Goal: Task Accomplishment & Management: Complete application form

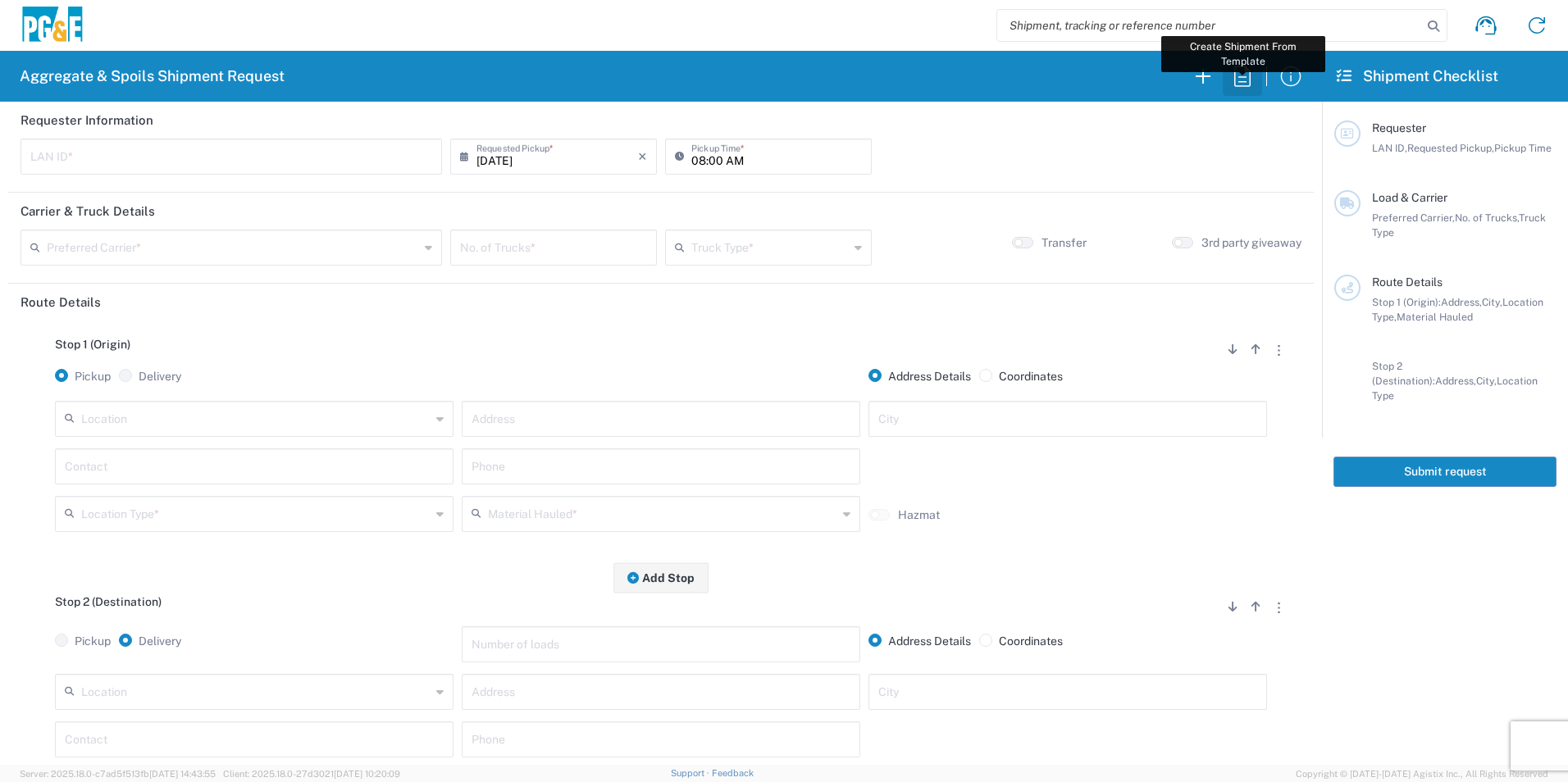
click at [1239, 80] on icon "button" at bounding box center [1242, 76] width 26 height 26
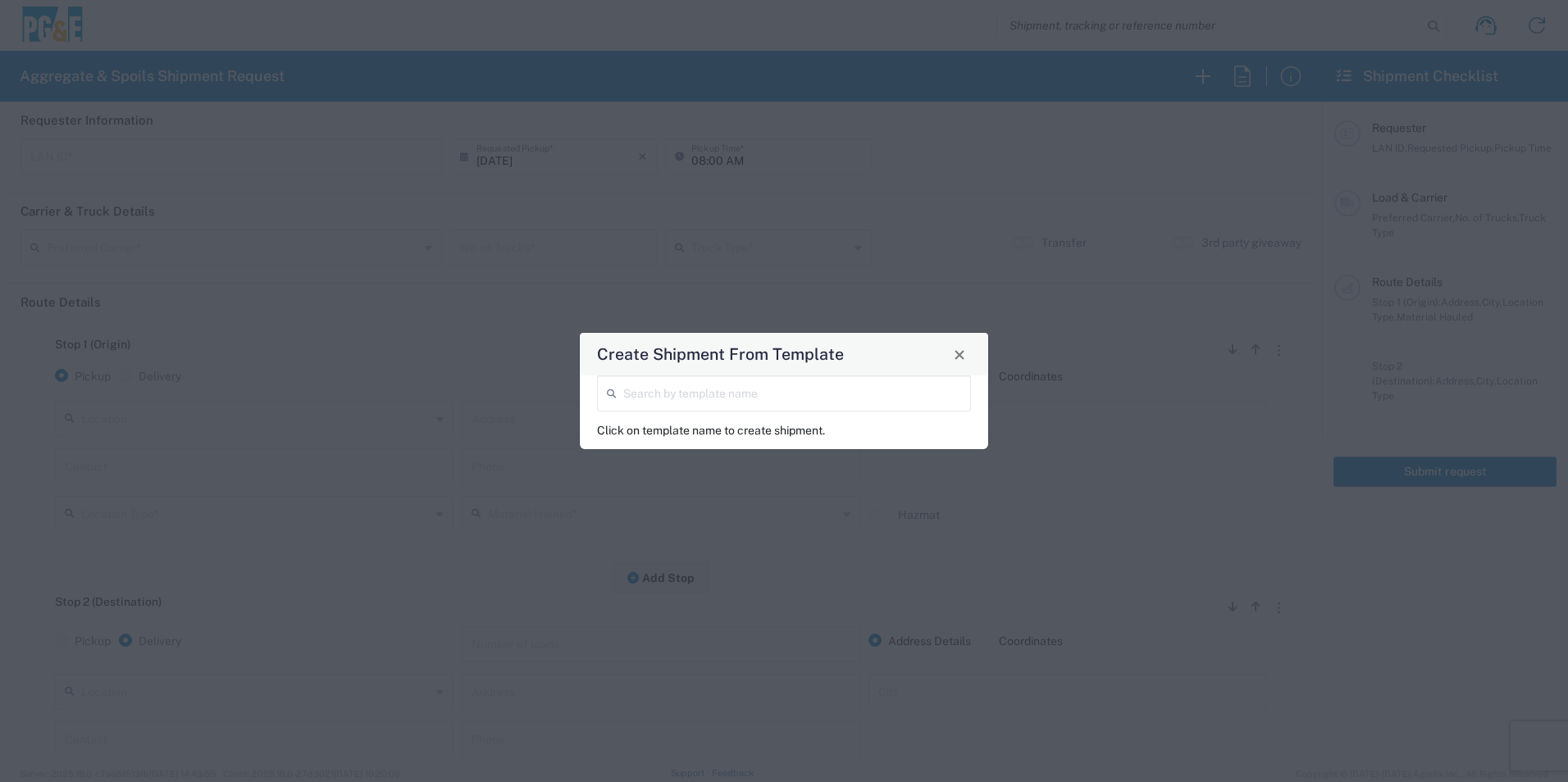
click at [758, 397] on input "search" at bounding box center [792, 392] width 338 height 29
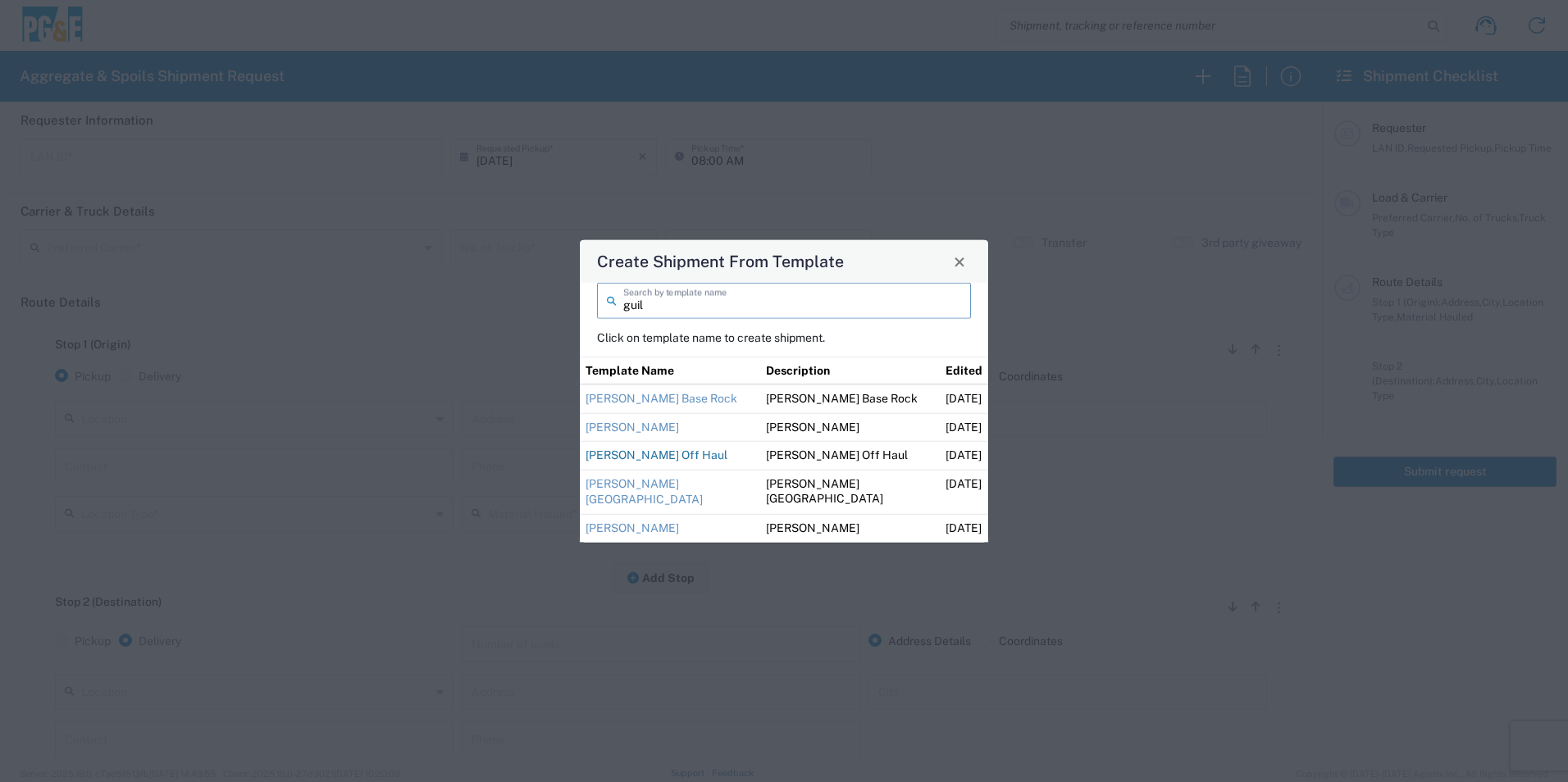
type input "guil"
click at [661, 457] on link "[PERSON_NAME] Off Haul" at bounding box center [656, 455] width 142 height 13
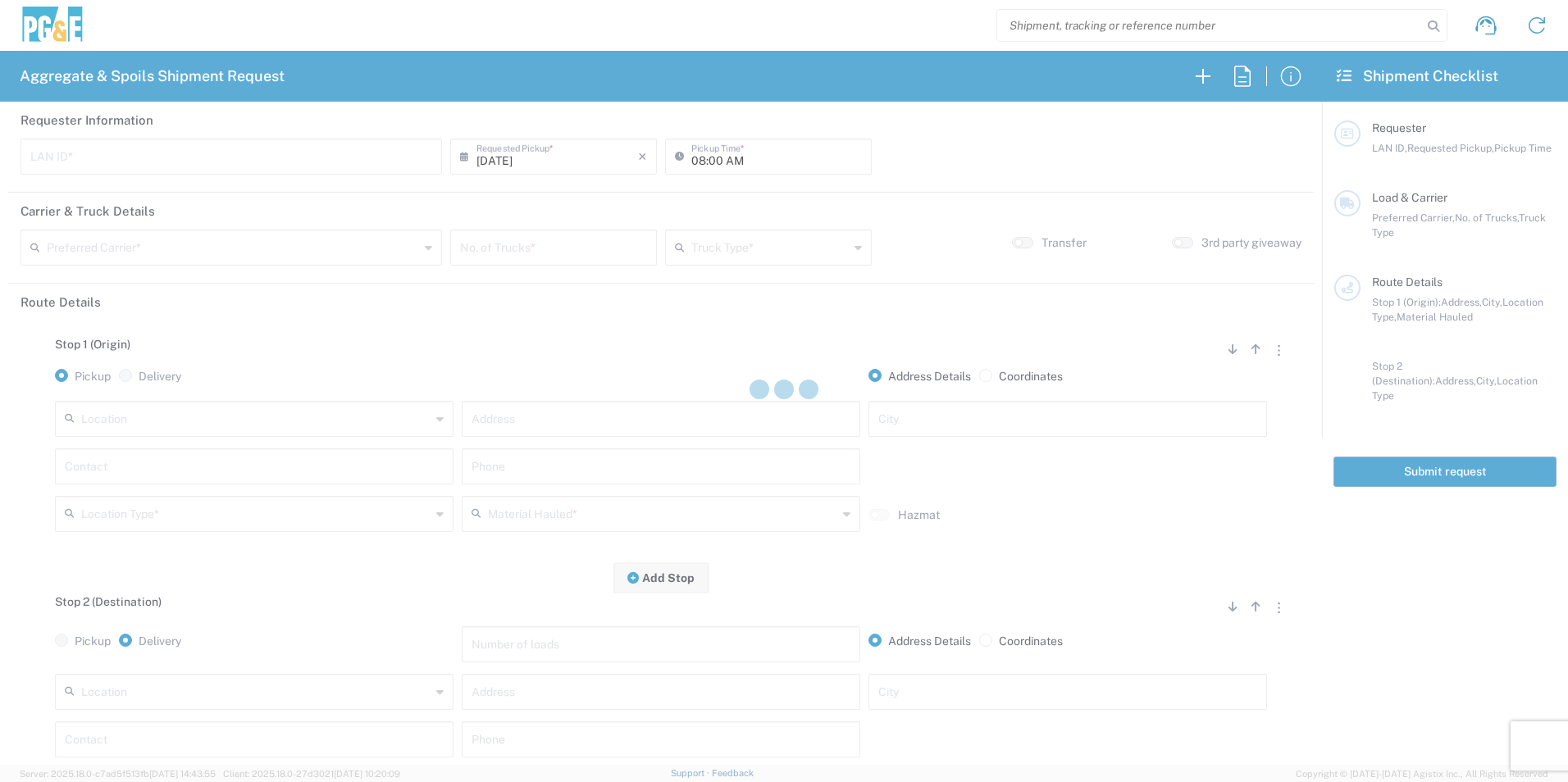
type input "M2DS"
type input "12:00 AM"
type input "[PERSON_NAME] Trucking"
type input "Super Dump"
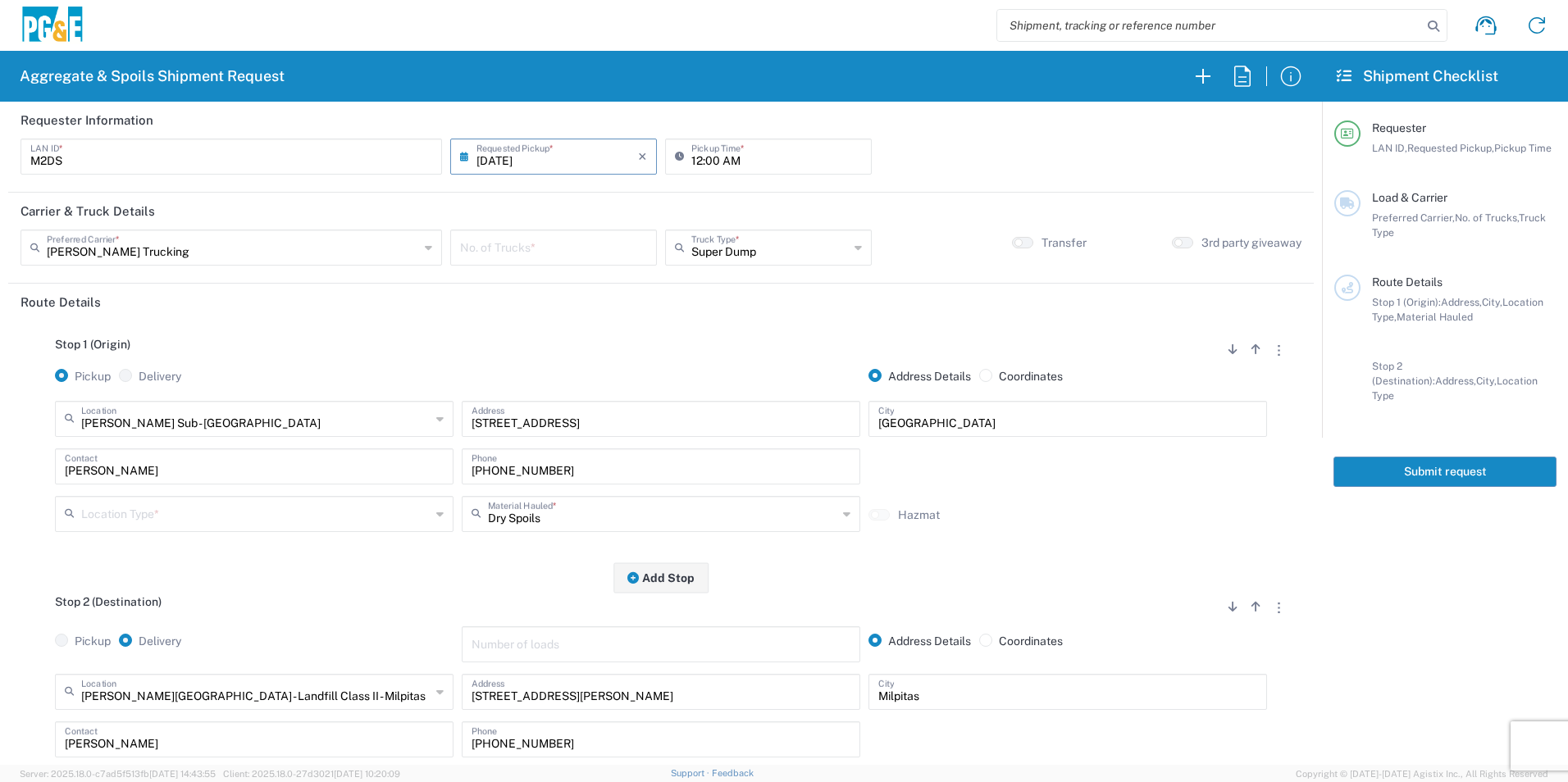
click at [692, 157] on input "12:00 AM" at bounding box center [776, 155] width 171 height 29
click at [709, 155] on input "06:00 AM" at bounding box center [776, 155] width 171 height 29
type input "06:15 AM"
click at [489, 241] on input "number" at bounding box center [554, 246] width 187 height 29
type input "4"
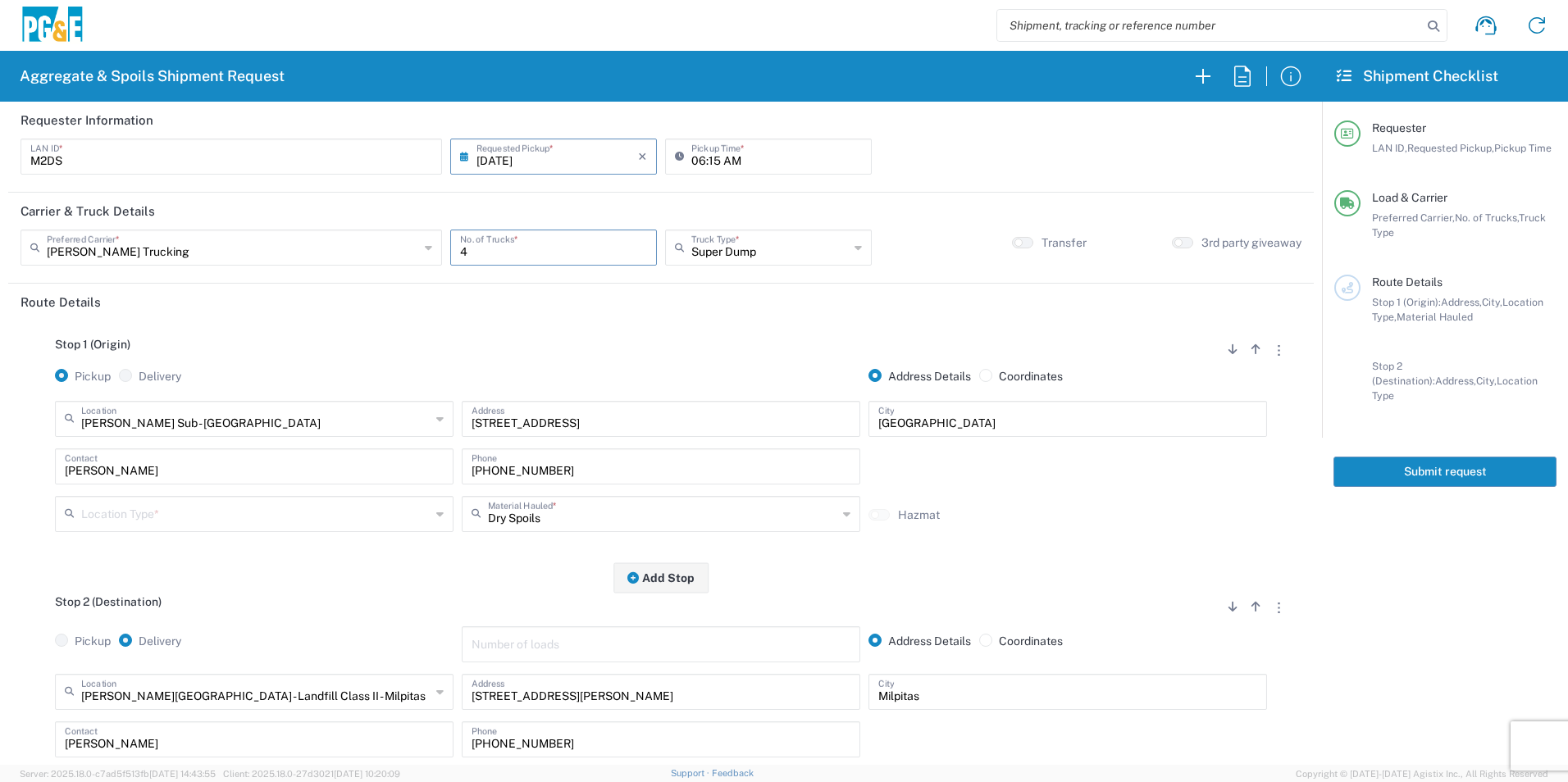
click at [257, 510] on input "text" at bounding box center [256, 512] width 350 height 29
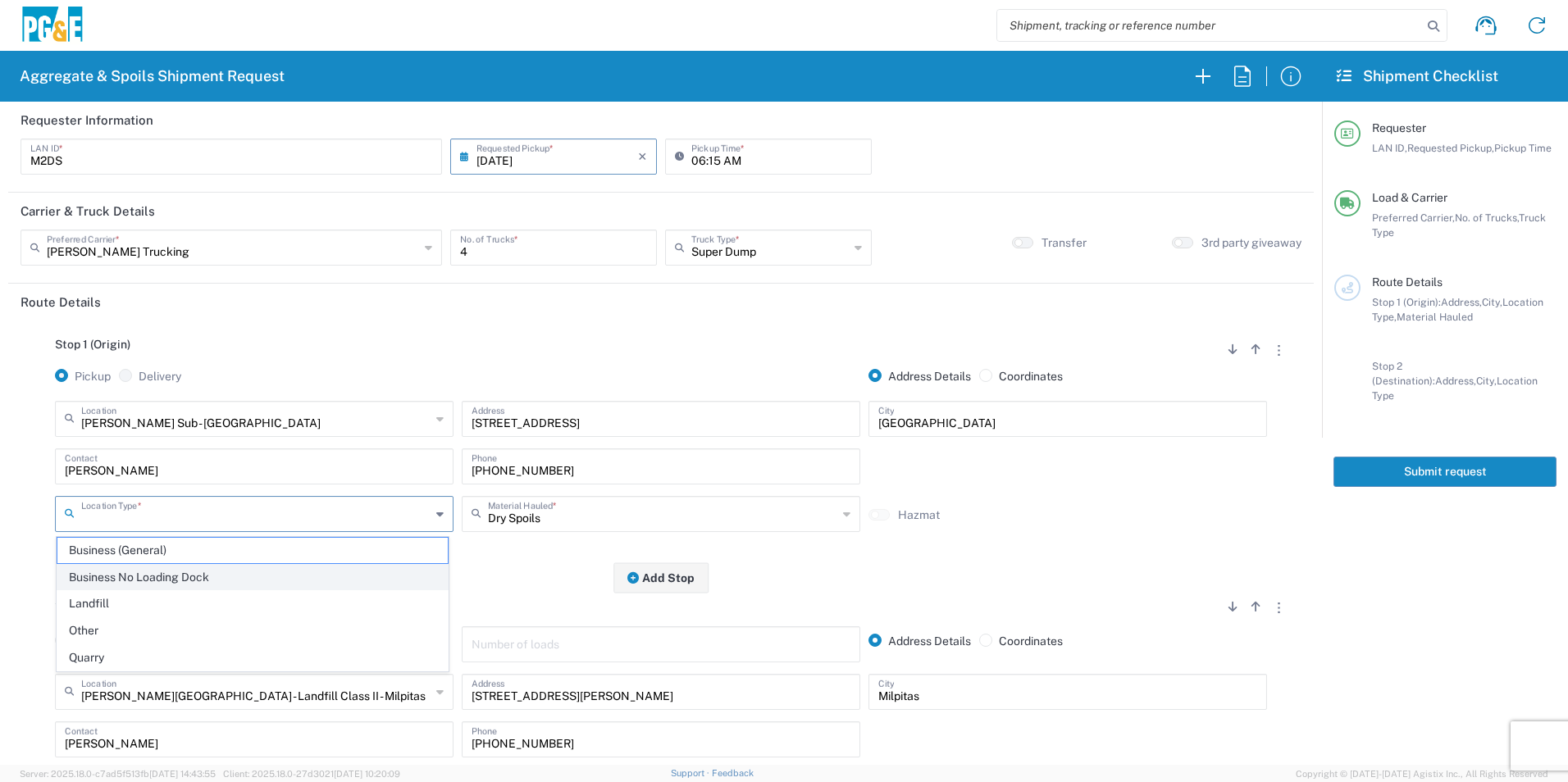
click at [193, 576] on span "Business No Loading Dock" at bounding box center [252, 578] width 391 height 25
type input "Business No Loading Dock"
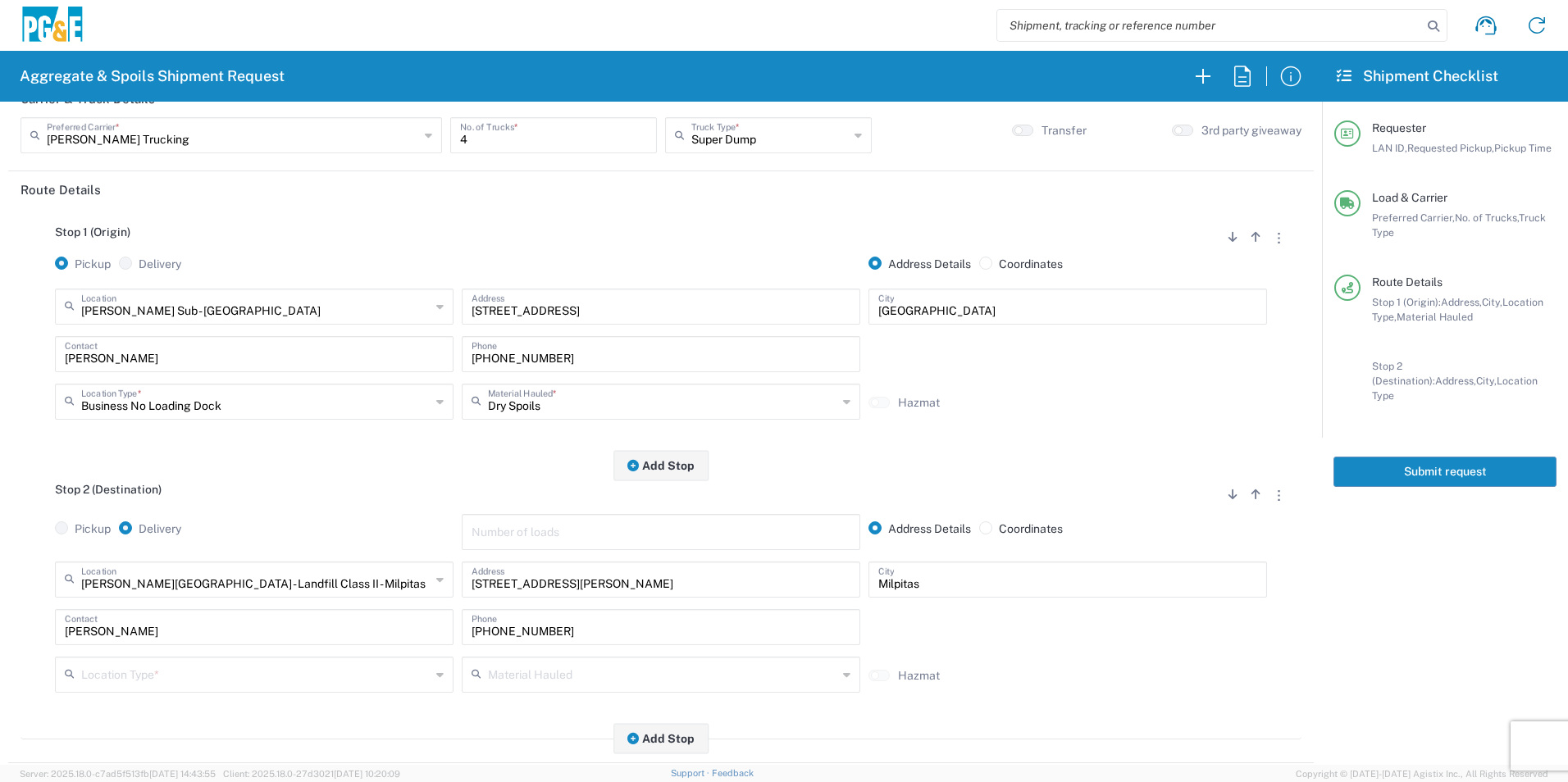
scroll to position [246, 0]
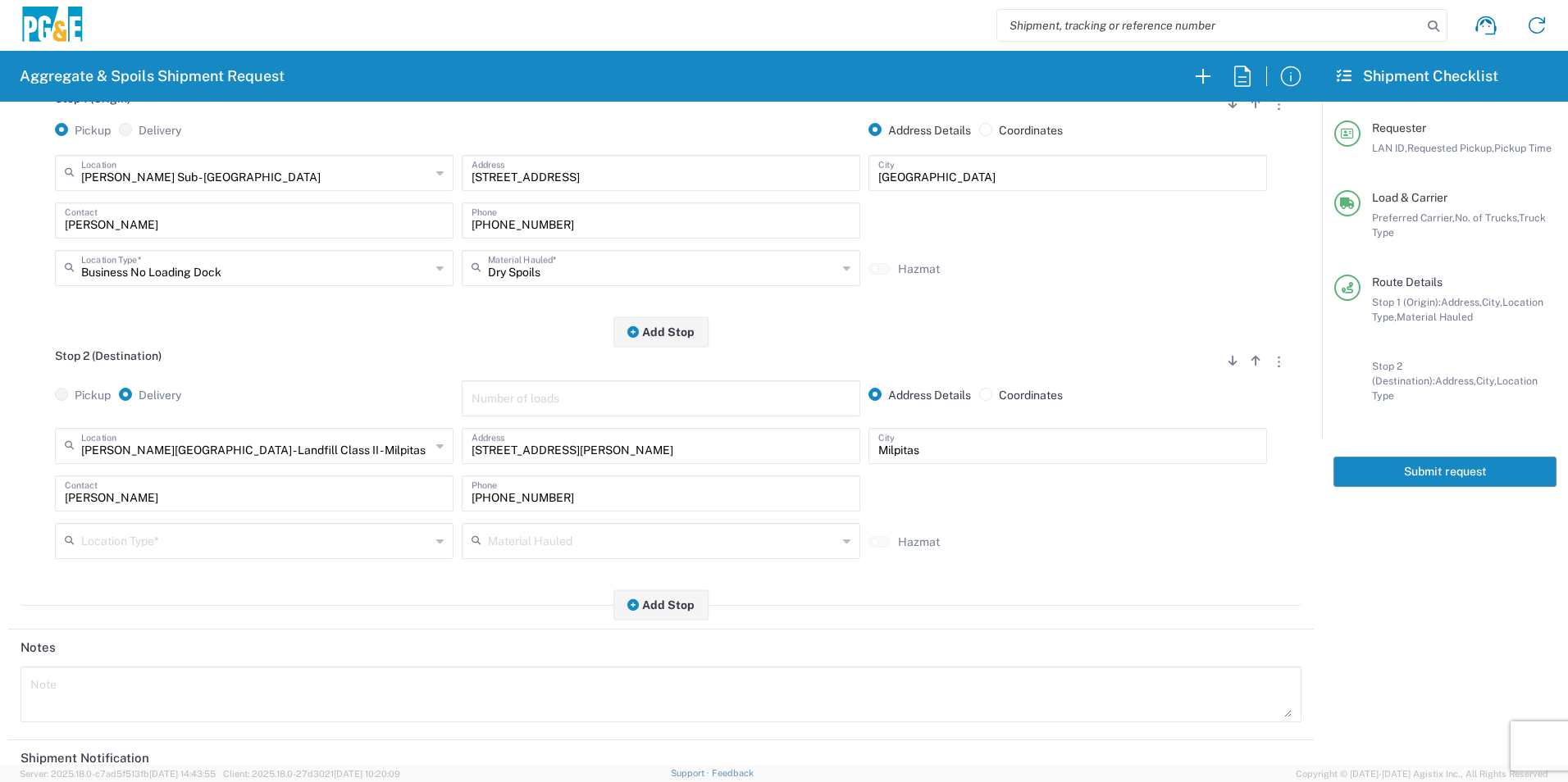
click at [210, 538] on input "text" at bounding box center [256, 540] width 350 height 29
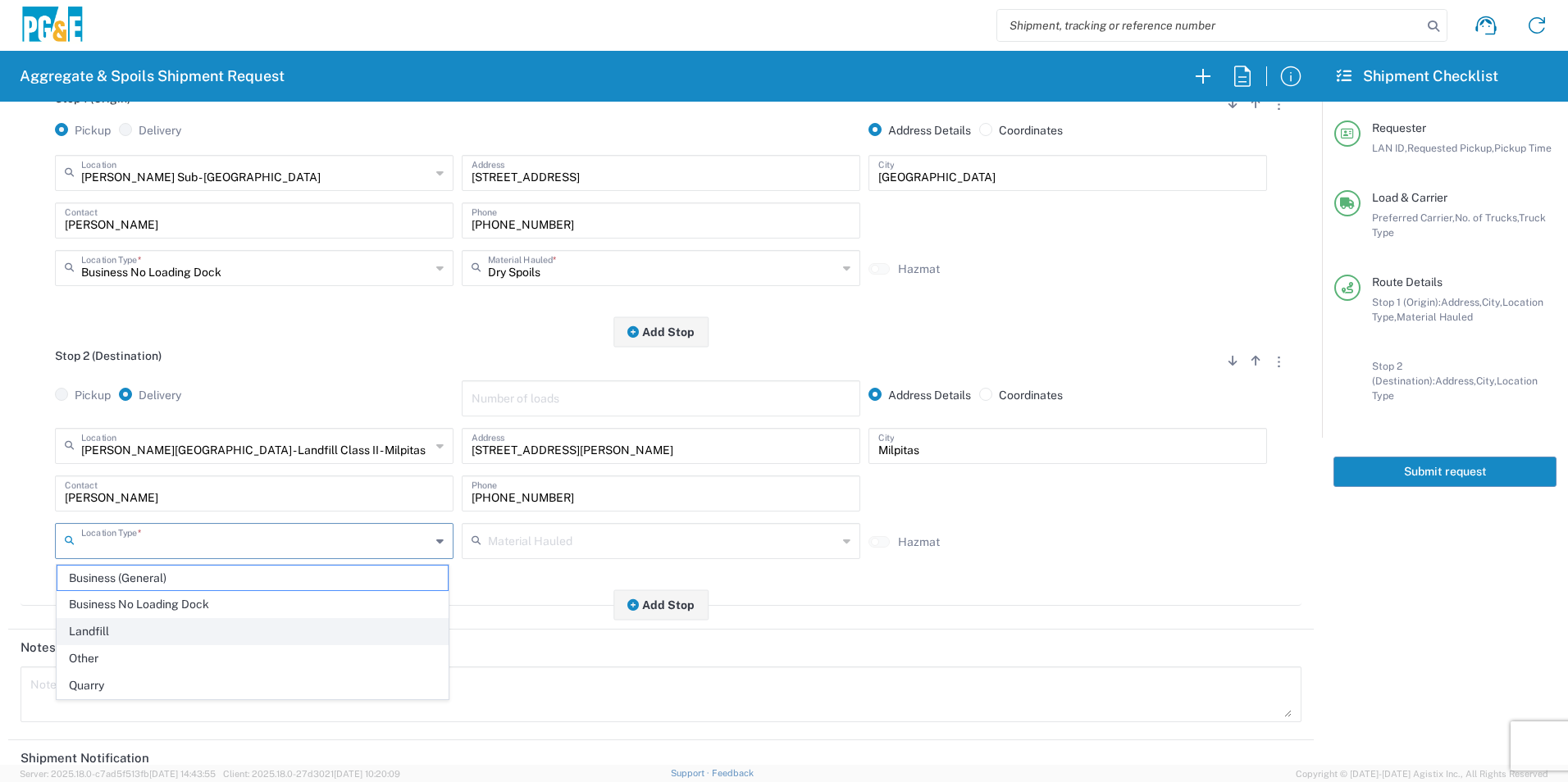
click at [123, 625] on span "Landfill" at bounding box center [252, 632] width 391 height 25
type input "Landfill"
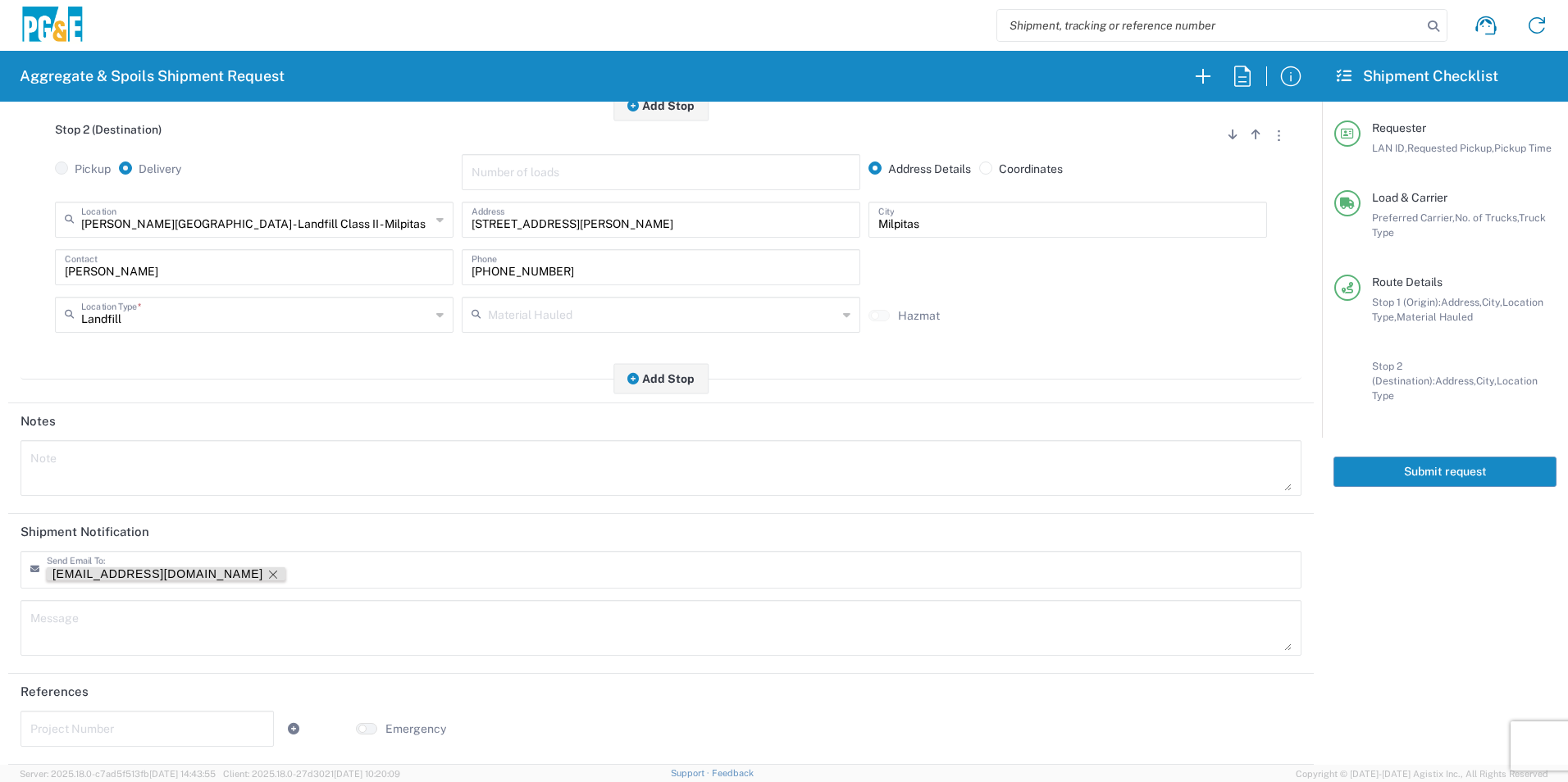
click at [266, 570] on icon "Remove tag" at bounding box center [273, 575] width 13 height 13
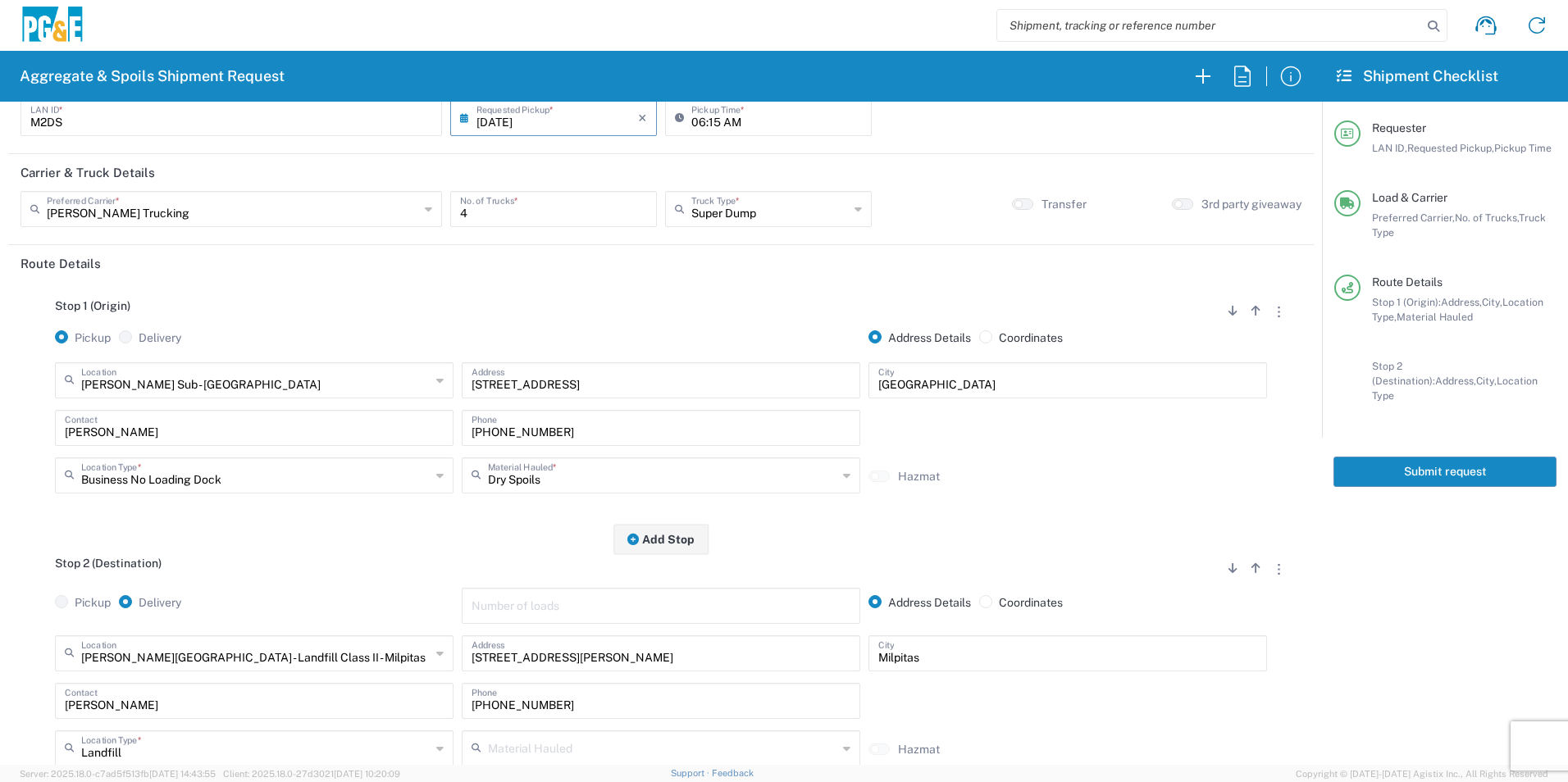
scroll to position [0, 0]
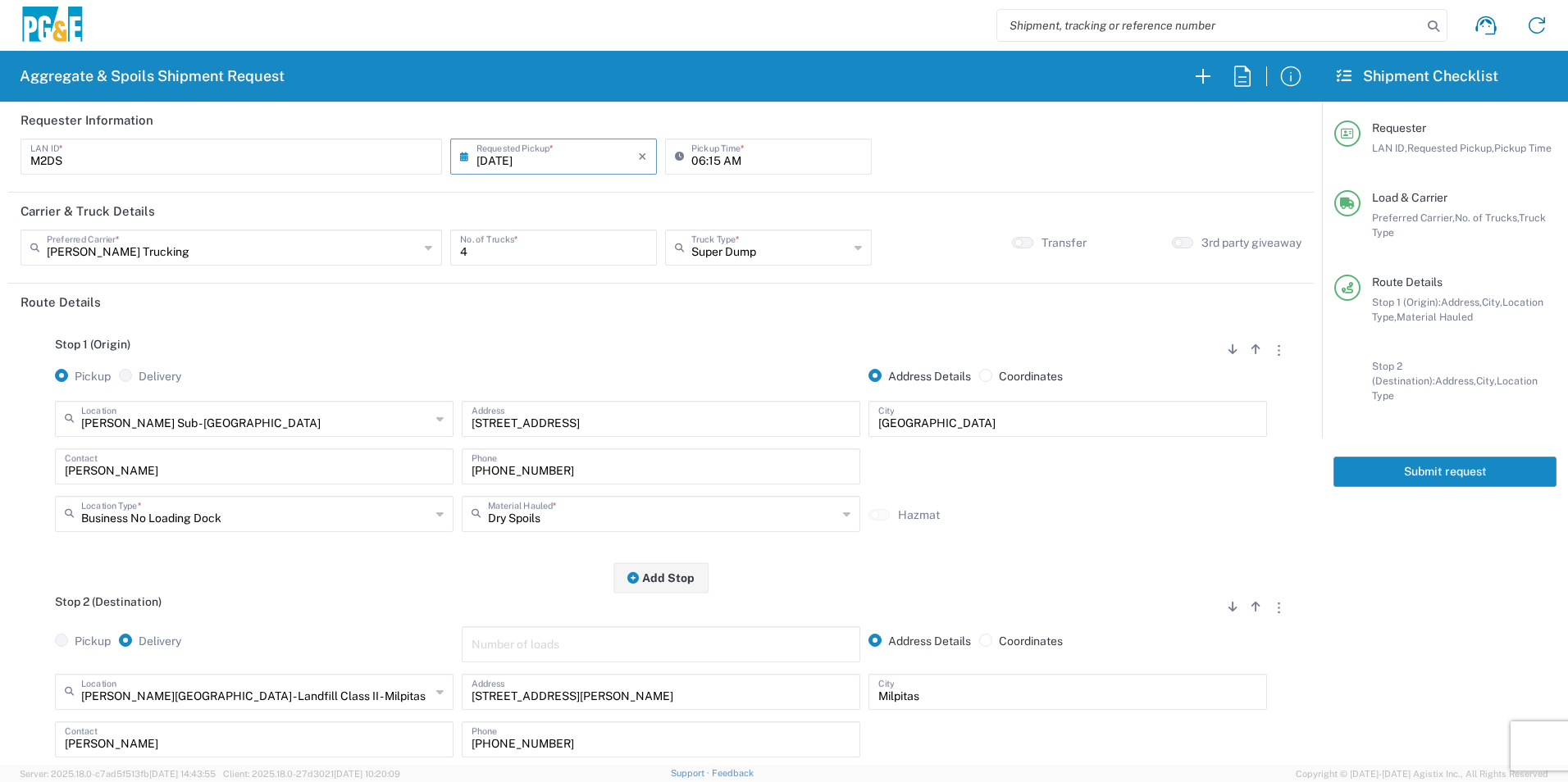
click at [1365, 458] on button "Submit request" at bounding box center [1444, 472] width 223 height 30
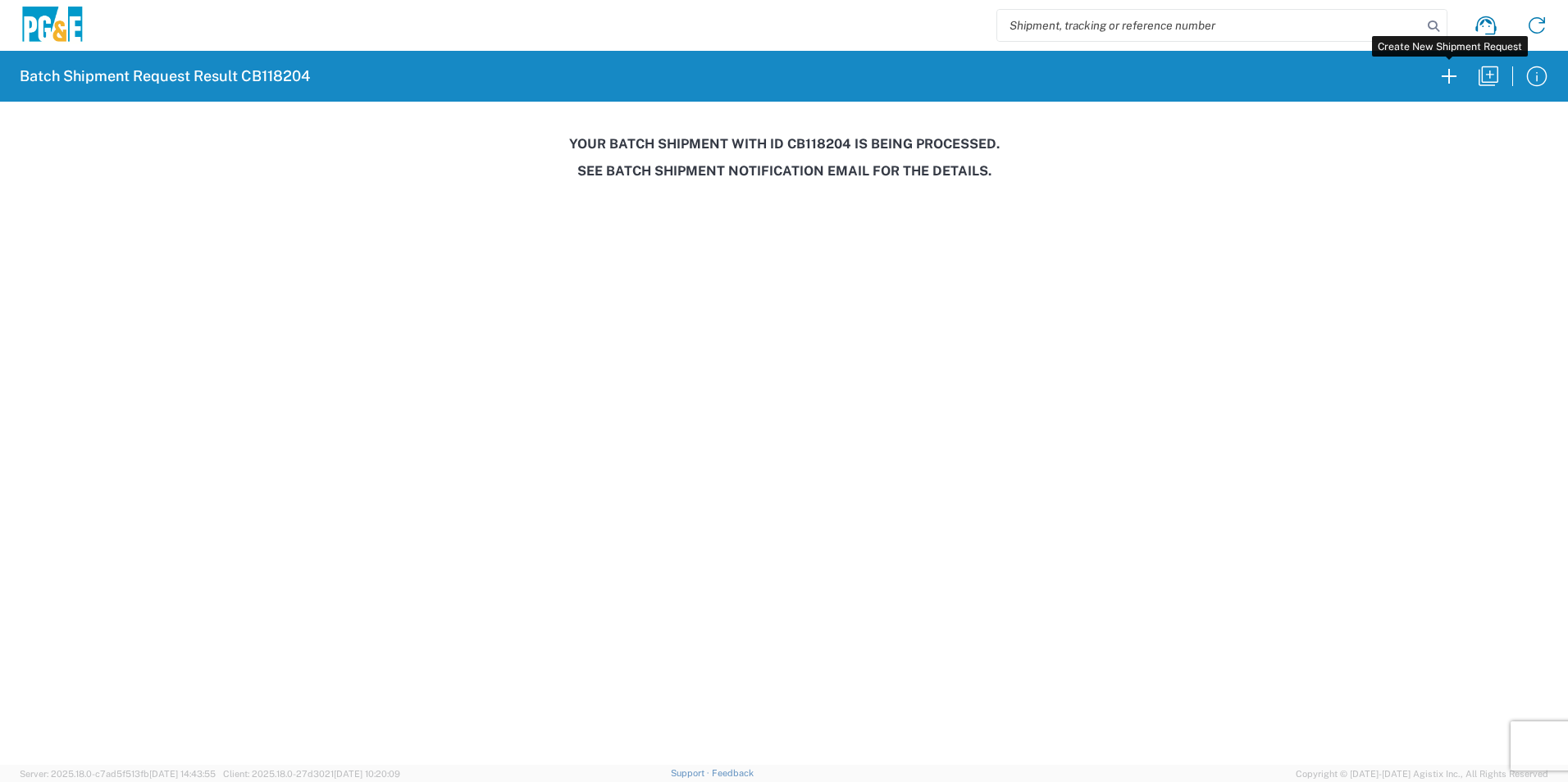
drag, startPoint x: 1453, startPoint y: 72, endPoint x: 622, endPoint y: 293, distance: 859.9
click at [1453, 72] on icon "button" at bounding box center [1449, 76] width 26 height 26
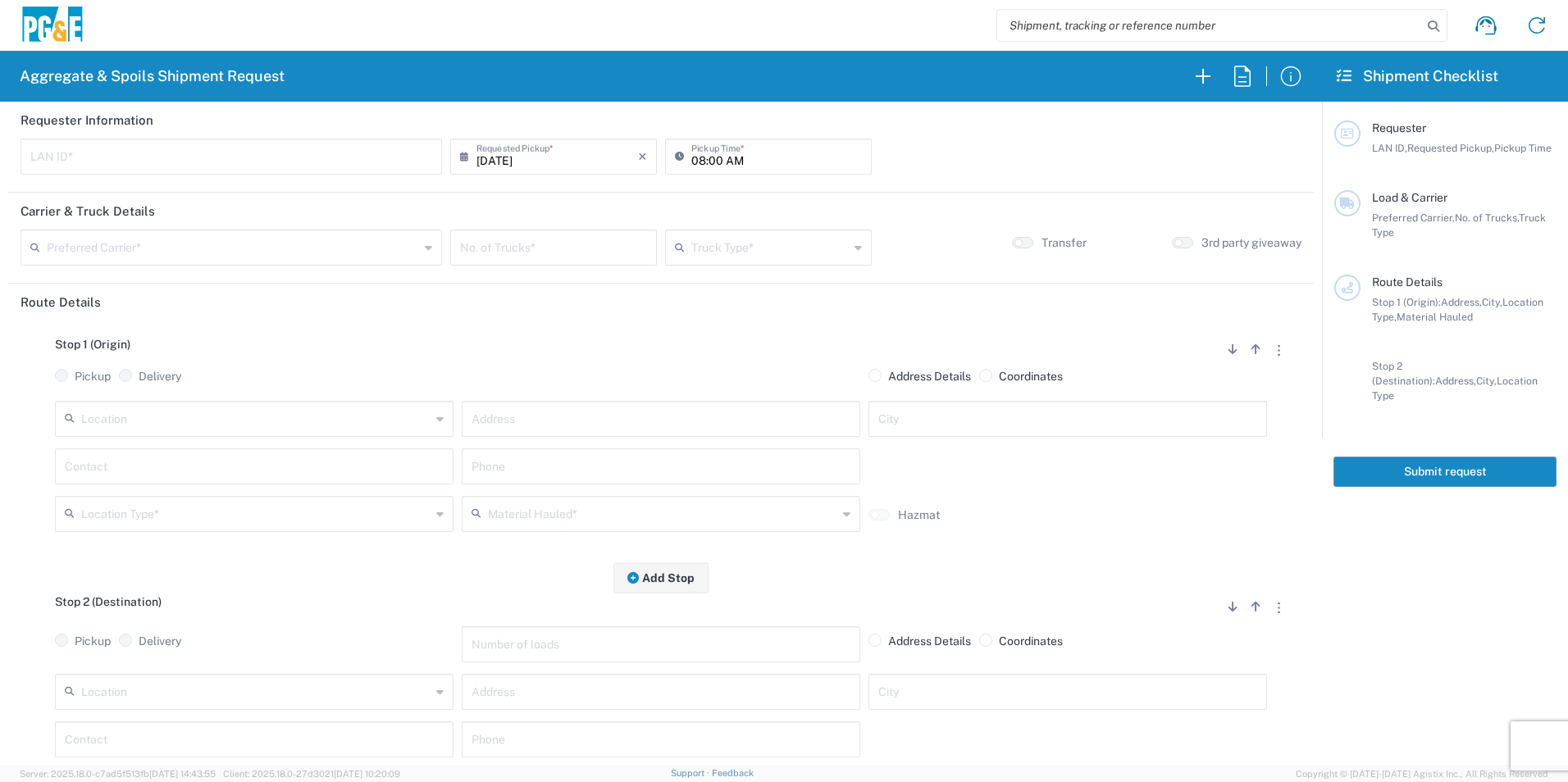
click at [266, 158] on input "text" at bounding box center [231, 155] width 402 height 29
type input "KXMP"
click at [692, 159] on input "08:00 AM" at bounding box center [776, 155] width 171 height 29
type input "06:00 AM"
click at [358, 240] on input "text" at bounding box center [233, 246] width 372 height 29
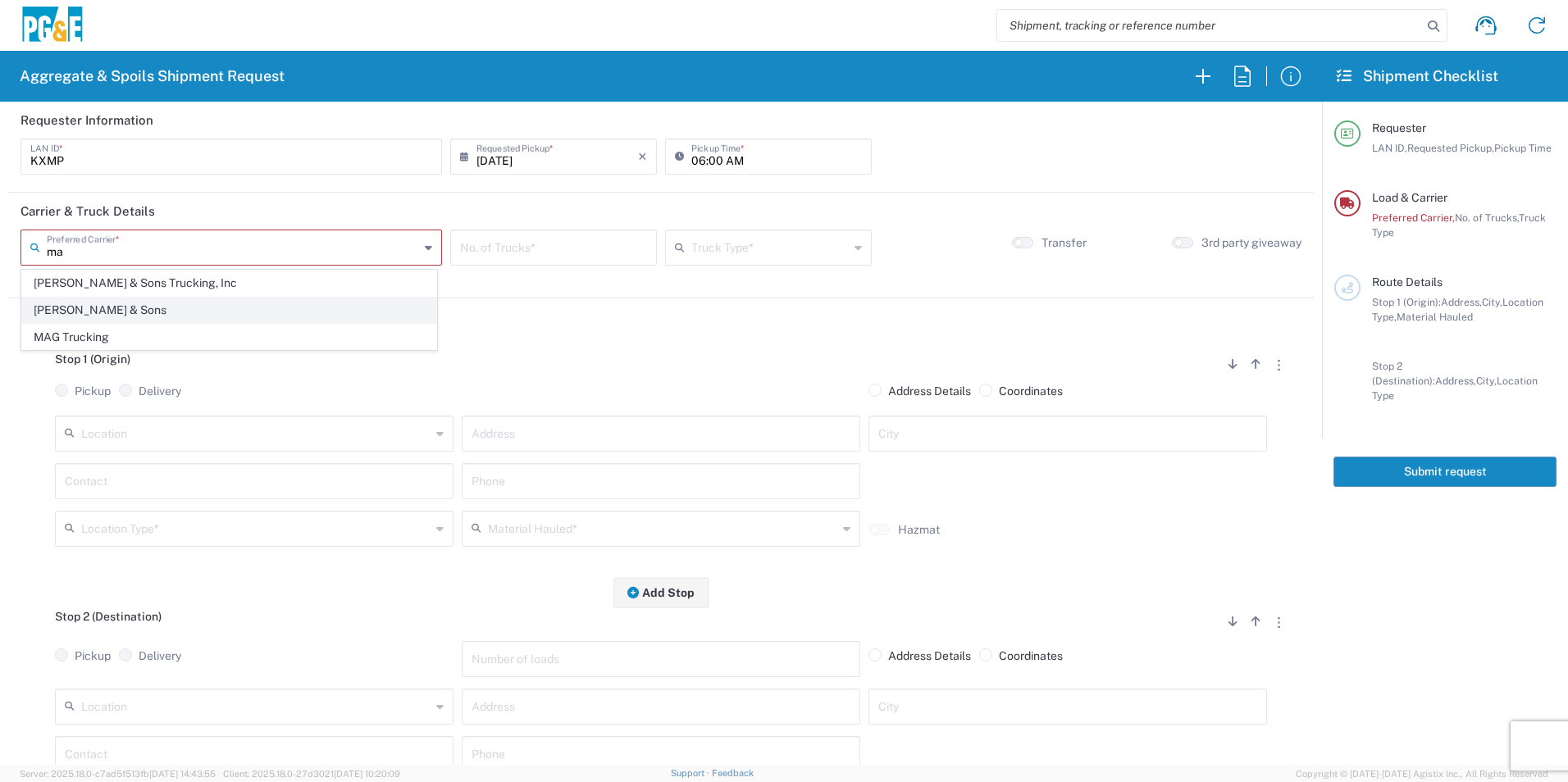
click at [134, 311] on span "[PERSON_NAME] & Sons" at bounding box center [229, 310] width 414 height 25
type input "[PERSON_NAME] & Sons"
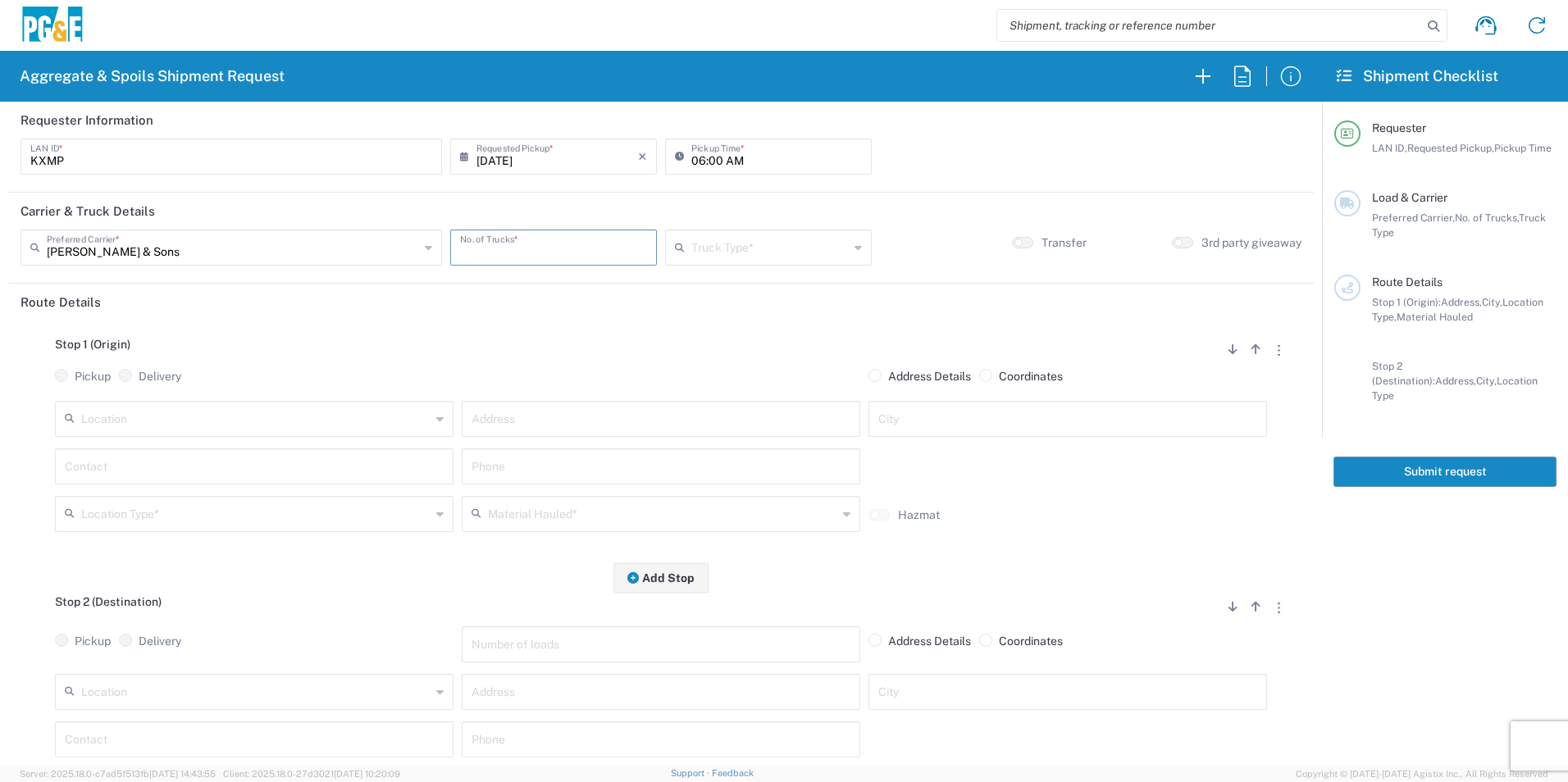
click at [527, 249] on input "number" at bounding box center [554, 246] width 187 height 29
type input "1"
click at [794, 252] on input "text" at bounding box center [770, 246] width 157 height 29
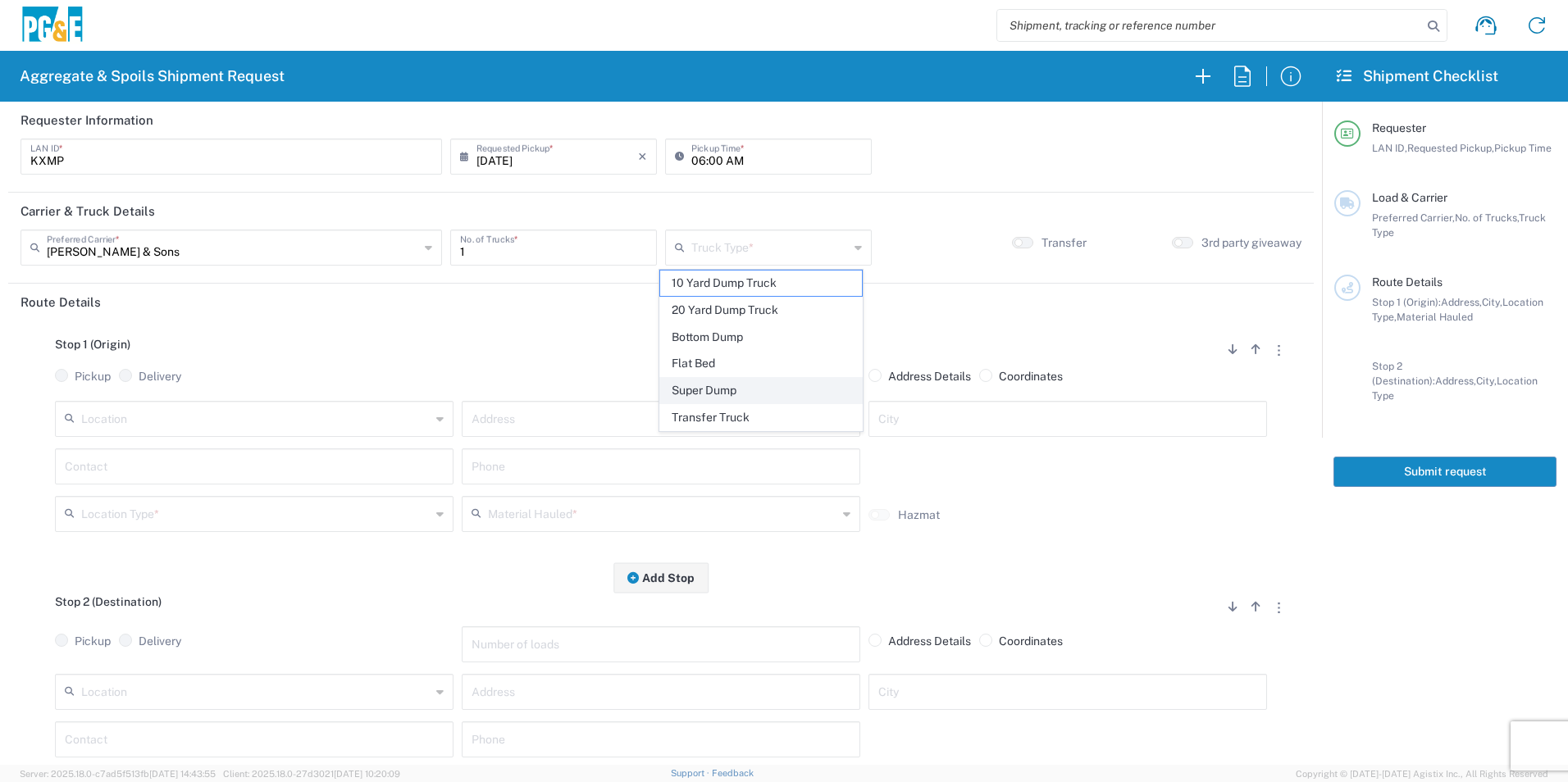
click at [724, 389] on span "Super Dump" at bounding box center [760, 391] width 201 height 25
type input "Super Dump"
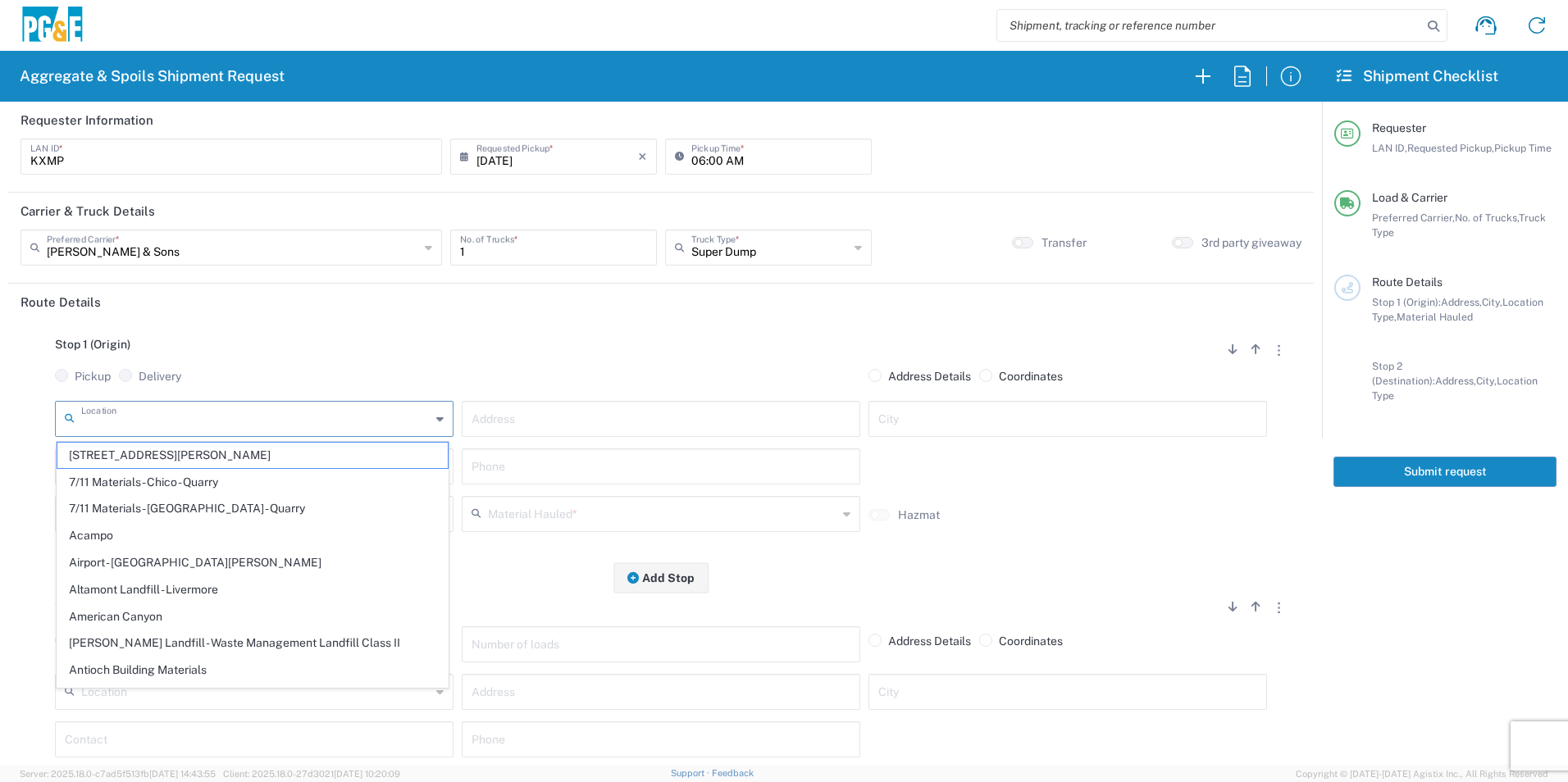
click at [270, 427] on input "text" at bounding box center [256, 417] width 350 height 29
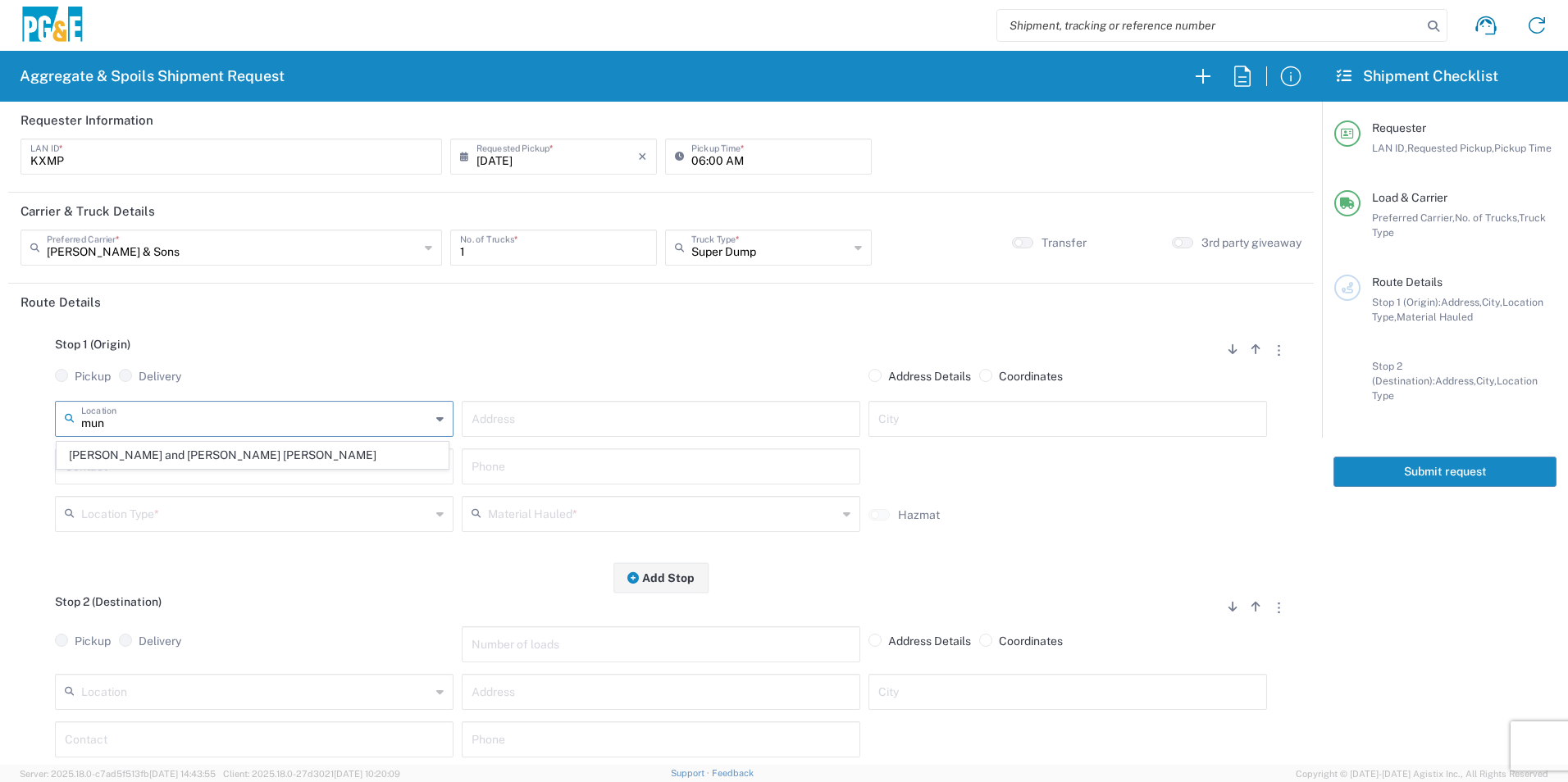
click at [234, 454] on span "[PERSON_NAME] and [PERSON_NAME] [PERSON_NAME]" at bounding box center [252, 455] width 391 height 25
type input "[PERSON_NAME] and [PERSON_NAME] [PERSON_NAME]"
type input "[STREET_ADDRESS]"
type input "Escalon"
type input "Quarry"
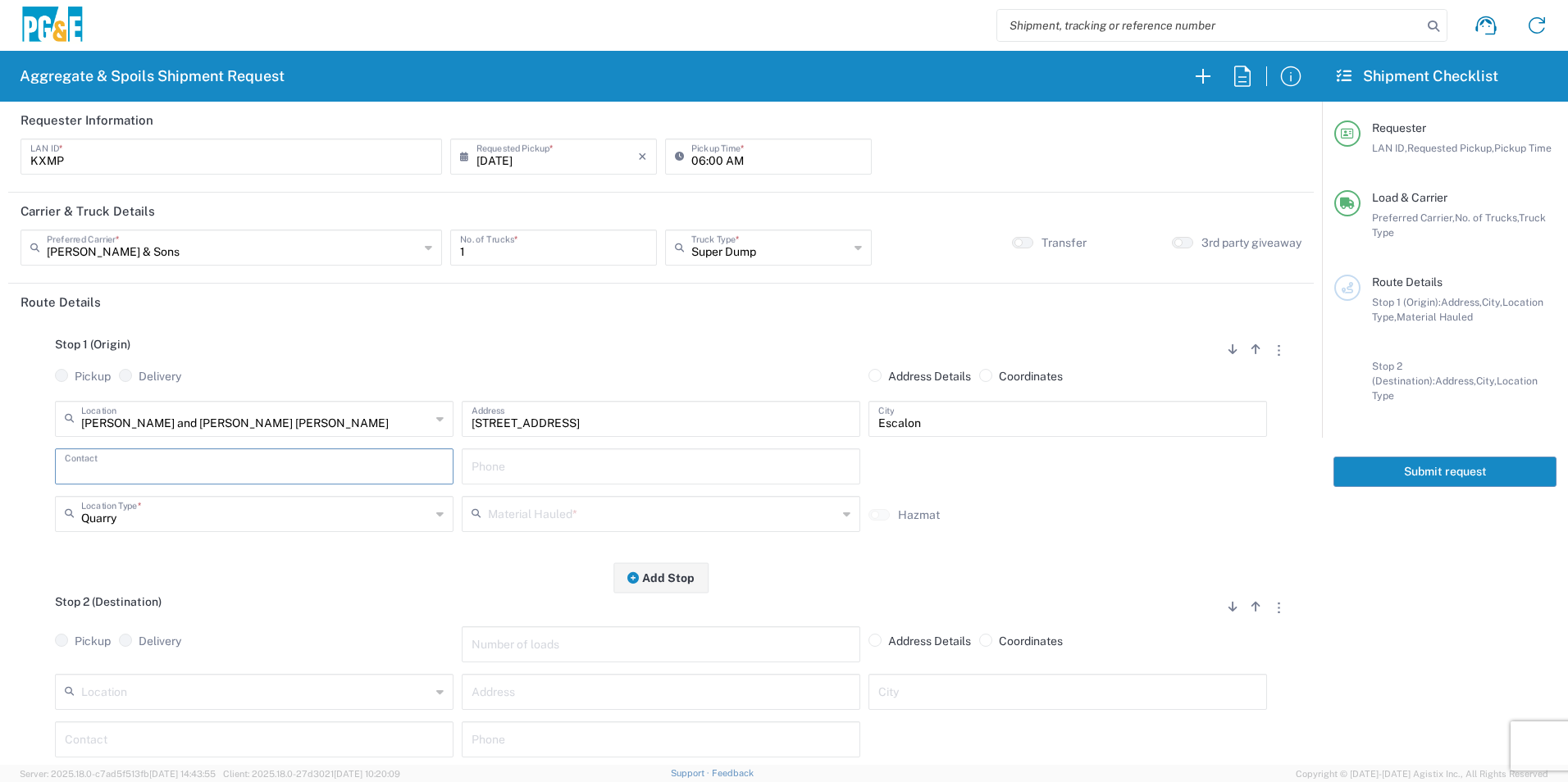
click at [130, 453] on input "text" at bounding box center [254, 465] width 379 height 29
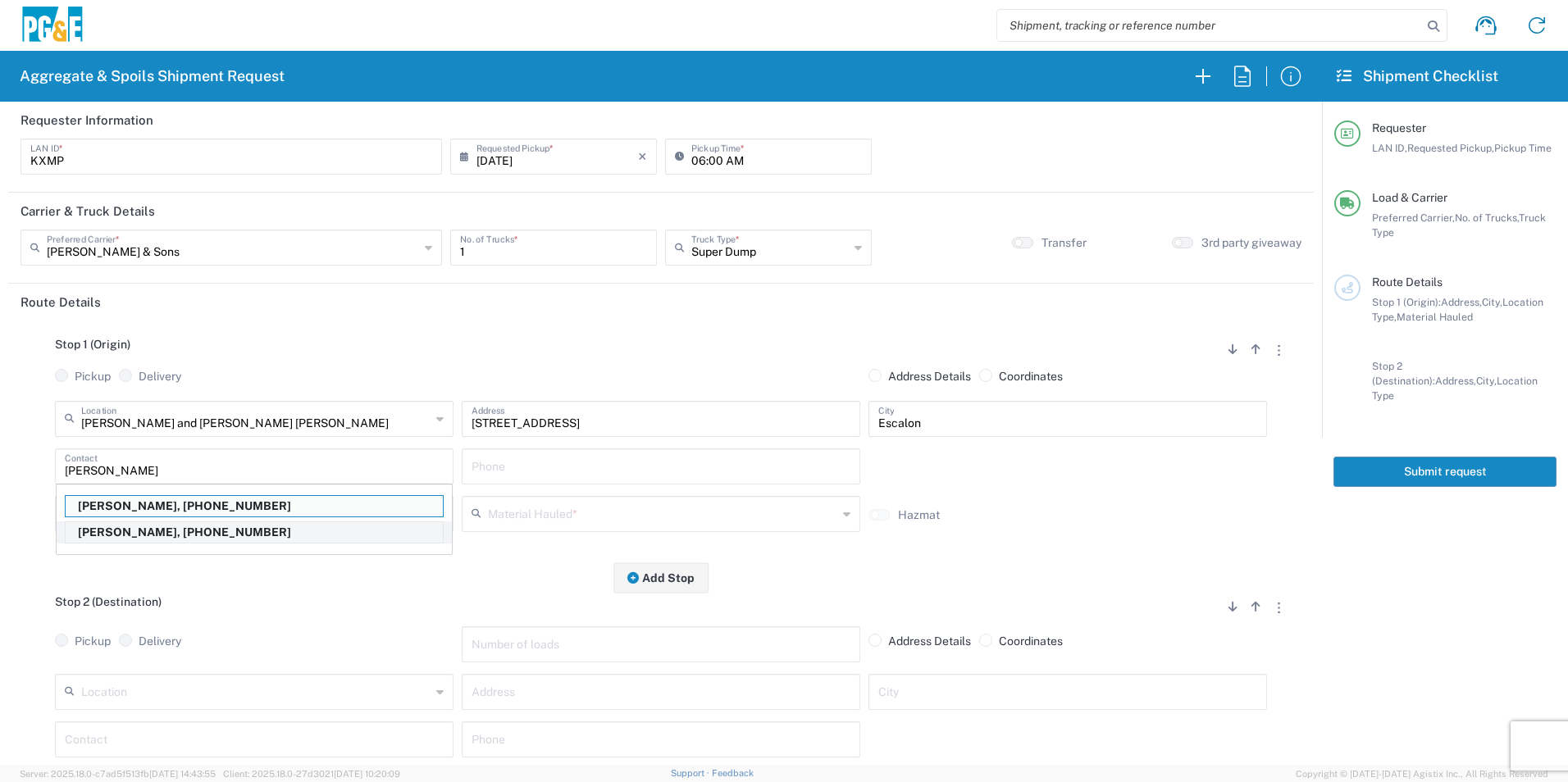
click at [150, 532] on p "[PERSON_NAME], [PHONE_NUMBER]" at bounding box center [254, 533] width 377 height 20
type input "[PERSON_NAME]"
type input "[PHONE_NUMBER]"
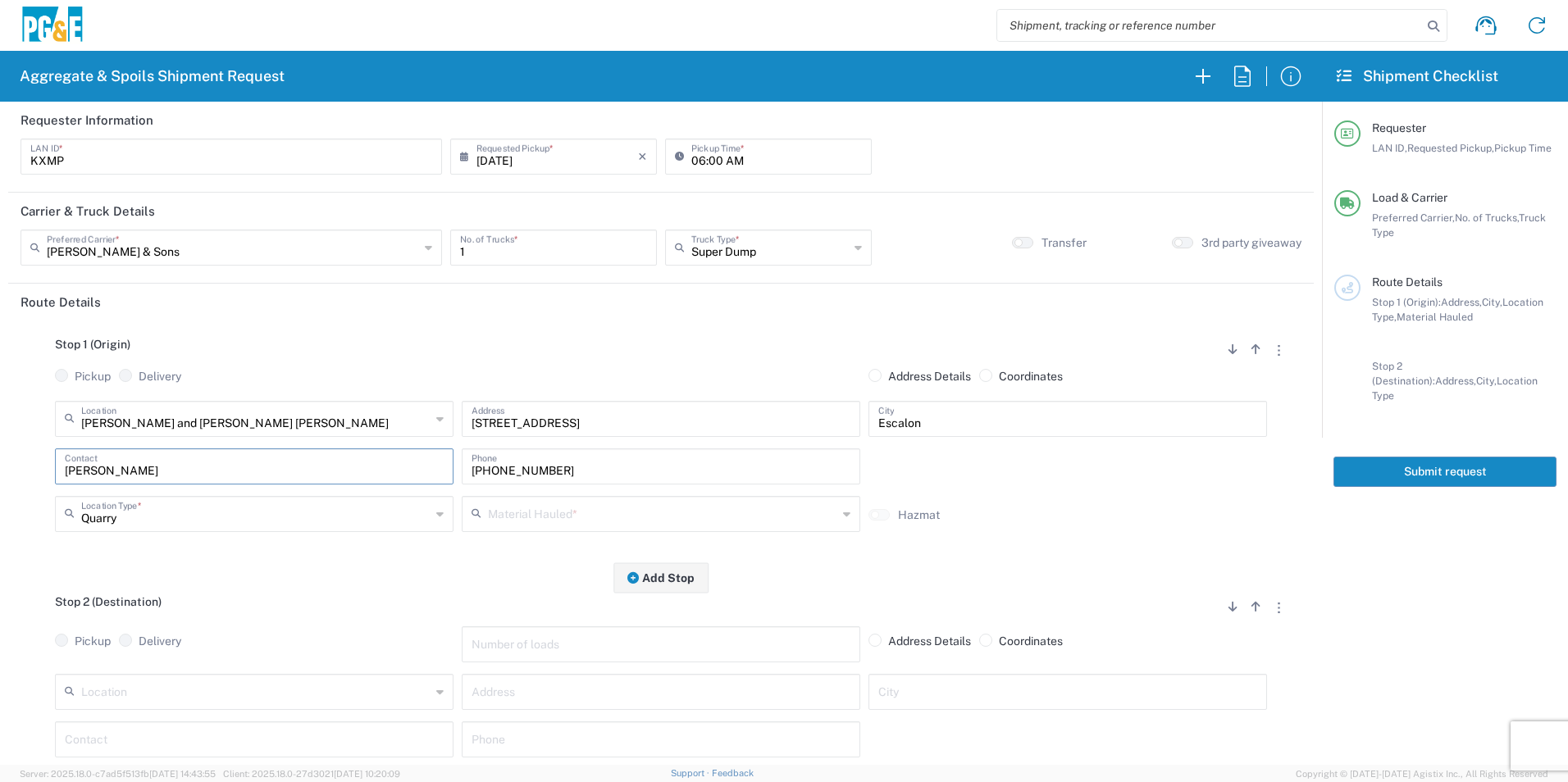
click at [547, 518] on input "text" at bounding box center [663, 512] width 350 height 29
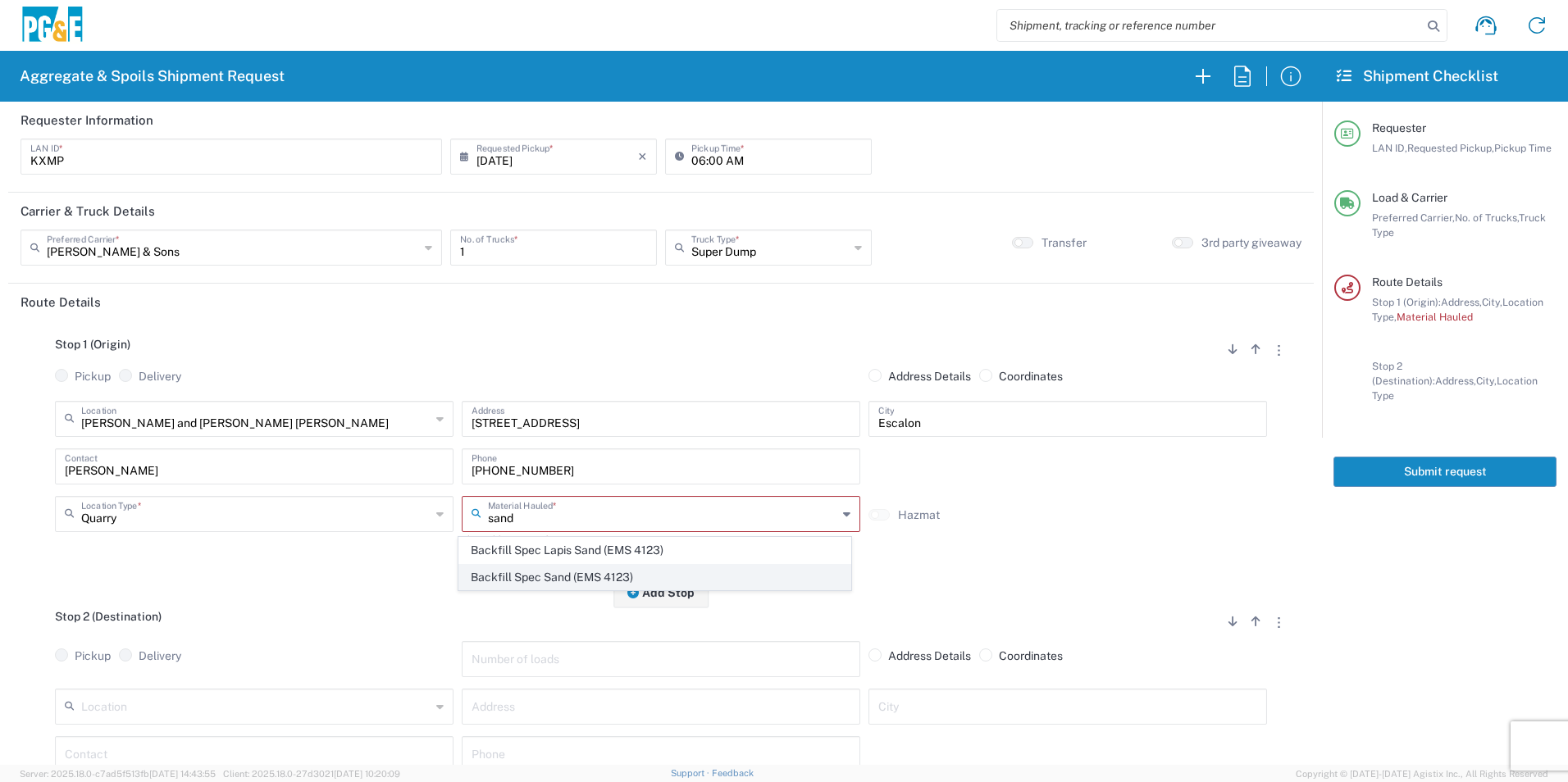
click at [548, 574] on span "Backfill Spec Sand (EMS 4123)" at bounding box center [655, 578] width 391 height 25
type input "Backfill Spec Sand (EMS 4123)"
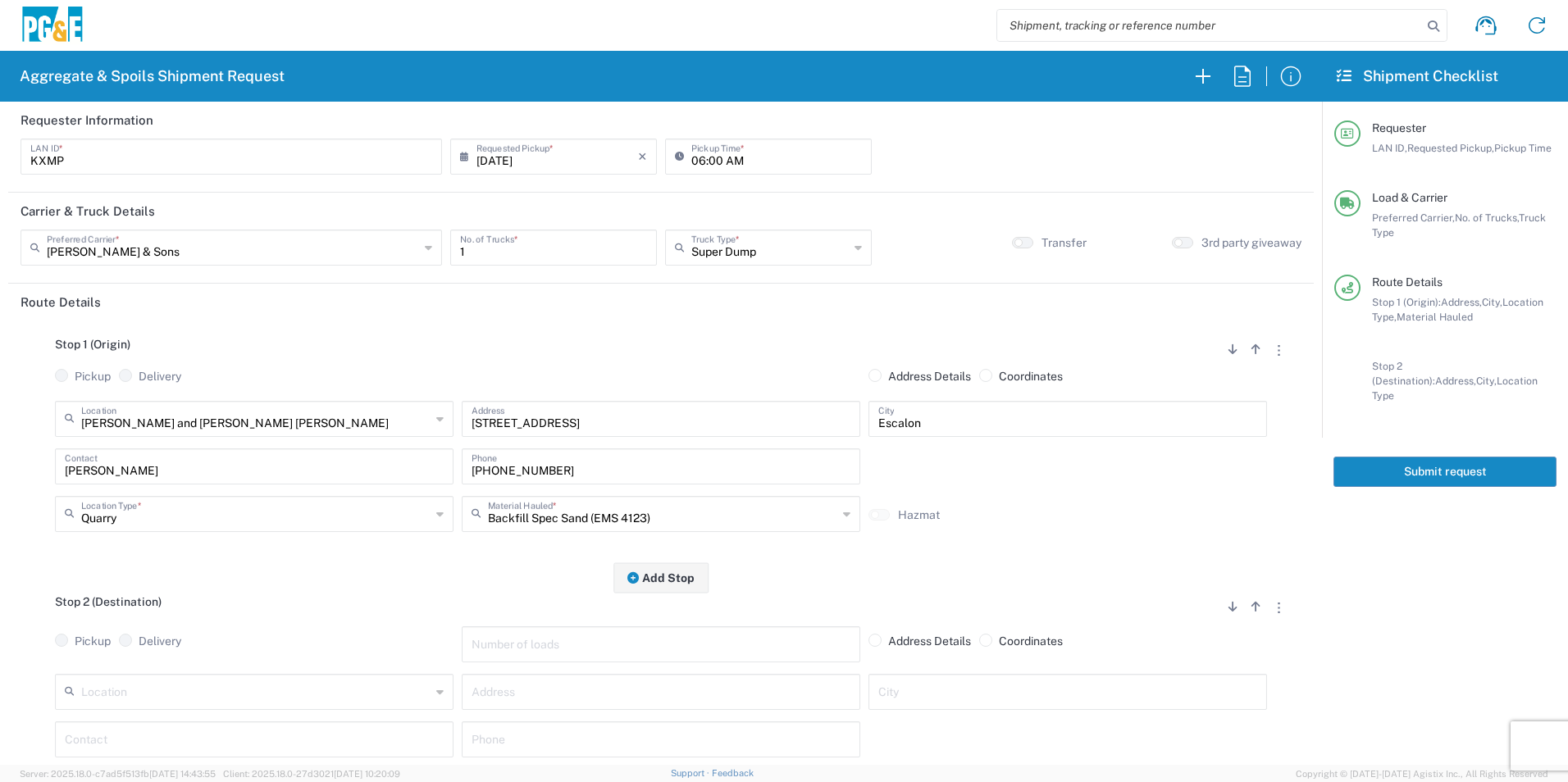
click at [225, 682] on input "text" at bounding box center [256, 690] width 350 height 29
click at [182, 658] on span "Modesto SC" at bounding box center [252, 661] width 391 height 25
type input "Modesto SC"
type input "[STREET_ADDRESS][PERSON_NAME]"
type input "Modesto"
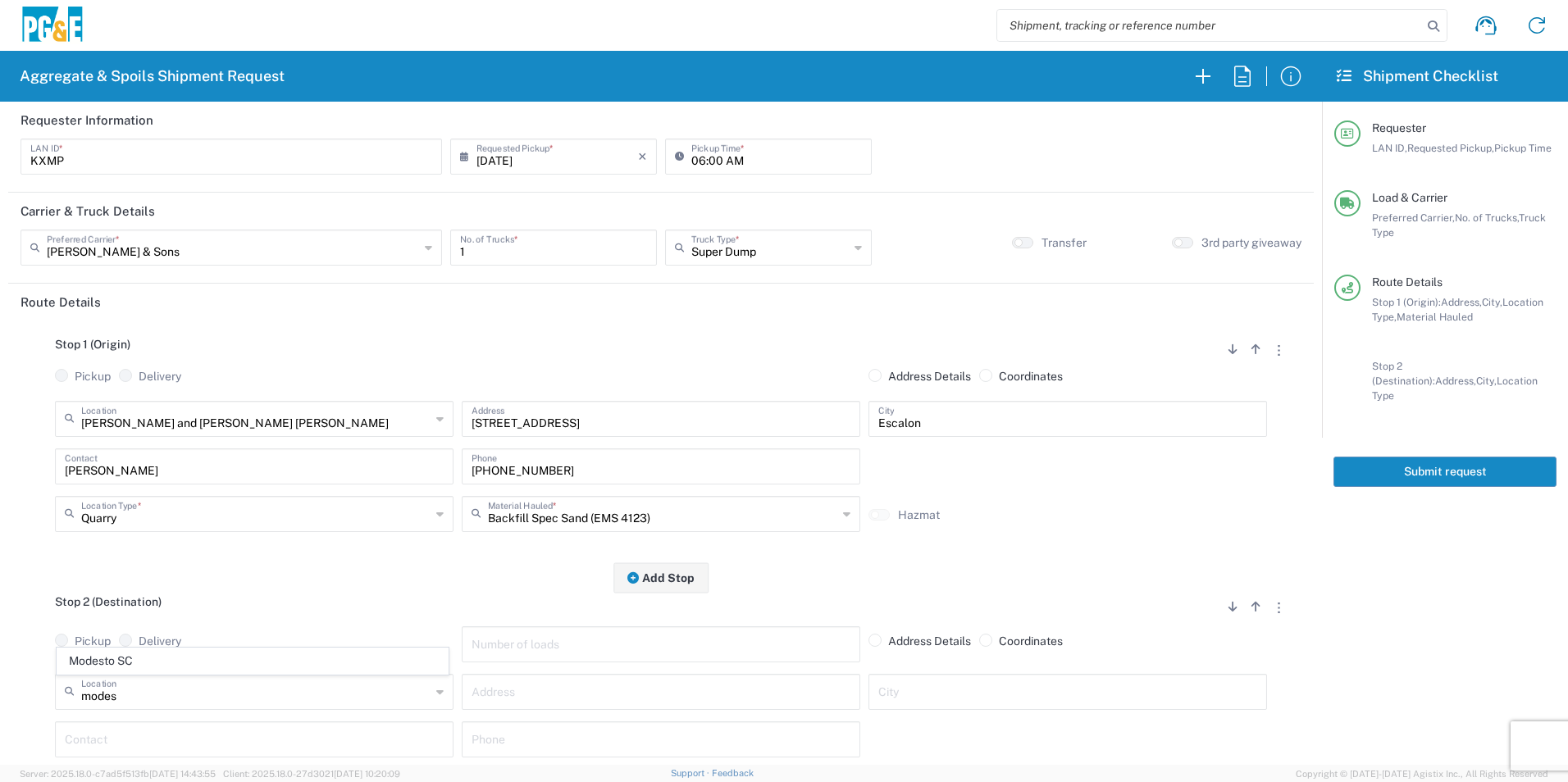
type input "Business No Loading Dock"
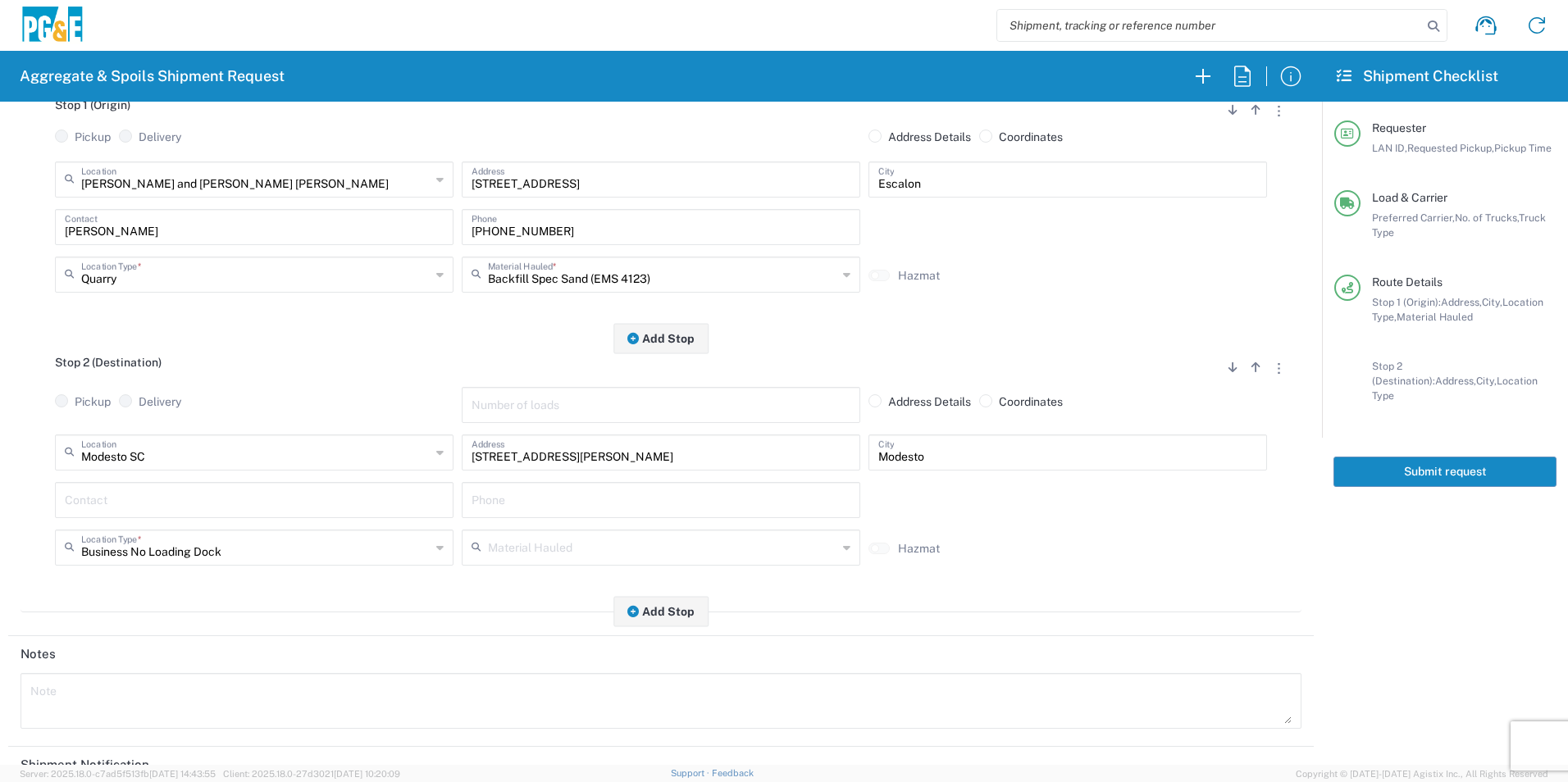
scroll to position [246, 0]
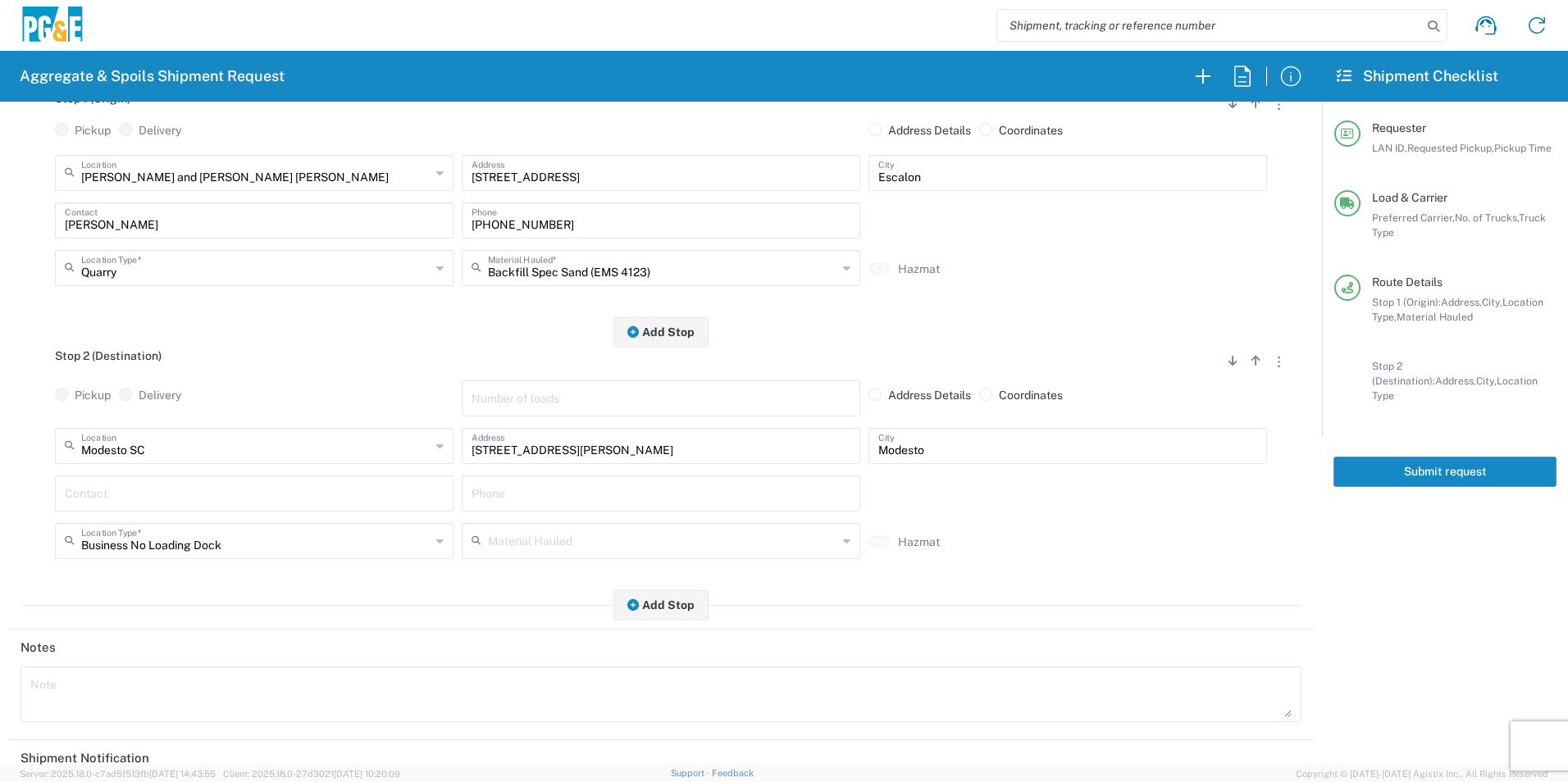
click at [156, 485] on input "text" at bounding box center [254, 492] width 379 height 29
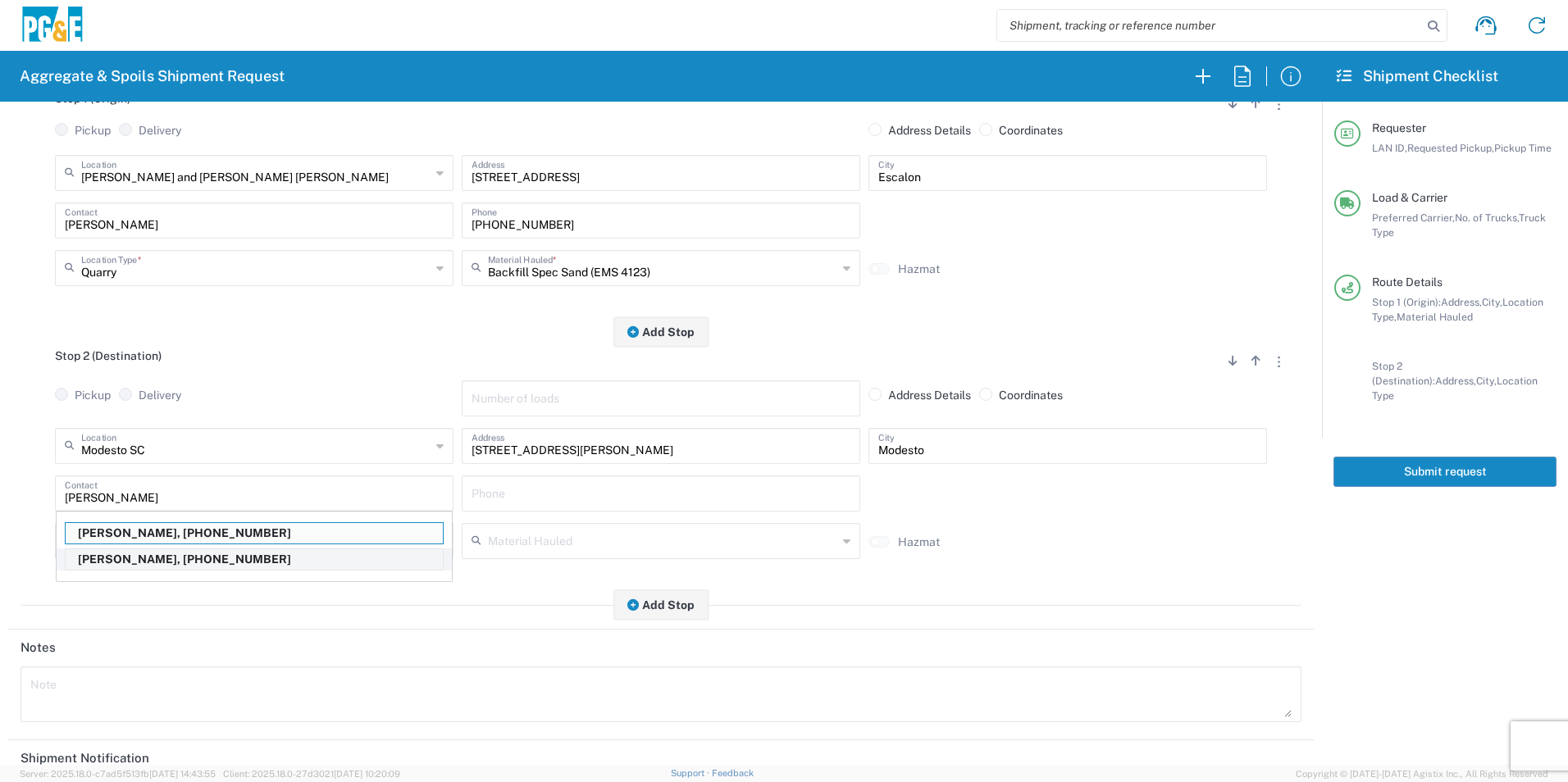
click at [188, 561] on p "[PERSON_NAME], [PHONE_NUMBER]" at bounding box center [254, 559] width 377 height 20
type input "[PERSON_NAME]"
type input "[PHONE_NUMBER]"
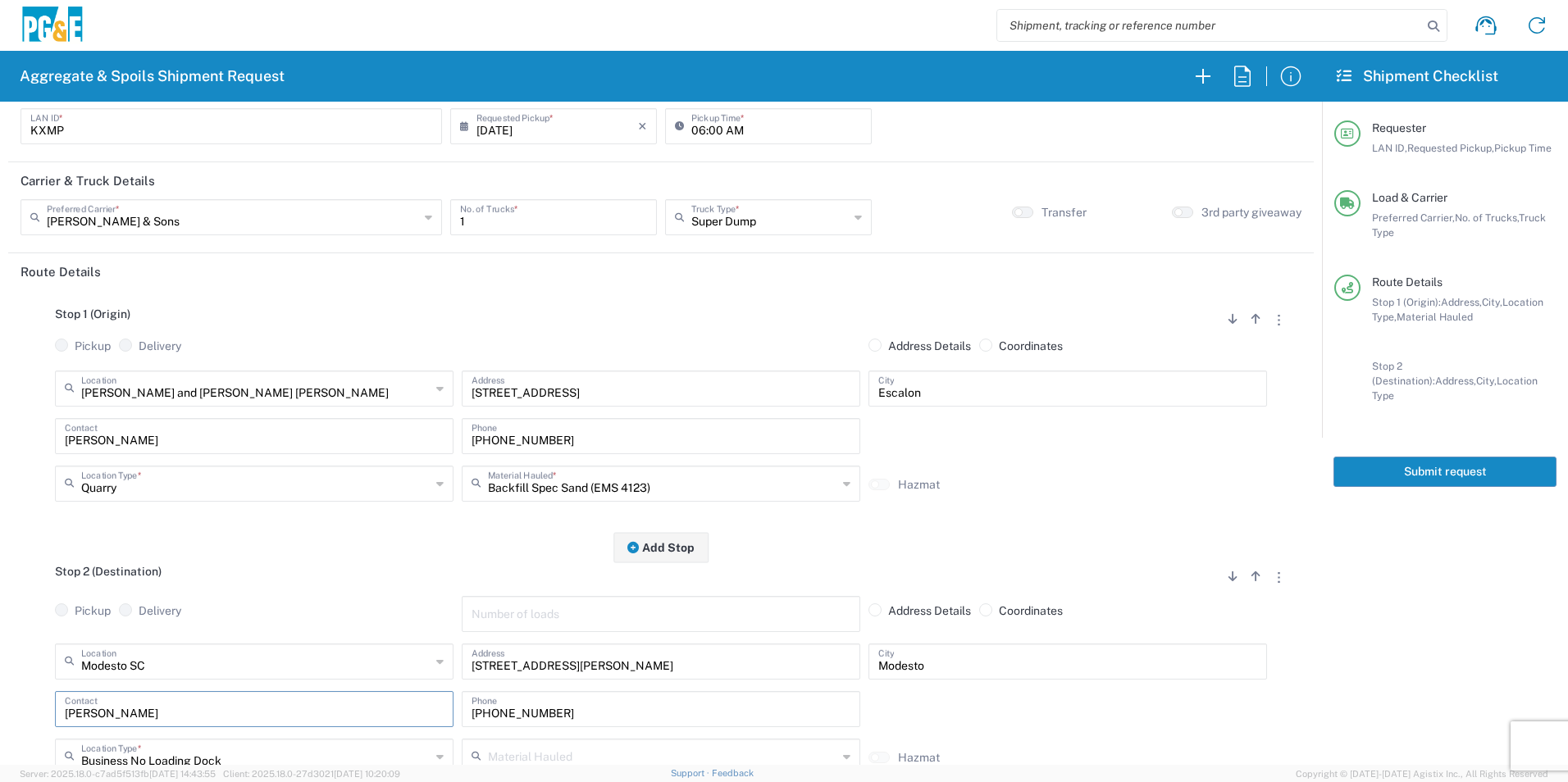
scroll to position [0, 0]
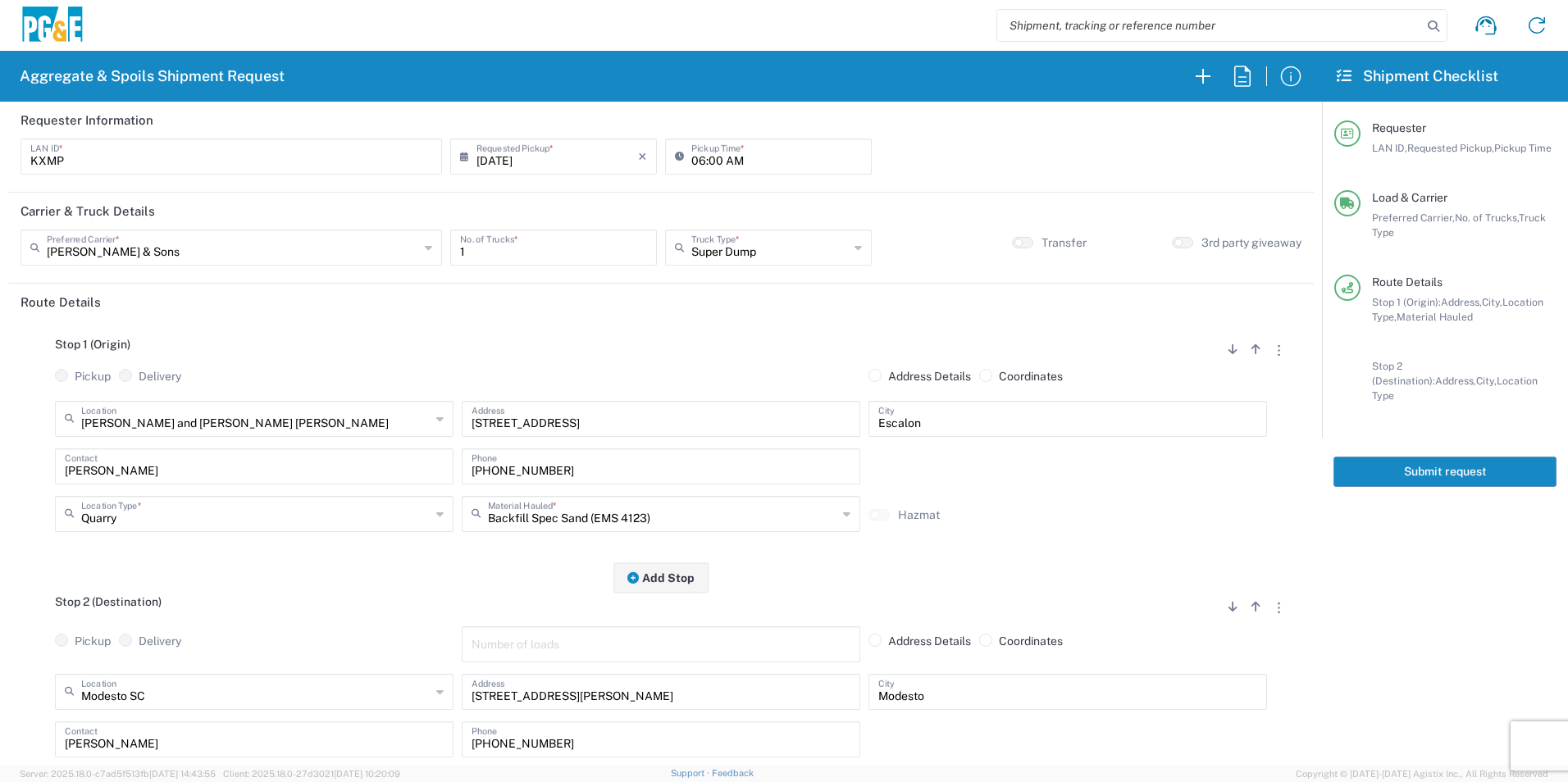
click at [1454, 459] on button "Submit request" at bounding box center [1444, 472] width 223 height 30
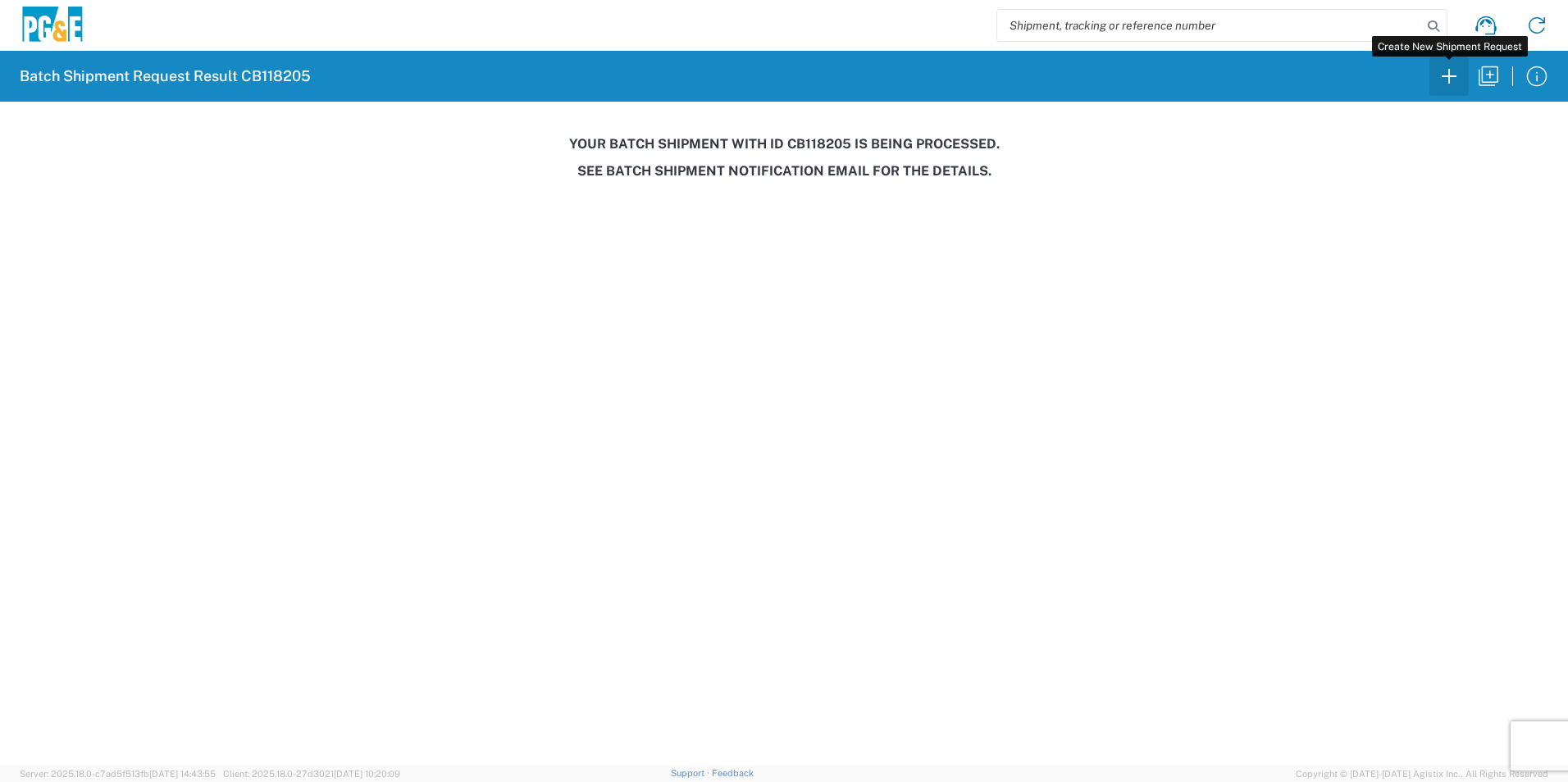
click at [1443, 88] on button "button" at bounding box center [1449, 76] width 39 height 39
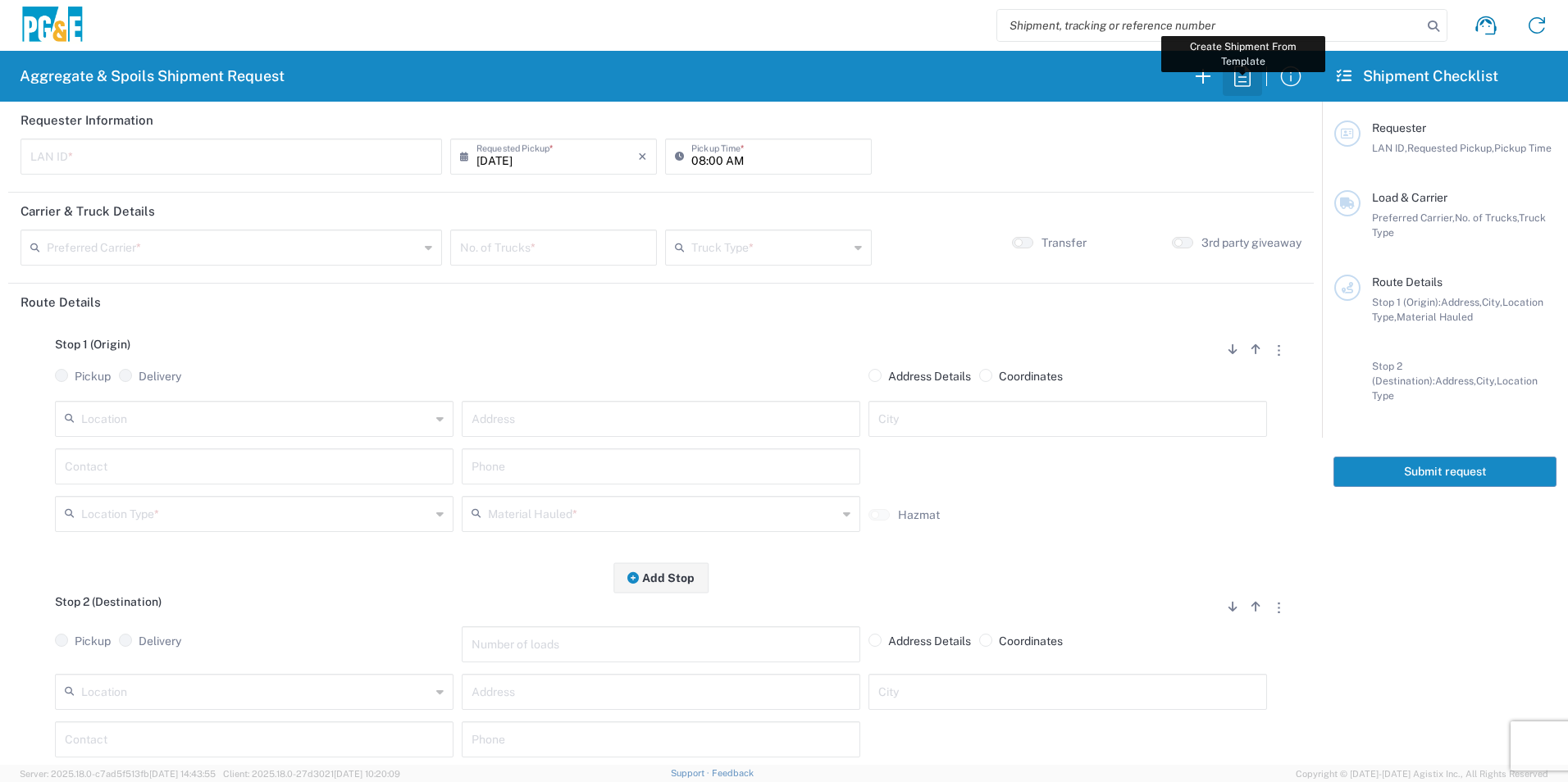
click at [1249, 77] on icon "button" at bounding box center [1242, 76] width 26 height 26
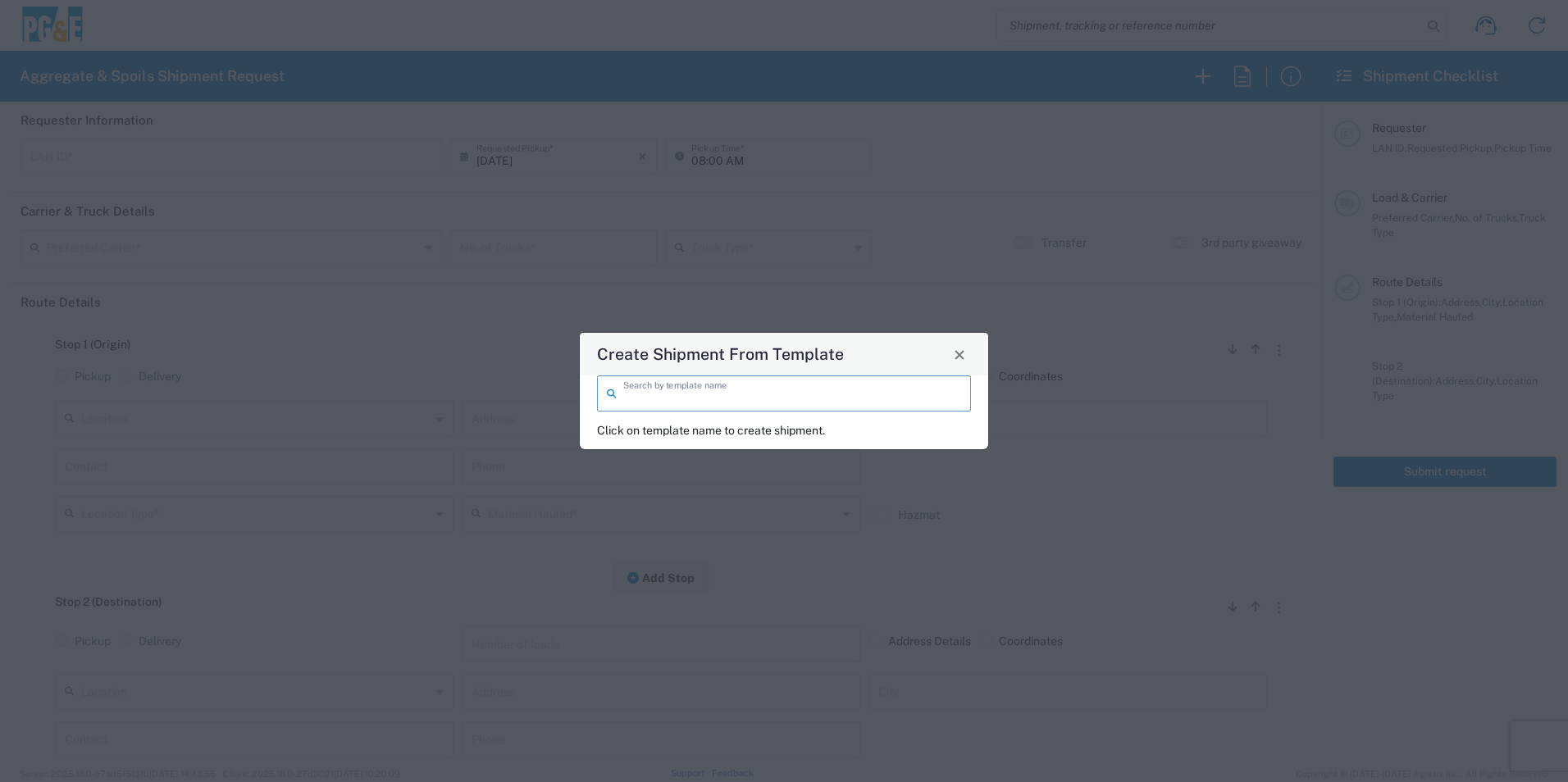
click at [813, 391] on input "search" at bounding box center [792, 392] width 338 height 29
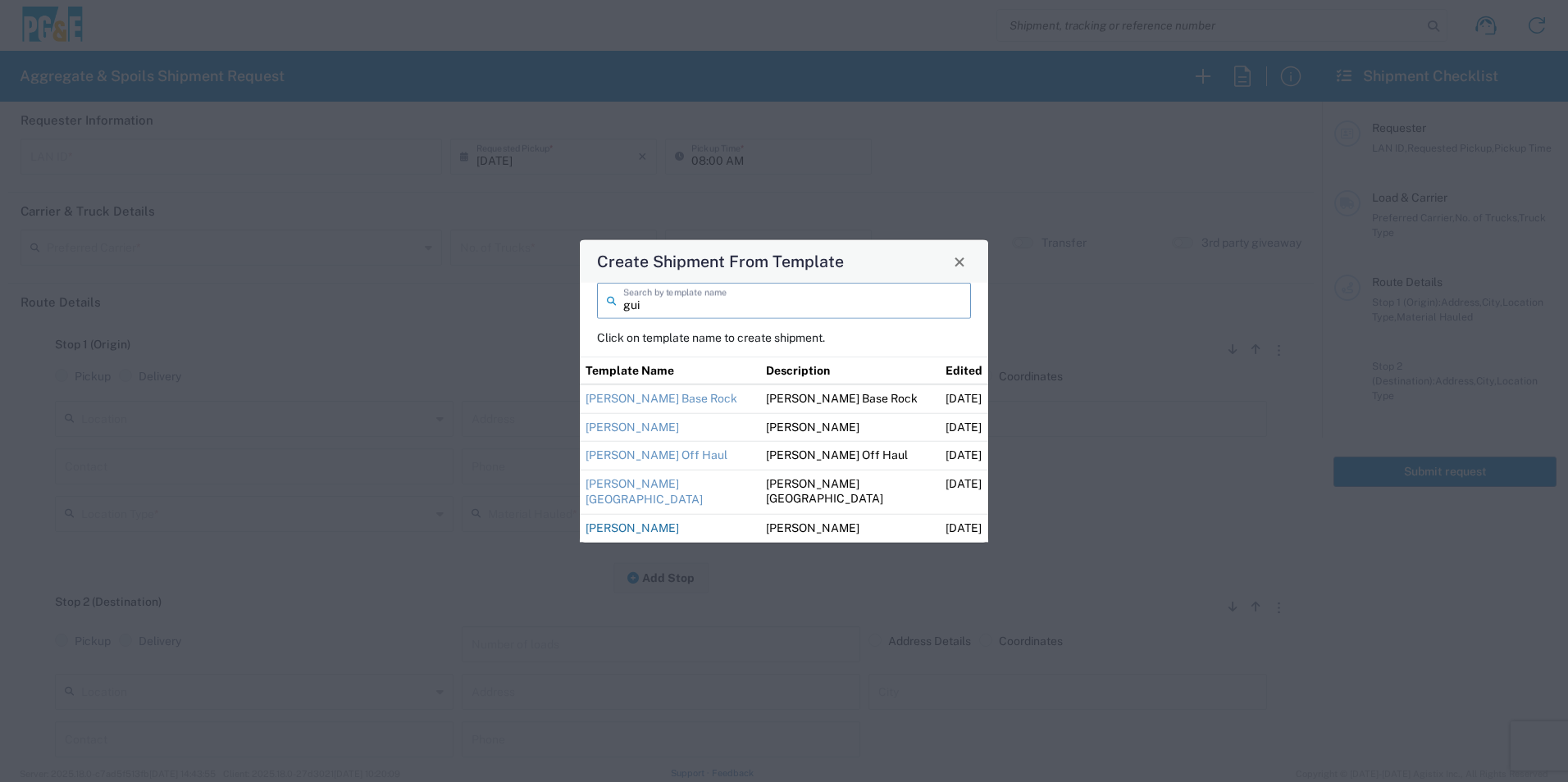
type input "gui"
click at [650, 527] on link "[PERSON_NAME]" at bounding box center [632, 528] width 93 height 13
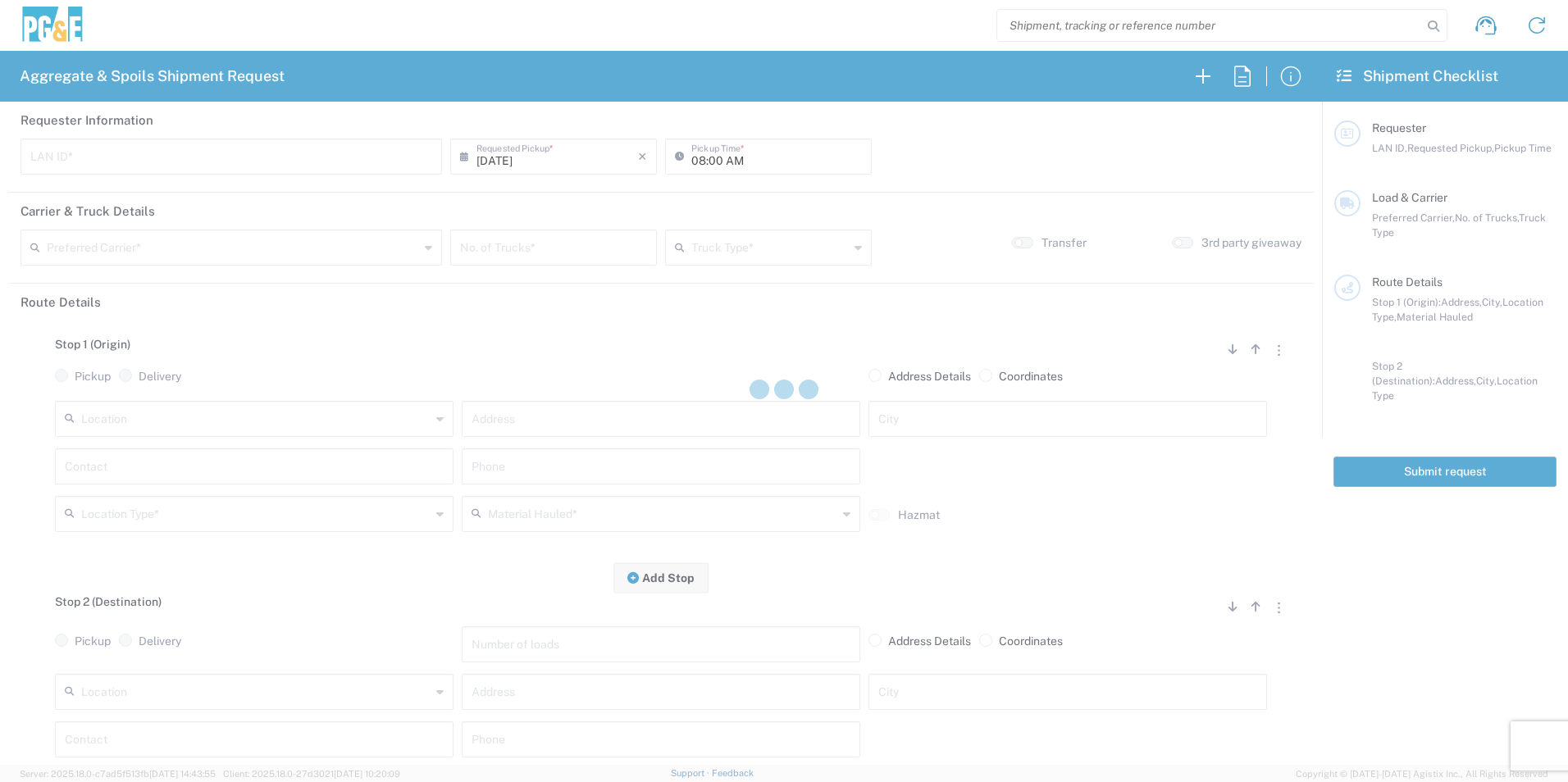
type input "M2DS"
type input "06:00 AM"
type input "[PERSON_NAME] Trucking"
type input "Super Dump"
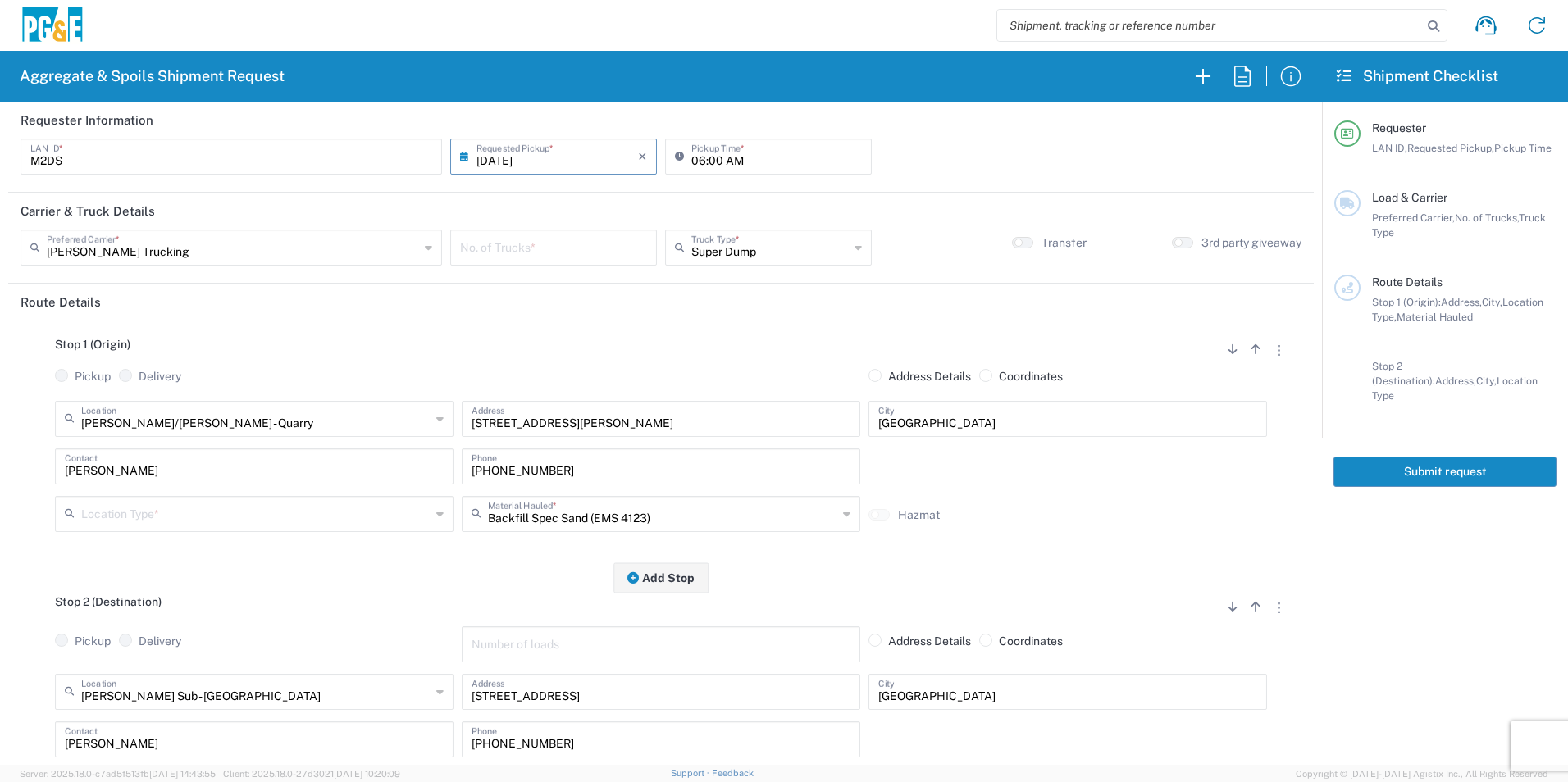
click at [513, 250] on input "number" at bounding box center [554, 246] width 187 height 29
type input "1"
click at [98, 522] on input "text" at bounding box center [256, 512] width 350 height 29
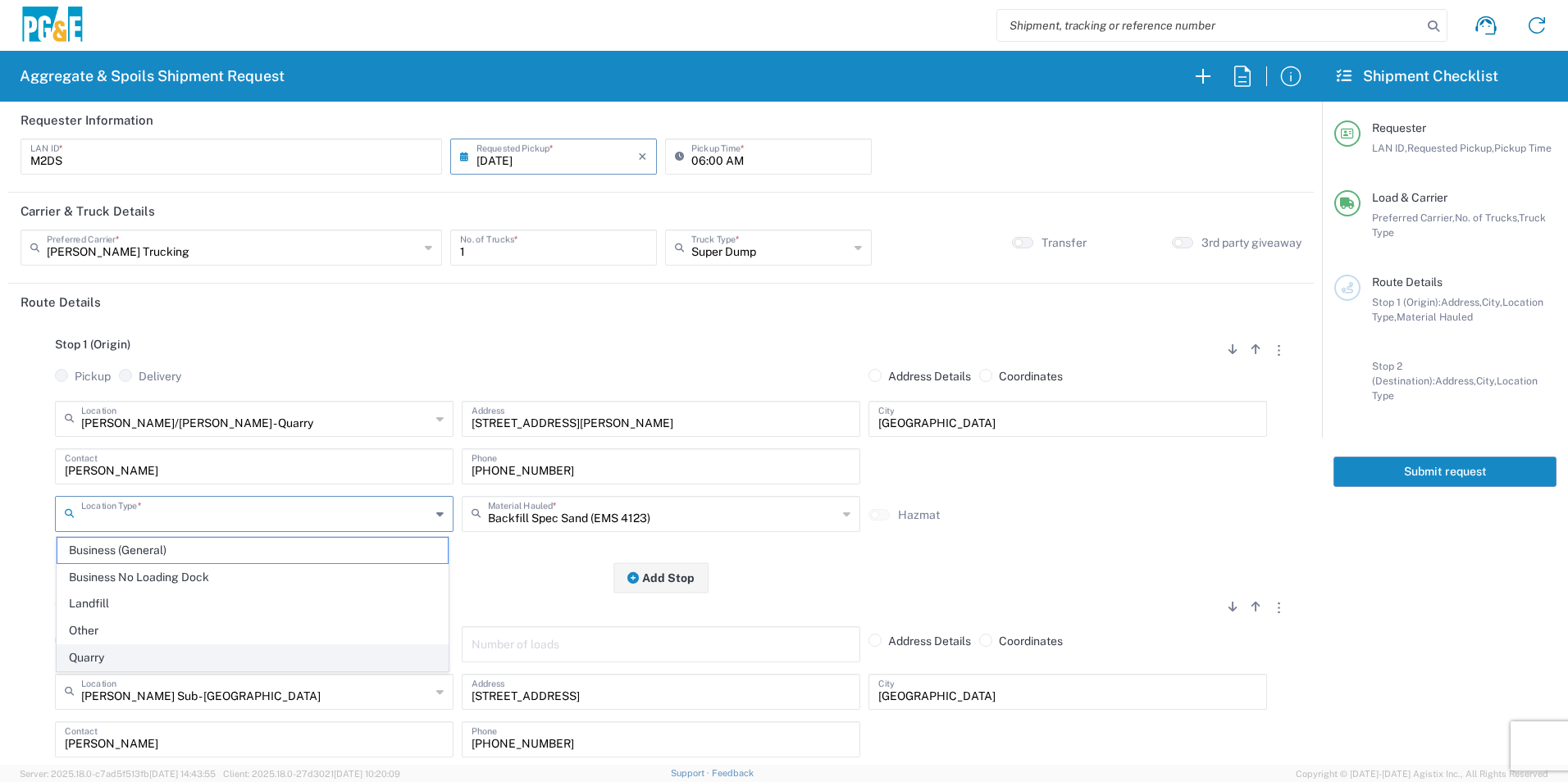
click at [110, 656] on span "Quarry" at bounding box center [252, 658] width 391 height 25
type input "Quarry"
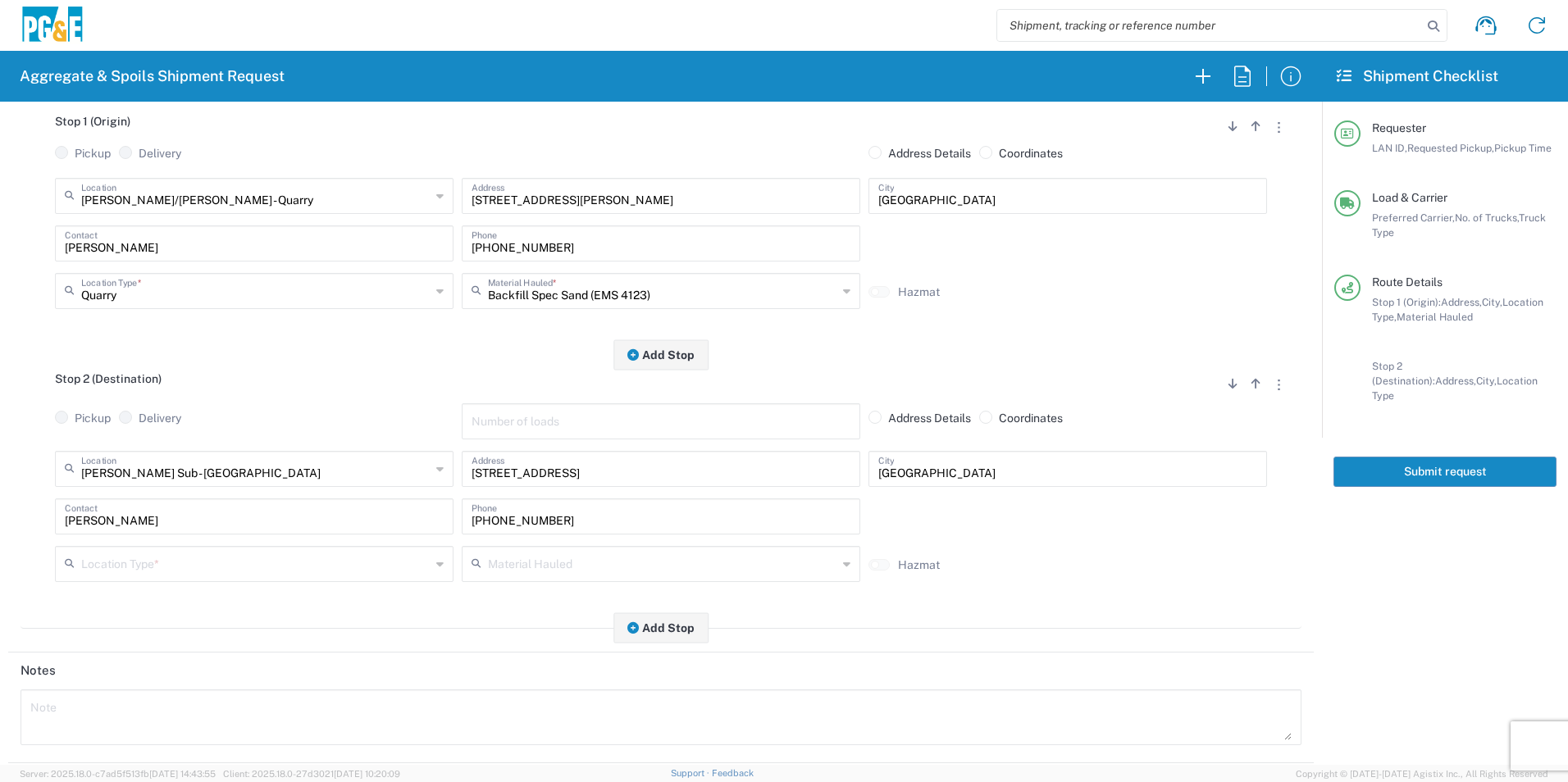
scroll to position [246, 0]
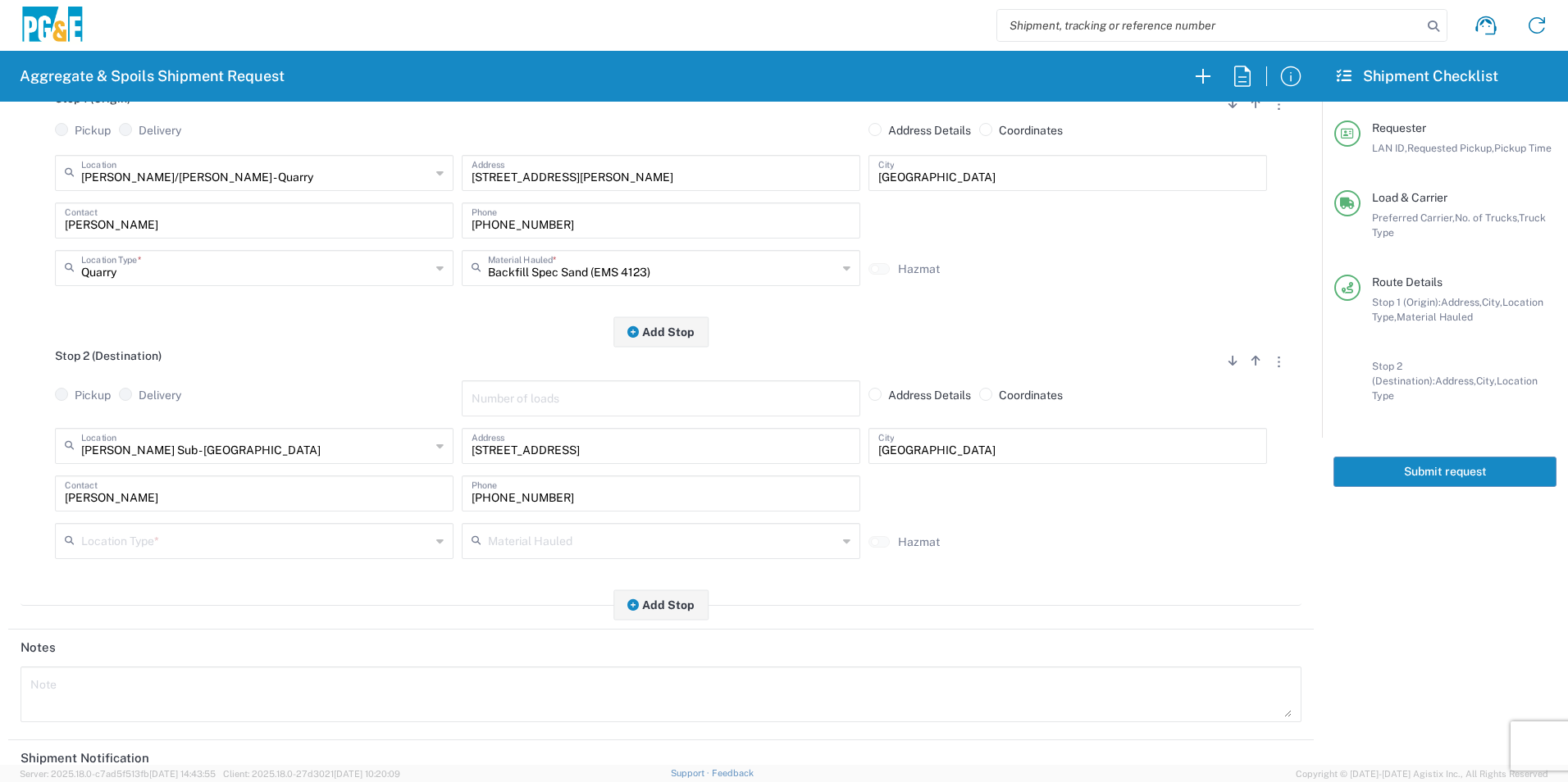
click at [155, 545] on input "text" at bounding box center [256, 540] width 350 height 29
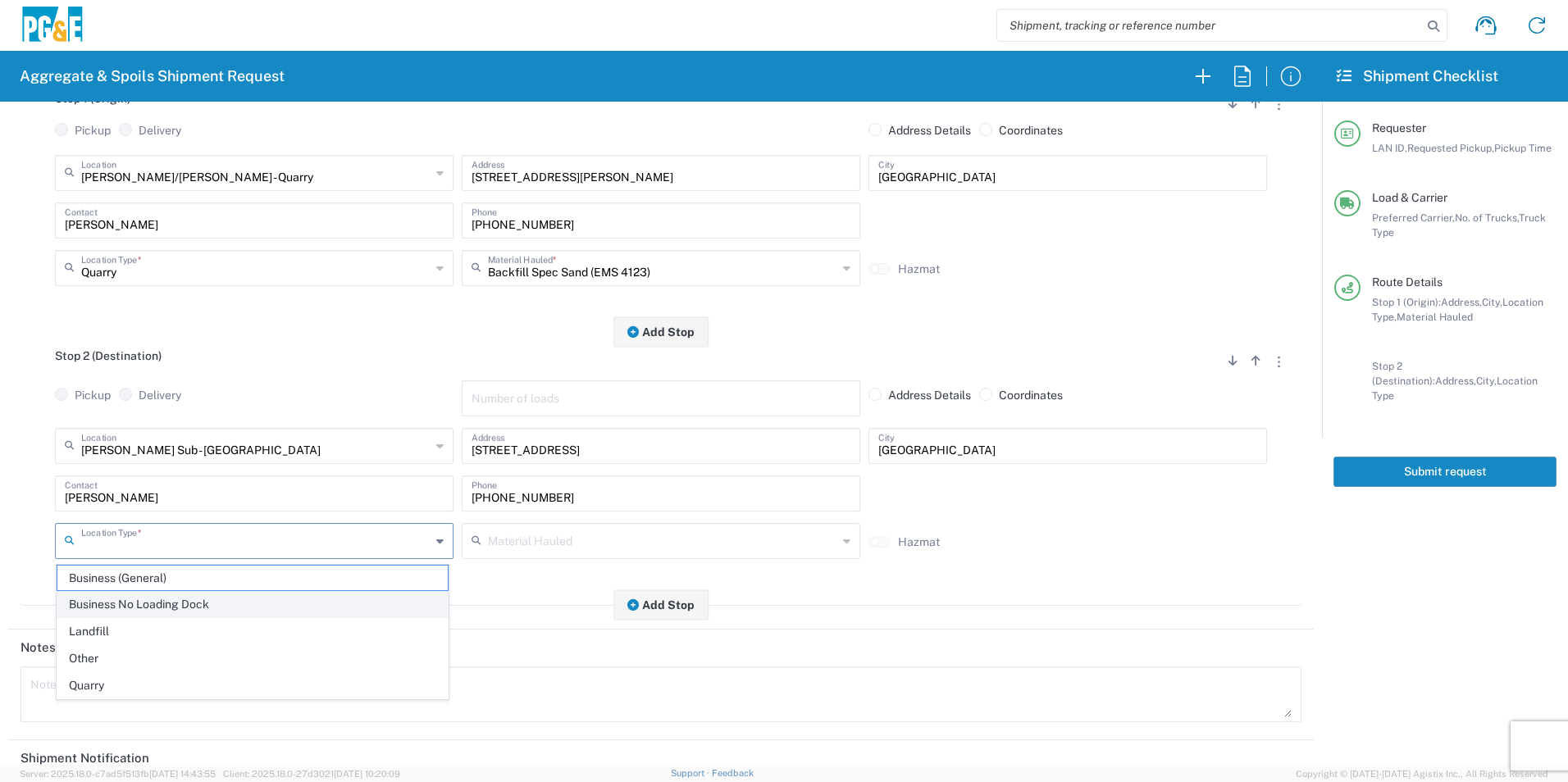
click at [169, 600] on span "Business No Loading Dock" at bounding box center [252, 605] width 391 height 25
type input "Business No Loading Dock"
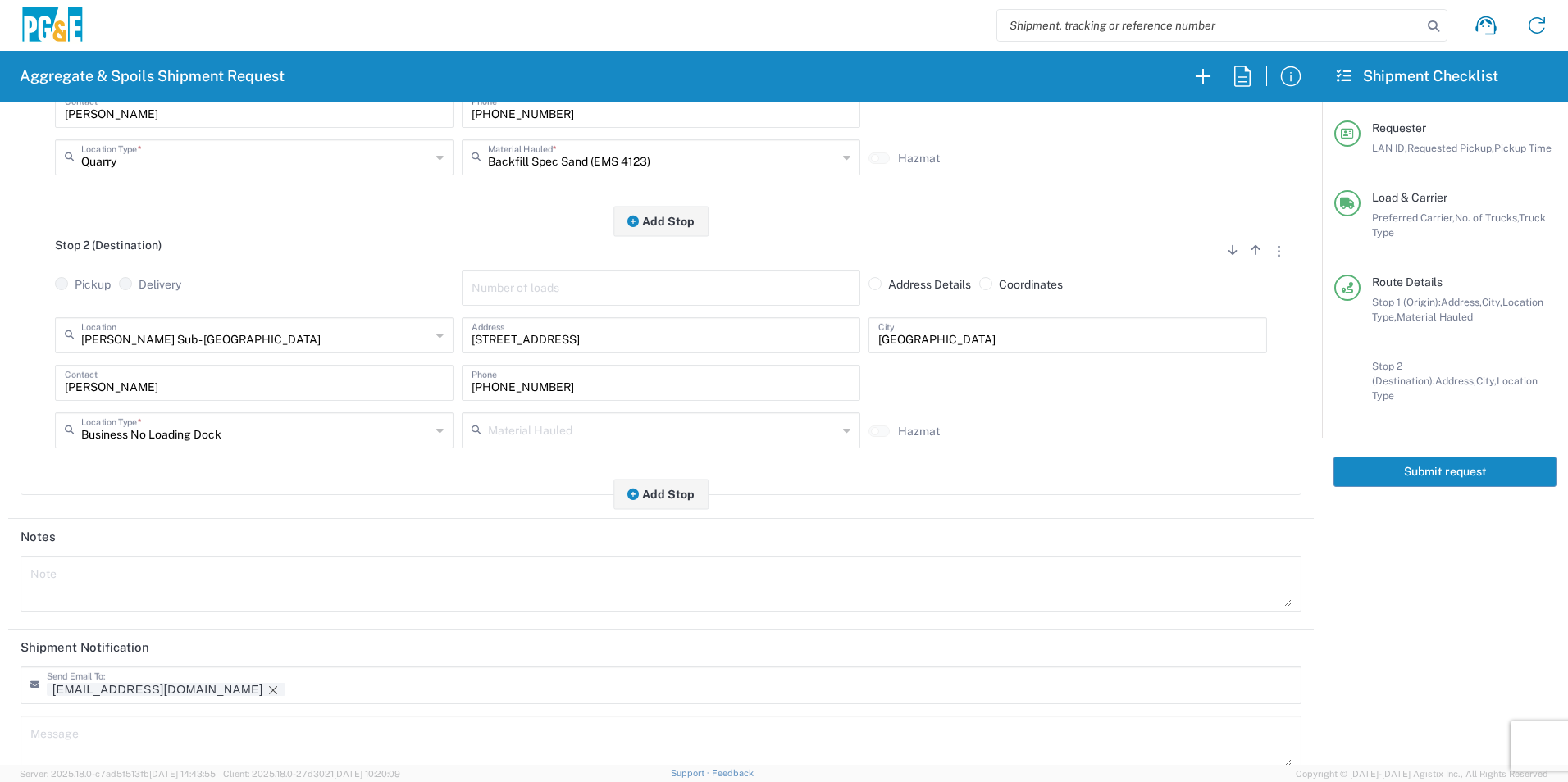
scroll to position [474, 0]
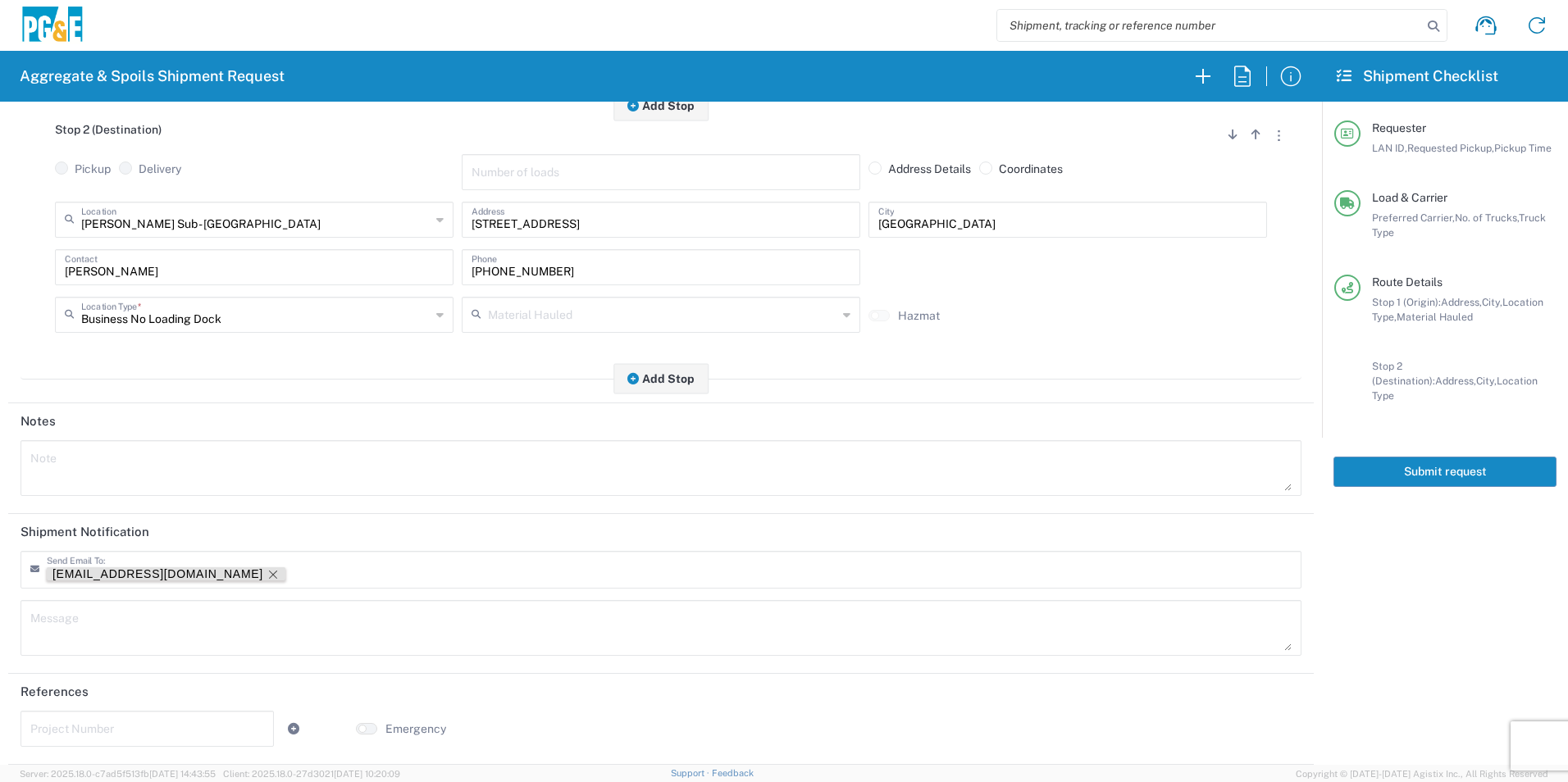
click at [155, 580] on div "[EMAIL_ADDRESS][DOMAIN_NAME]" at bounding box center [248, 575] width 402 height 17
click at [269, 575] on icon "Remove tag" at bounding box center [273, 575] width 8 height 8
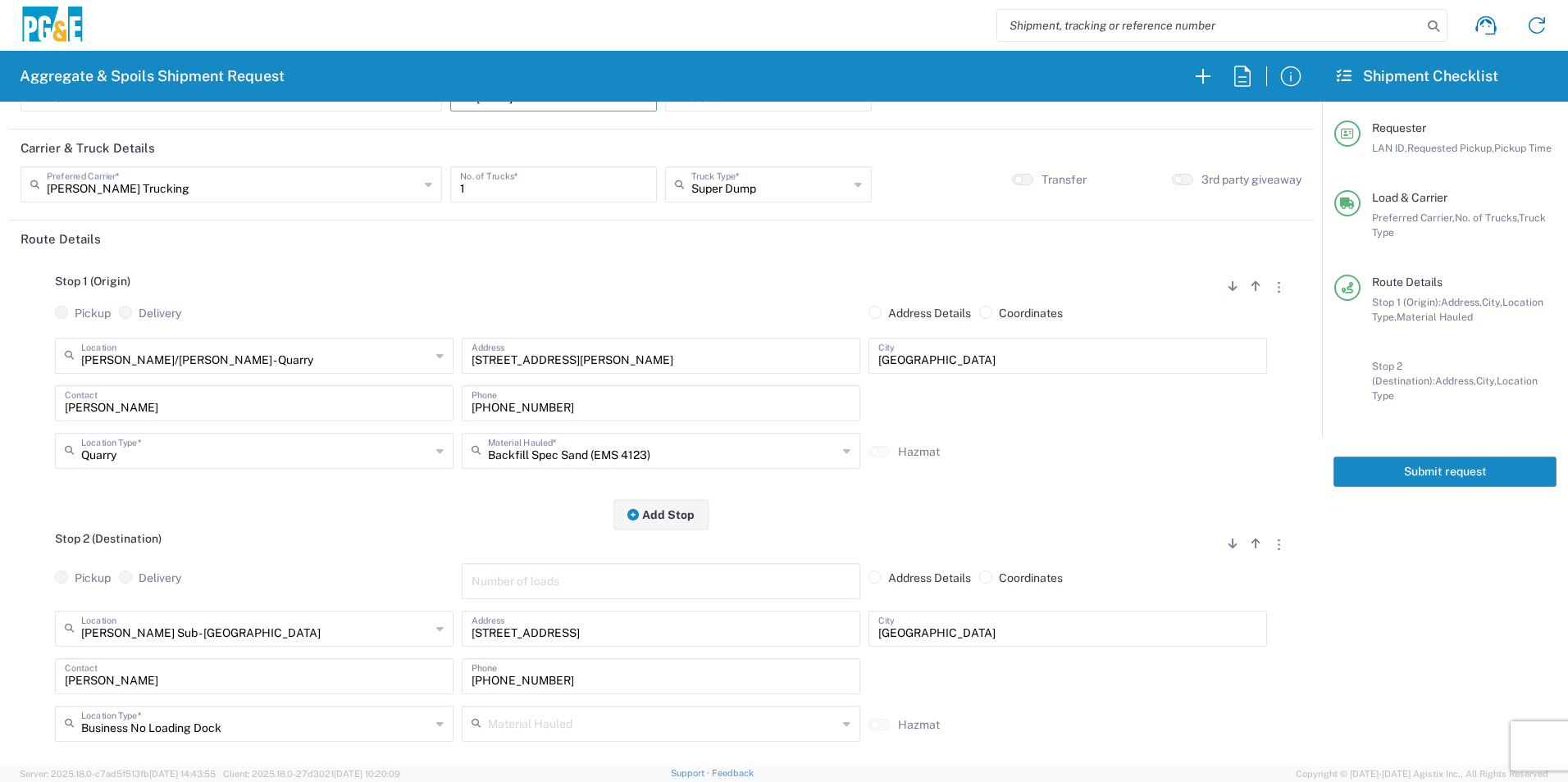
scroll to position [0, 0]
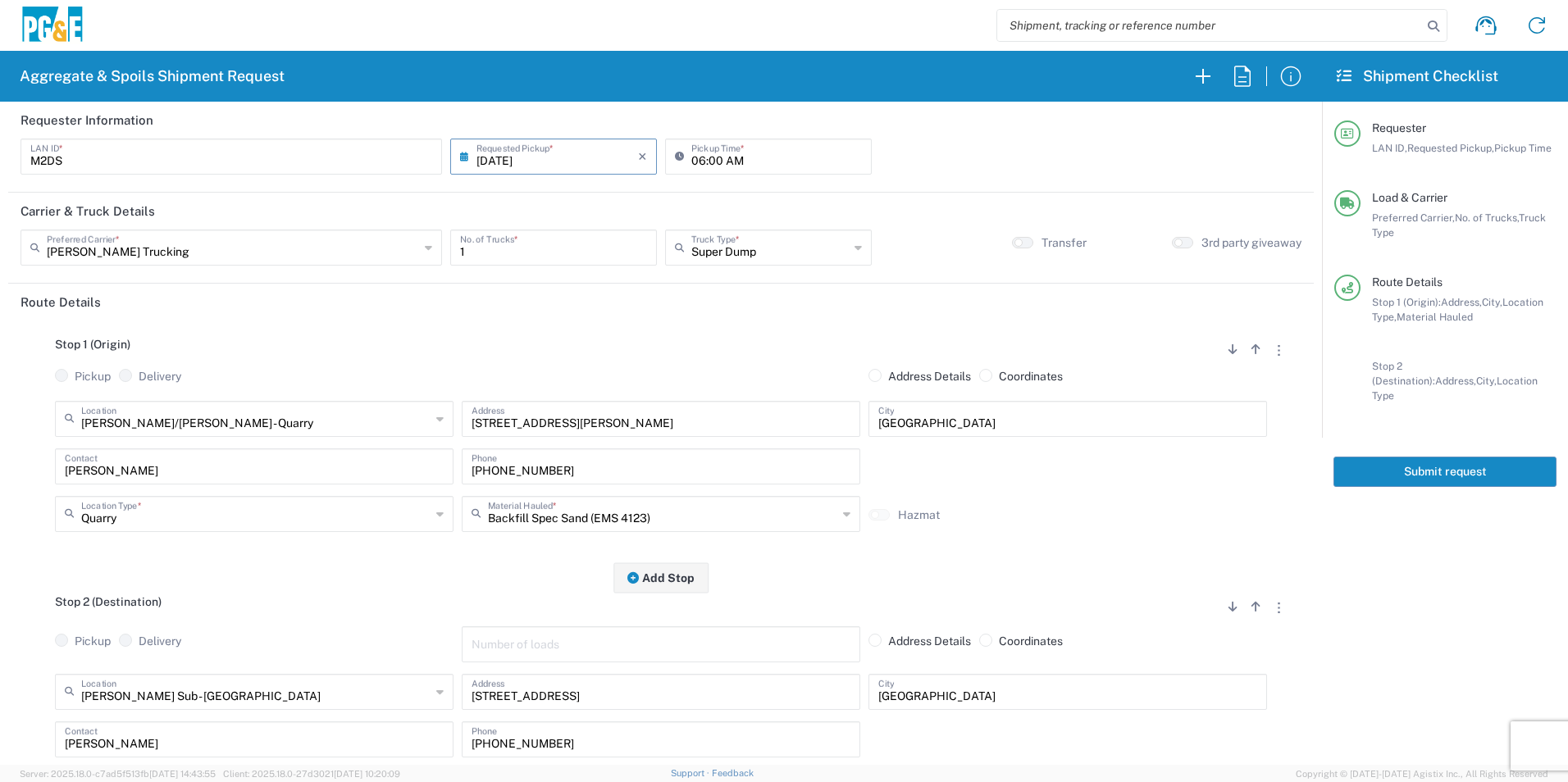
click at [1408, 466] on button "Submit request" at bounding box center [1444, 472] width 223 height 30
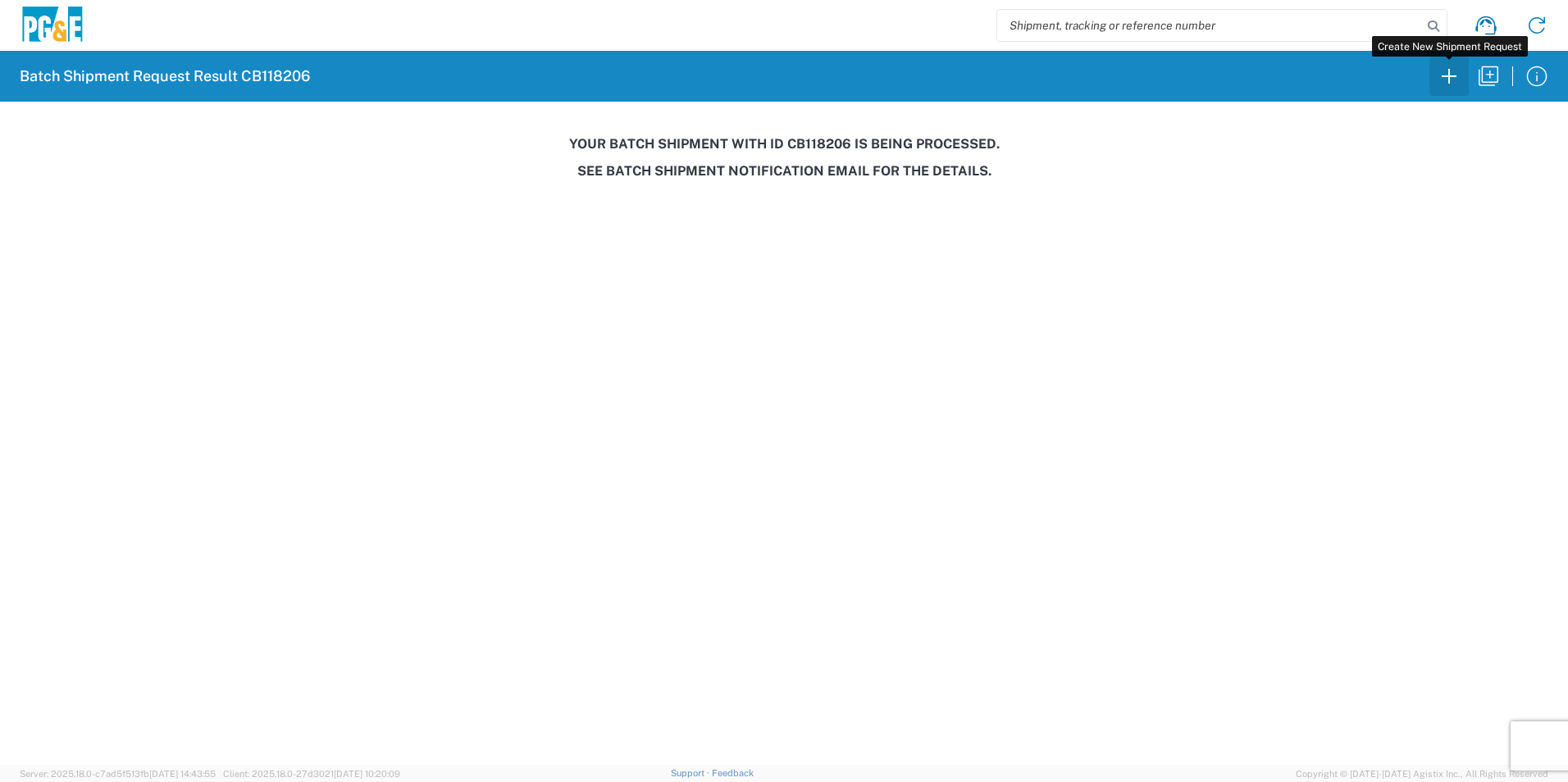
click at [1457, 75] on icon "button" at bounding box center [1449, 76] width 26 height 26
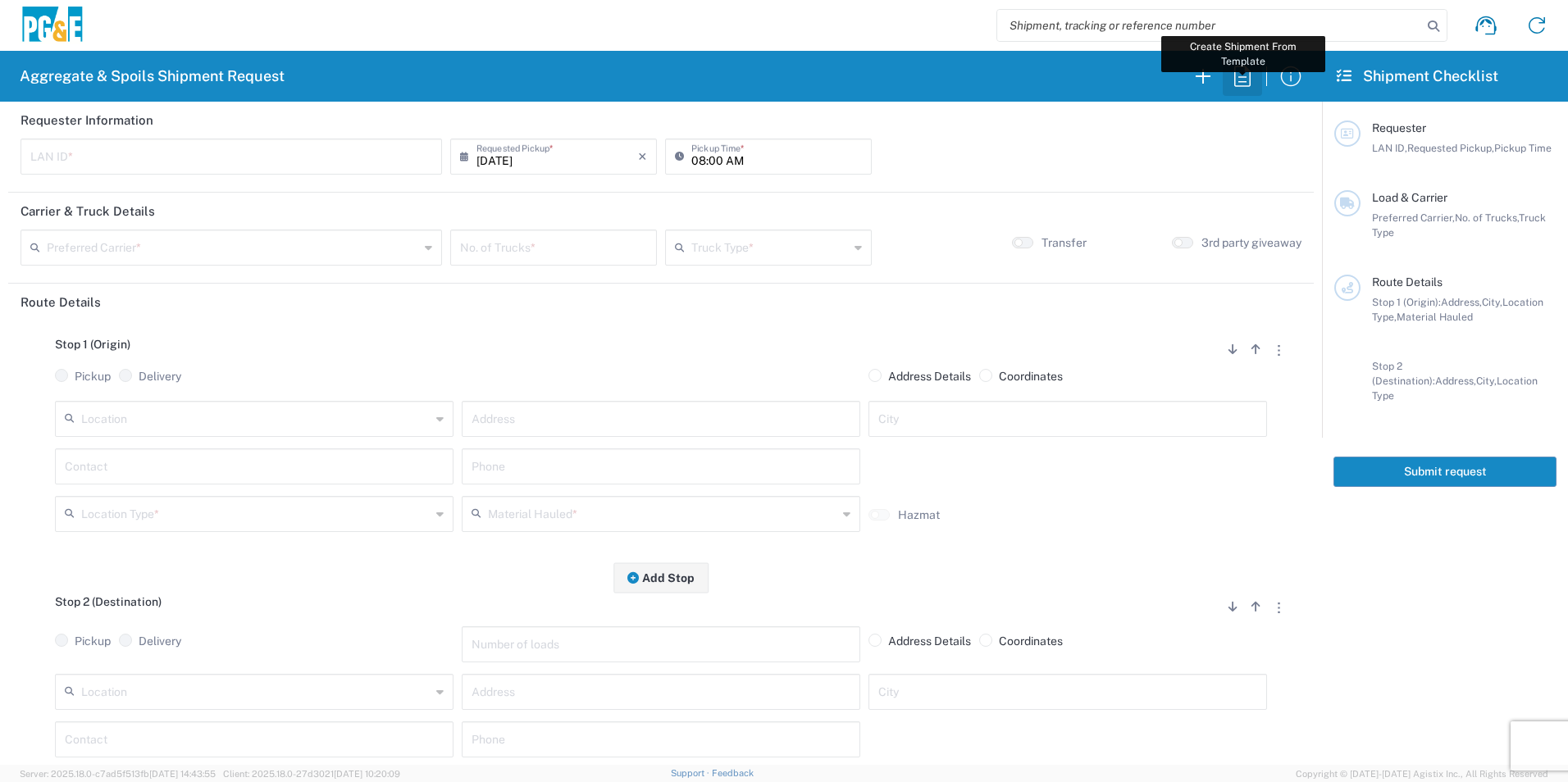
click at [1241, 80] on icon "button" at bounding box center [1242, 76] width 26 height 26
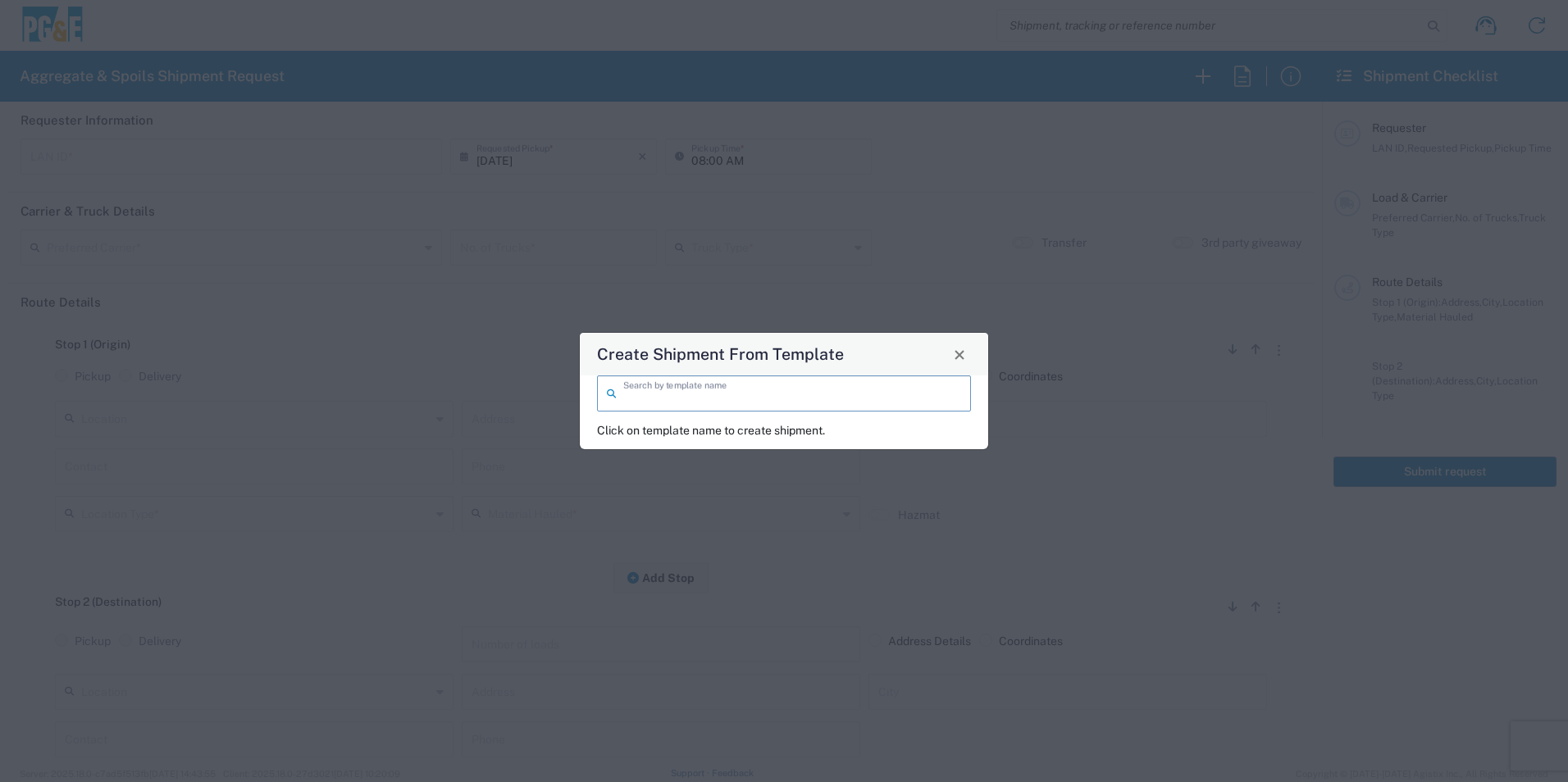
click at [879, 389] on input "search" at bounding box center [792, 392] width 338 height 29
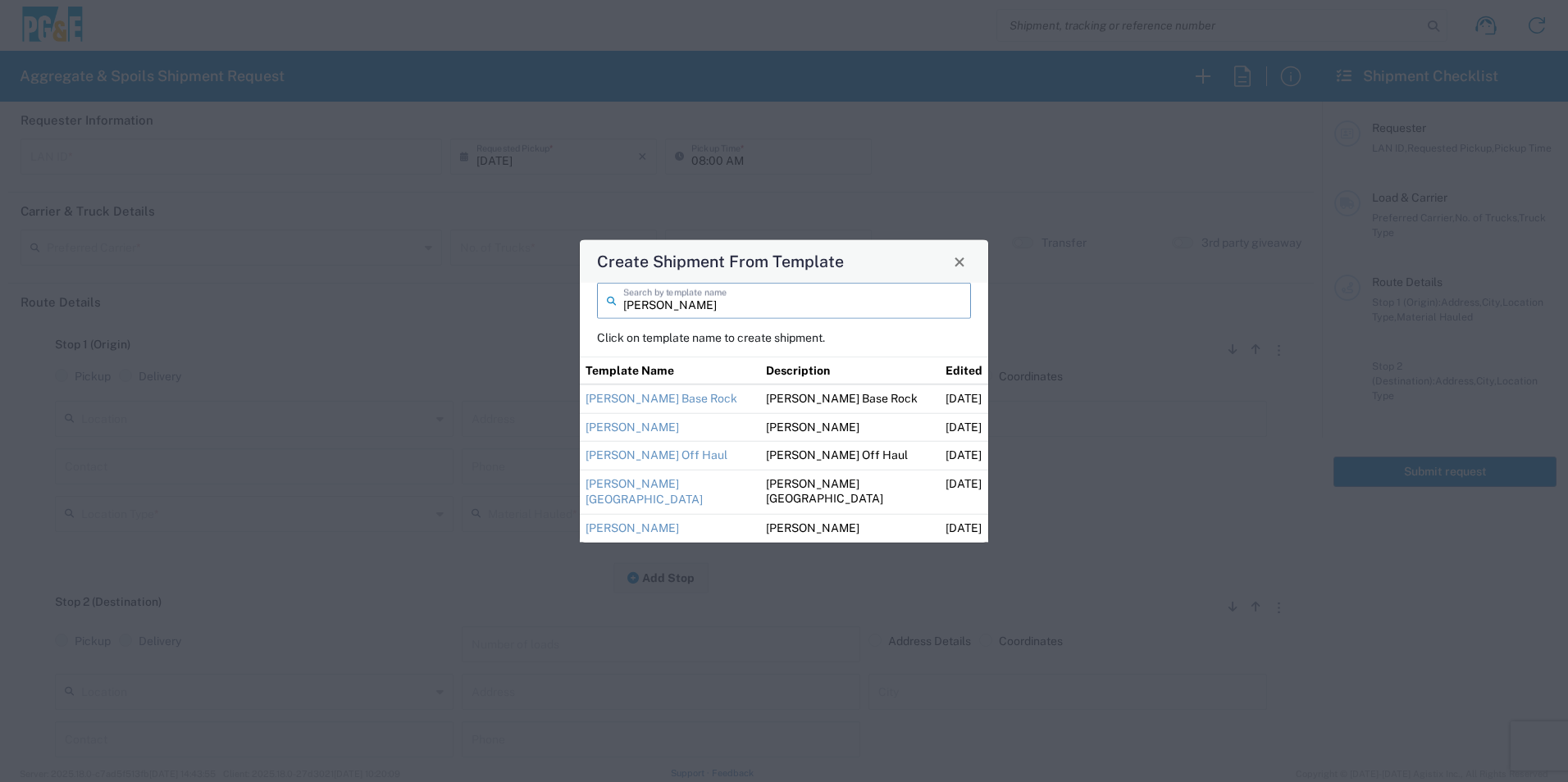
type input "[PERSON_NAME]"
click at [671, 425] on link "[PERSON_NAME]" at bounding box center [632, 427] width 93 height 13
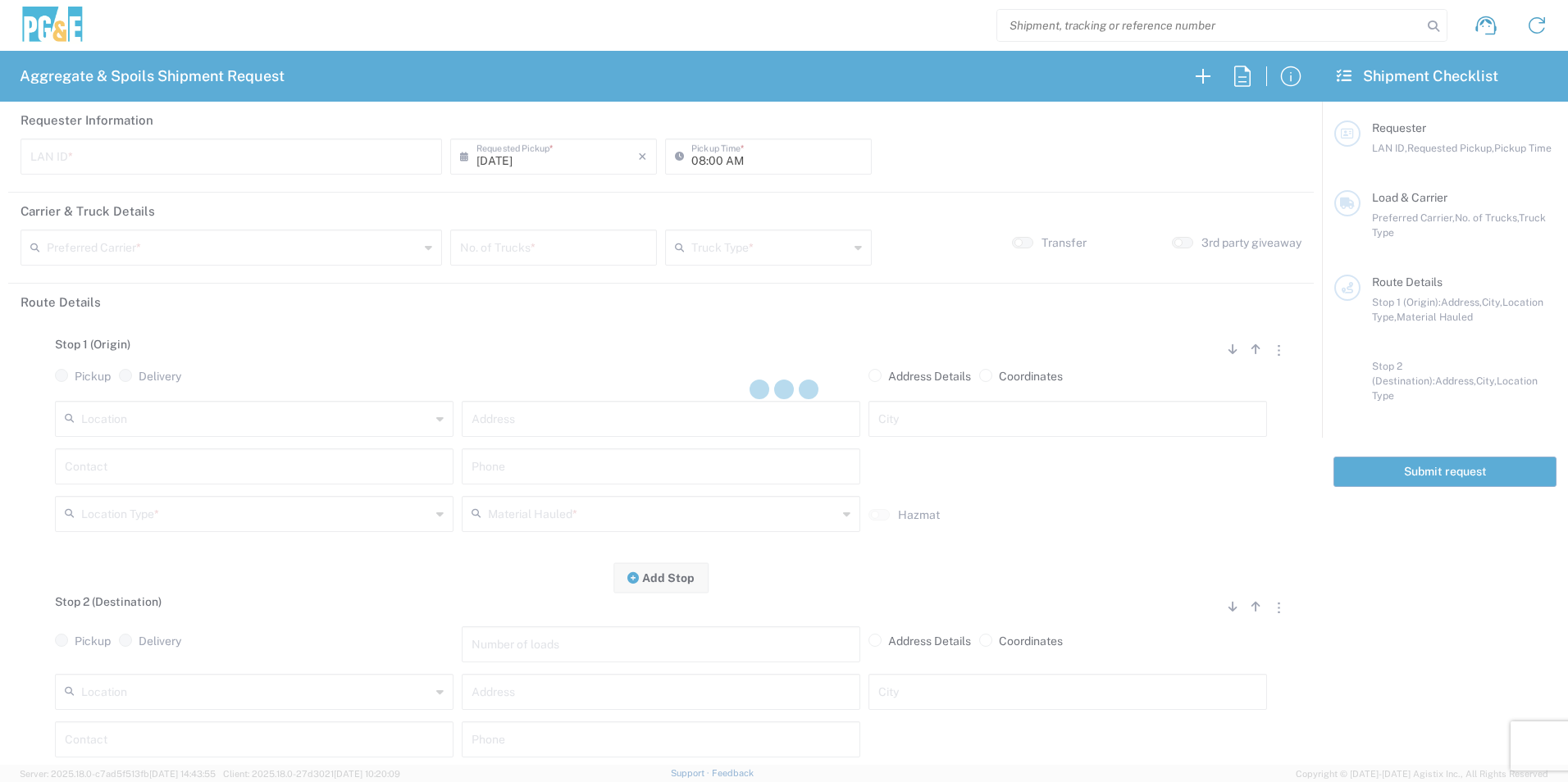
type input "M2DS"
type input "07:00 AM"
type input "[PERSON_NAME] Trucking"
type input "Super Dump"
type textarea "Please deliver Cutback"
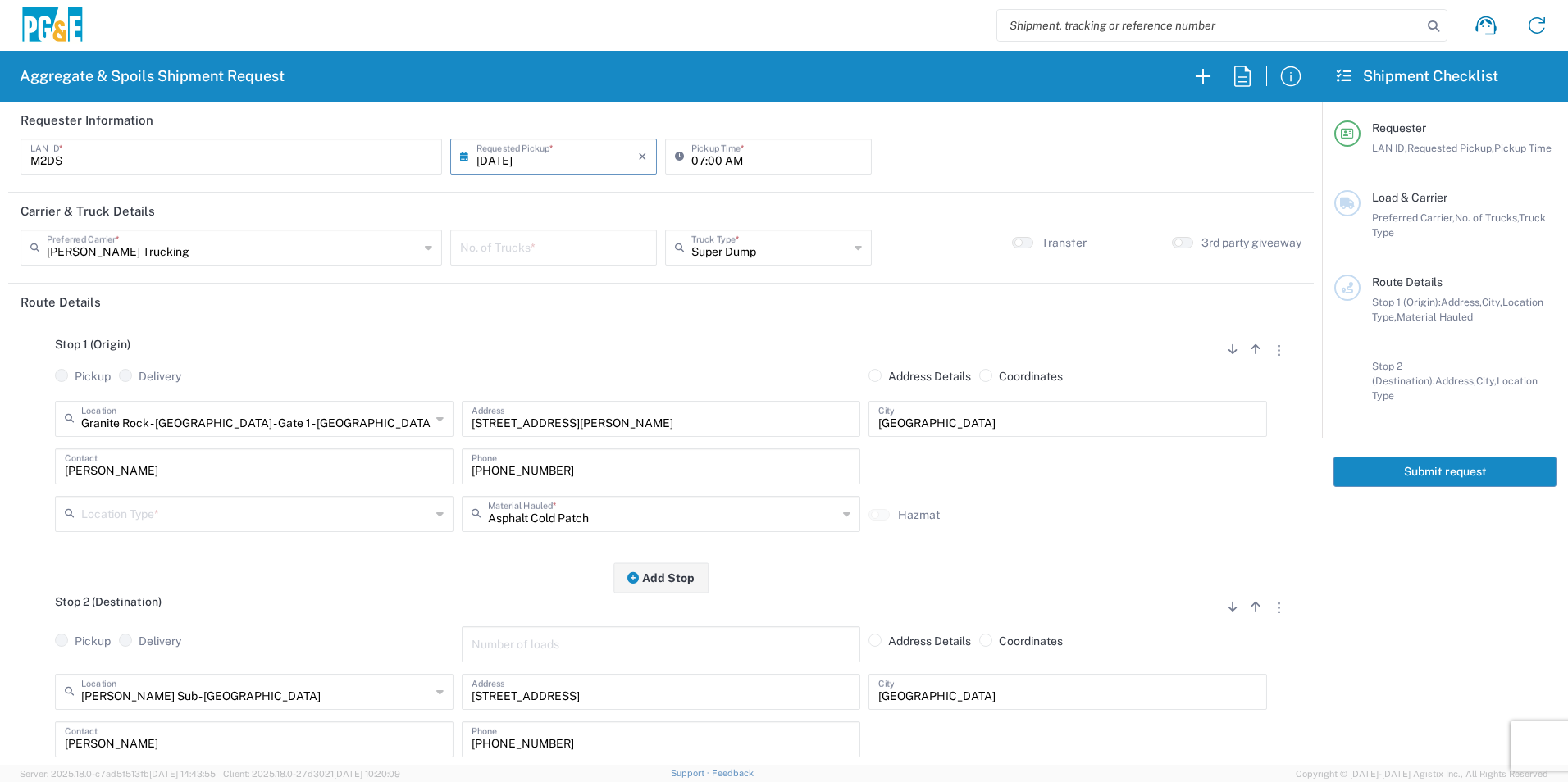
click at [585, 248] on input "number" at bounding box center [554, 246] width 187 height 29
type input "1"
click at [159, 510] on input "text" at bounding box center [256, 512] width 350 height 29
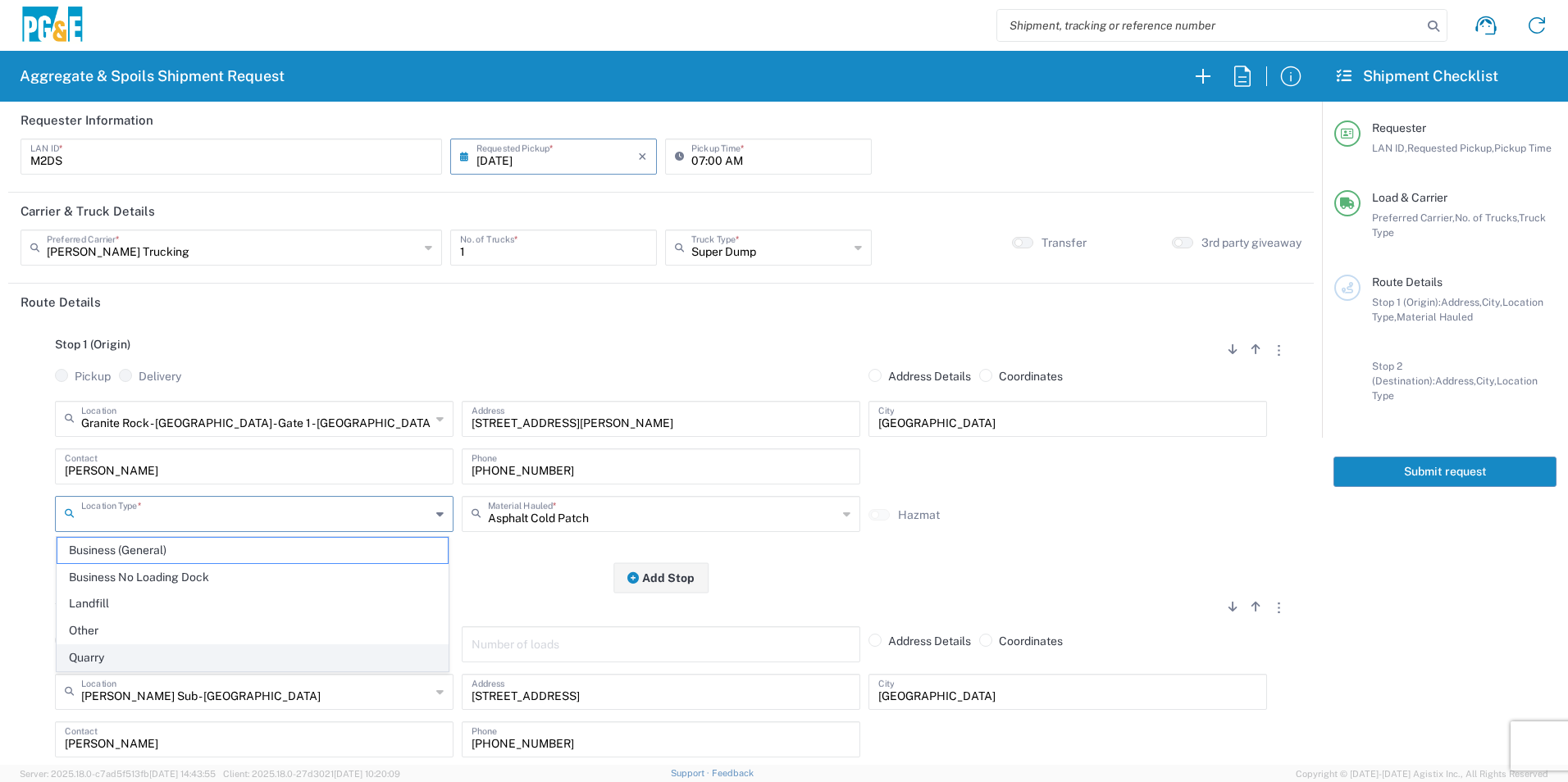
click at [120, 652] on span "Quarry" at bounding box center [252, 658] width 391 height 25
type input "Quarry"
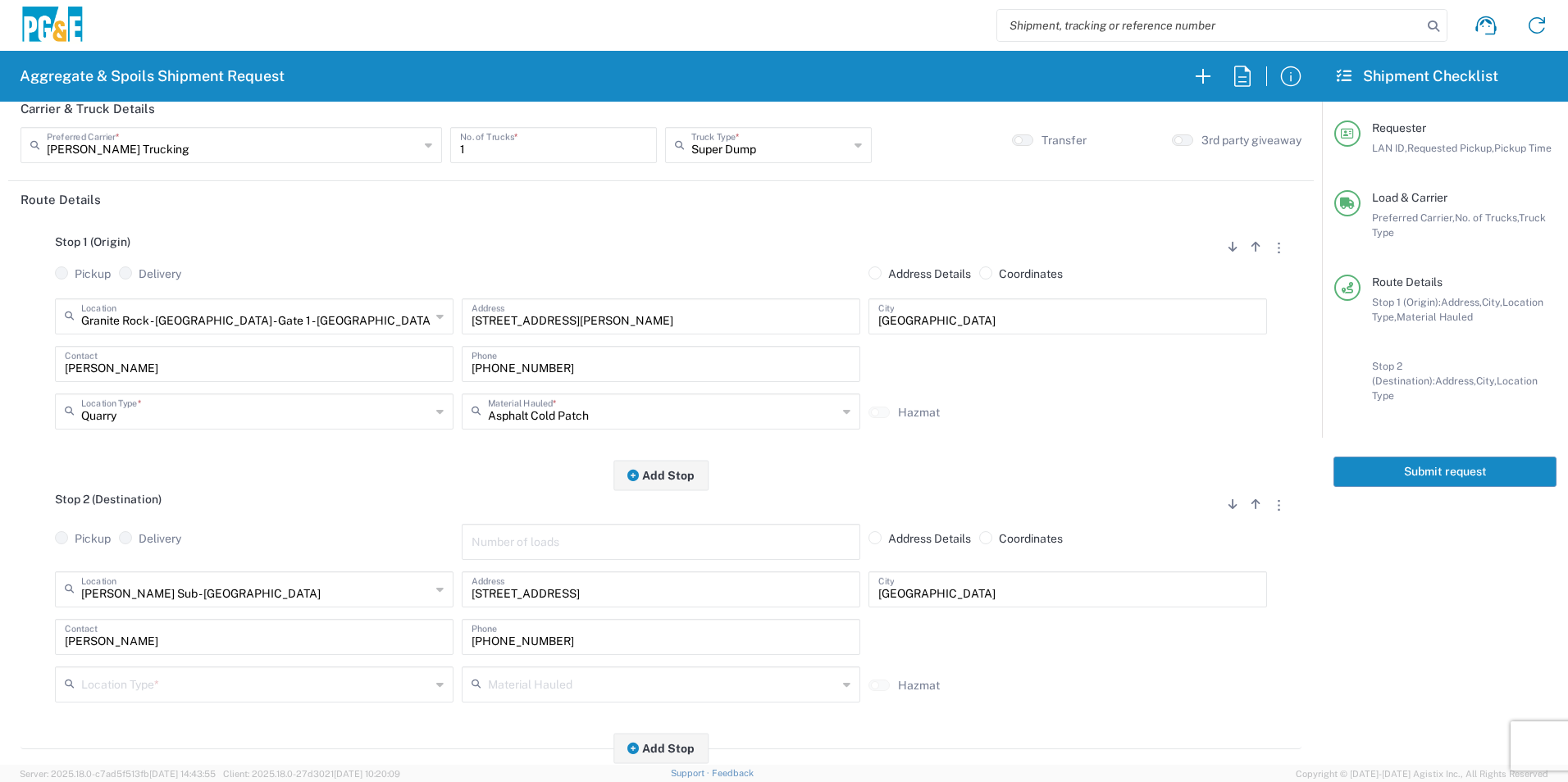
scroll to position [246, 0]
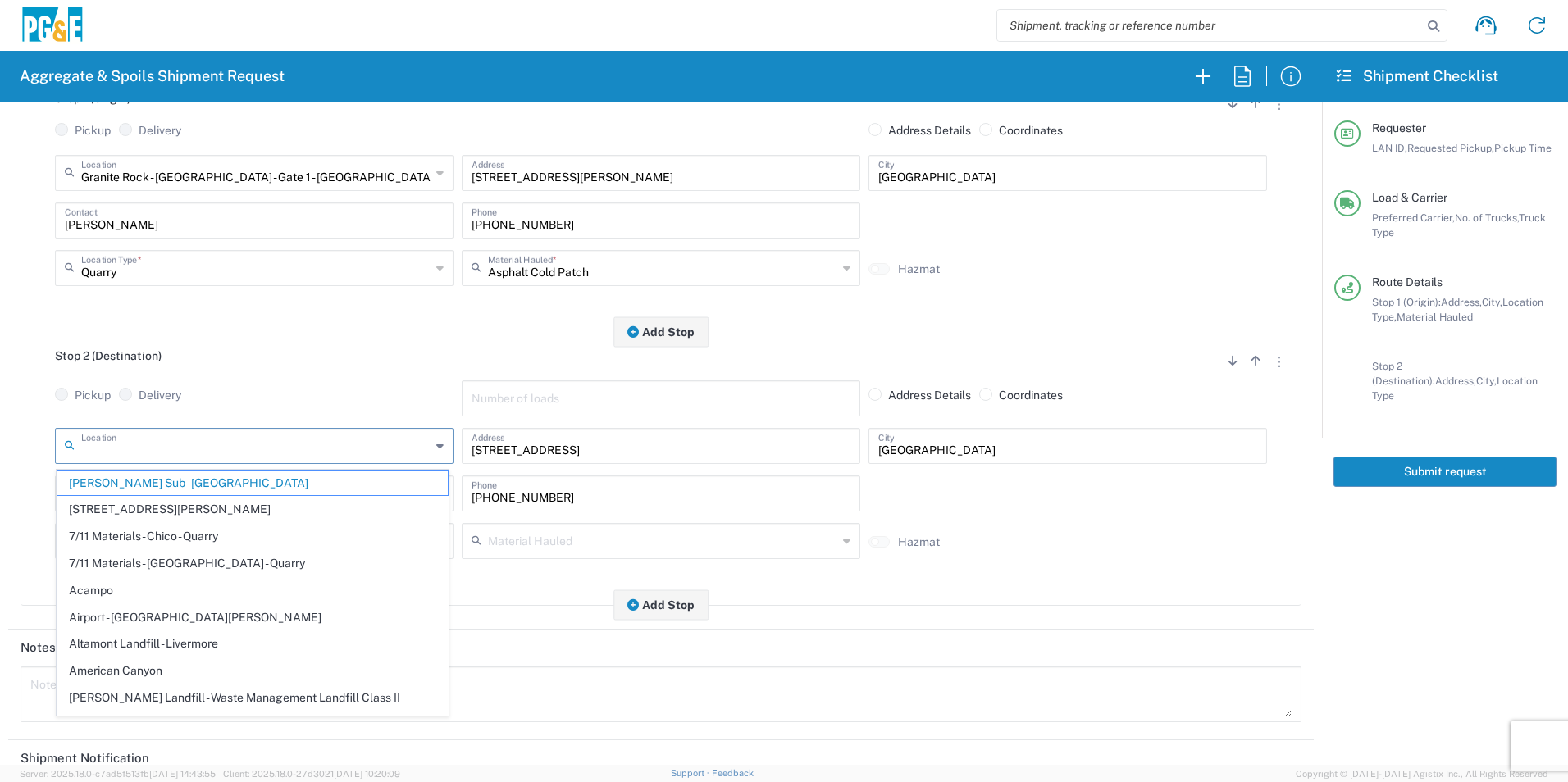
click at [206, 447] on input "text" at bounding box center [256, 444] width 350 height 29
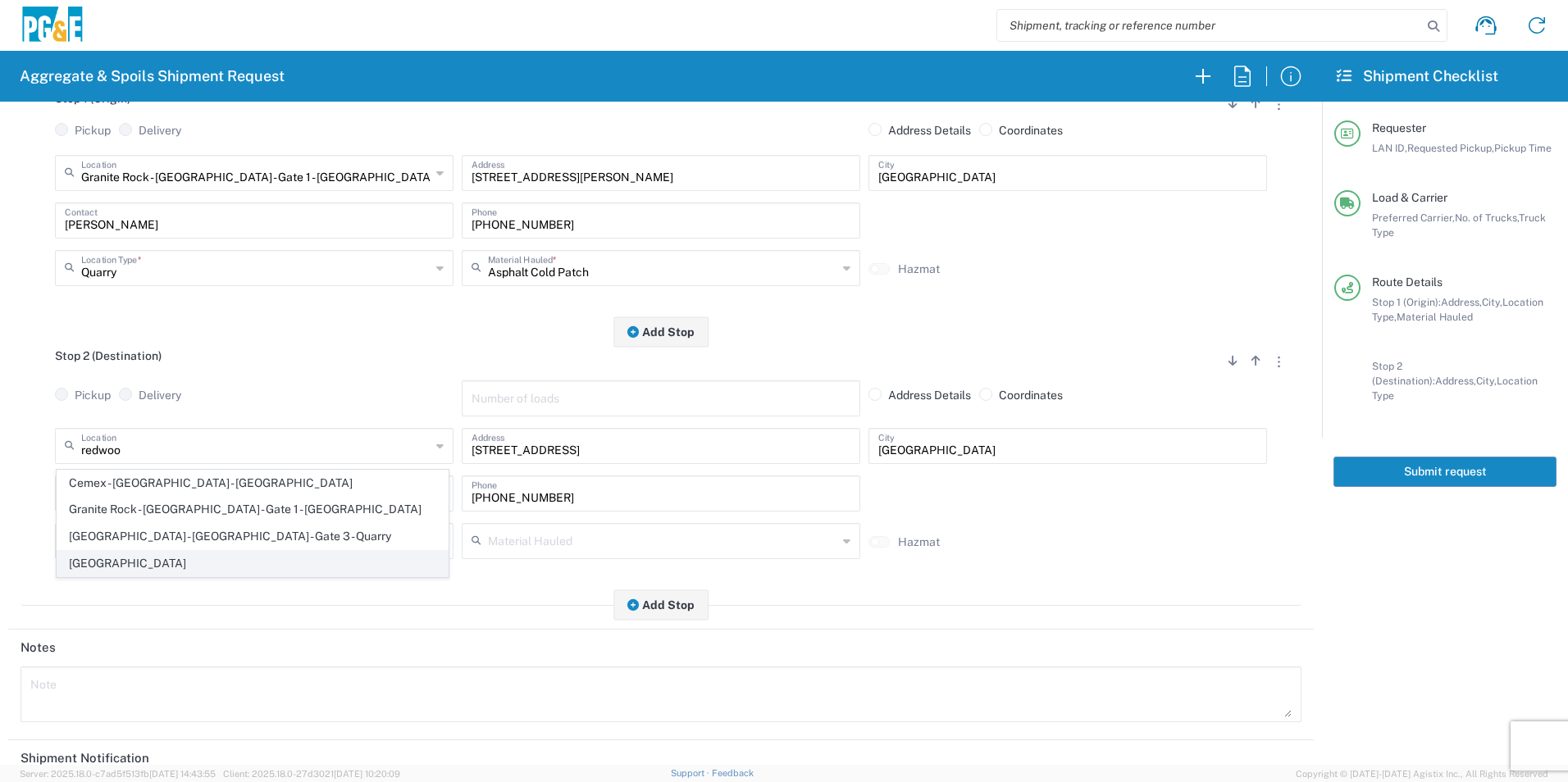
click at [168, 565] on span "[GEOGRAPHIC_DATA]" at bounding box center [252, 564] width 391 height 25
type input "[GEOGRAPHIC_DATA]"
type input "[STREET_ADDRESS]"
type input "[GEOGRAPHIC_DATA]"
type input "Business No Loading Dock"
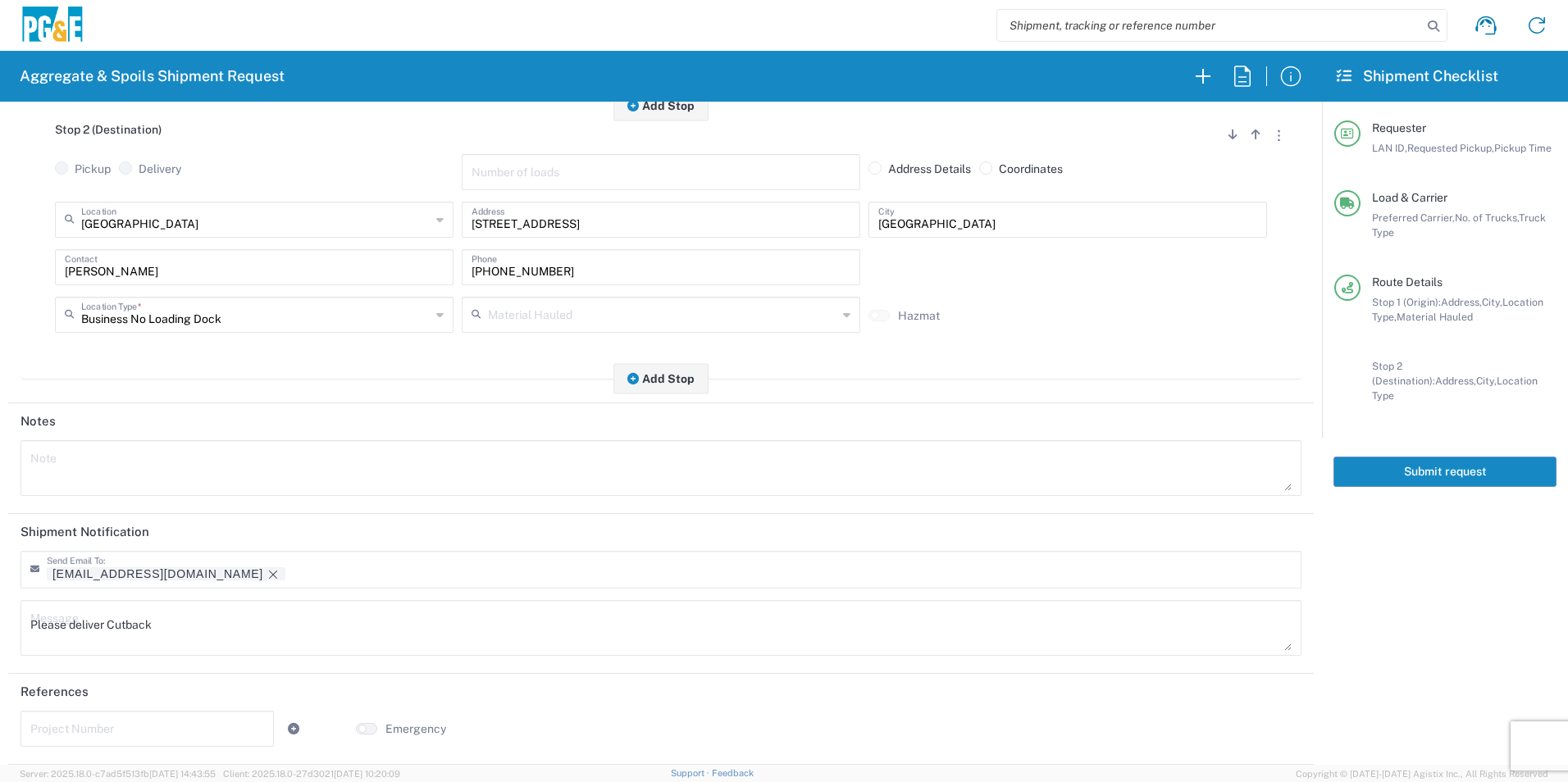
scroll to position [474, 0]
click at [269, 573] on icon "Remove tag" at bounding box center [273, 575] width 8 height 8
drag, startPoint x: -3, startPoint y: 592, endPoint x: 0, endPoint y: 569, distance: 23.2
click at [0, 569] on html "Aggregate & Spoils Shipment Request Requester Information M2DS LAN ID * [DATE] …" at bounding box center [784, 391] width 1568 height 782
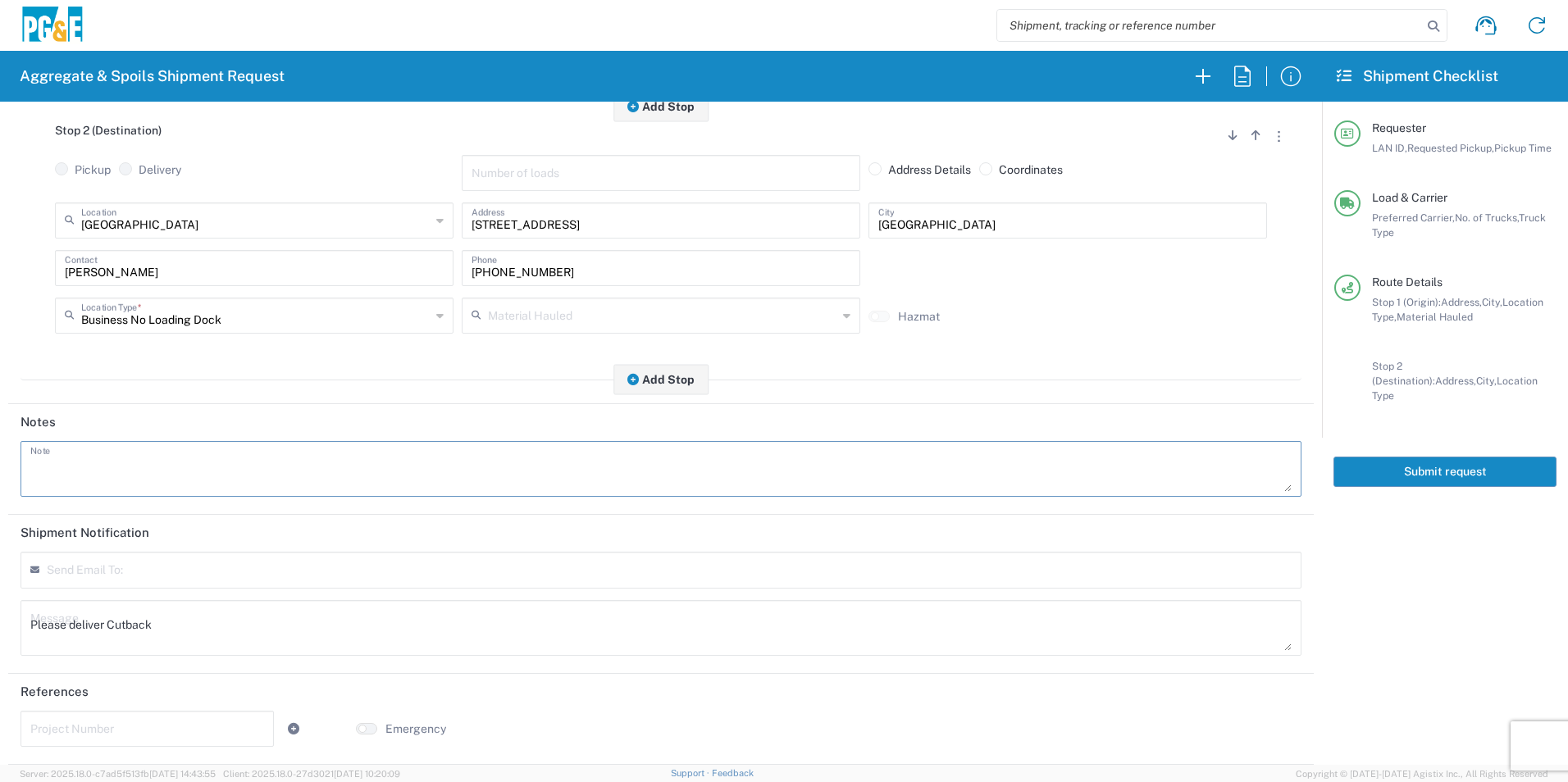
click at [178, 456] on textarea at bounding box center [660, 469] width 1261 height 46
paste textarea "Please deliver Cutback"
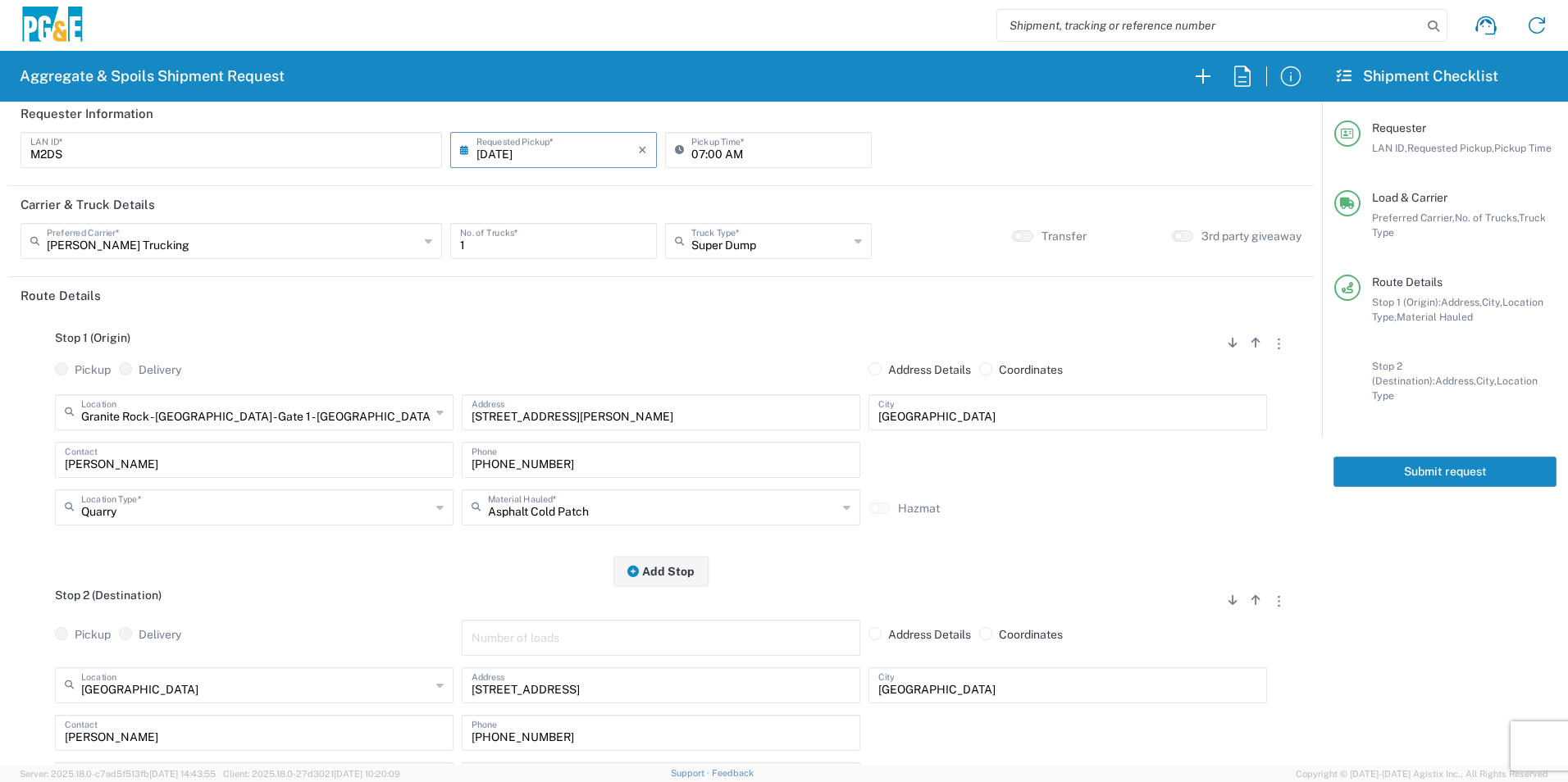
scroll to position [0, 0]
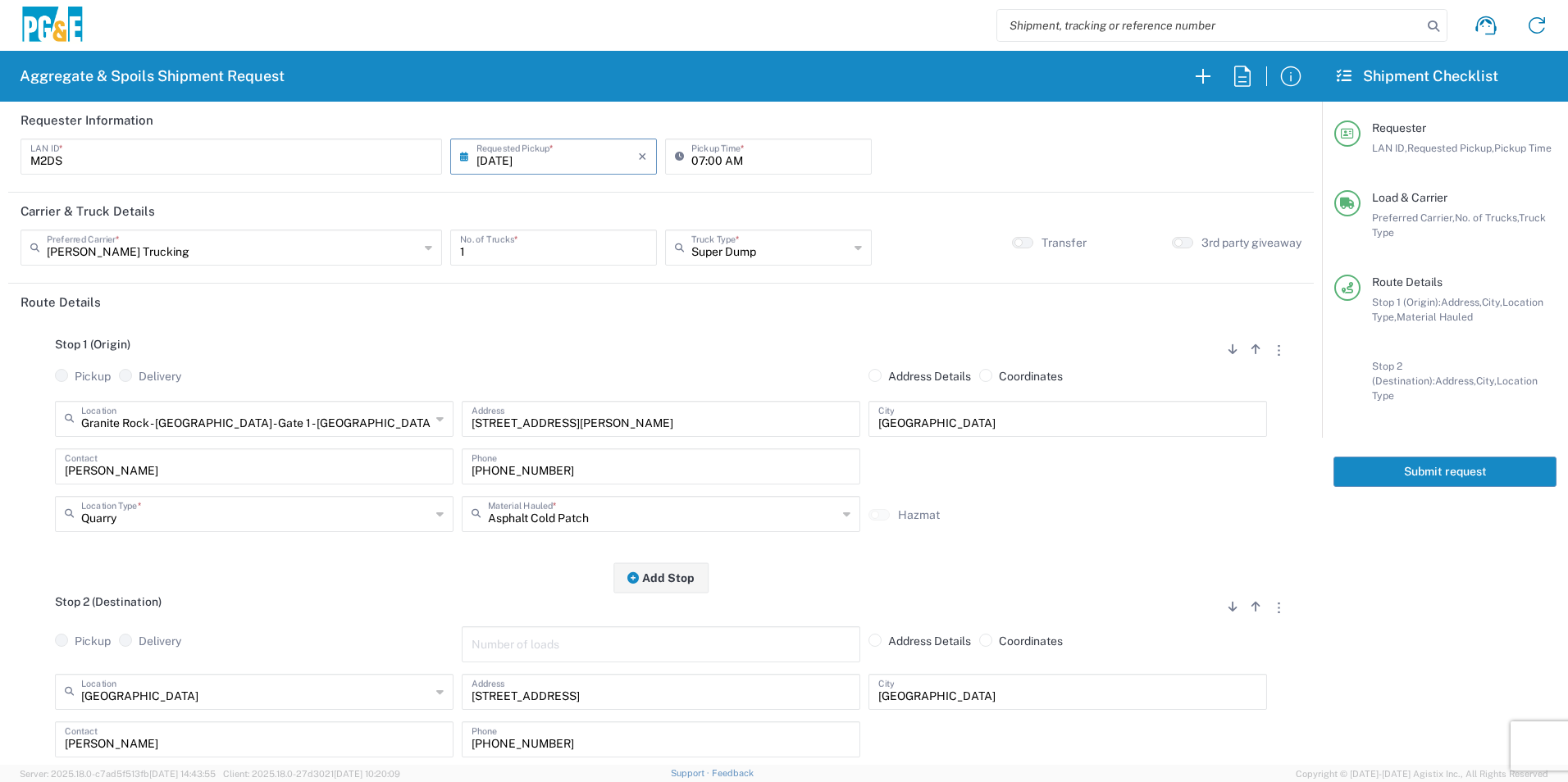
type textarea "Please deliver Cutback"
click at [1425, 457] on button "Submit request" at bounding box center [1444, 472] width 223 height 30
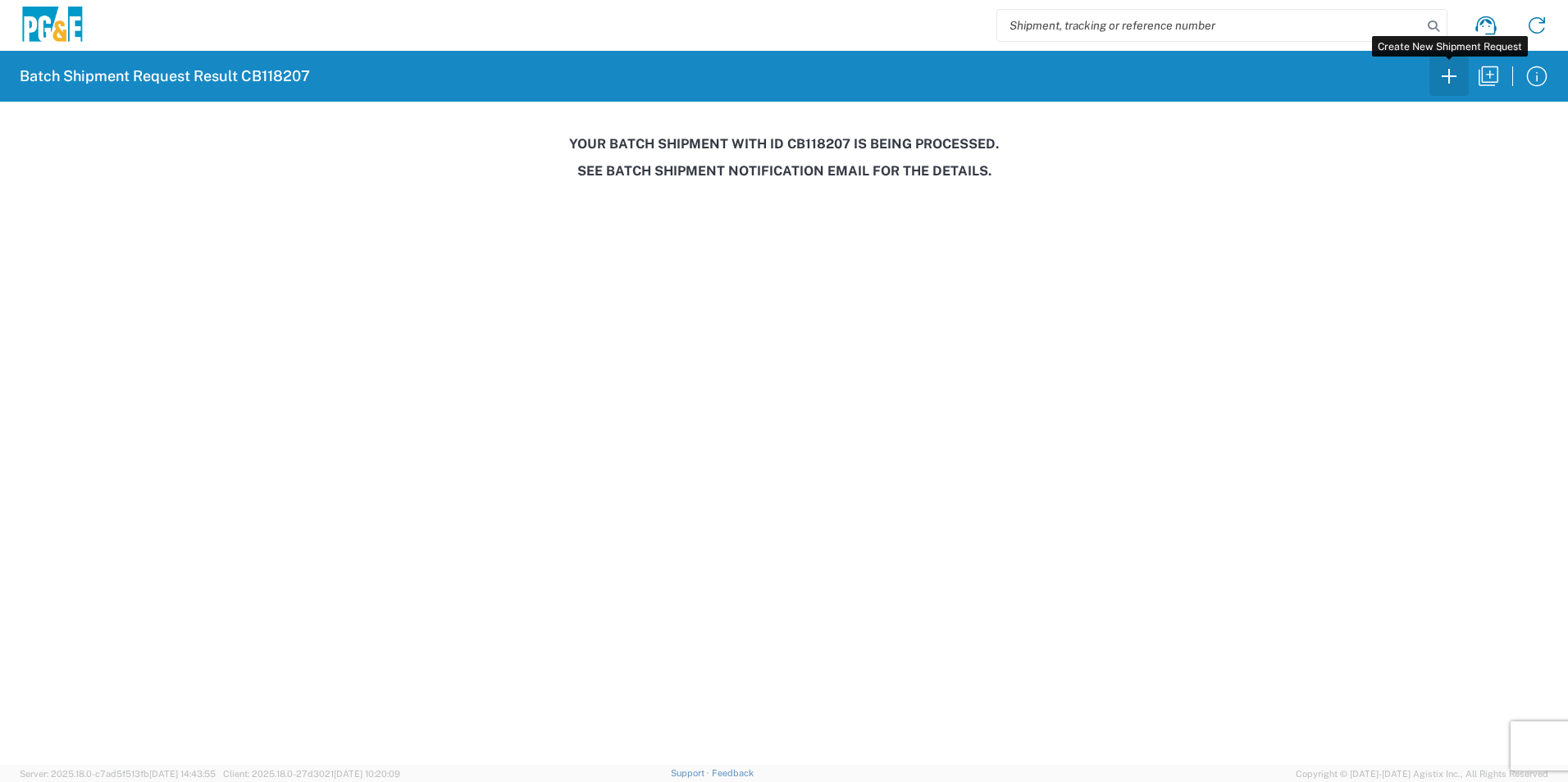
click at [1451, 82] on icon "button" at bounding box center [1449, 76] width 26 height 26
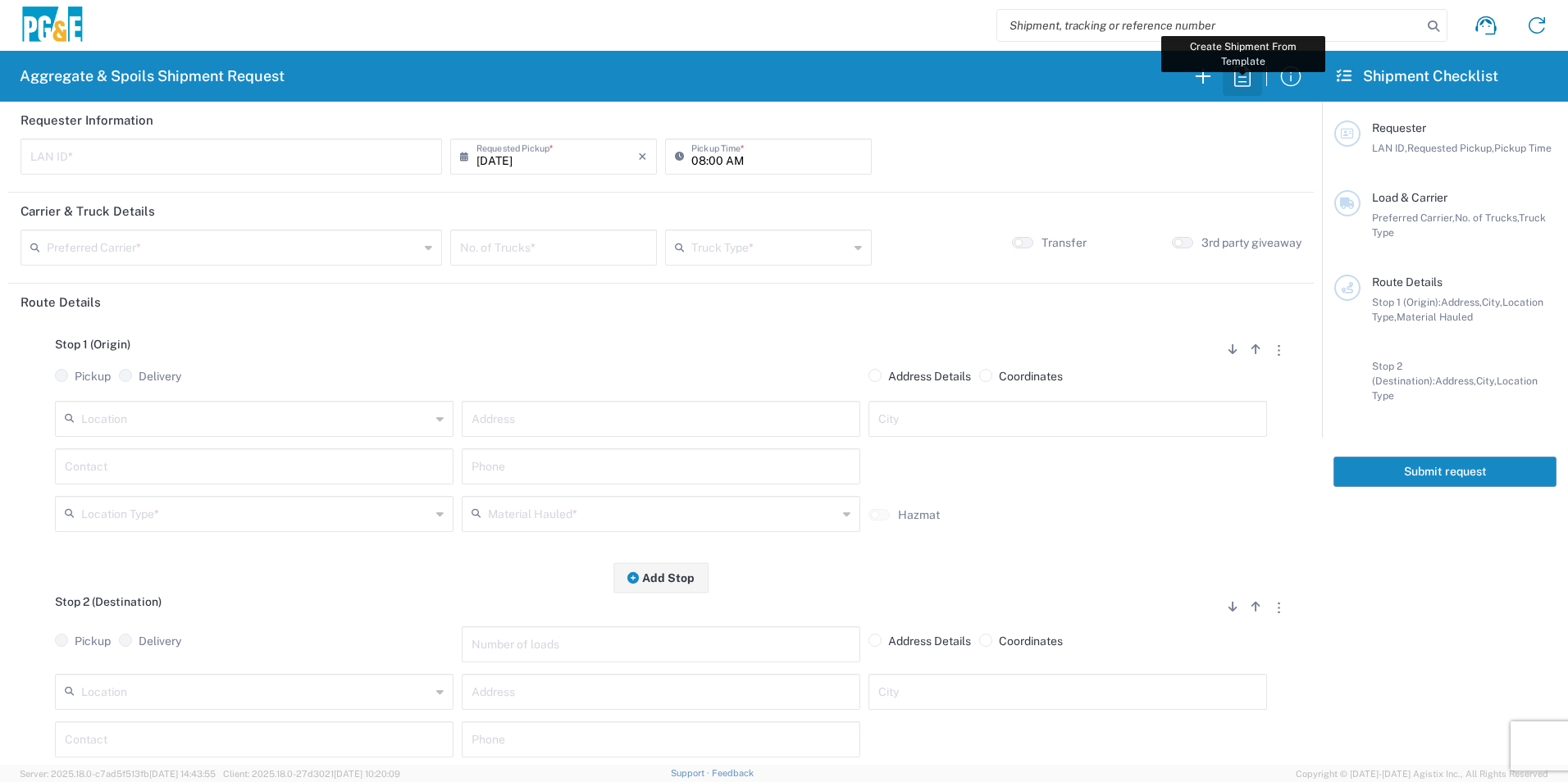
click at [1238, 70] on icon "button" at bounding box center [1242, 76] width 26 height 26
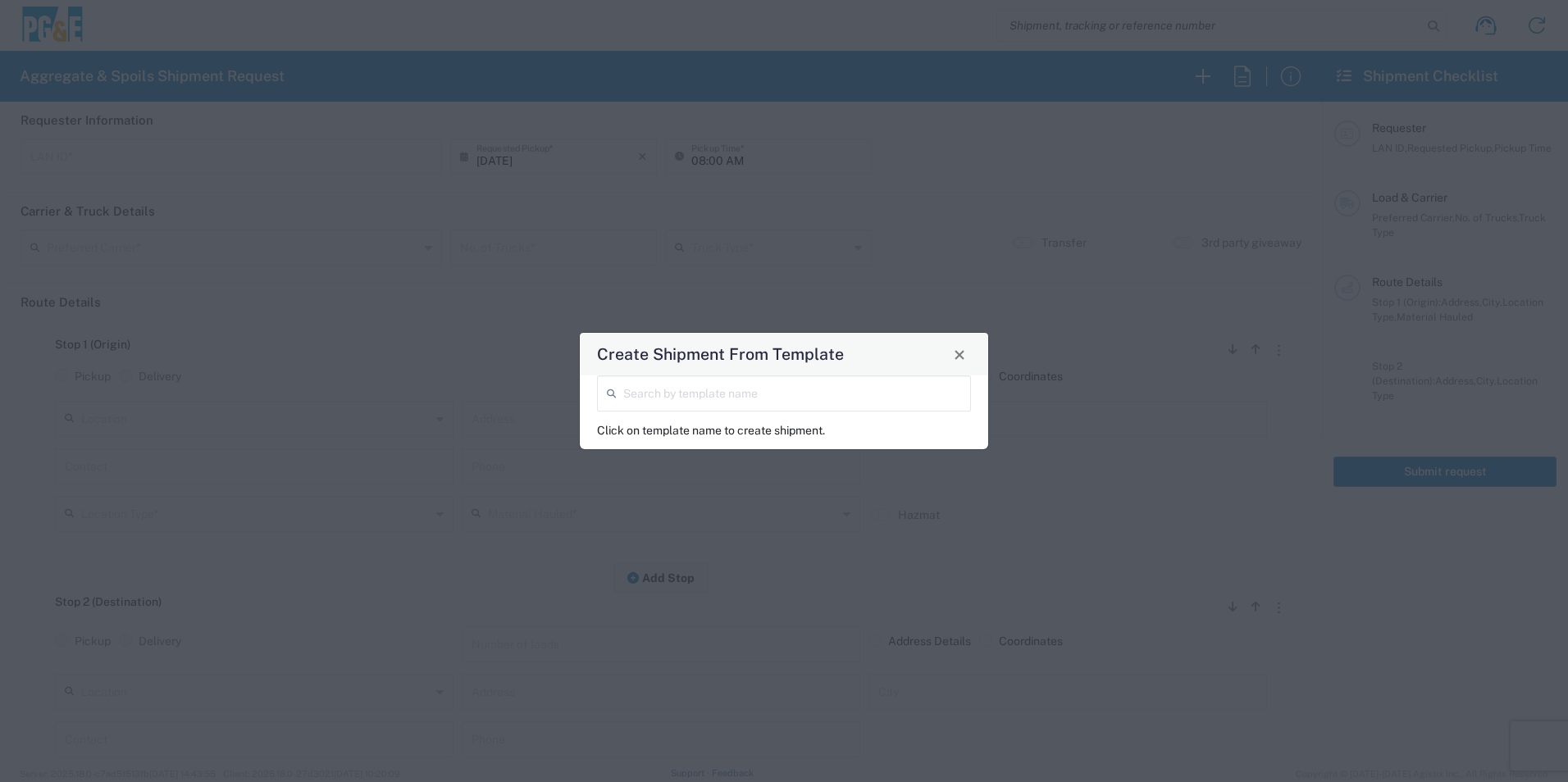
click at [839, 405] on input "search" at bounding box center [792, 392] width 338 height 29
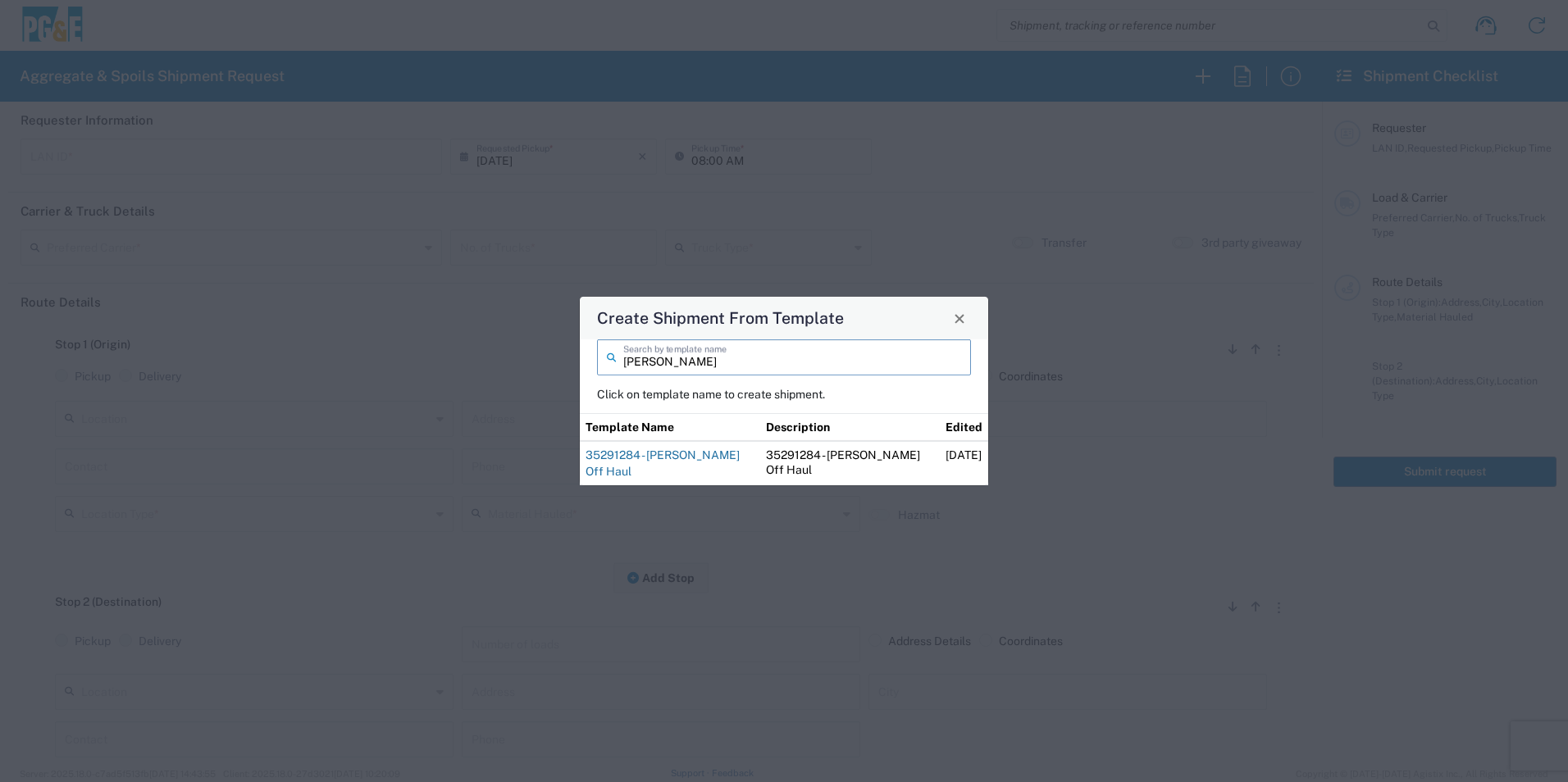
type input "[PERSON_NAME]"
click at [702, 462] on link "35291284 - [PERSON_NAME] Off Haul" at bounding box center [663, 463] width 155 height 29
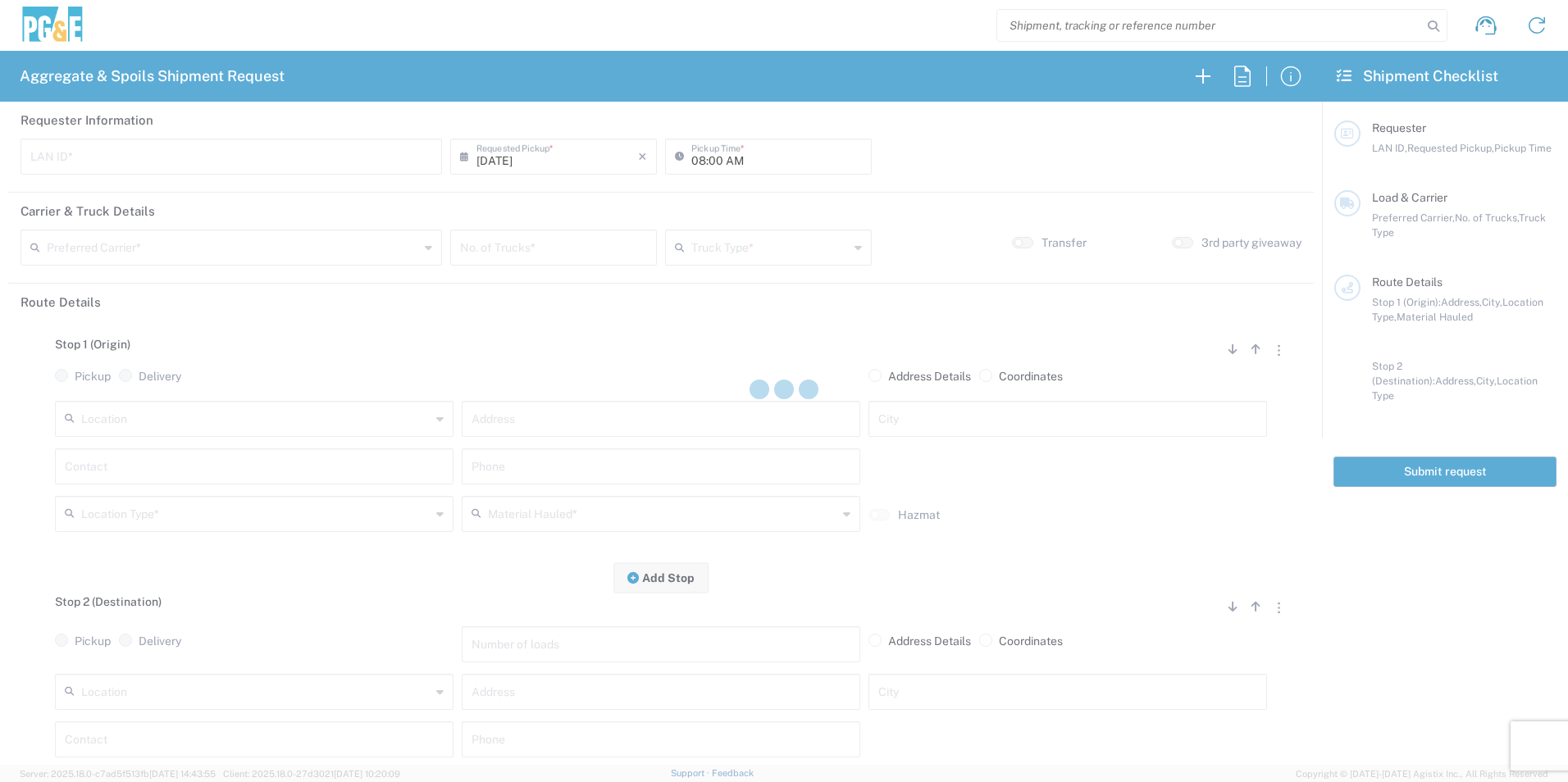
type input "MBLA"
type input "09:00 AM"
type input "North Coast Trucking"
type input "Super Dump"
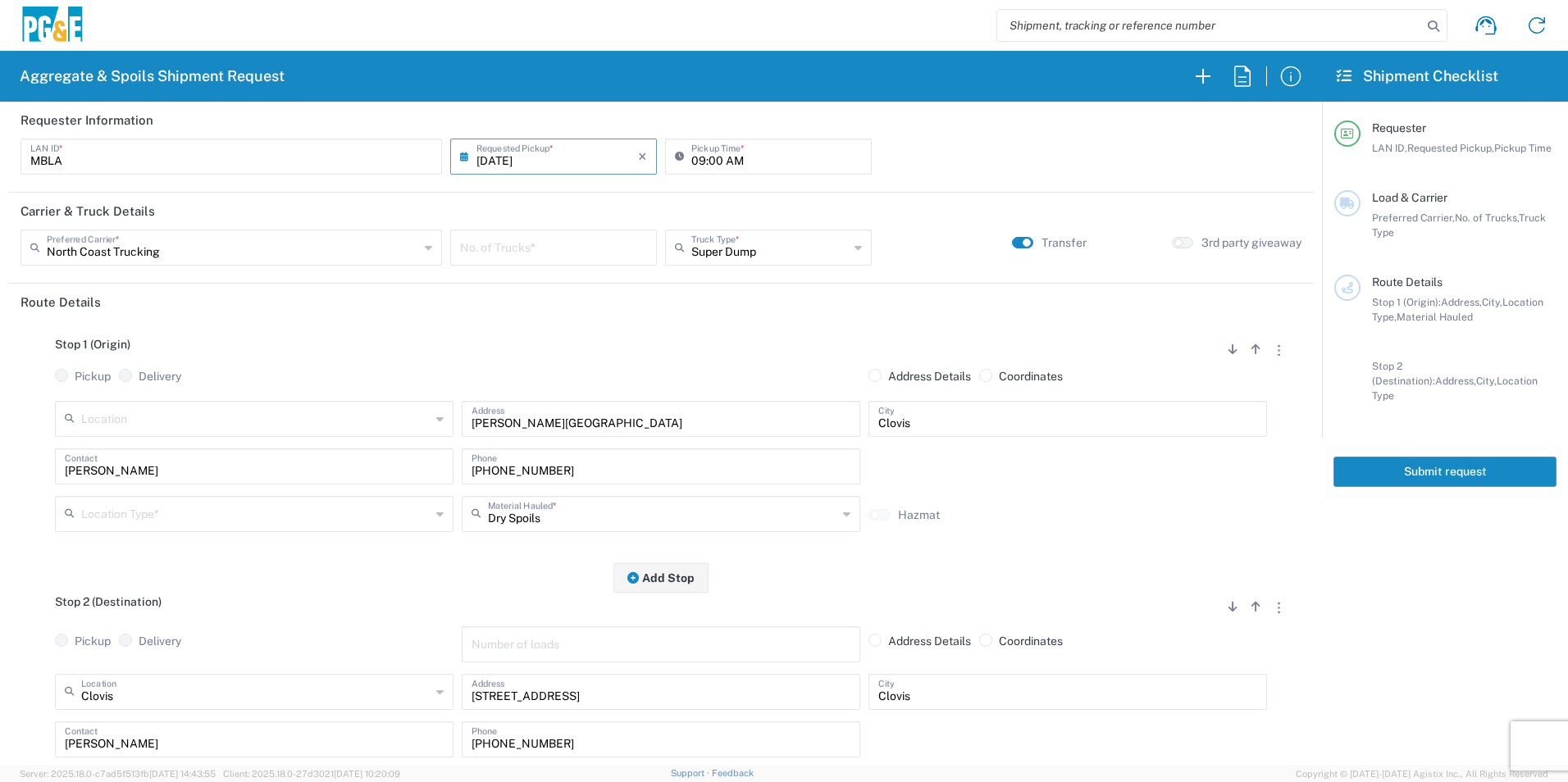
click at [618, 244] on input "number" at bounding box center [554, 246] width 187 height 29
type input "1"
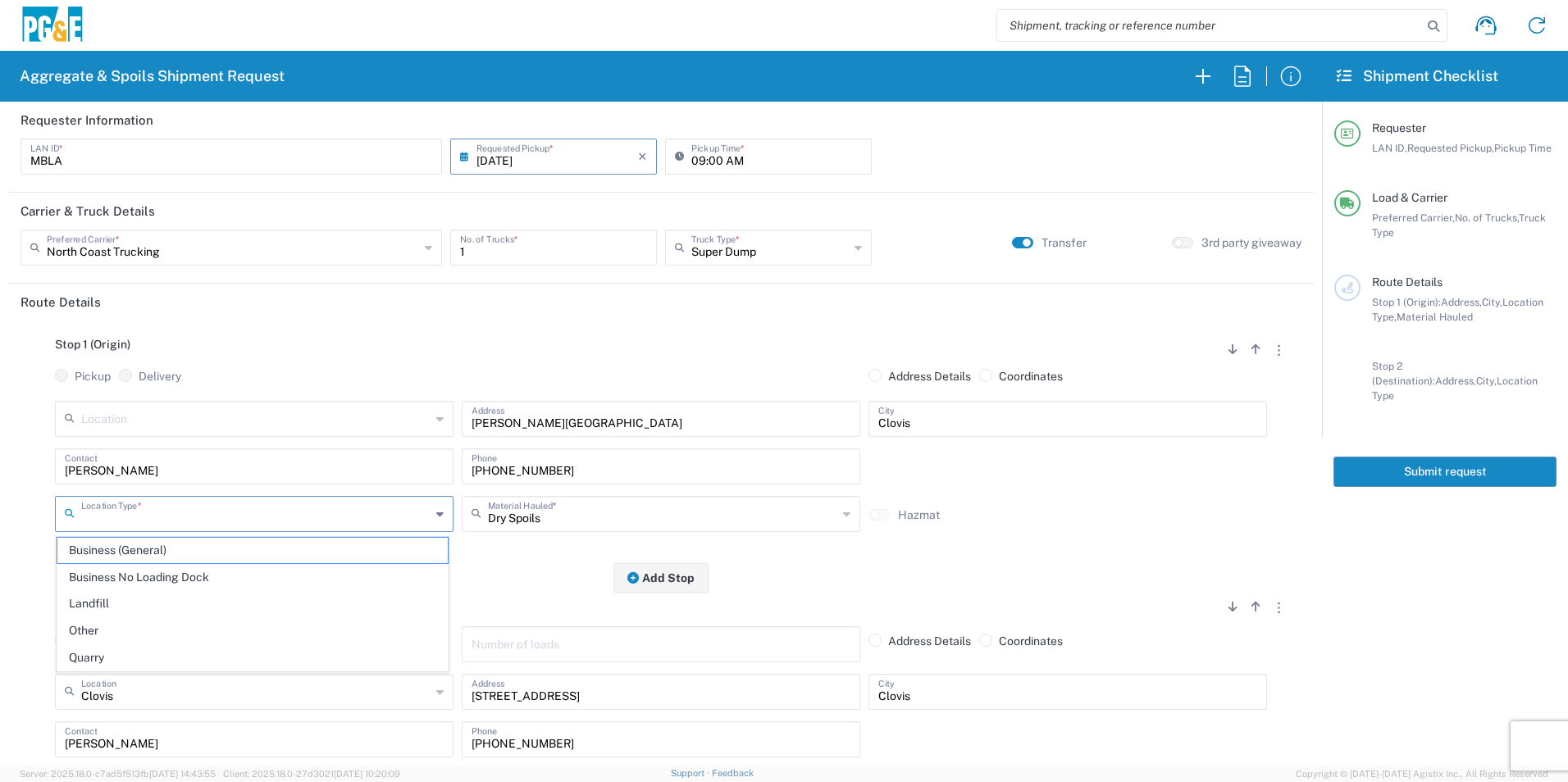
click at [342, 517] on input "text" at bounding box center [256, 512] width 350 height 29
click at [176, 632] on span "Other" at bounding box center [252, 631] width 391 height 25
type input "Other"
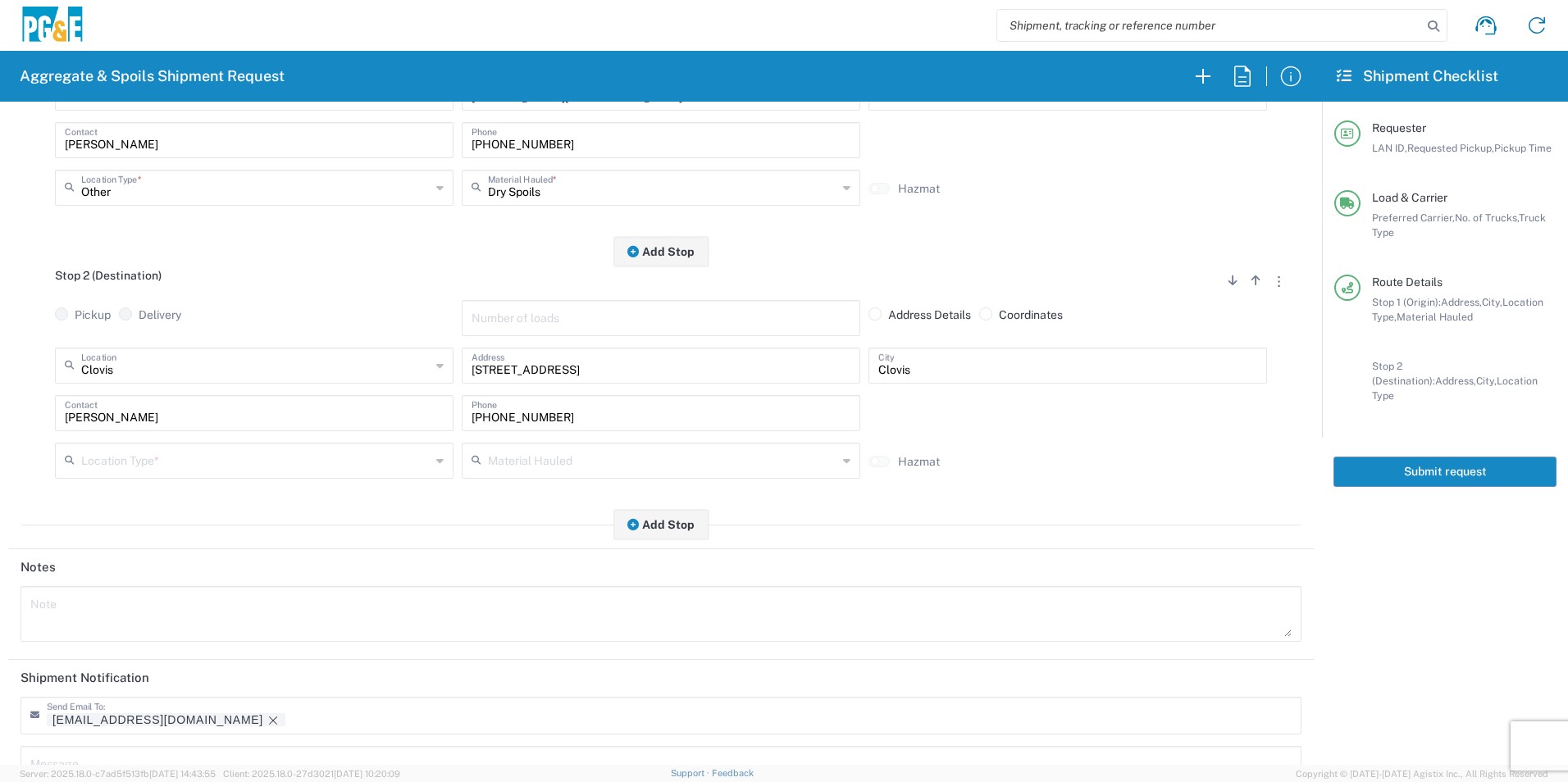
scroll to position [328, 0]
click at [133, 461] on input "text" at bounding box center [256, 458] width 350 height 29
click at [124, 522] on span "Business No Loading Dock" at bounding box center [252, 522] width 391 height 25
type input "Business No Loading Dock"
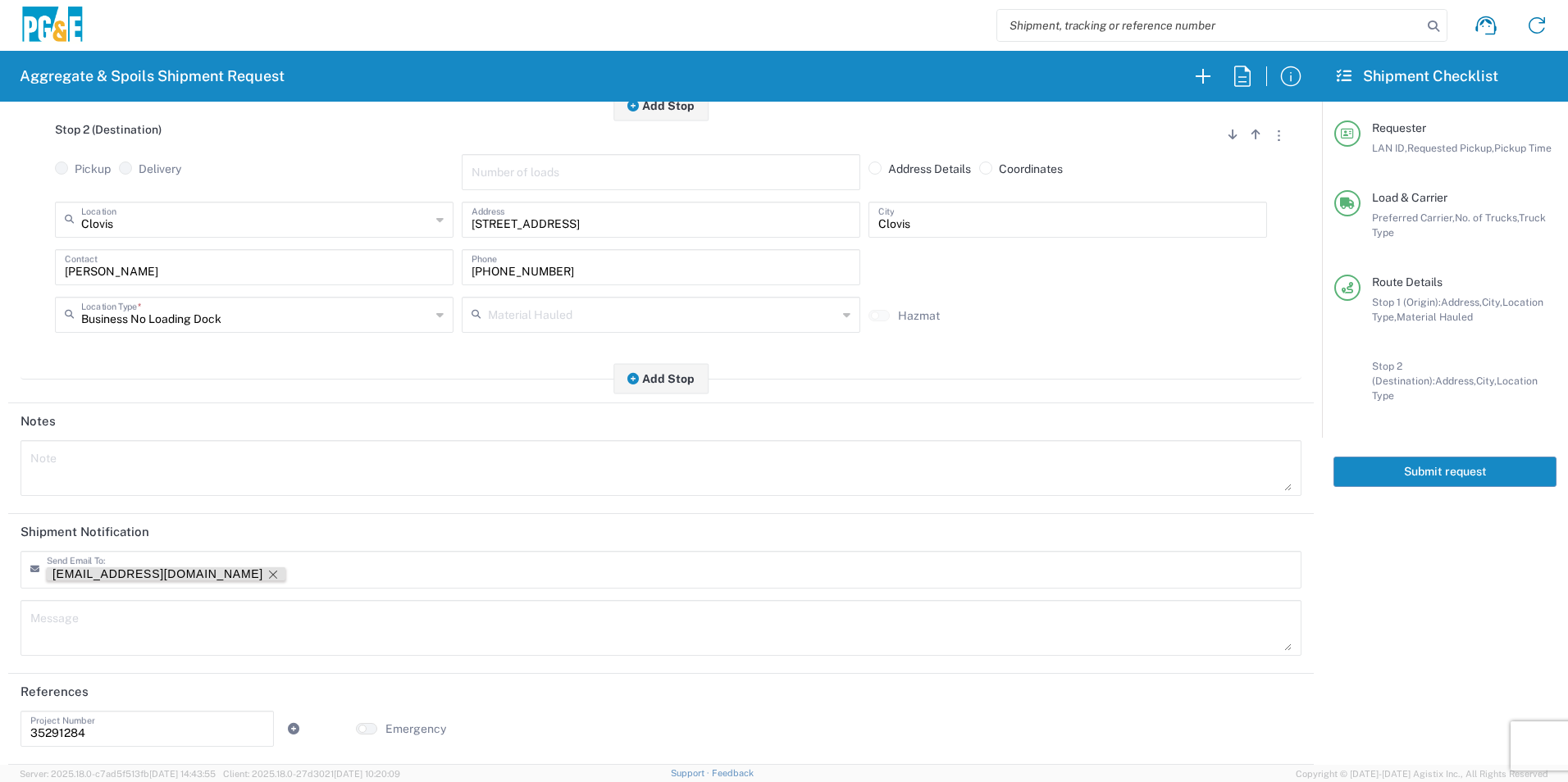
click at [266, 572] on icon "Remove tag" at bounding box center [273, 575] width 13 height 13
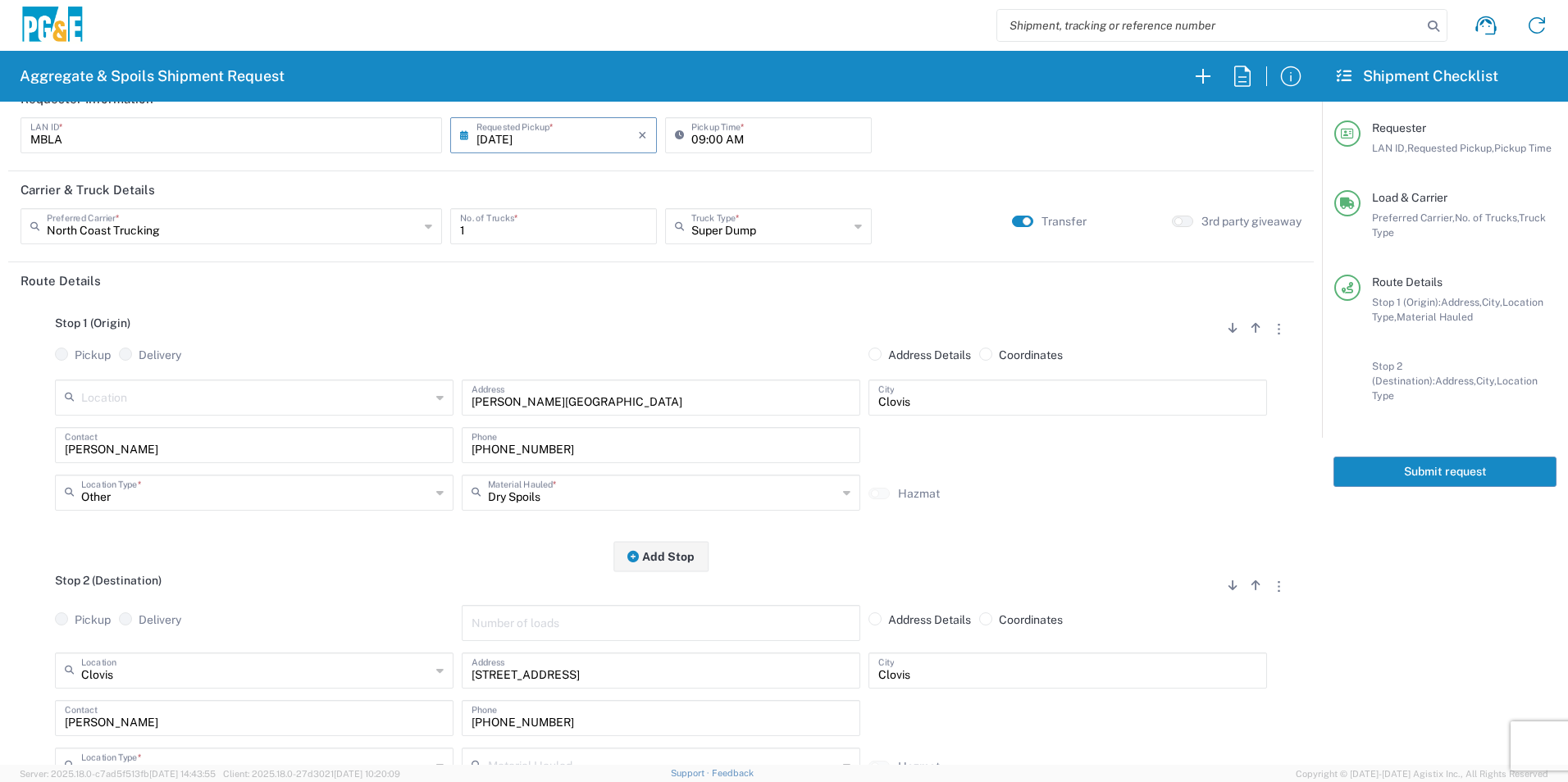
scroll to position [0, 0]
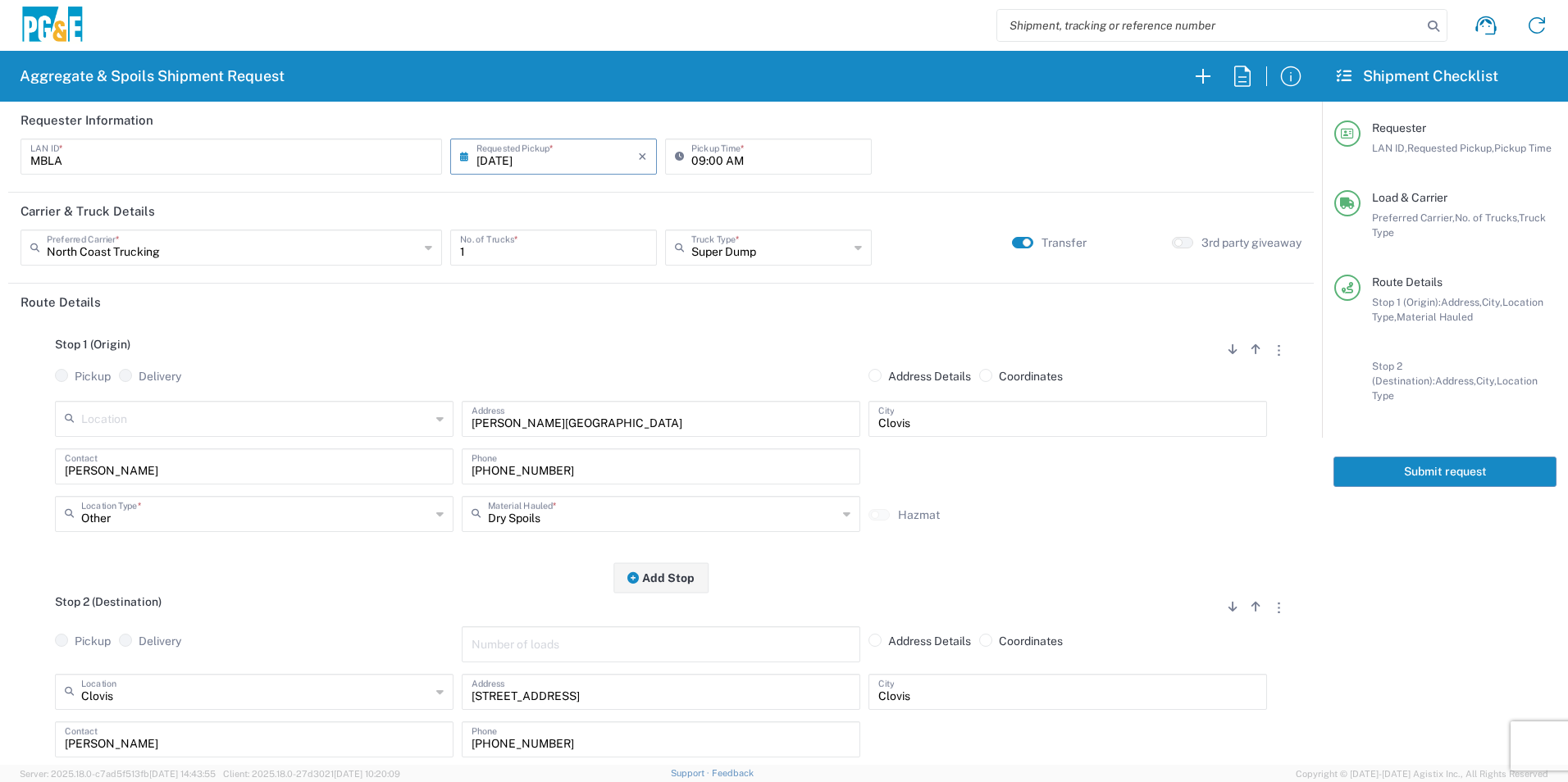
click at [1407, 457] on button "Submit request" at bounding box center [1444, 472] width 223 height 30
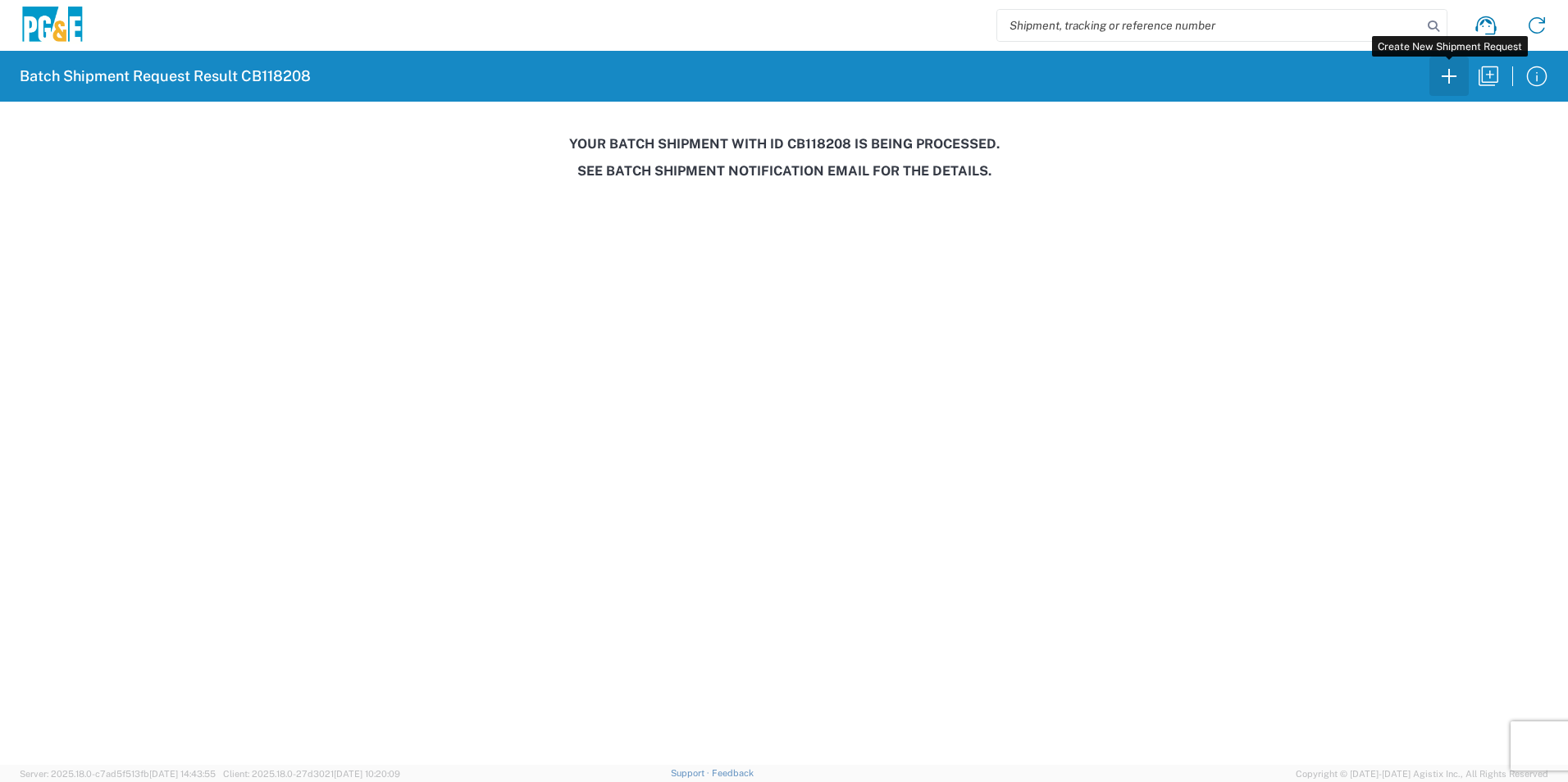
click at [1454, 72] on icon "button" at bounding box center [1449, 76] width 26 height 26
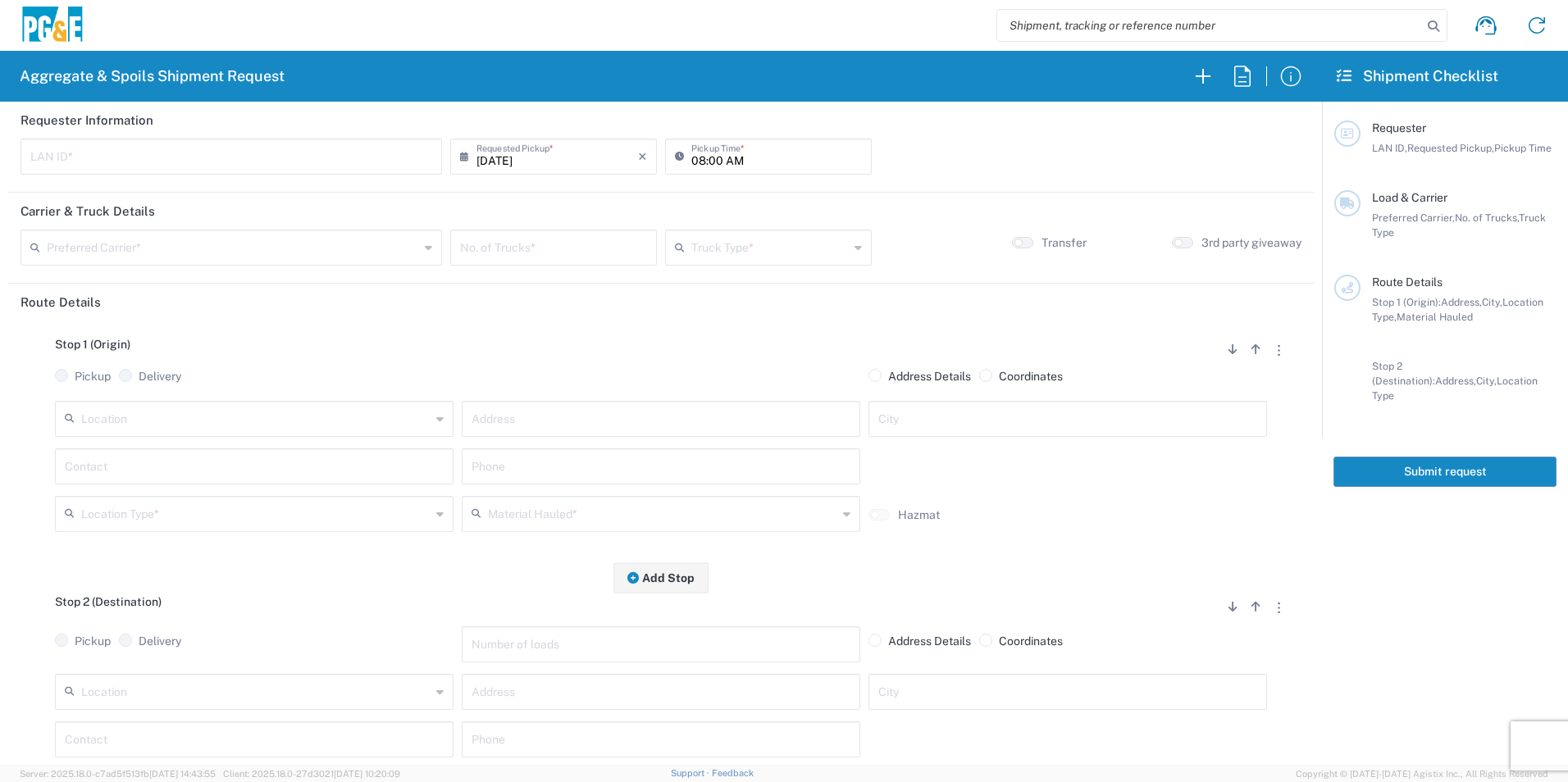
click at [271, 152] on input "text" at bounding box center [231, 155] width 402 height 29
click at [1249, 78] on icon "button" at bounding box center [1242, 76] width 26 height 26
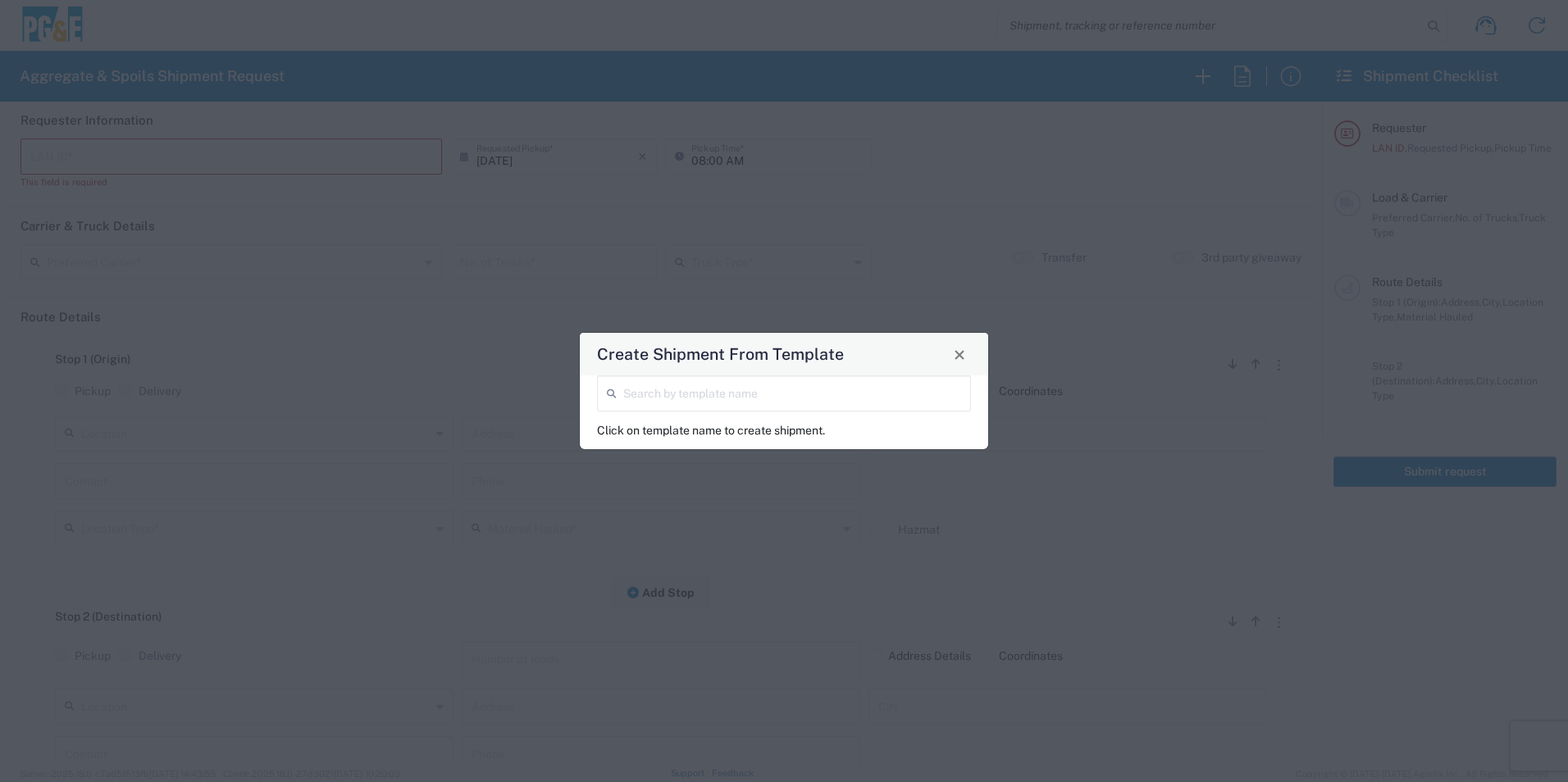
click at [879, 396] on input "search" at bounding box center [792, 392] width 338 height 29
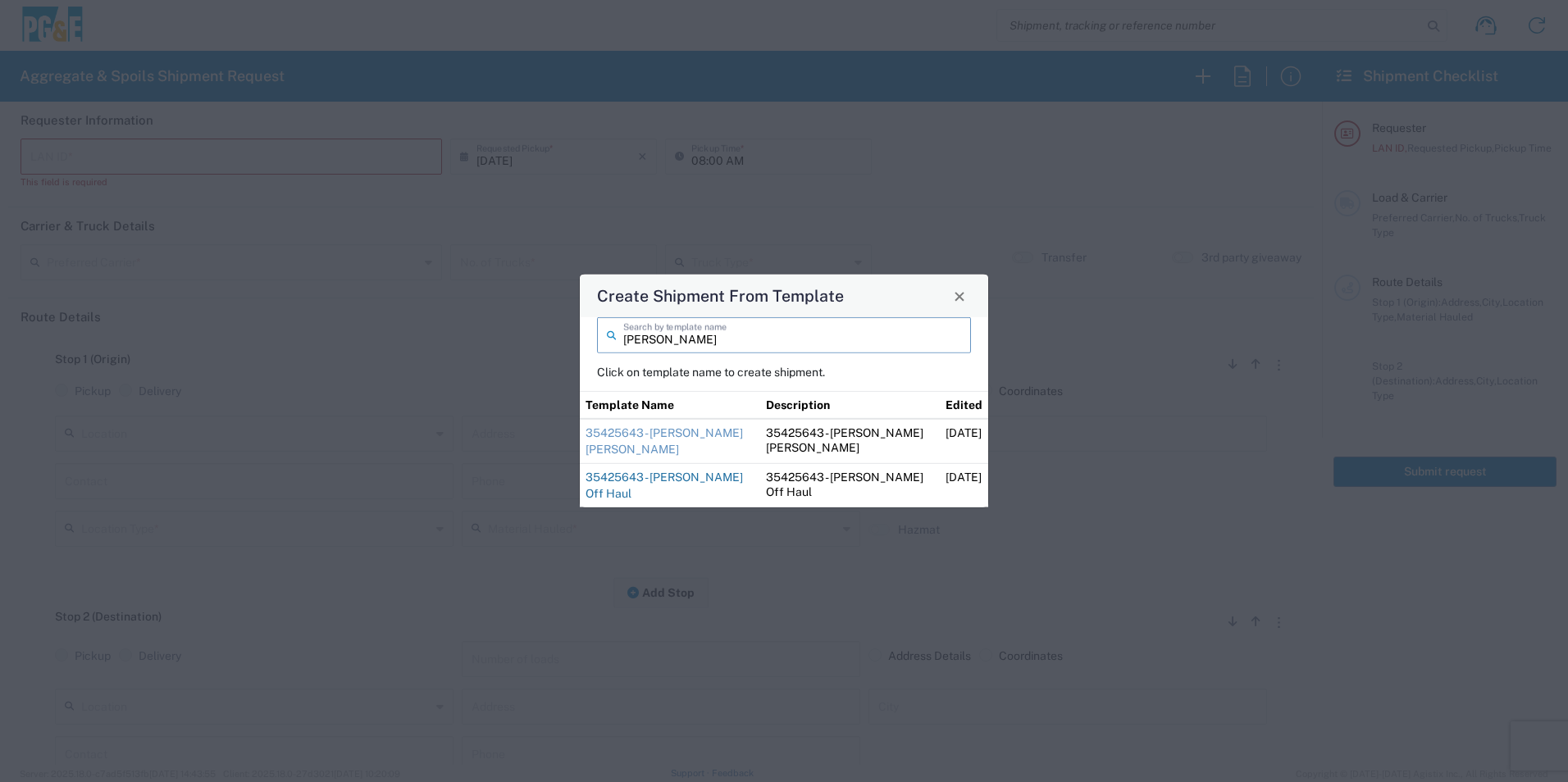
type input "[PERSON_NAME]"
click at [660, 476] on link "35425643 - [PERSON_NAME] Off Haul" at bounding box center [664, 485] width 157 height 29
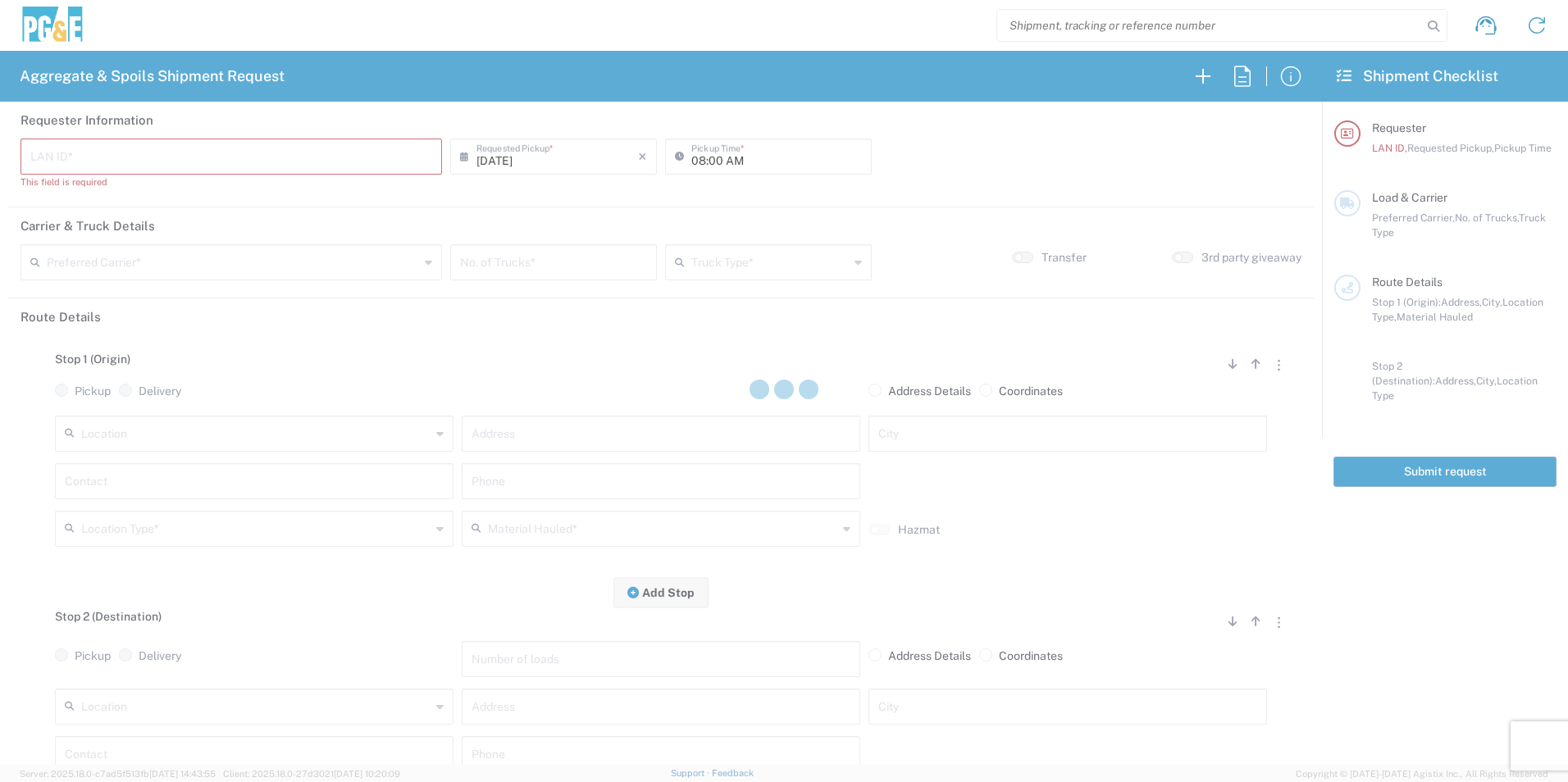
type input "CSGA"
type input "07:00 AM"
type input "[PERSON_NAME] Trucking"
type input "10 Yard Dump Truck"
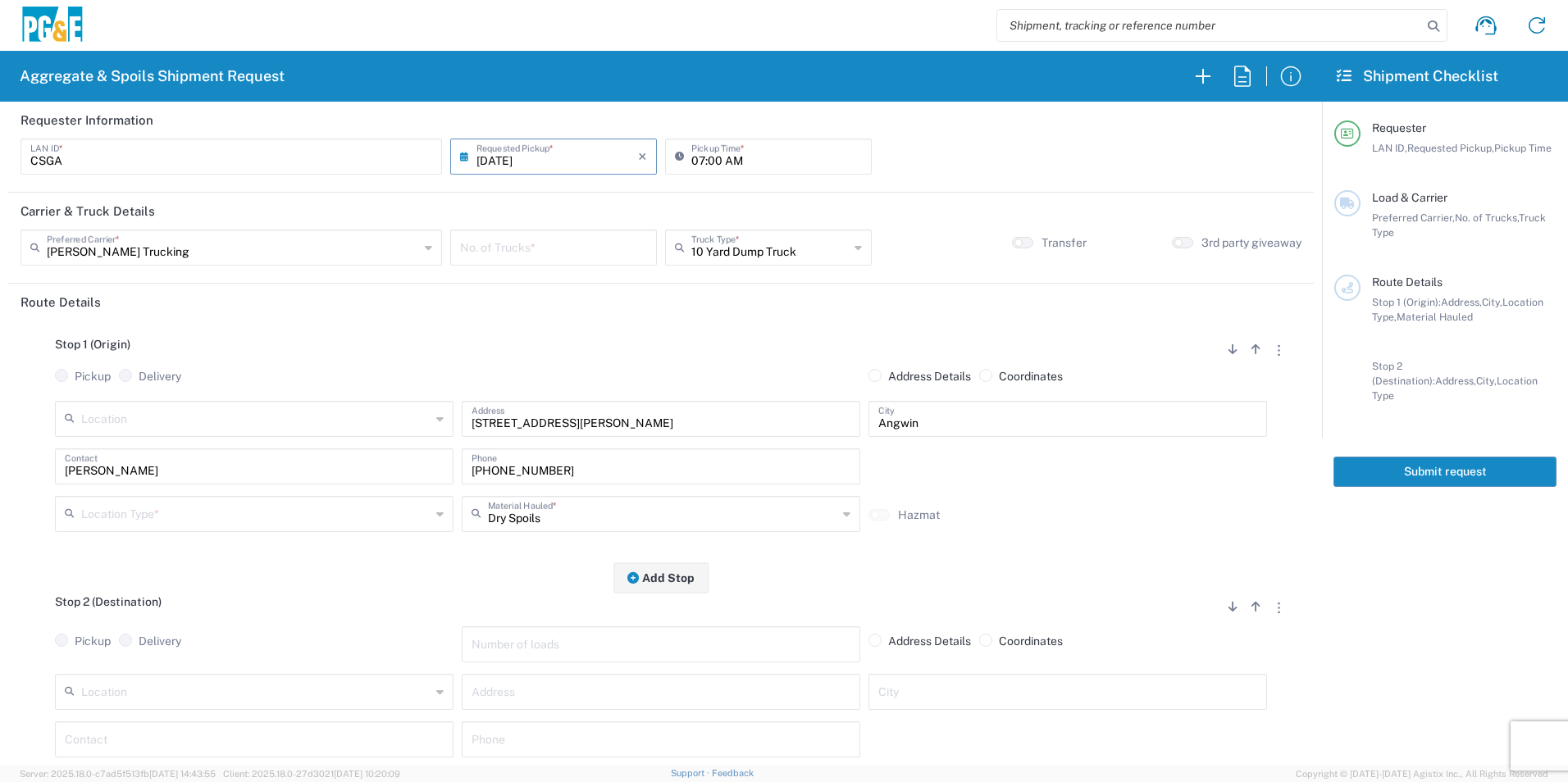
click at [538, 251] on input "number" at bounding box center [554, 246] width 187 height 29
type input "3"
click at [141, 506] on input "text" at bounding box center [256, 512] width 350 height 29
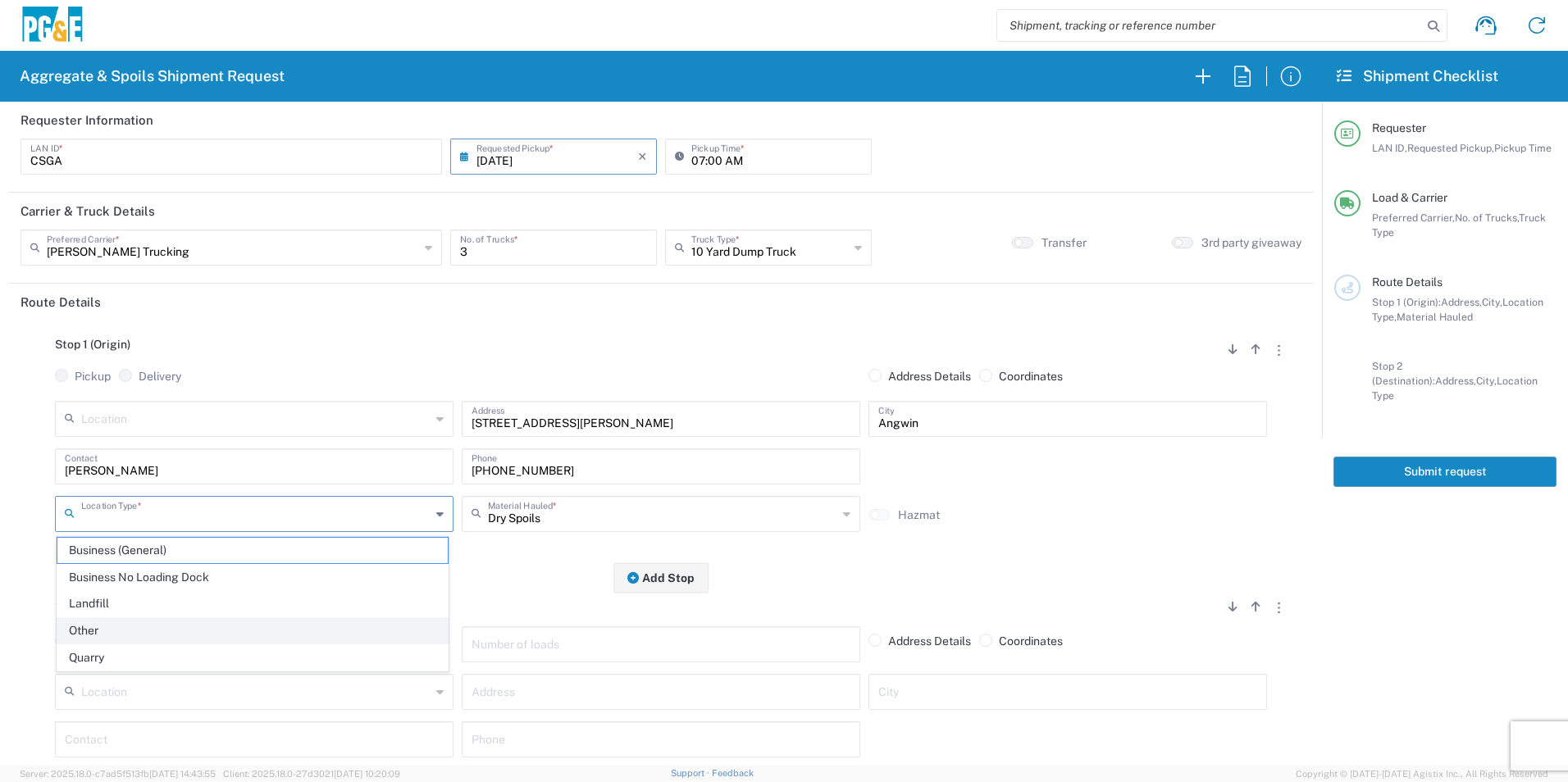
click at [97, 622] on span "Other" at bounding box center [252, 631] width 391 height 25
type input "Other"
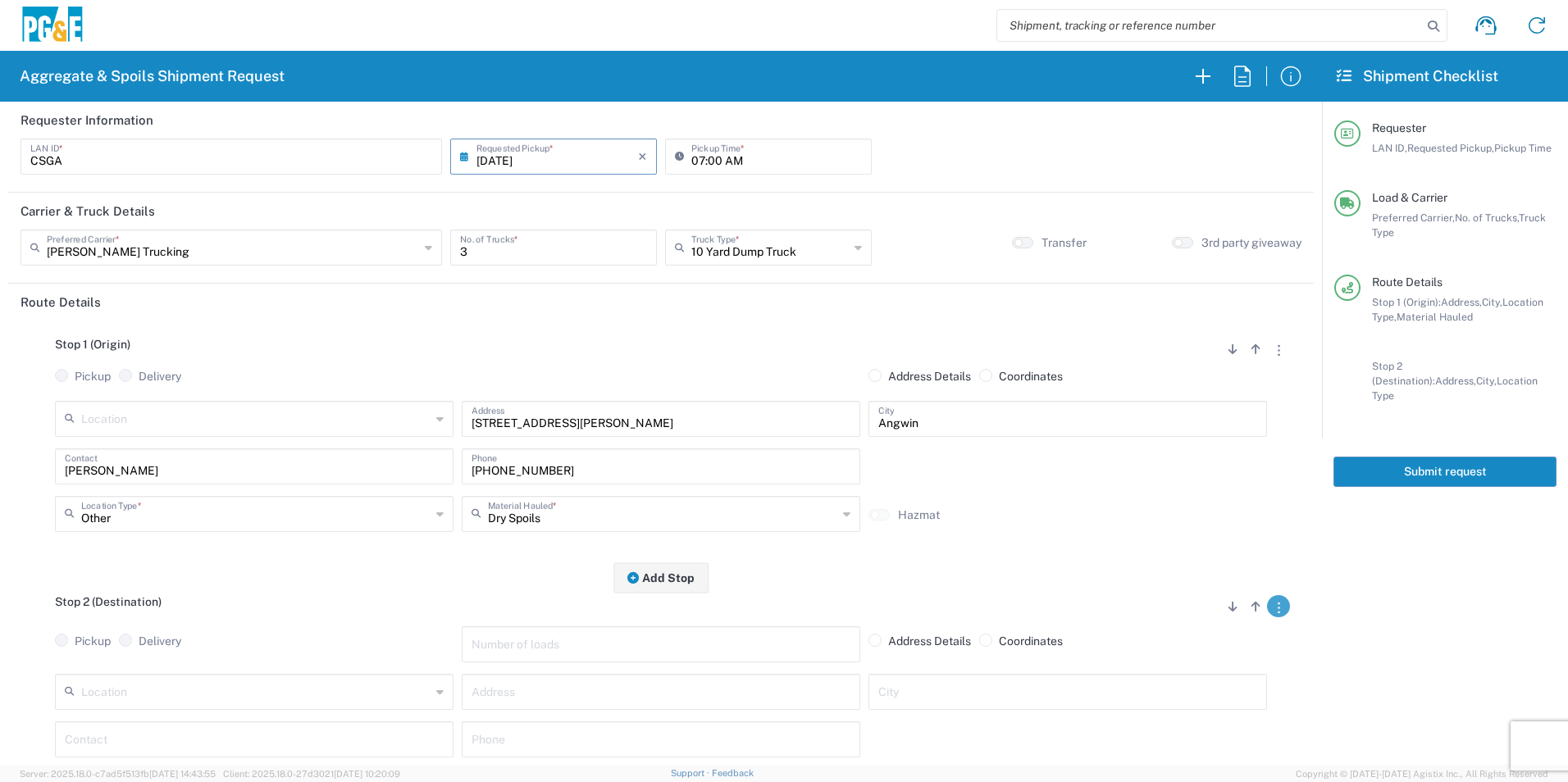
click at [1278, 613] on icon "button" at bounding box center [1279, 607] width 2 height 11
click at [1203, 705] on link "Remove Stop" at bounding box center [1200, 709] width 87 height 13
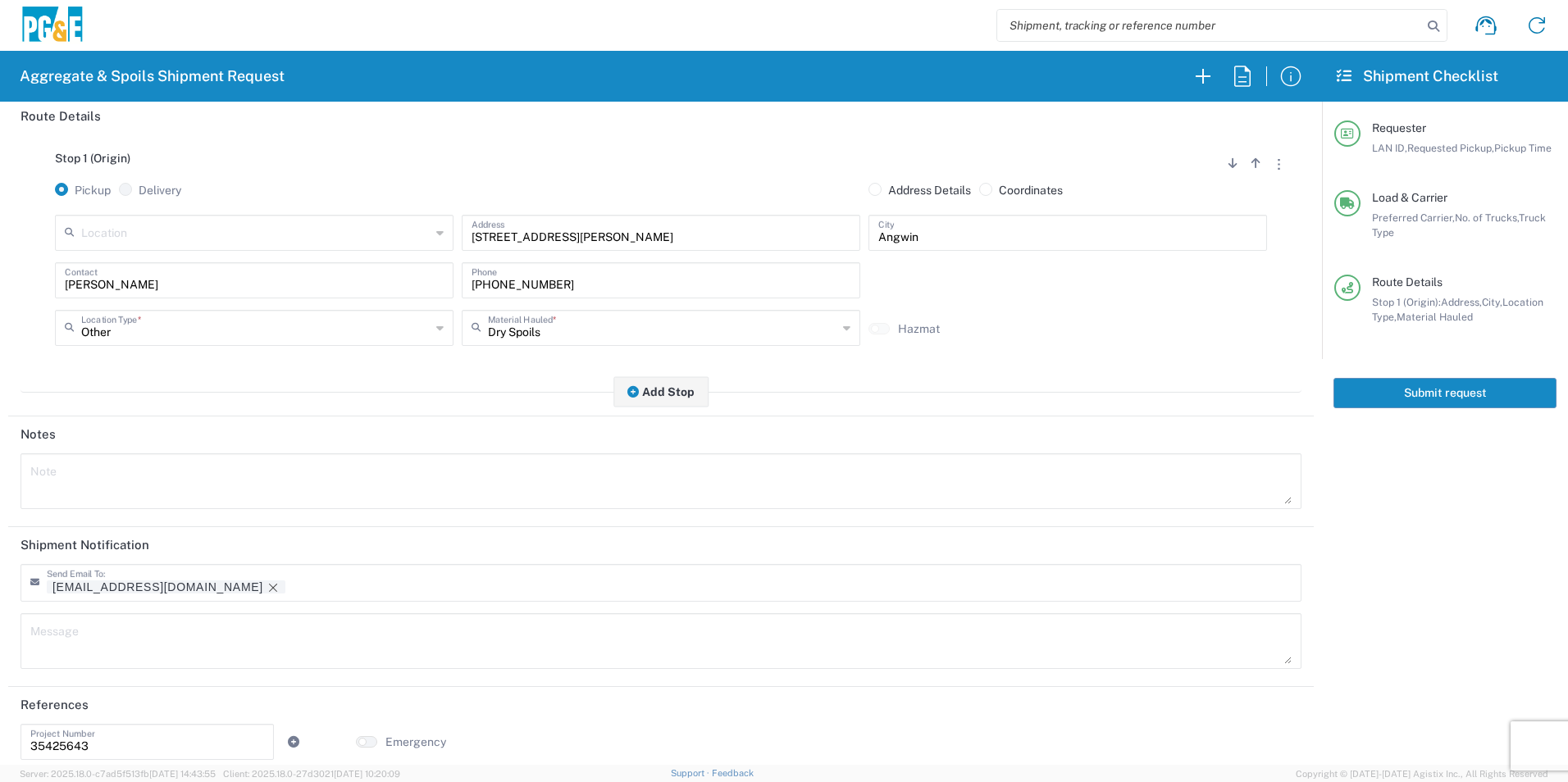
scroll to position [200, 0]
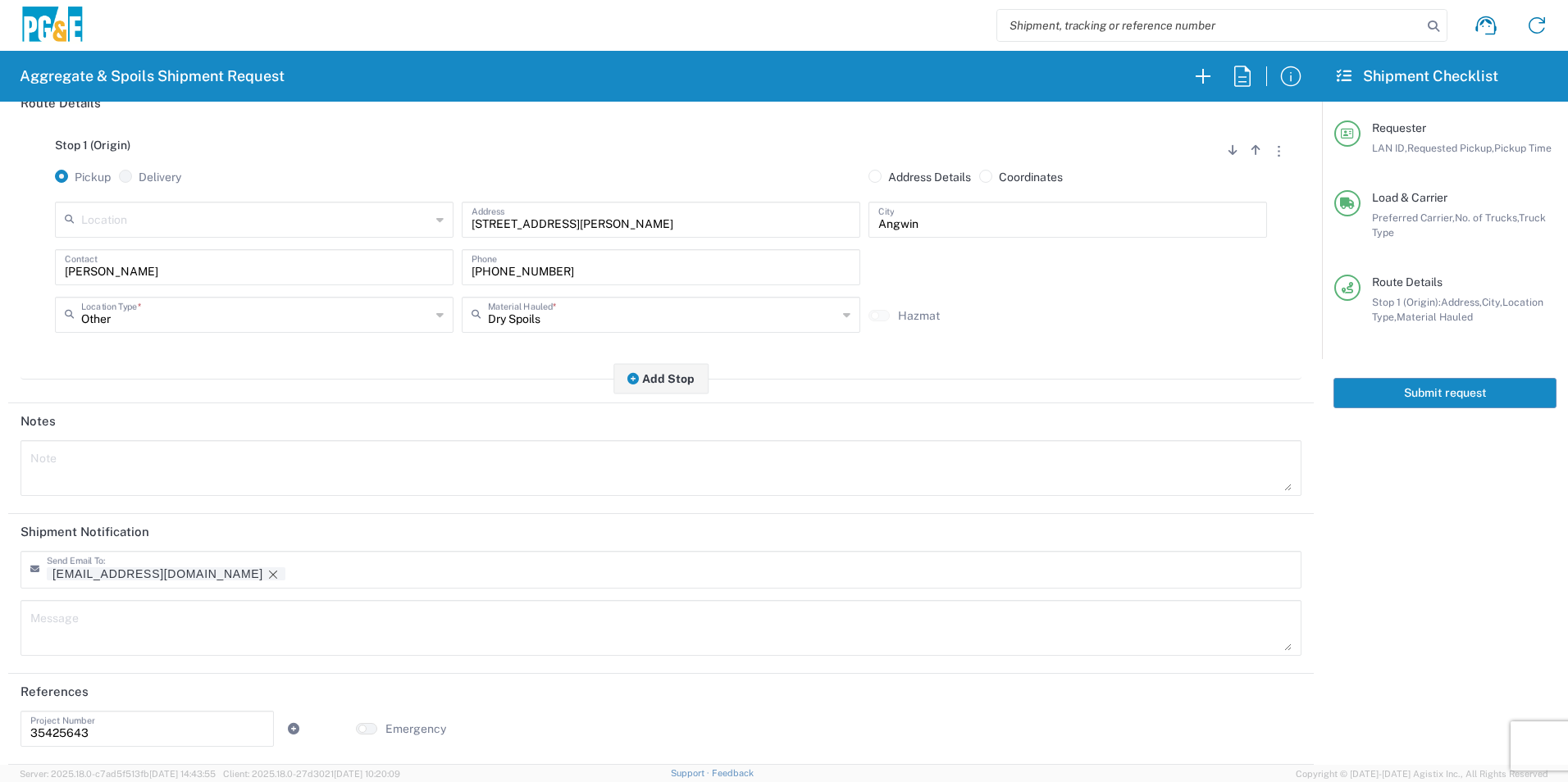
drag, startPoint x: 153, startPoint y: 574, endPoint x: 429, endPoint y: 591, distance: 276.5
click at [266, 573] on icon "Remove tag" at bounding box center [273, 575] width 13 height 13
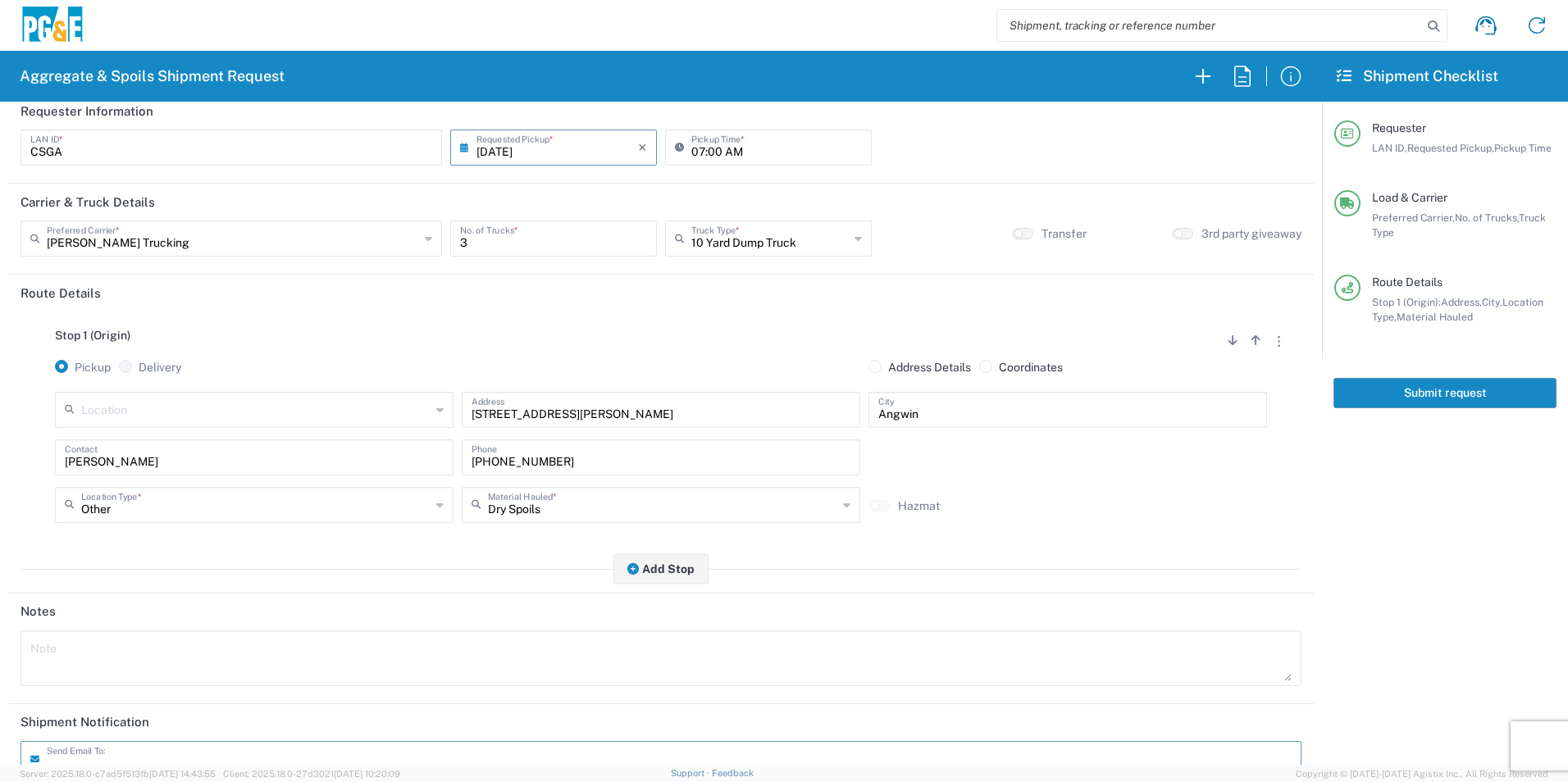
scroll to position [0, 0]
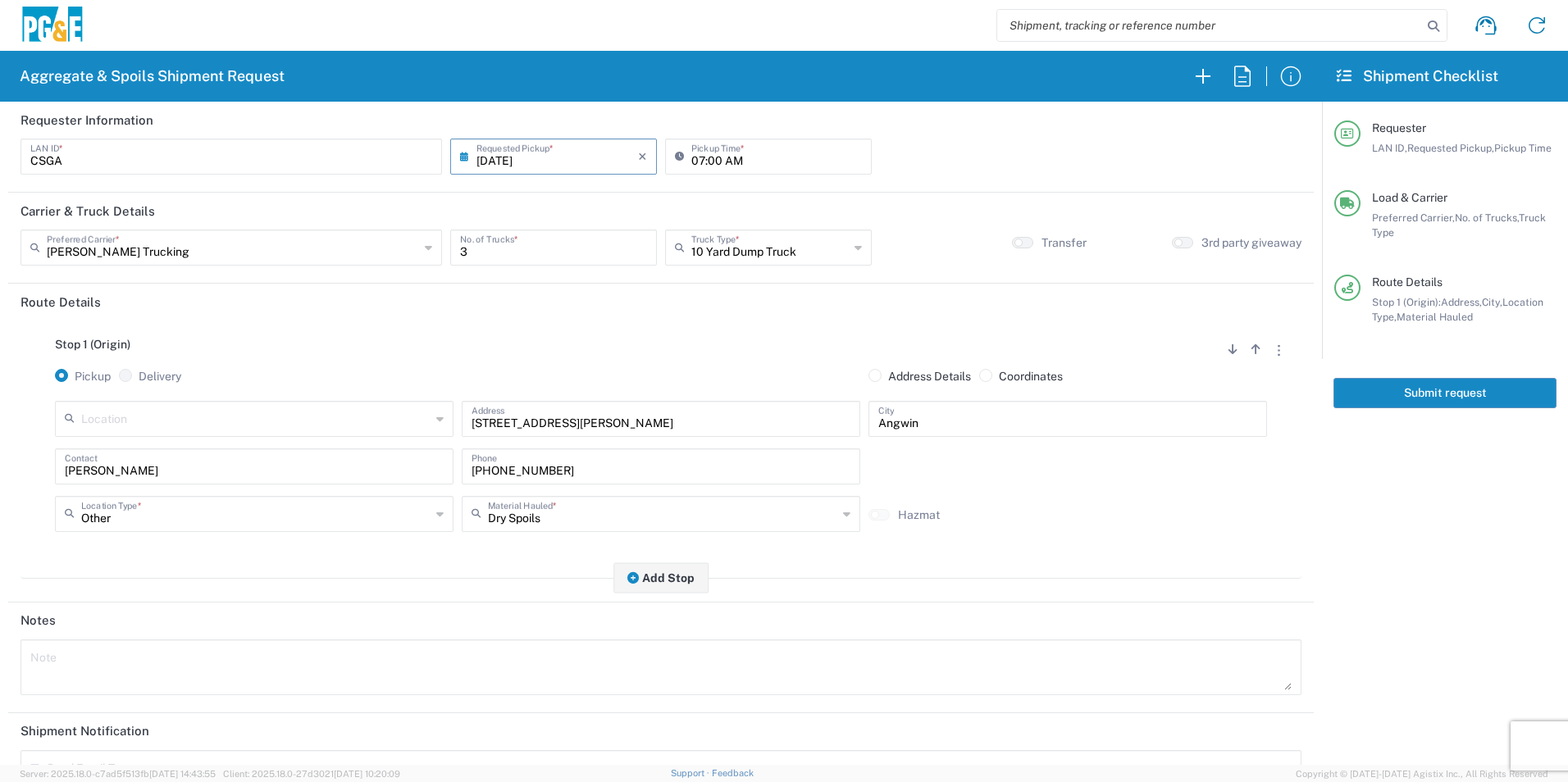
click at [1441, 395] on button "Submit request" at bounding box center [1444, 393] width 223 height 30
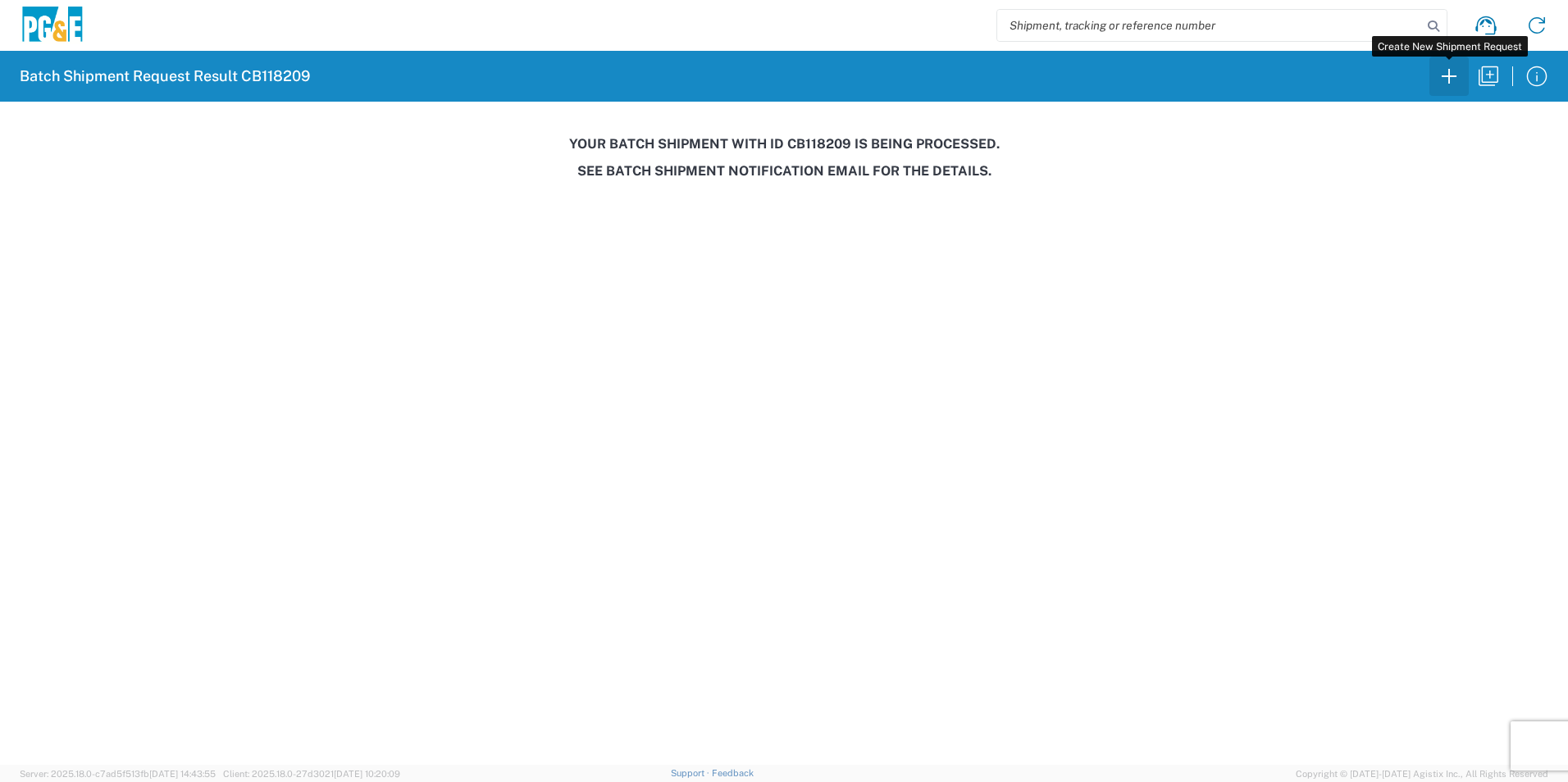
click at [1448, 73] on icon "button" at bounding box center [1449, 76] width 26 height 26
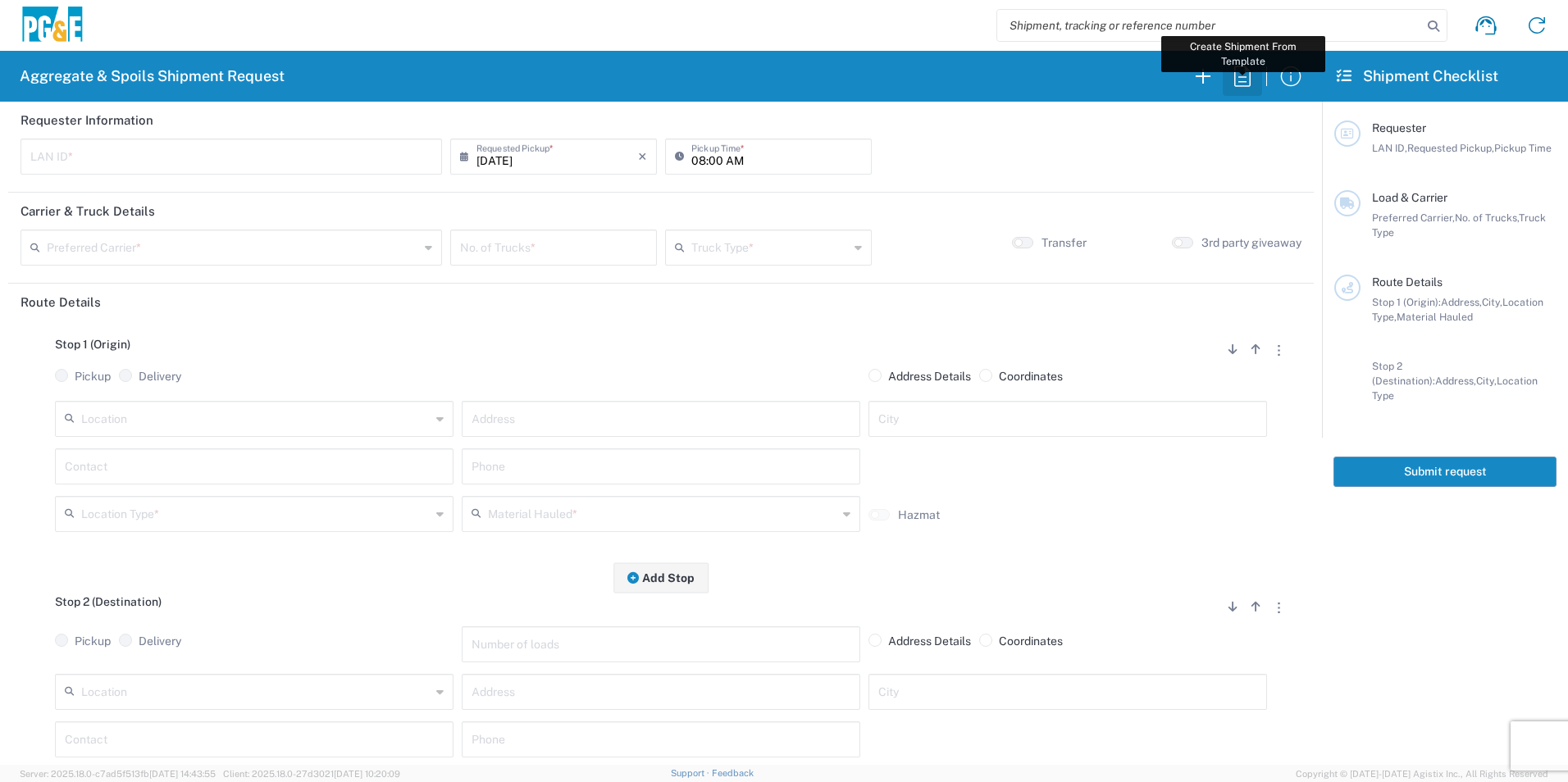
click at [1238, 78] on icon "button" at bounding box center [1242, 76] width 26 height 26
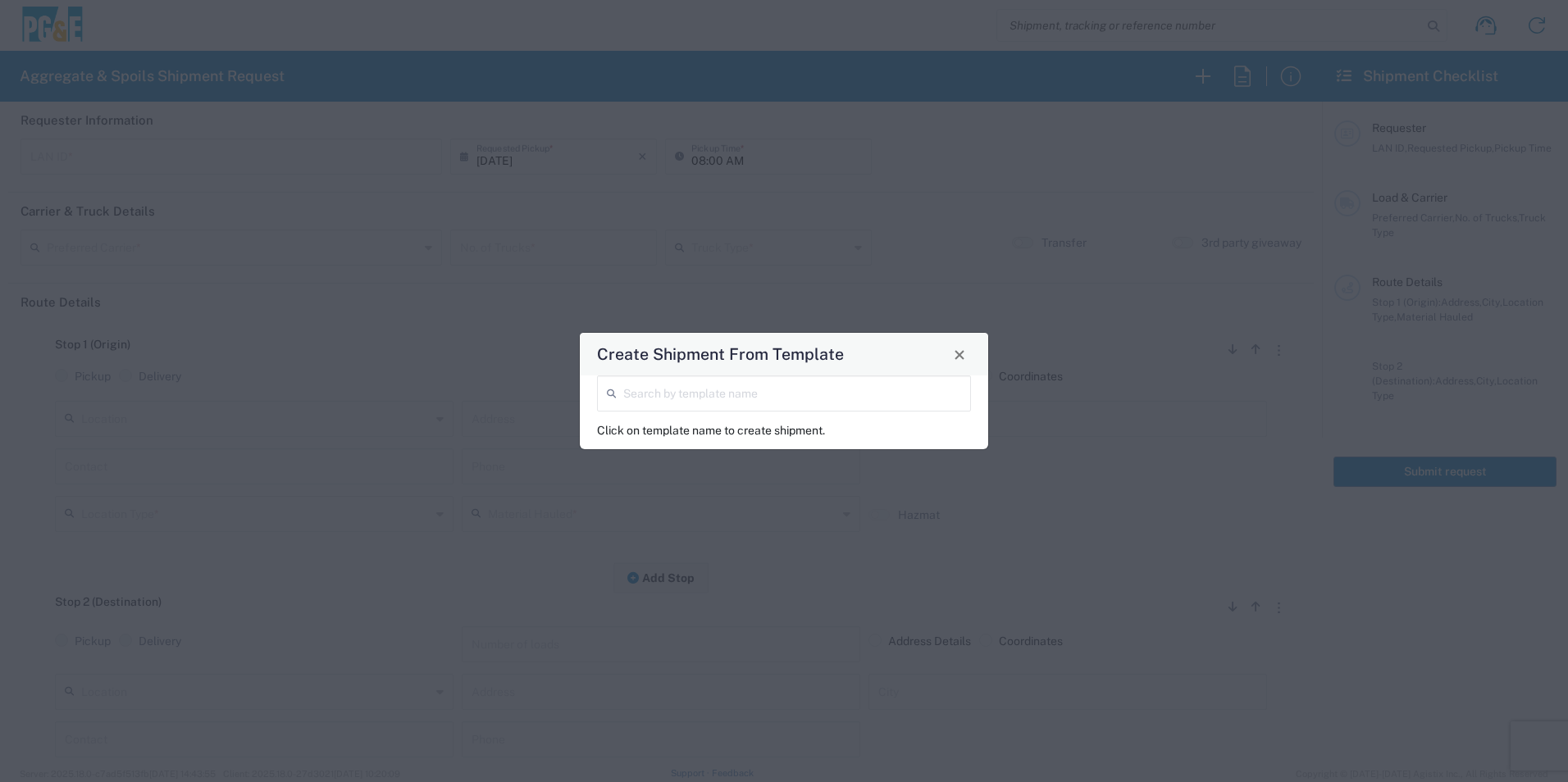
click at [769, 391] on input "search" at bounding box center [792, 392] width 338 height 29
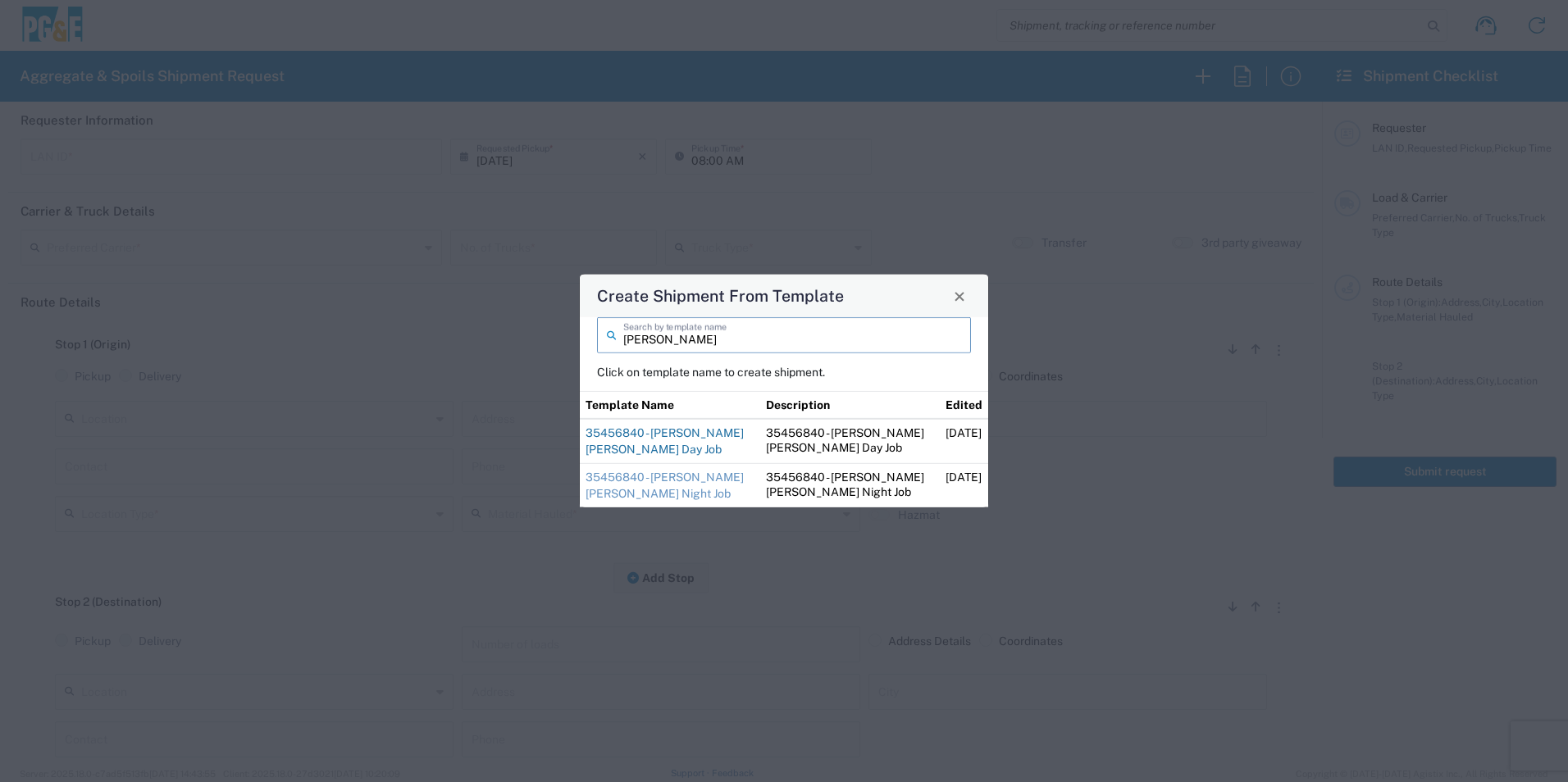
type input "[PERSON_NAME]"
click at [657, 434] on link "35456840 - [PERSON_NAME] [PERSON_NAME] Day Job" at bounding box center [665, 441] width 158 height 29
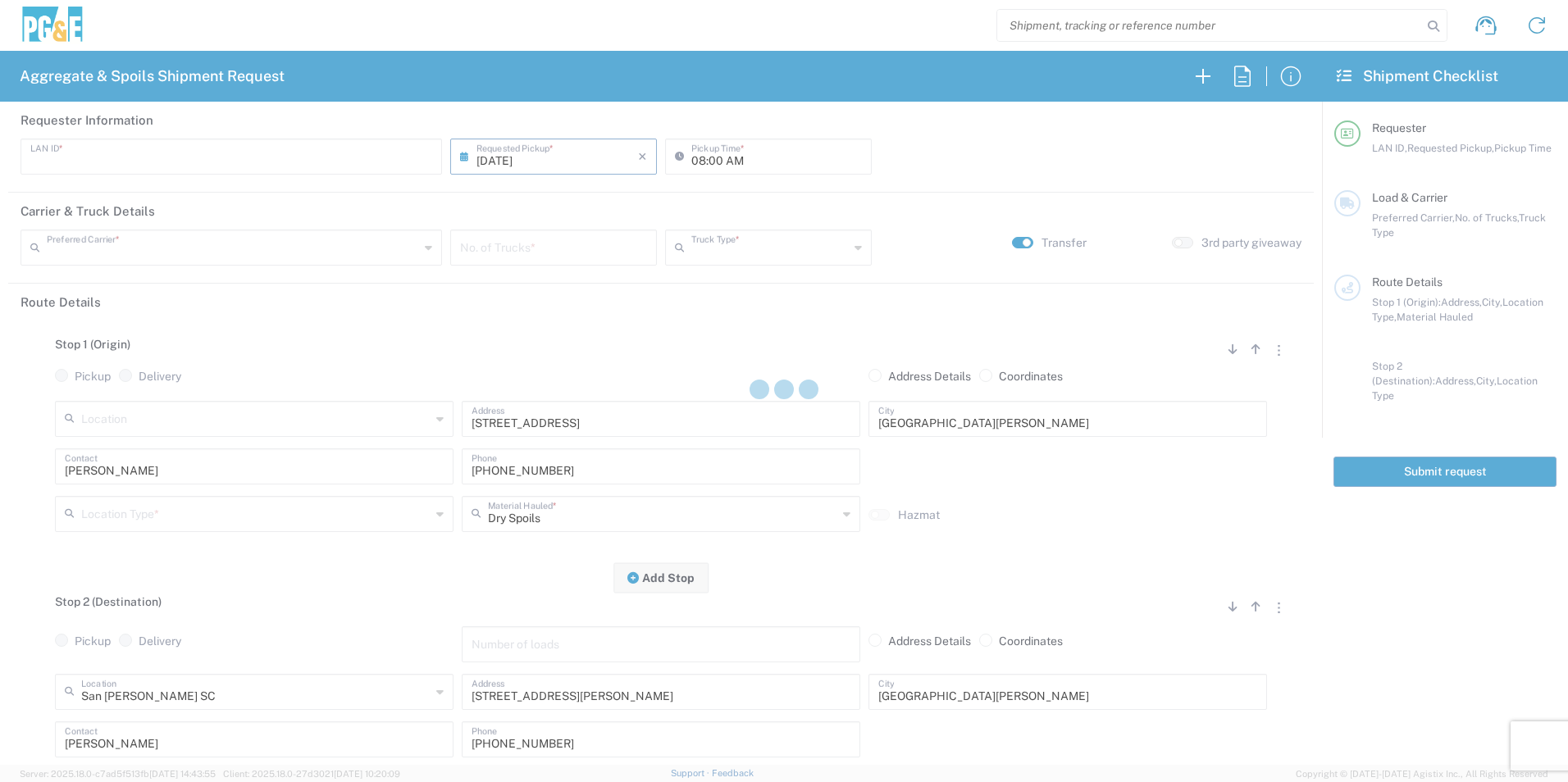
type input "CUSC"
type input "08:30 AM"
type input "[PERSON_NAME] Trucking"
type input "Super Dump"
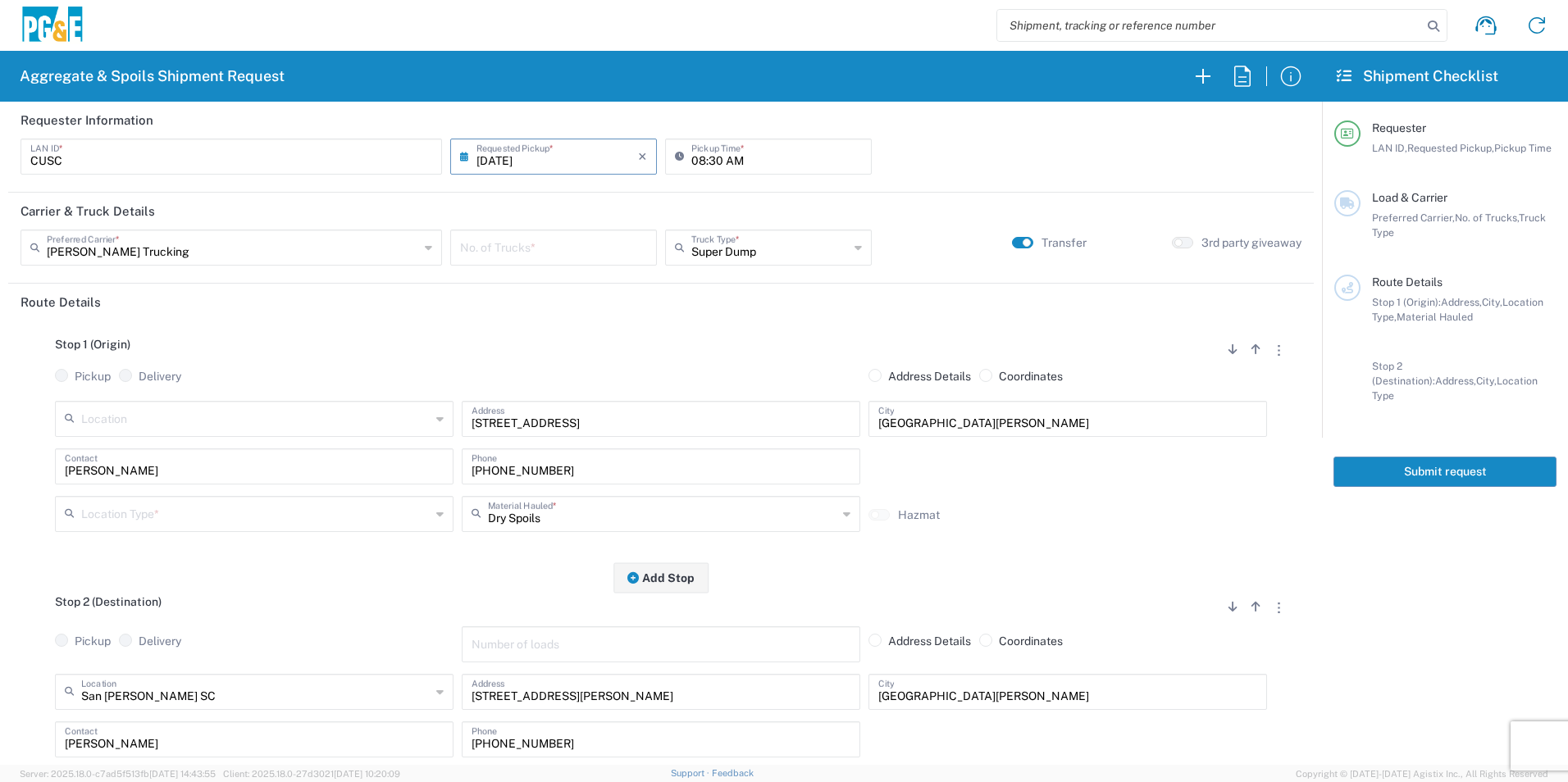
click at [545, 250] on input "number" at bounding box center [554, 246] width 187 height 29
type input "3"
click at [230, 518] on input "text" at bounding box center [256, 512] width 350 height 29
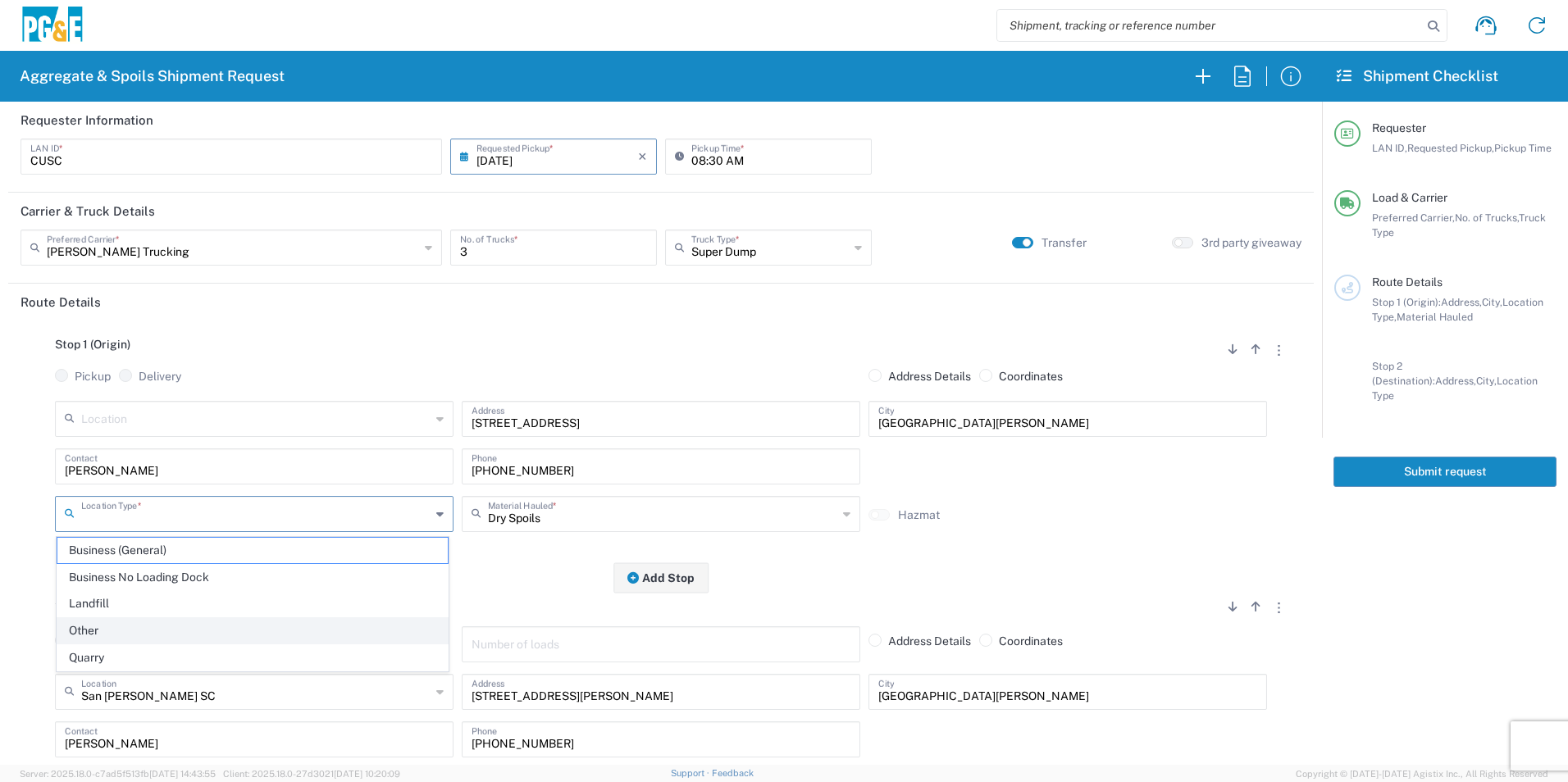
click at [171, 624] on span "Other" at bounding box center [252, 631] width 391 height 25
type input "Other"
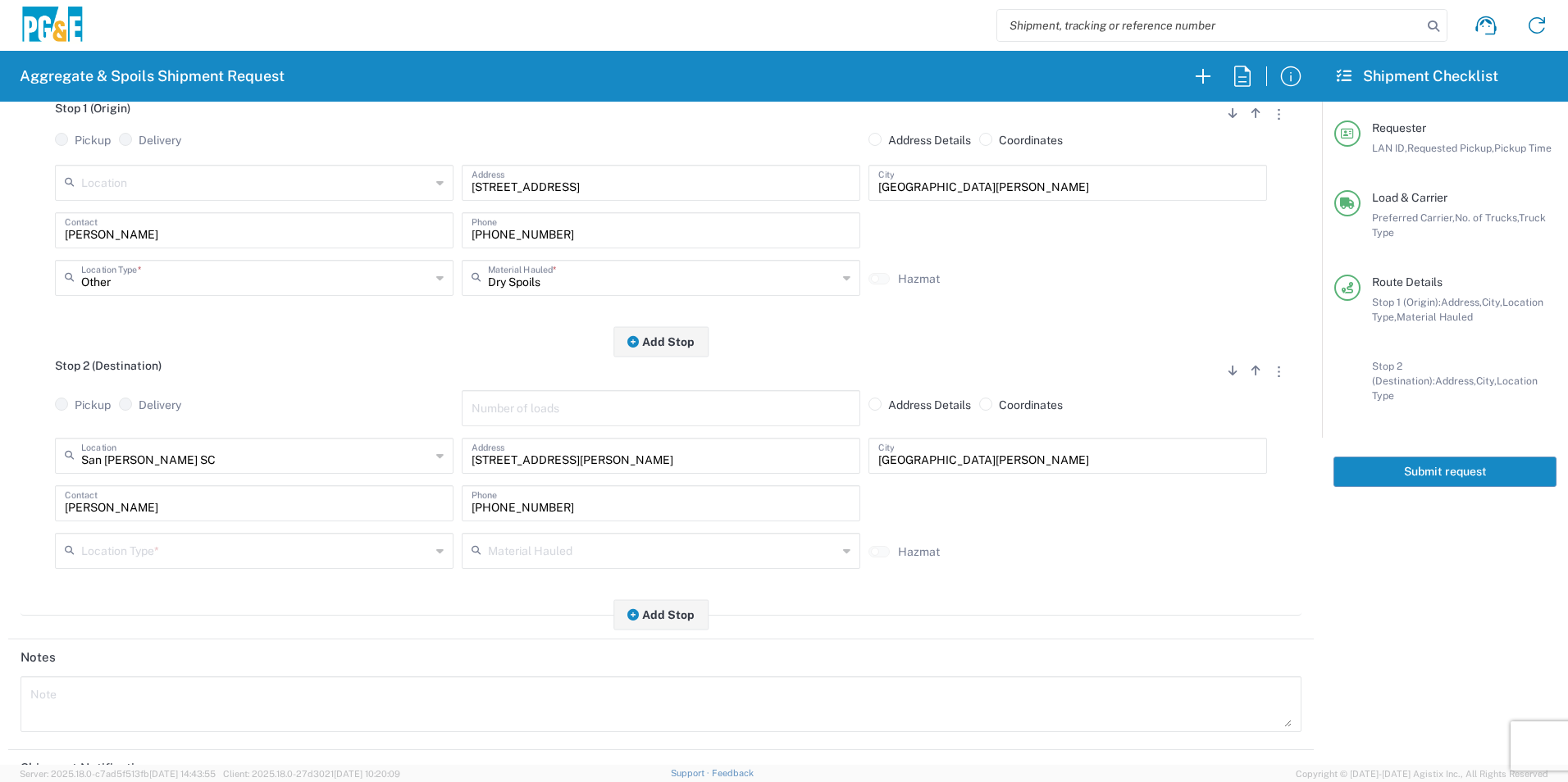
scroll to position [246, 0]
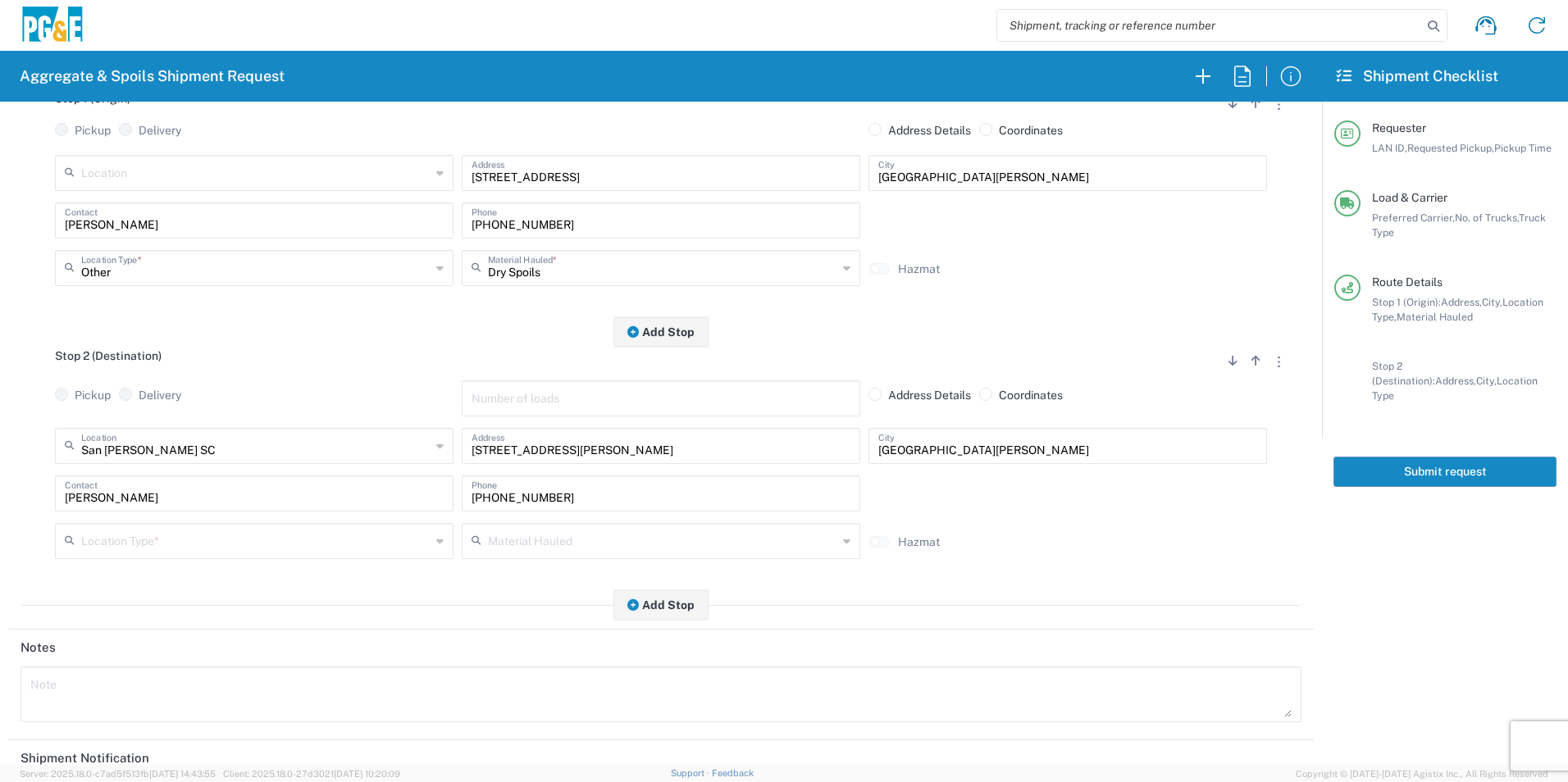
click at [199, 538] on input "text" at bounding box center [256, 540] width 350 height 29
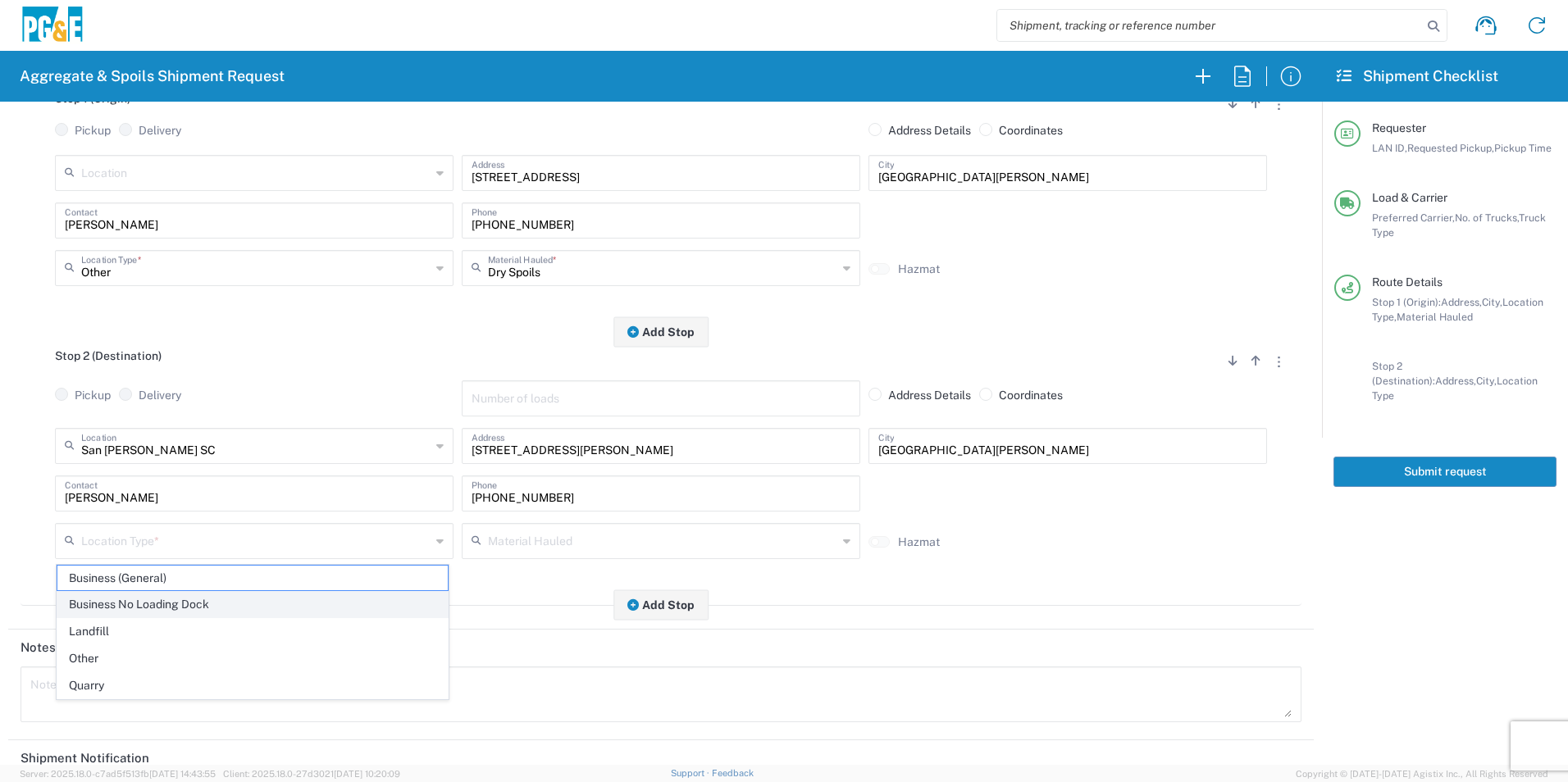
click at [92, 601] on span "Business No Loading Dock" at bounding box center [252, 605] width 391 height 25
type input "Business No Loading Dock"
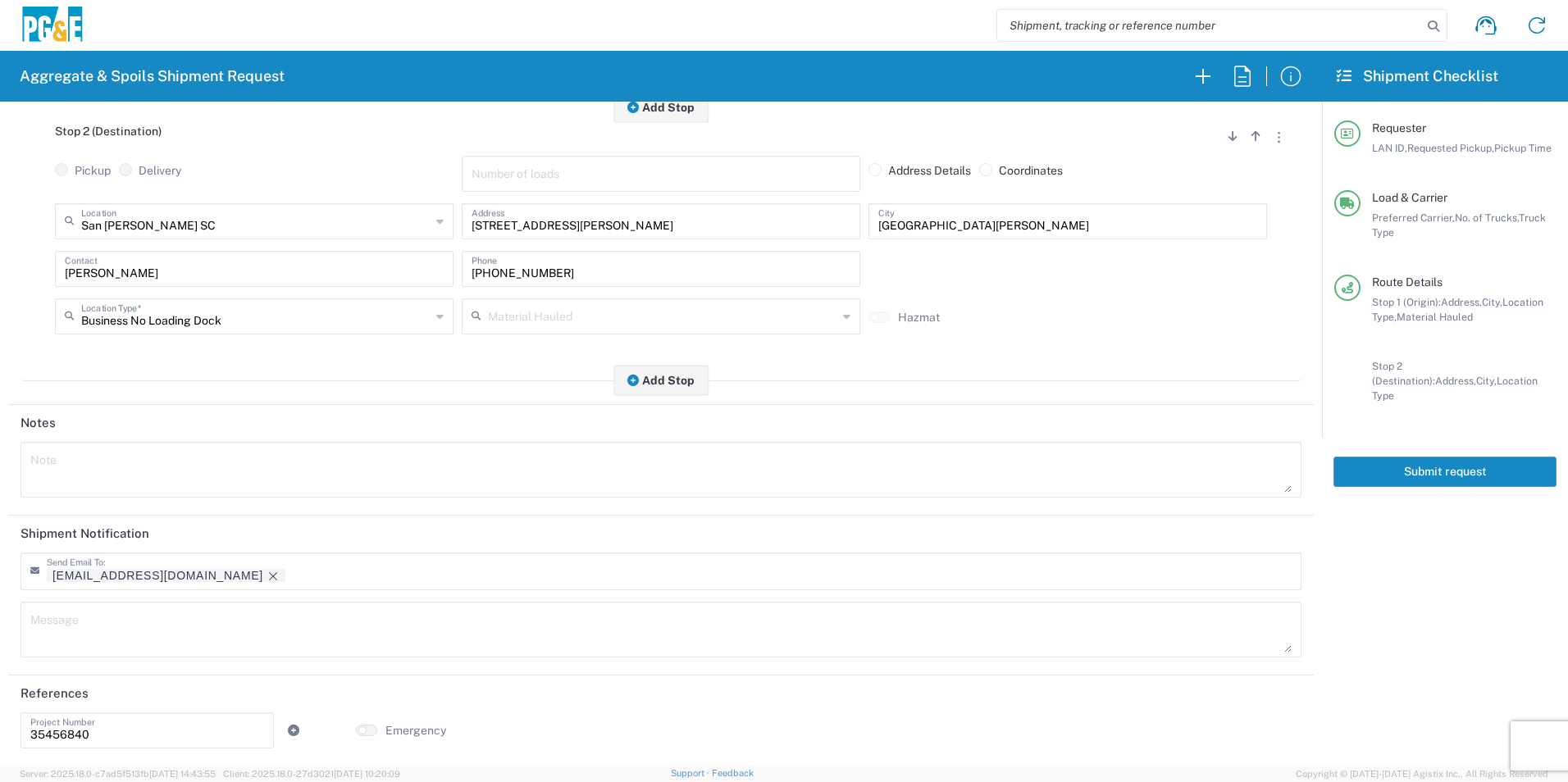
scroll to position [474, 0]
click at [266, 571] on icon "Remove tag" at bounding box center [273, 575] width 13 height 13
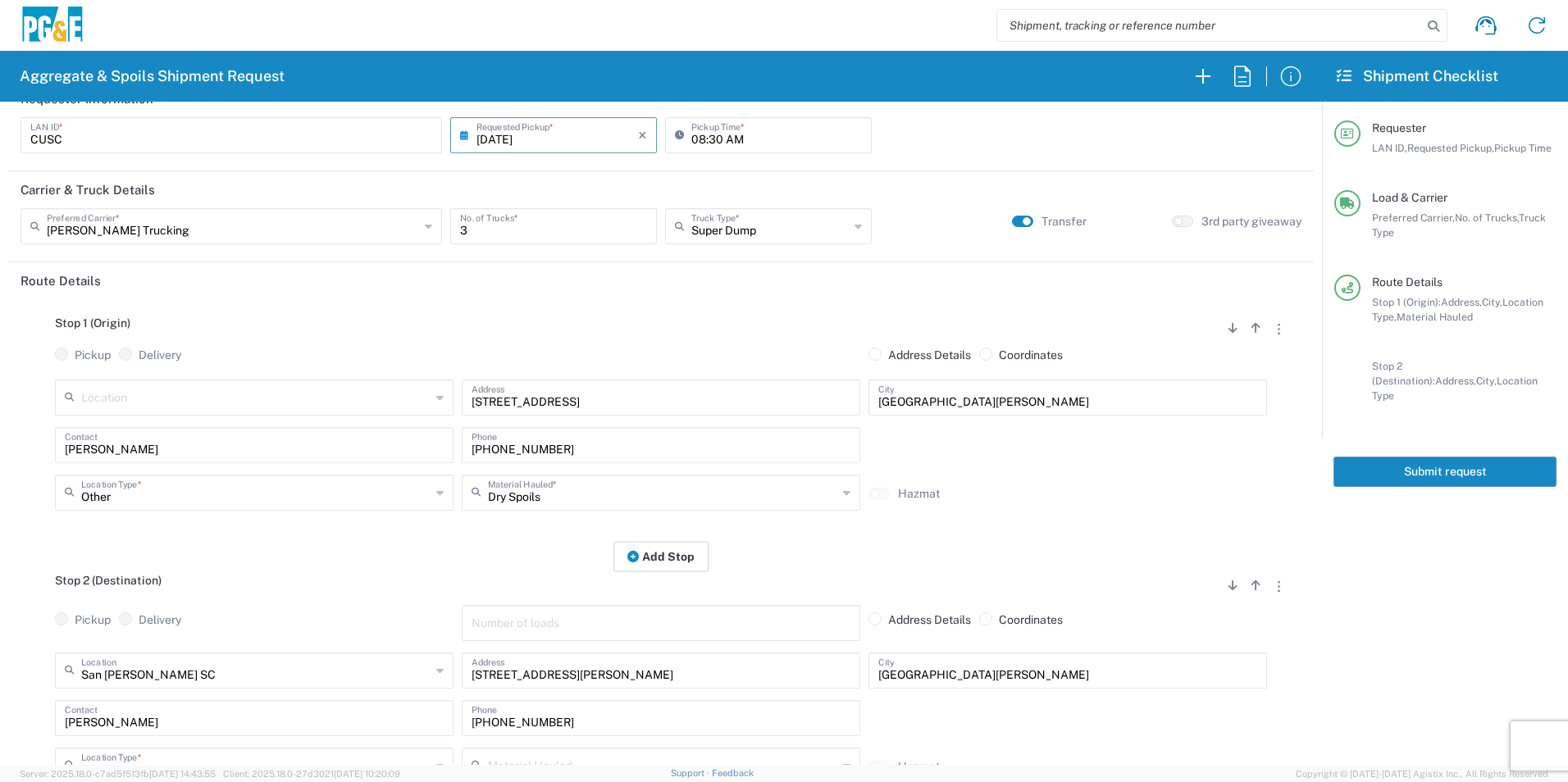
scroll to position [0, 0]
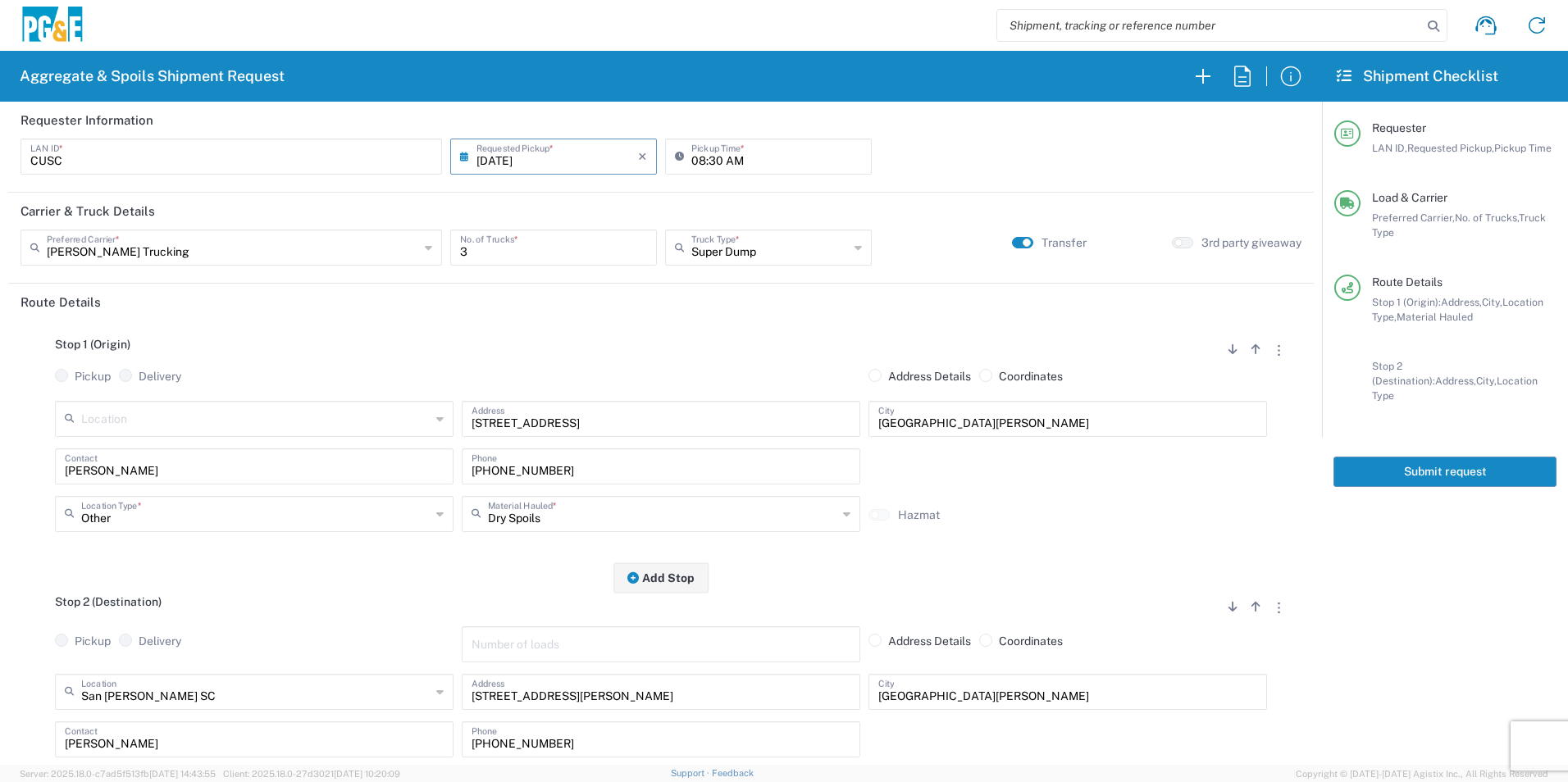
click at [1466, 463] on button "Submit request" at bounding box center [1444, 472] width 223 height 30
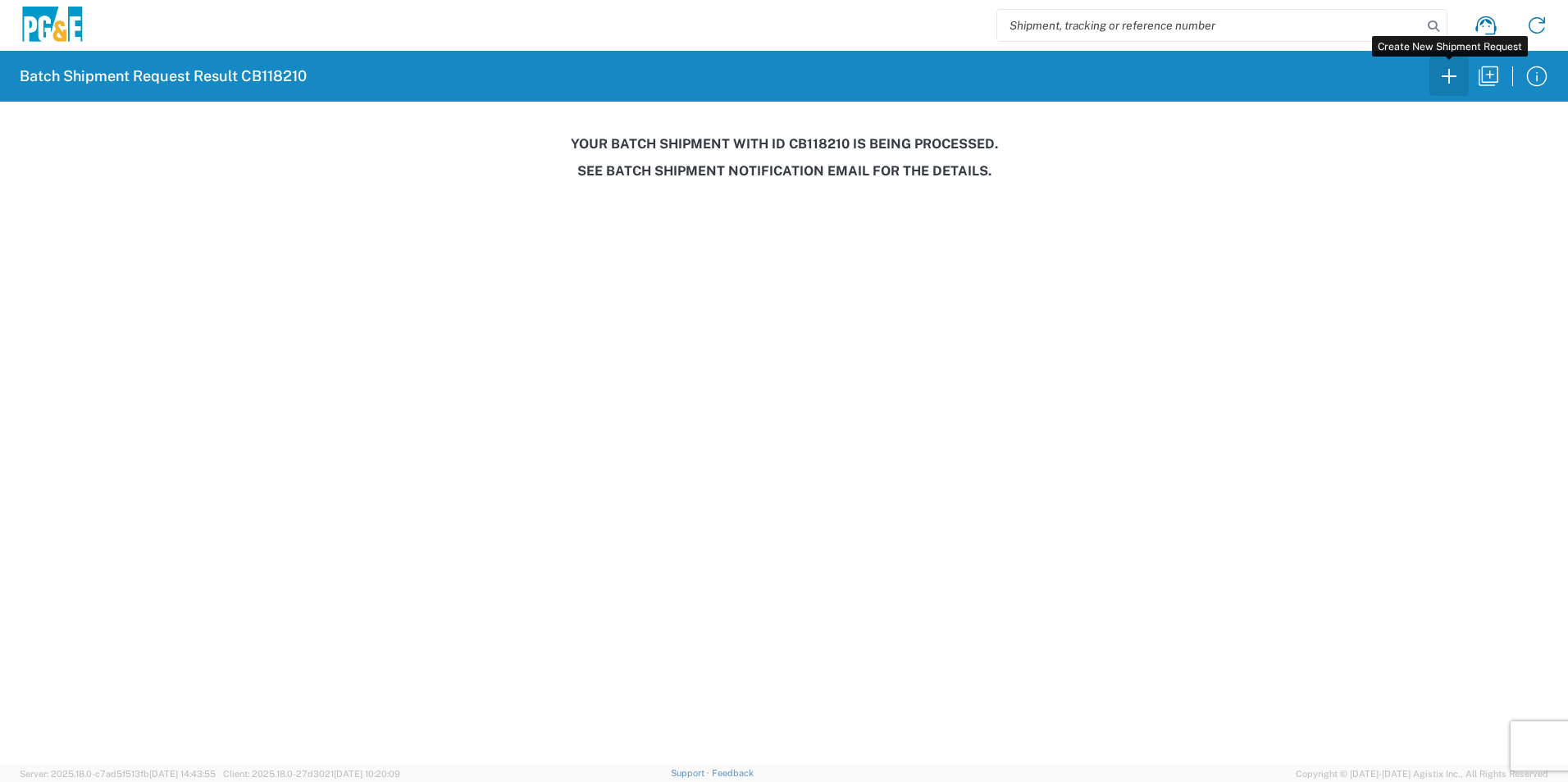
click at [1454, 81] on icon "button" at bounding box center [1449, 76] width 26 height 26
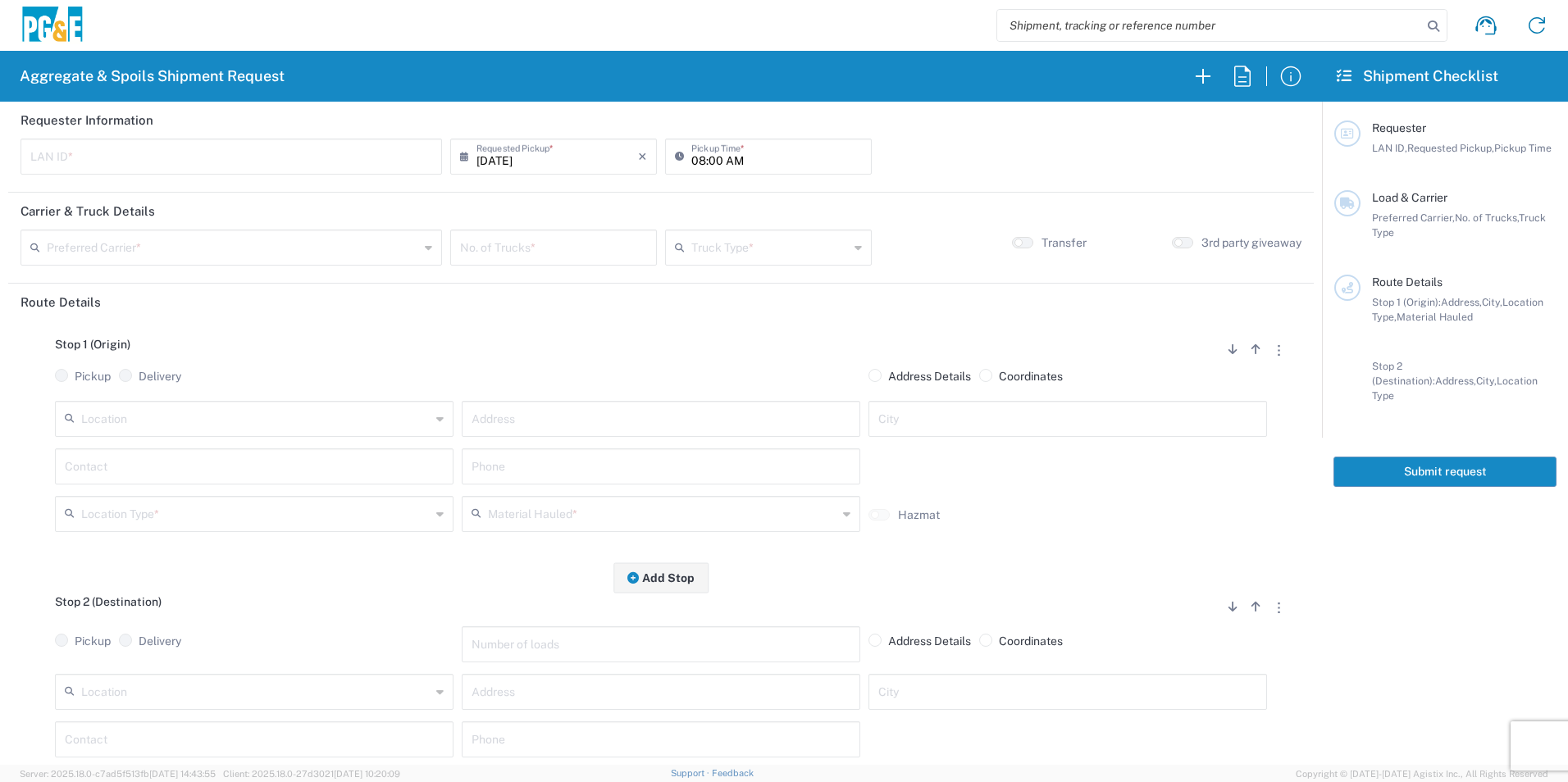
click at [150, 164] on input "text" at bounding box center [231, 155] width 402 height 29
type input "M8WP"
click at [692, 157] on input "08:00 AM" at bounding box center [776, 155] width 171 height 29
click at [708, 155] on input "08:00 AM" at bounding box center [776, 155] width 171 height 29
type input "08:30 AM"
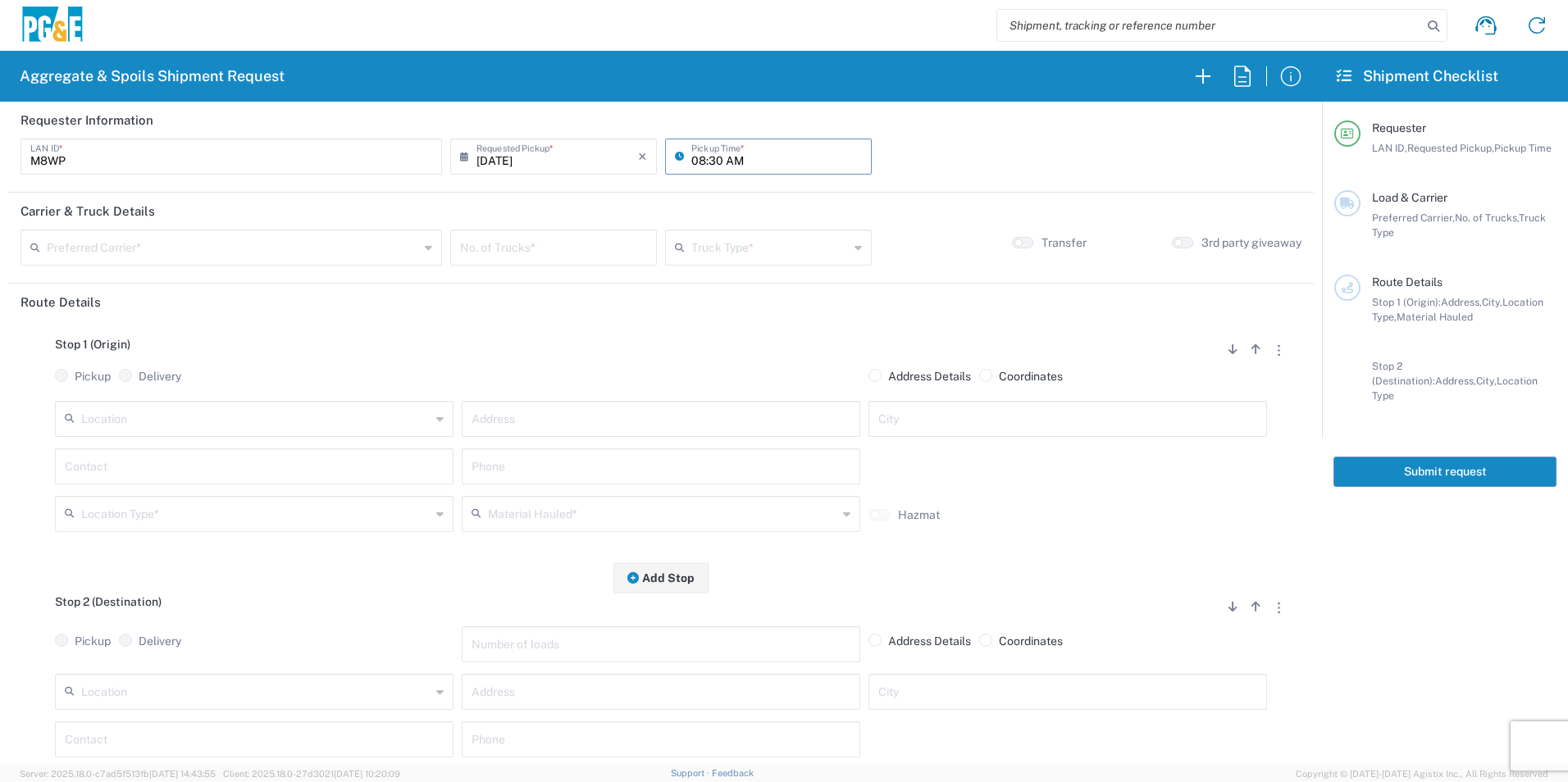
click at [236, 241] on input "text" at bounding box center [233, 246] width 372 height 29
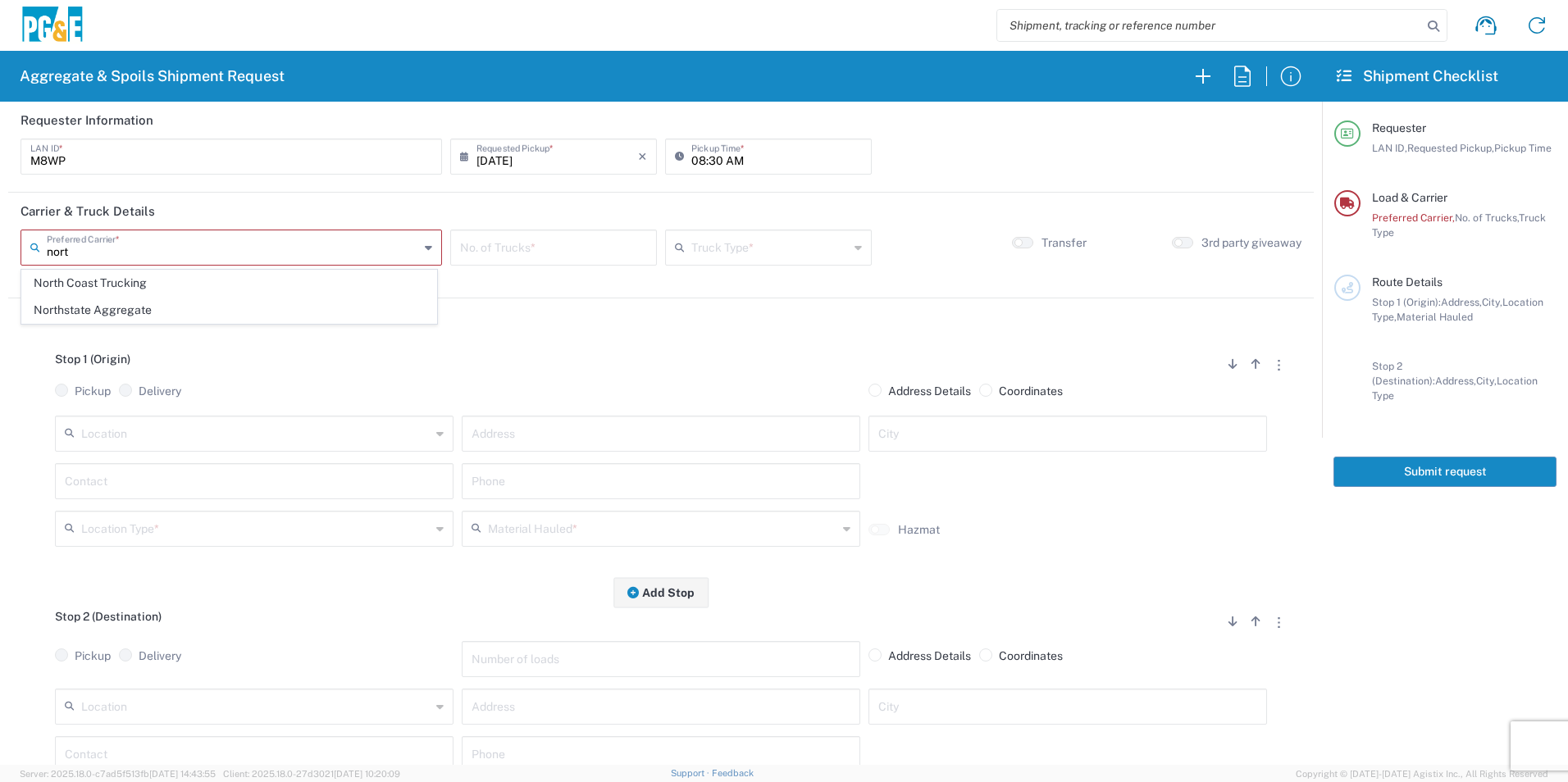
drag, startPoint x: 176, startPoint y: 286, endPoint x: 419, endPoint y: 286, distance: 243.0
click at [176, 286] on span "North Coast Trucking" at bounding box center [229, 283] width 414 height 25
type input "North Coast Trucking"
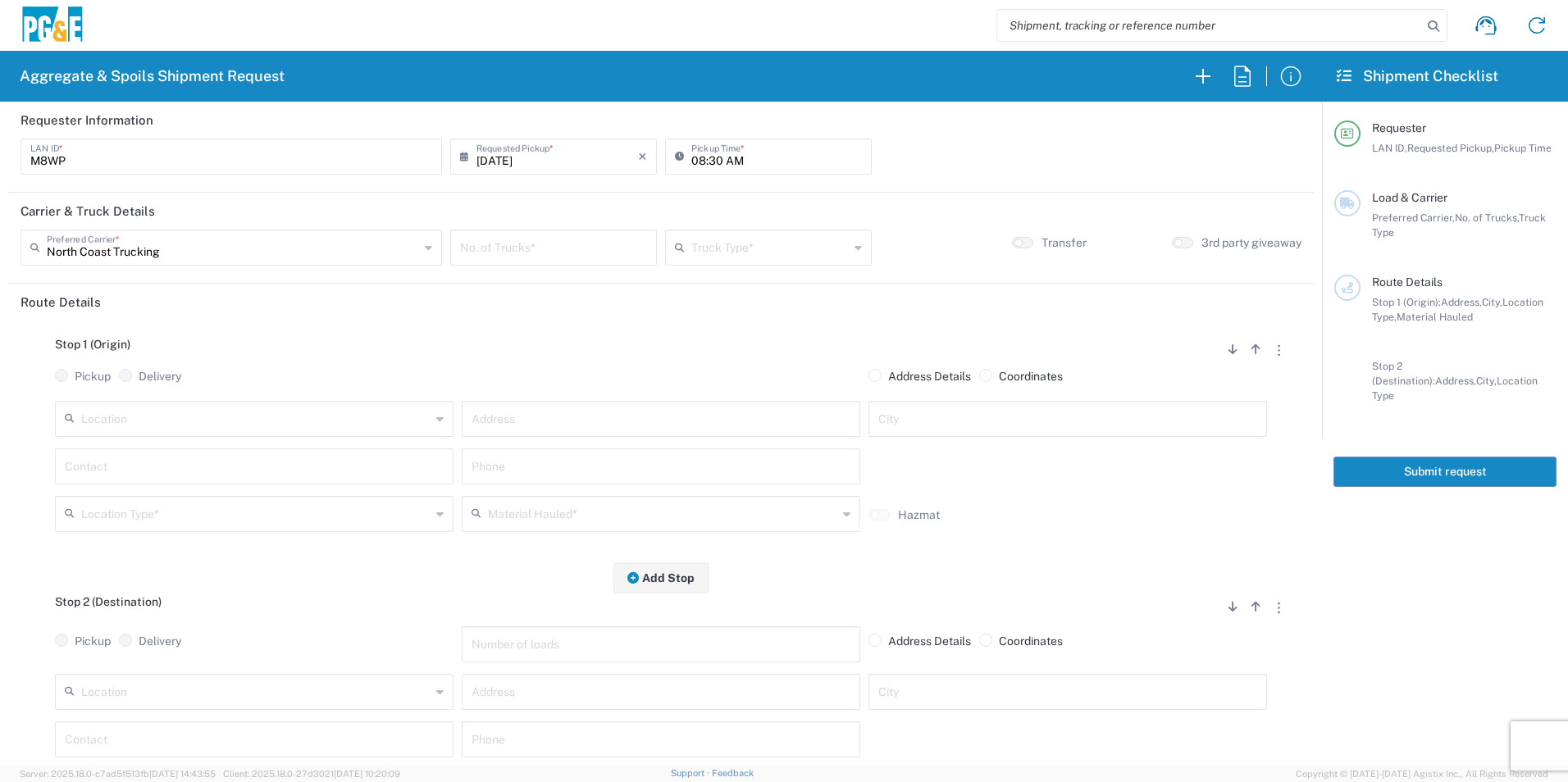
click at [566, 249] on input "number" at bounding box center [554, 246] width 187 height 29
type input "2"
click at [767, 231] on div "Truck Type *" at bounding box center [769, 247] width 207 height 36
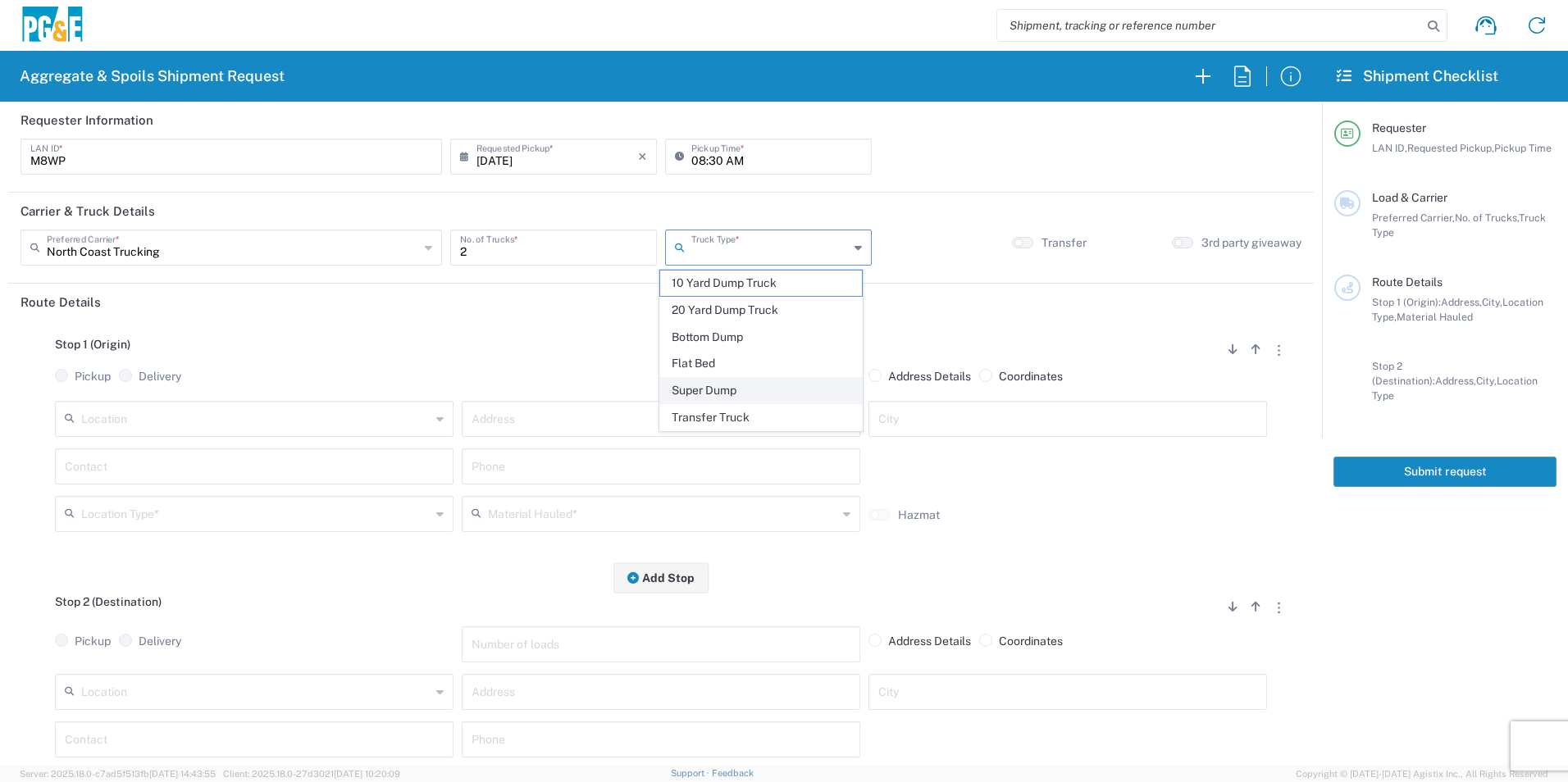
click at [728, 391] on span "Super Dump" at bounding box center [760, 391] width 201 height 25
type input "Super Dump"
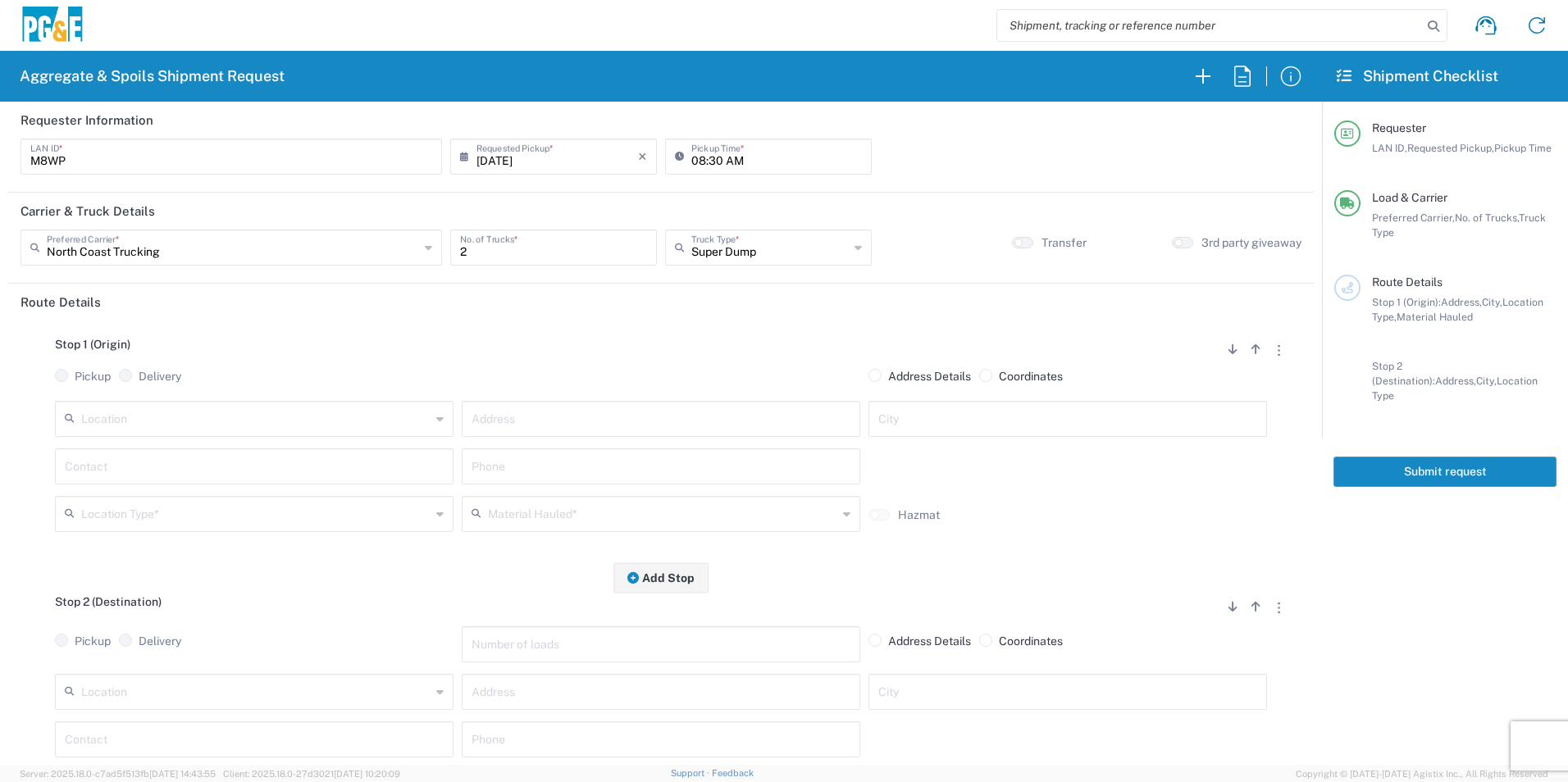
drag, startPoint x: 1016, startPoint y: 240, endPoint x: 871, endPoint y: 277, distance: 149.6
click at [1016, 239] on button "button" at bounding box center [1022, 243] width 21 height 12
click at [647, 417] on input "text" at bounding box center [660, 417] width 379 height 29
paste input "[PERSON_NAME] & Camino Del Sol"
type input "[PERSON_NAME] & Camino Del Sol"
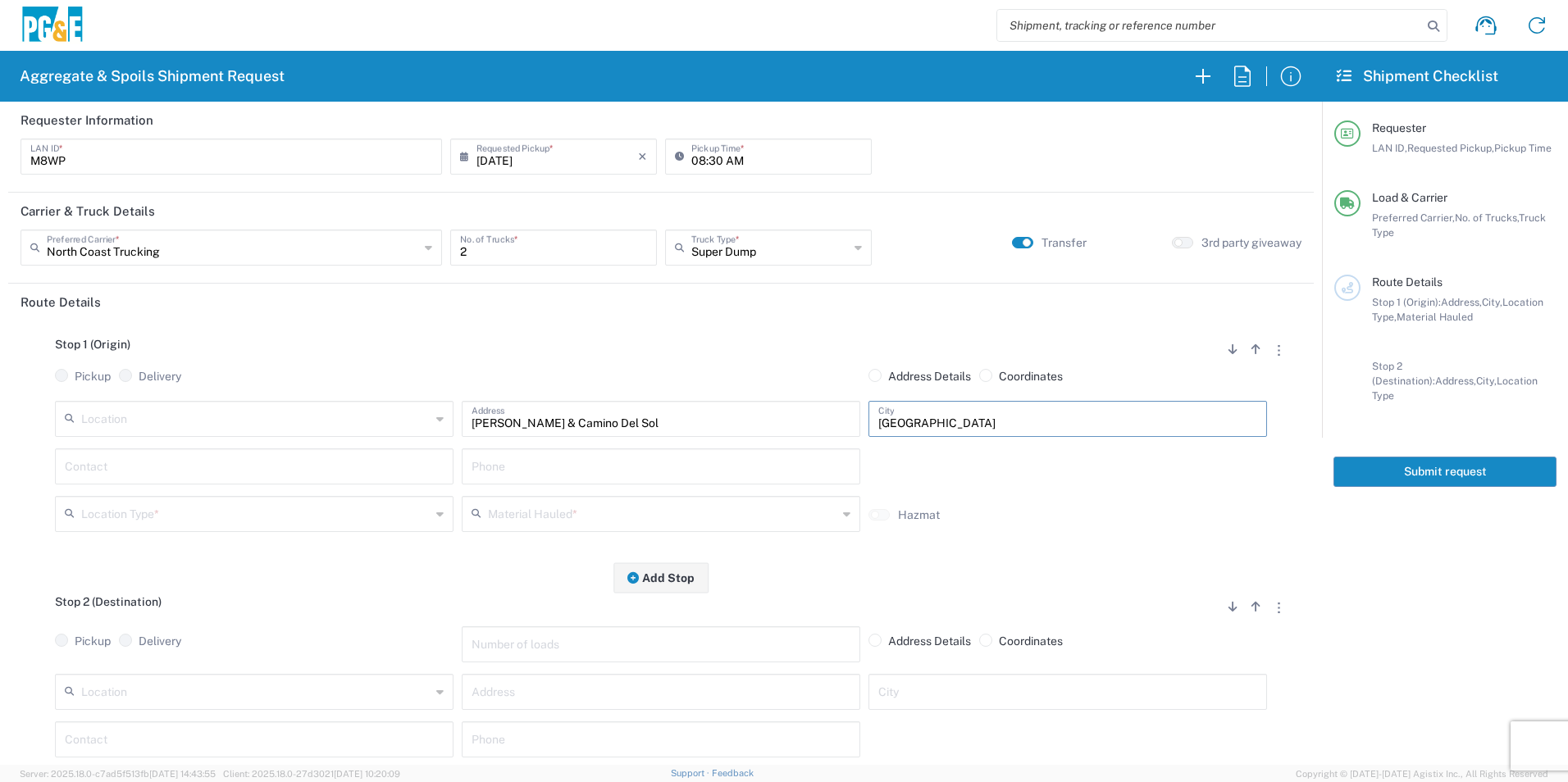
type input "[GEOGRAPHIC_DATA]"
click at [120, 467] on input "text" at bounding box center [254, 465] width 379 height 29
type input "[PERSON_NAME]"
click at [544, 470] on input "text" at bounding box center [660, 465] width 379 height 29
paste input "[PHONE_NUMBER]"
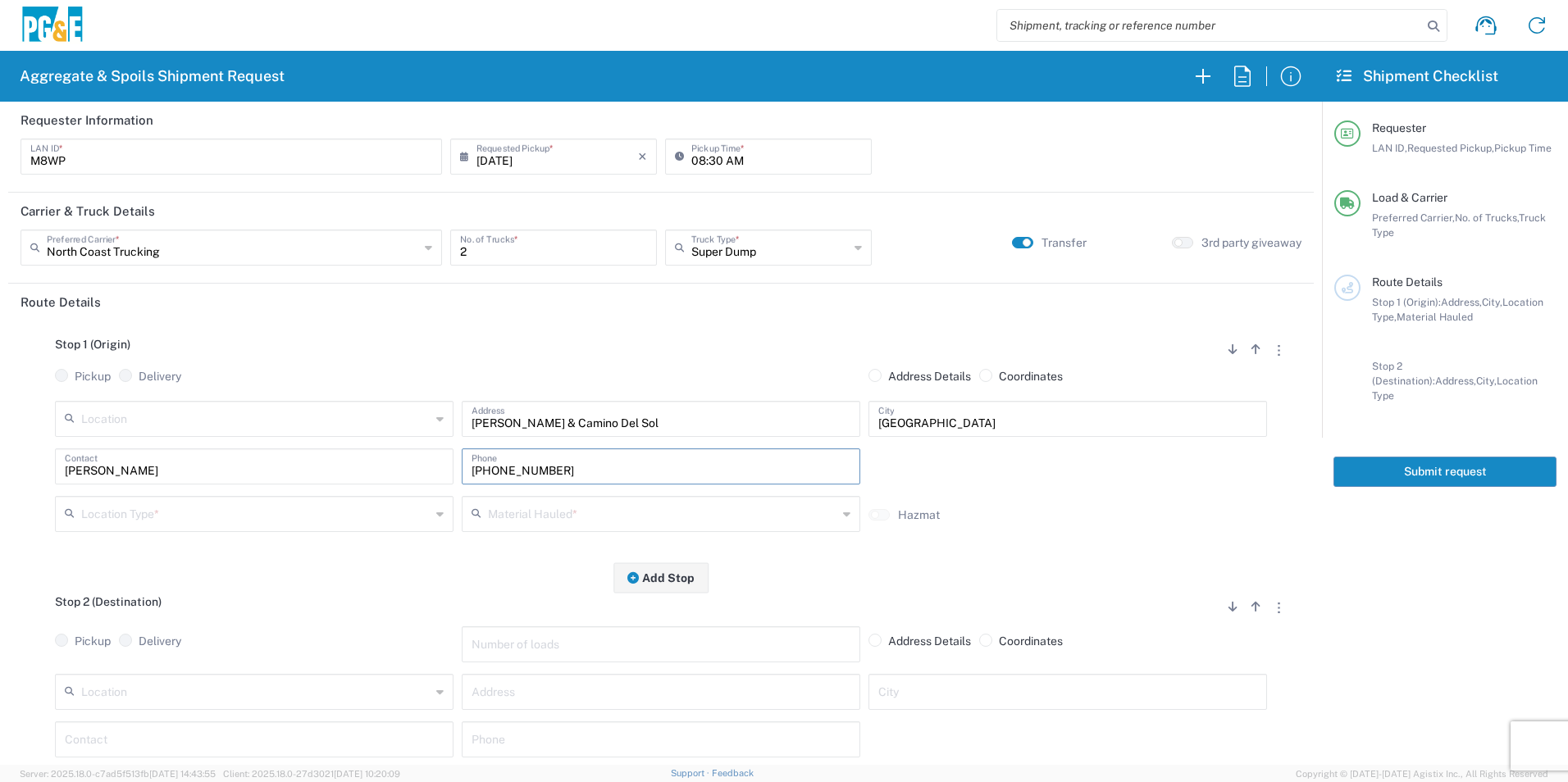
type input "[PHONE_NUMBER]"
click at [346, 514] on input "text" at bounding box center [256, 512] width 350 height 29
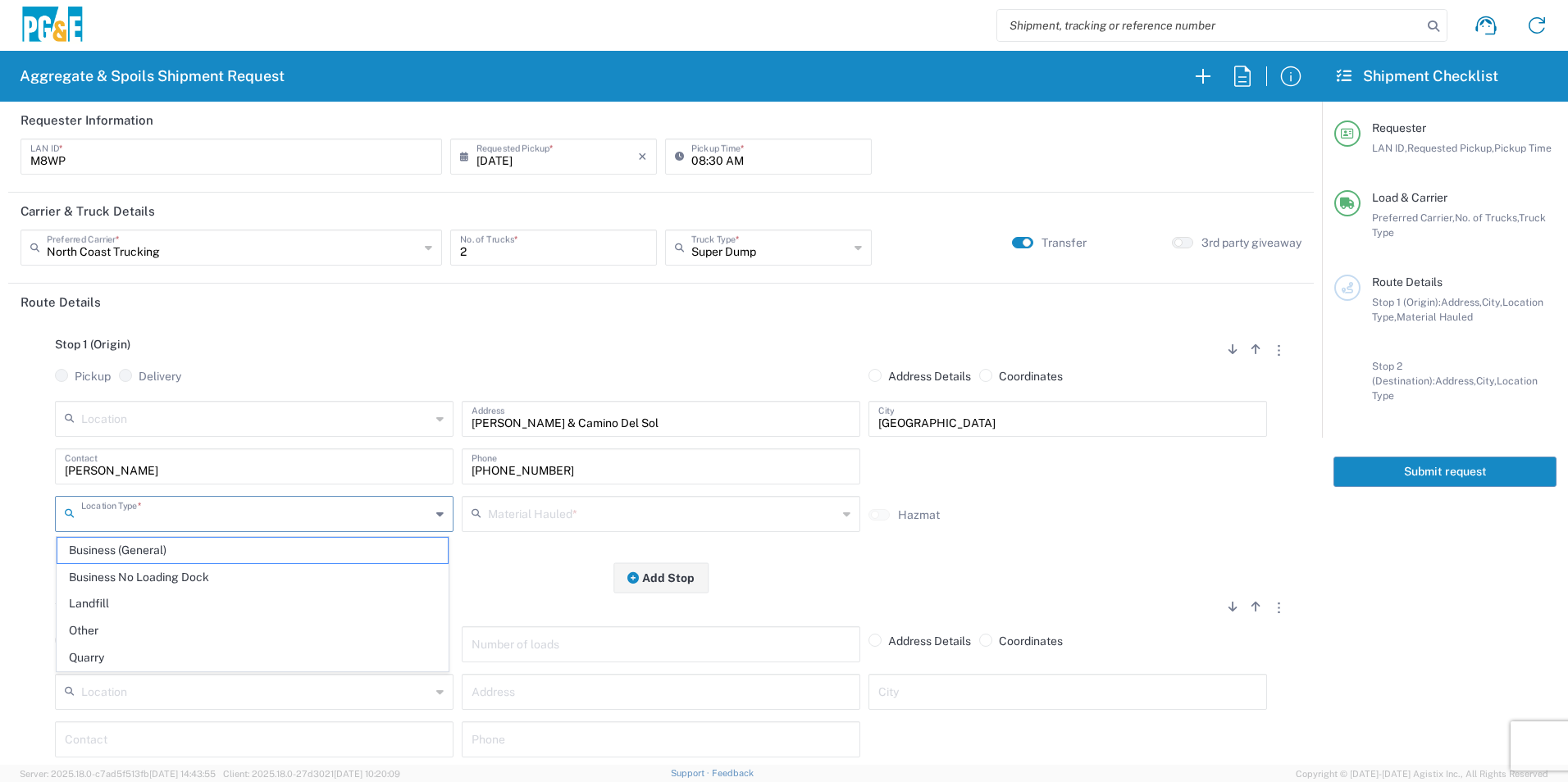
click at [115, 622] on span "Other" at bounding box center [252, 631] width 391 height 25
type input "Other"
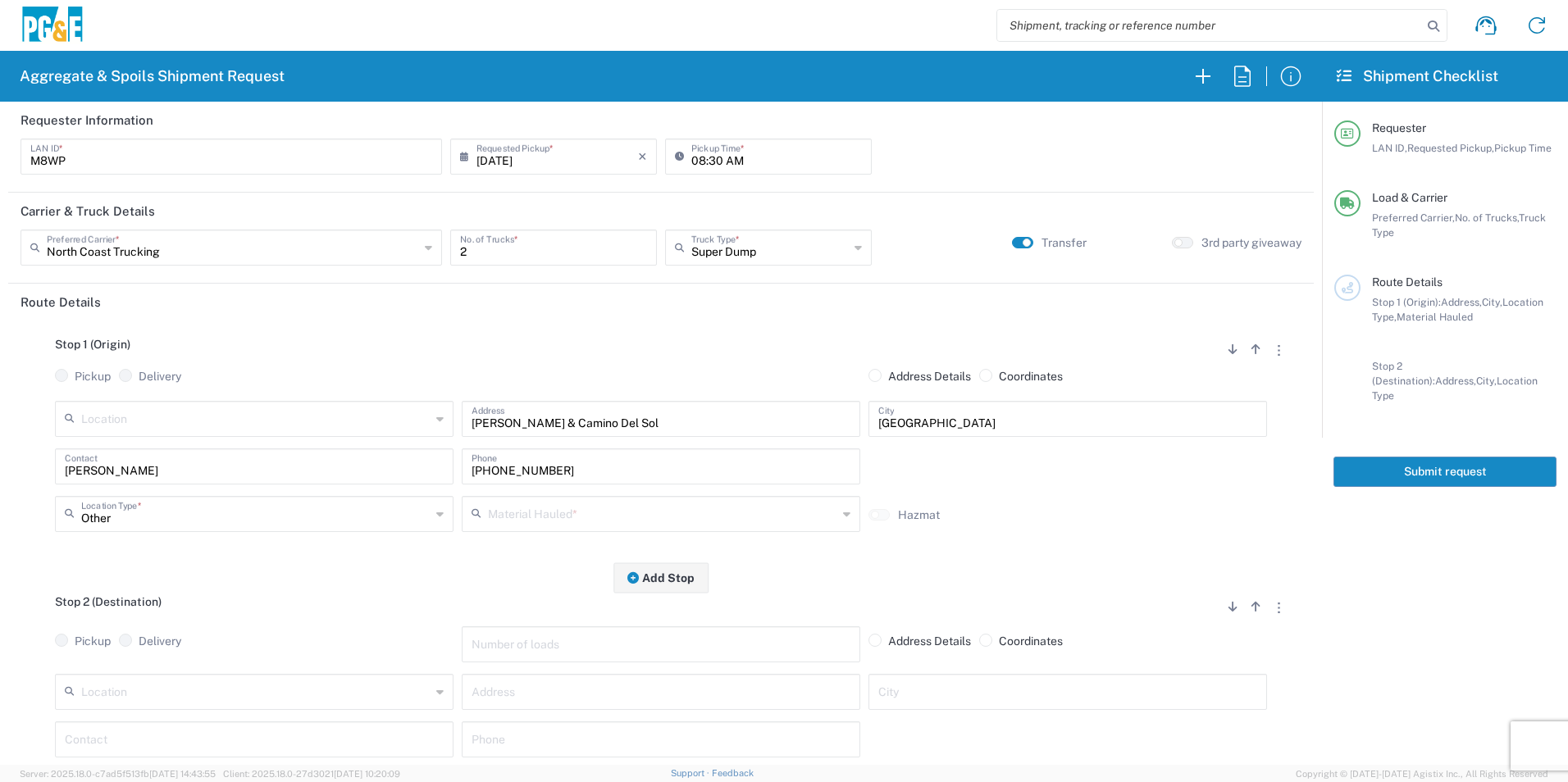
click at [569, 516] on input "text" at bounding box center [663, 512] width 350 height 29
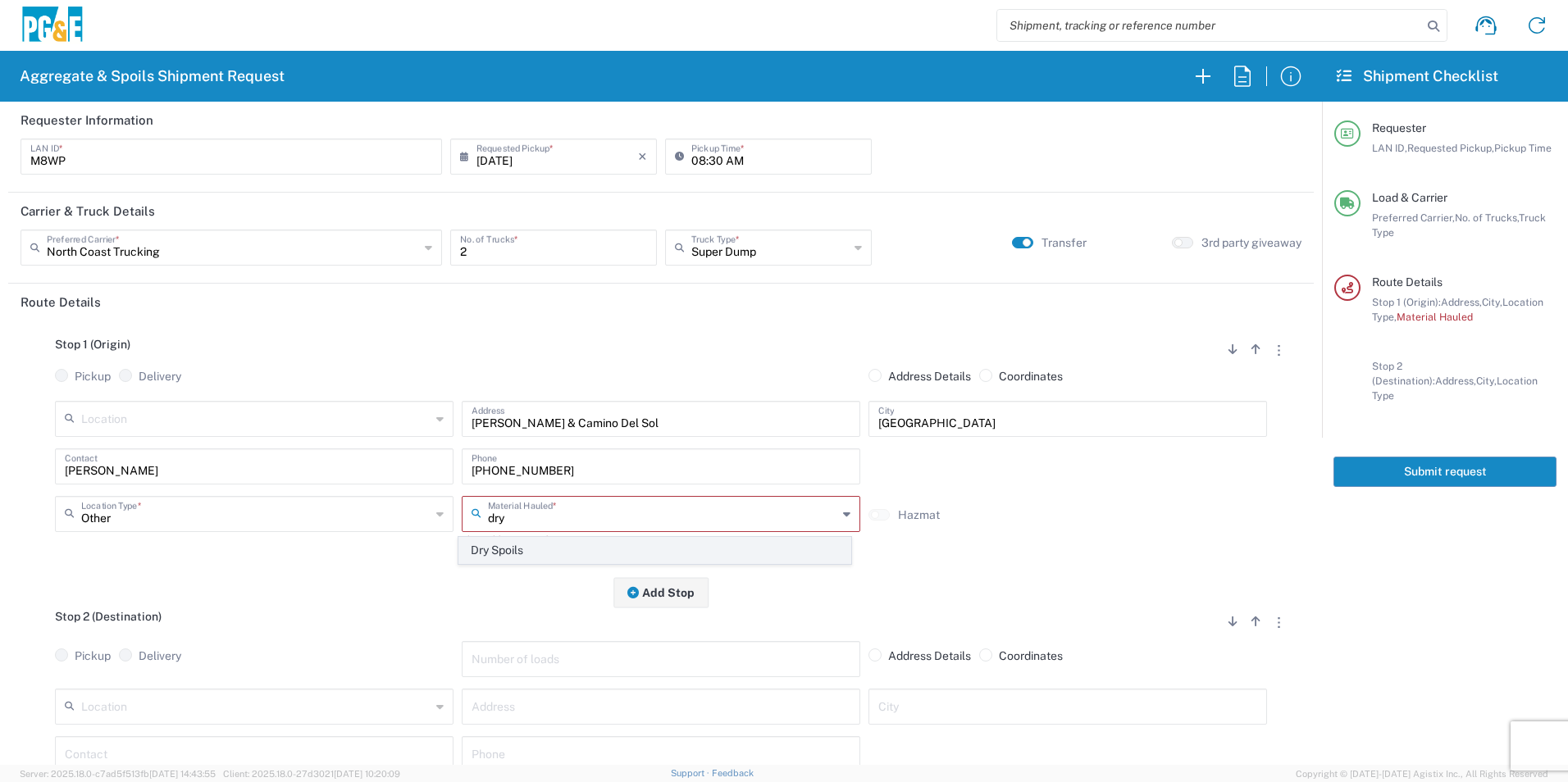
click at [535, 550] on span "Dry Spoils" at bounding box center [655, 550] width 391 height 25
type input "Dry Spoils"
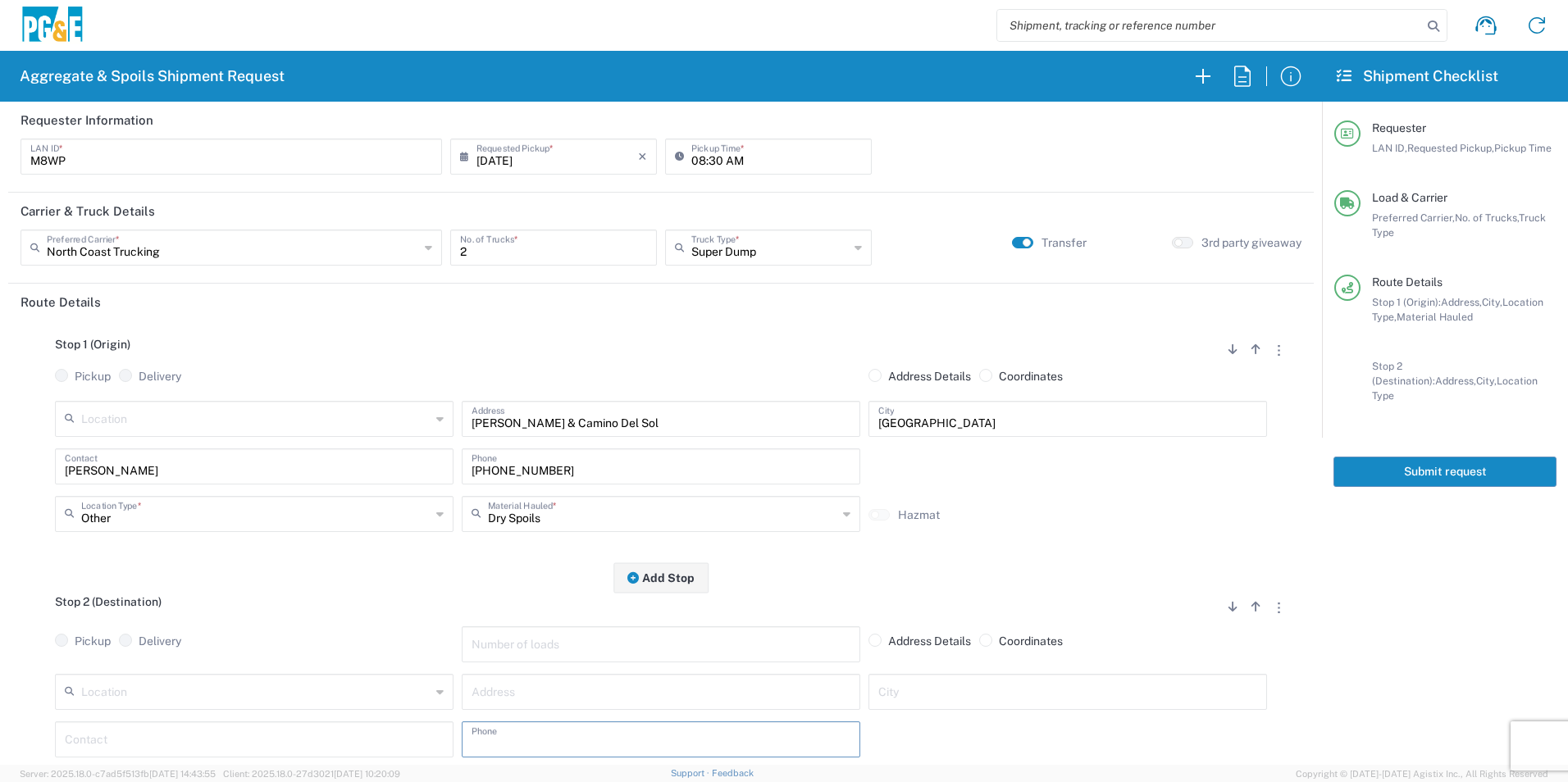
click at [541, 738] on input "text" at bounding box center [660, 738] width 379 height 29
paste input "[PHONE_NUMBER]"
type input "[PHONE_NUMBER]"
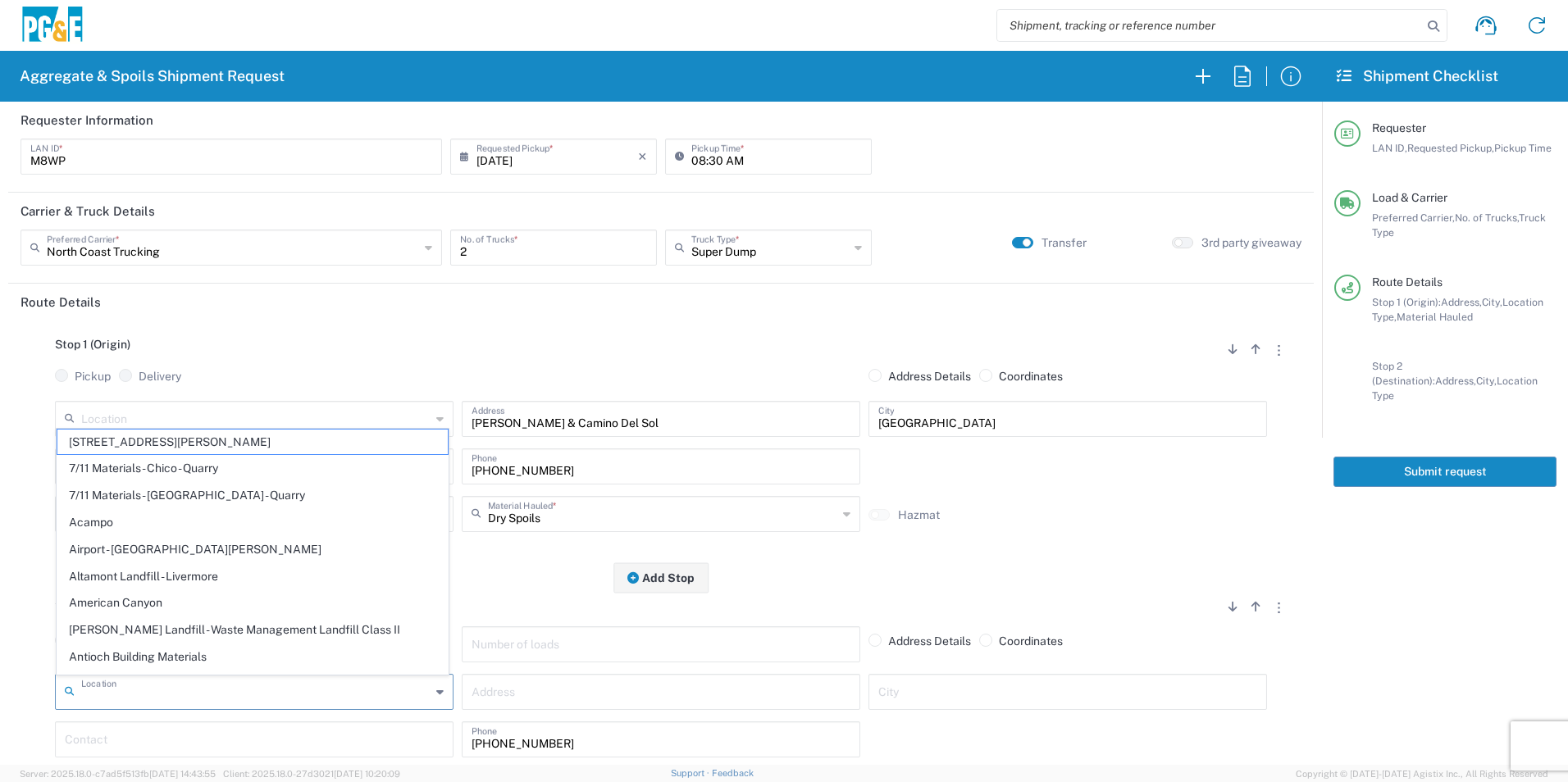
click at [322, 693] on input "text" at bounding box center [256, 690] width 350 height 29
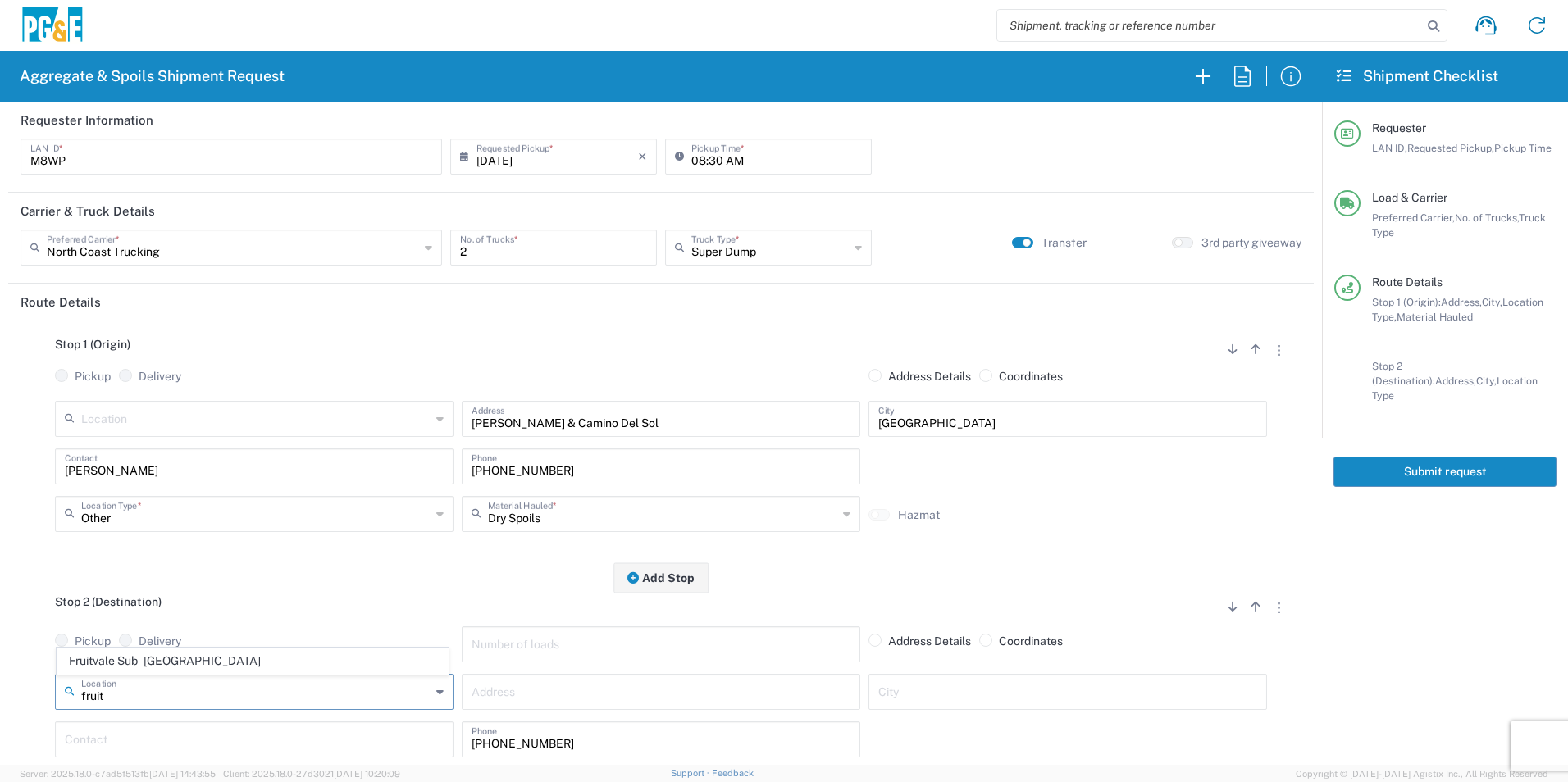
drag, startPoint x: 260, startPoint y: 660, endPoint x: 275, endPoint y: 640, distance: 25.0
click at [260, 659] on span "Fruitvale Sub - [GEOGRAPHIC_DATA]" at bounding box center [252, 661] width 391 height 25
type input "Fruitvale Sub - [GEOGRAPHIC_DATA]"
type input "[STREET_ADDRESS]"
type input "[GEOGRAPHIC_DATA]"
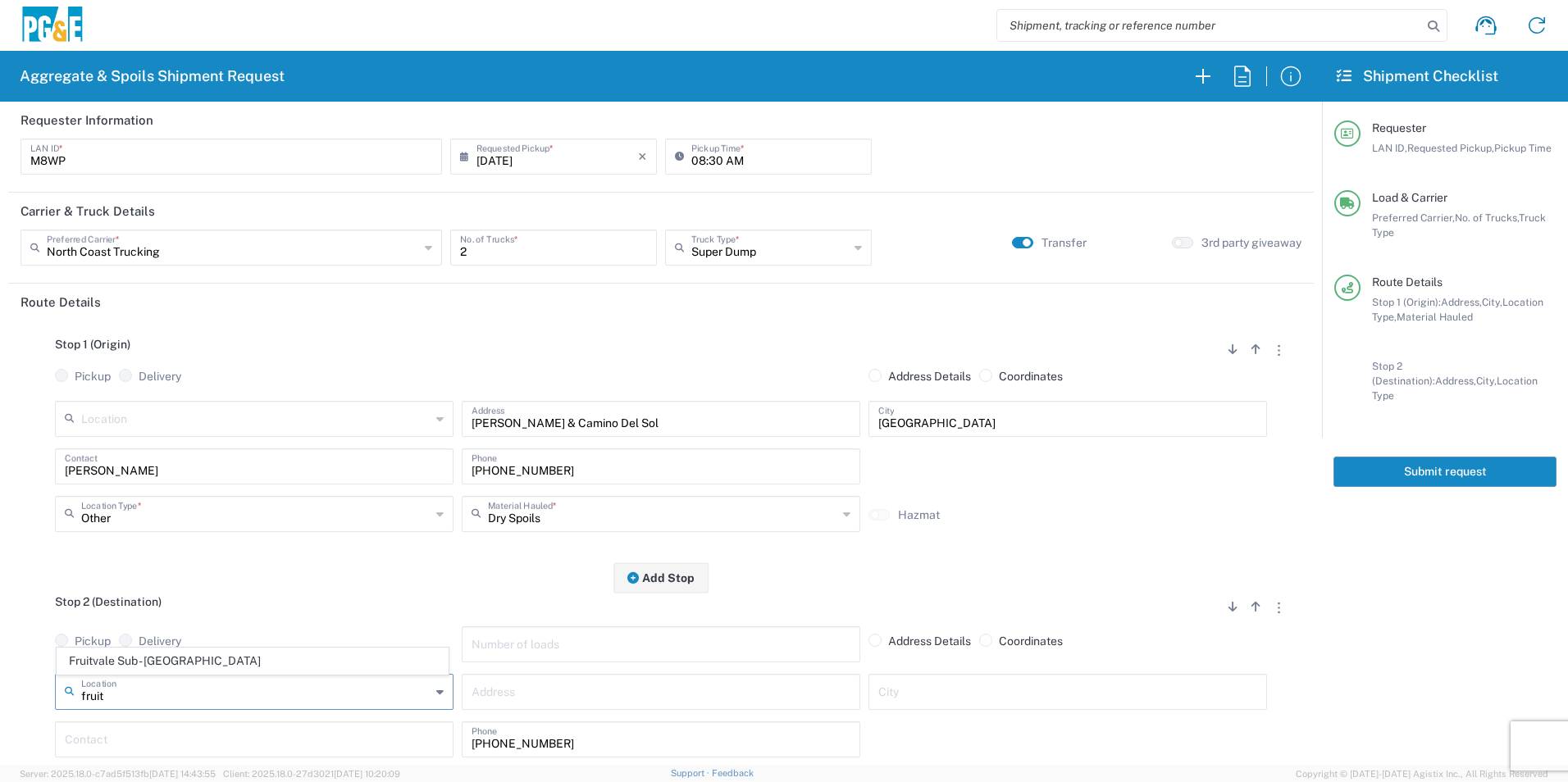
type input "Business No Loading Dock"
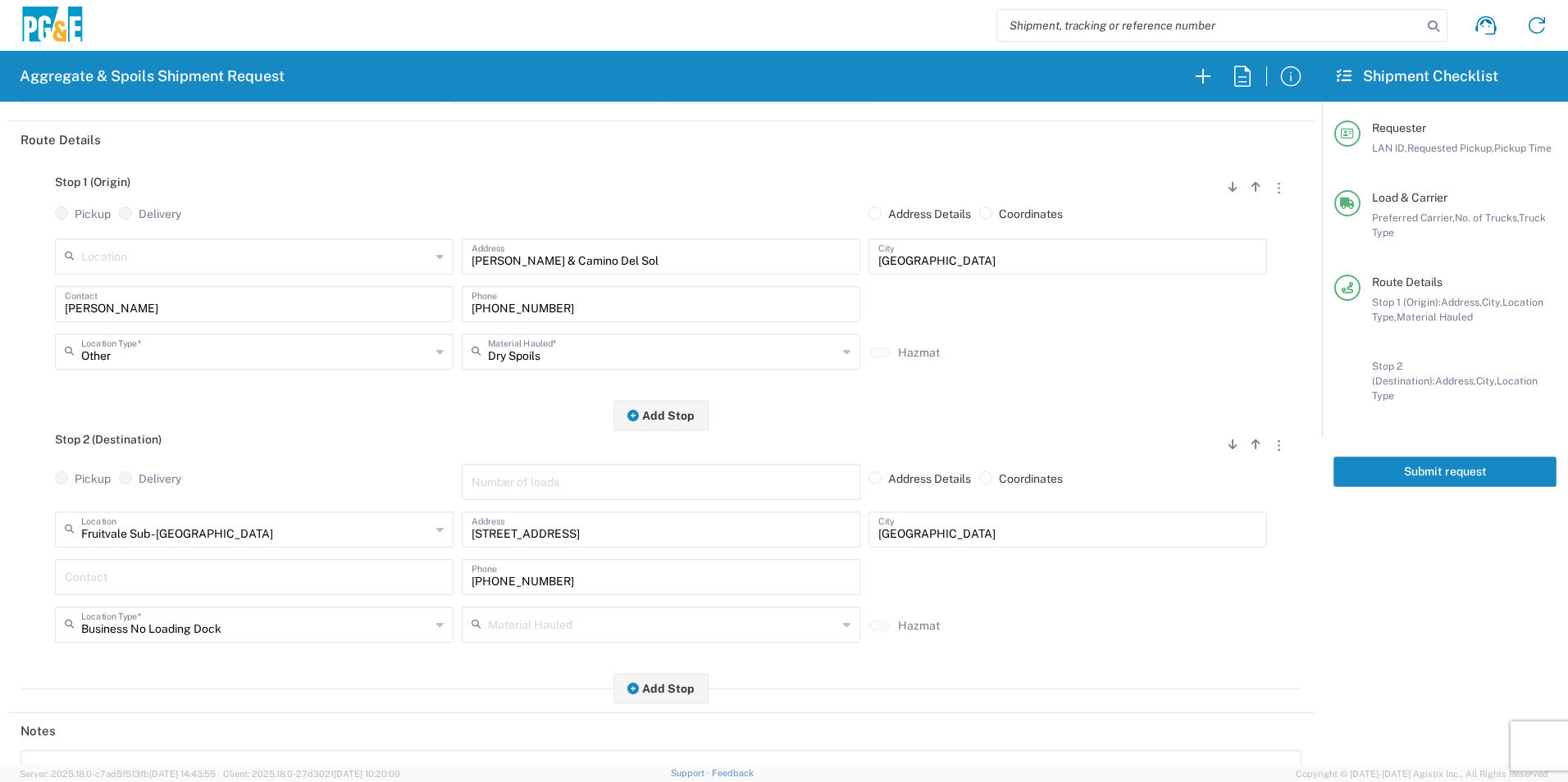
scroll to position [164, 0]
click at [142, 568] on input "text" at bounding box center [254, 575] width 379 height 29
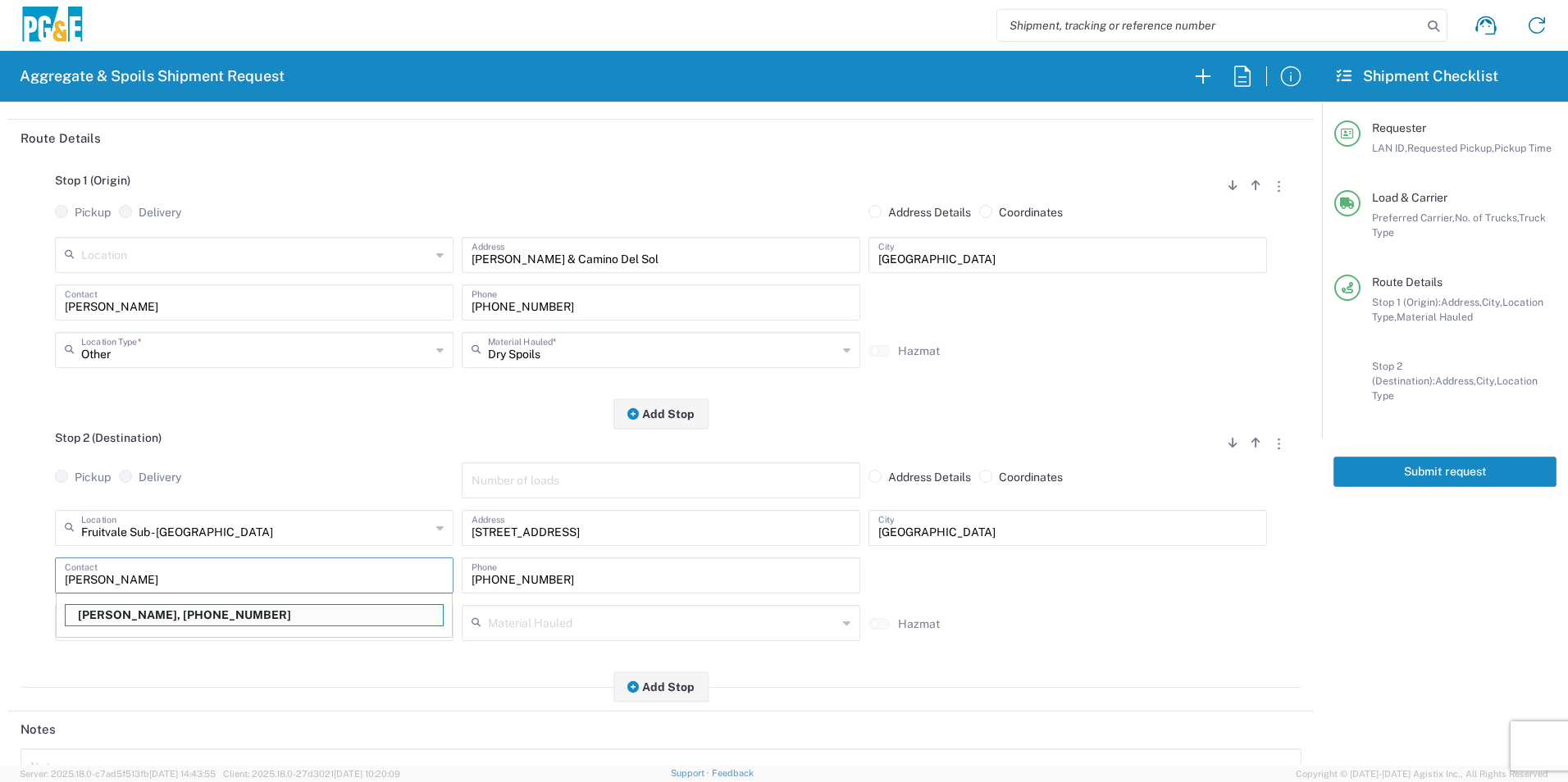
type input "[PERSON_NAME]"
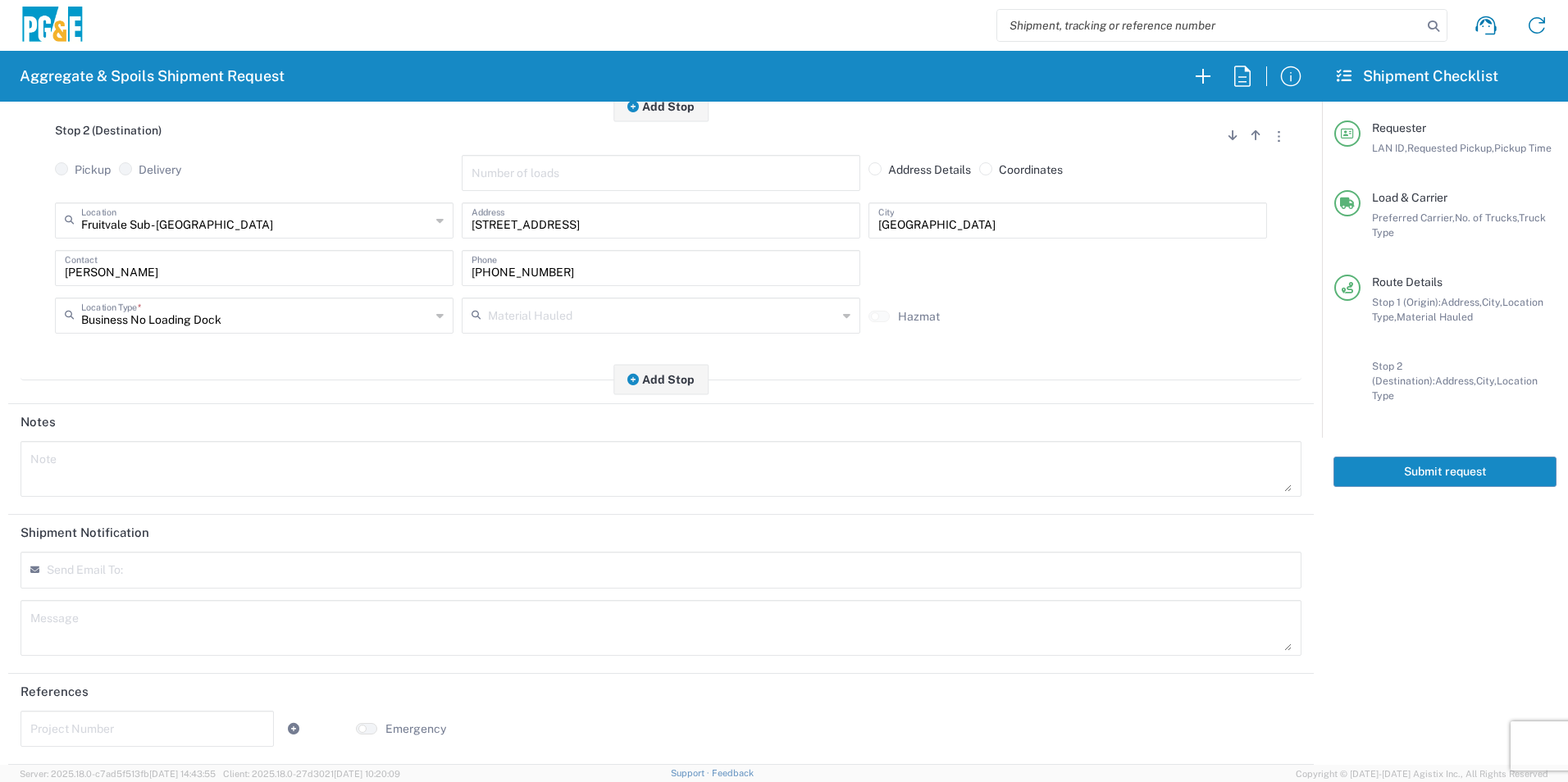
scroll to position [473, 0]
click at [103, 728] on input "text" at bounding box center [147, 727] width 234 height 29
paste input "35509376"
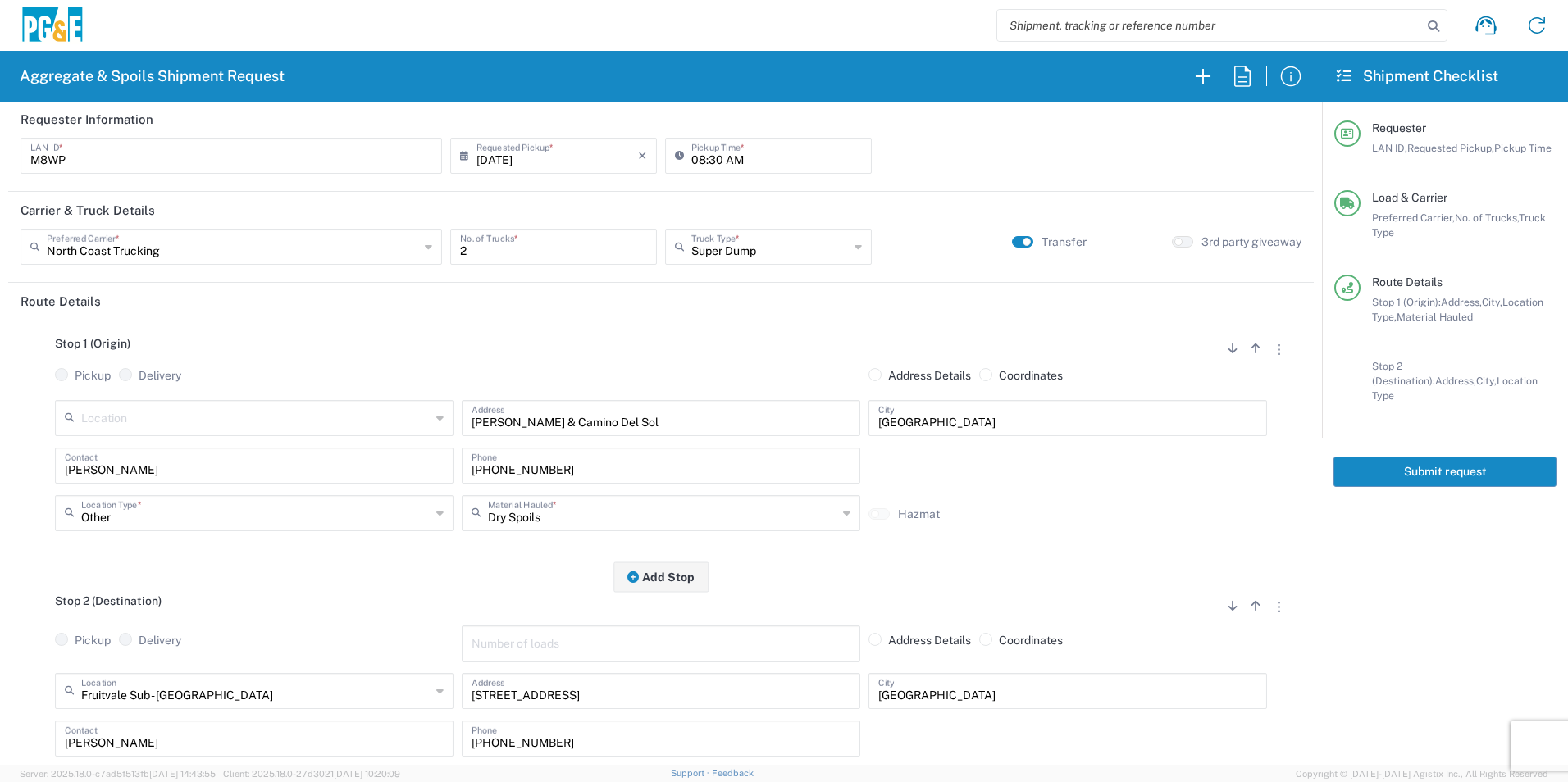
scroll to position [0, 0]
type input "35509376"
drag, startPoint x: 1398, startPoint y: 452, endPoint x: 1543, endPoint y: 496, distance: 151.5
click at [1398, 457] on button "Submit request" at bounding box center [1444, 472] width 223 height 30
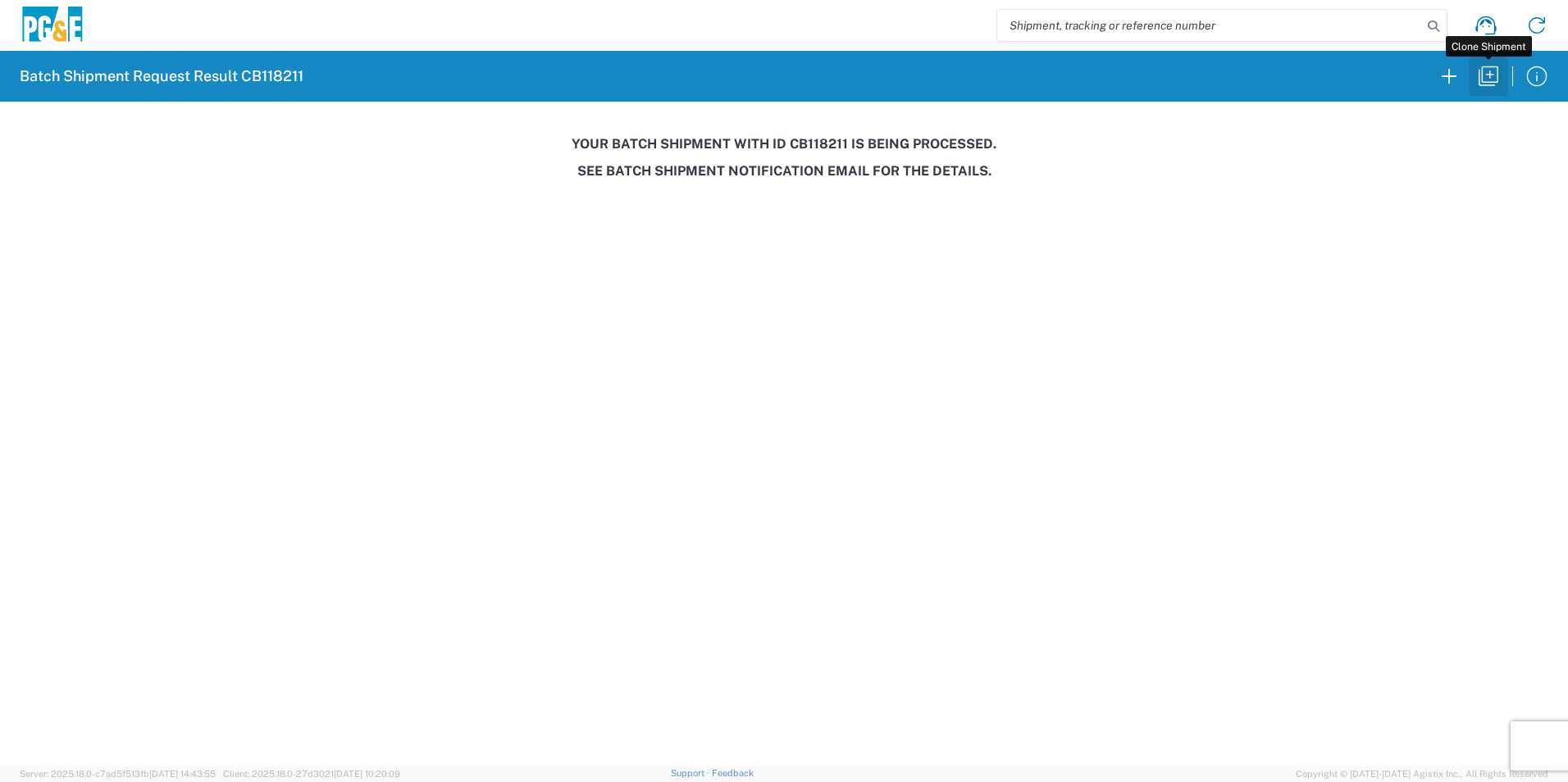
click at [1493, 75] on icon "button" at bounding box center [1488, 76] width 19 height 19
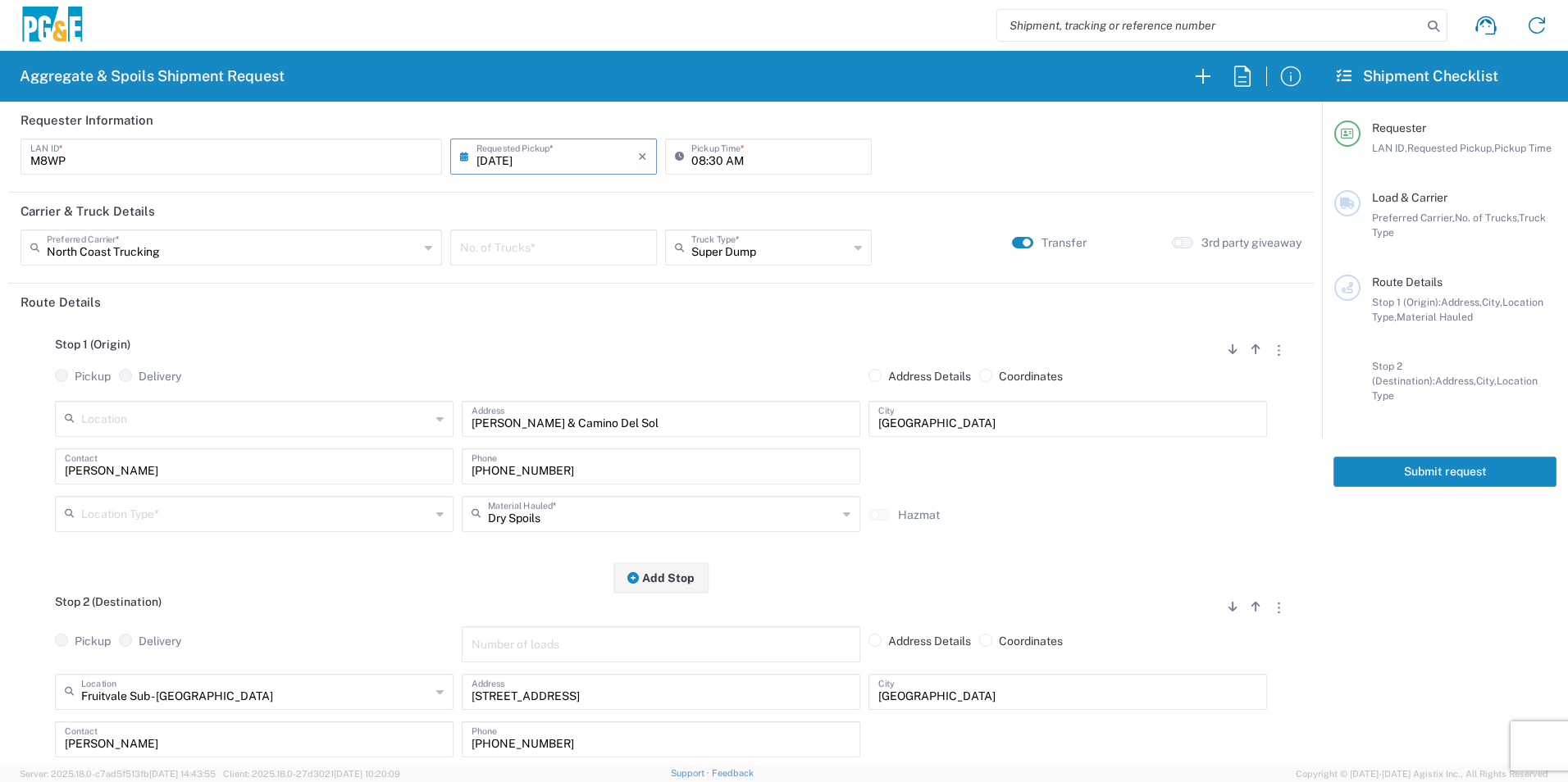
click at [496, 158] on input "[DATE]" at bounding box center [557, 155] width 161 height 29
click at [550, 260] on span "10" at bounding box center [553, 258] width 24 height 23
type input "[DATE]"
click at [589, 241] on input "number" at bounding box center [554, 246] width 187 height 29
type input "2"
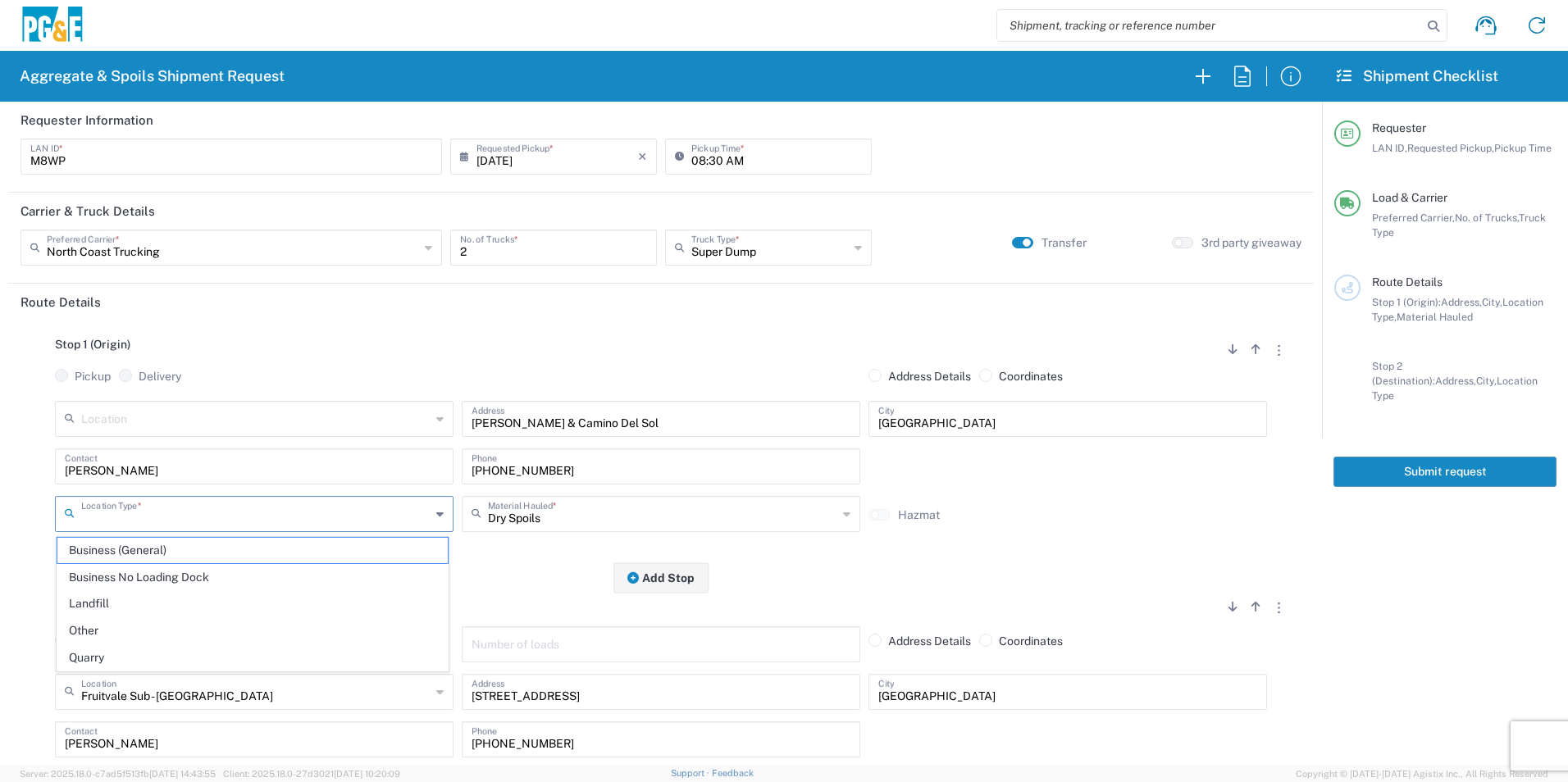
click at [296, 511] on input "text" at bounding box center [256, 512] width 350 height 29
click at [118, 620] on span "Other" at bounding box center [252, 631] width 391 height 25
type input "Other"
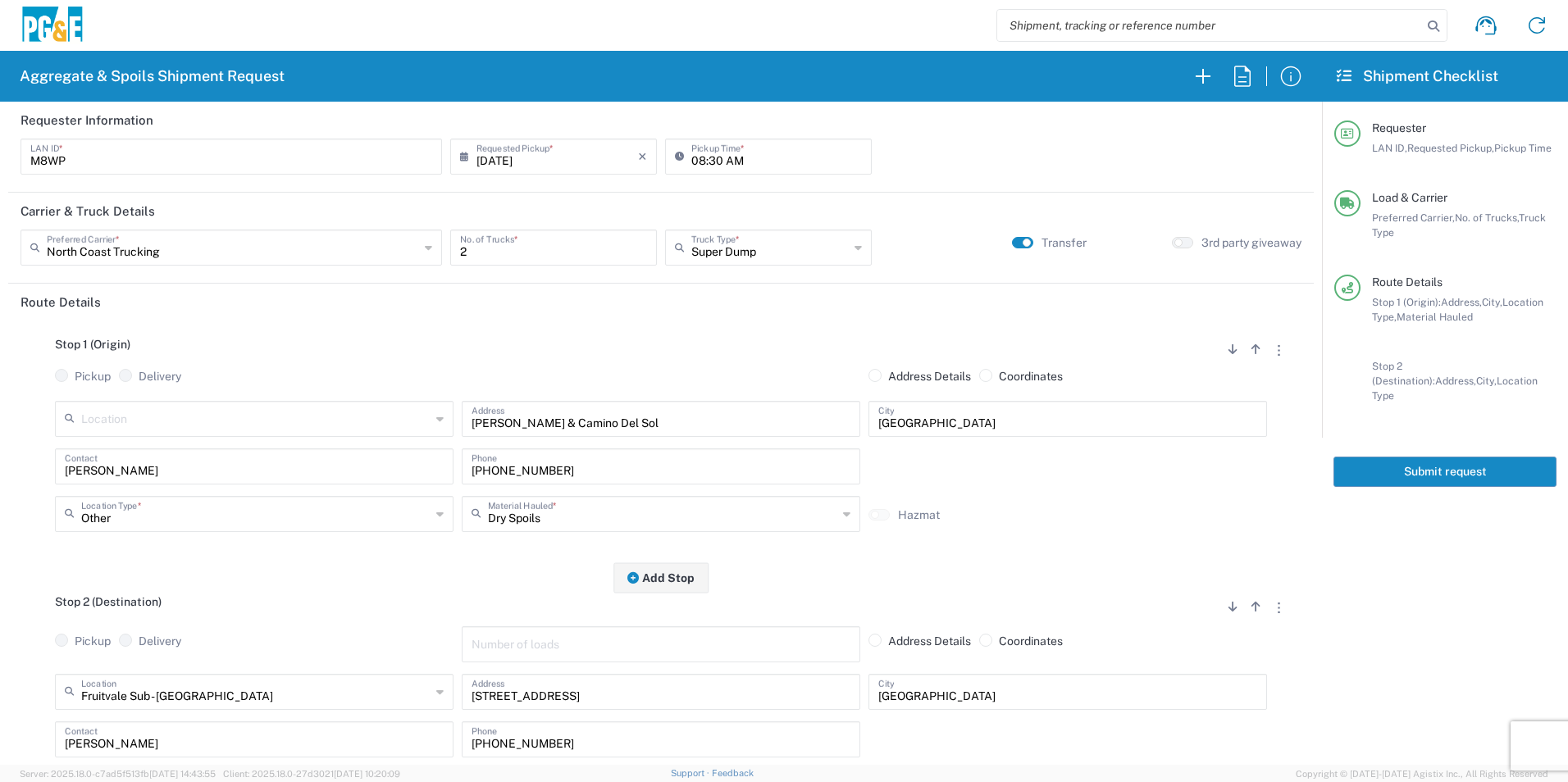
click at [357, 326] on div "Stop 1 (Origin) Add Stop Above Add Stop Below Remove Stop Pickup Delivery Addre…" at bounding box center [660, 449] width 1281 height 257
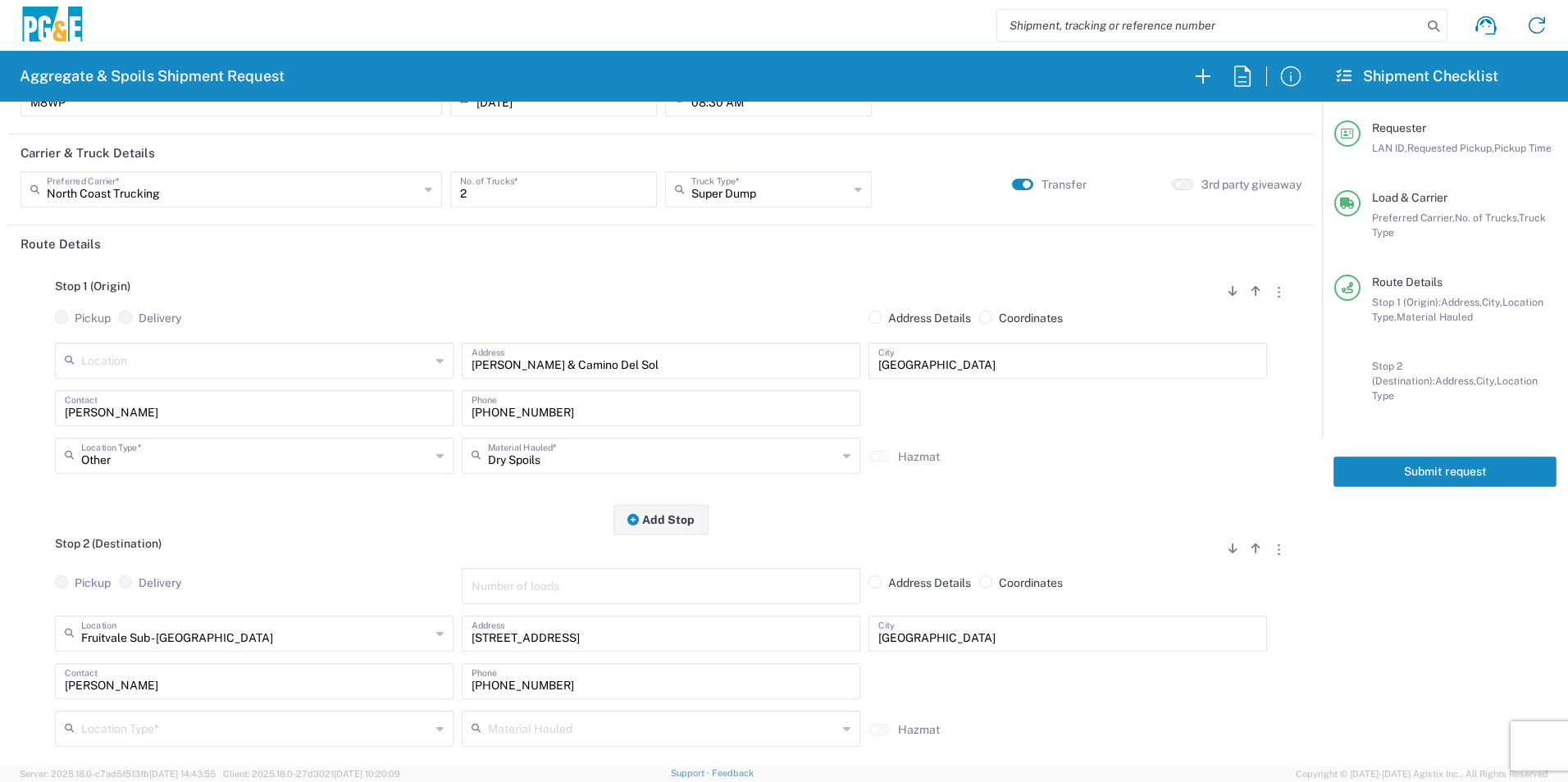
scroll to position [164, 0]
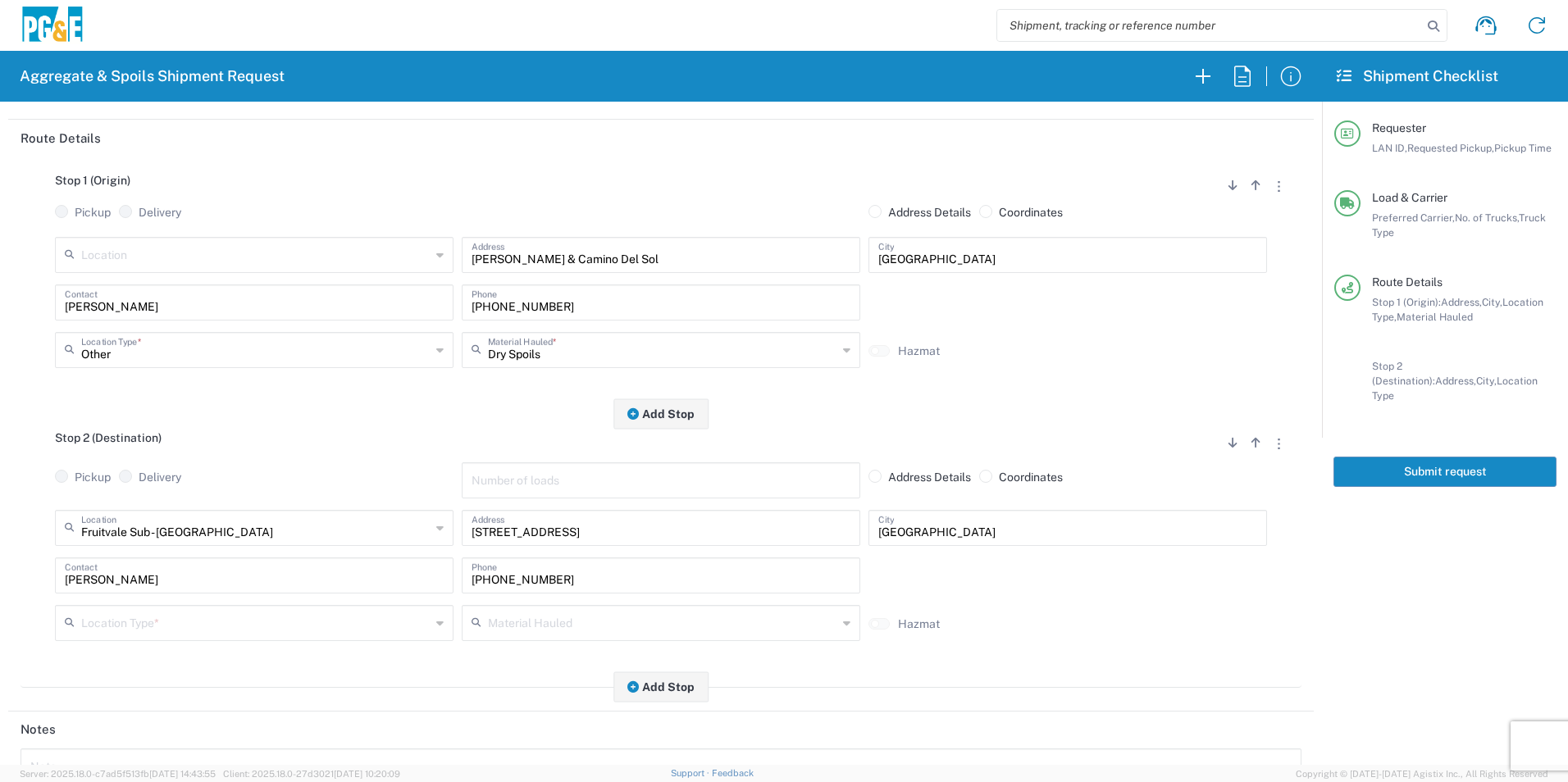
click at [109, 626] on input "text" at bounding box center [256, 622] width 350 height 29
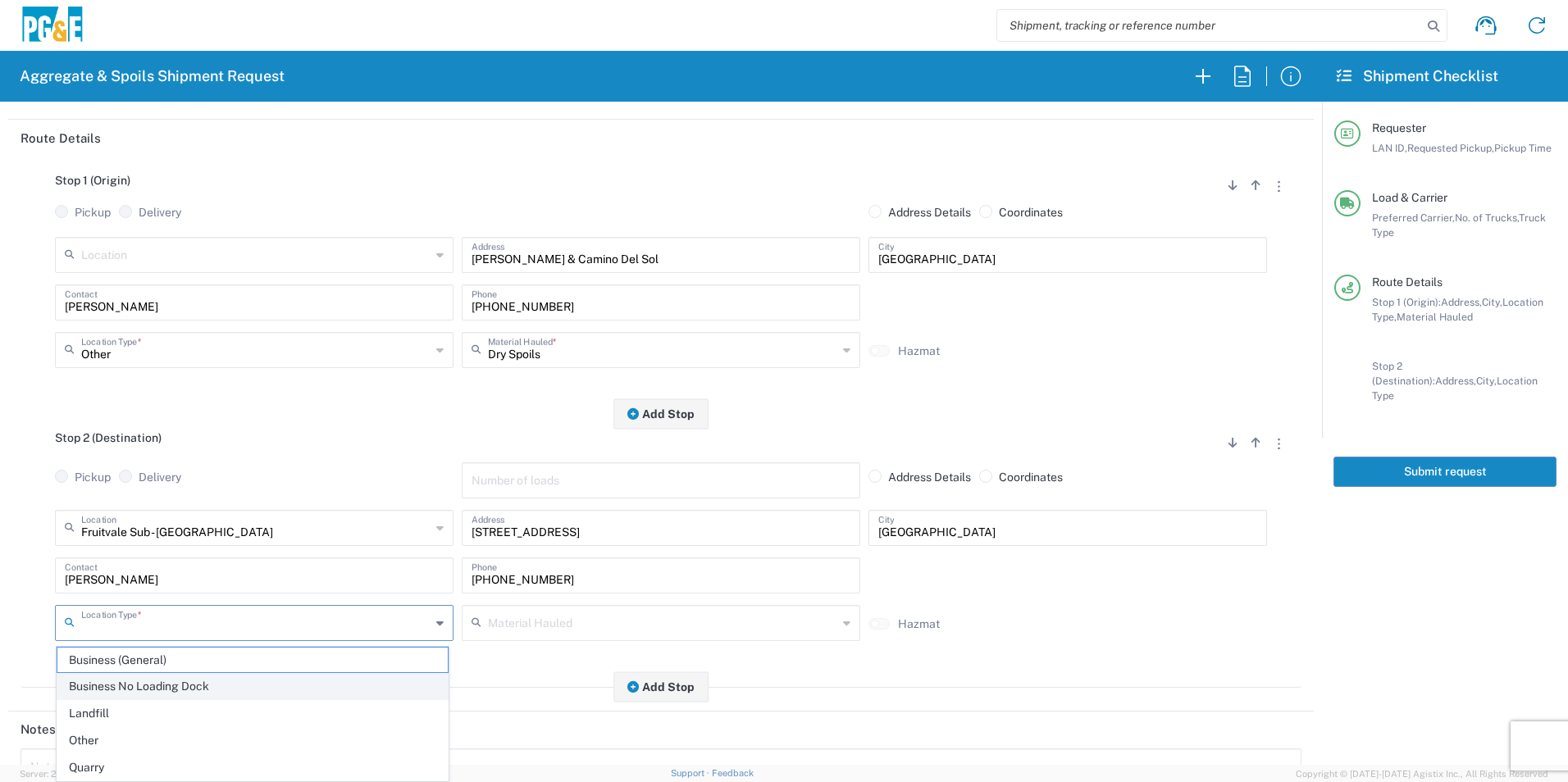
click at [187, 691] on span "Business No Loading Dock" at bounding box center [252, 686] width 391 height 25
type input "Business No Loading Dock"
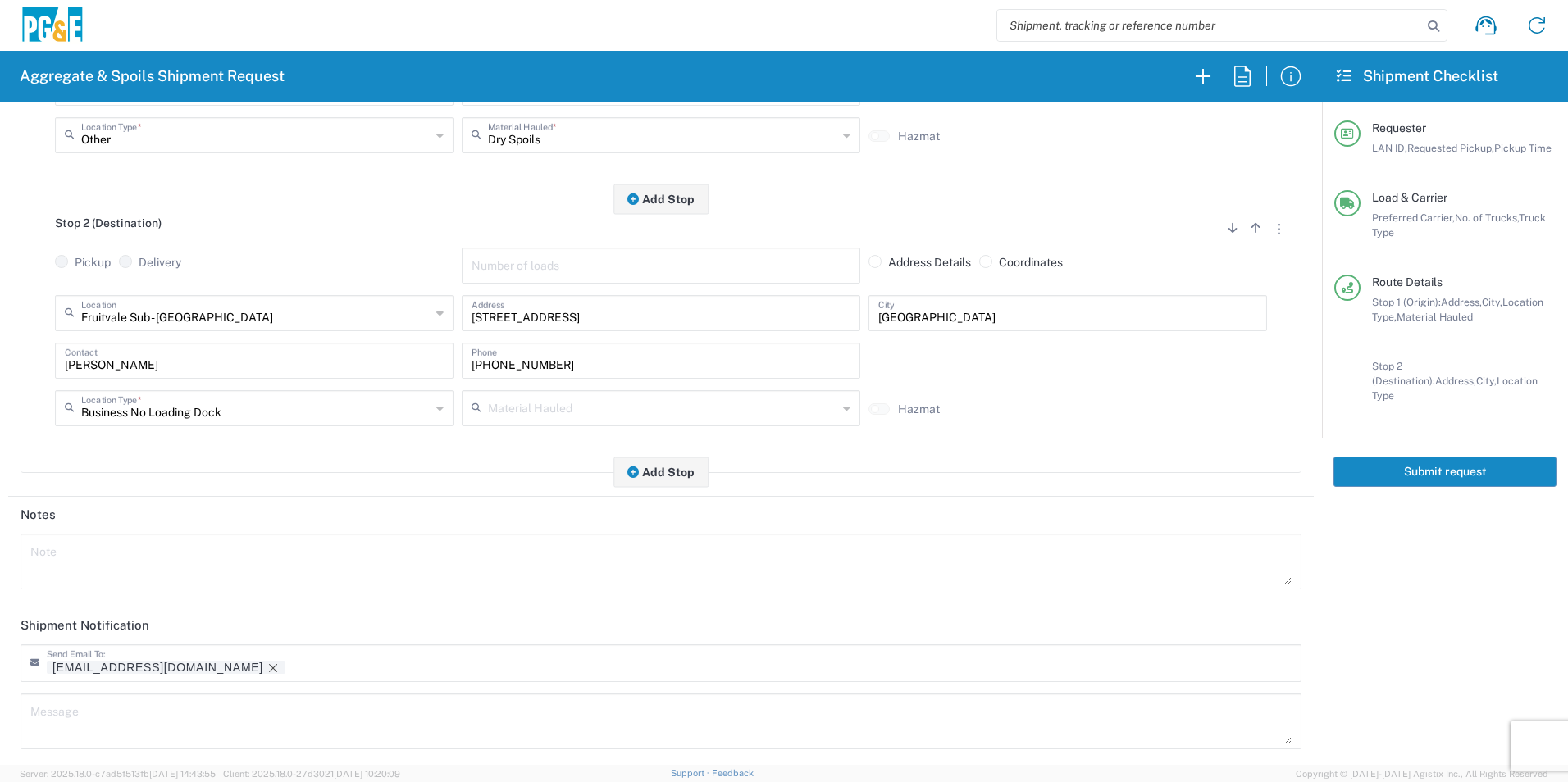
scroll to position [474, 0]
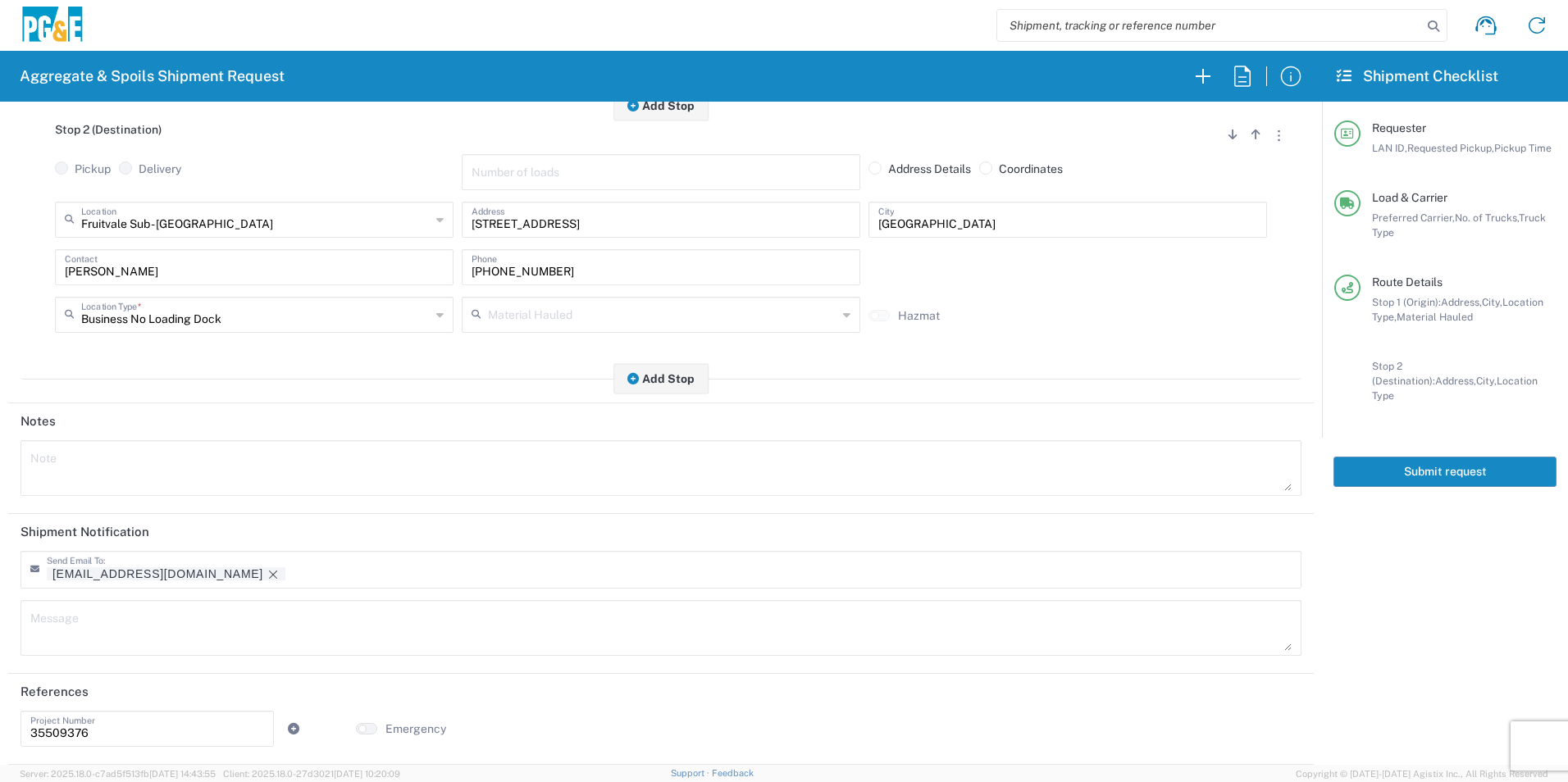
drag, startPoint x: 160, startPoint y: 575, endPoint x: 223, endPoint y: 569, distance: 63.3
click at [266, 575] on icon "Remove tag" at bounding box center [273, 575] width 13 height 13
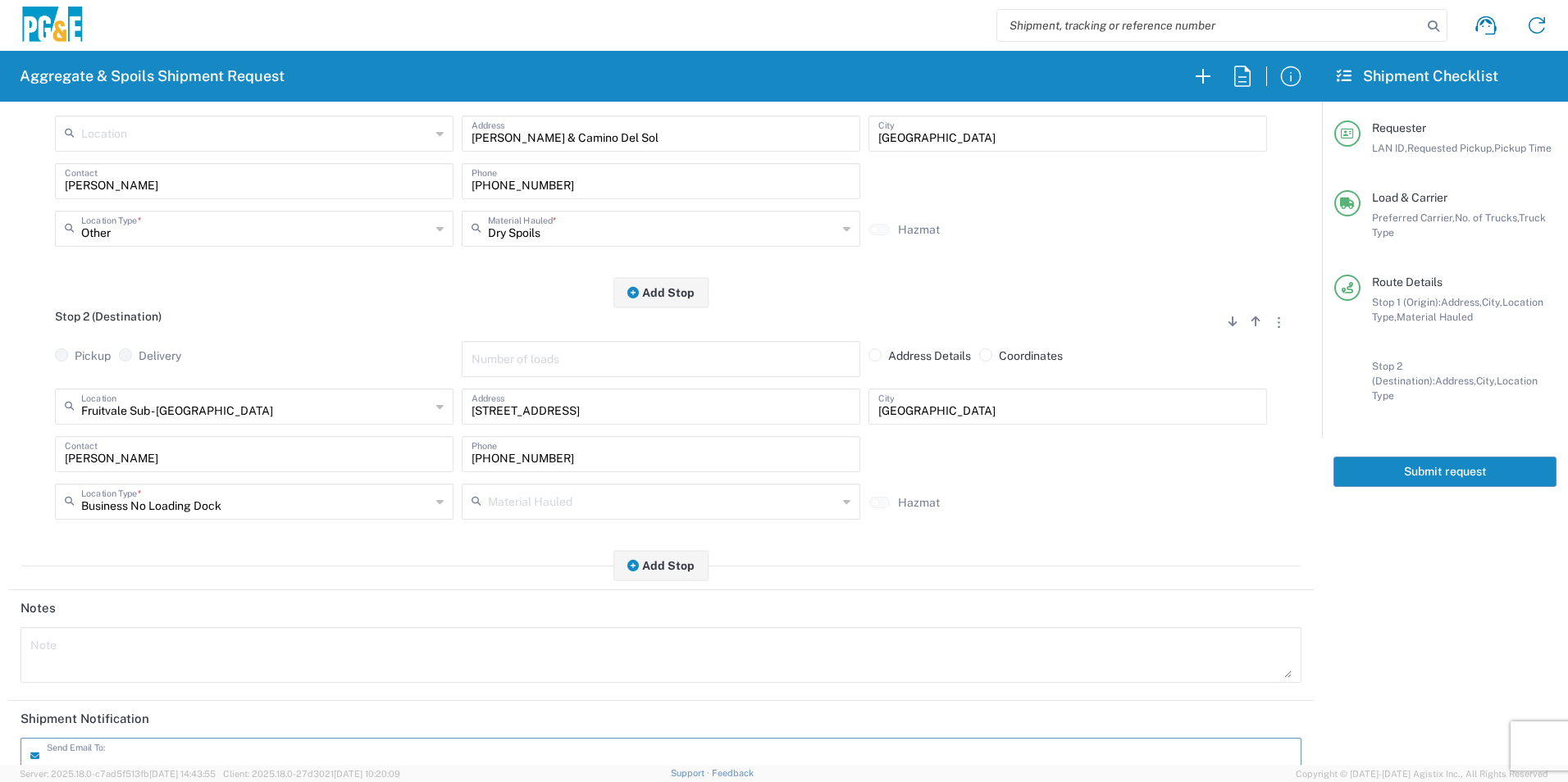
scroll to position [473, 0]
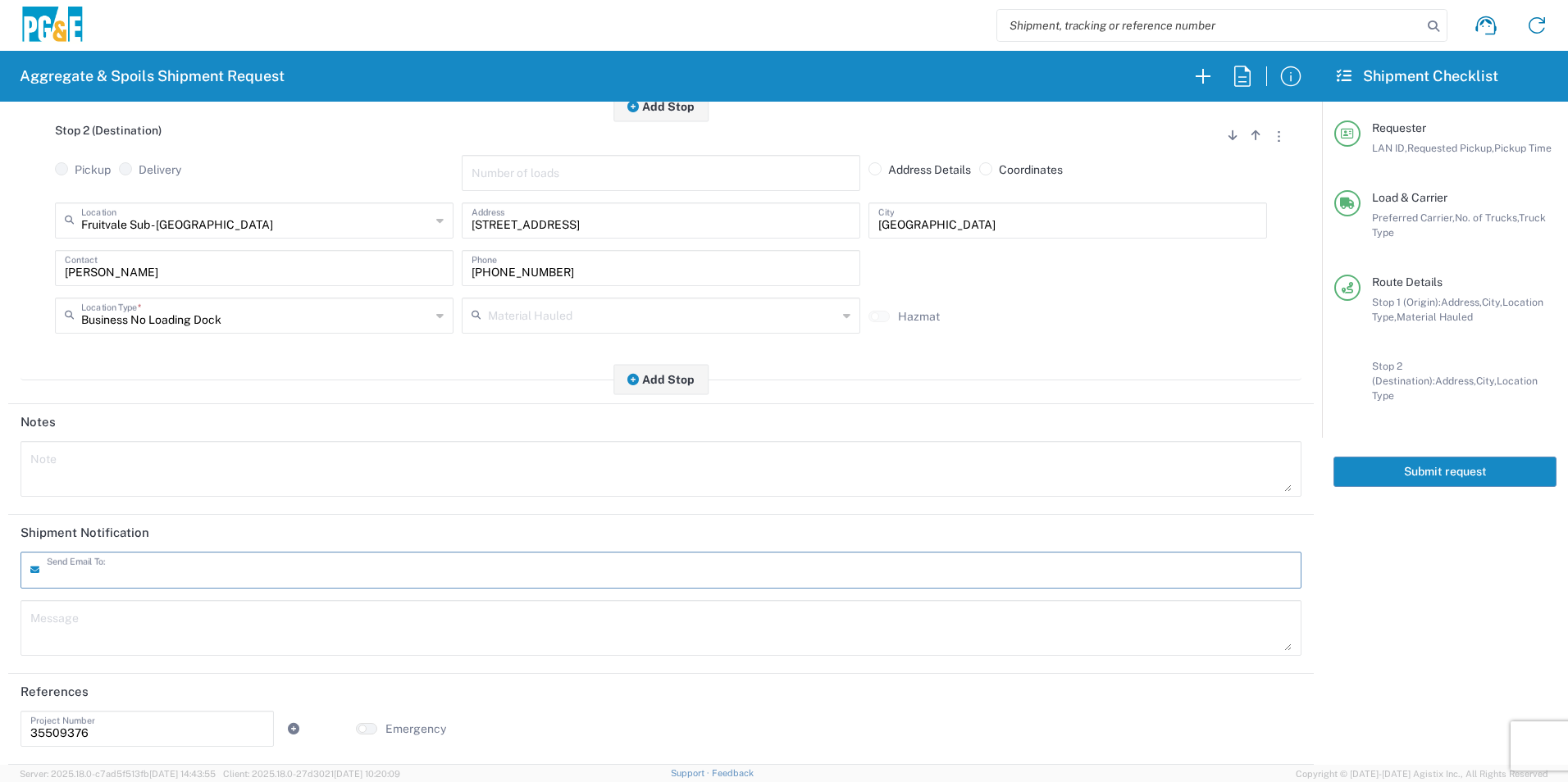
click at [347, 453] on textarea at bounding box center [660, 469] width 1261 height 46
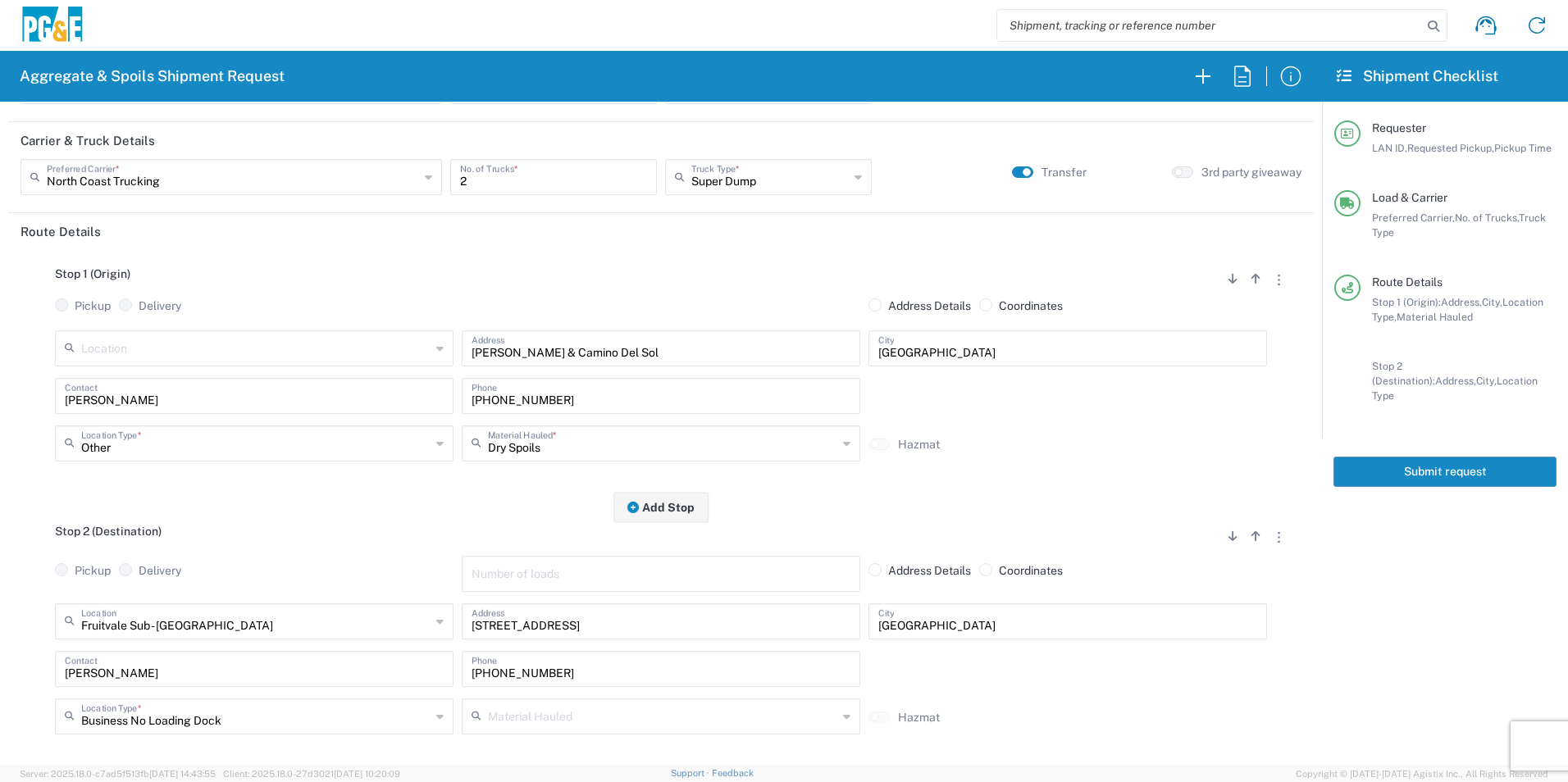
scroll to position [0, 0]
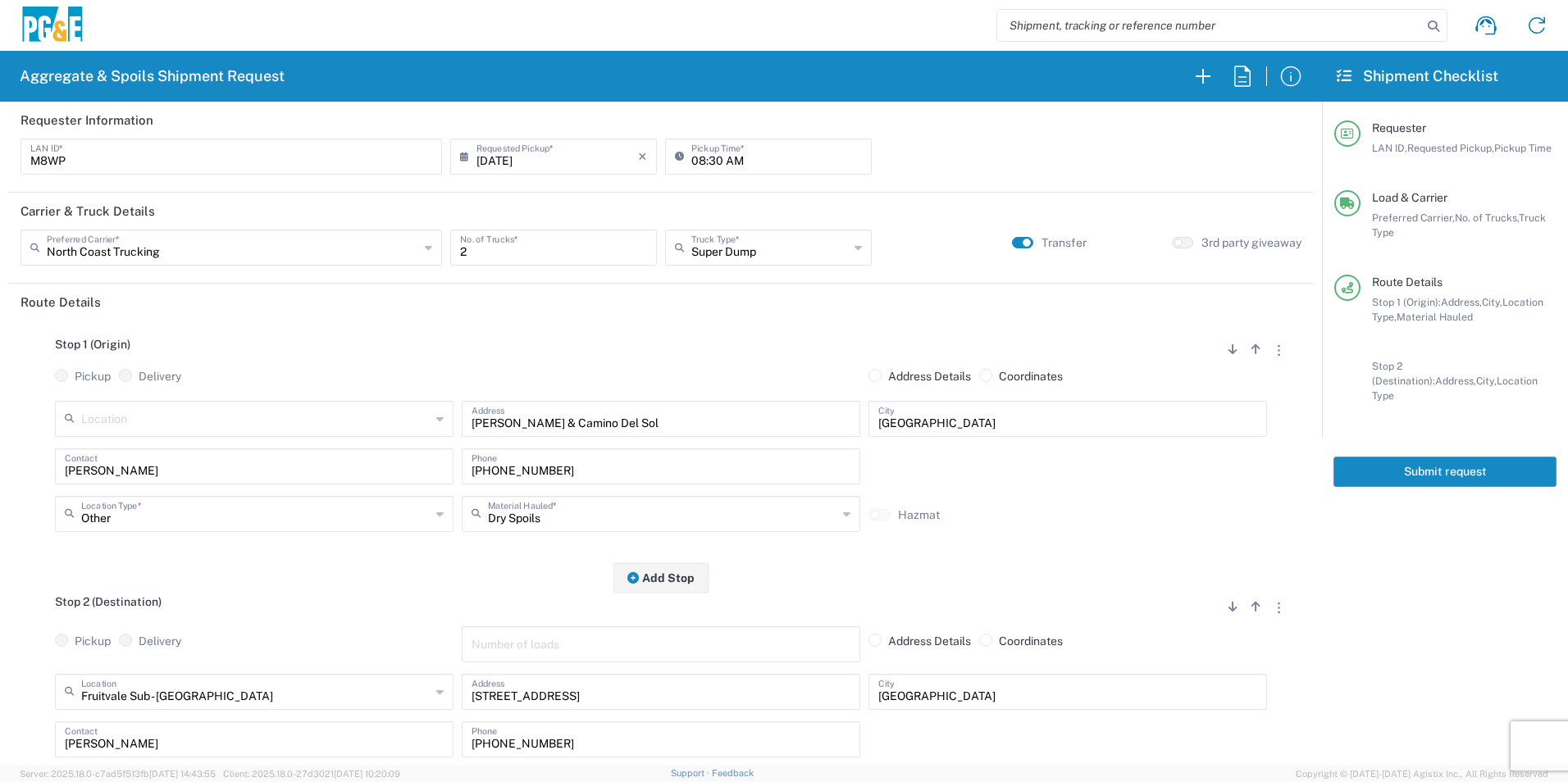
click at [1429, 457] on button "Submit request" at bounding box center [1444, 472] width 223 height 30
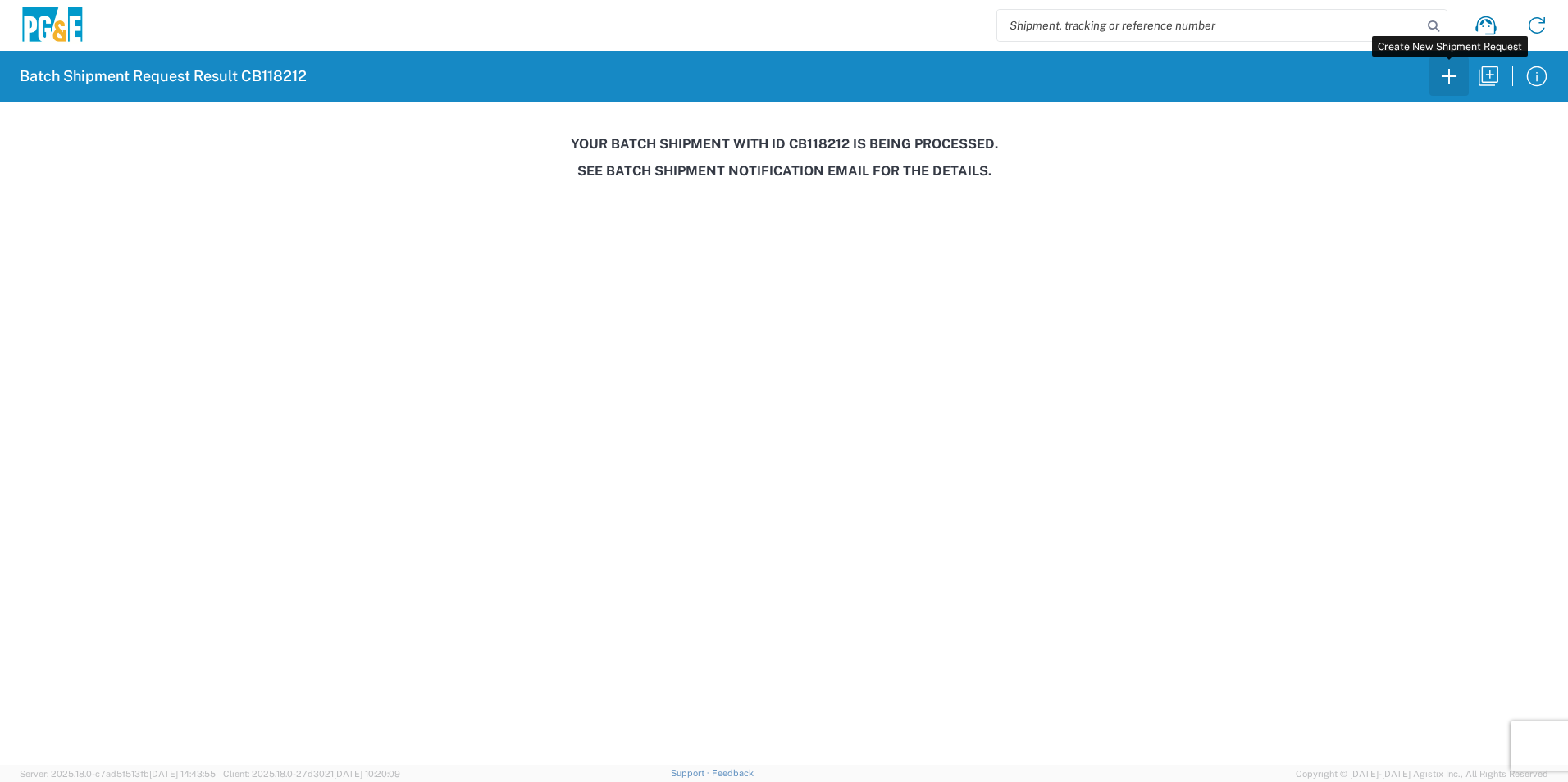
click at [1445, 79] on icon "button" at bounding box center [1449, 76] width 26 height 26
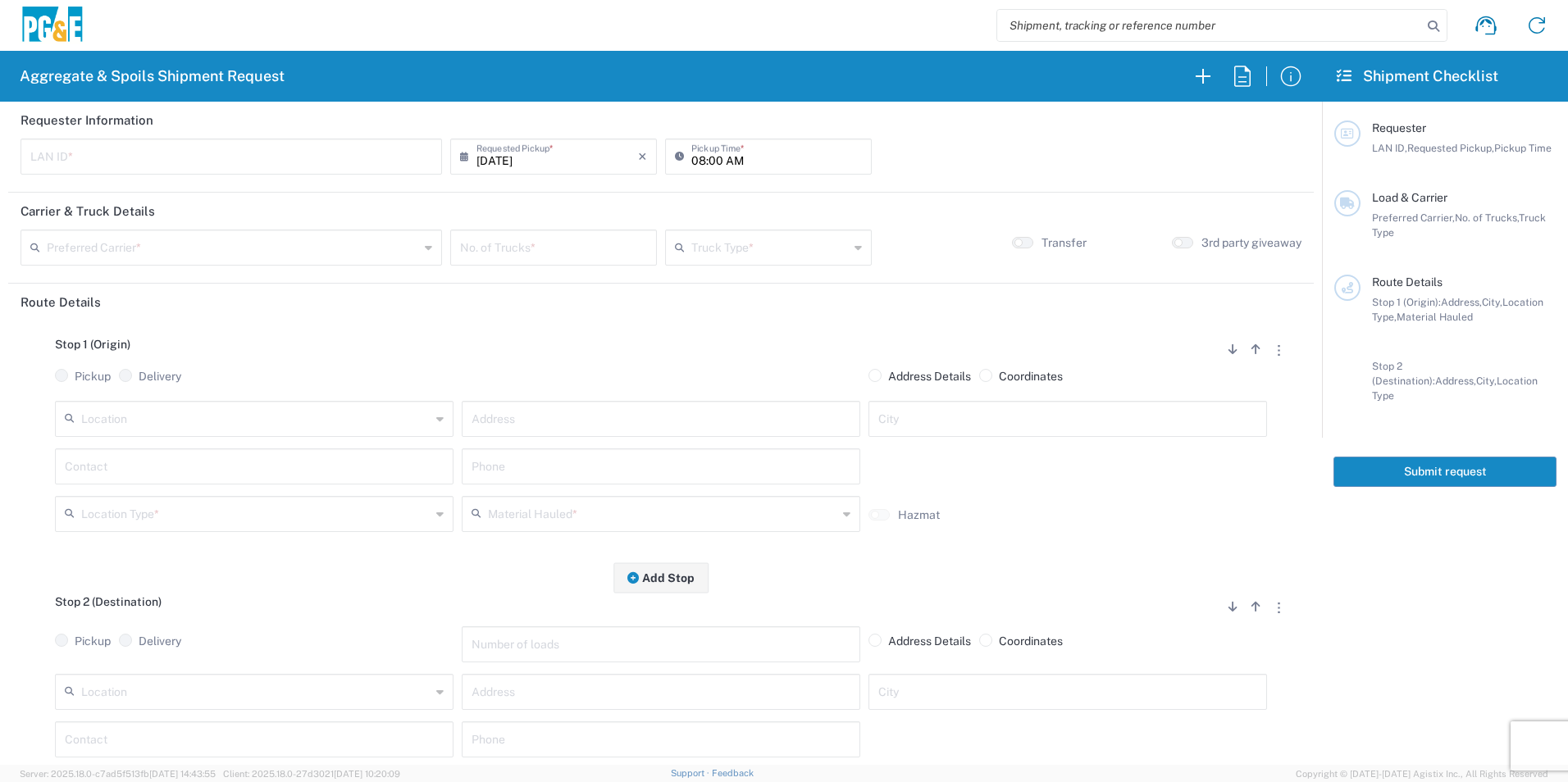
click at [179, 151] on input "text" at bounding box center [231, 155] width 402 height 29
type input "MWA9"
click at [205, 247] on input "text" at bounding box center [233, 246] width 372 height 29
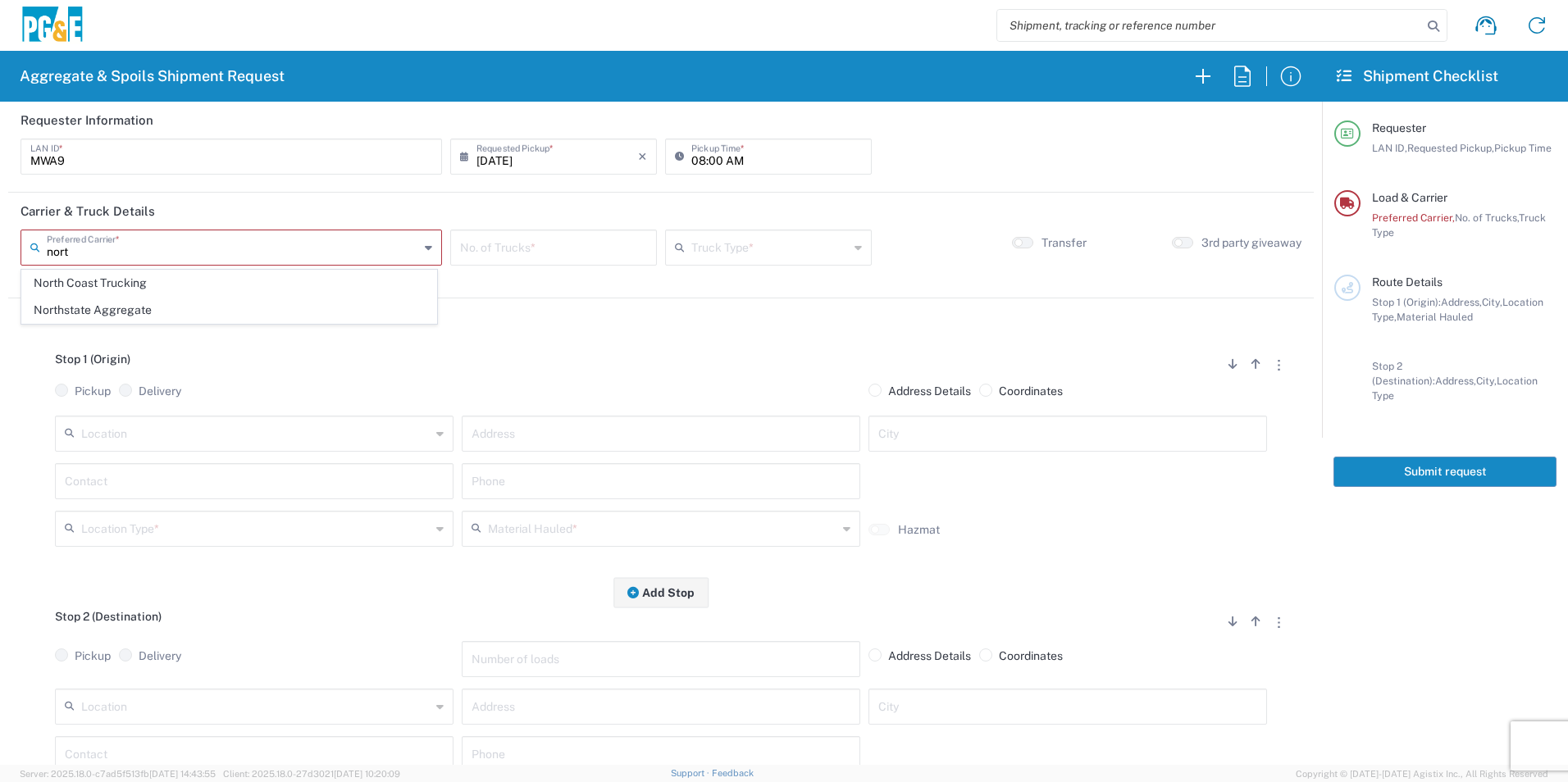
click at [115, 281] on span "North Coast Trucking" at bounding box center [229, 283] width 414 height 25
type input "North Coast Trucking"
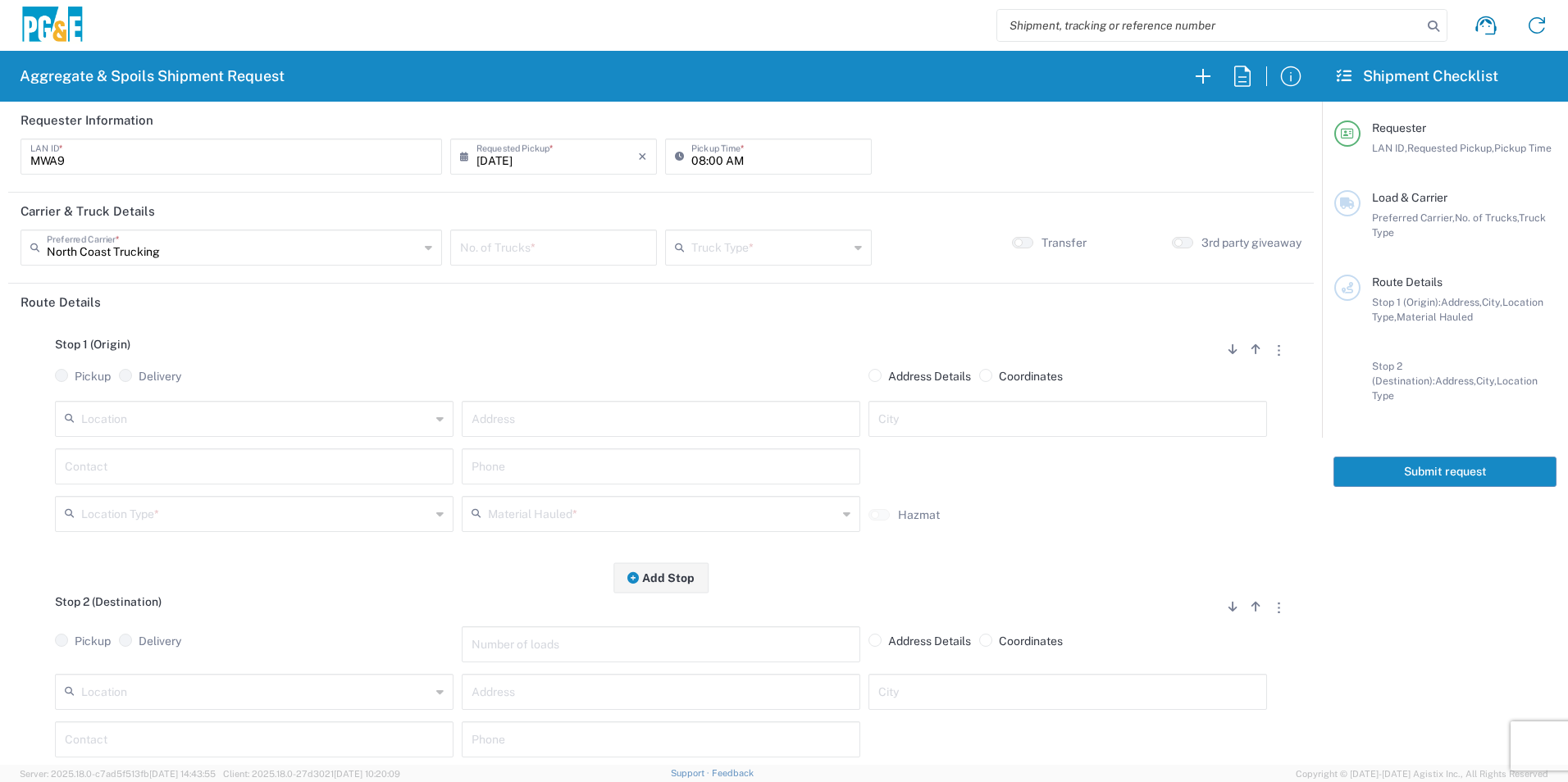
click at [499, 248] on input "number" at bounding box center [554, 246] width 187 height 29
type input "2"
click at [745, 247] on input "text" at bounding box center [770, 246] width 157 height 29
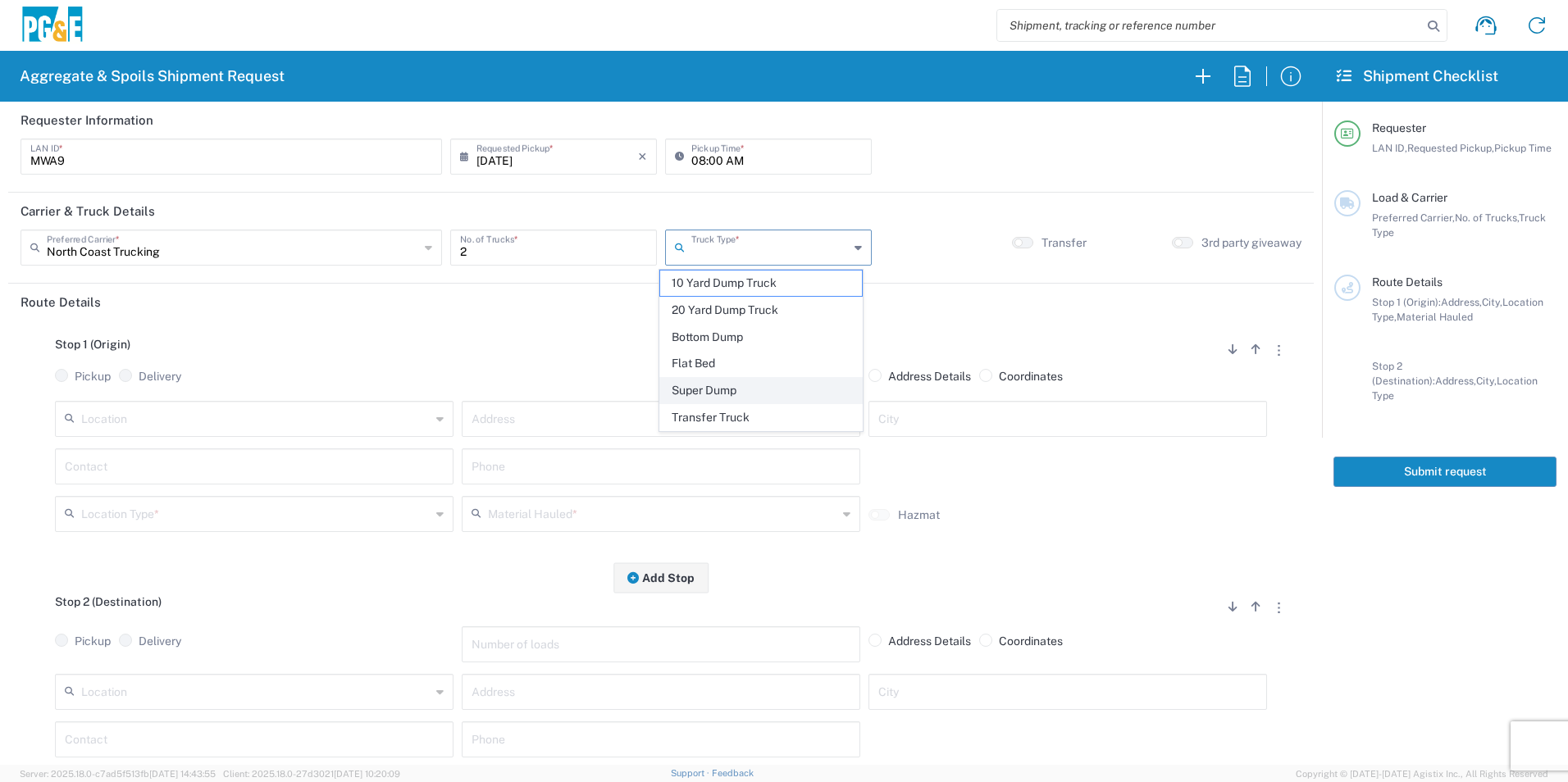
click at [706, 386] on span "Super Dump" at bounding box center [760, 391] width 201 height 25
type input "Super Dump"
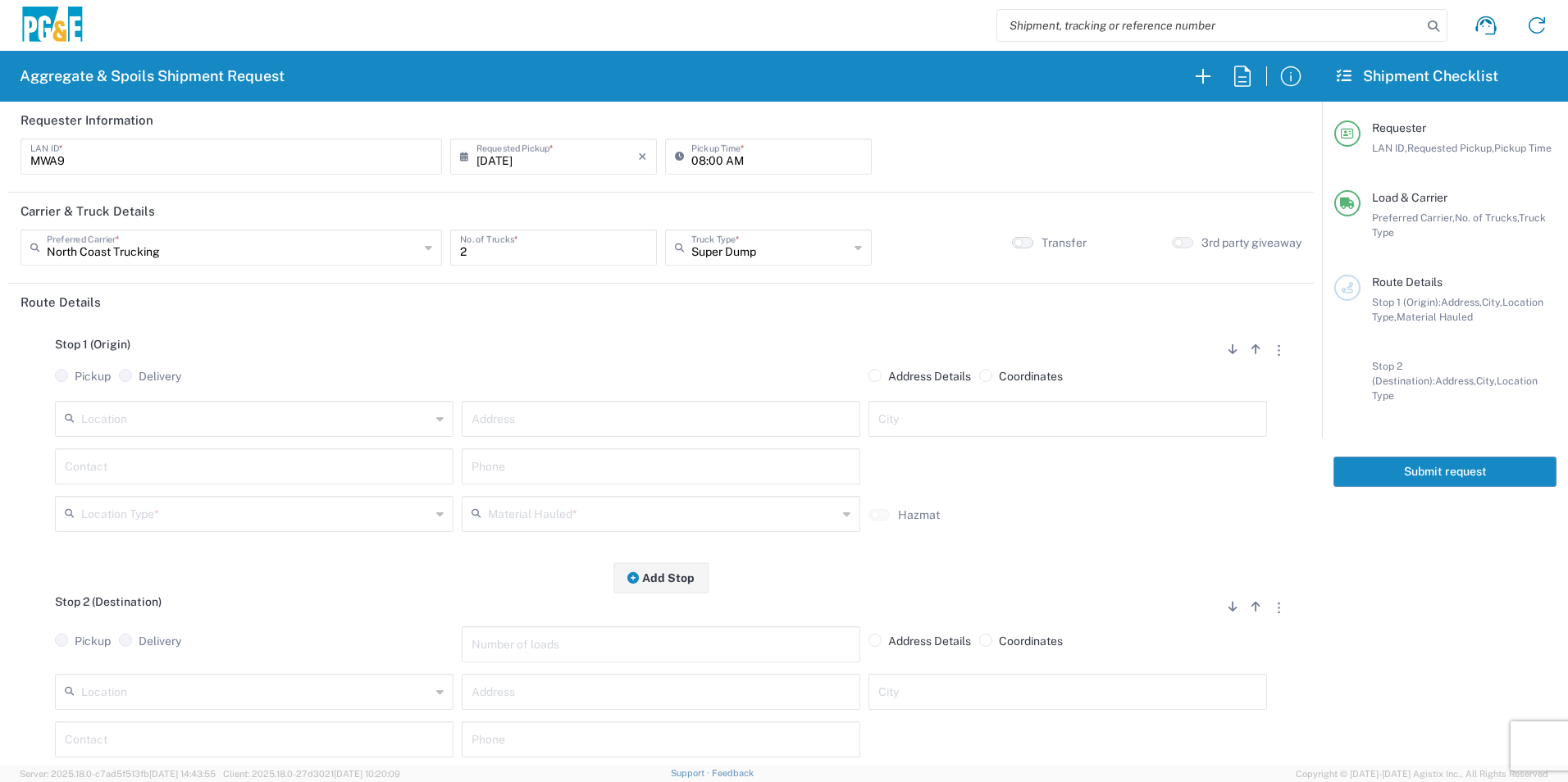
click at [1014, 243] on small "button" at bounding box center [1018, 243] width 8 height 8
click at [502, 418] on input "text" at bounding box center [660, 417] width 379 height 29
paste input "[STREET_ADDRESS]"
type input "[STREET_ADDRESS]"
type input "Madera"
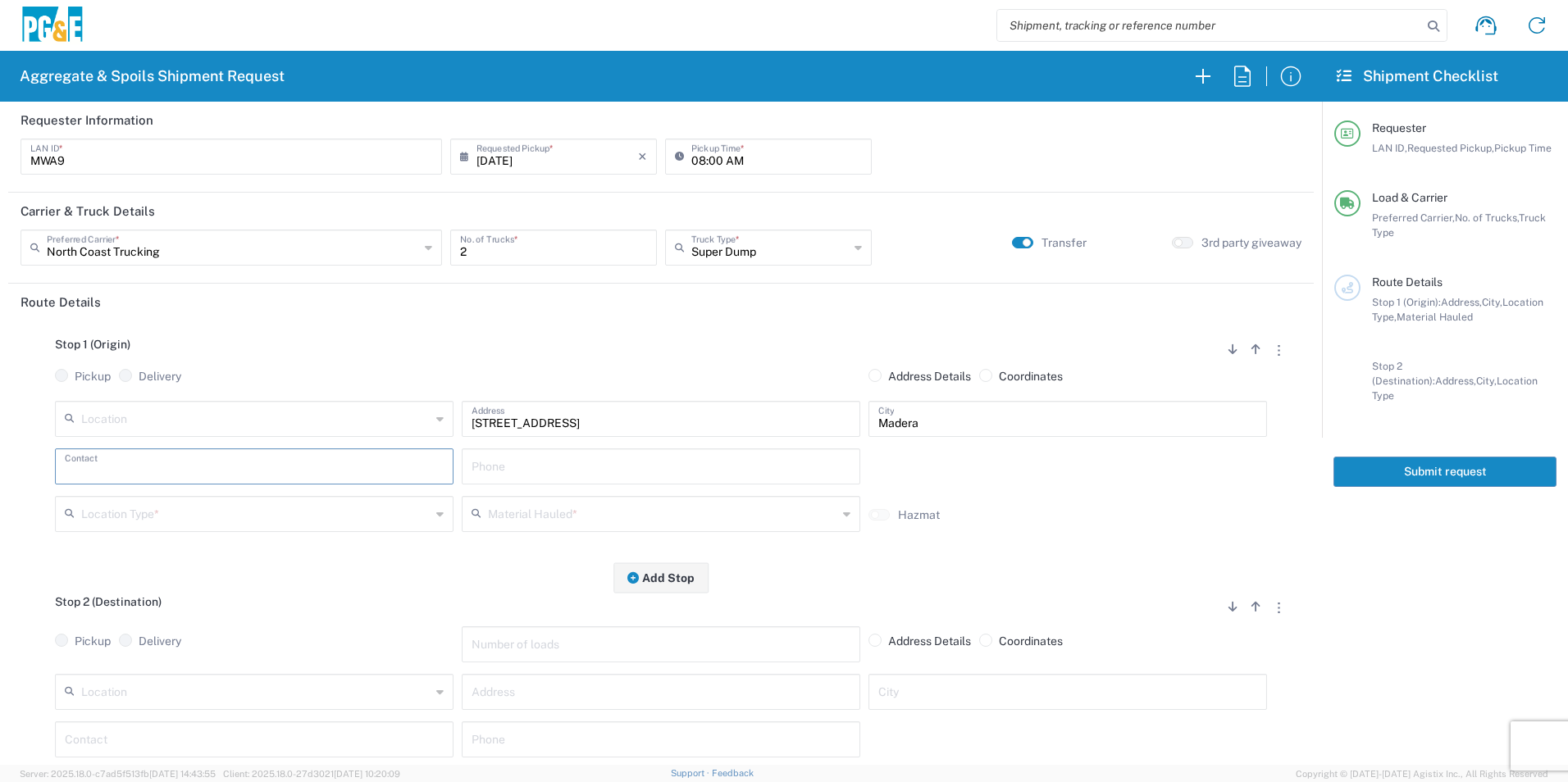
click at [188, 476] on input "text" at bounding box center [254, 465] width 379 height 29
type input "[PERSON_NAME]"
click at [661, 462] on input "text" at bounding box center [660, 465] width 379 height 29
paste input "[PHONE_NUMBER]"
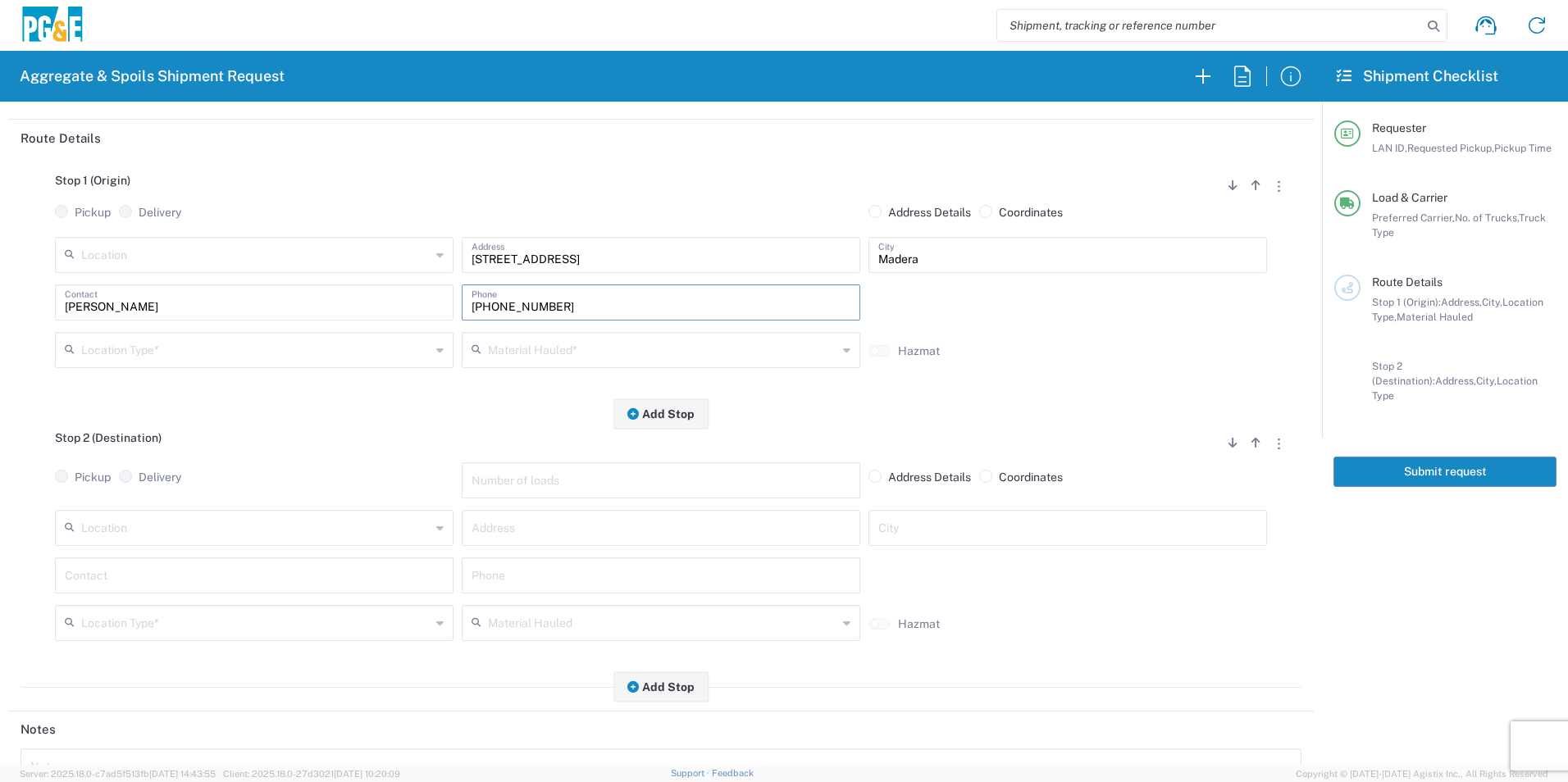
type input "[PHONE_NUMBER]"
click at [529, 582] on input "text" at bounding box center [660, 575] width 379 height 29
paste input "[PHONE_NUMBER]"
type input "[PHONE_NUMBER]"
click at [369, 583] on input "text" at bounding box center [254, 575] width 379 height 29
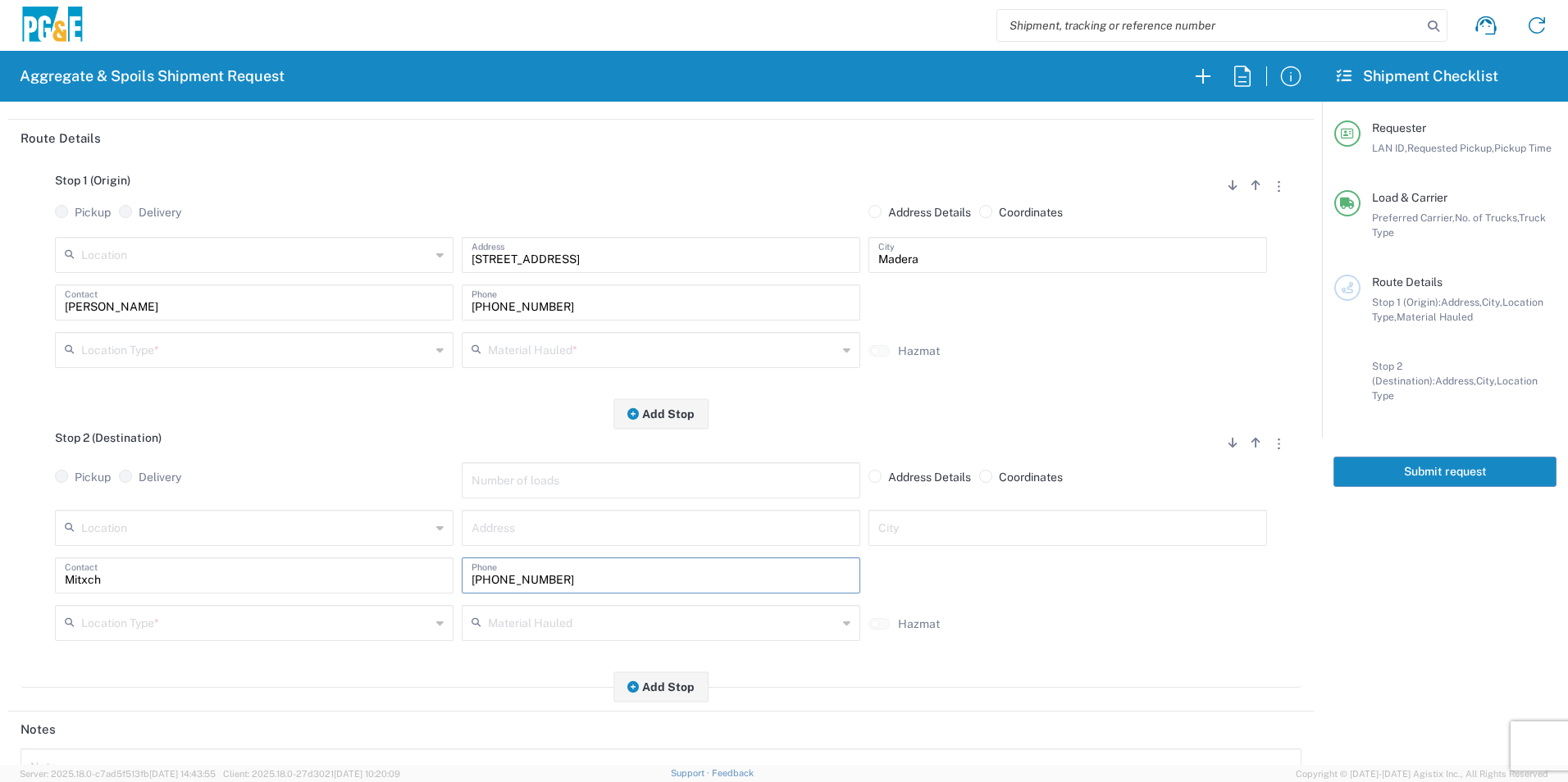
click at [176, 582] on input "Mitxch" at bounding box center [254, 575] width 379 height 29
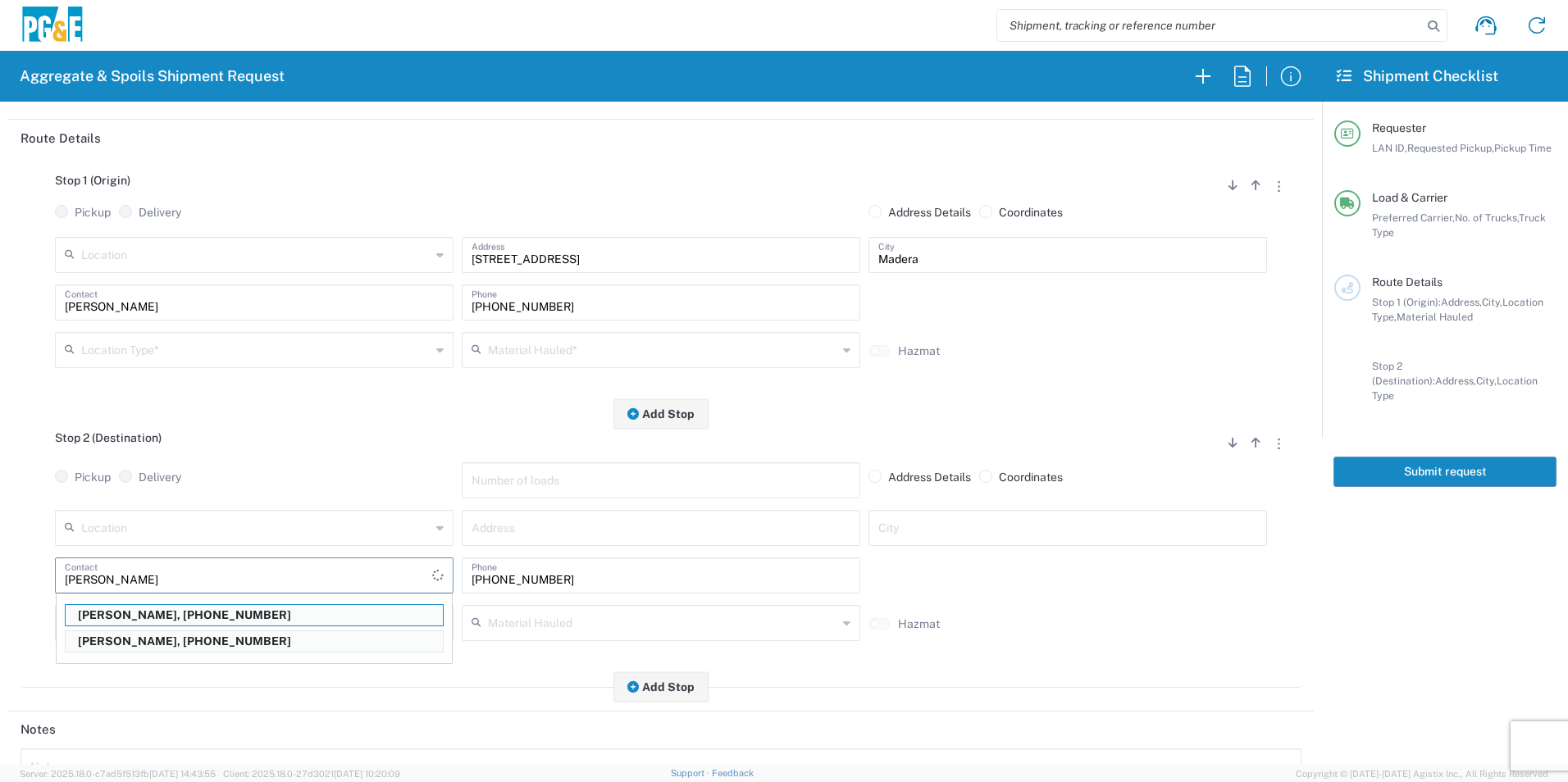
type input "[PERSON_NAME]"
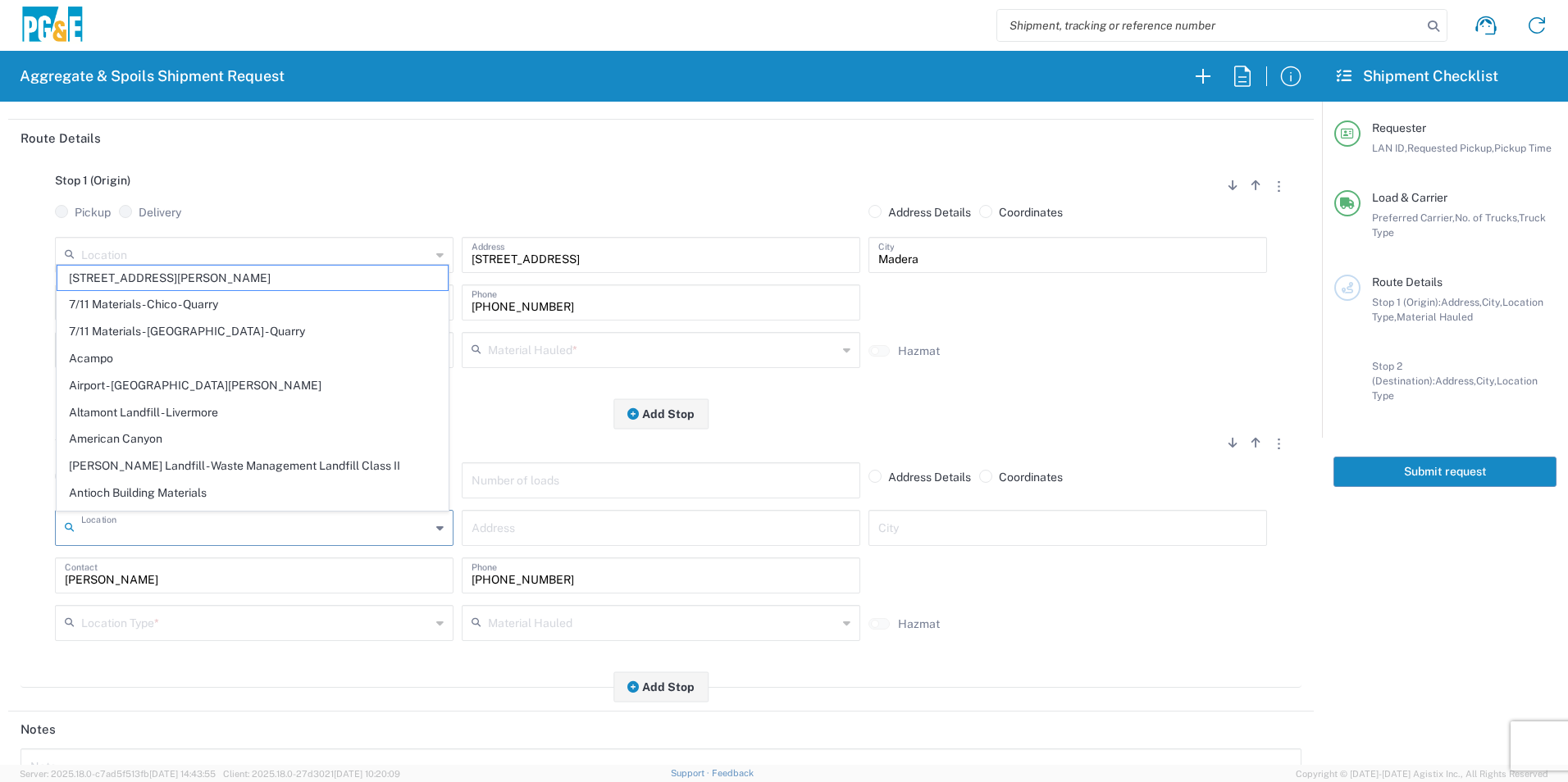
click at [313, 527] on input "text" at bounding box center [256, 527] width 350 height 29
click at [288, 533] on input "text" at bounding box center [256, 527] width 350 height 29
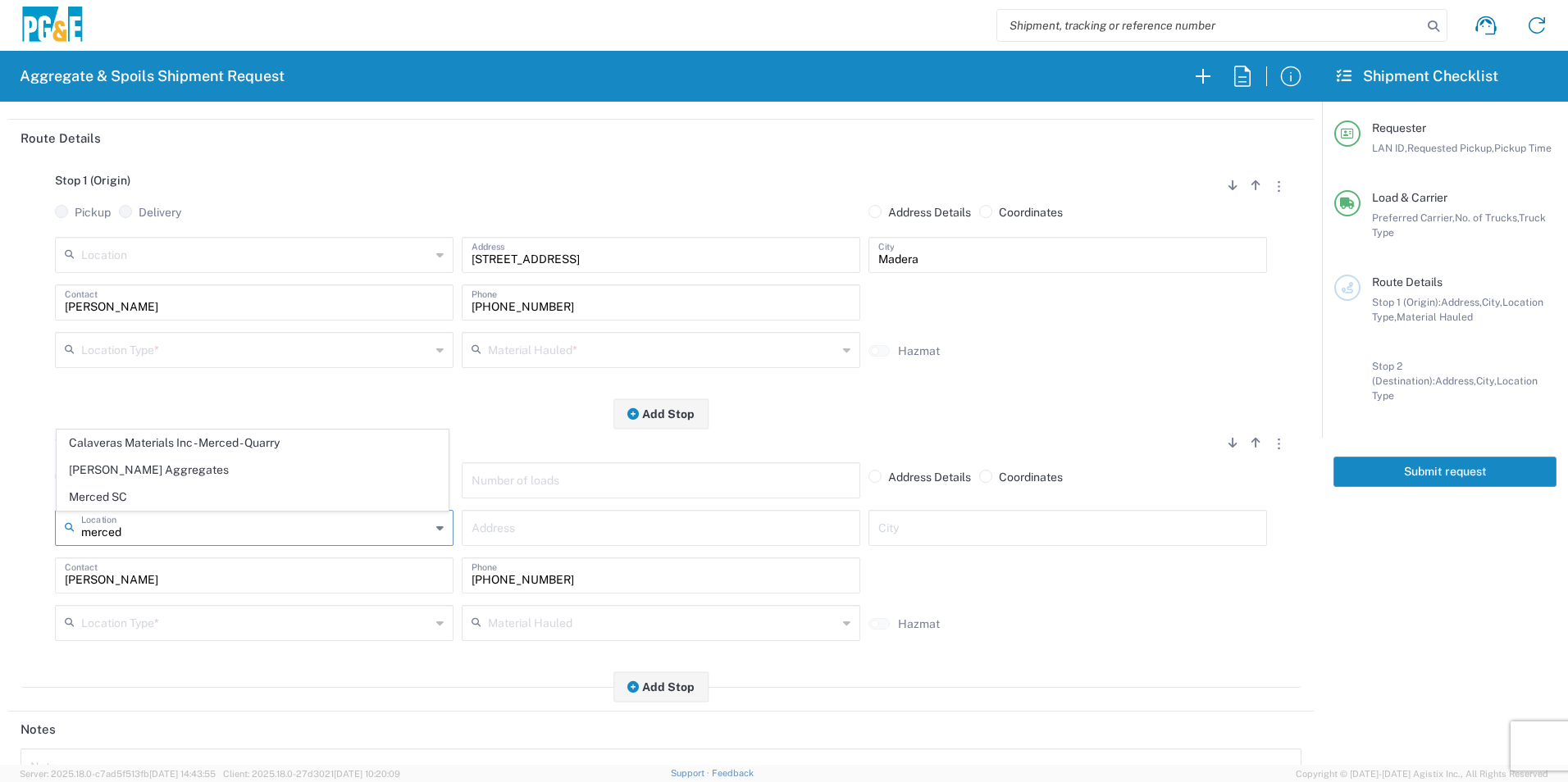
drag, startPoint x: 200, startPoint y: 499, endPoint x: 308, endPoint y: 525, distance: 111.1
click at [198, 498] on span "Merced SC" at bounding box center [252, 497] width 391 height 25
type input "Merced SC"
type input "[STREET_ADDRESS]"
type input "Merced"
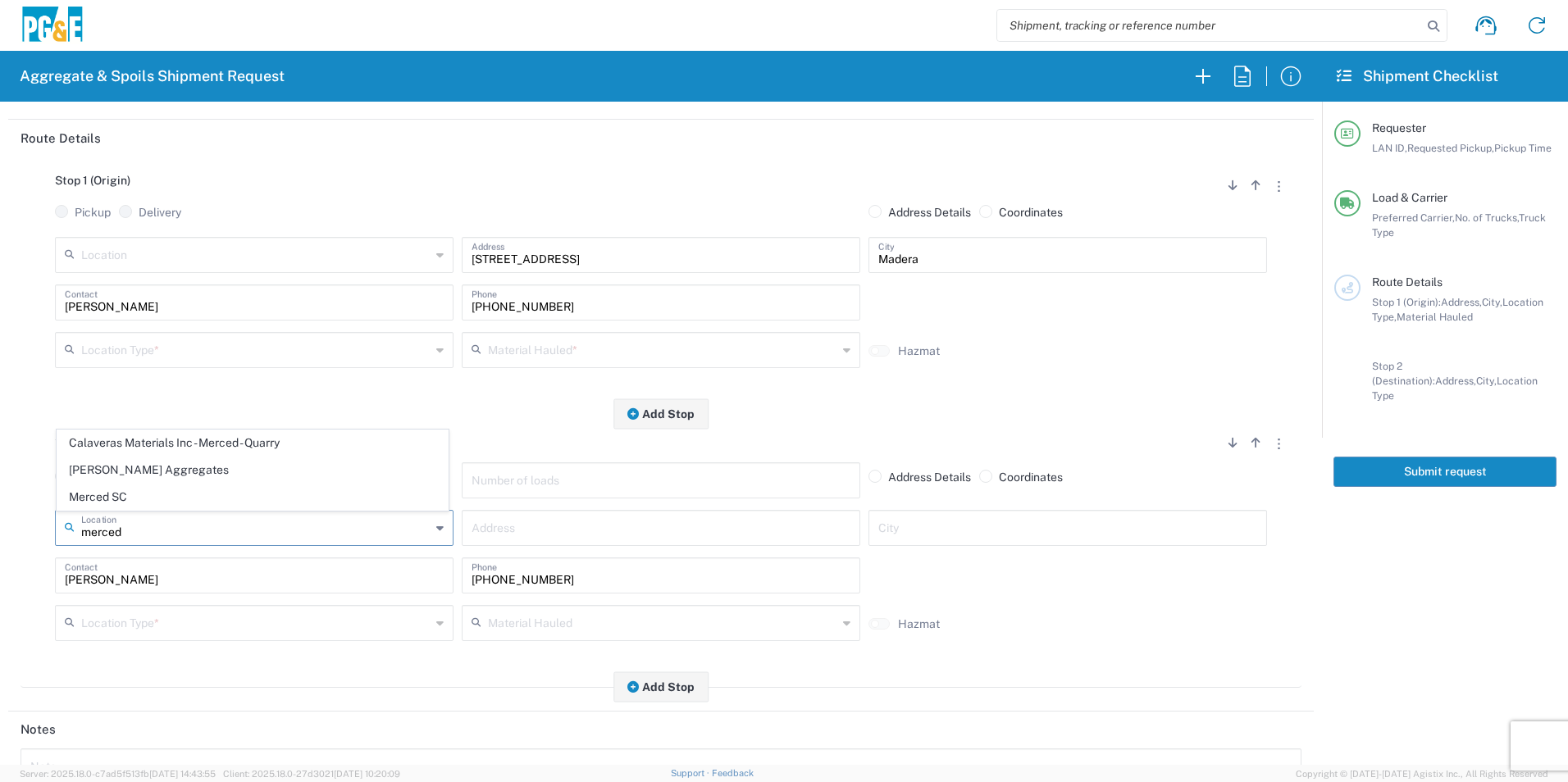
type input "Business No Loading Dock"
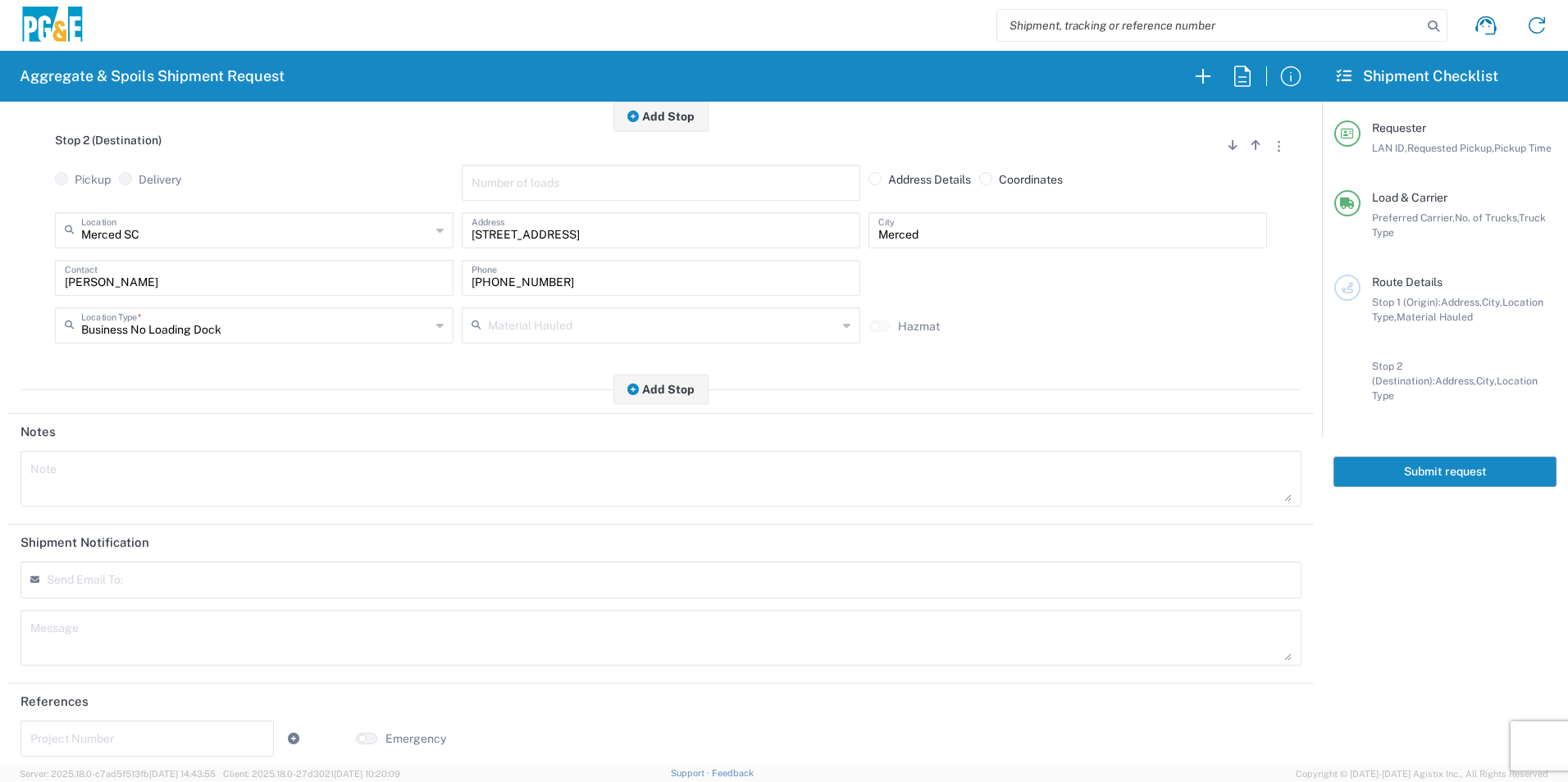
scroll to position [473, 0]
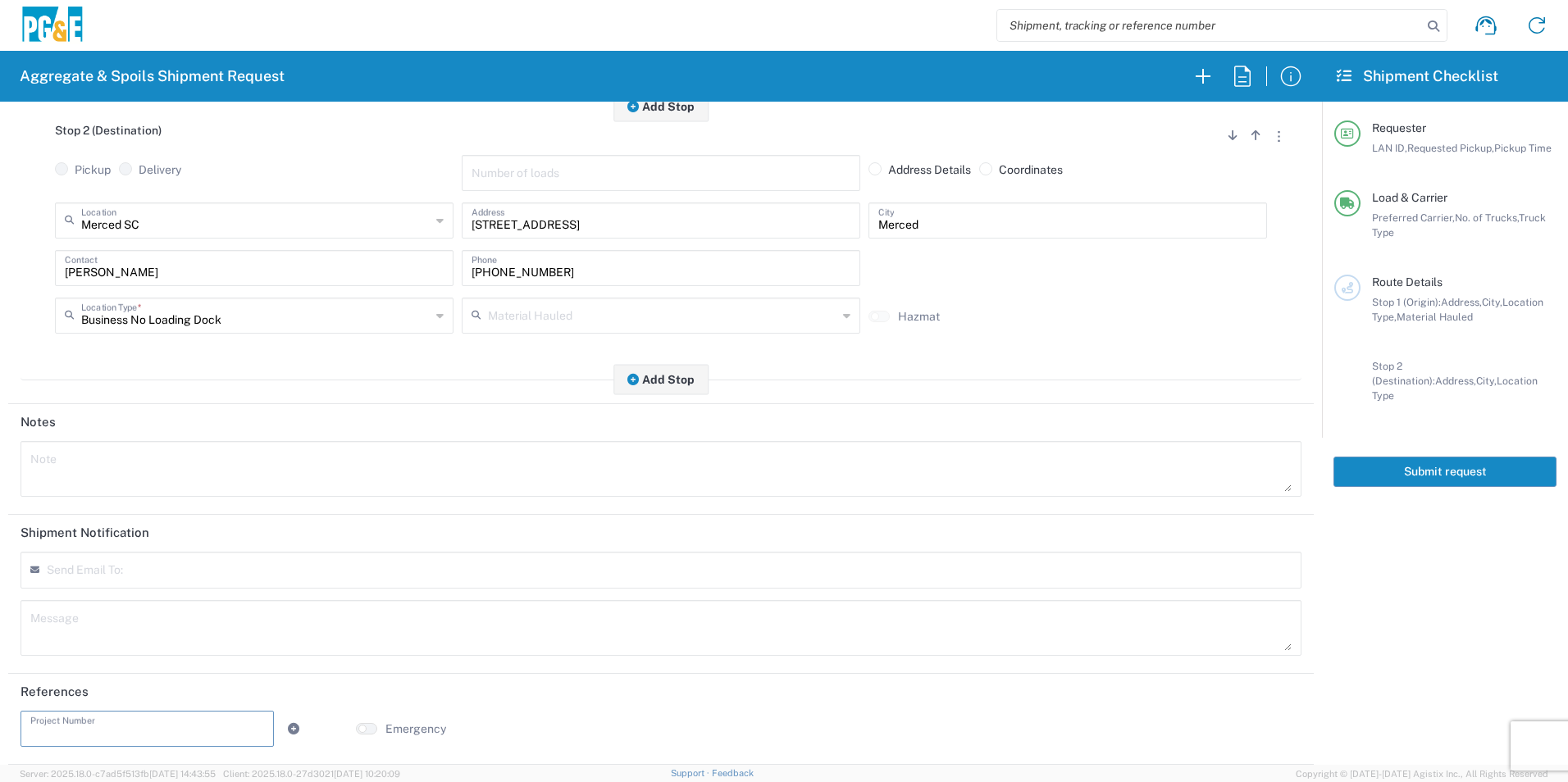
click at [168, 730] on input "text" at bounding box center [147, 727] width 234 height 29
paste input "35224769"
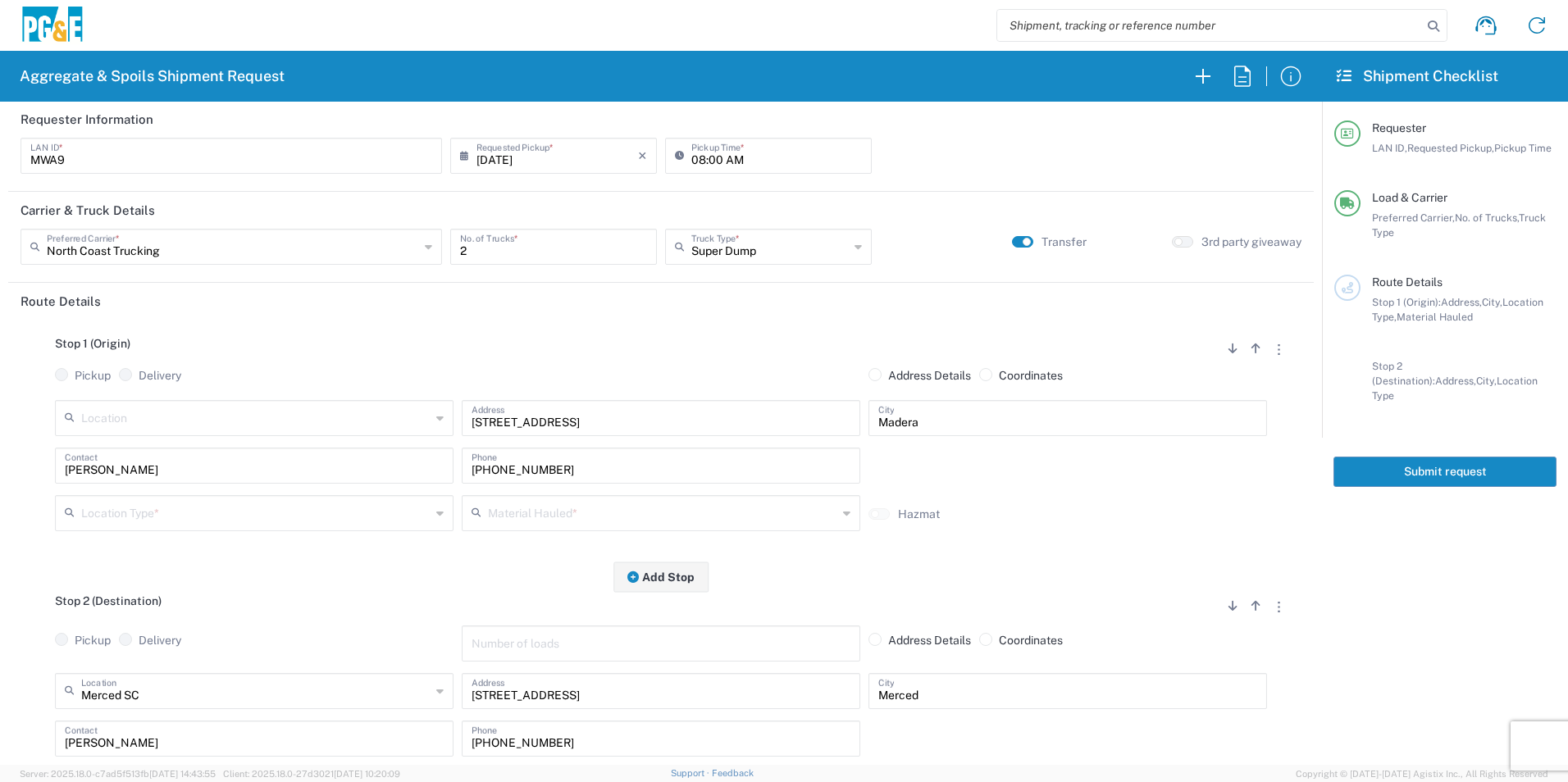
scroll to position [0, 0]
type input "35224769"
click at [381, 519] on input "text" at bounding box center [256, 512] width 350 height 29
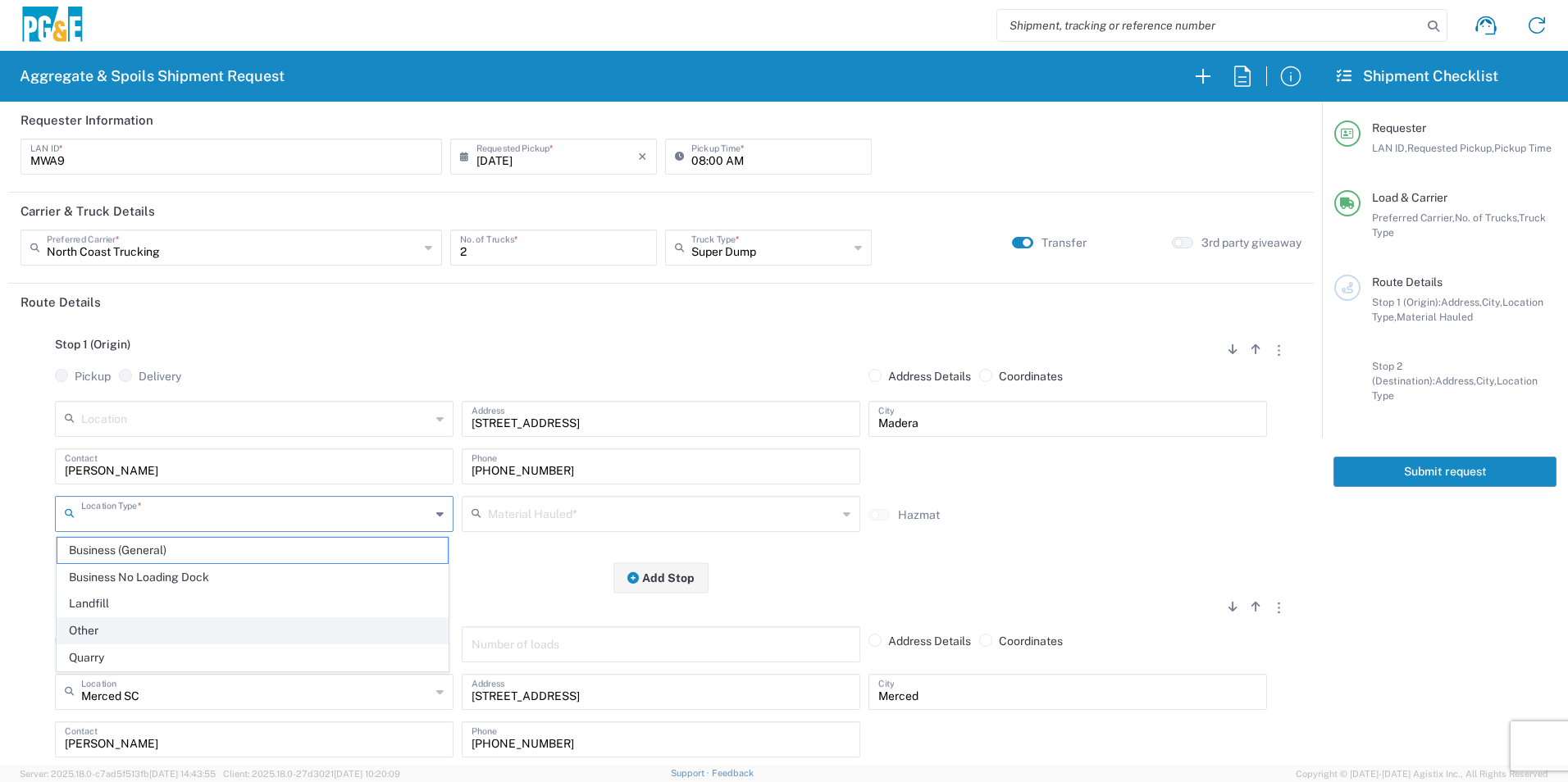
click at [87, 629] on span "Other" at bounding box center [252, 631] width 391 height 25
type input "Other"
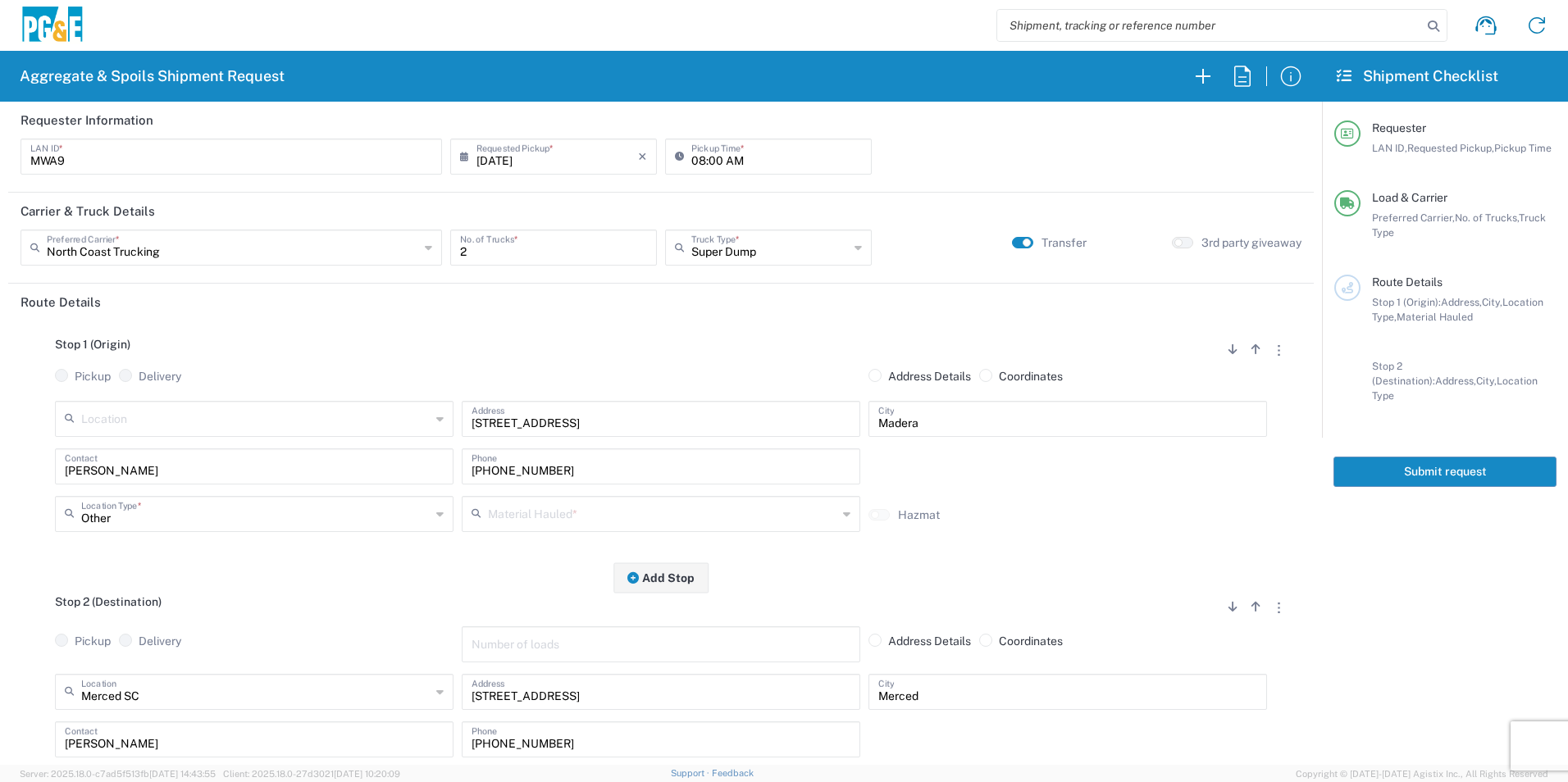
click at [537, 517] on input "text" at bounding box center [663, 512] width 350 height 29
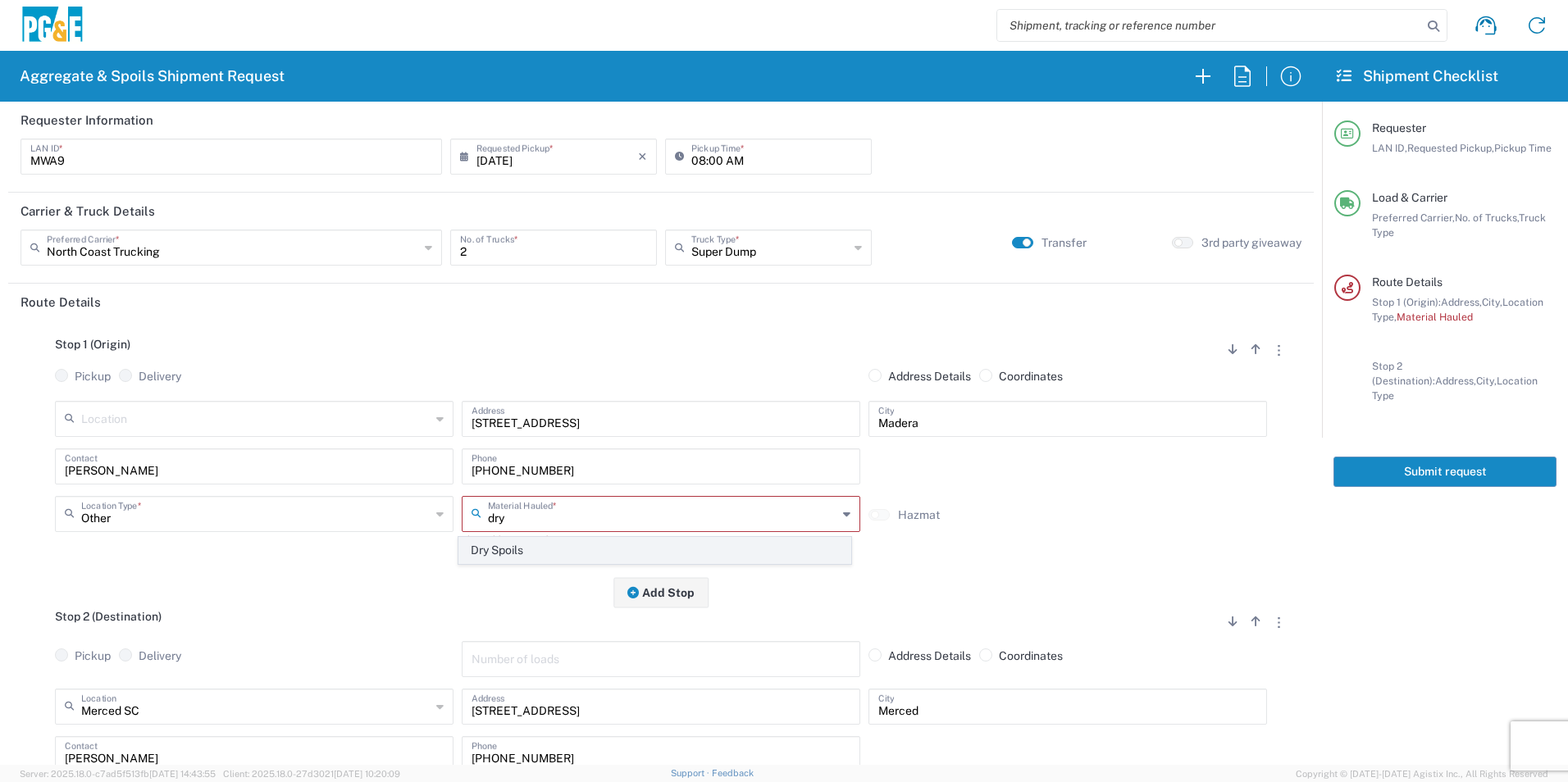
click at [502, 547] on span "Dry Spoils" at bounding box center [655, 550] width 391 height 25
type input "Dry Spoils"
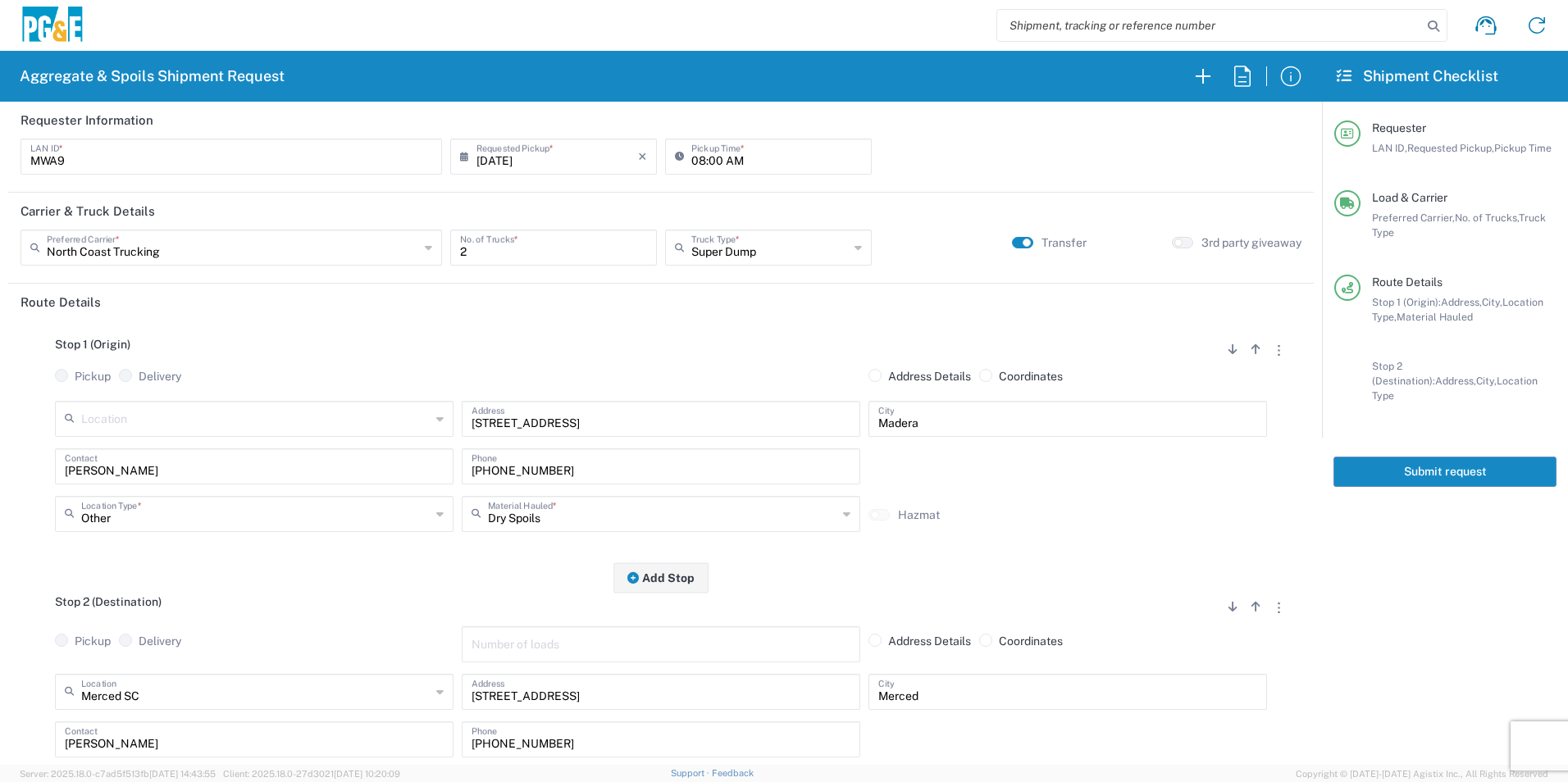
click at [1406, 464] on button "Submit request" at bounding box center [1444, 472] width 223 height 30
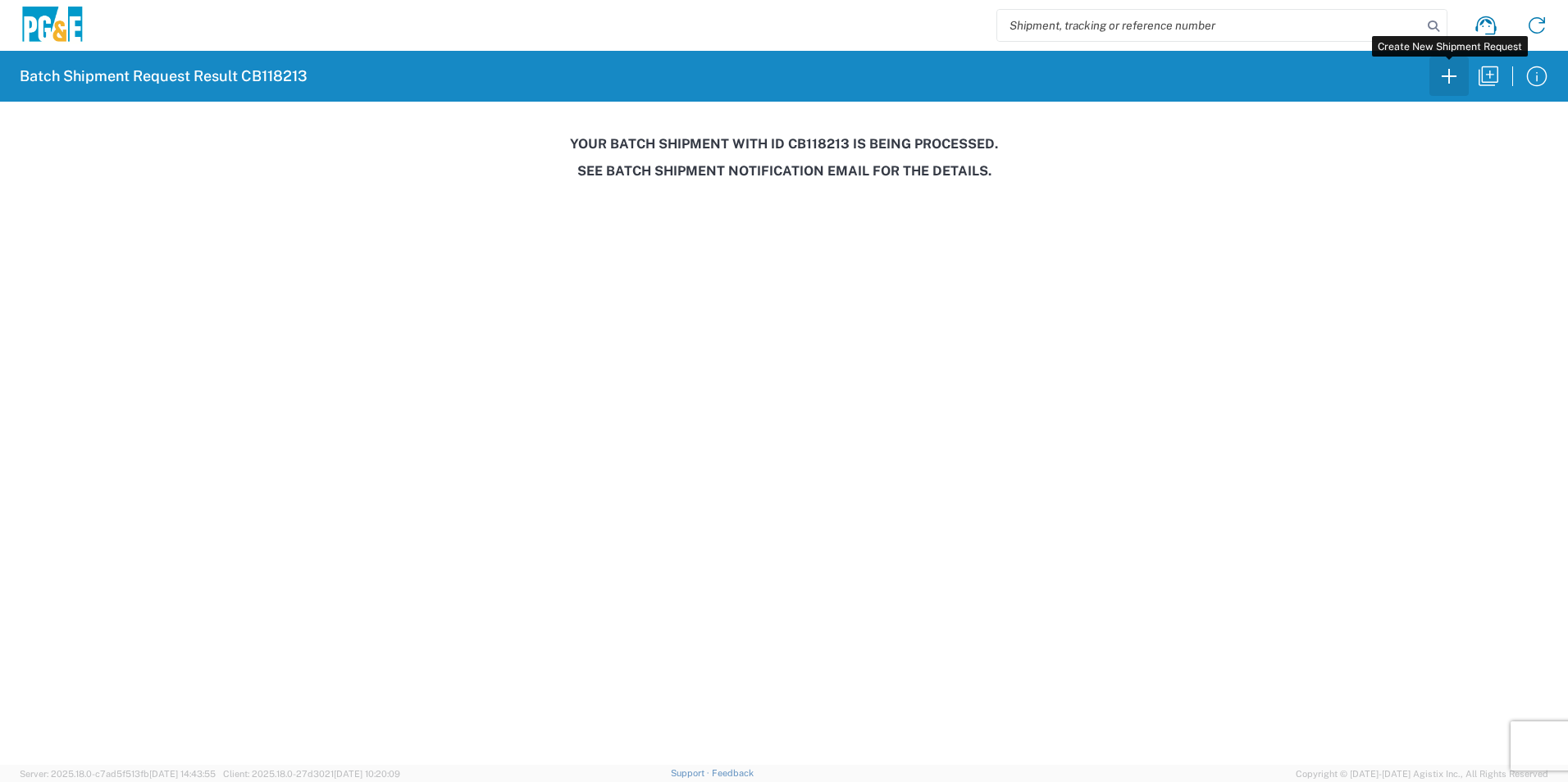
click at [1440, 85] on icon "button" at bounding box center [1449, 76] width 26 height 26
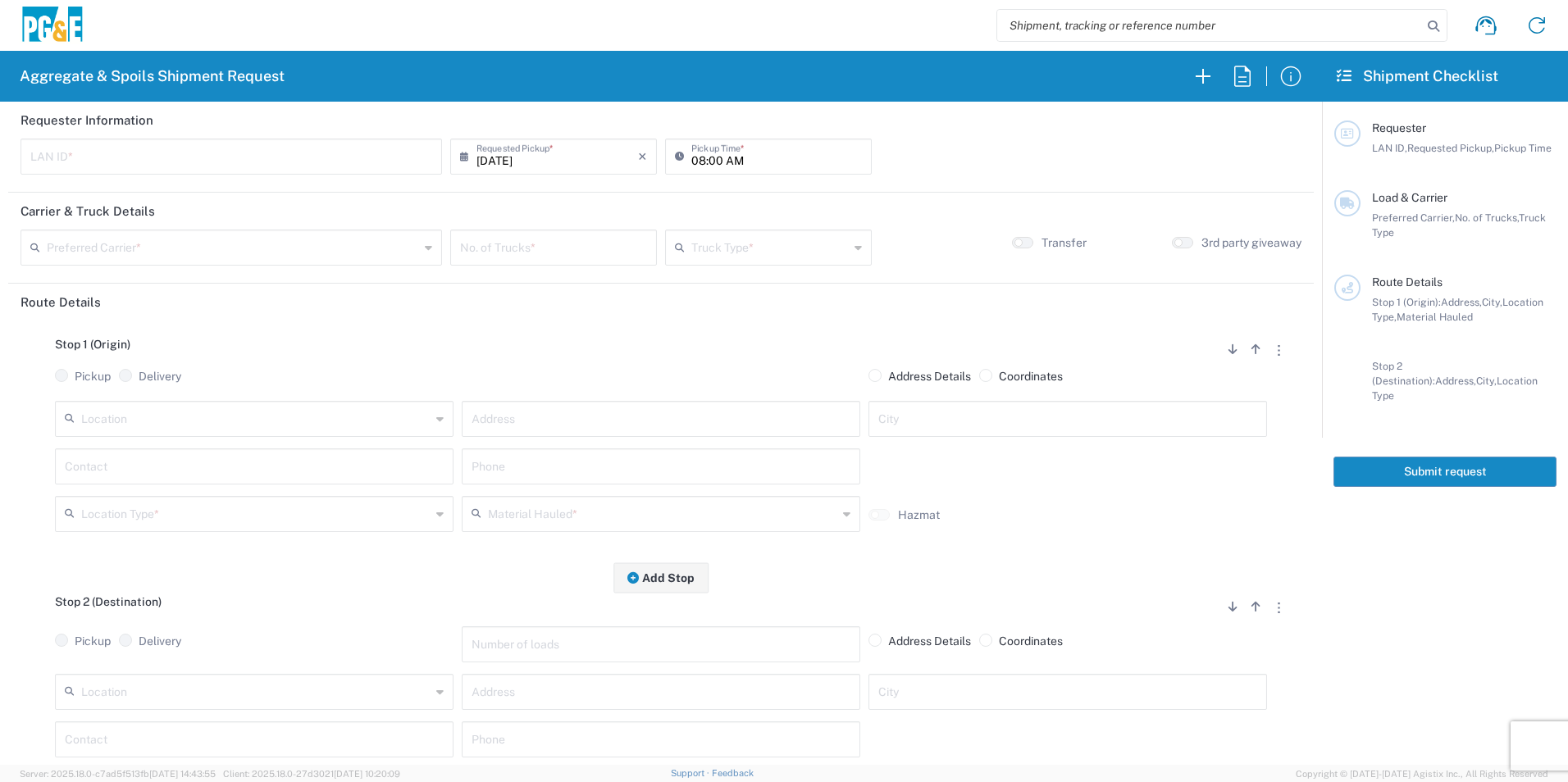
click at [273, 157] on input "text" at bounding box center [231, 155] width 402 height 29
type input "C6WI"
click at [694, 160] on input "08:00 AM" at bounding box center [776, 155] width 171 height 29
click at [713, 155] on input "06:00 AM" at bounding box center [776, 155] width 171 height 29
type input "06:30 AM"
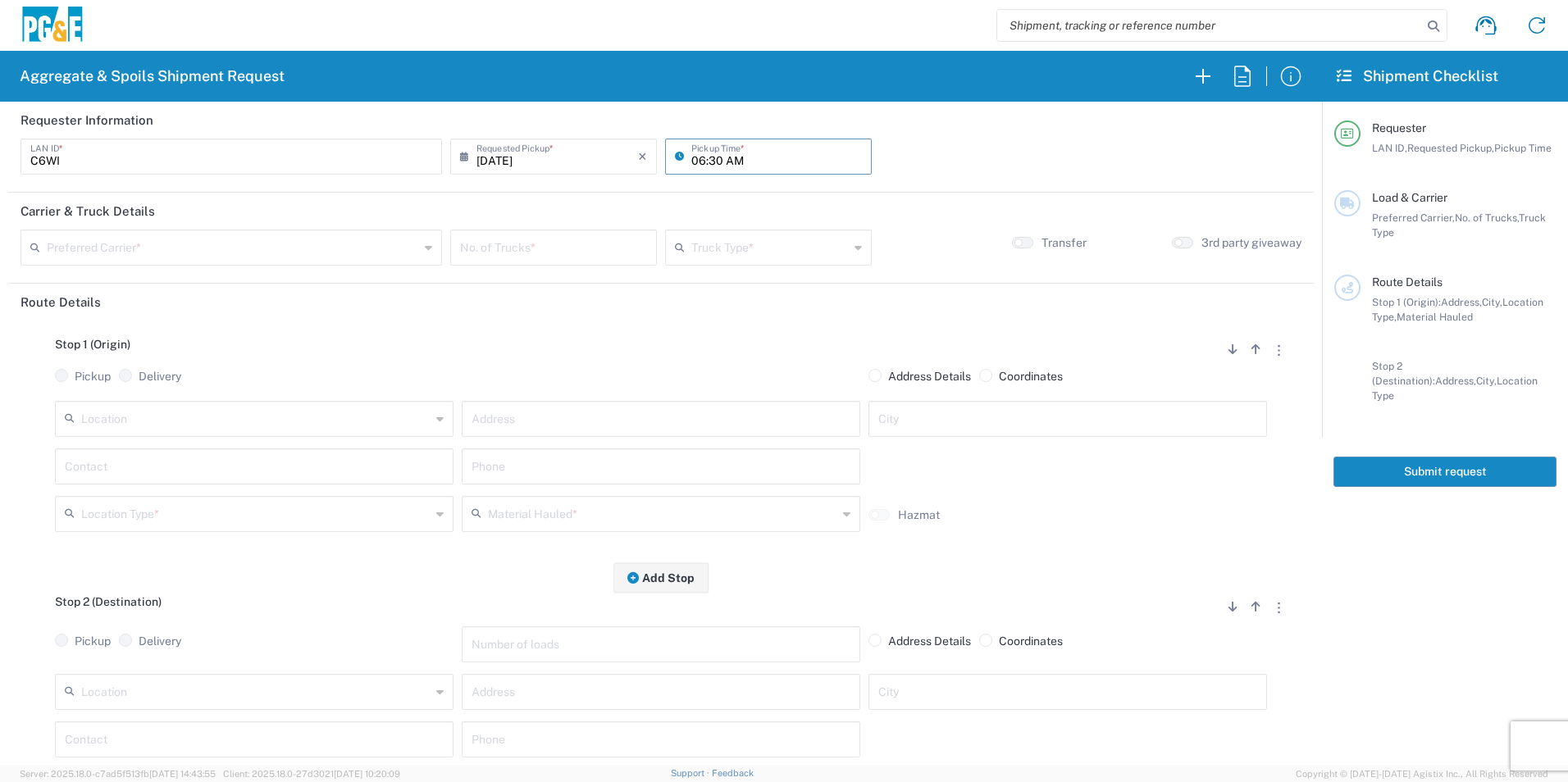
click at [213, 255] on input "text" at bounding box center [233, 246] width 372 height 29
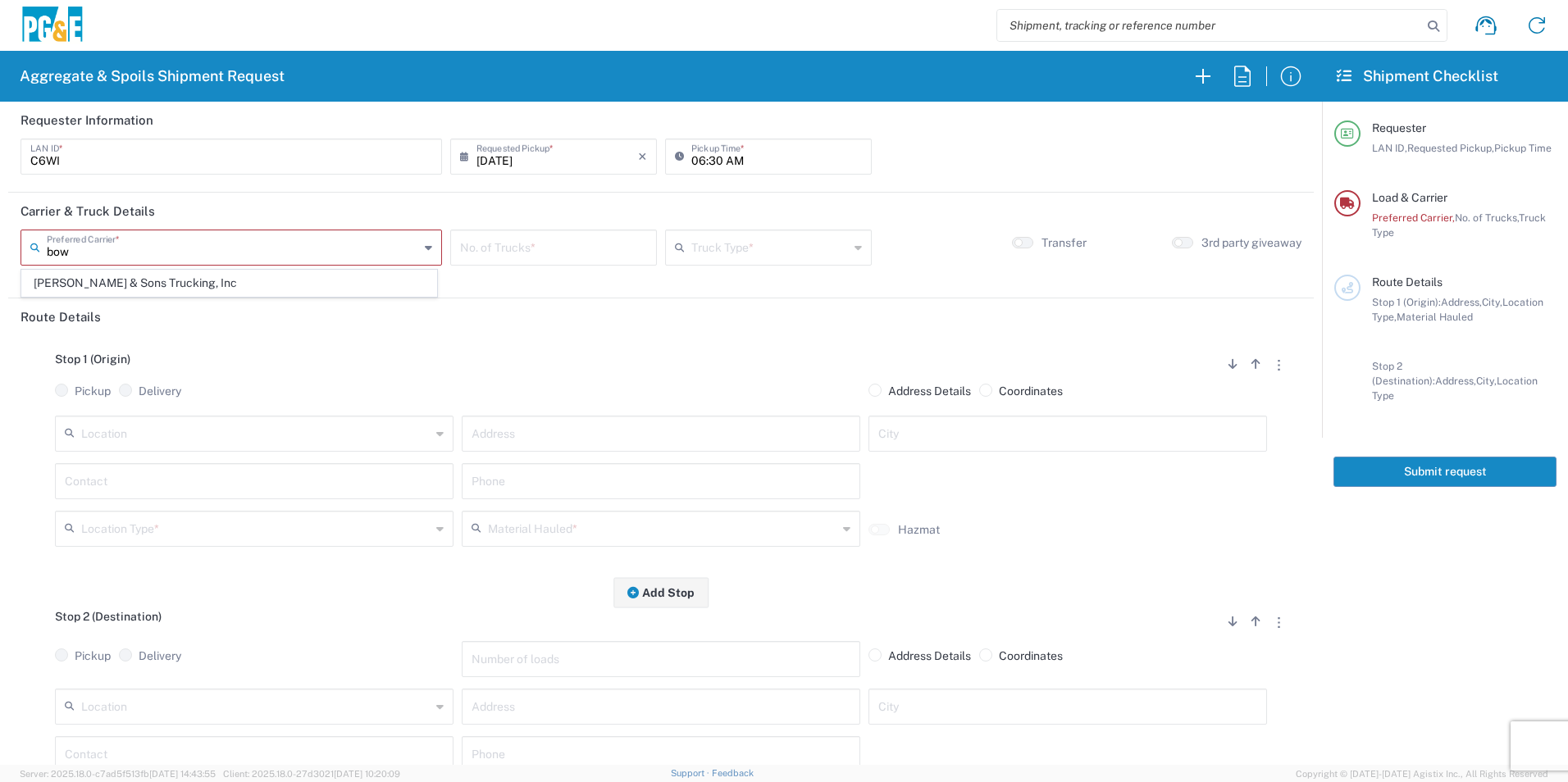
drag, startPoint x: 196, startPoint y: 279, endPoint x: 366, endPoint y: 277, distance: 170.0
click at [196, 279] on span "[PERSON_NAME] & Sons Trucking, Inc" at bounding box center [229, 283] width 414 height 25
type input "[PERSON_NAME] & Sons Trucking, Inc"
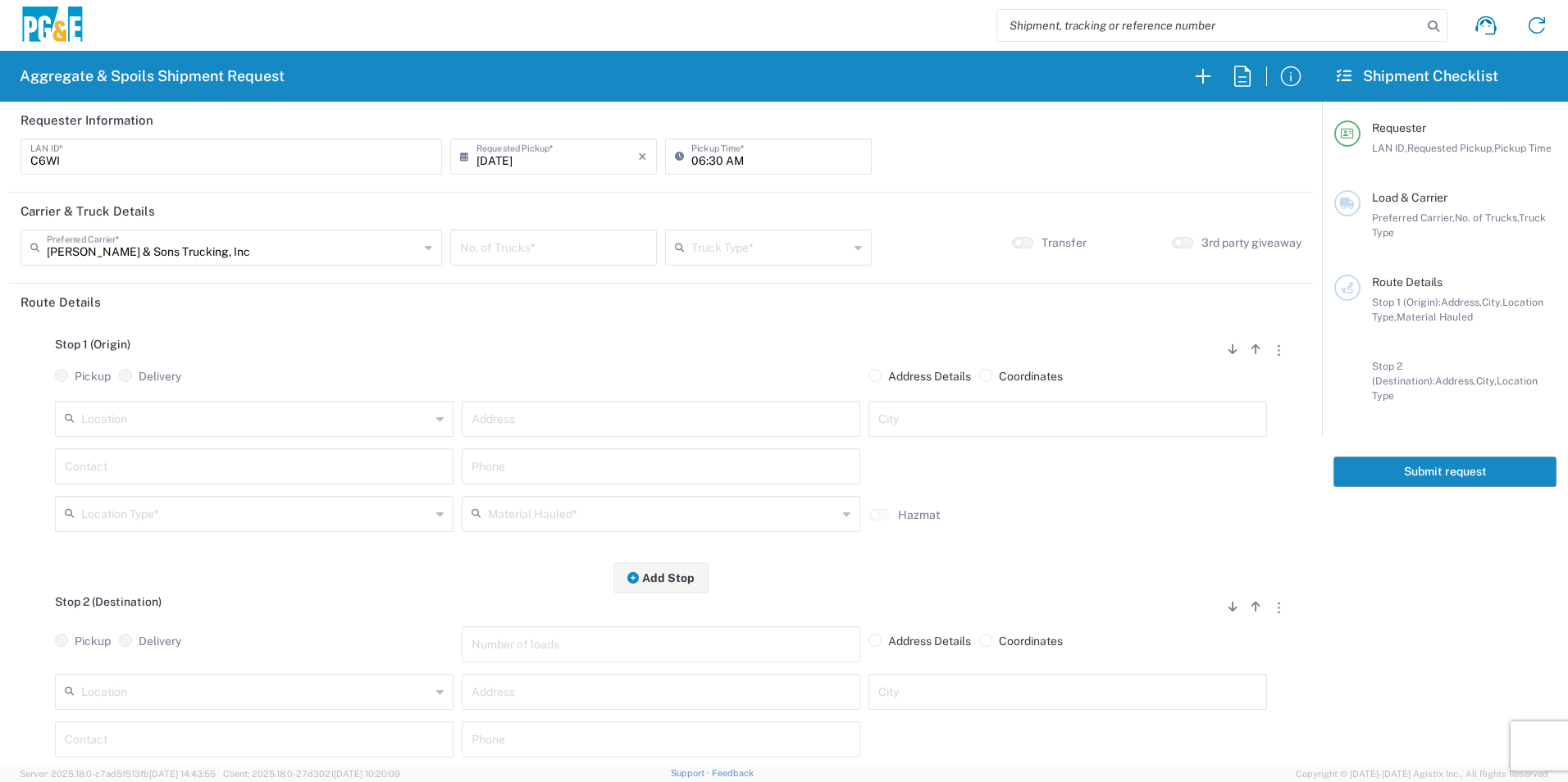
click at [567, 249] on input "number" at bounding box center [554, 246] width 187 height 29
type input "6"
click at [731, 244] on input "text" at bounding box center [770, 246] width 157 height 29
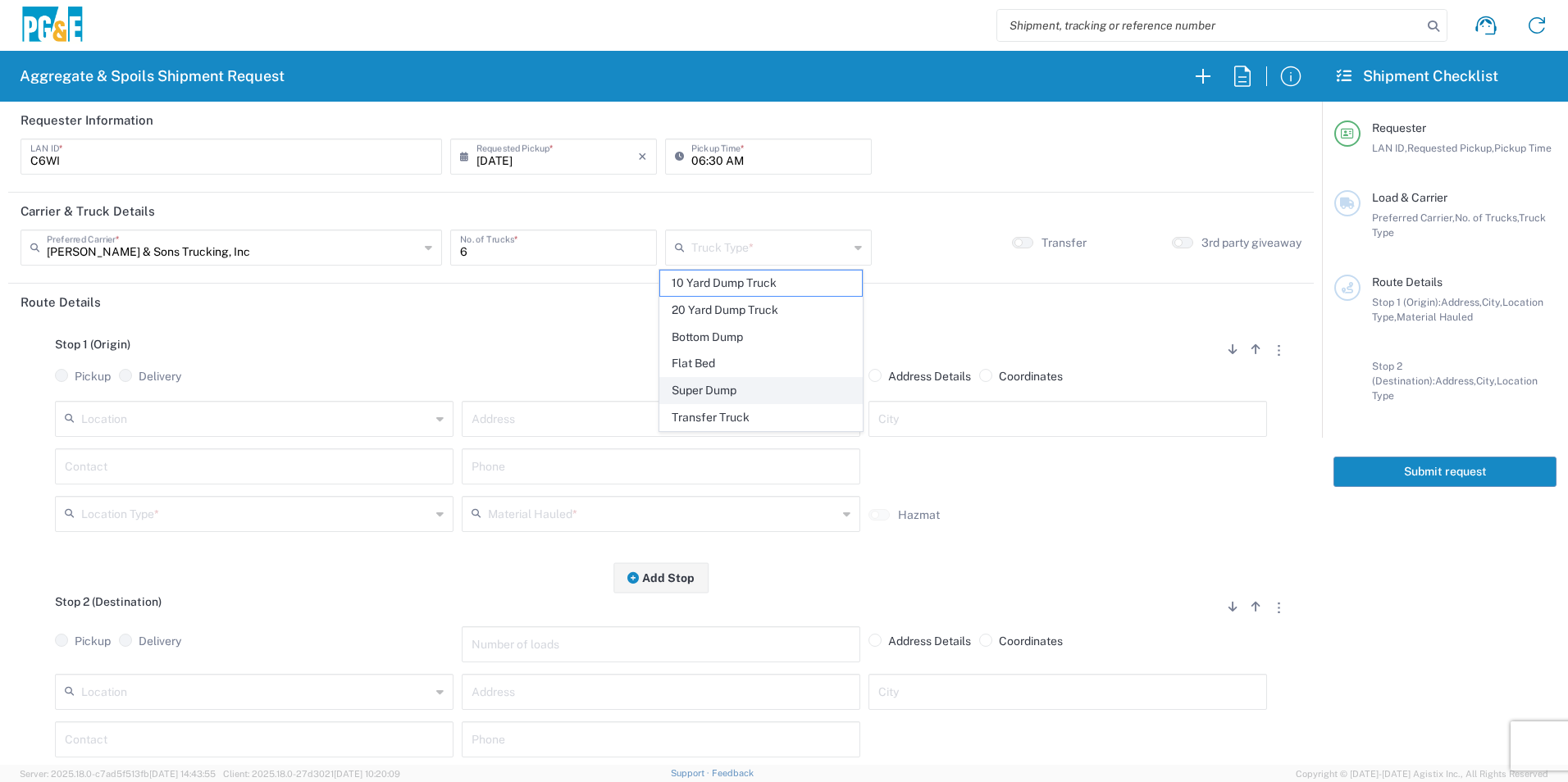
click at [705, 385] on span "Super Dump" at bounding box center [760, 391] width 201 height 25
type input "Super Dump"
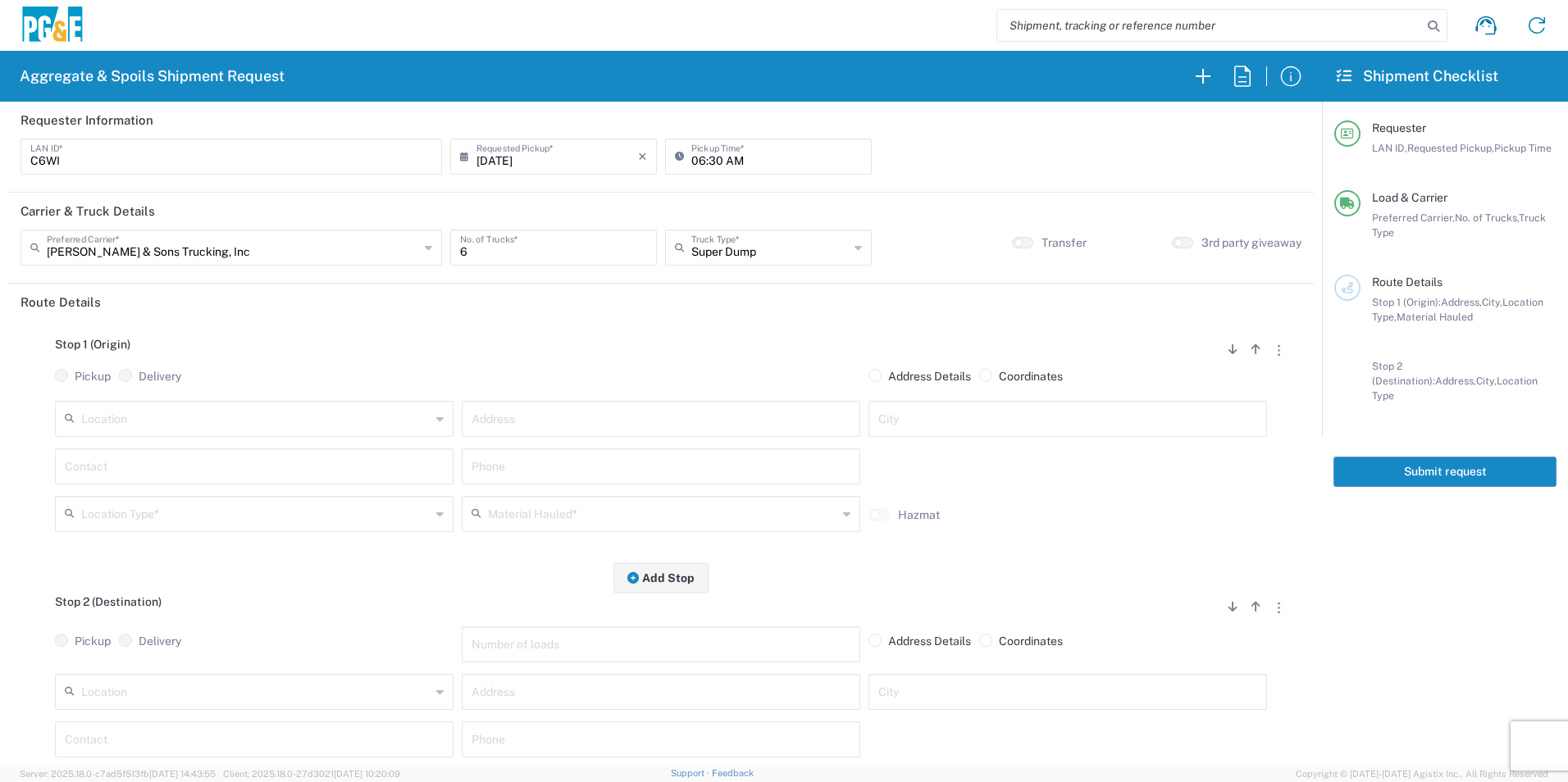
click at [128, 412] on input "text" at bounding box center [256, 417] width 350 height 29
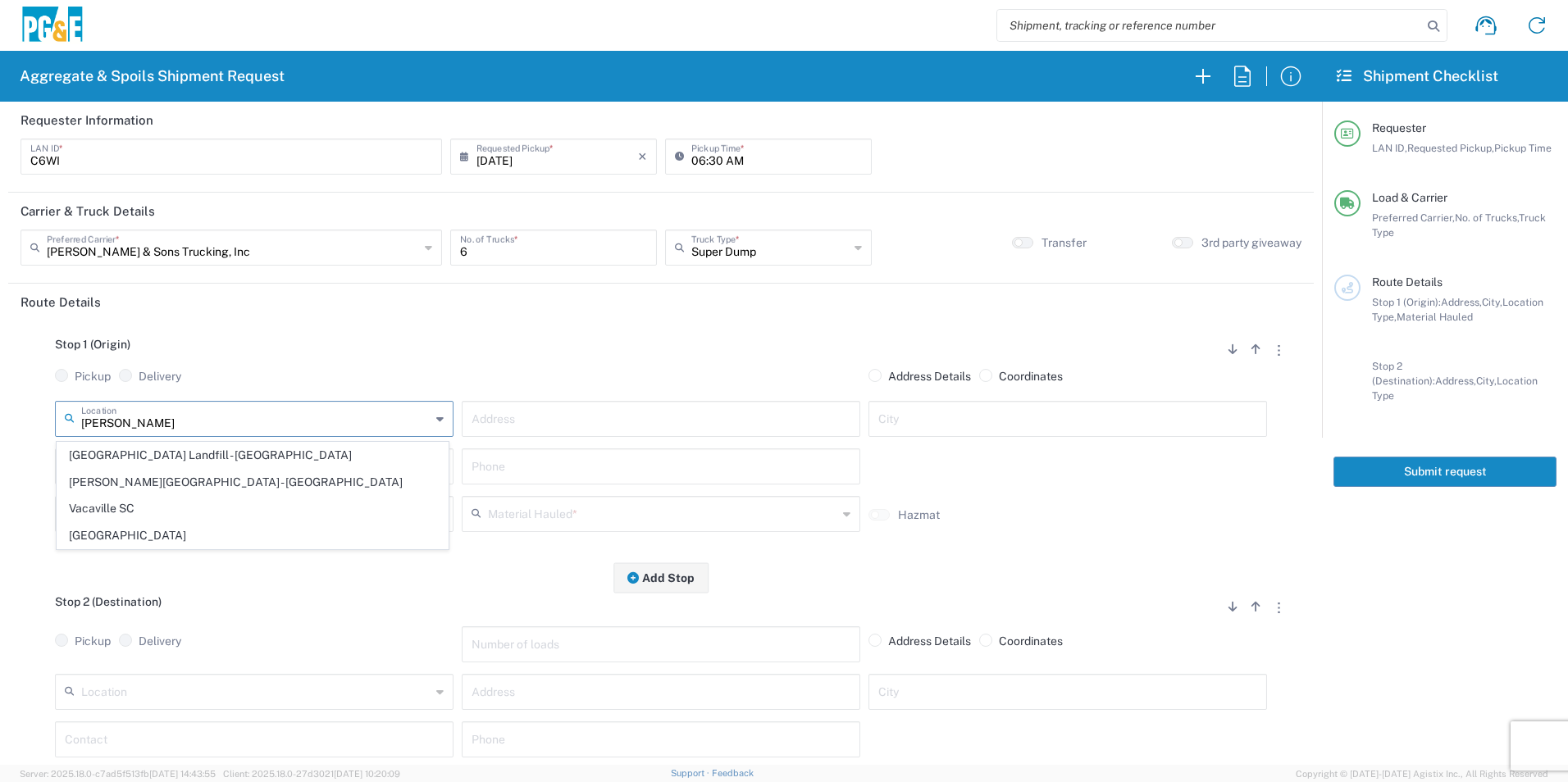
click at [104, 531] on span "[GEOGRAPHIC_DATA]" at bounding box center [252, 536] width 391 height 25
type input "[GEOGRAPHIC_DATA]"
type input "[STREET_ADDRESS]"
type input "[GEOGRAPHIC_DATA]"
type input "Business No Loading Dock"
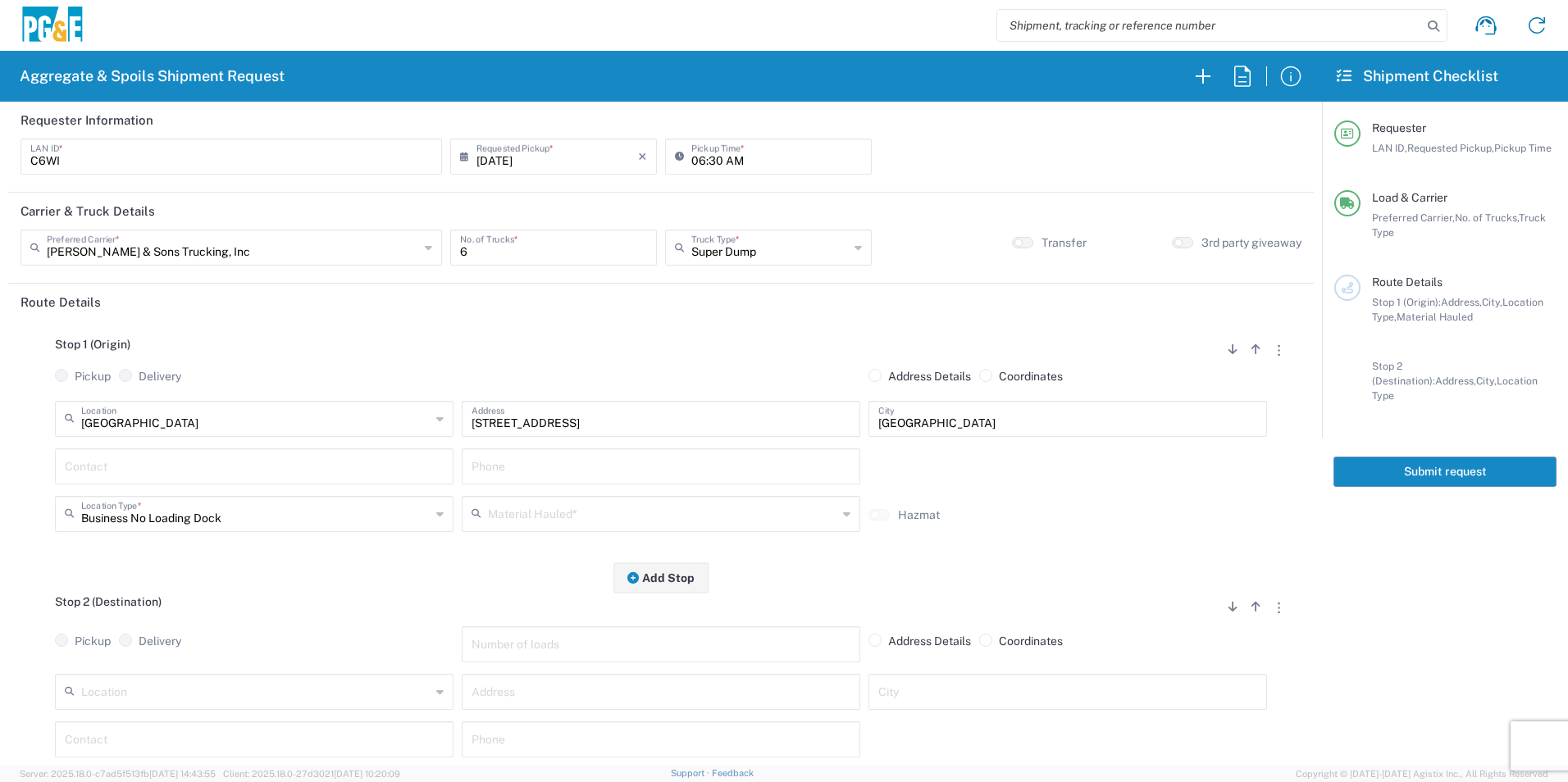
click at [121, 460] on input "text" at bounding box center [254, 465] width 379 height 29
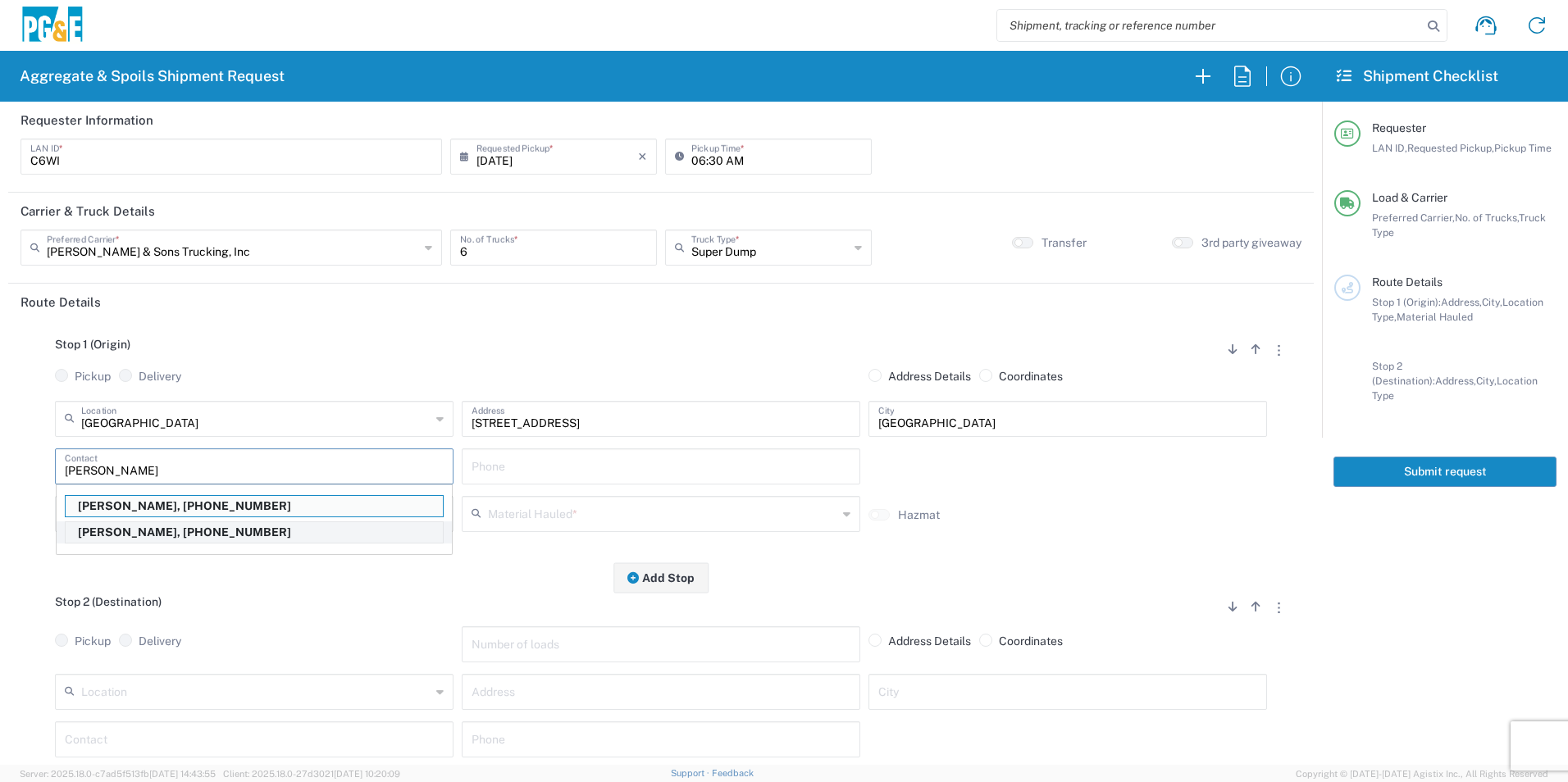
click at [157, 529] on p "[PERSON_NAME], [PHONE_NUMBER]" at bounding box center [254, 533] width 377 height 20
type input "[PERSON_NAME]"
type input "[PHONE_NUMBER]"
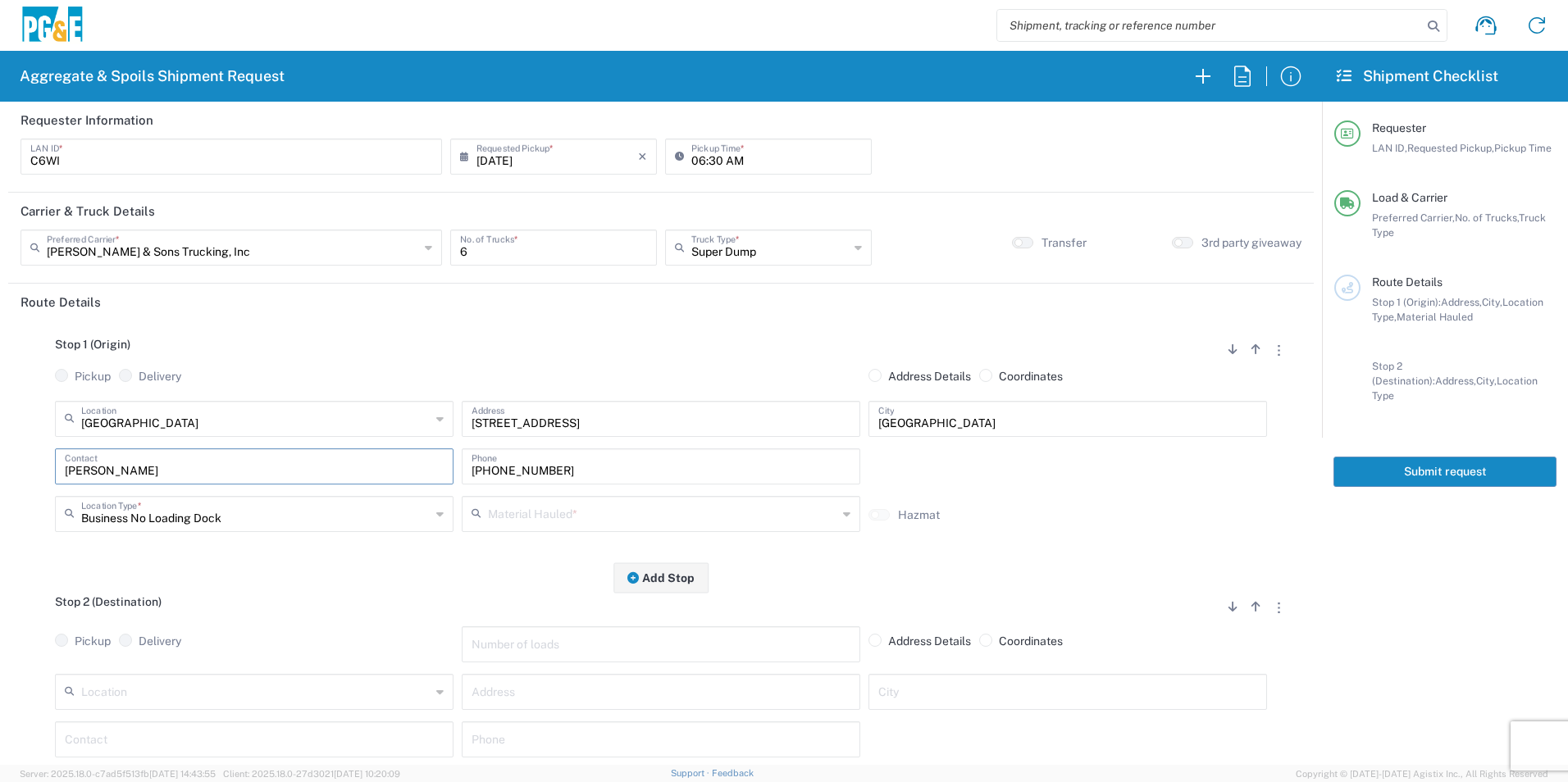
click at [557, 522] on input "text" at bounding box center [663, 512] width 350 height 29
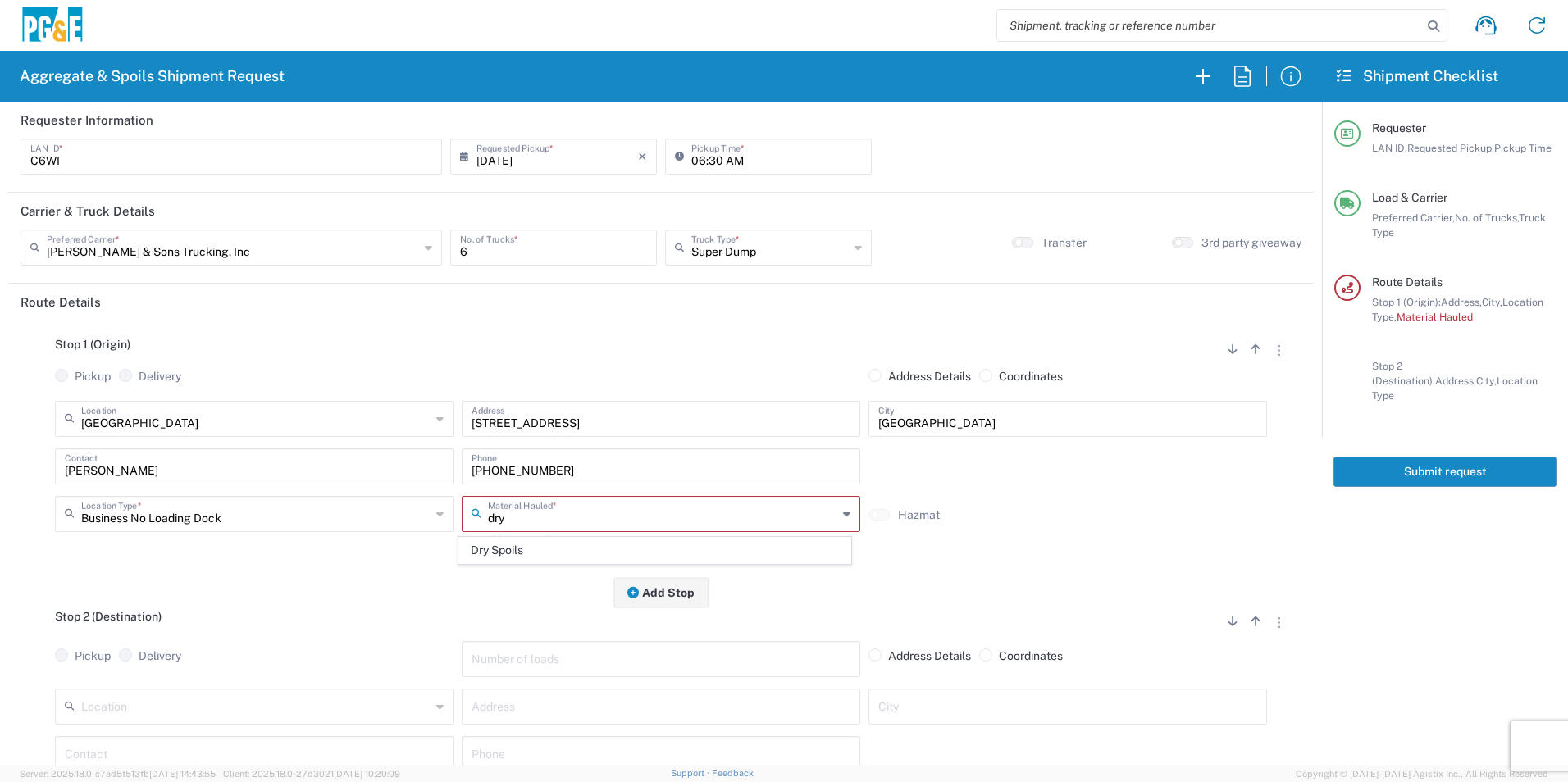
click at [511, 552] on span "Dry Spoils" at bounding box center [655, 550] width 391 height 25
type input "Dry Spoils"
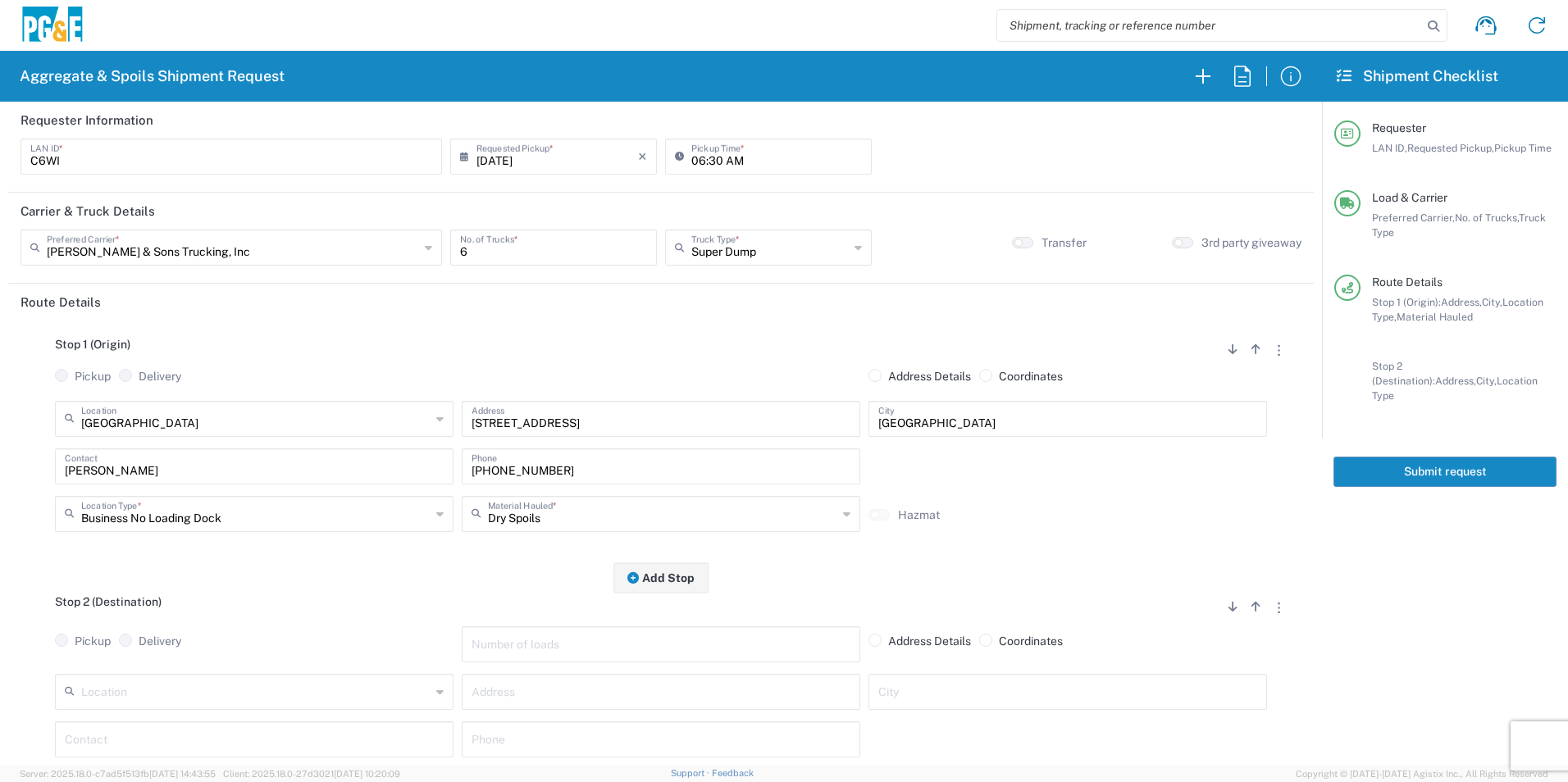
click at [213, 687] on input "text" at bounding box center [256, 690] width 350 height 29
drag, startPoint x: 128, startPoint y: 659, endPoint x: 127, endPoint y: 695, distance: 36.0
click at [127, 658] on span "Potrero - Landfill" at bounding box center [252, 661] width 391 height 25
type input "Potrero - Landfill"
type input "[STREET_ADDRESS]"
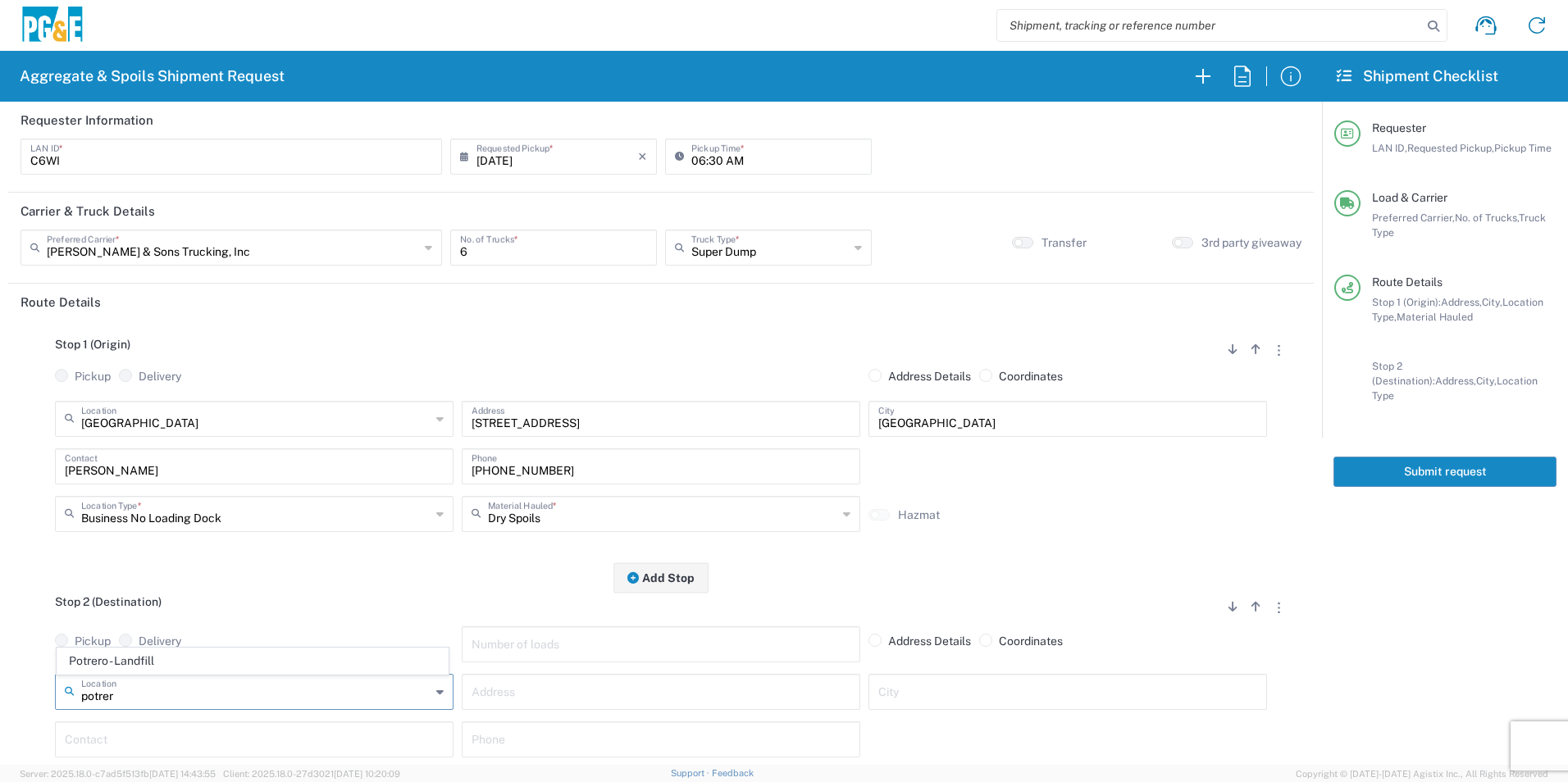
type input "Suisun City"
type input "Landfill"
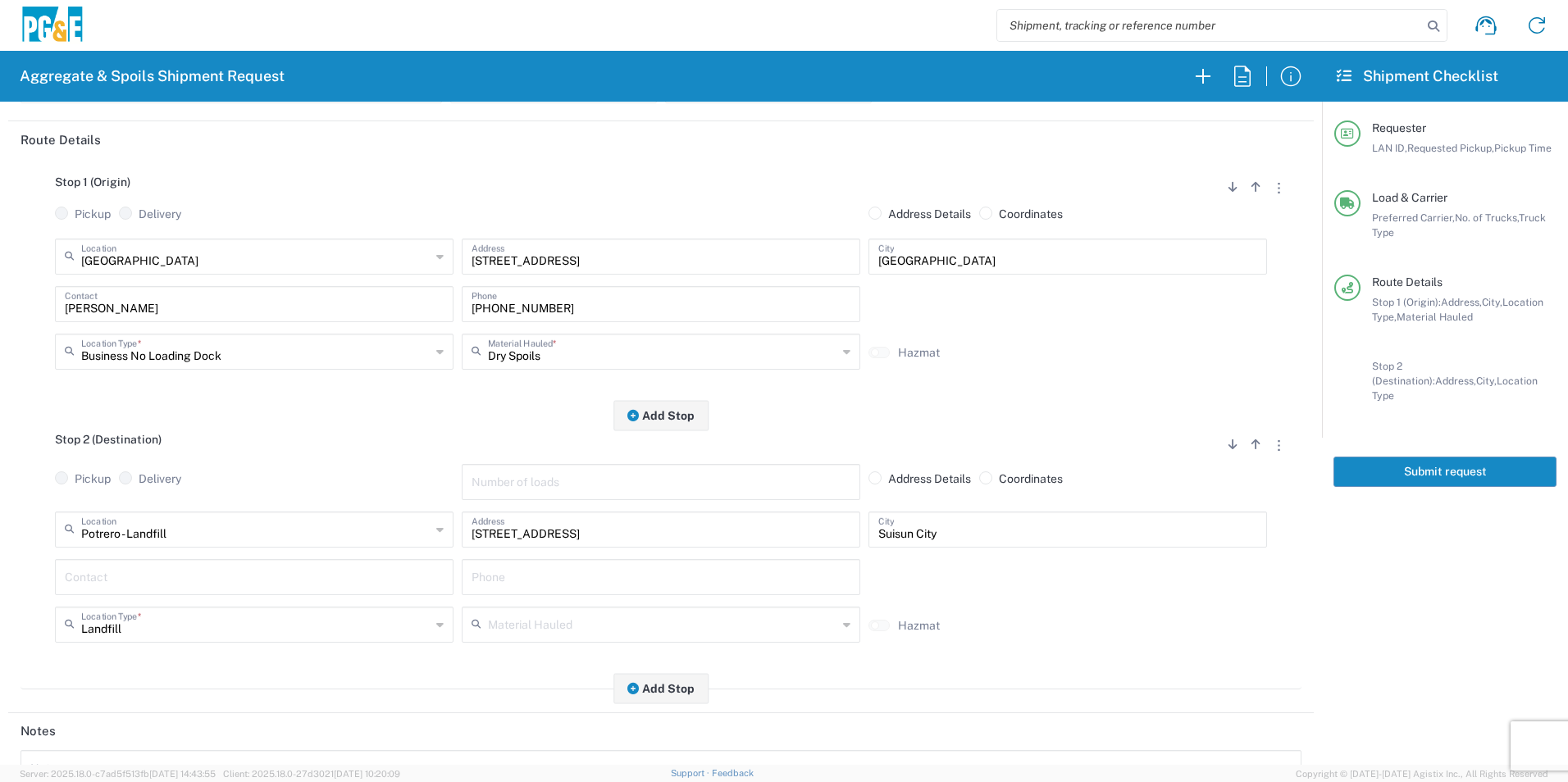
scroll to position [164, 0]
click at [198, 562] on input "text" at bounding box center [254, 575] width 379 height 29
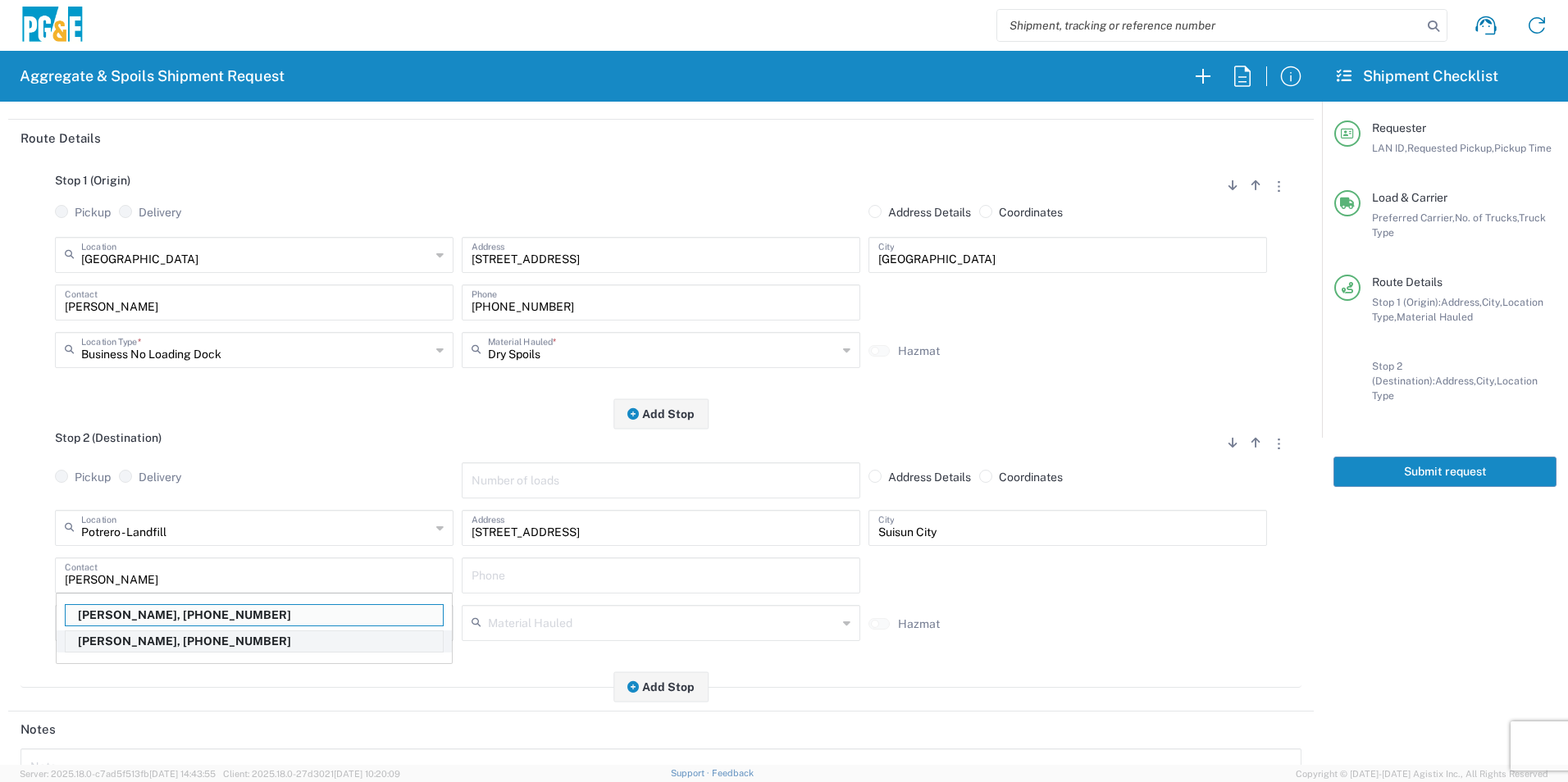
click at [153, 642] on p "[PERSON_NAME], [PHONE_NUMBER]" at bounding box center [254, 642] width 377 height 20
type input "[PERSON_NAME]"
type input "[PHONE_NUMBER]"
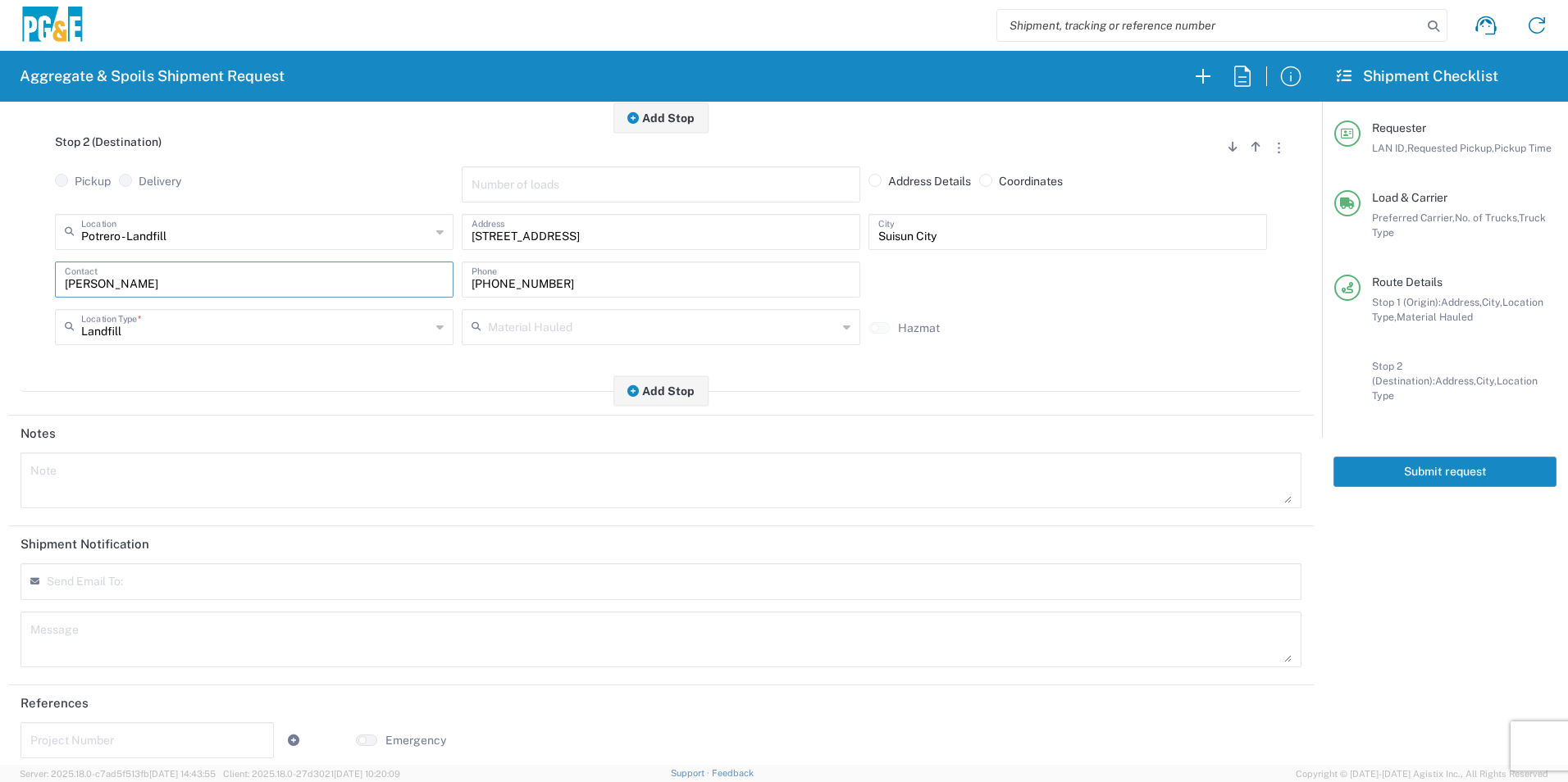
scroll to position [473, 0]
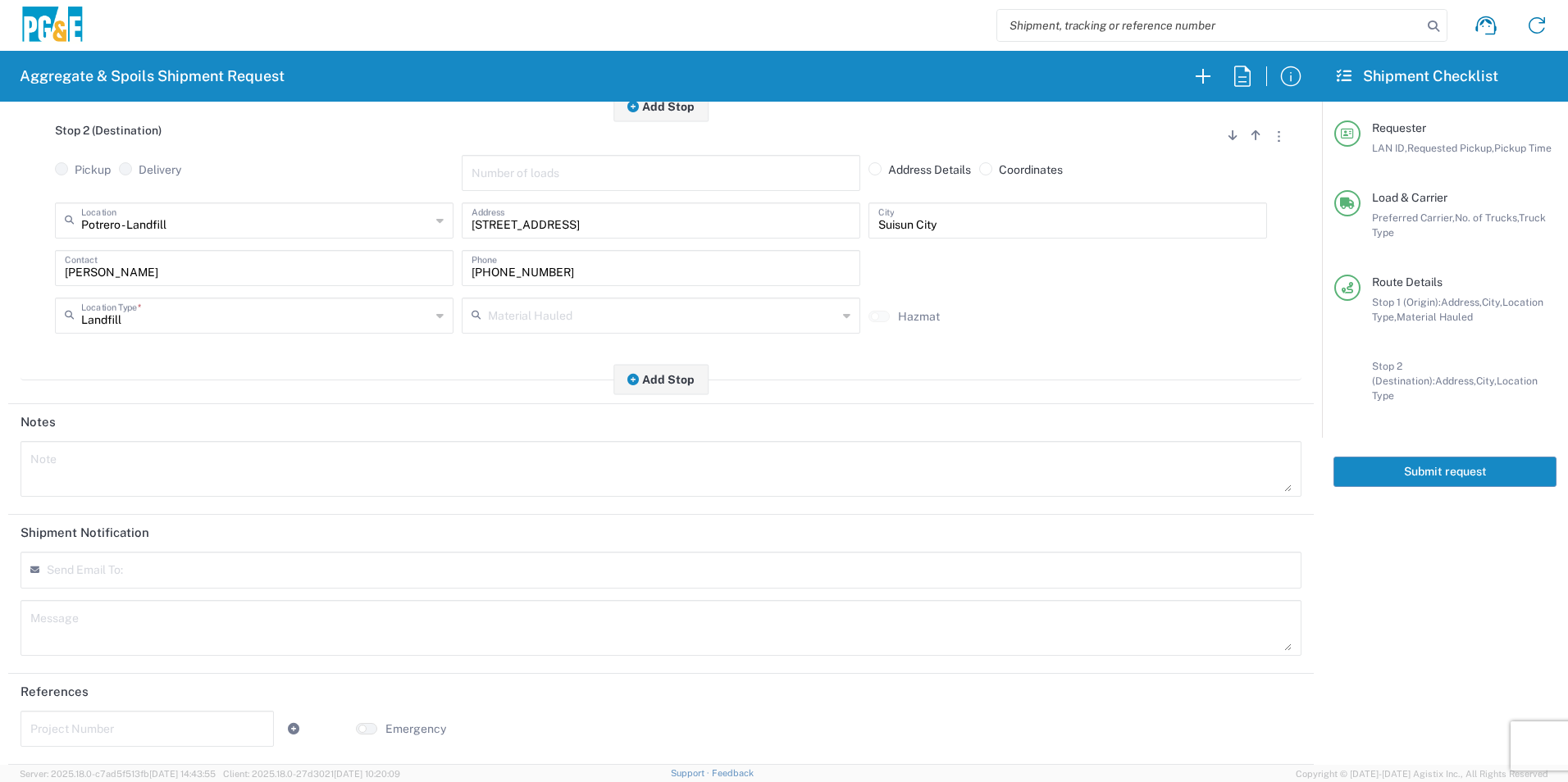
click at [209, 461] on textarea at bounding box center [660, 469] width 1261 height 46
paste textarea "Driver Please Note: All loads MUST be tarped going into Potrero landfill. Charg…"
type textarea "Driver Please Note: All loads MUST be tarped going into Potrero landfill. Charg…"
click at [216, 603] on div "Message" at bounding box center [660, 627] width 1281 height 55
click at [196, 633] on textarea at bounding box center [660, 627] width 1261 height 46
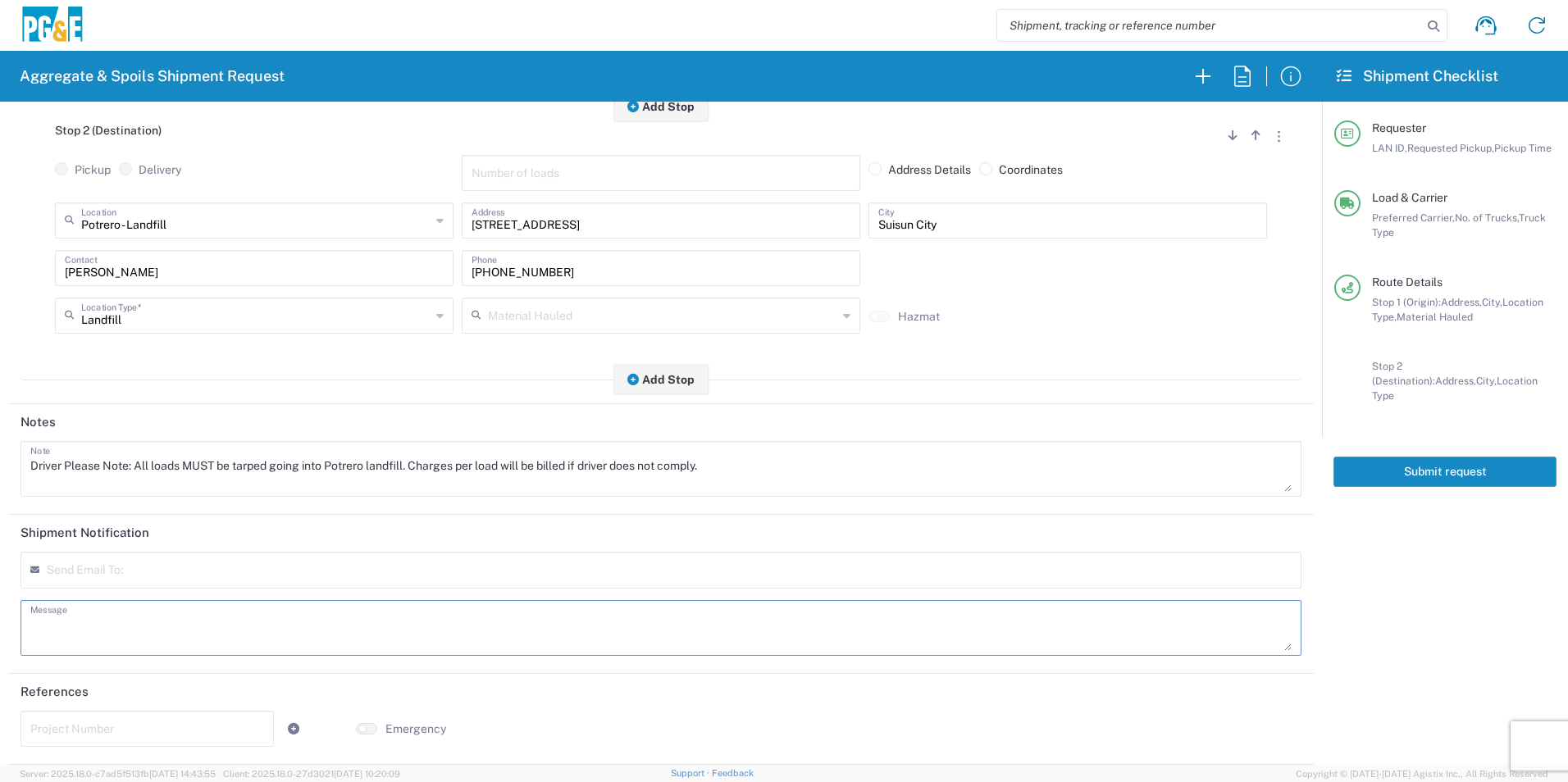
paste textarea "Driver Please Note: All loads MUST be tarped going into Potrero landfill. Charg…"
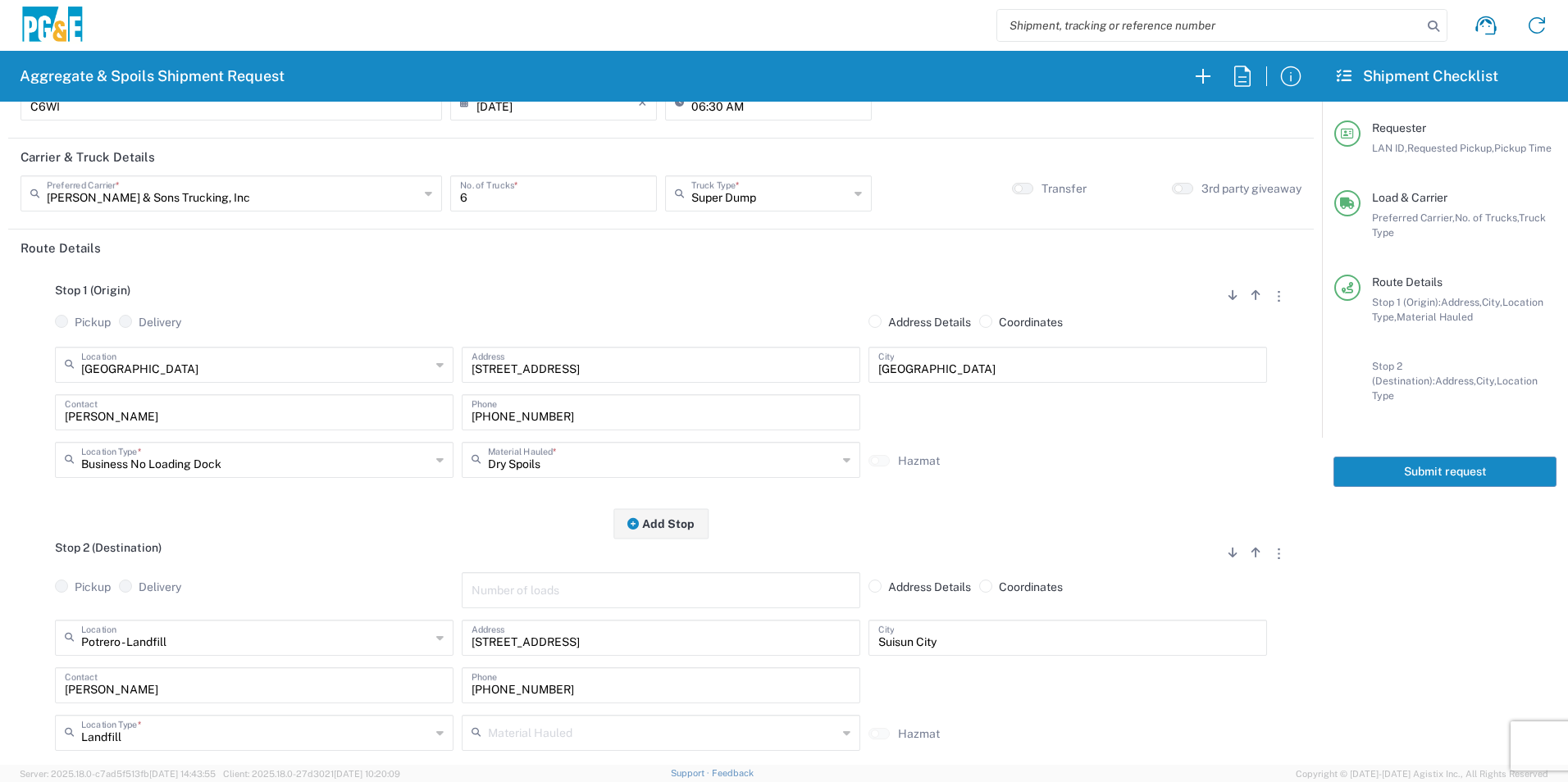
scroll to position [0, 0]
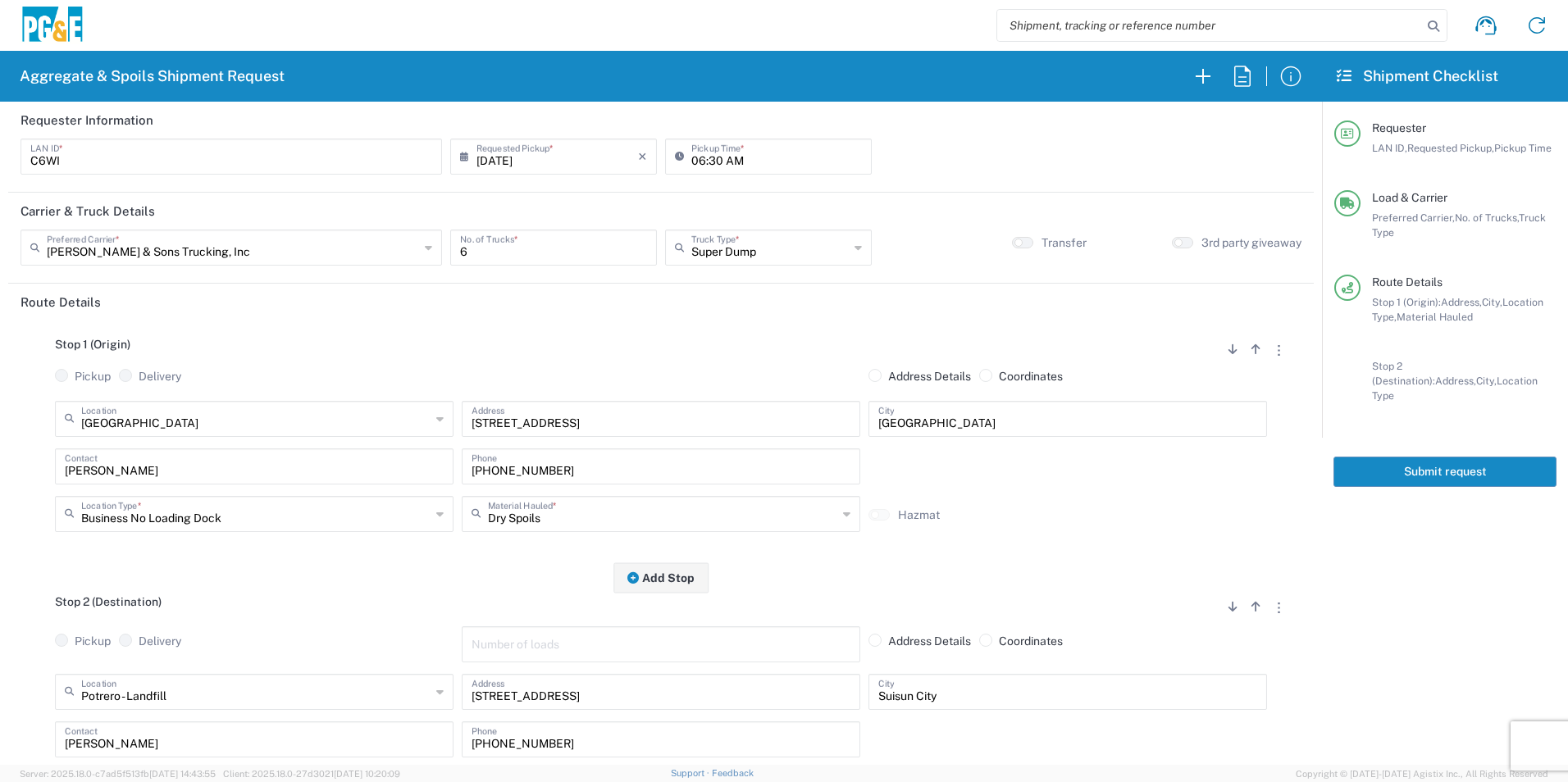
type textarea "Driver Please Note: All loads MUST be tarped going into Potrero landfill. Charg…"
drag, startPoint x: 1414, startPoint y: 455, endPoint x: 1503, endPoint y: 486, distance: 94.2
click at [1414, 457] on button "Submit request" at bounding box center [1444, 472] width 223 height 30
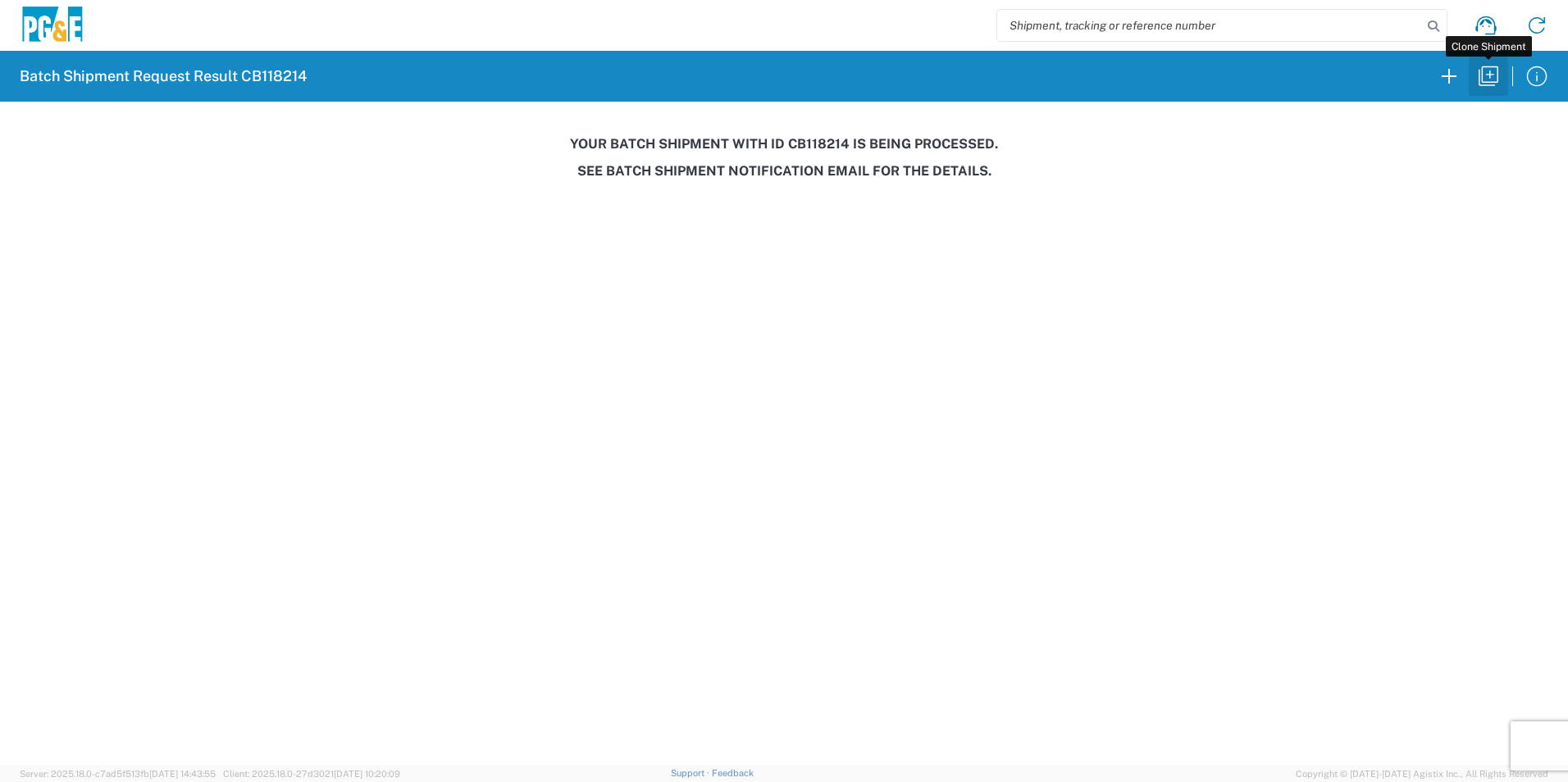
click at [1491, 71] on icon "button" at bounding box center [1488, 76] width 19 height 19
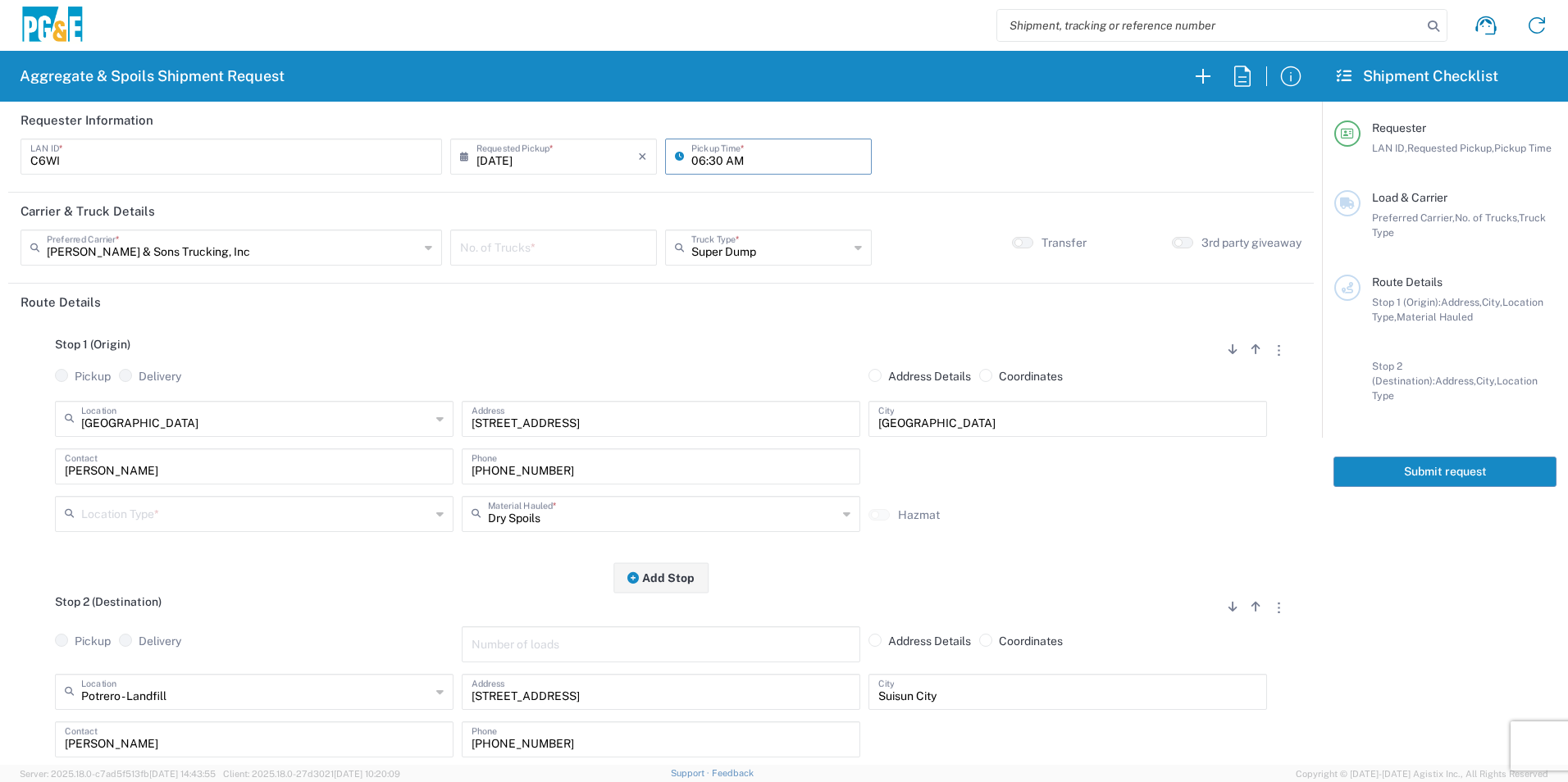
click at [696, 160] on input "06:30 AM" at bounding box center [776, 155] width 171 height 29
click at [713, 159] on input "07:30 AM" at bounding box center [776, 155] width 171 height 29
type input "07:00 AM"
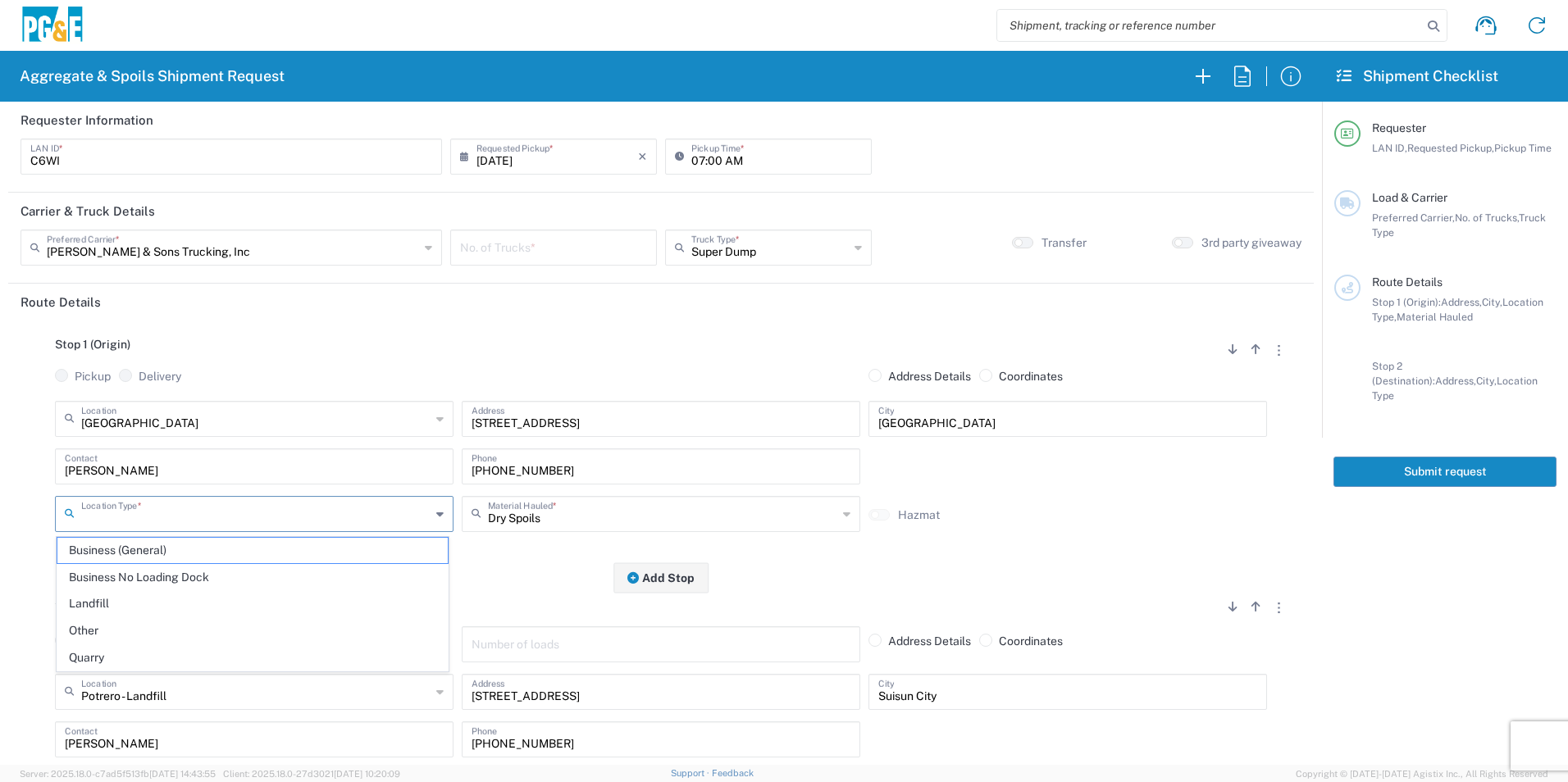
click at [213, 503] on input "text" at bounding box center [256, 512] width 350 height 29
drag, startPoint x: 168, startPoint y: 573, endPoint x: 193, endPoint y: 548, distance: 35.4
click at [167, 573] on span "Business No Loading Dock" at bounding box center [252, 578] width 391 height 25
type input "Business No Loading Dock"
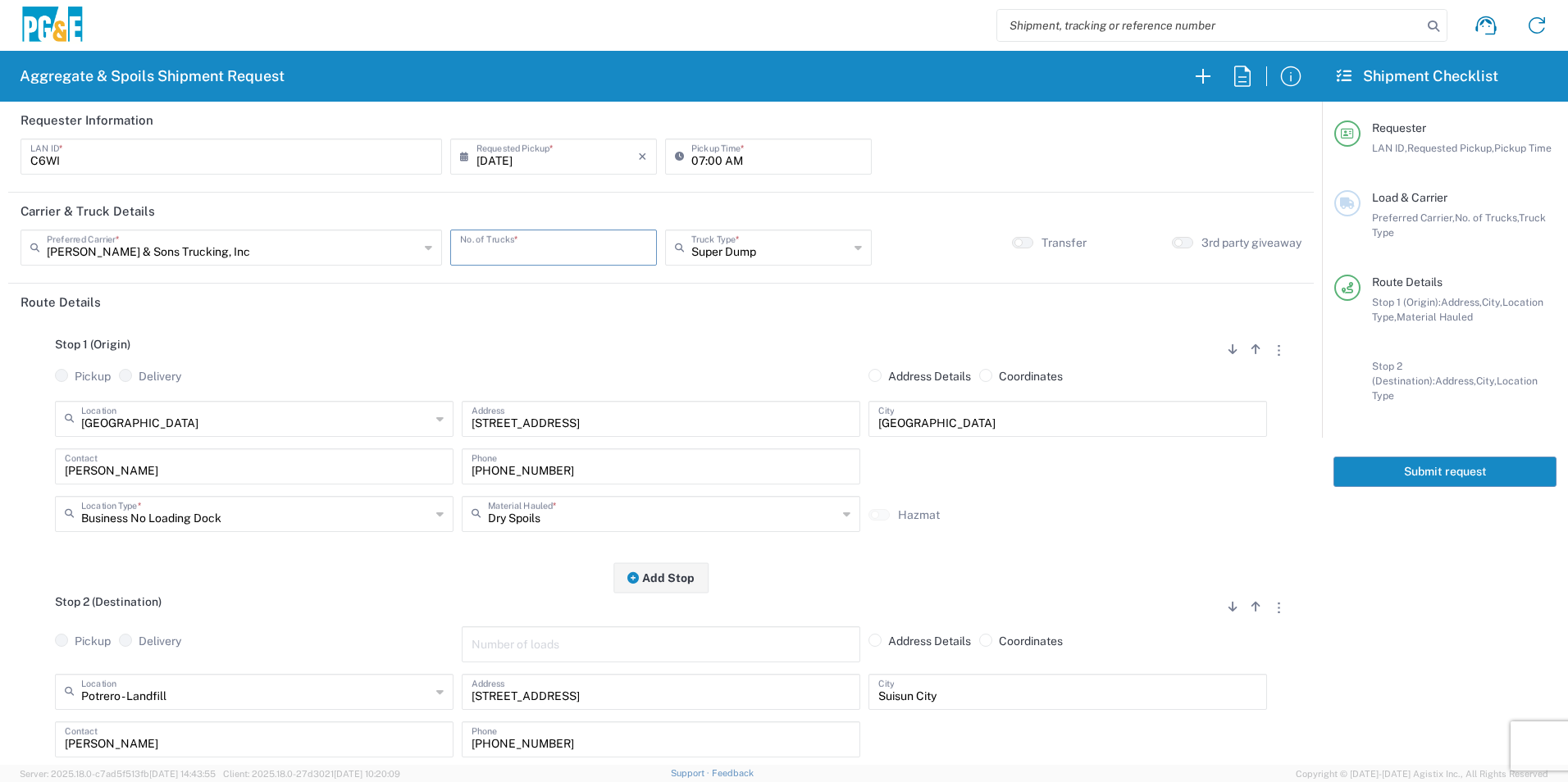
click at [560, 248] on input "number" at bounding box center [554, 246] width 187 height 29
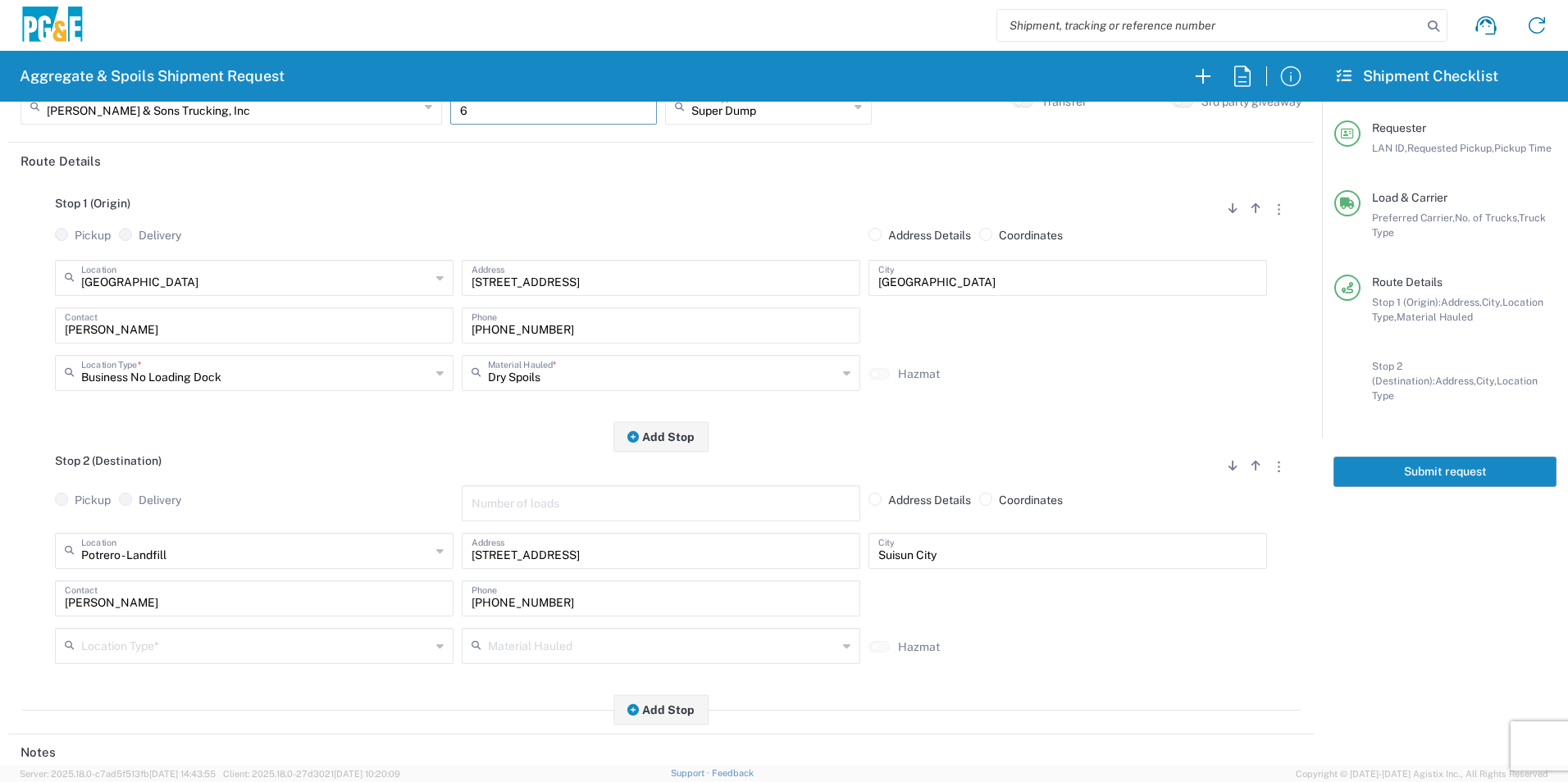
scroll to position [410, 0]
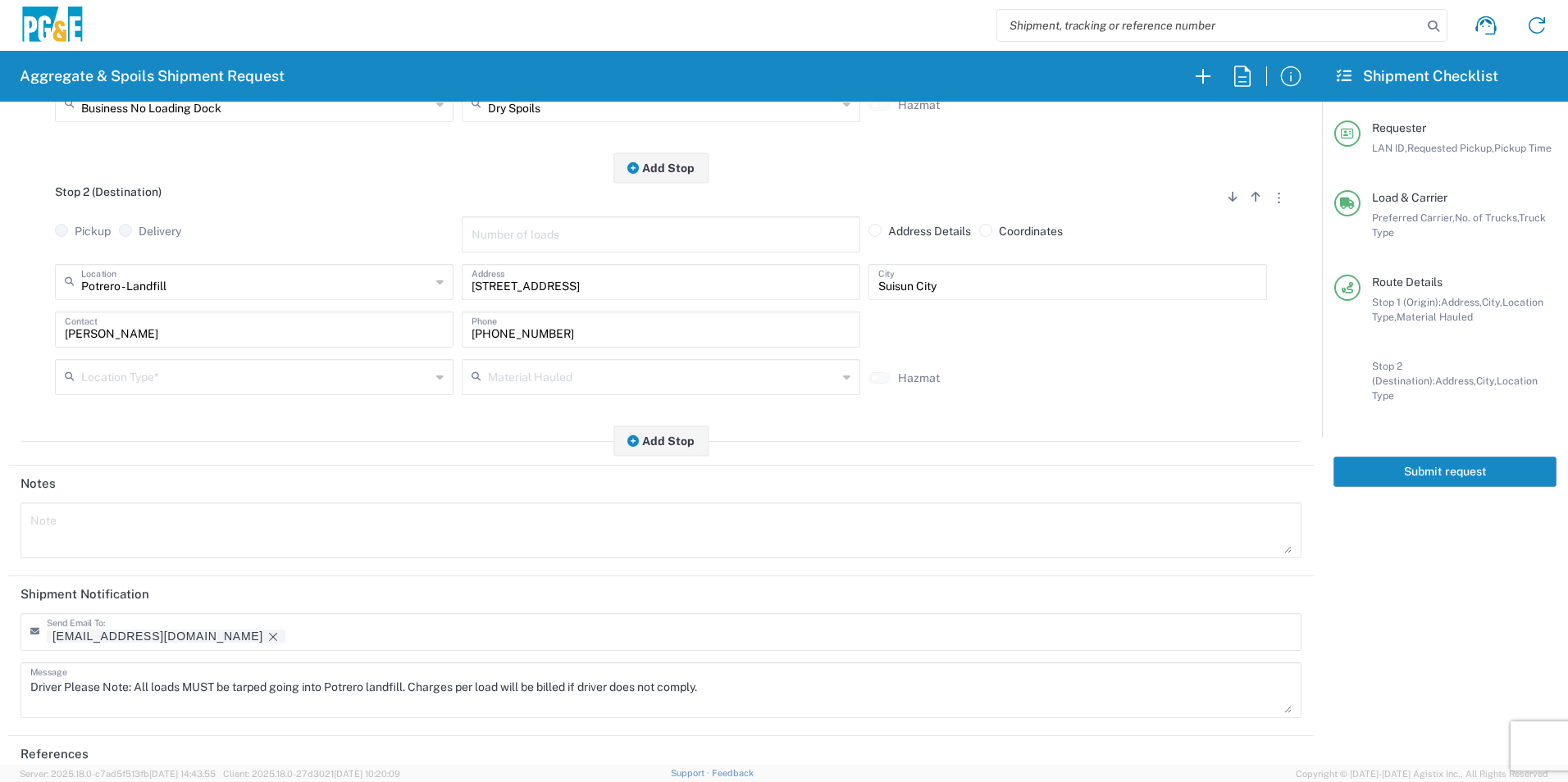
type input "6"
click at [223, 383] on input "text" at bounding box center [256, 375] width 350 height 29
click at [116, 465] on span "Landfill" at bounding box center [252, 468] width 391 height 25
type input "Landfill"
click at [269, 637] on icon "Remove tag" at bounding box center [273, 638] width 8 height 8
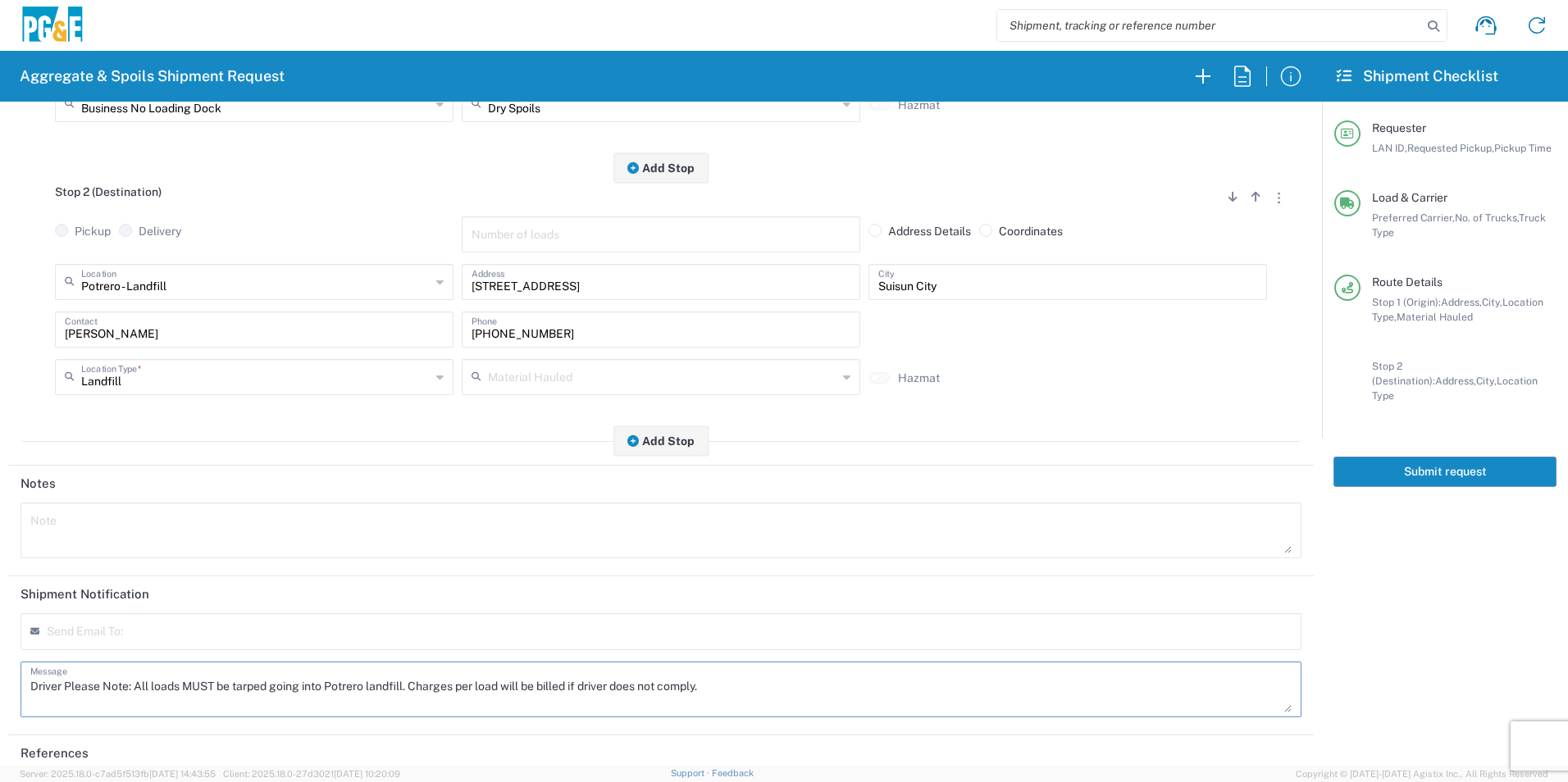
drag, startPoint x: 757, startPoint y: 687, endPoint x: -3, endPoint y: 659, distance: 760.5
click at [0, 659] on html "Aggregate & Spoils Shipment Request Requester Information C6WI LAN ID * [DATE] …" at bounding box center [784, 391] width 1568 height 782
click at [134, 533] on textarea at bounding box center [660, 530] width 1261 height 46
paste textarea "Driver Please Note: All loads MUST be tarped going into Potrero landfill. Charg…"
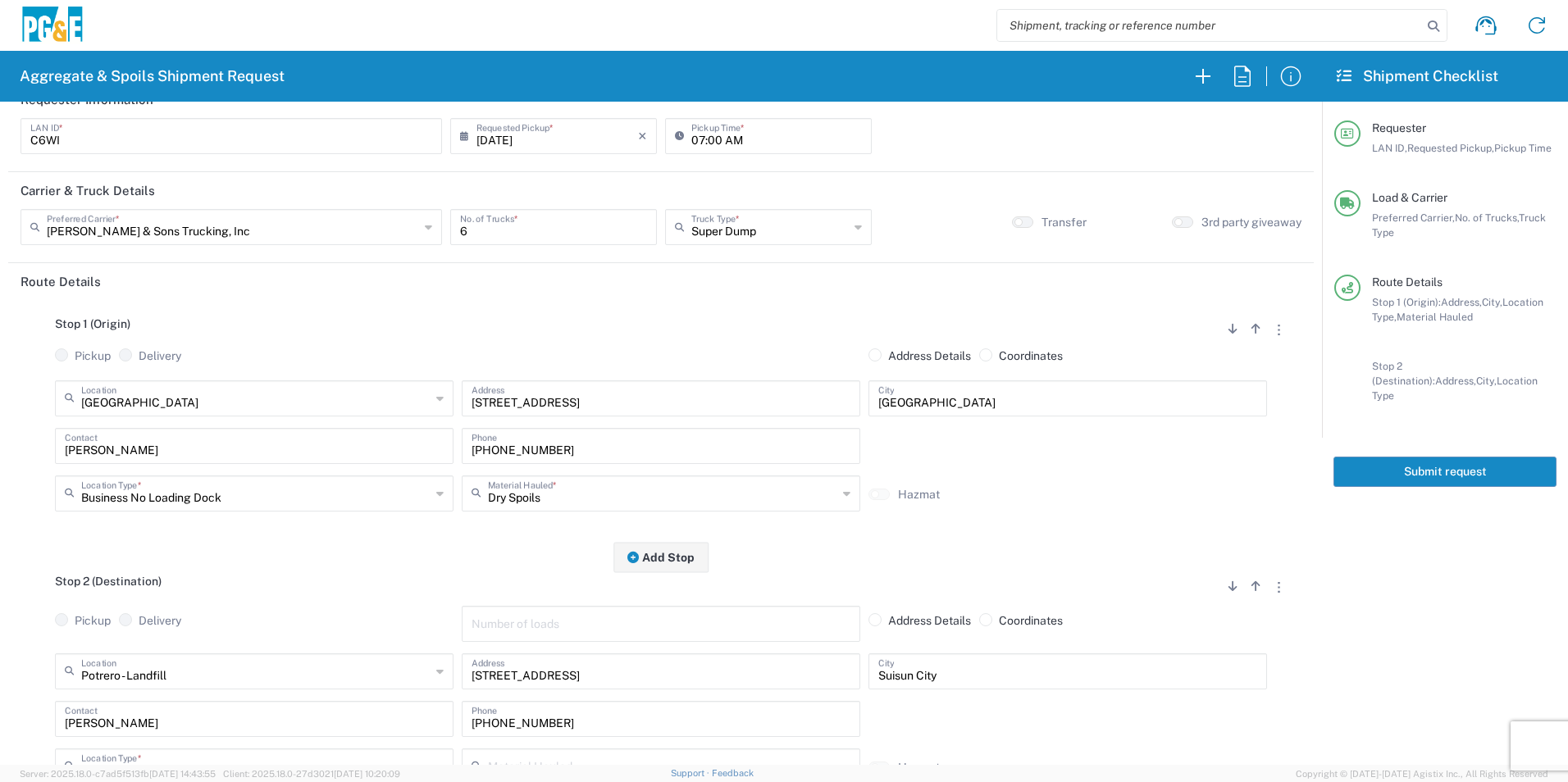
scroll to position [0, 0]
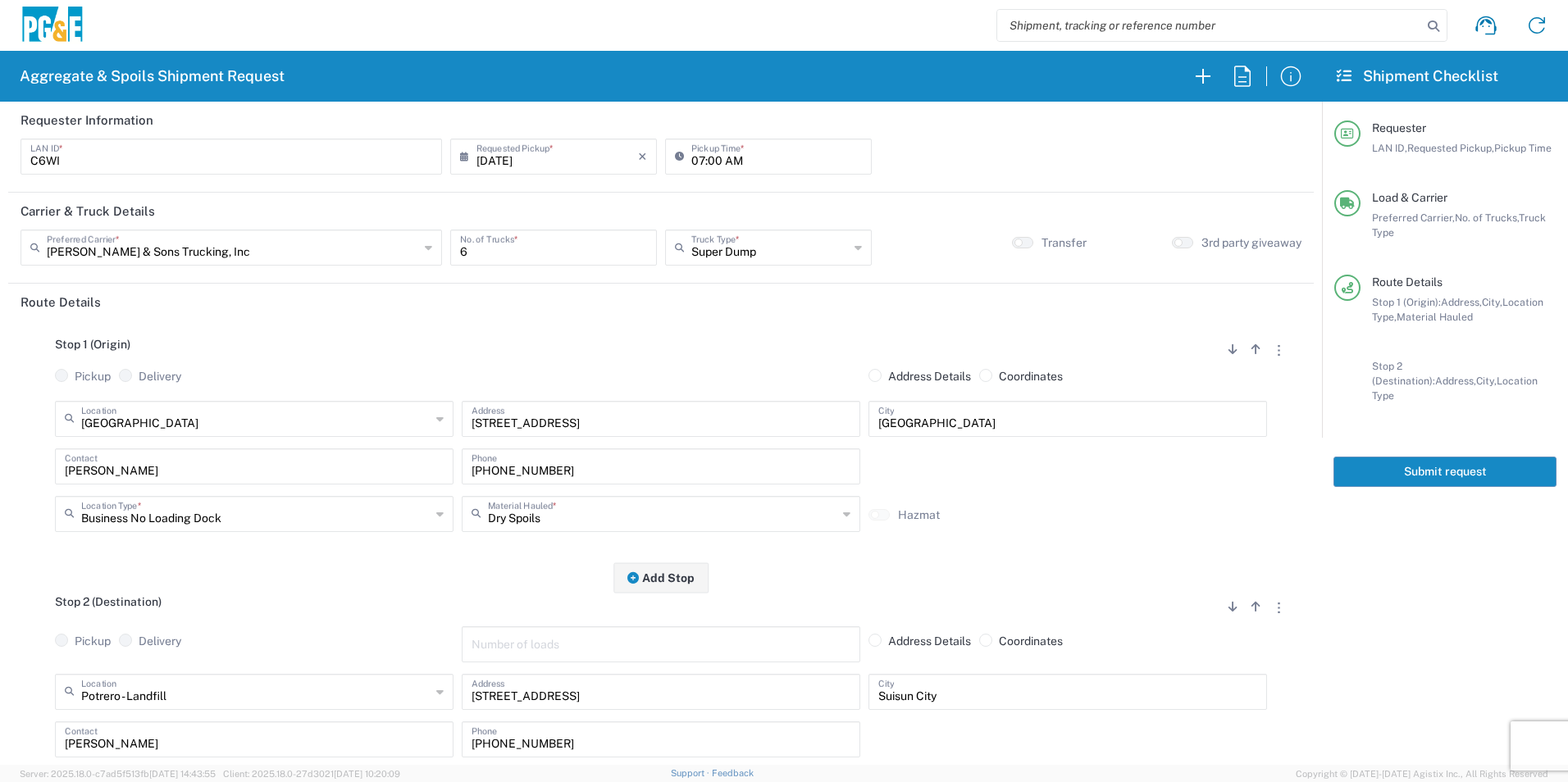
type textarea "Driver Please Note: All loads MUST be tarped going into Potrero landfill. Charg…"
click at [1472, 457] on button "Submit request" at bounding box center [1444, 472] width 223 height 30
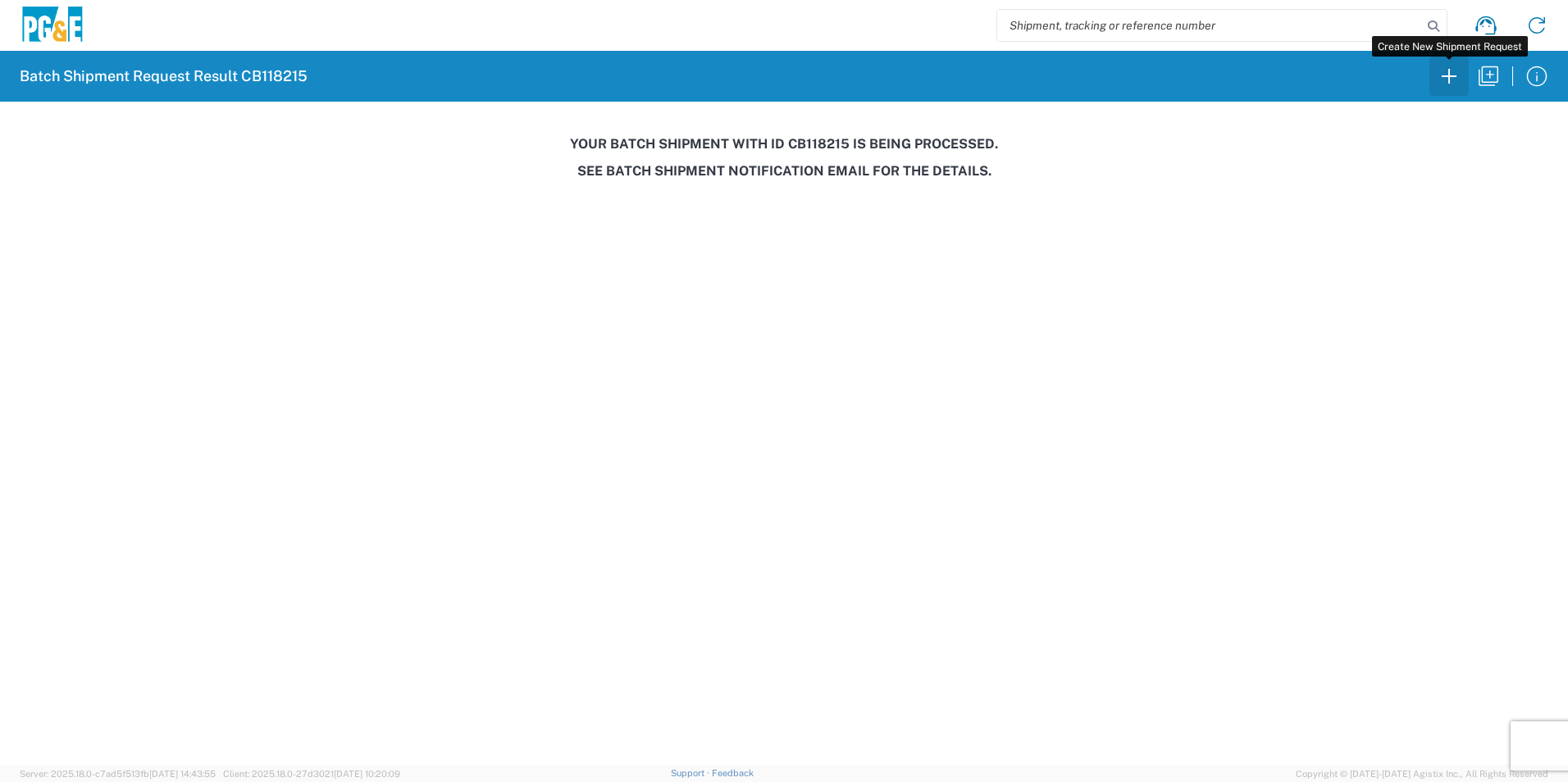
click at [1455, 84] on icon "button" at bounding box center [1449, 76] width 26 height 26
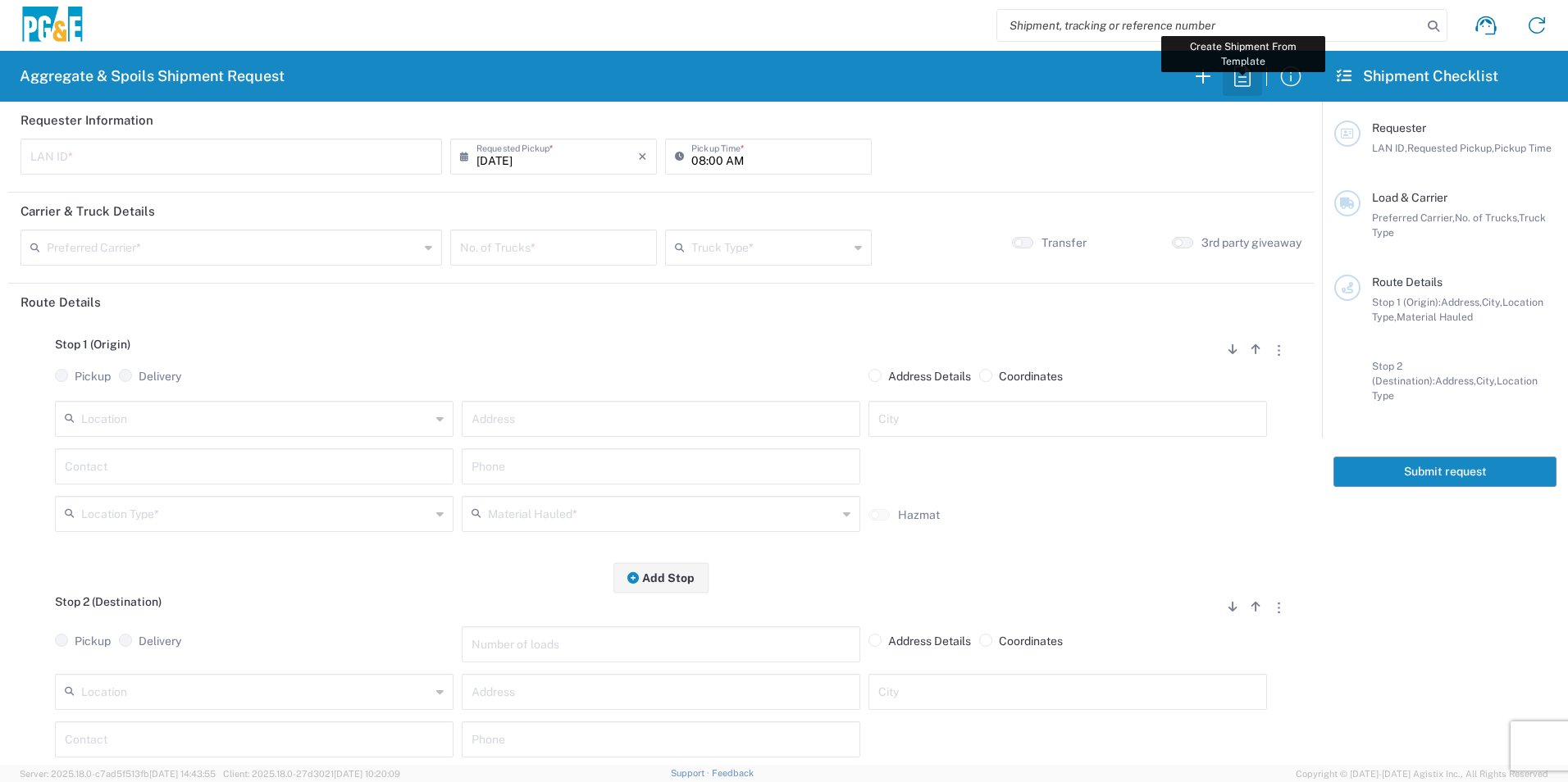
click at [1244, 76] on icon "button" at bounding box center [1242, 76] width 26 height 26
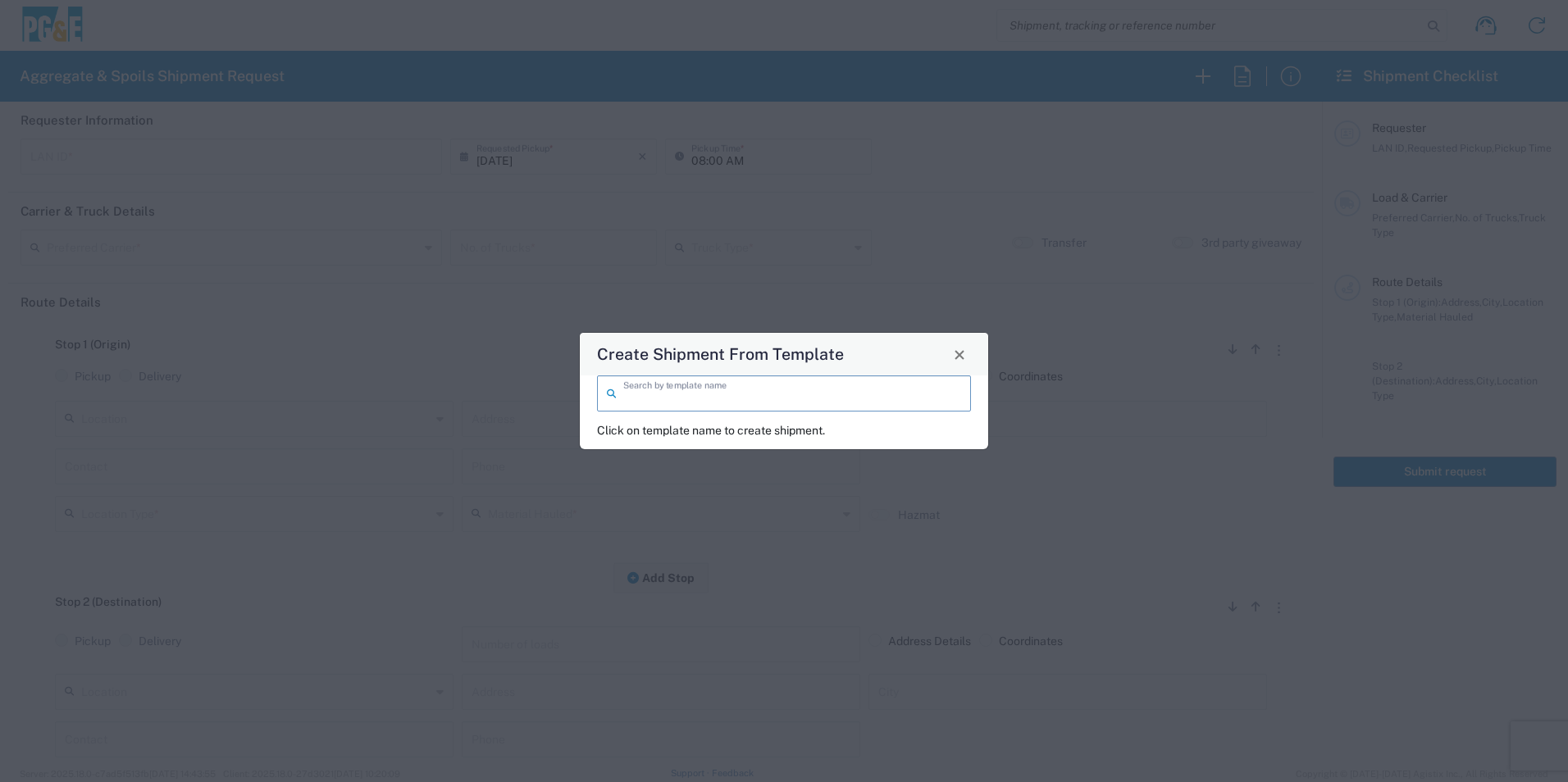
click at [660, 400] on input "search" at bounding box center [792, 392] width 338 height 29
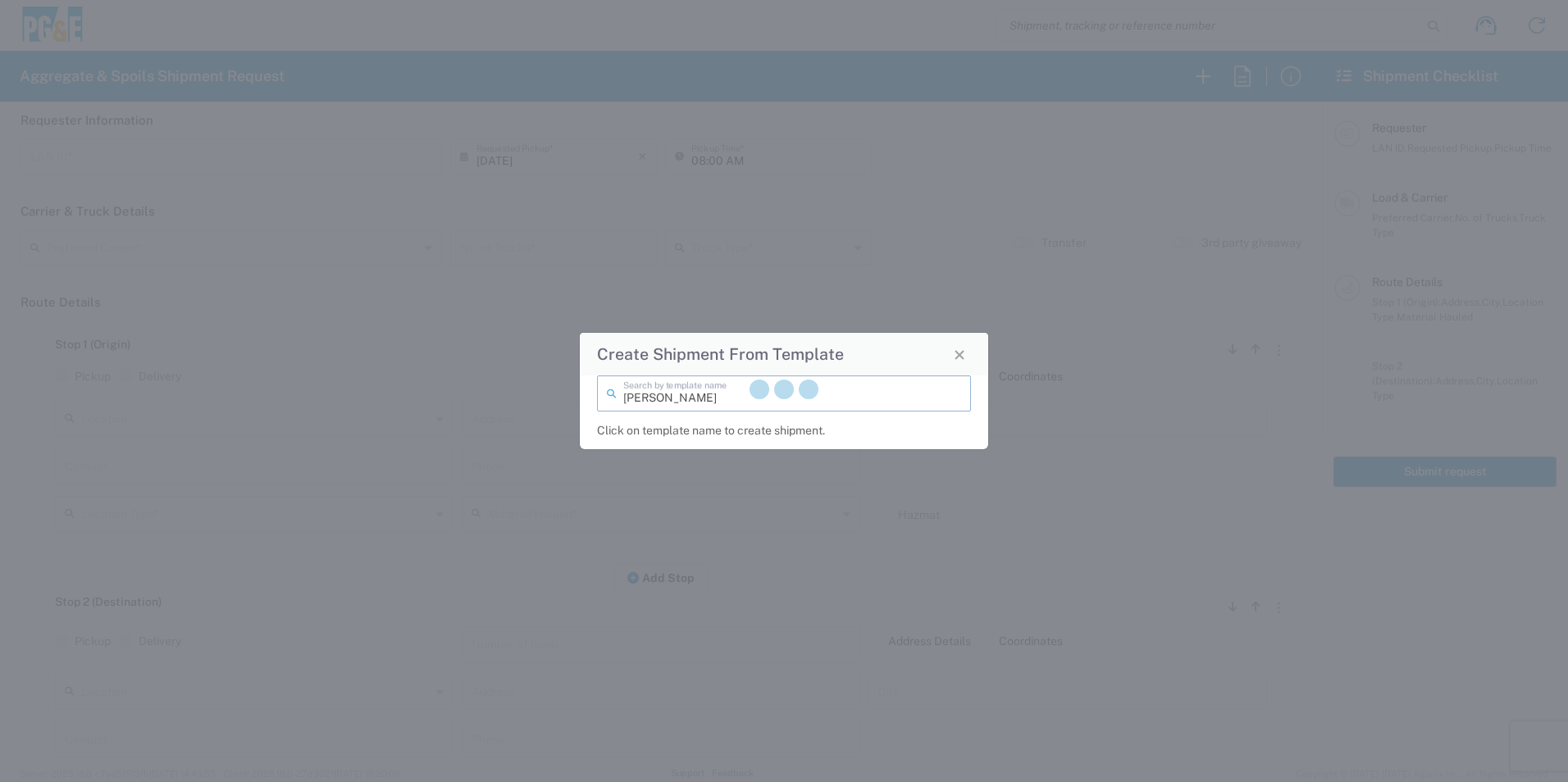
type input "[PERSON_NAME]"
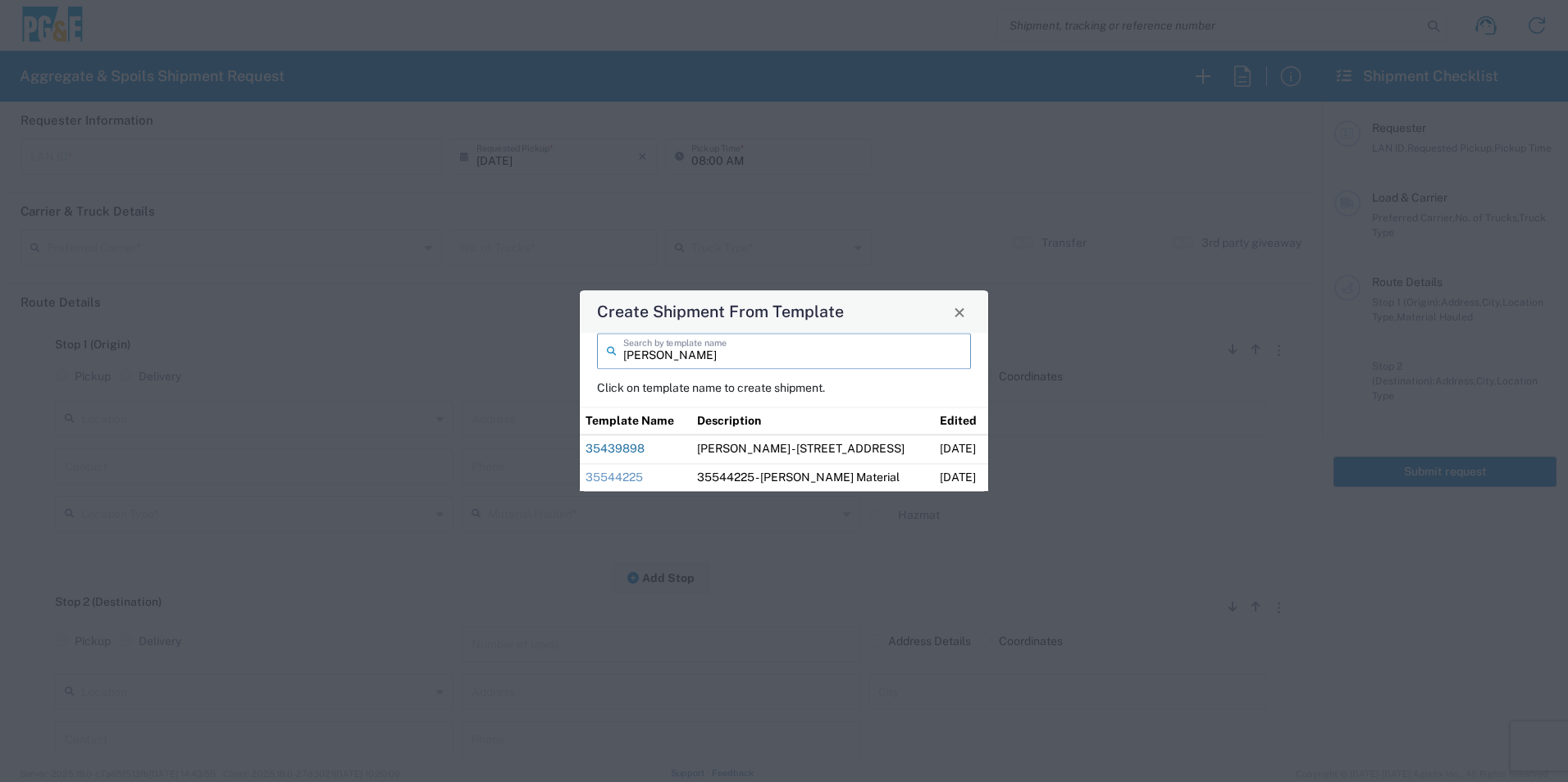
click at [631, 444] on link "35439898" at bounding box center [615, 449] width 59 height 13
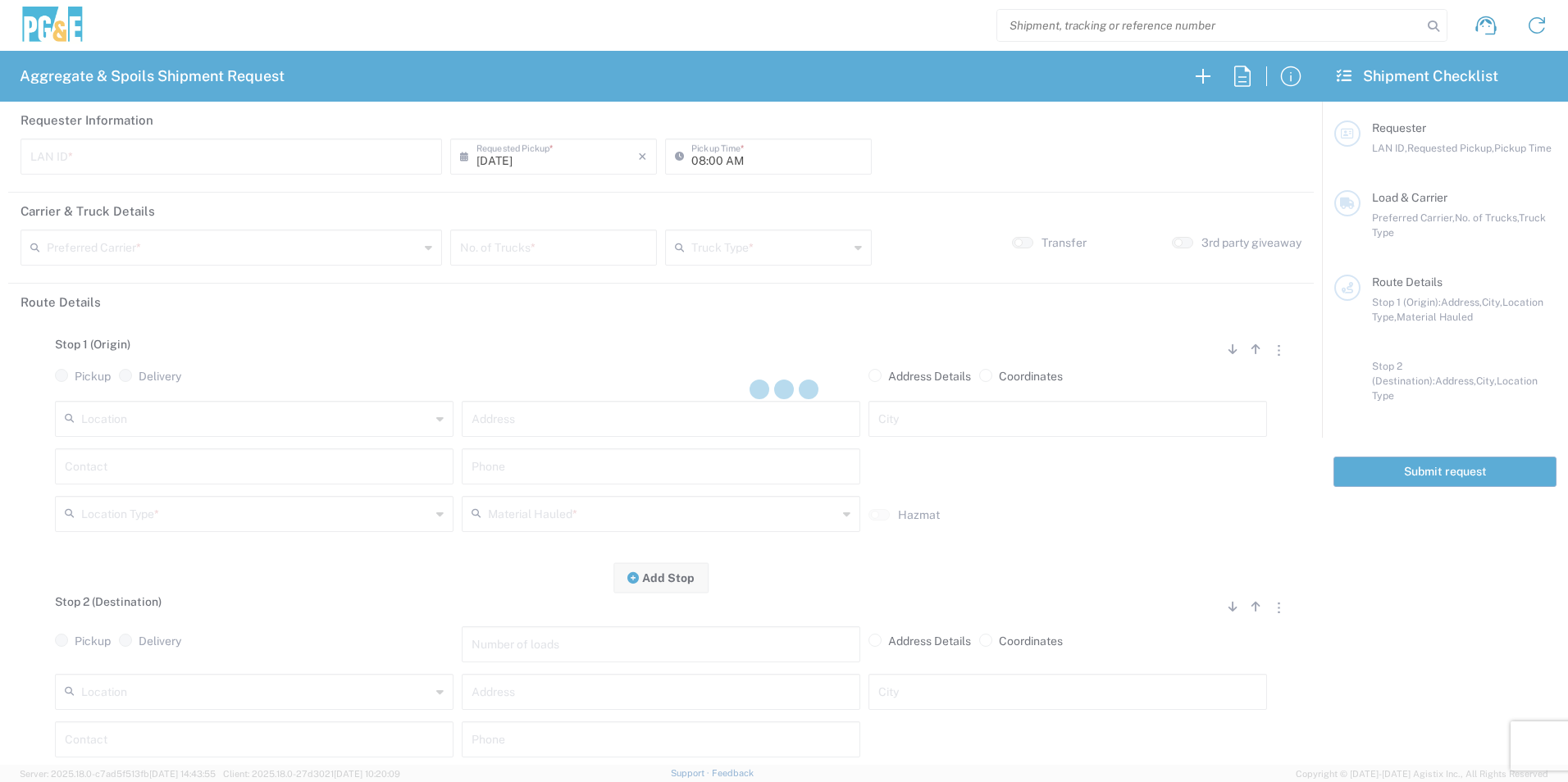
type input "DGMP"
type input "03:15 AM"
type input "[PERSON_NAME] & Sons Trucking, Inc"
type input "Super Dump"
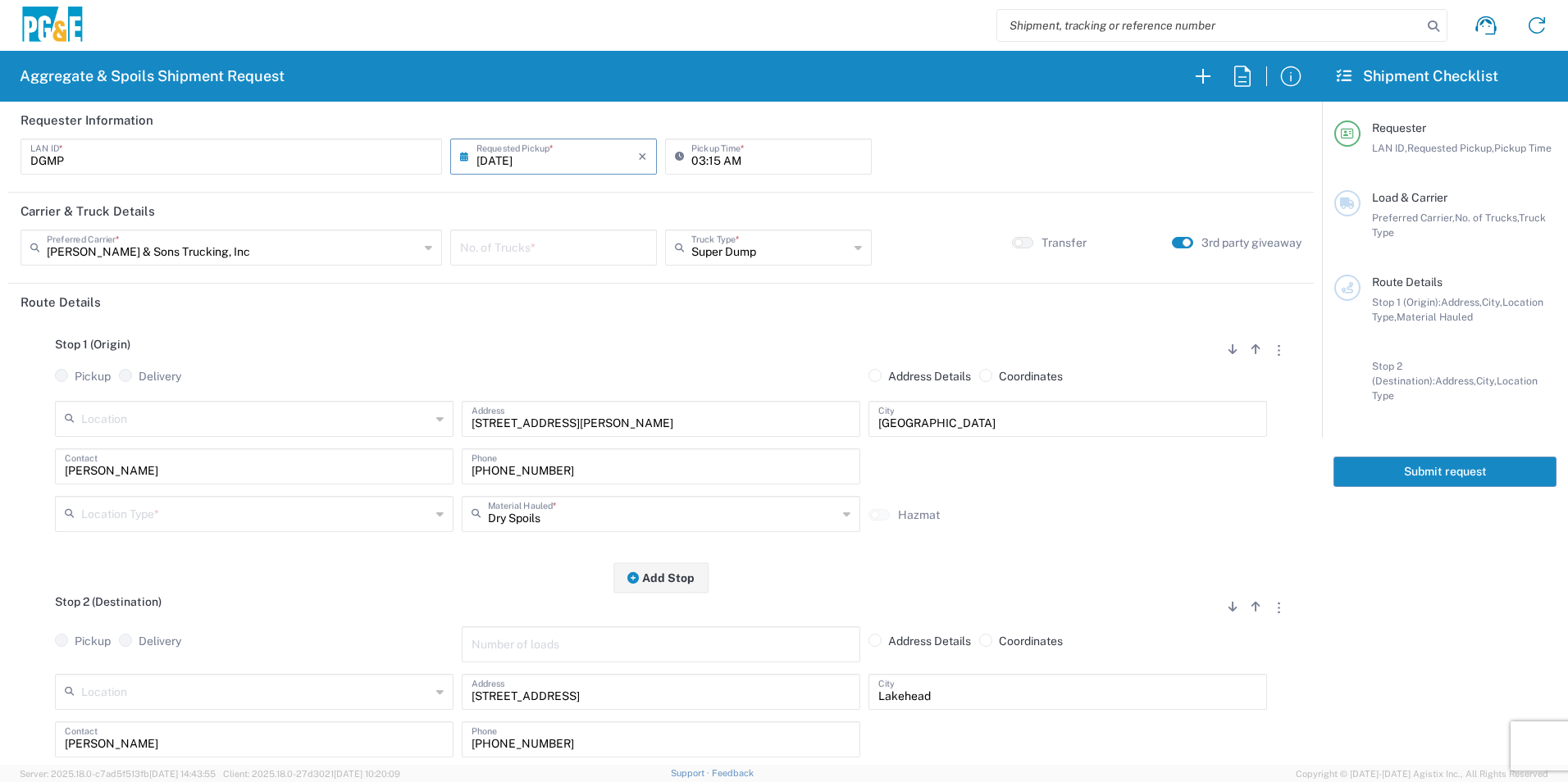
click at [694, 157] on input "03:15 AM" at bounding box center [776, 155] width 171 height 29
type input "04:15 AM"
click at [497, 249] on input "number" at bounding box center [554, 246] width 187 height 29
type input "3"
drag, startPoint x: 212, startPoint y: 515, endPoint x: 233, endPoint y: 506, distance: 22.8
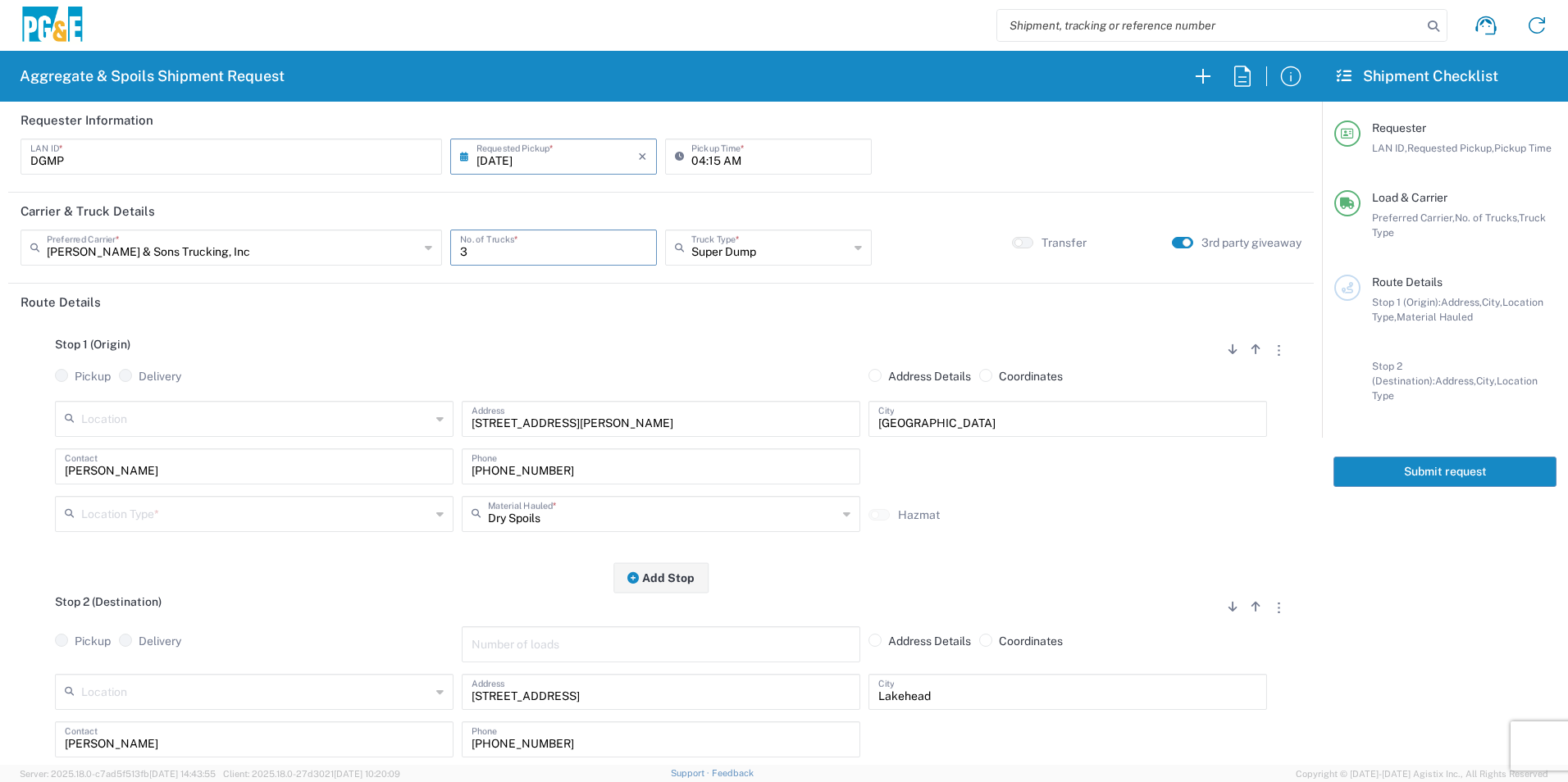
click at [211, 516] on input "text" at bounding box center [256, 512] width 350 height 29
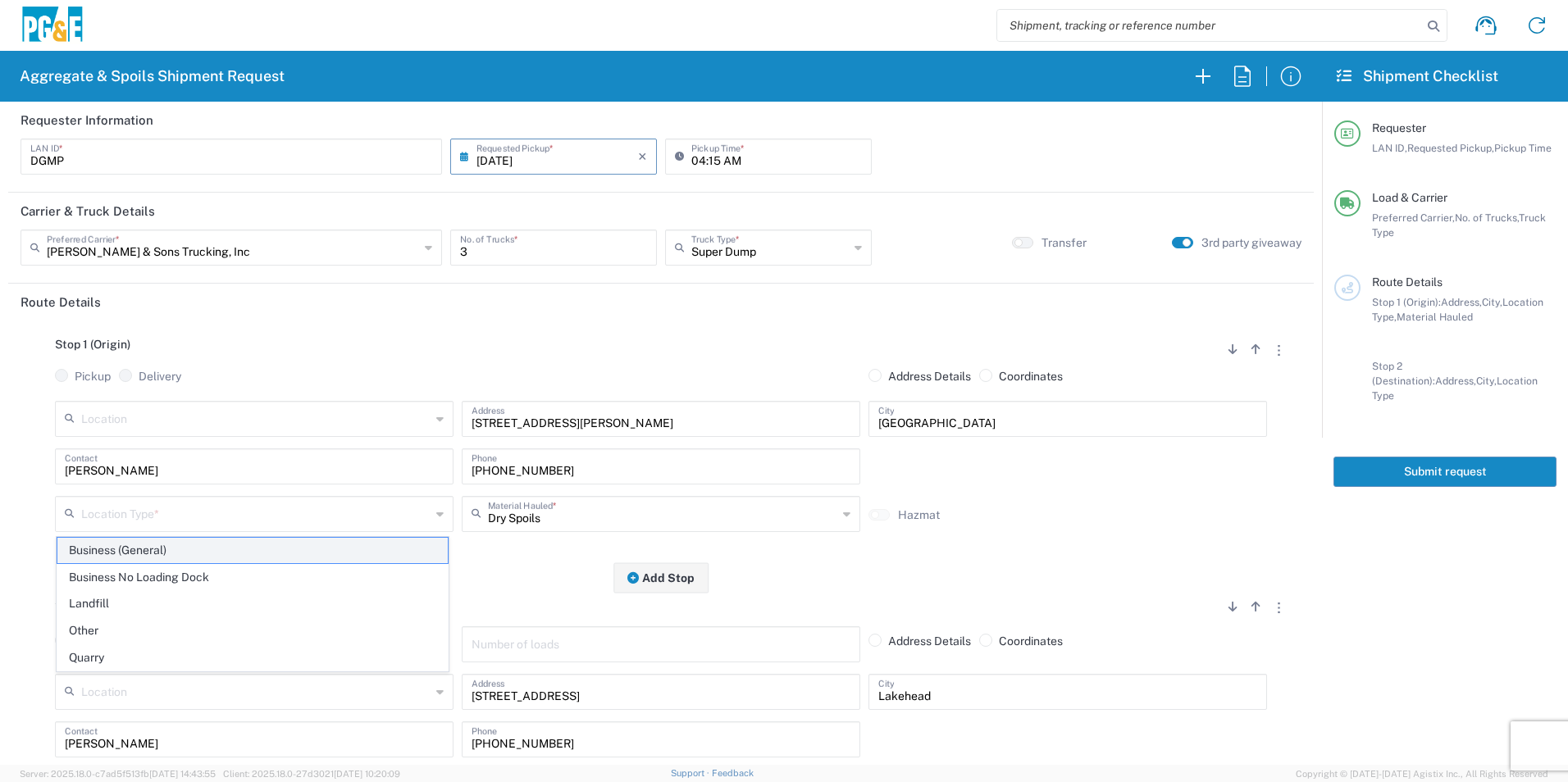
click at [83, 550] on span "Business (General)" at bounding box center [252, 550] width 391 height 25
type input "Business (General)"
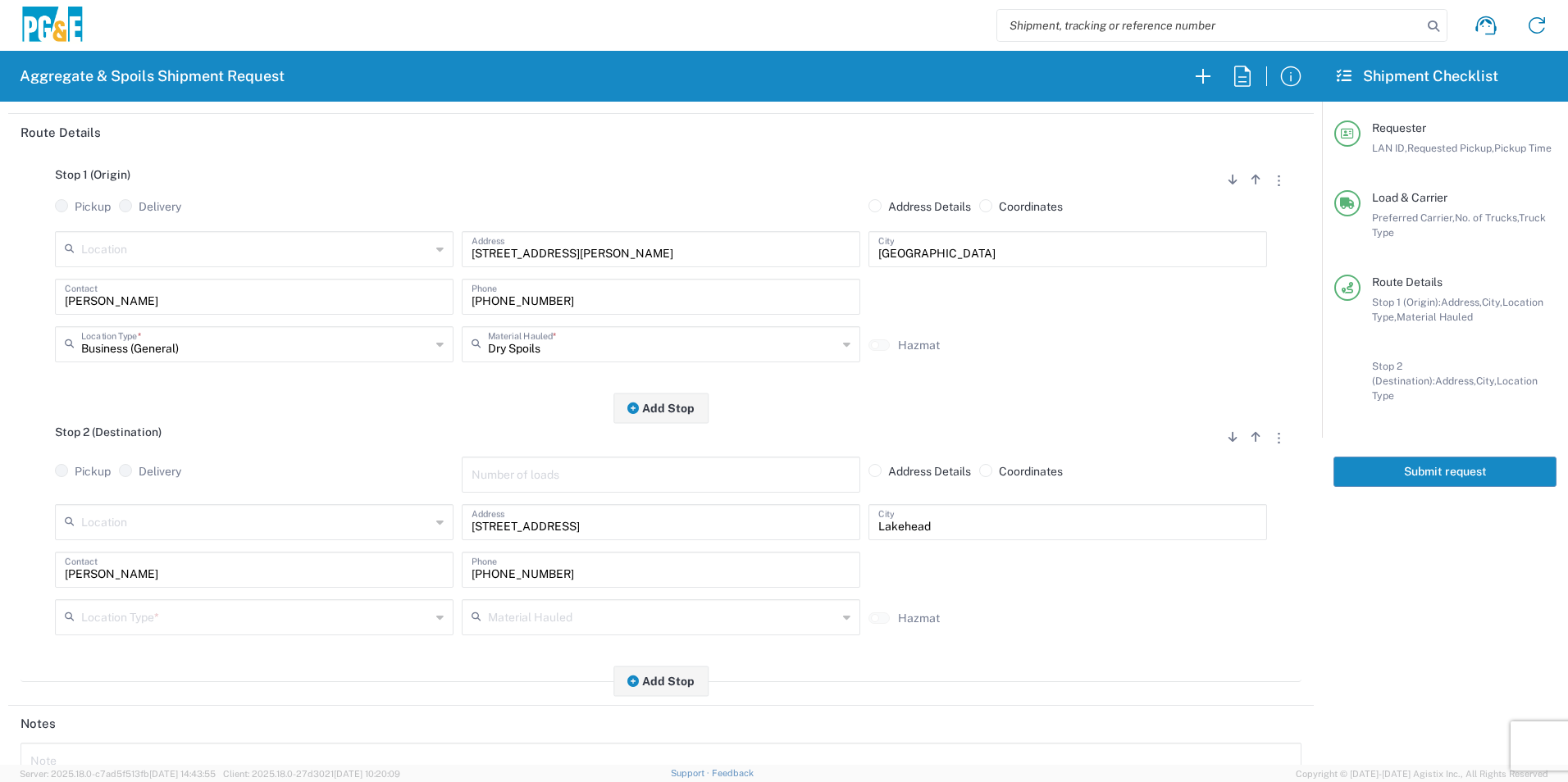
scroll to position [246, 0]
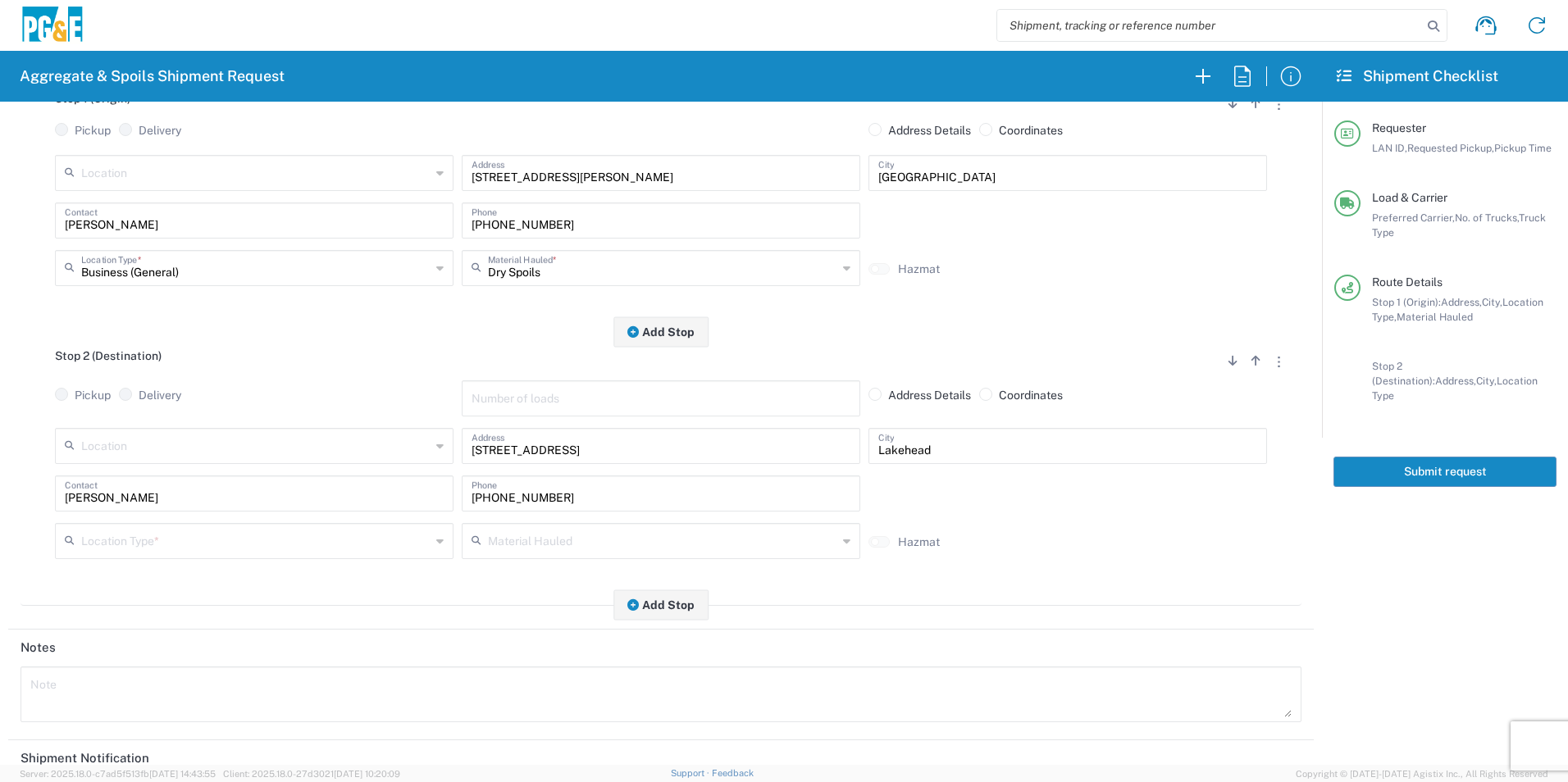
click at [182, 548] on input "text" at bounding box center [256, 540] width 350 height 29
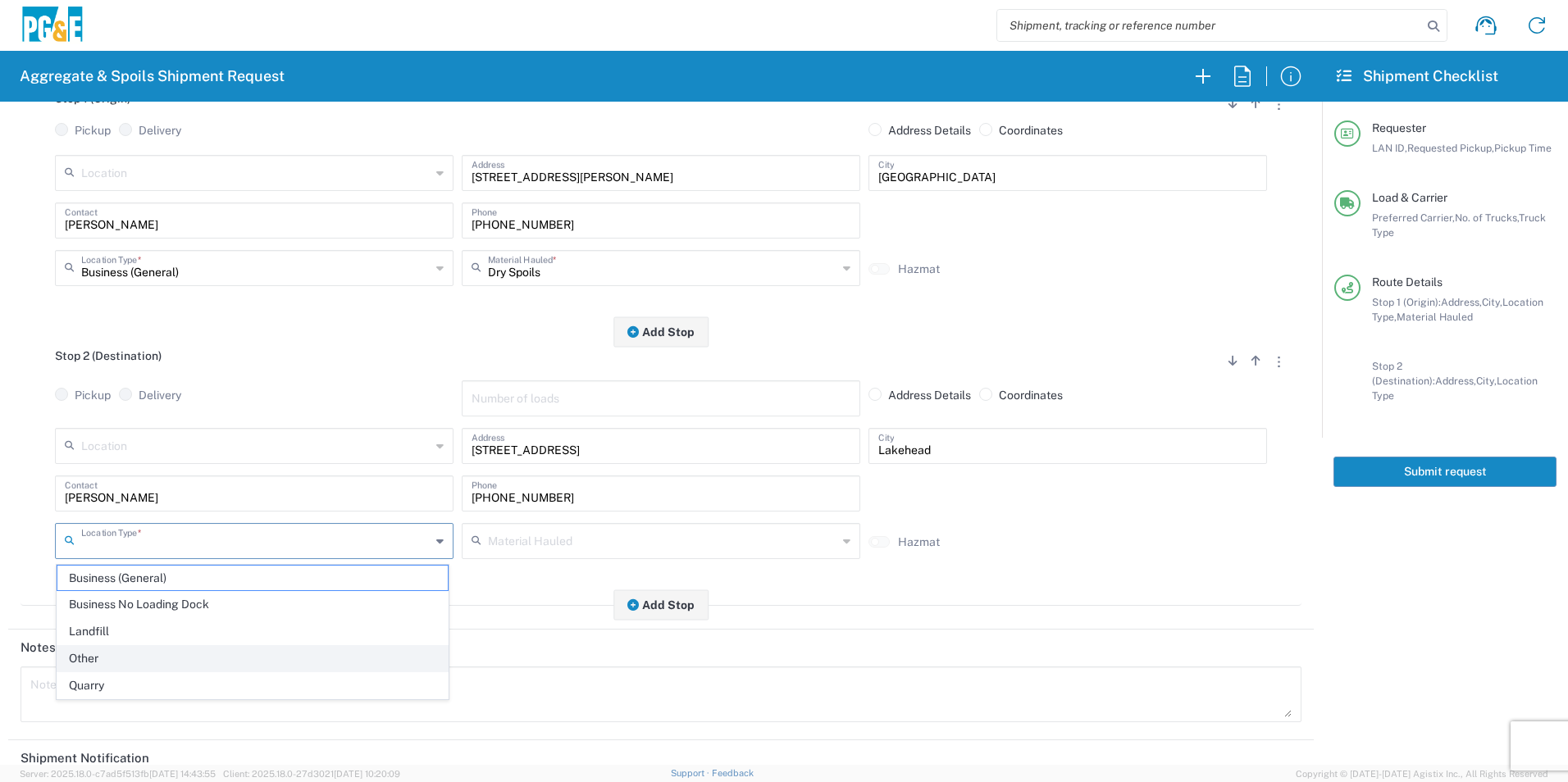
click at [115, 654] on span "Other" at bounding box center [252, 659] width 391 height 25
type input "Other"
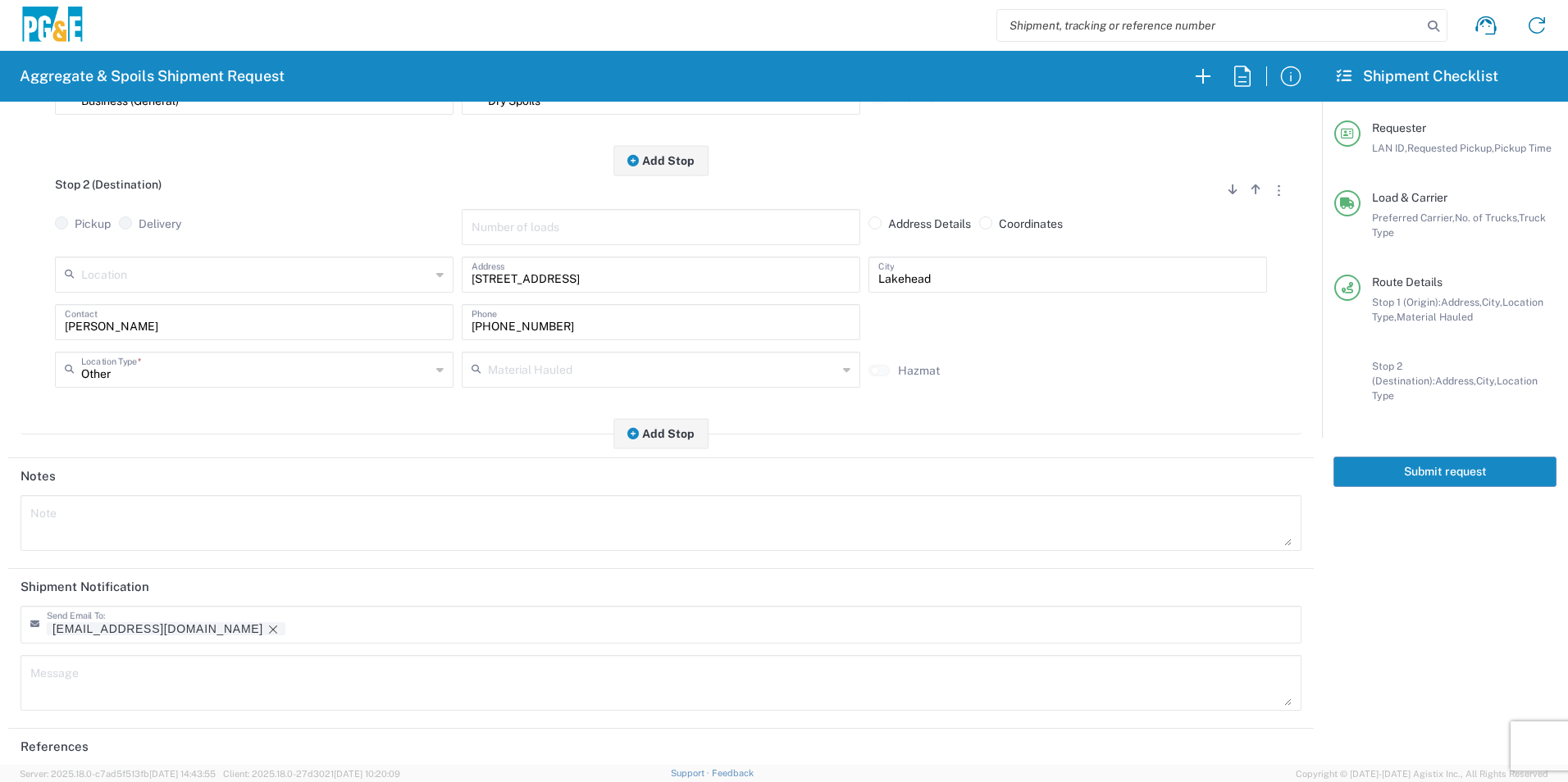
scroll to position [474, 0]
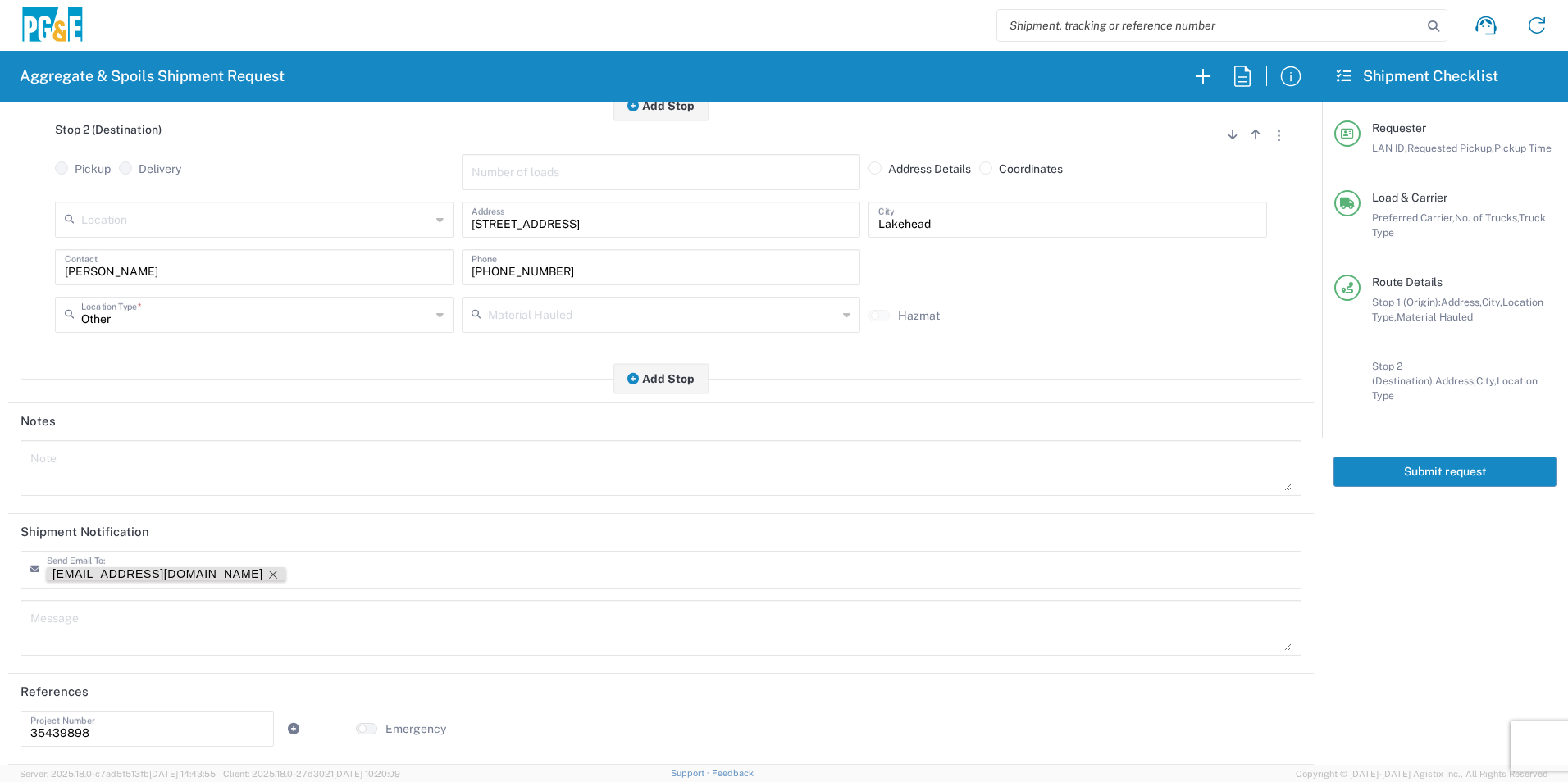
click at [266, 578] on icon "Remove tag" at bounding box center [273, 575] width 13 height 13
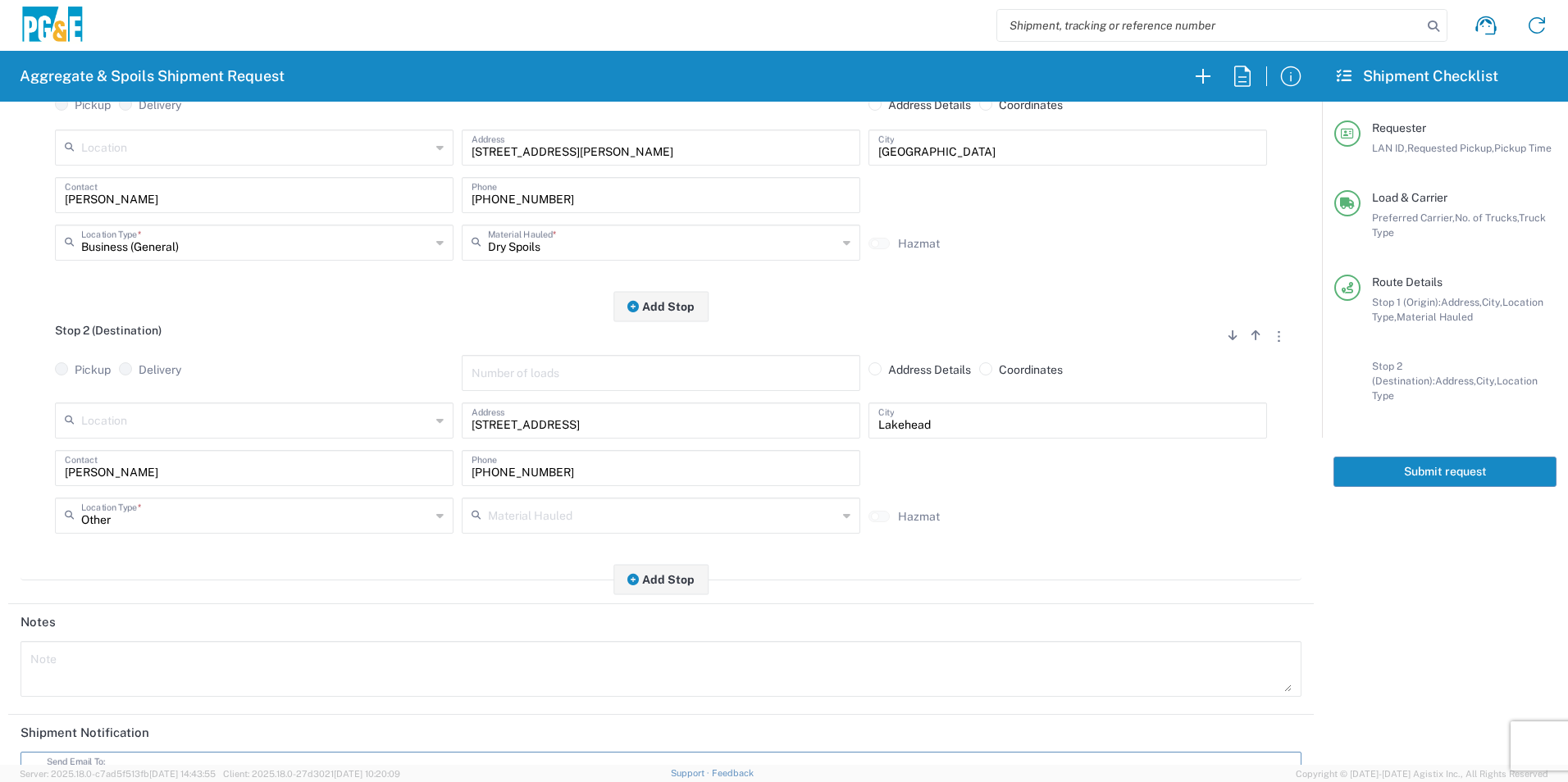
scroll to position [0, 0]
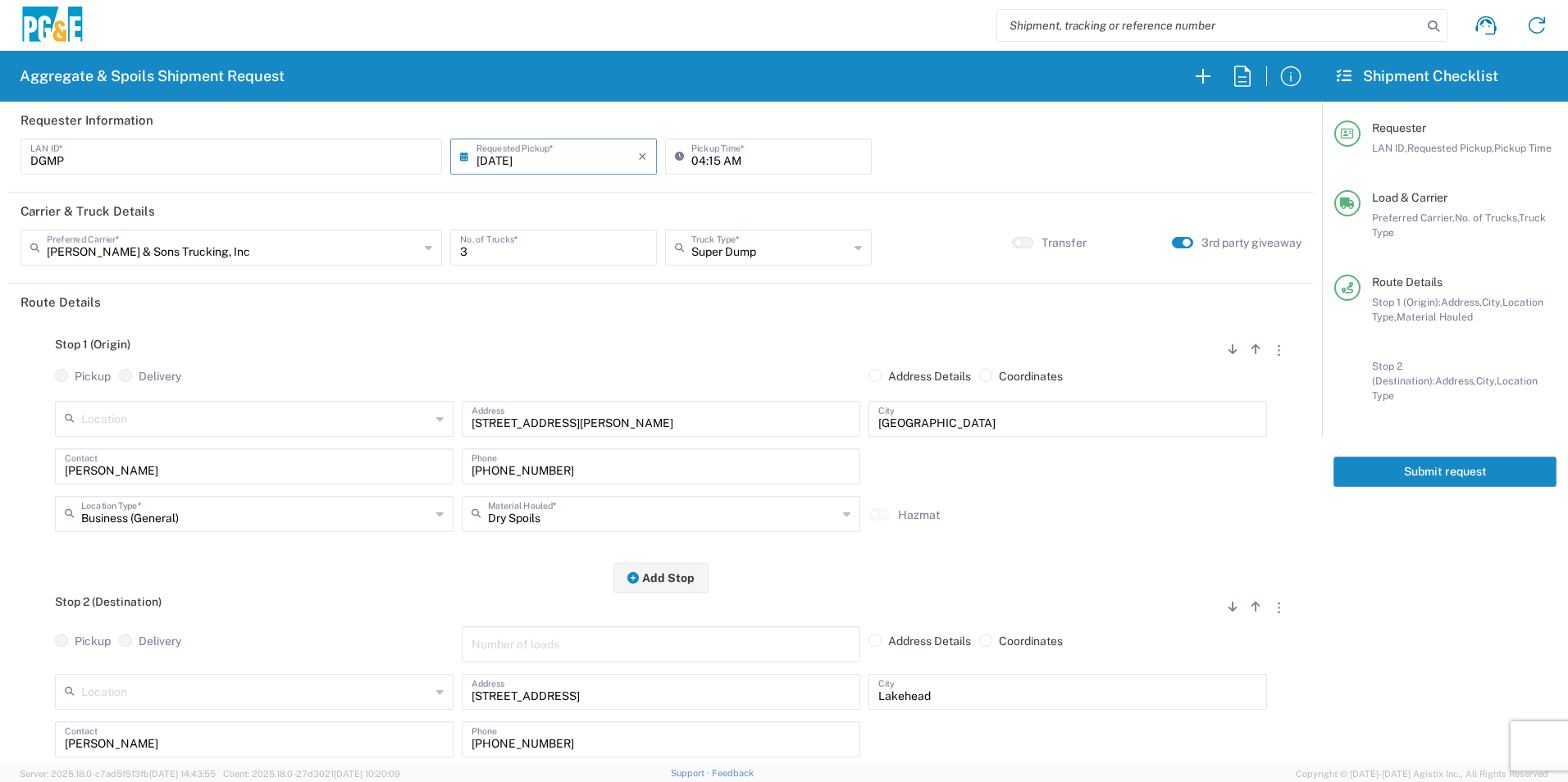
click at [1438, 458] on button "Submit request" at bounding box center [1444, 472] width 223 height 30
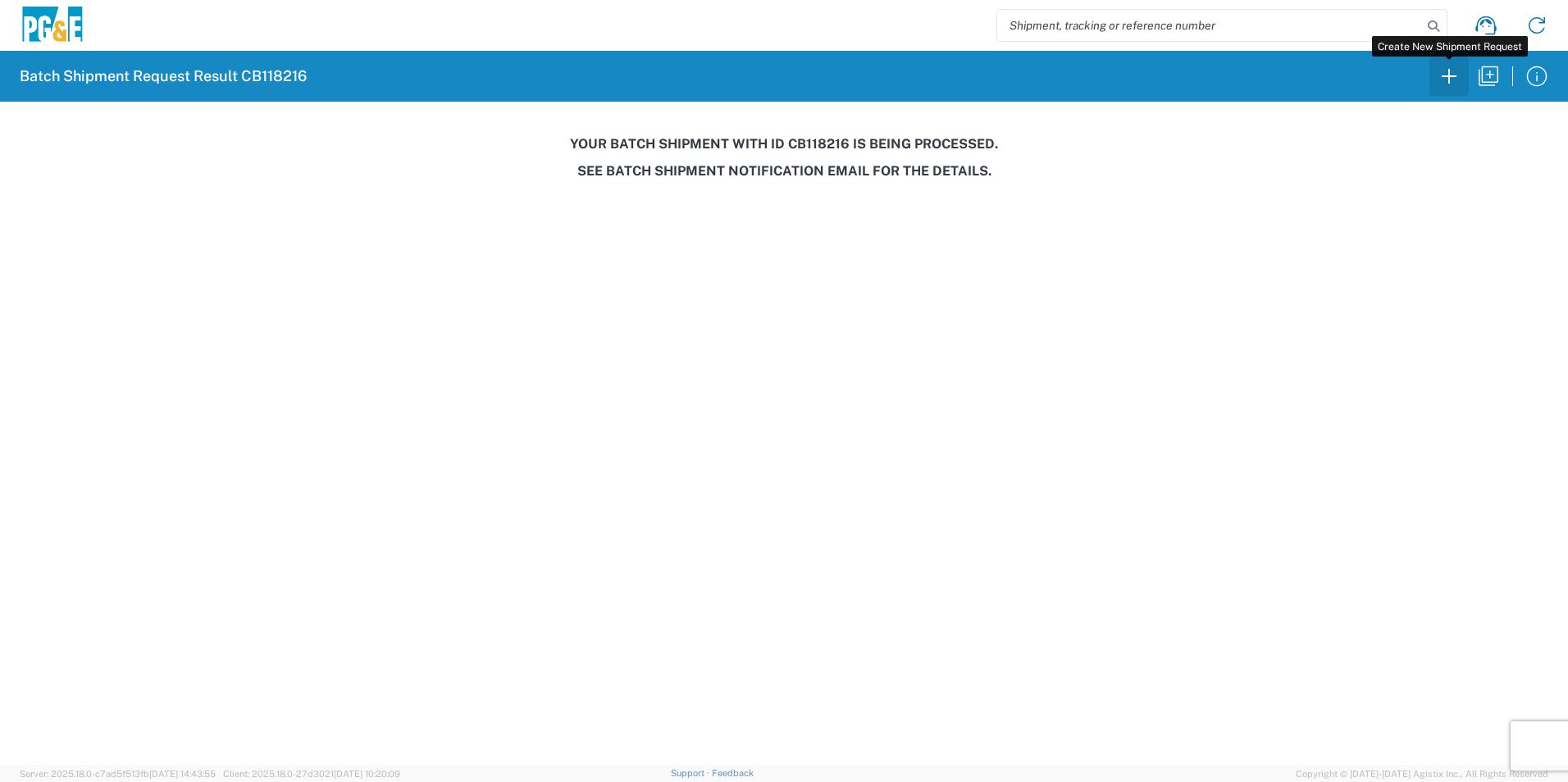
click at [1456, 80] on icon "button" at bounding box center [1449, 76] width 26 height 26
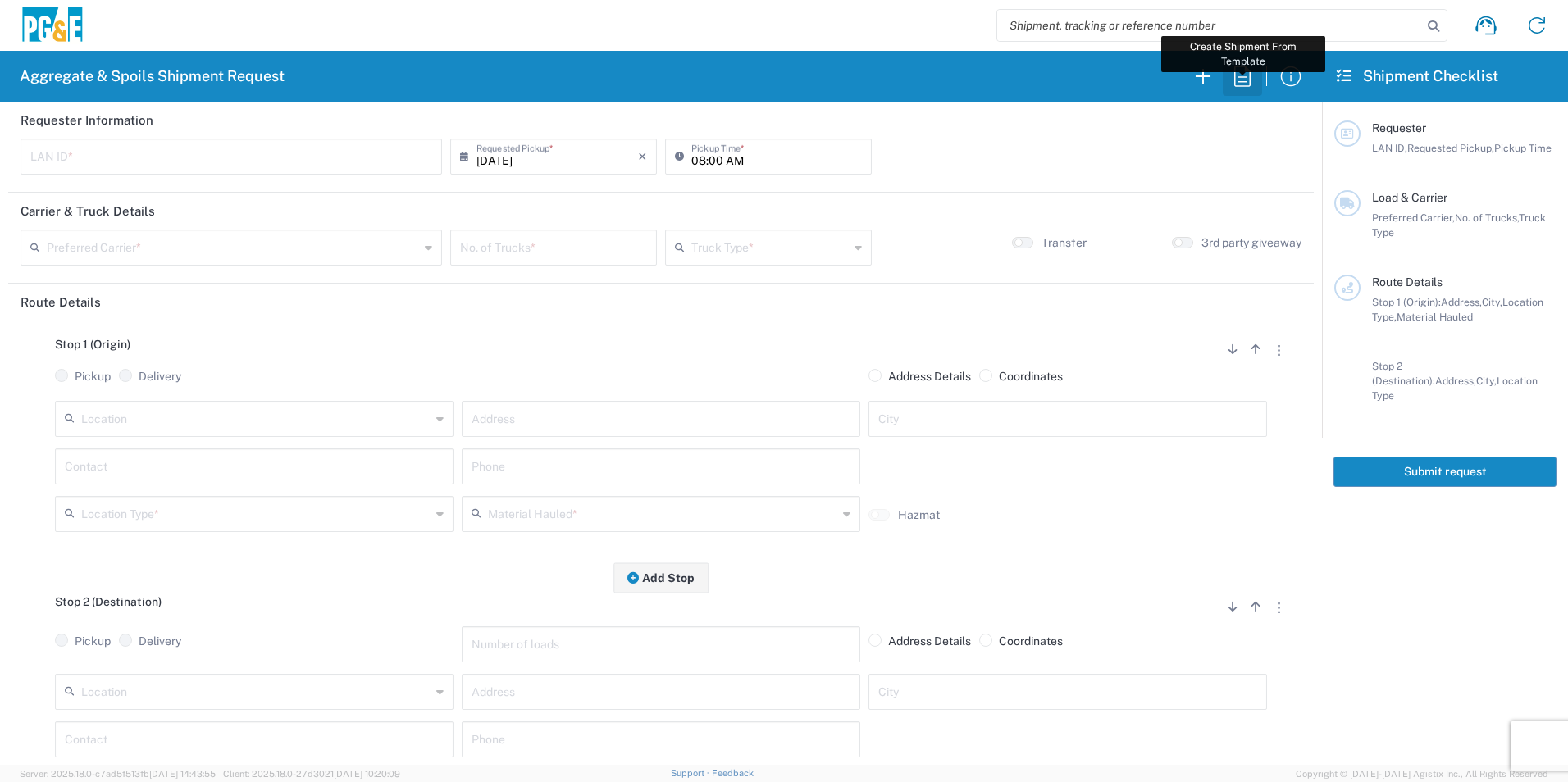
click at [1245, 80] on icon "button" at bounding box center [1242, 76] width 26 height 26
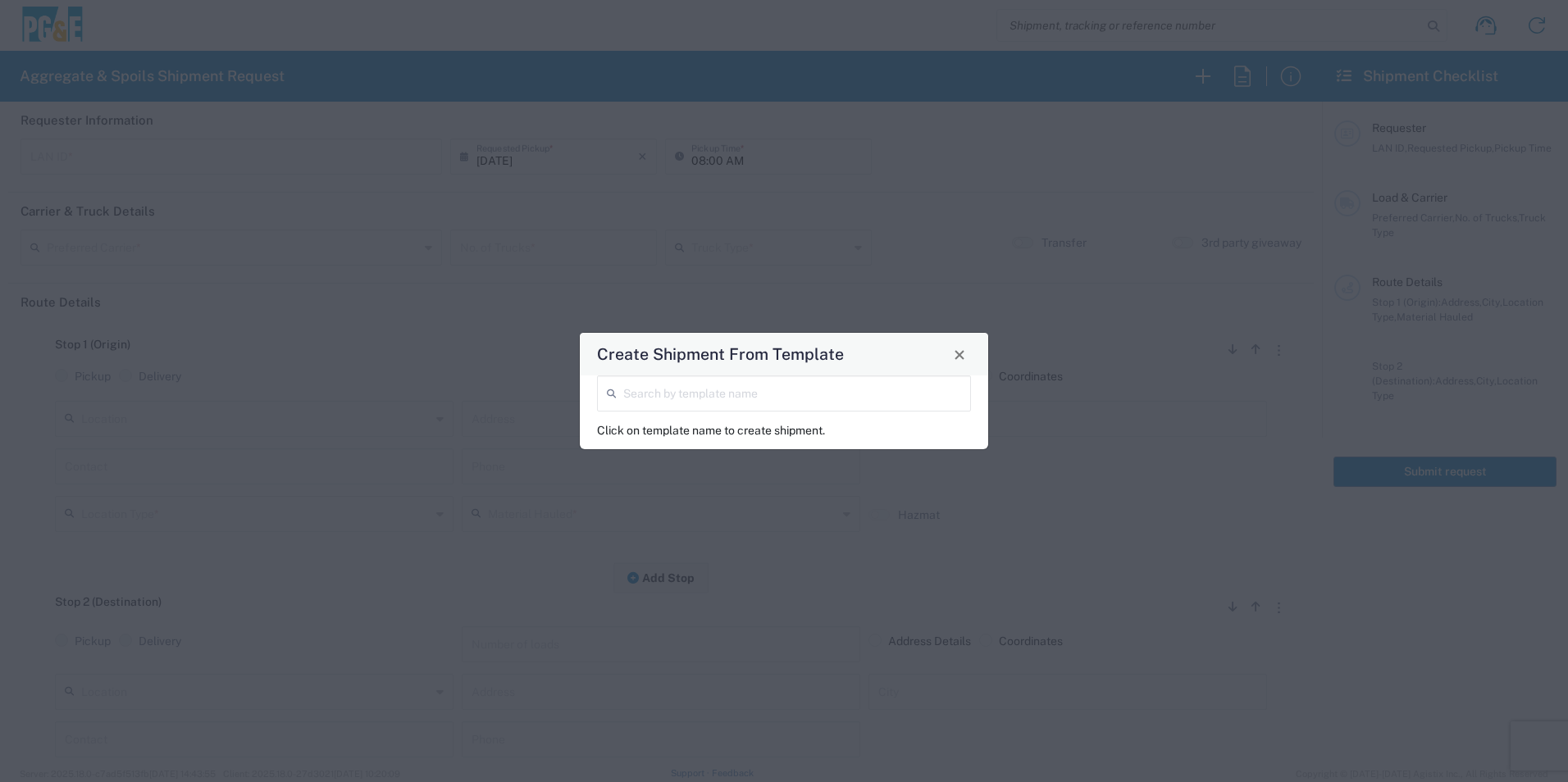
click at [792, 401] on input "search" at bounding box center [792, 392] width 338 height 29
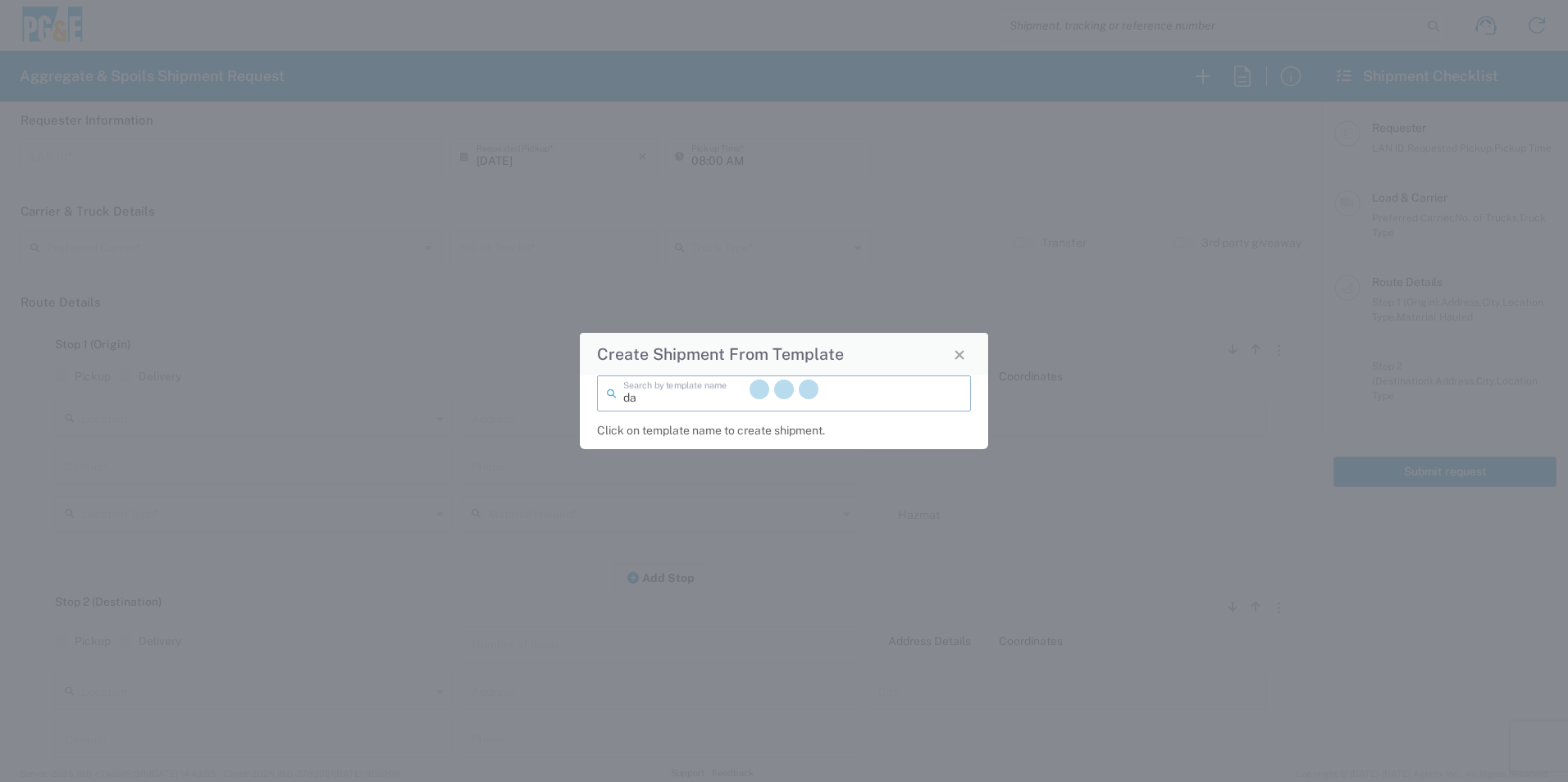
type input "d"
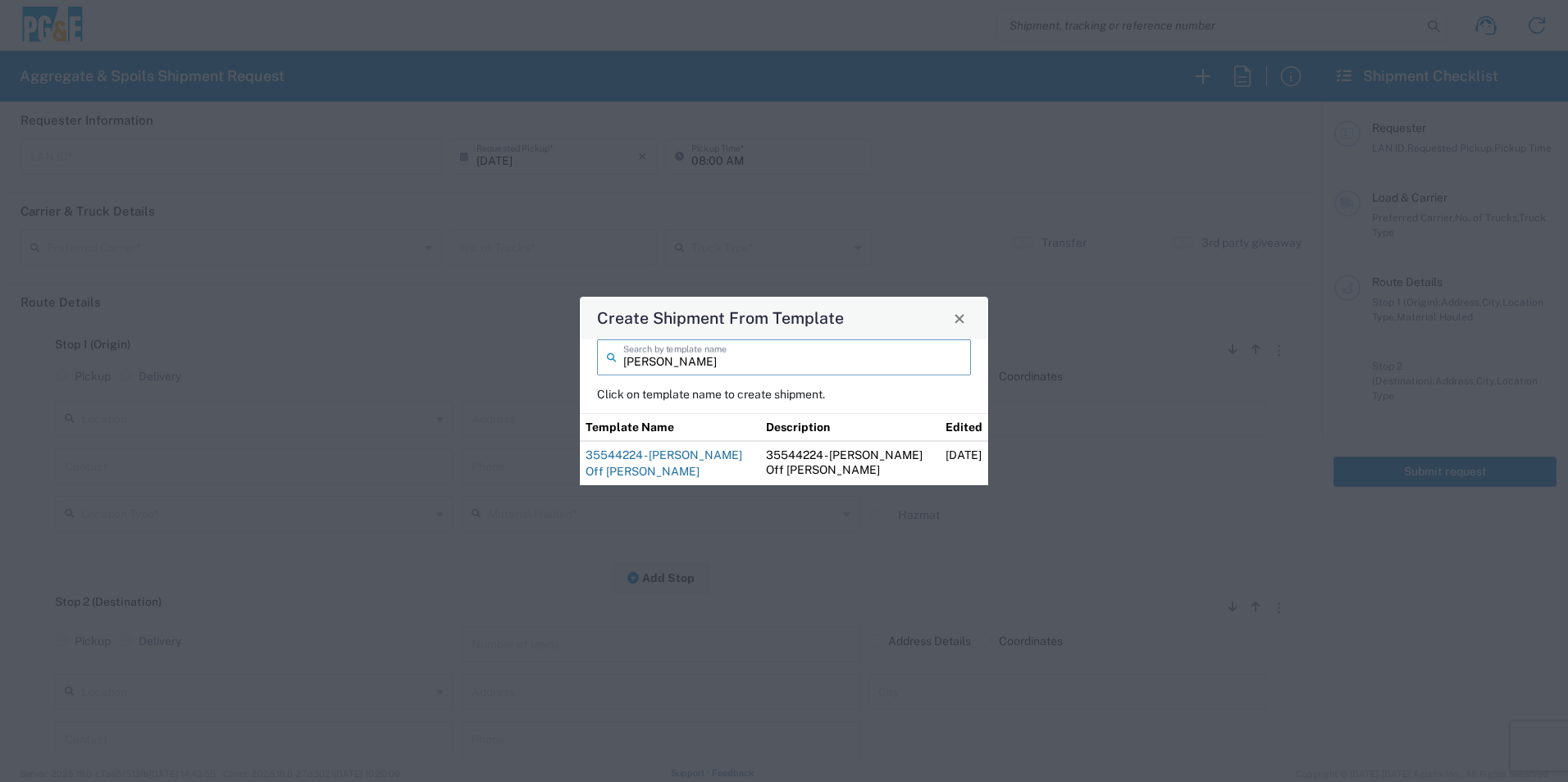
type input "[PERSON_NAME]"
click at [635, 455] on link "35544224 - [PERSON_NAME] Off [PERSON_NAME]" at bounding box center [664, 463] width 156 height 29
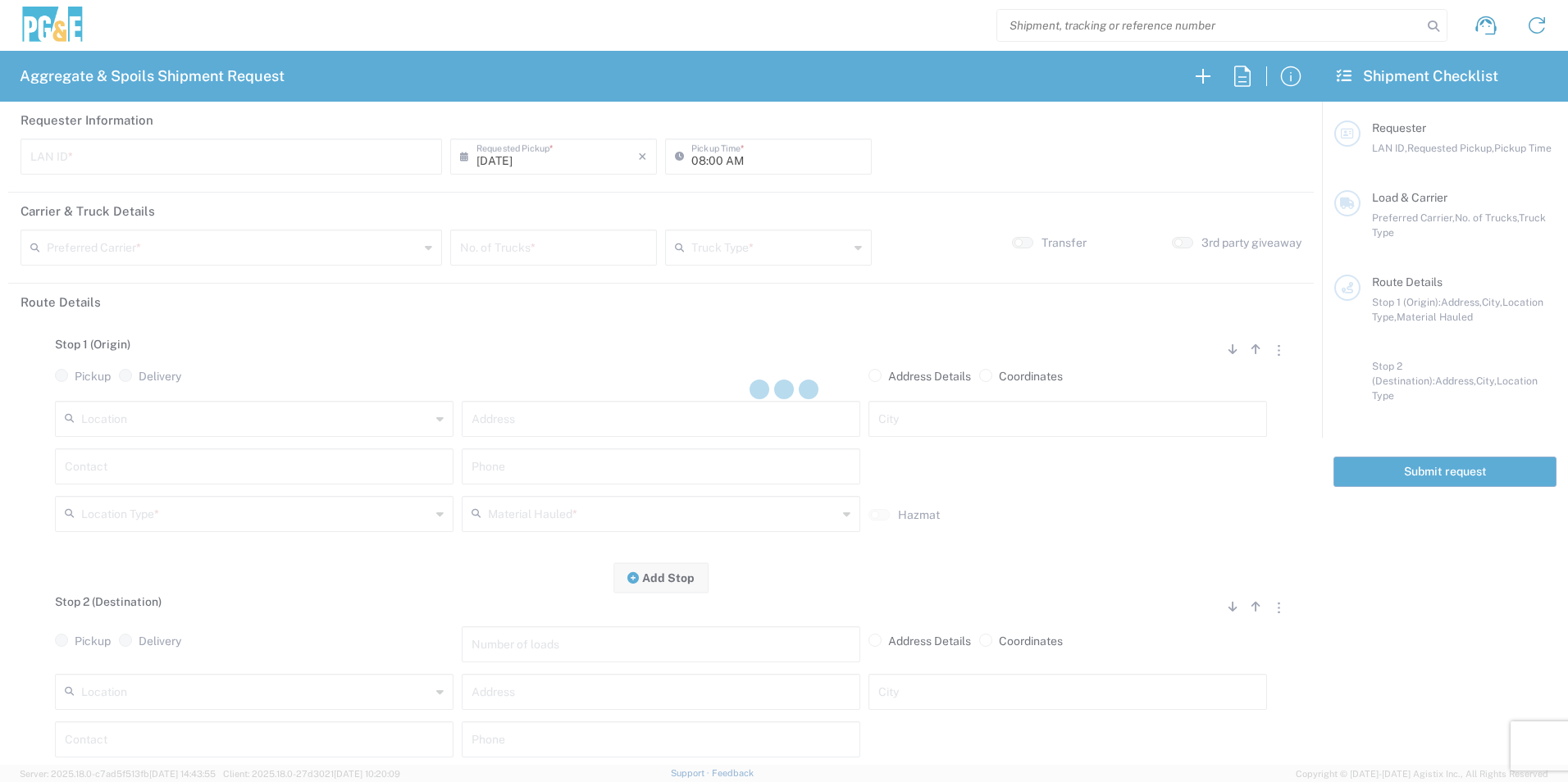
type input "J4TN"
type input "04:15 AM"
type input "[PERSON_NAME] & Sons Trucking, Inc"
type input "Super Dump"
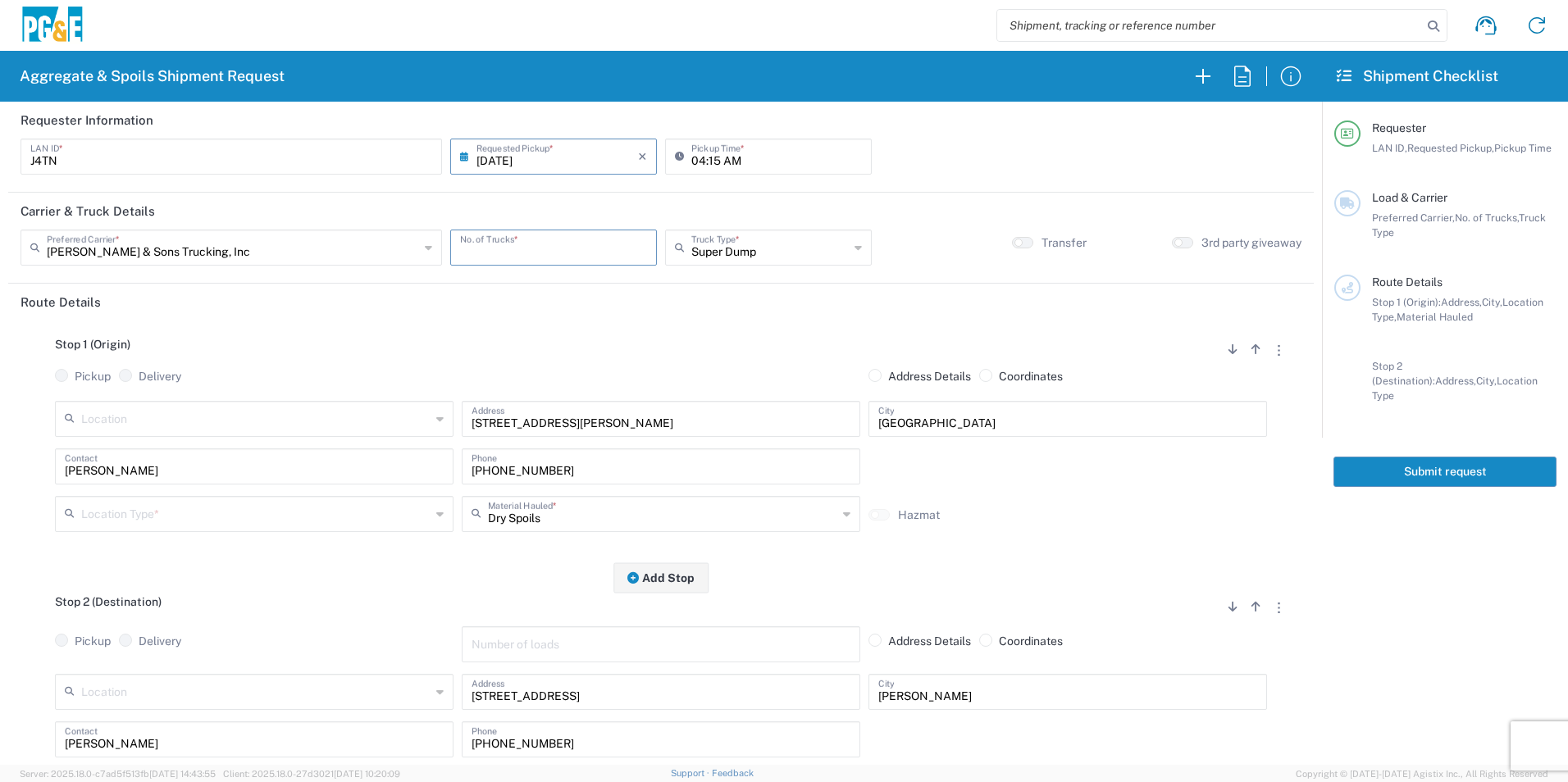
click at [587, 244] on input "number" at bounding box center [554, 246] width 187 height 29
type input "2"
click at [217, 524] on input "text" at bounding box center [256, 512] width 350 height 29
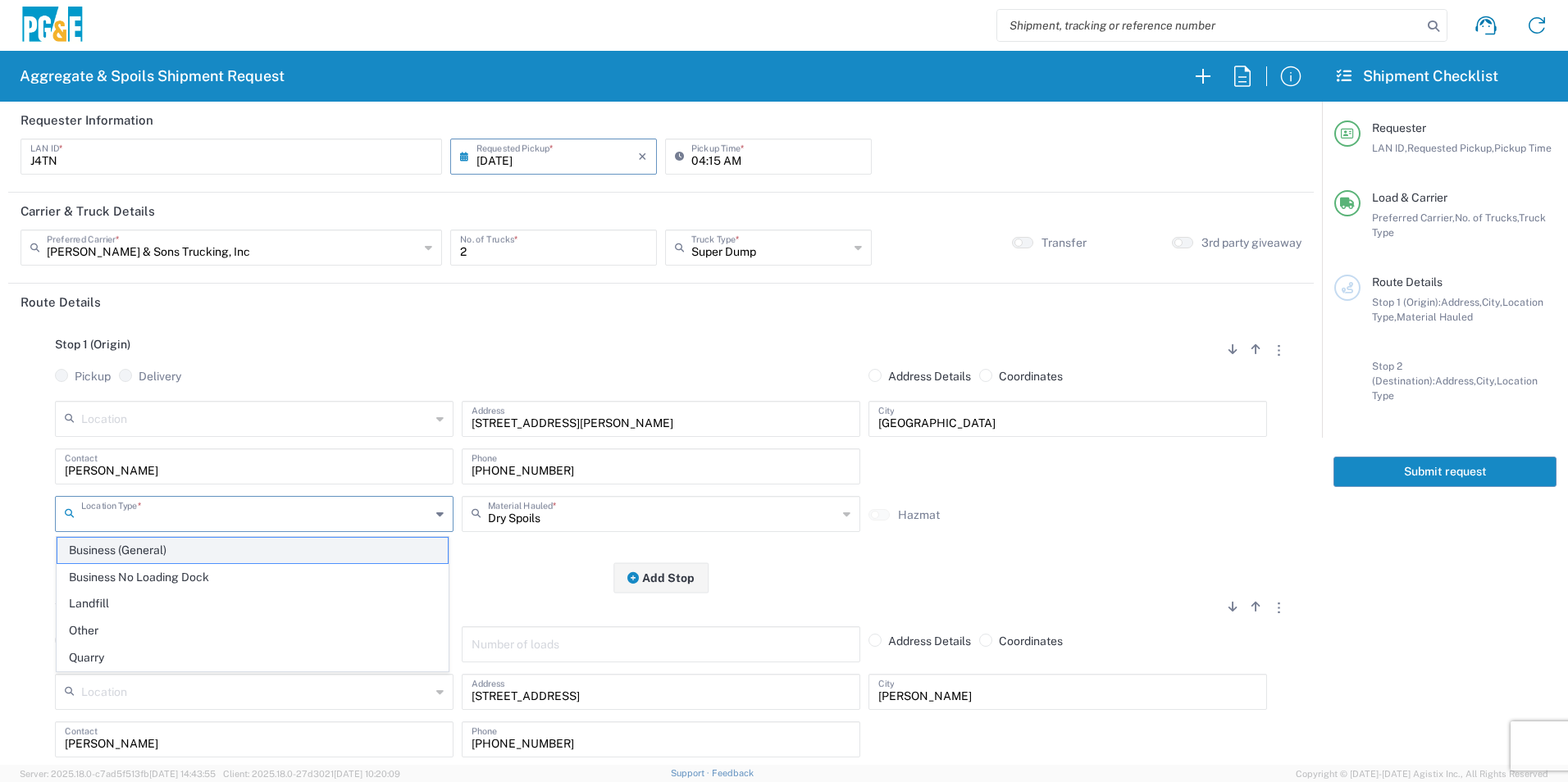
click at [161, 548] on span "Business (General)" at bounding box center [252, 550] width 391 height 25
type input "Business (General)"
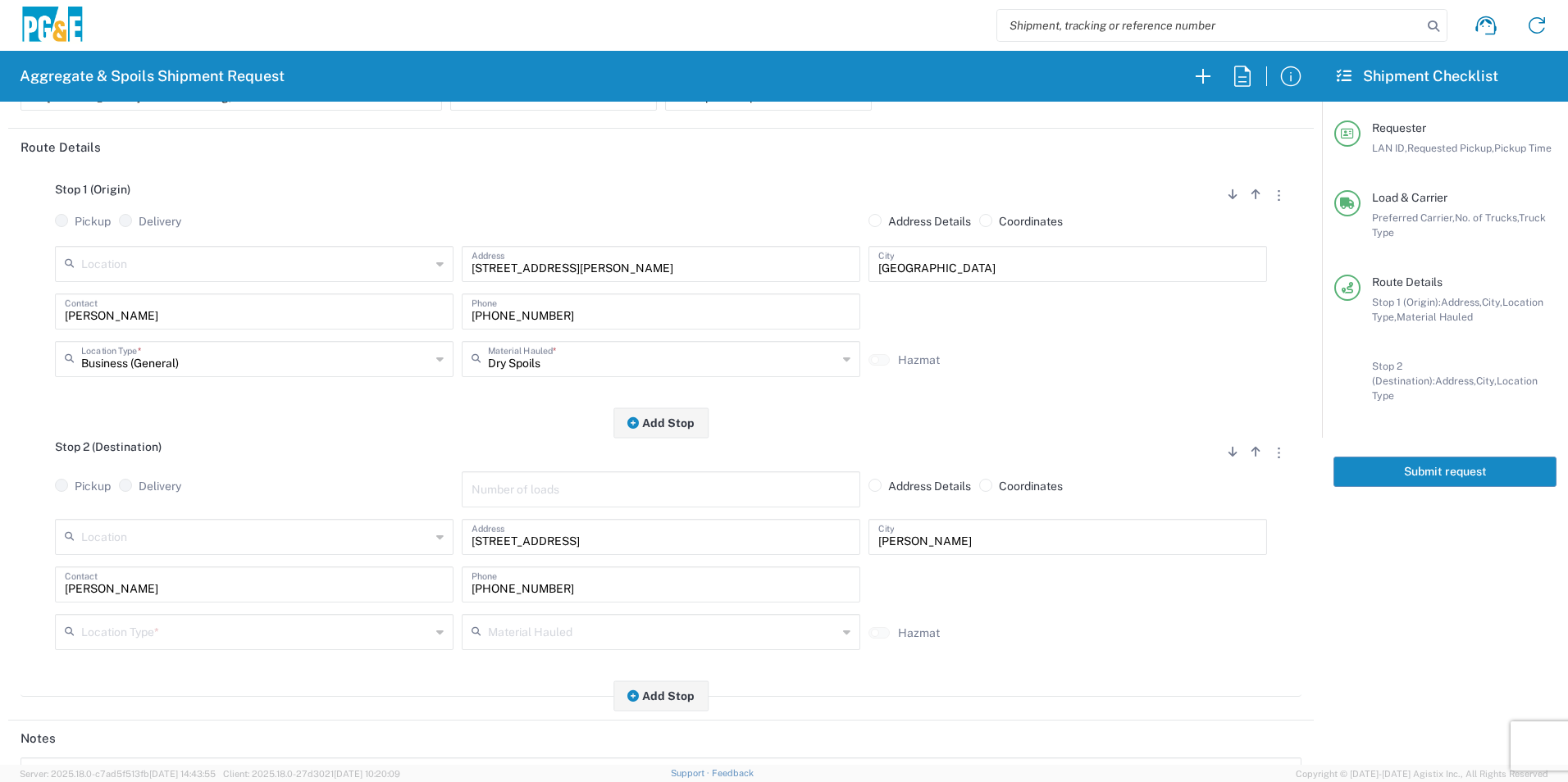
scroll to position [164, 0]
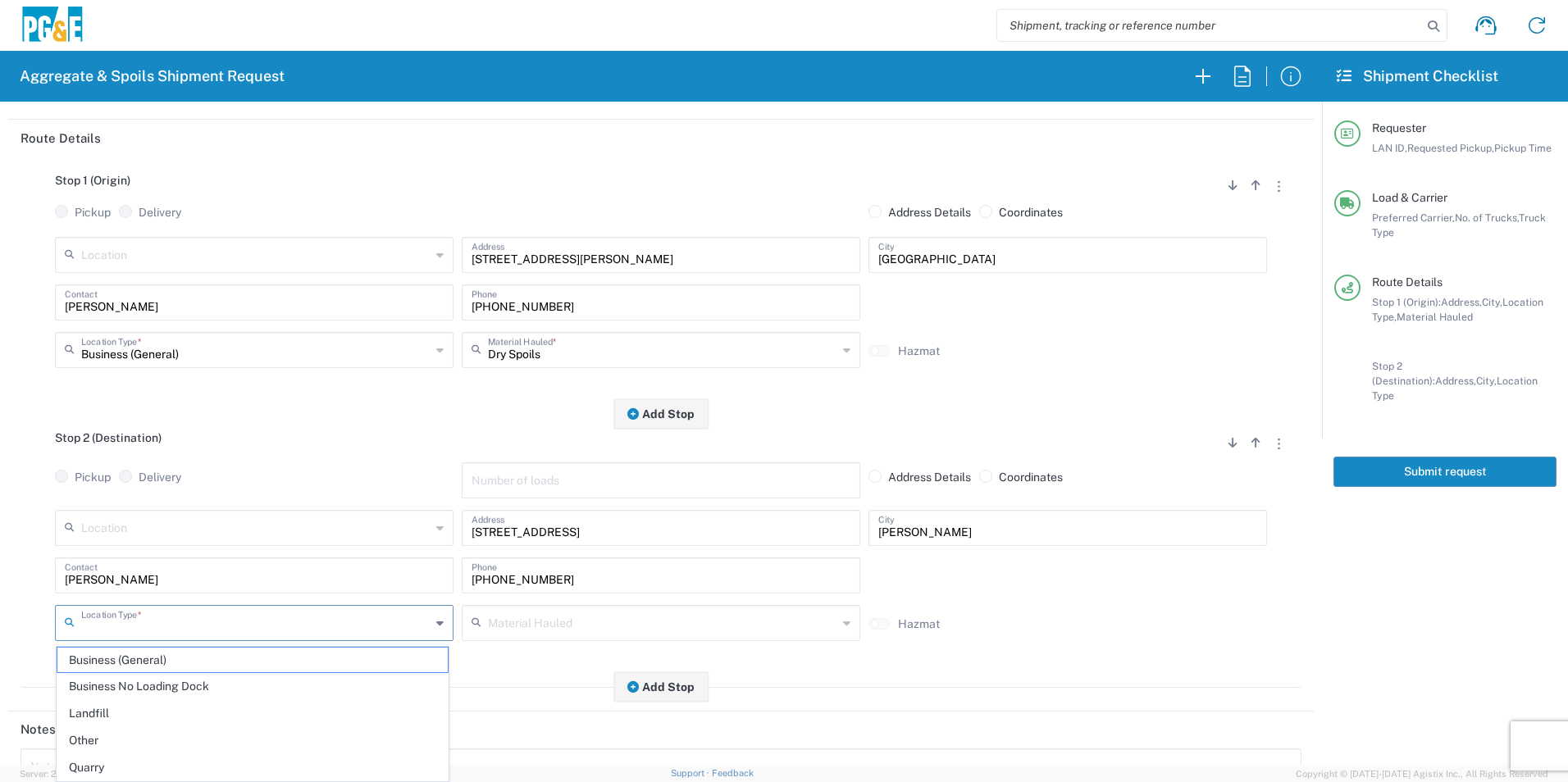
click at [167, 616] on input "text" at bounding box center [256, 622] width 350 height 29
click at [132, 732] on span "Other" at bounding box center [252, 741] width 391 height 25
type input "Other"
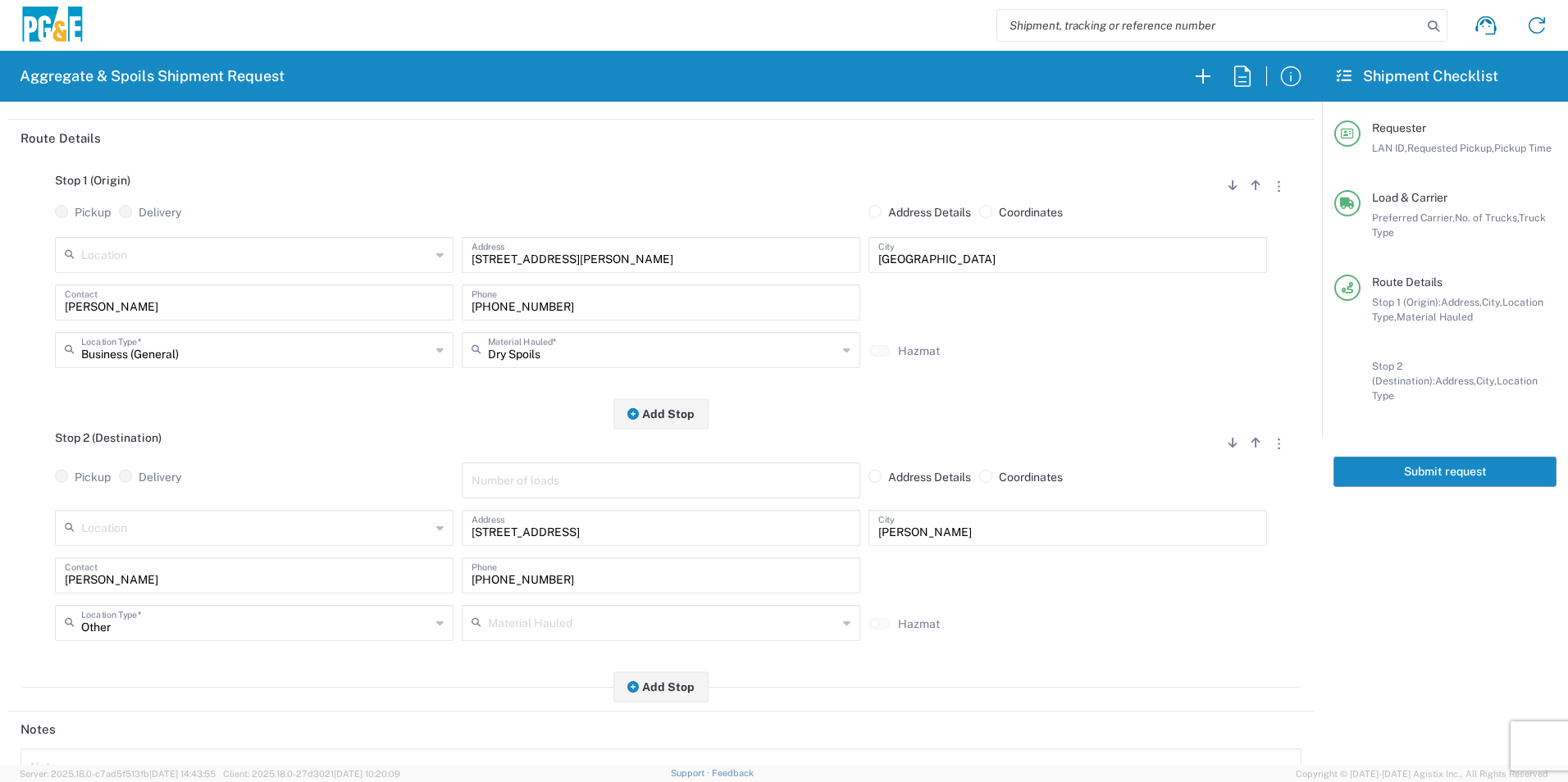
scroll to position [328, 0]
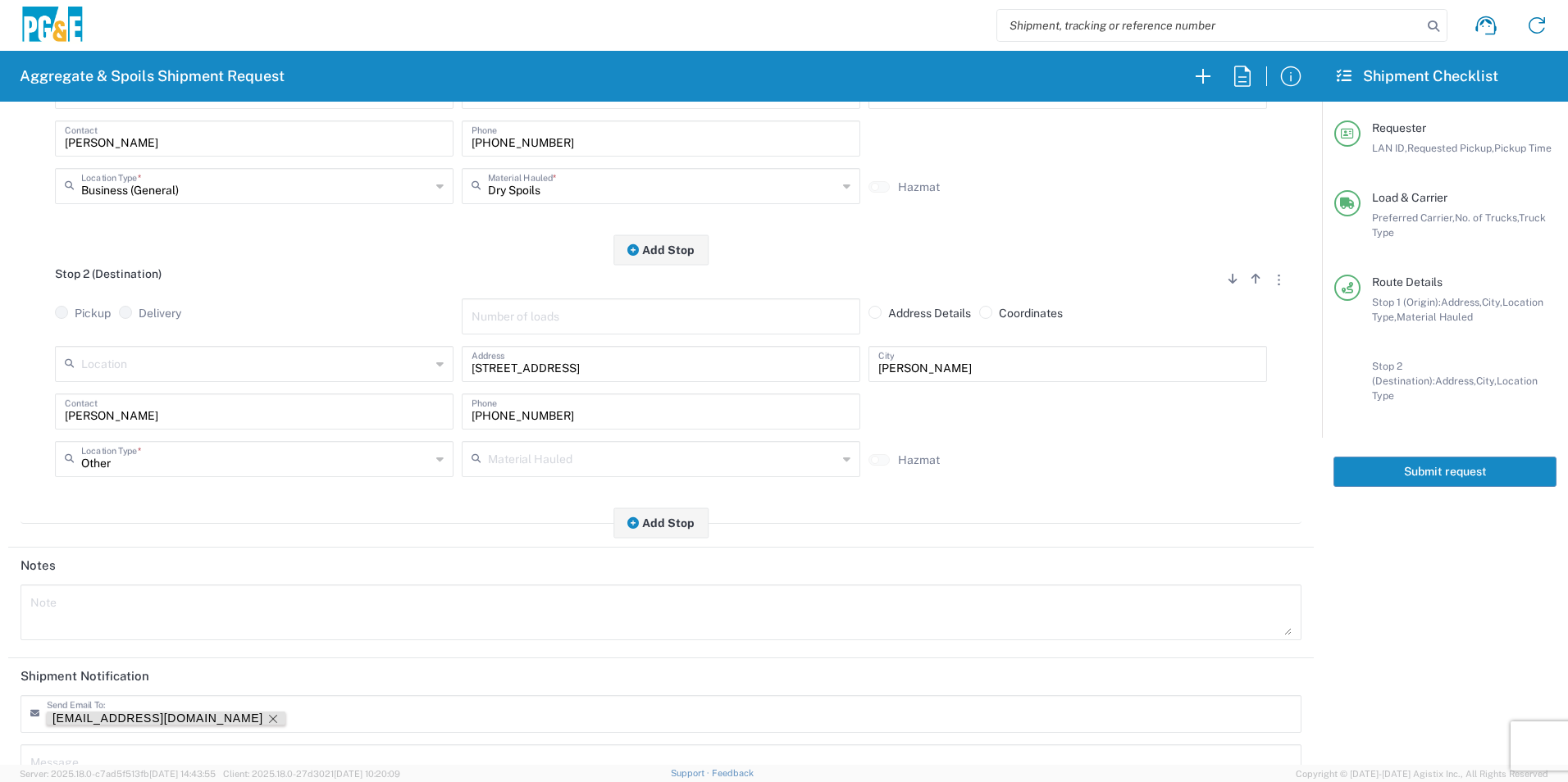
click at [266, 719] on icon "Remove tag" at bounding box center [273, 719] width 13 height 13
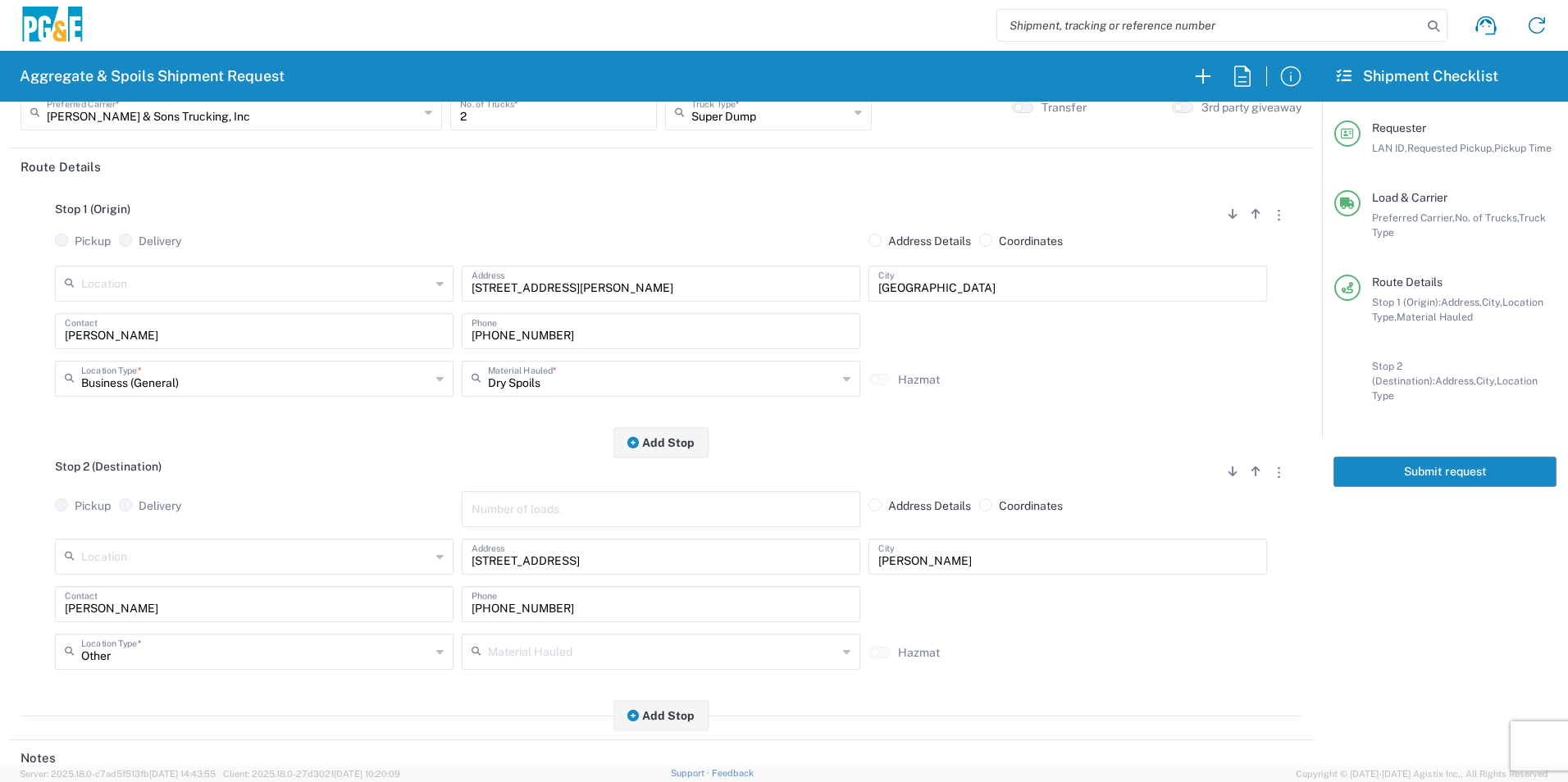
scroll to position [0, 0]
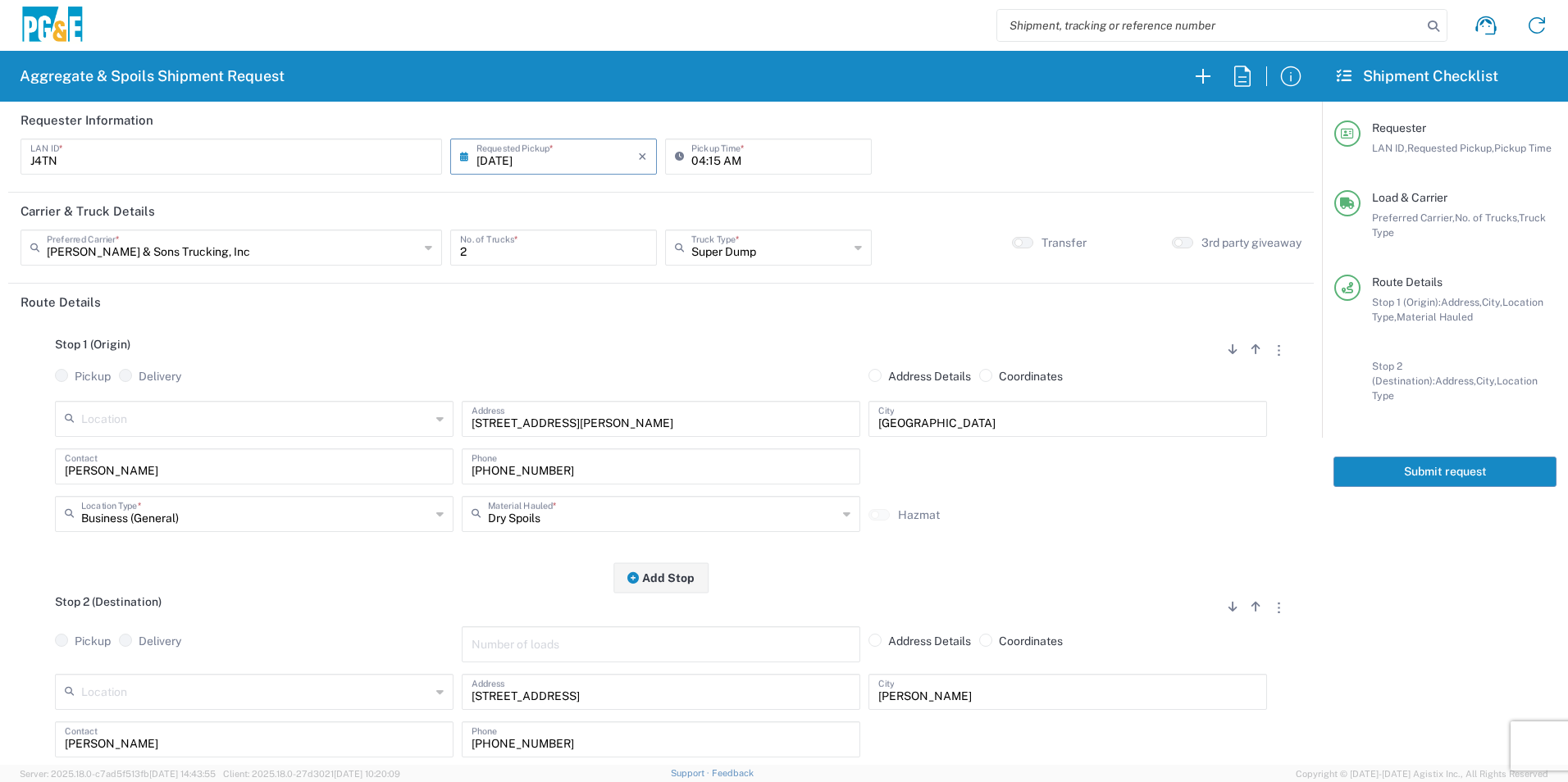
click at [1430, 460] on button "Submit request" at bounding box center [1444, 472] width 223 height 30
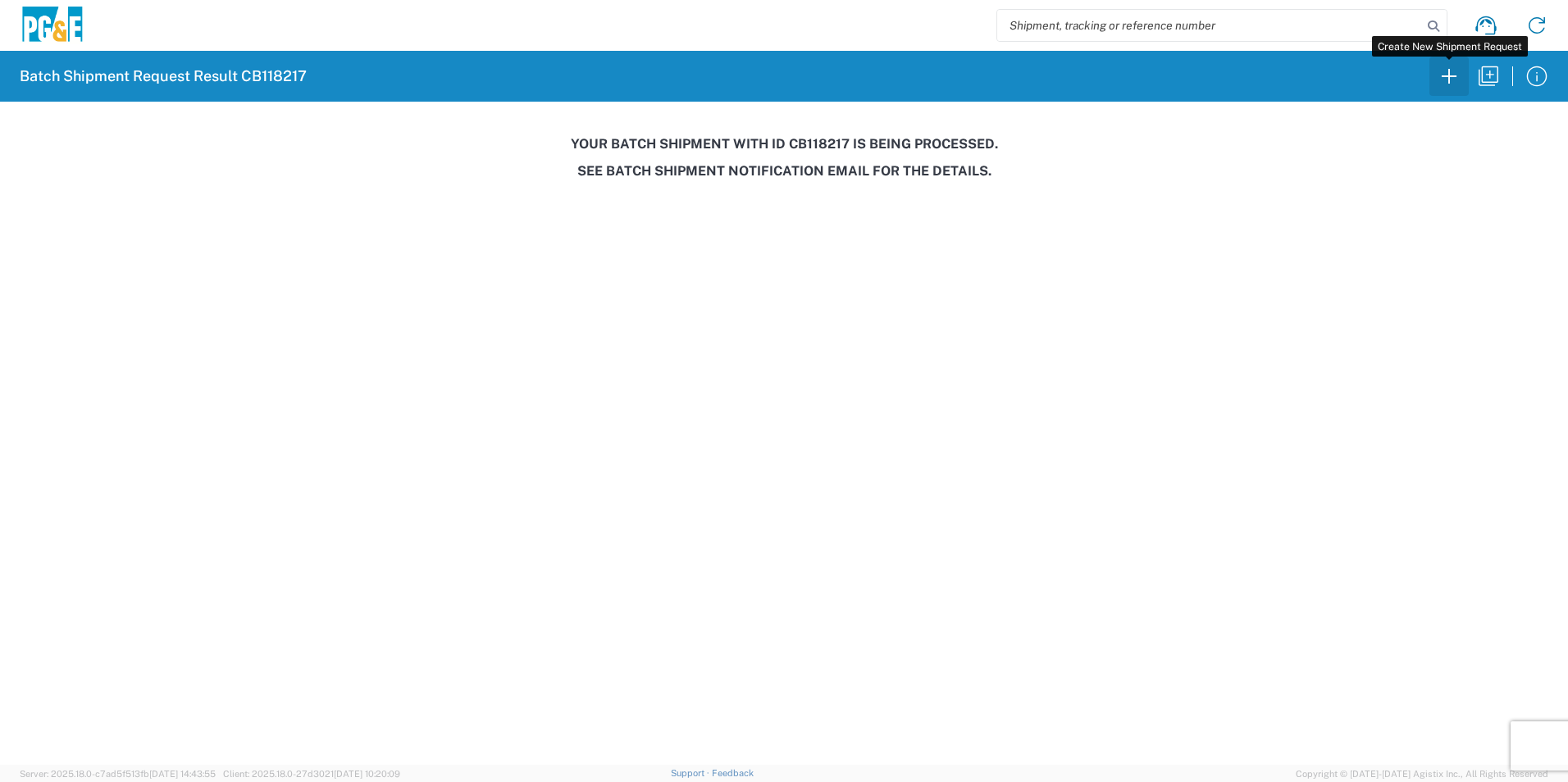
click at [1441, 75] on icon "button" at bounding box center [1449, 76] width 26 height 26
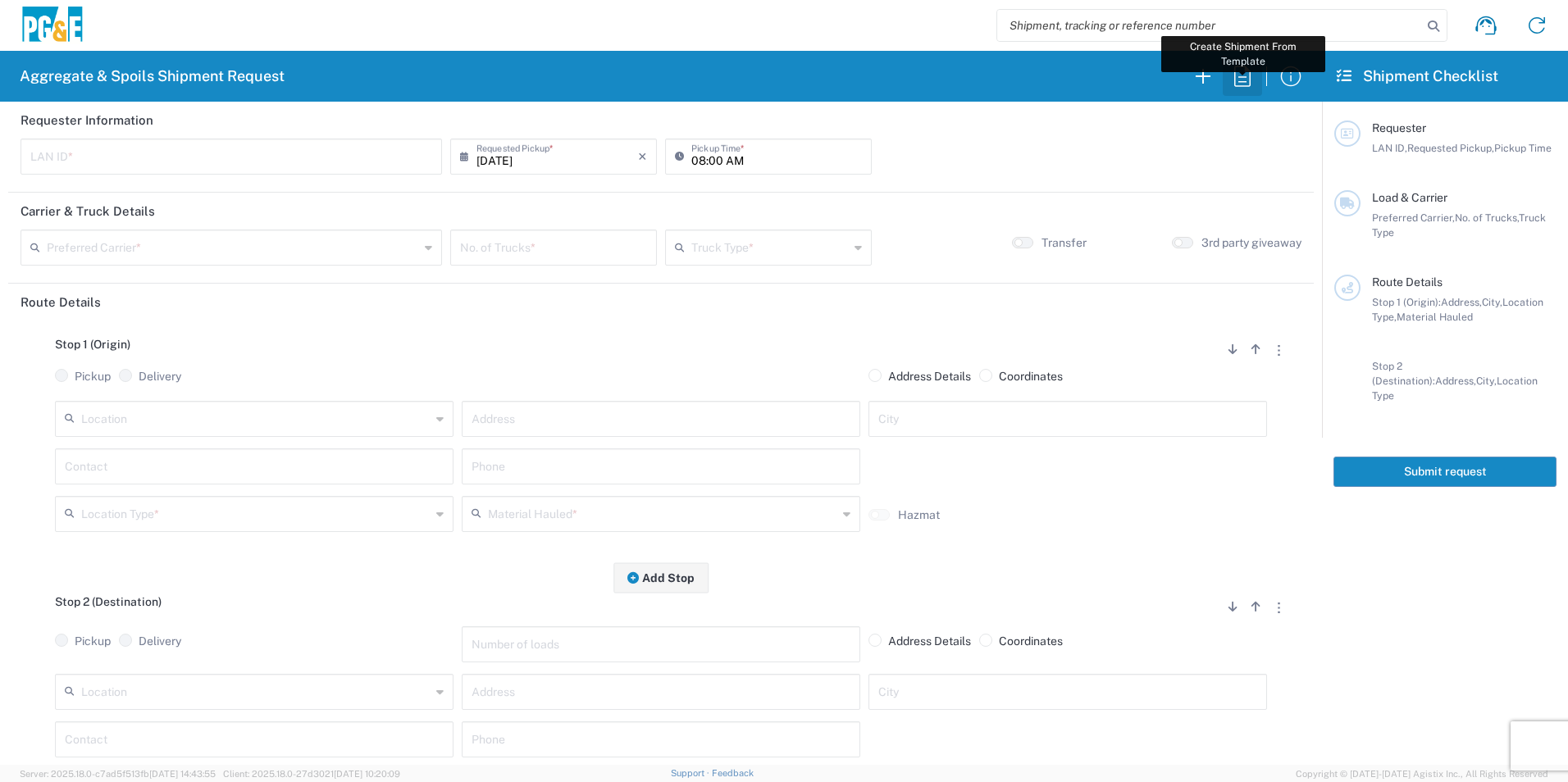
click at [1248, 84] on icon "button" at bounding box center [1242, 76] width 26 height 26
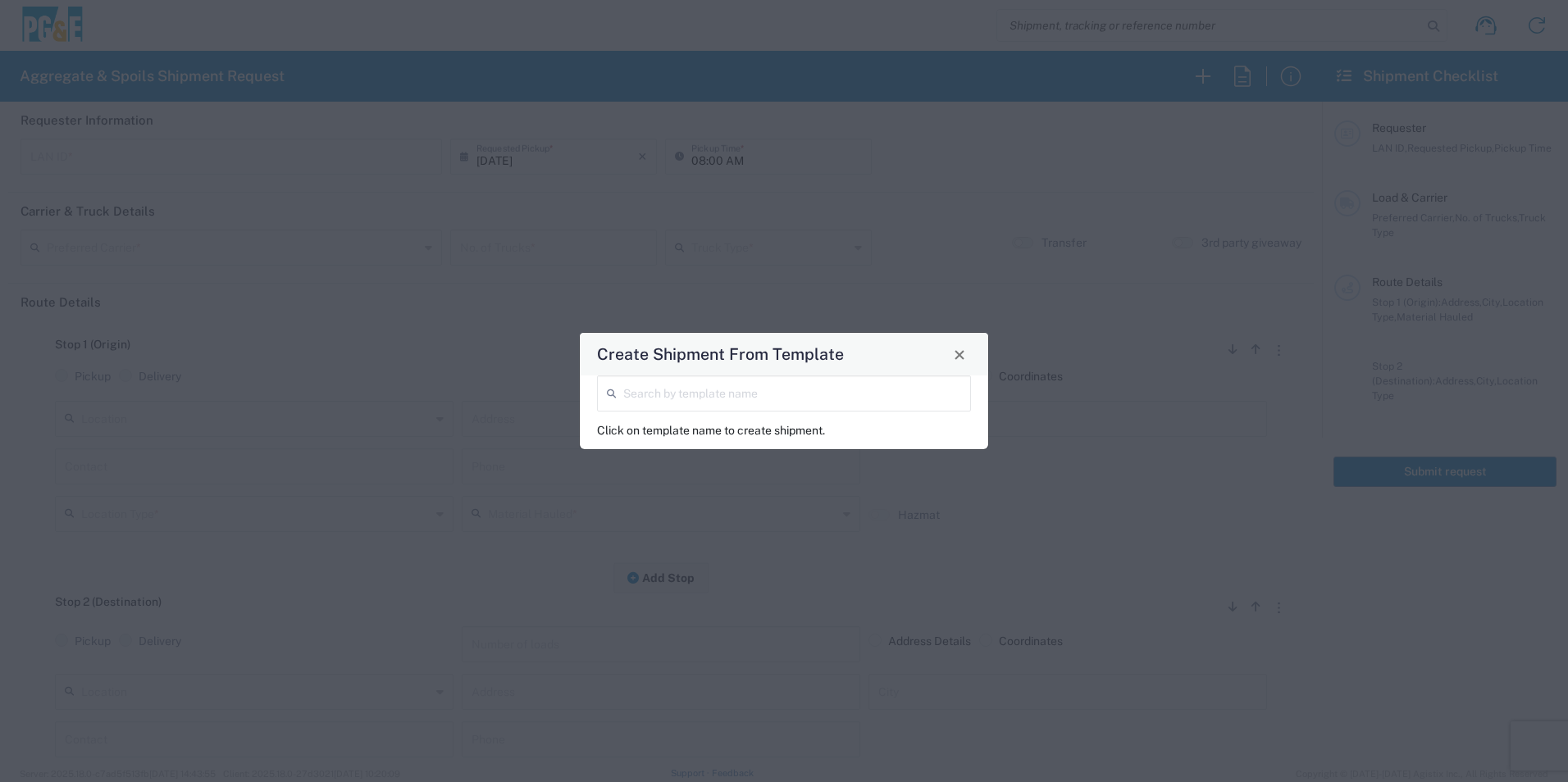
click at [675, 399] on input "search" at bounding box center [792, 392] width 338 height 29
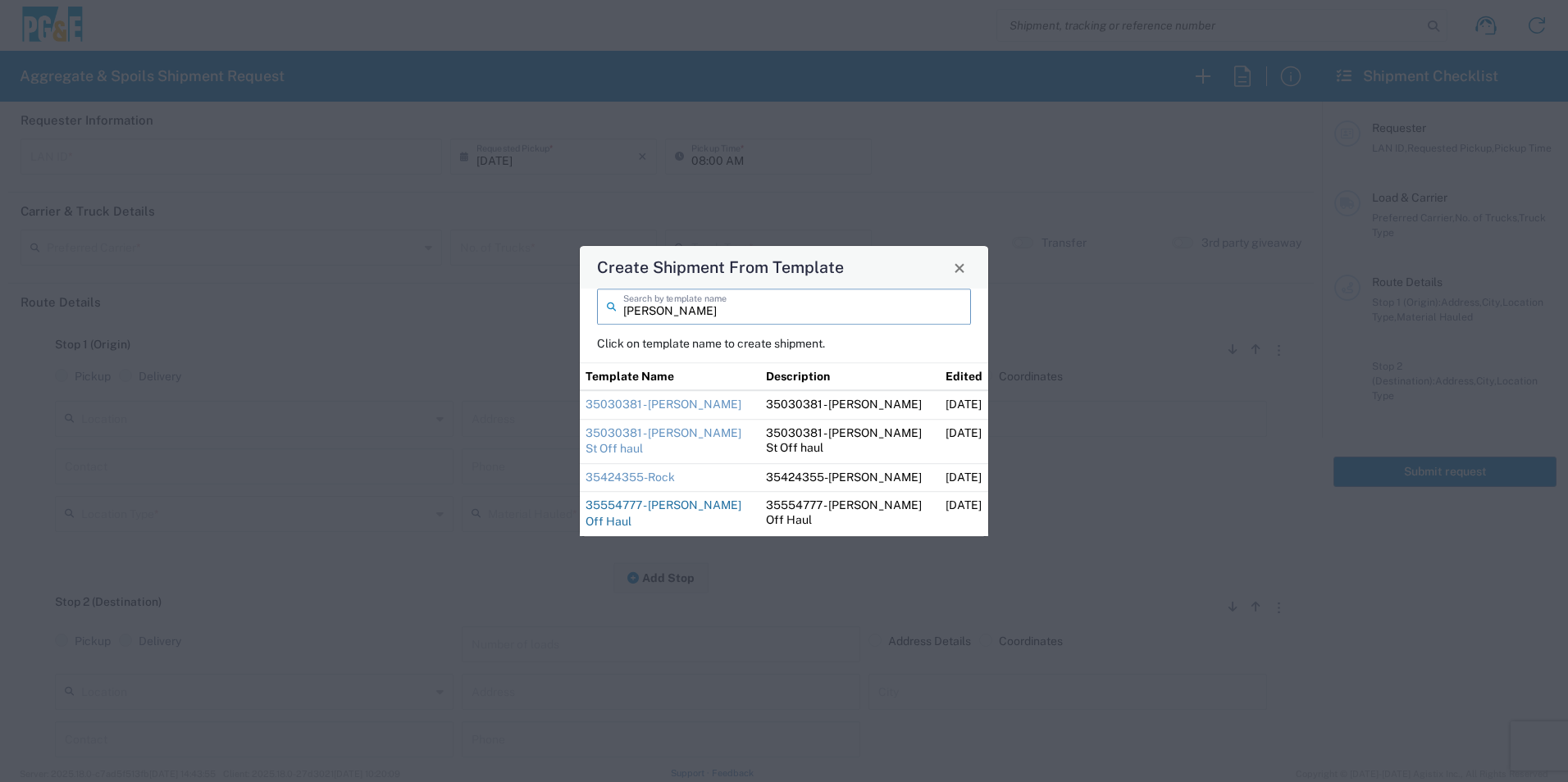
type input "[PERSON_NAME]"
click at [690, 506] on link "35554777 - [PERSON_NAME] Off Haul" at bounding box center [663, 513] width 155 height 29
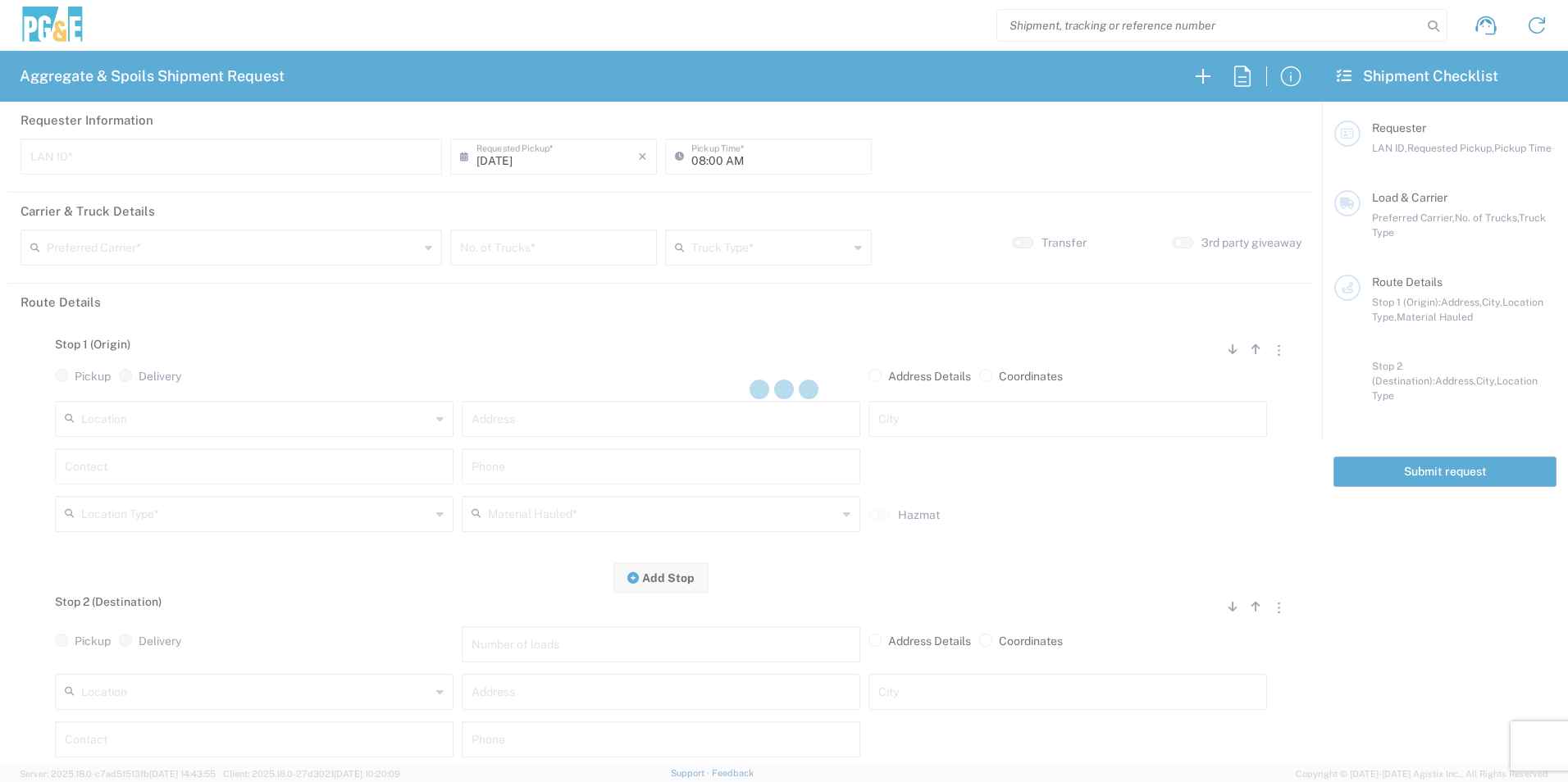
type input "D1AS"
type input "07:00 AM"
type input "[PERSON_NAME] & Sons Trucking, Inc"
type input "Super Dump"
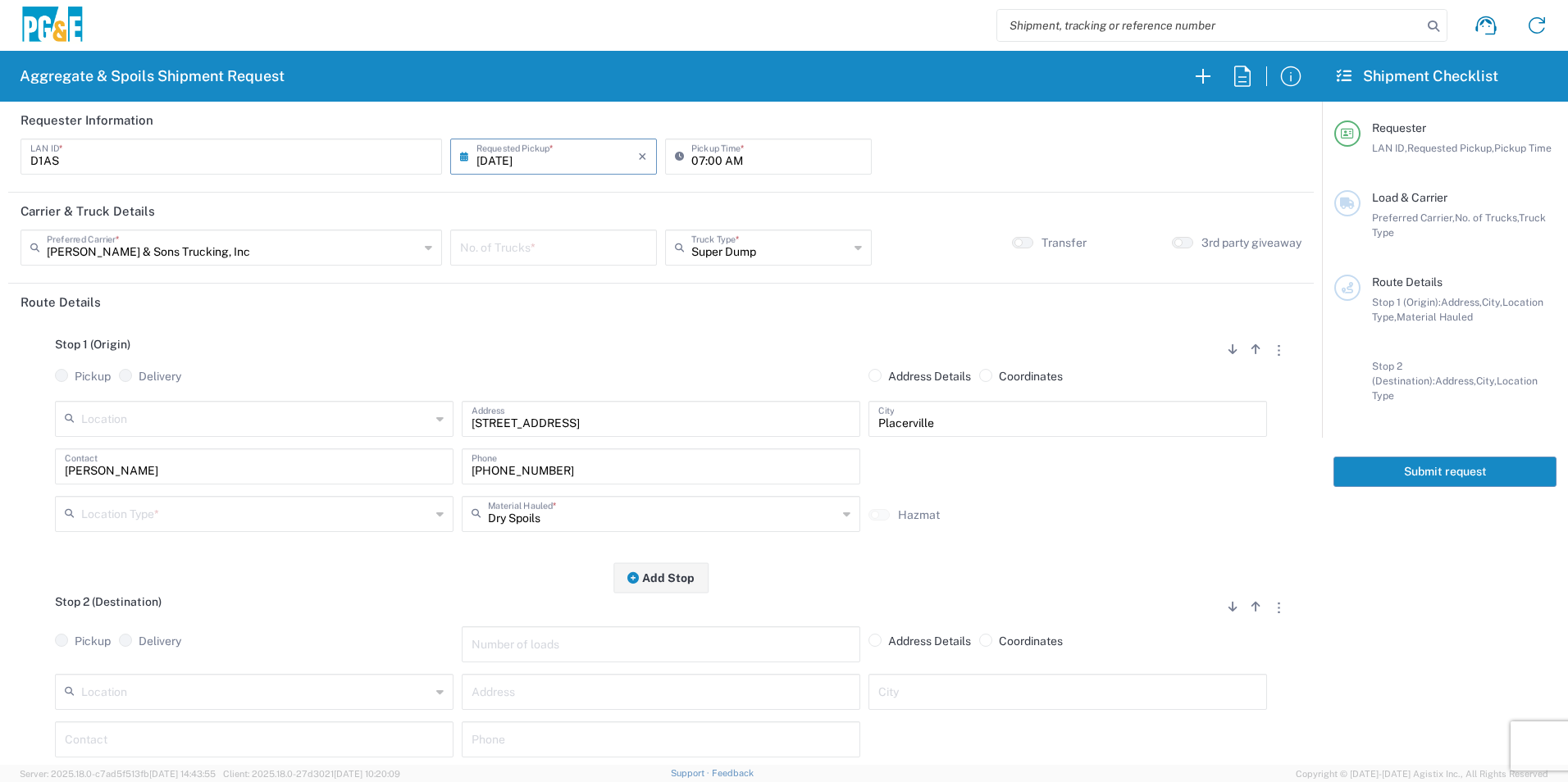
click at [542, 249] on input "number" at bounding box center [554, 246] width 187 height 29
type input "3"
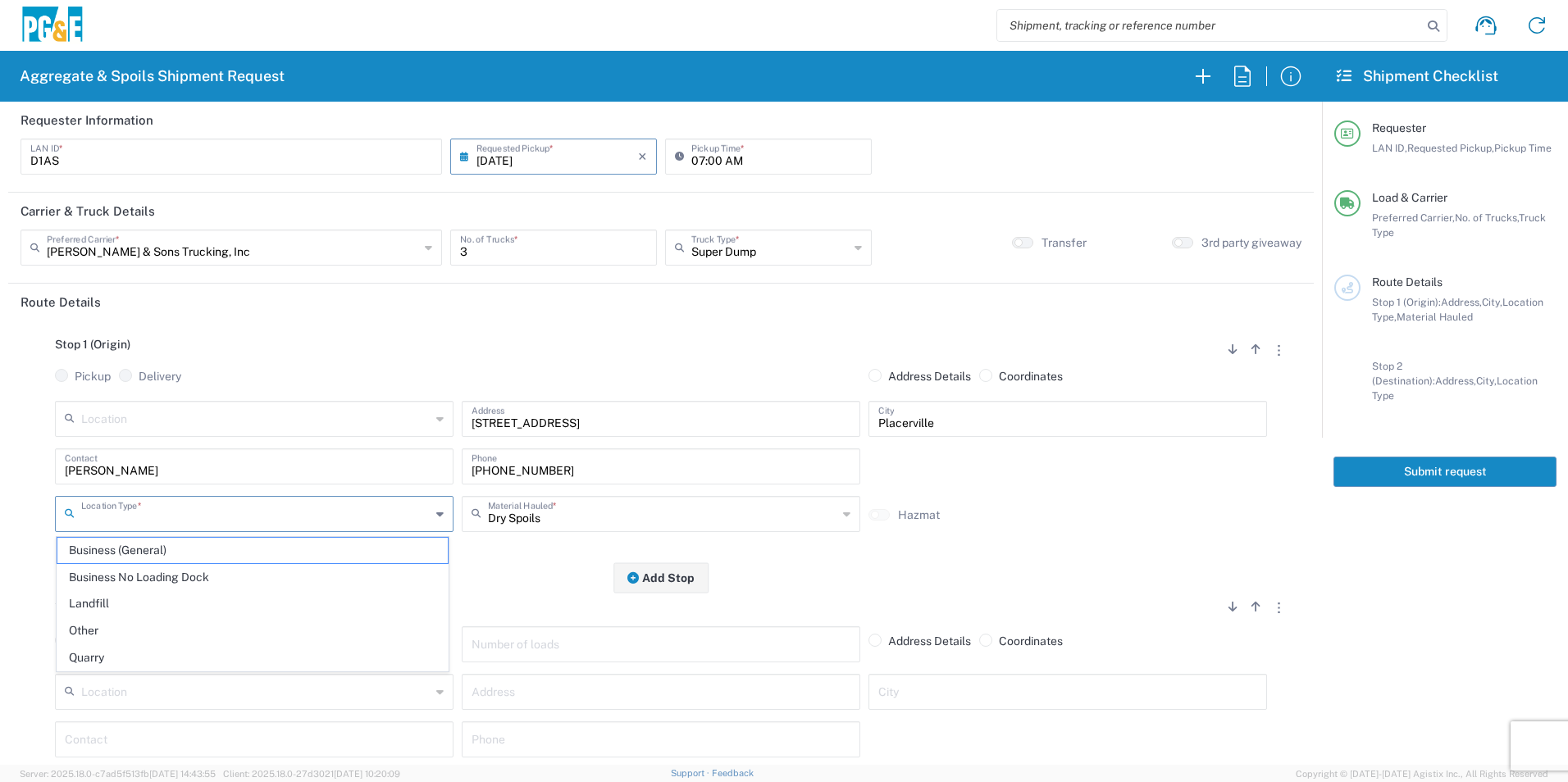
click at [260, 512] on input "text" at bounding box center [256, 512] width 350 height 29
click at [136, 627] on span "Other" at bounding box center [252, 631] width 391 height 25
type input "Other"
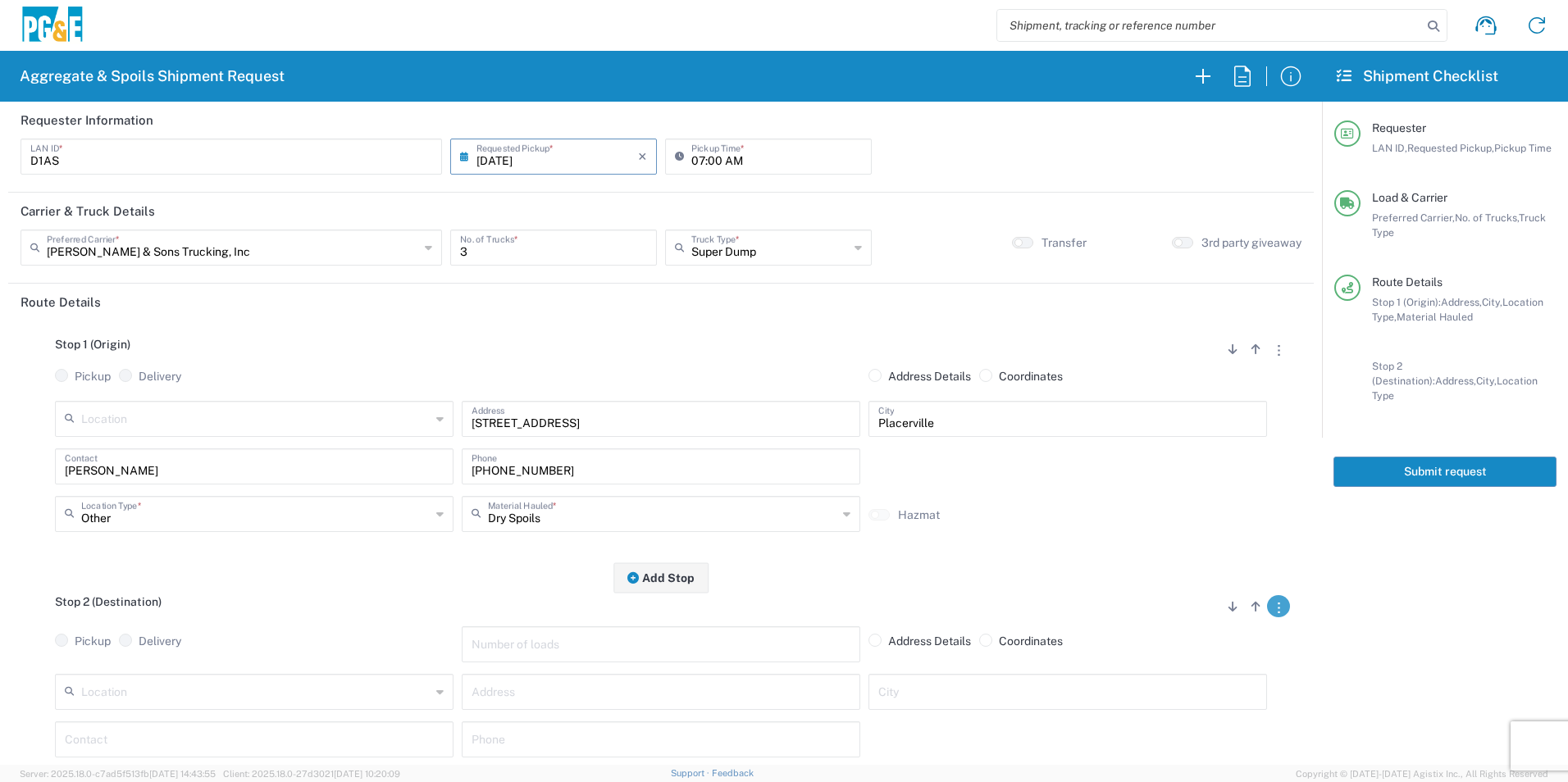
click at [1267, 607] on button "button" at bounding box center [1278, 606] width 23 height 22
drag, startPoint x: 1219, startPoint y: 707, endPoint x: 919, endPoint y: 566, distance: 331.5
click at [1219, 706] on link "Remove Stop" at bounding box center [1200, 709] width 87 height 13
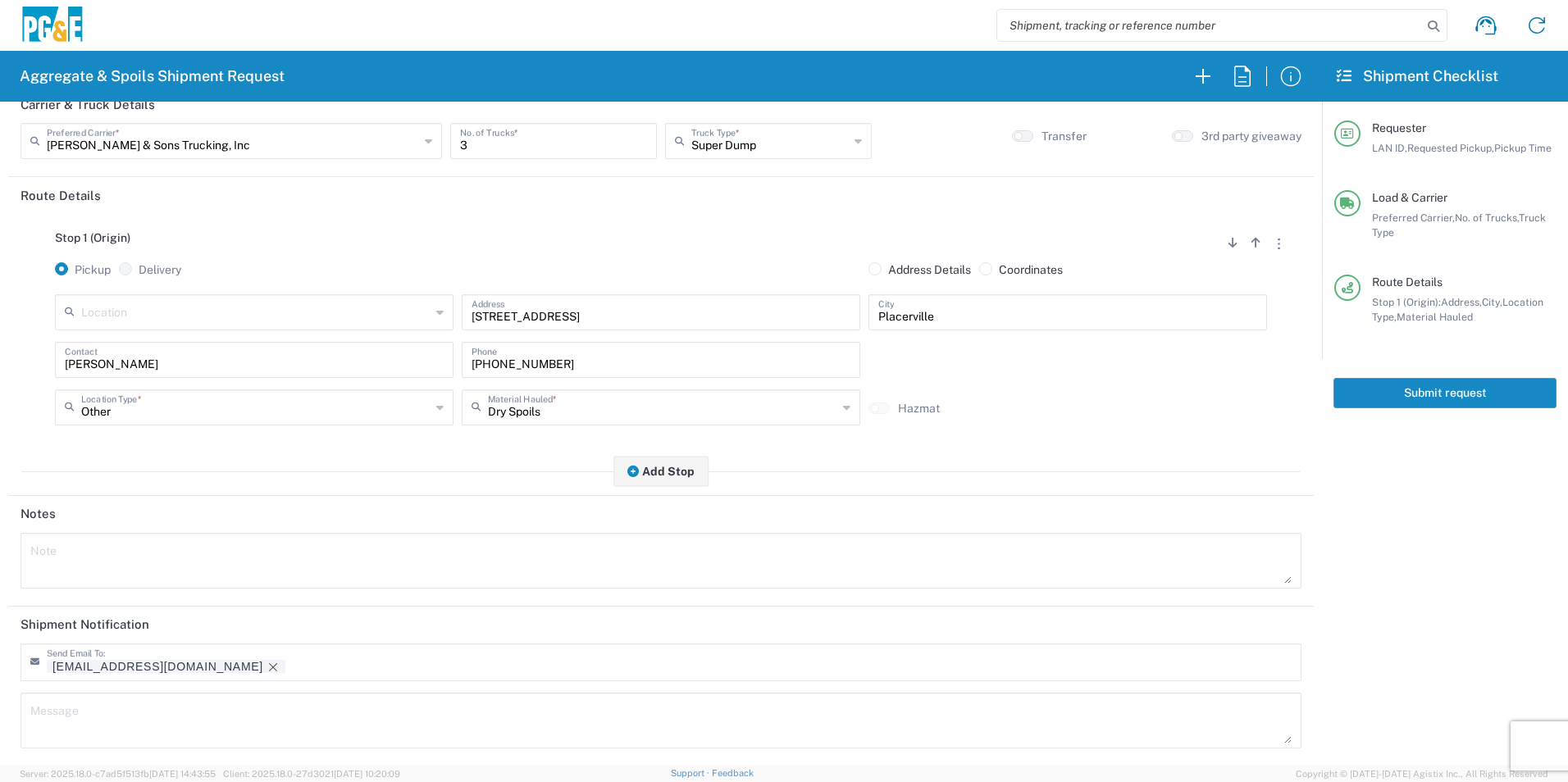
scroll to position [200, 0]
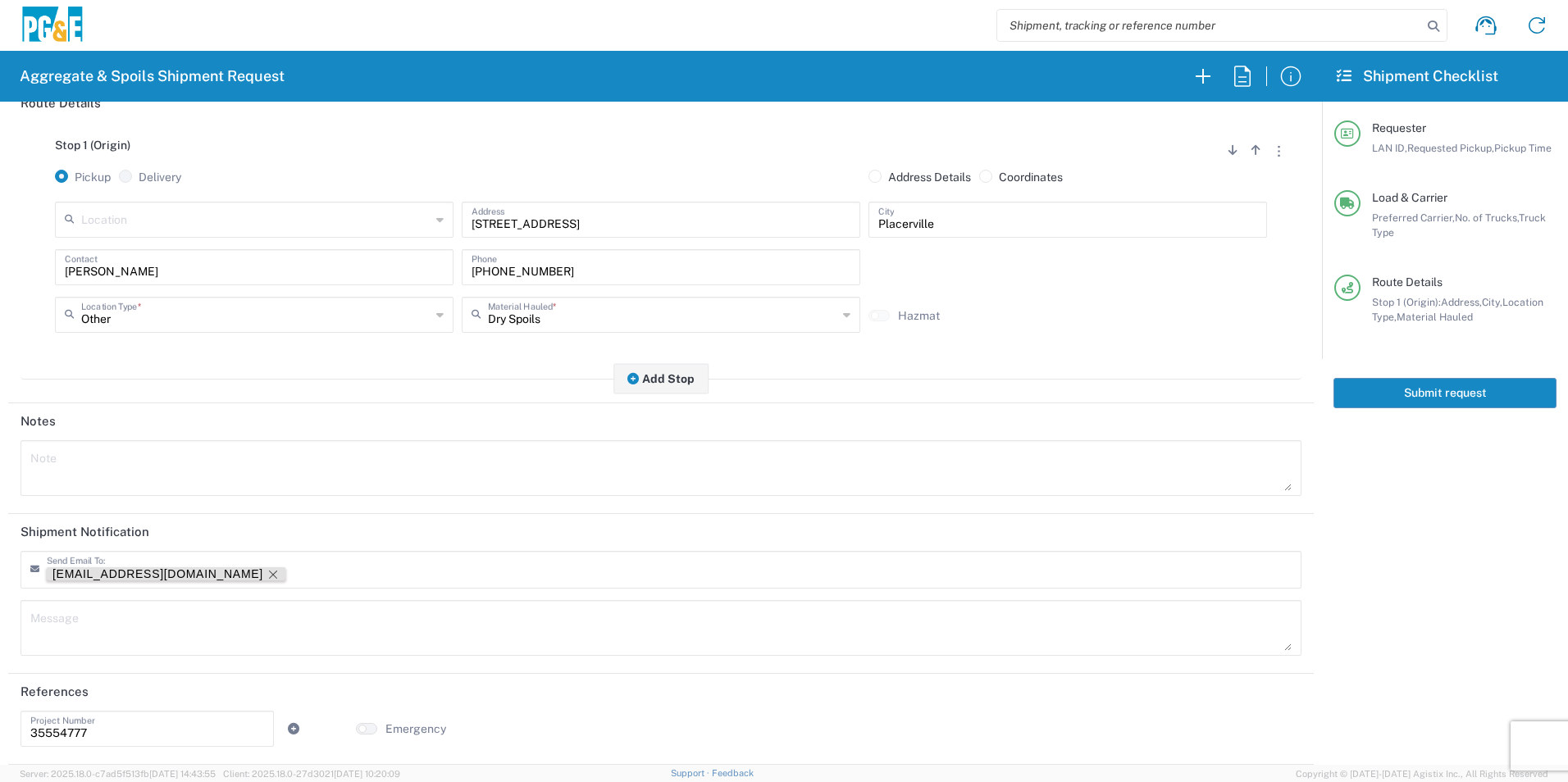
click at [266, 572] on icon "Remove tag" at bounding box center [273, 575] width 13 height 13
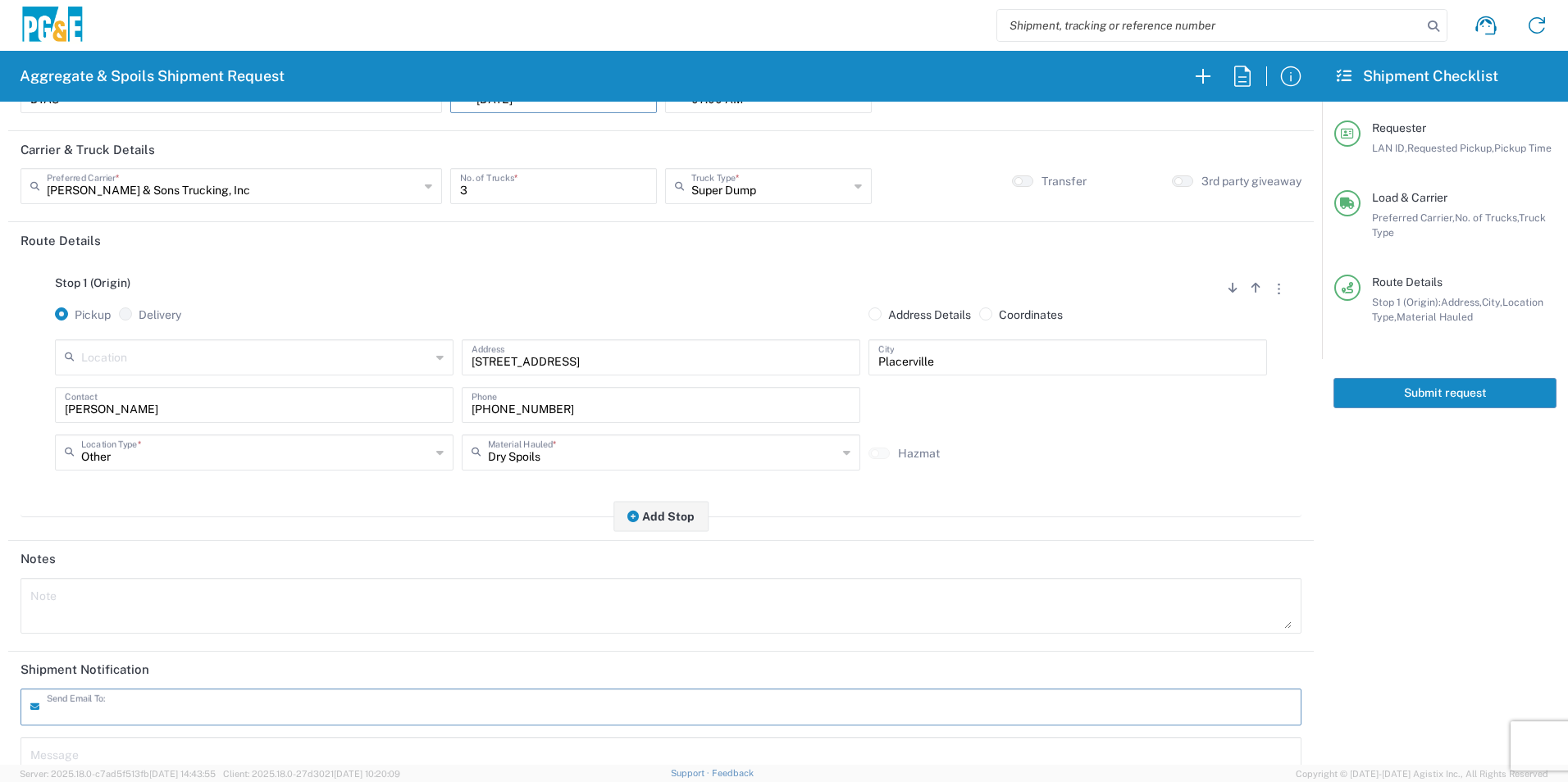
scroll to position [199, 0]
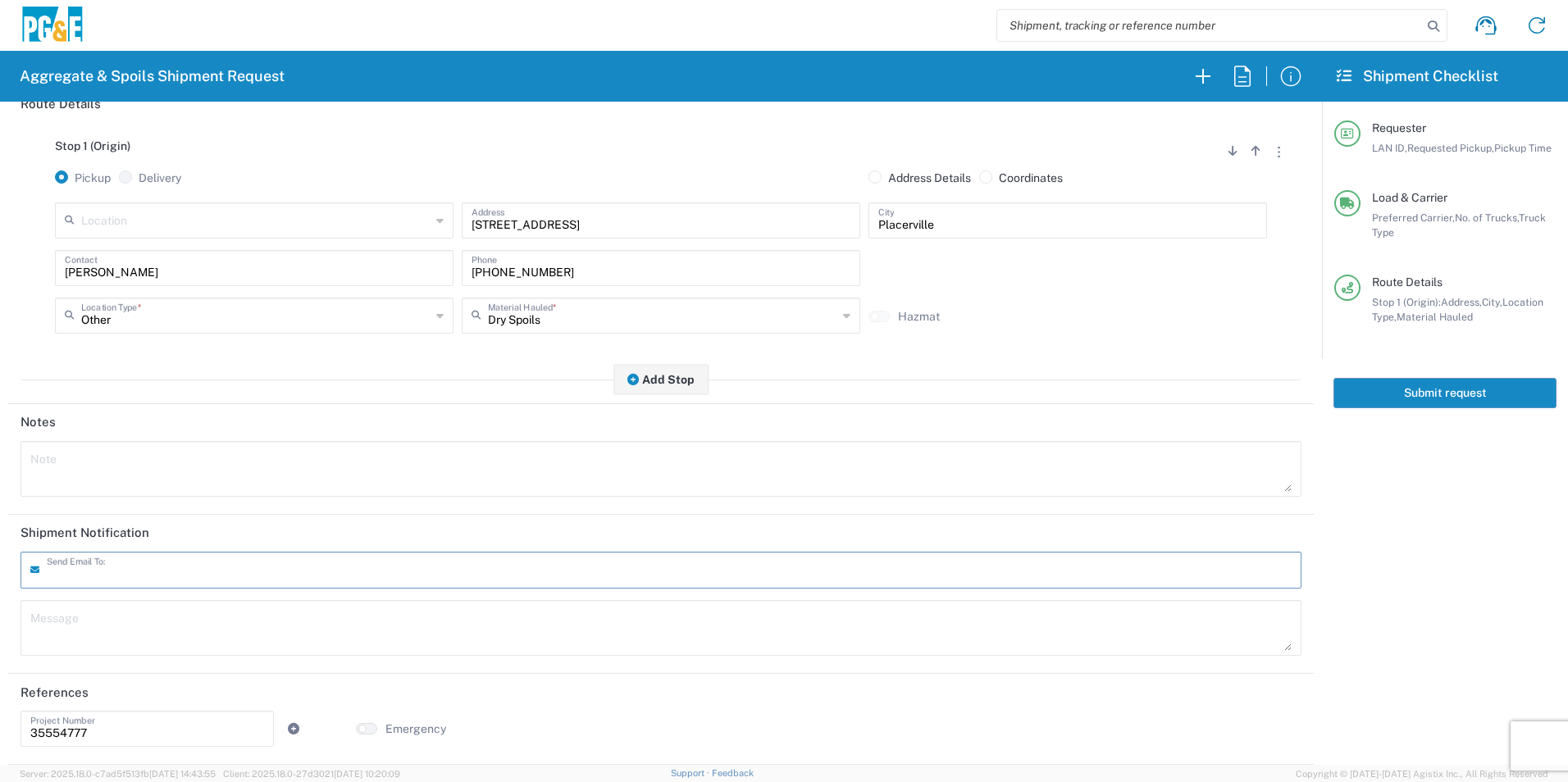
click at [1423, 391] on button "Submit request" at bounding box center [1444, 393] width 223 height 30
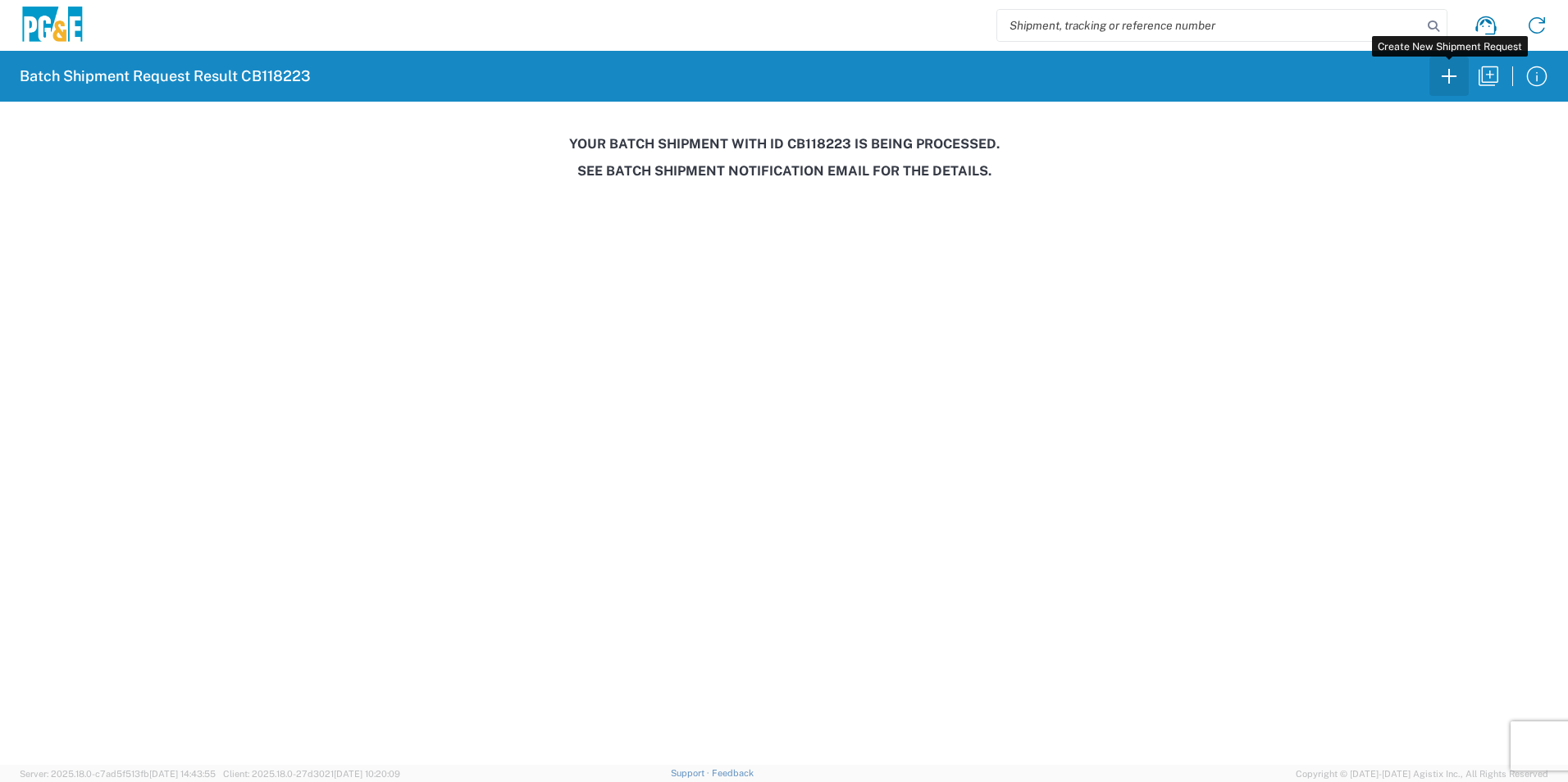
click at [1449, 76] on icon "button" at bounding box center [1449, 76] width 26 height 26
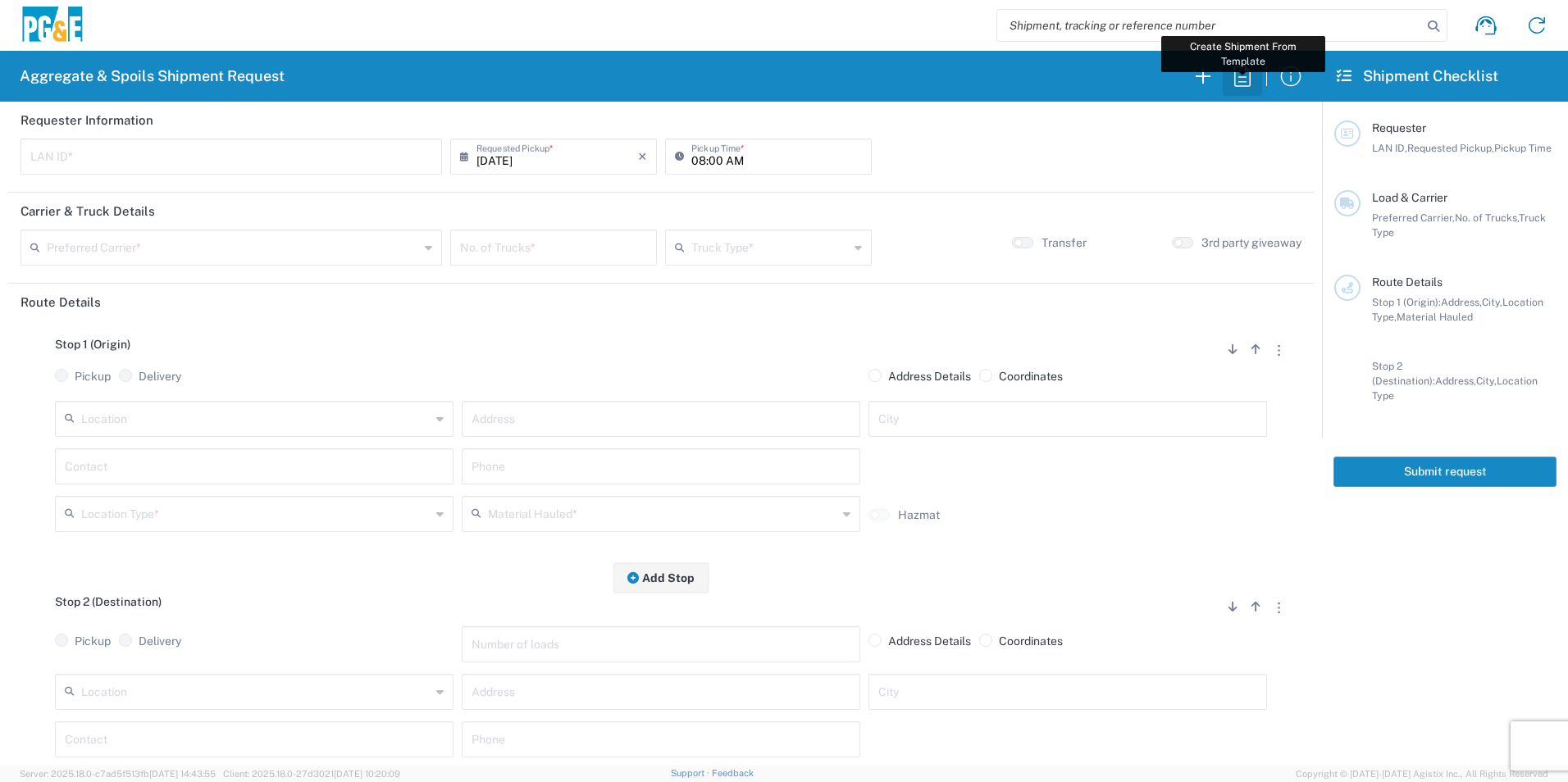
click at [1241, 79] on icon "button" at bounding box center [1242, 76] width 26 height 26
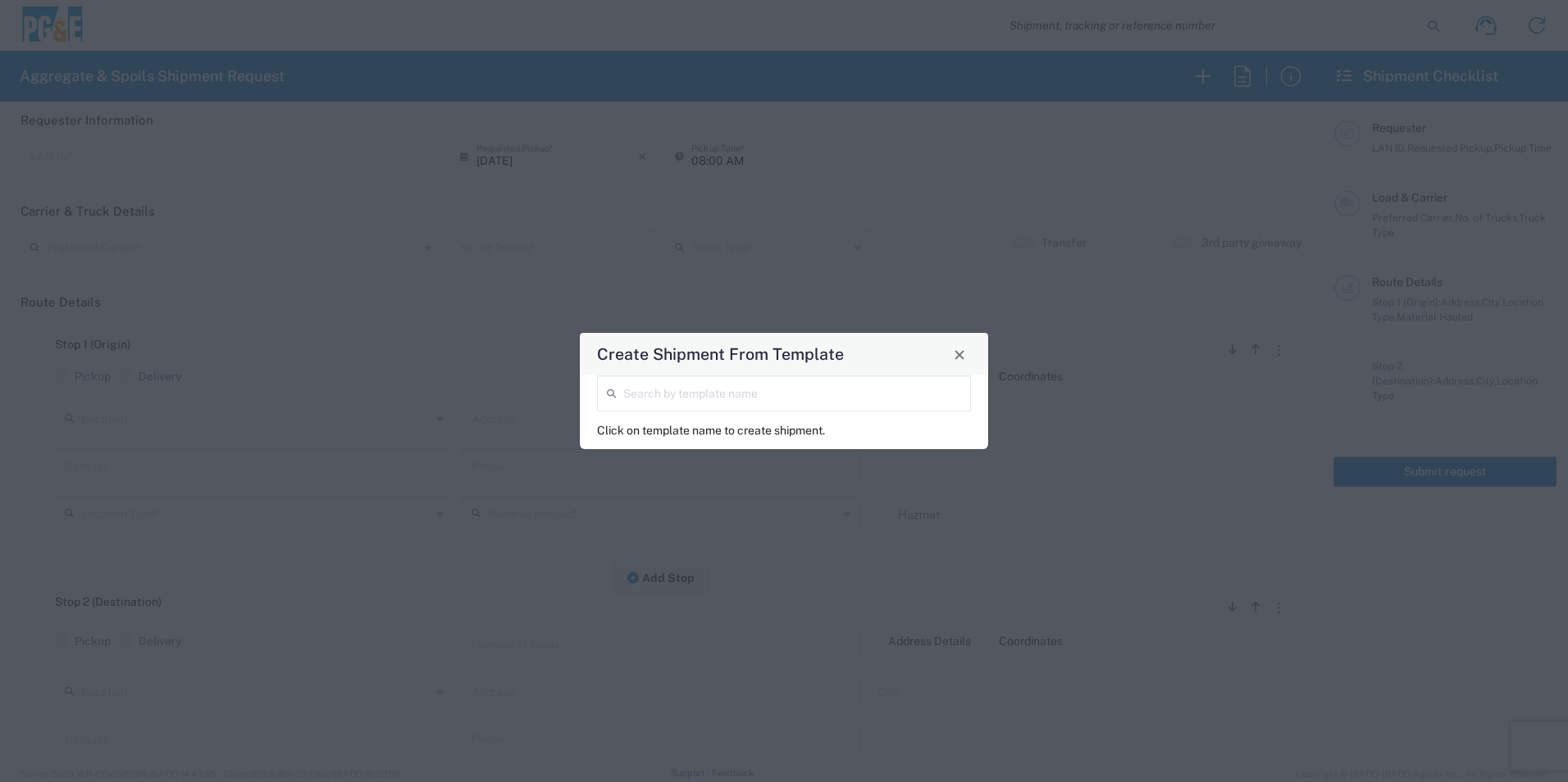
click at [850, 387] on input "search" at bounding box center [792, 392] width 338 height 29
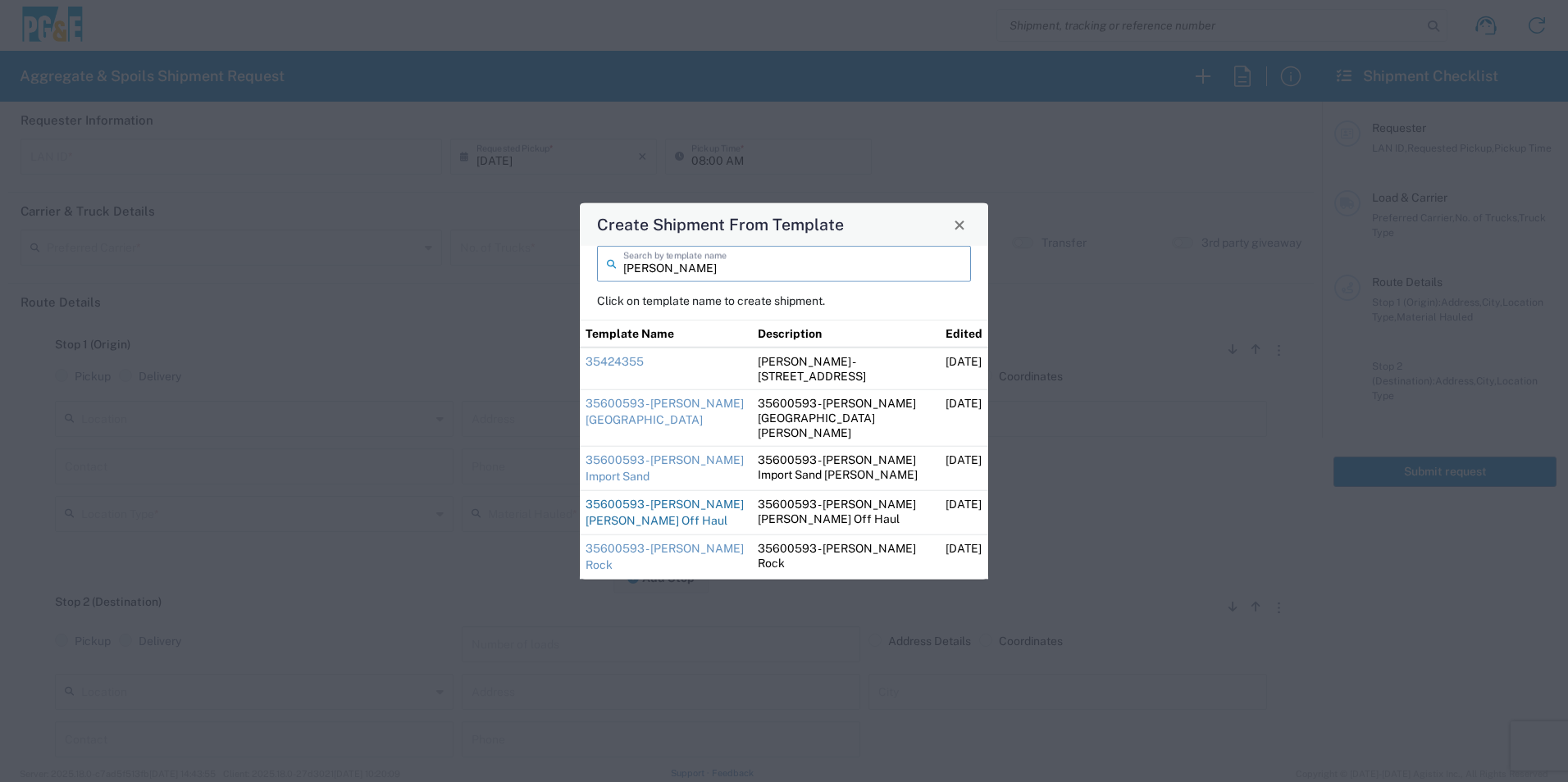
type input "[PERSON_NAME]"
click at [692, 497] on link "35600593 - [PERSON_NAME] [PERSON_NAME] Off Haul" at bounding box center [665, 512] width 158 height 29
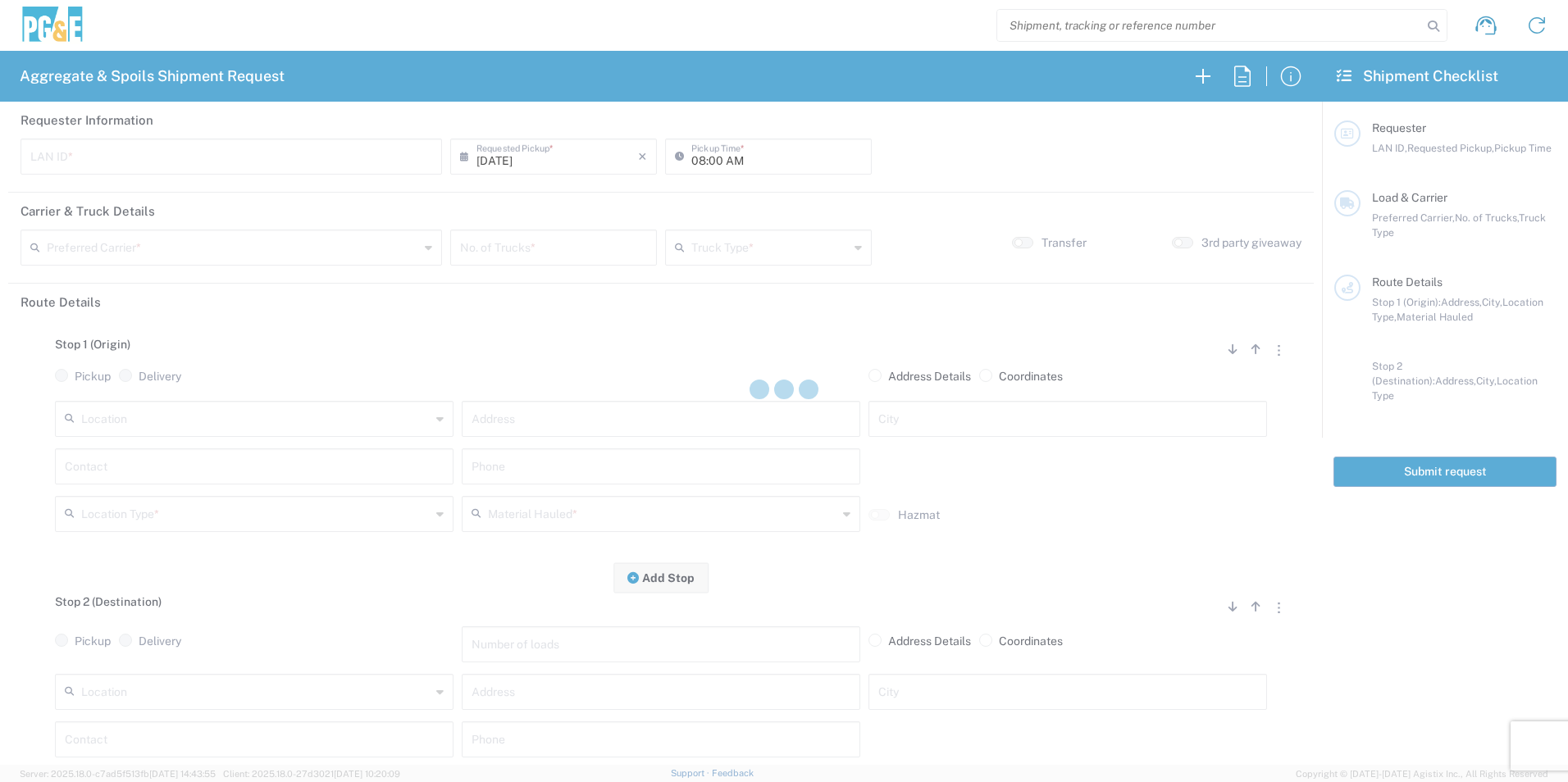
type input "J92Y"
type input "[PERSON_NAME] & Sons Trucking, Inc"
type input "Super Dump"
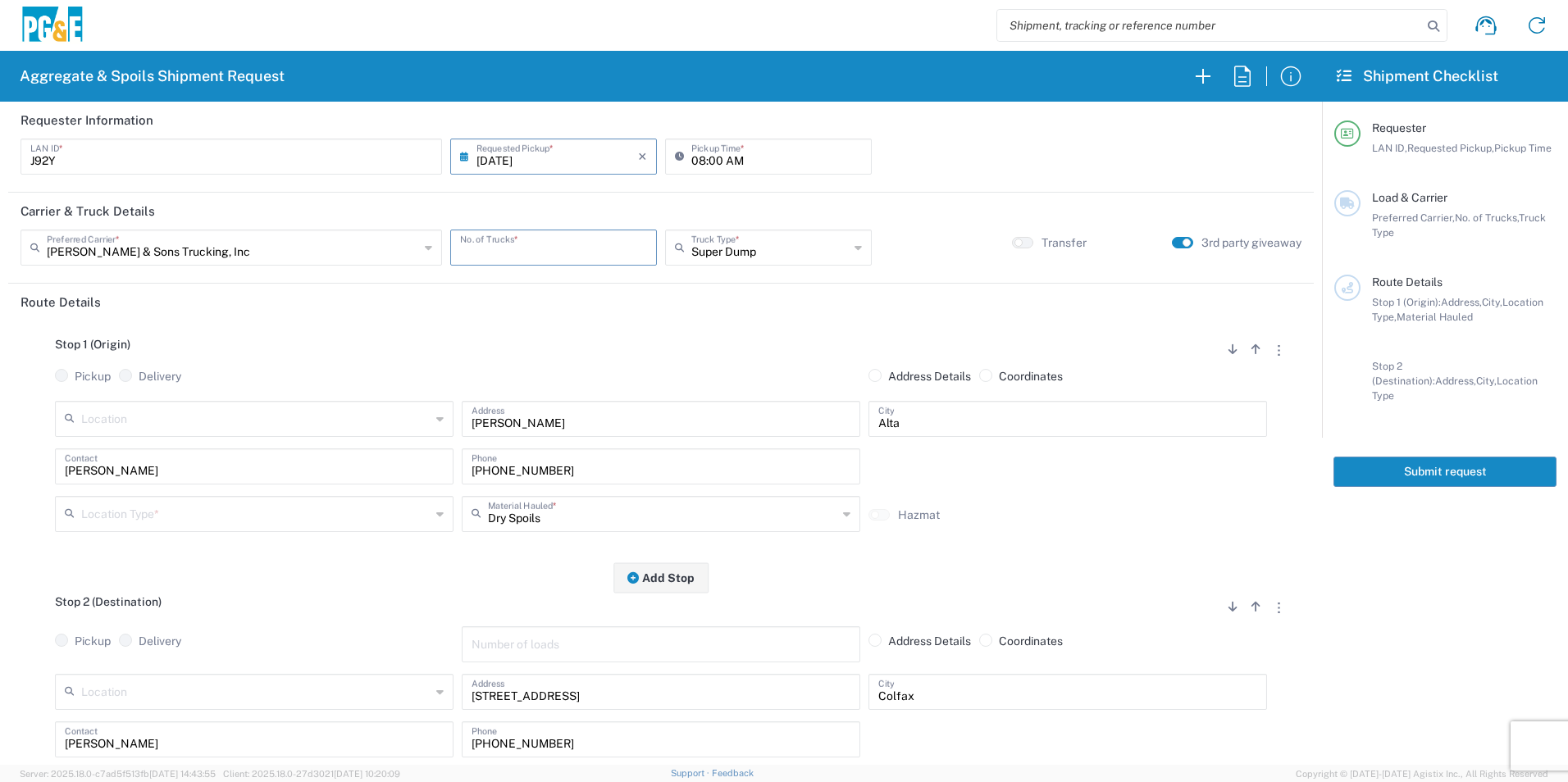
click at [568, 246] on input "number" at bounding box center [554, 246] width 187 height 29
type input "1"
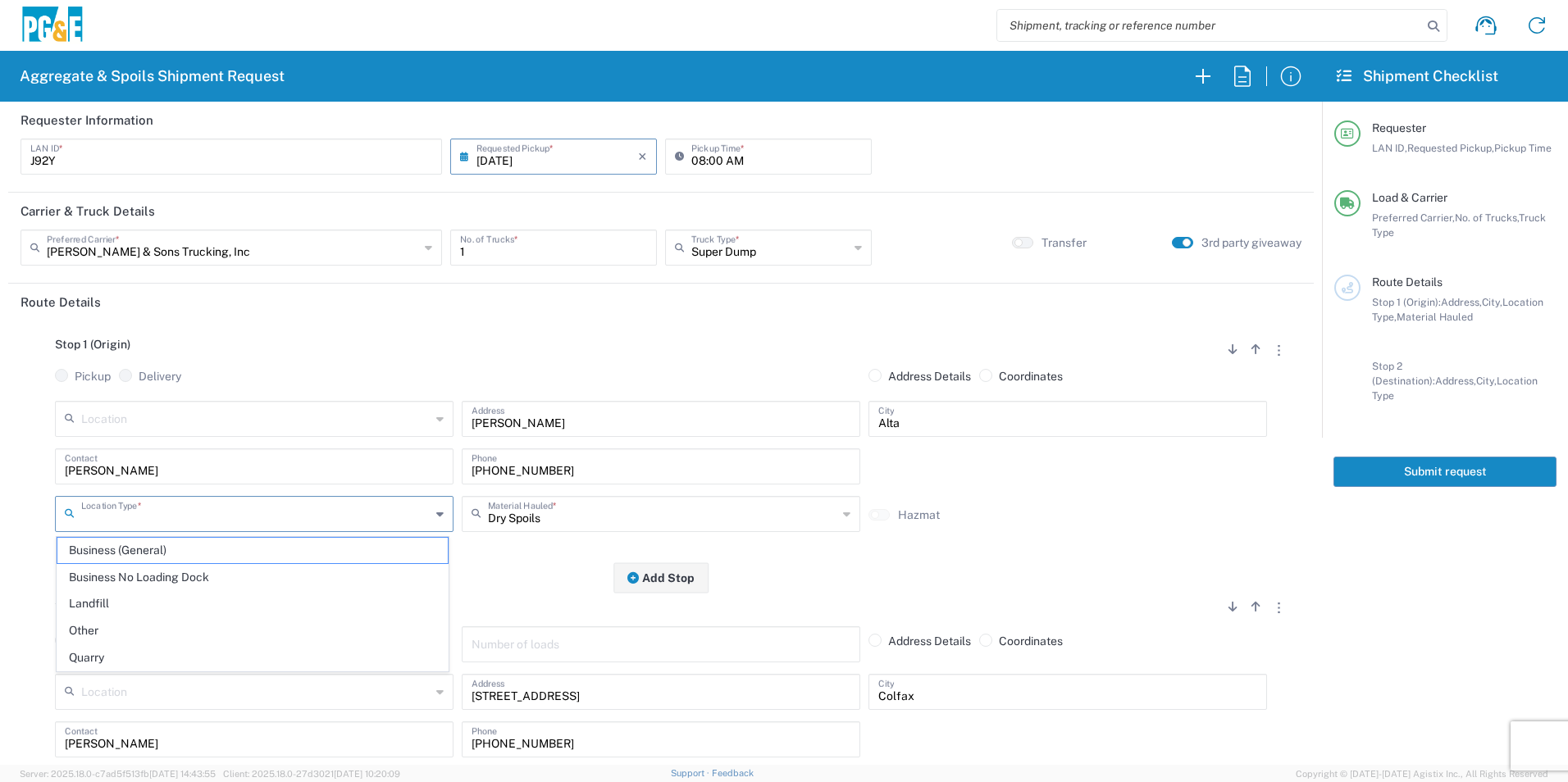
click at [244, 515] on input "text" at bounding box center [256, 512] width 350 height 29
drag, startPoint x: 131, startPoint y: 627, endPoint x: 255, endPoint y: 532, distance: 156.2
click at [131, 627] on span "Other" at bounding box center [252, 631] width 391 height 25
type input "Other"
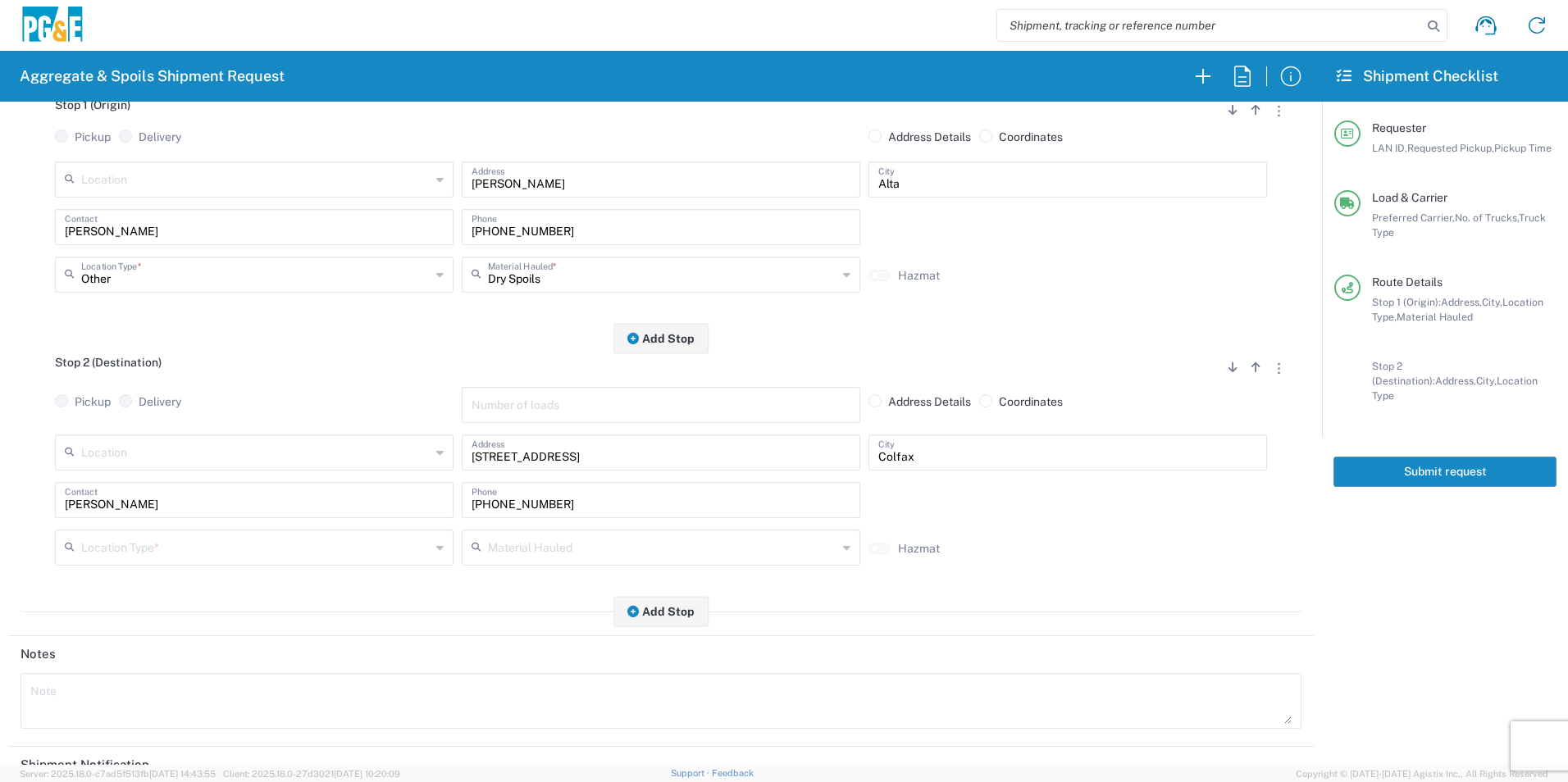
scroll to position [246, 0]
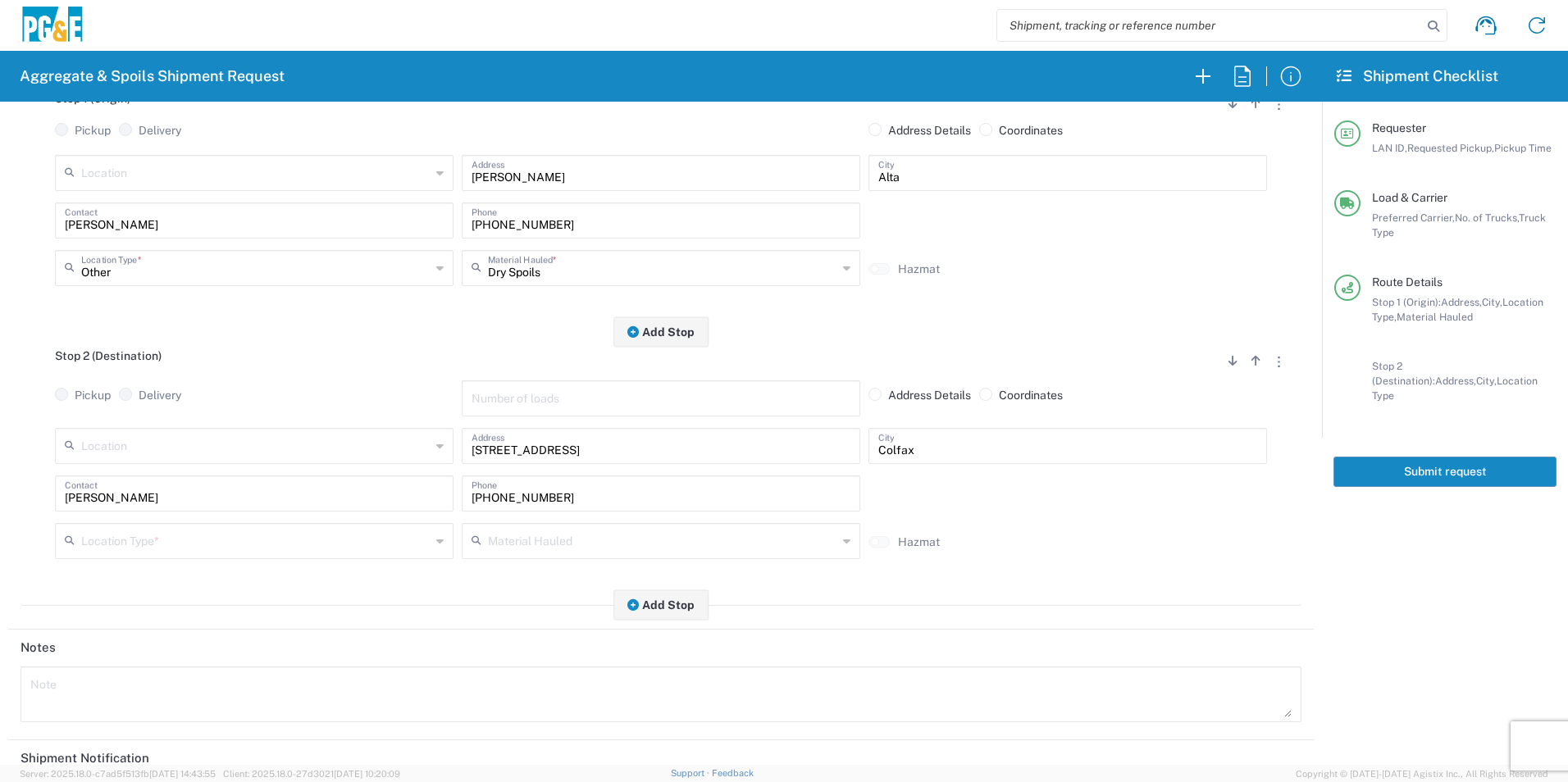
click at [159, 534] on input "text" at bounding box center [256, 540] width 350 height 29
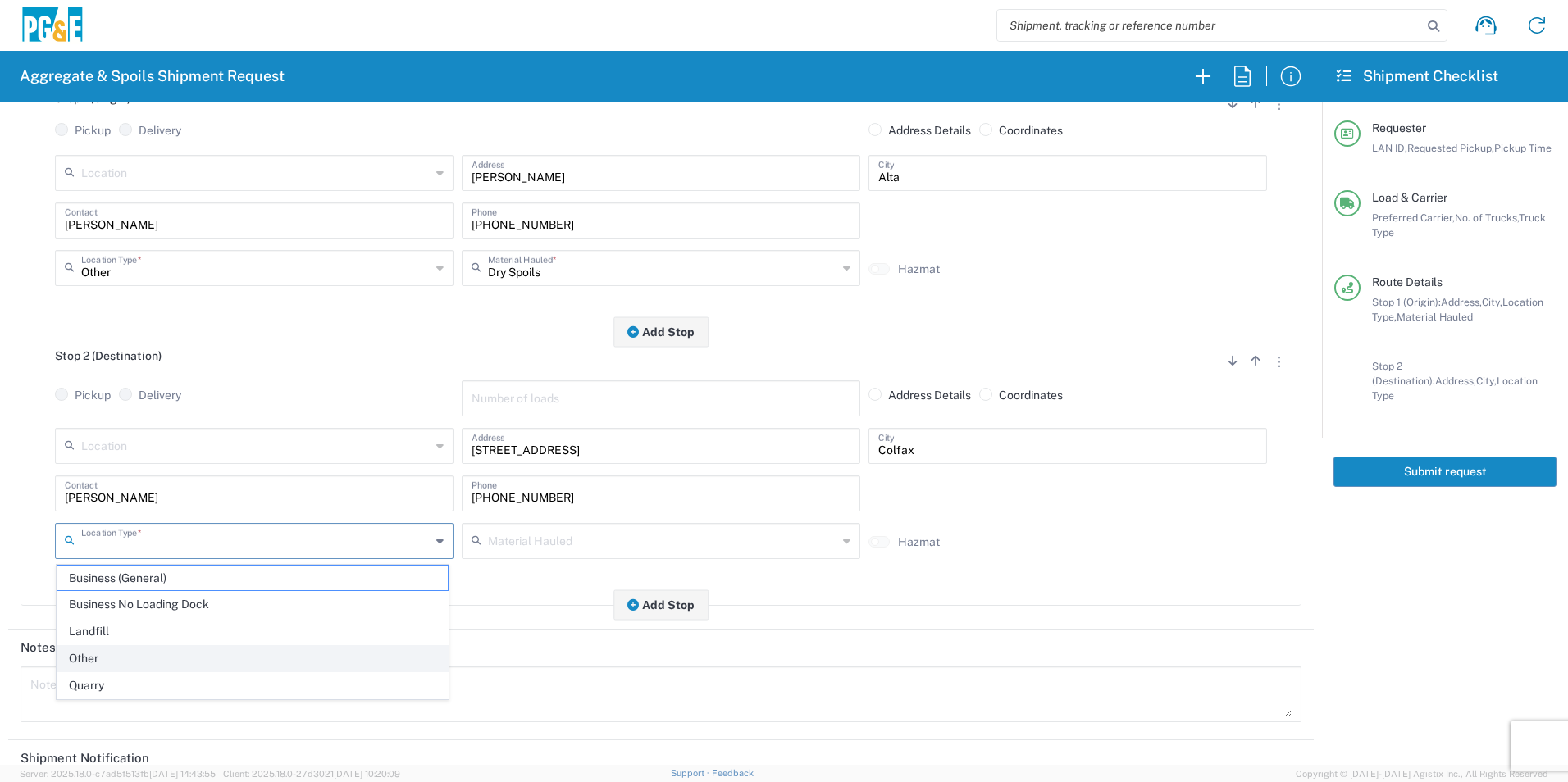
click at [118, 652] on span "Other" at bounding box center [252, 659] width 391 height 25
type input "Other"
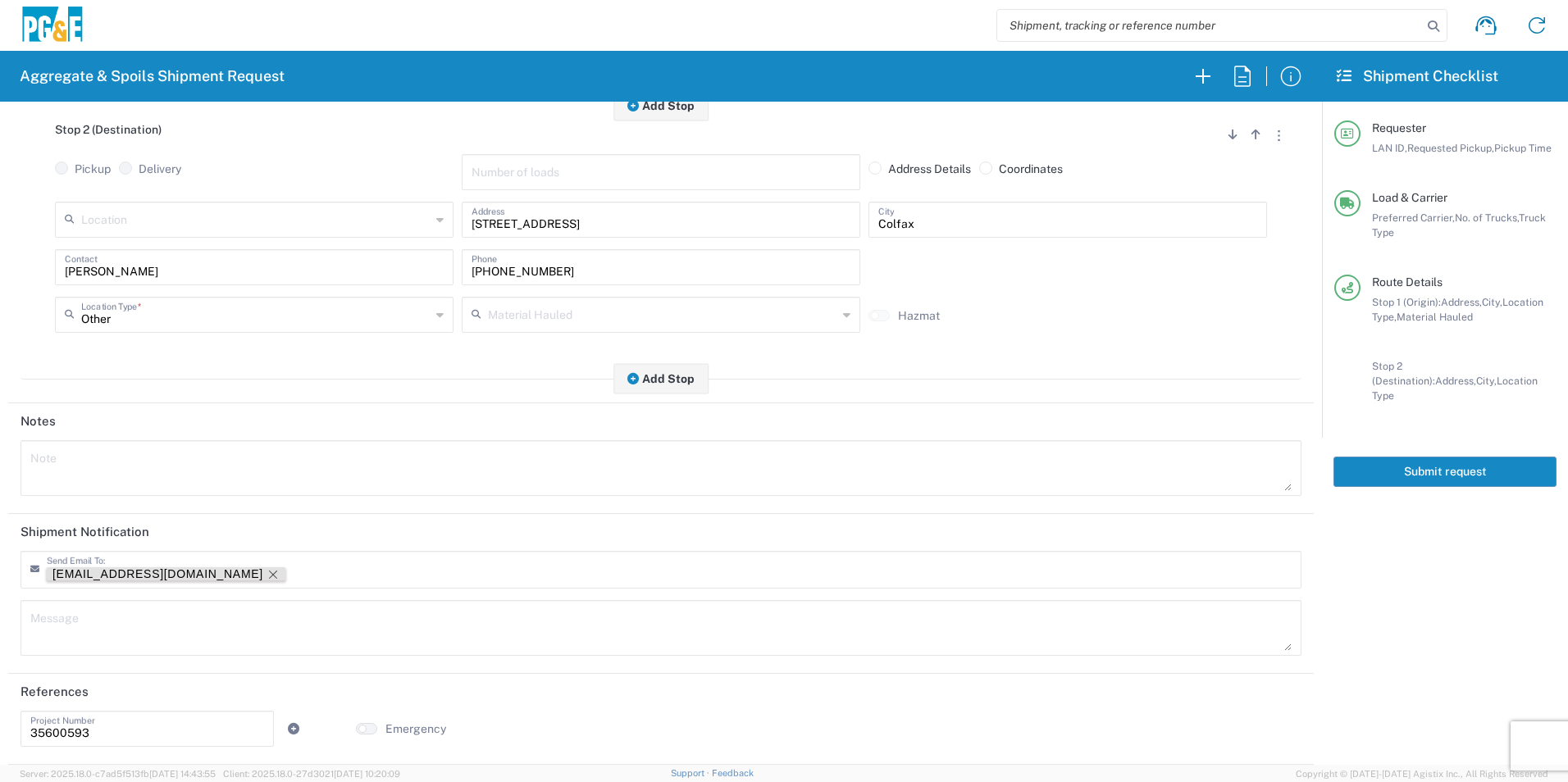
click at [266, 569] on icon "Remove tag" at bounding box center [273, 575] width 13 height 13
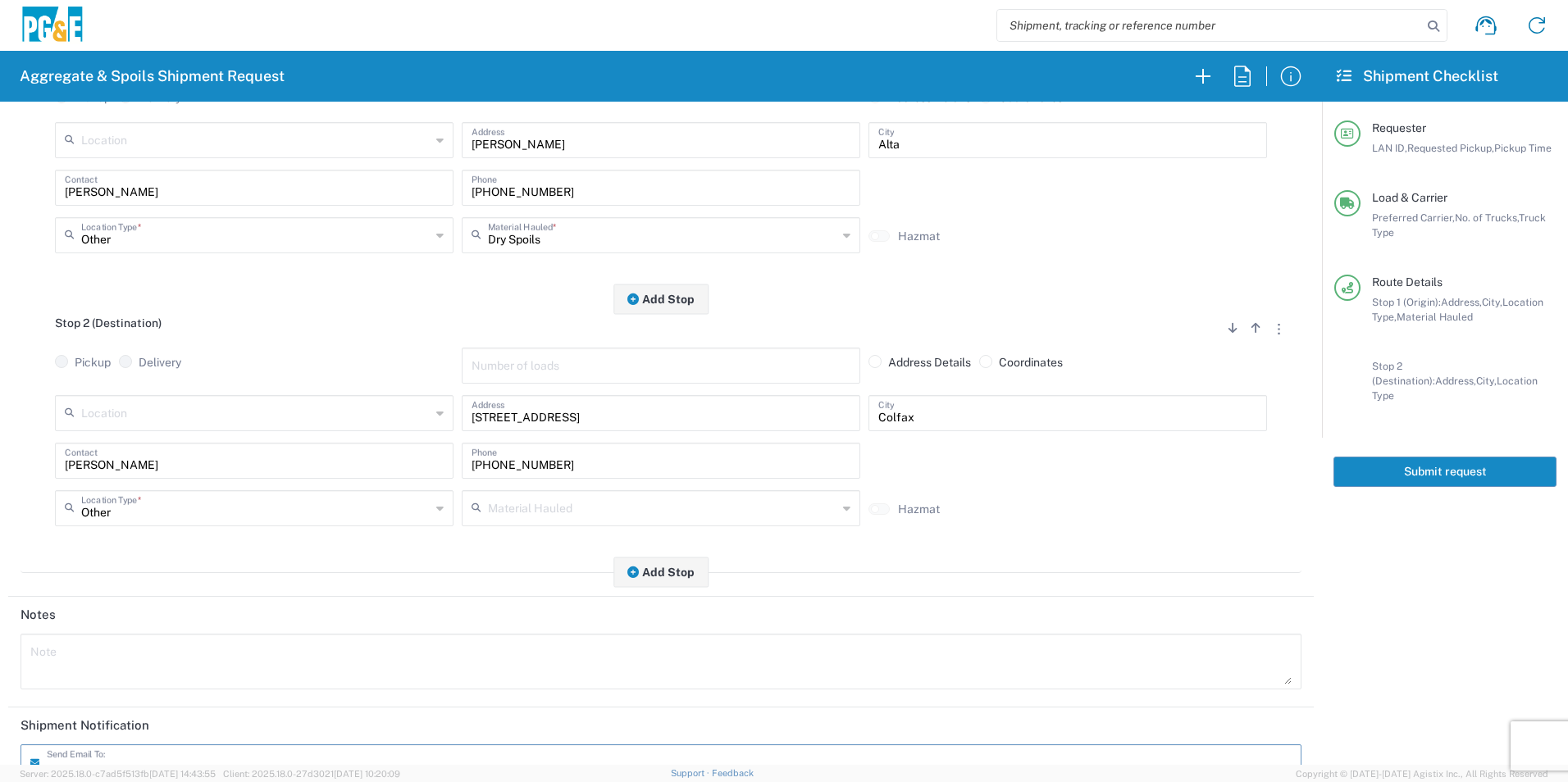
scroll to position [0, 0]
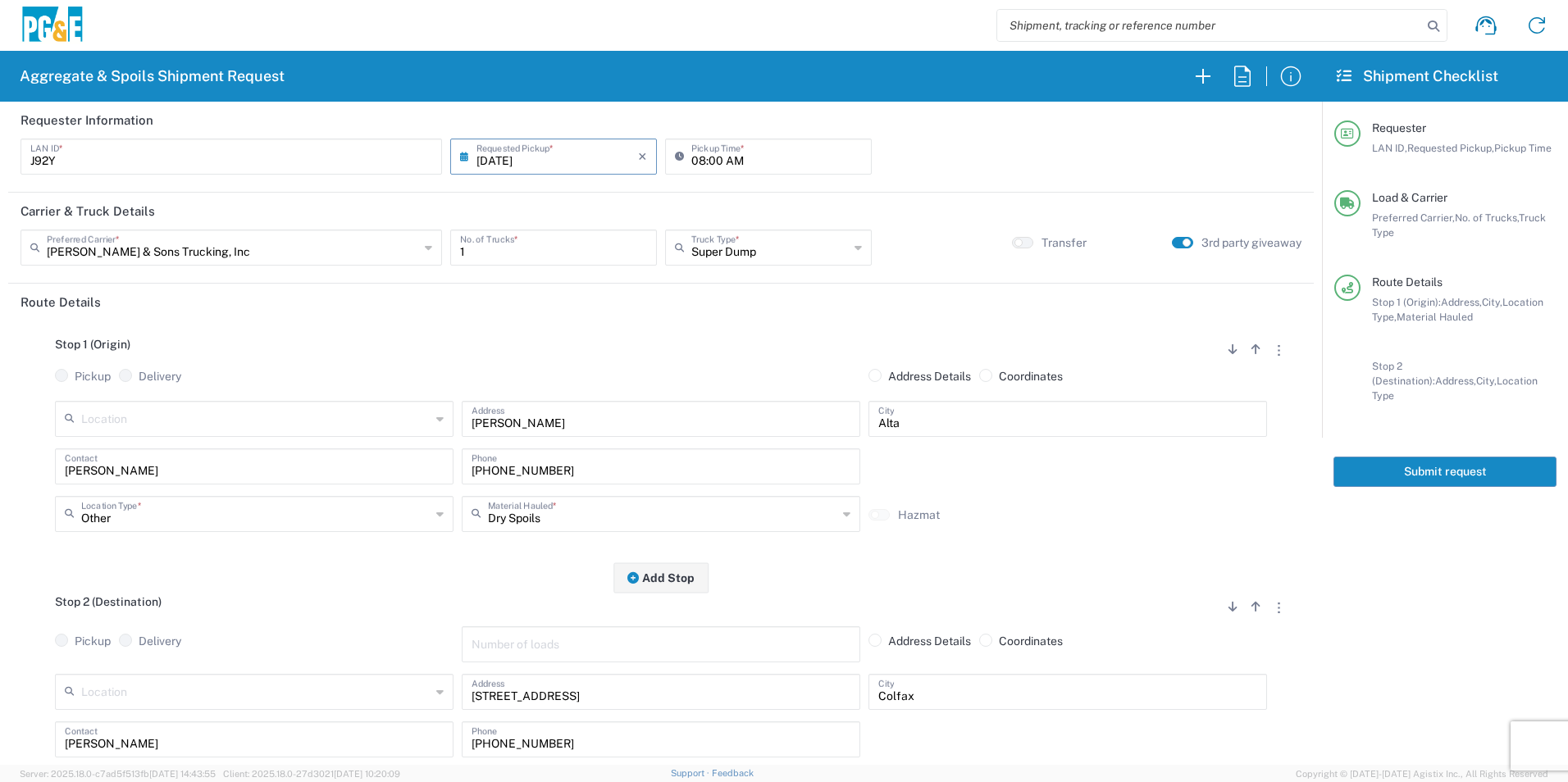
click at [1417, 458] on button "Submit request" at bounding box center [1444, 472] width 223 height 30
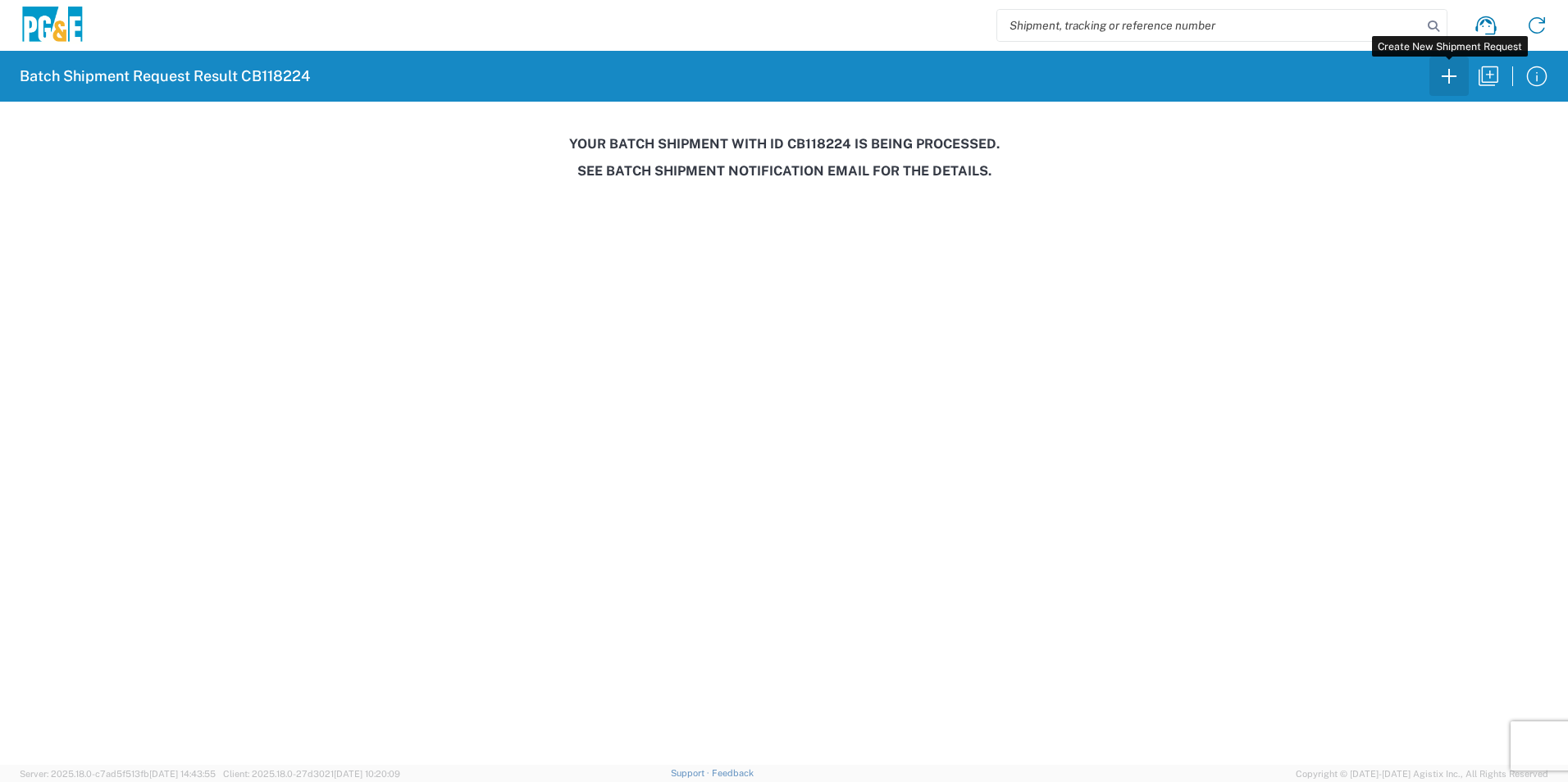
click at [1447, 77] on icon "button" at bounding box center [1449, 76] width 26 height 26
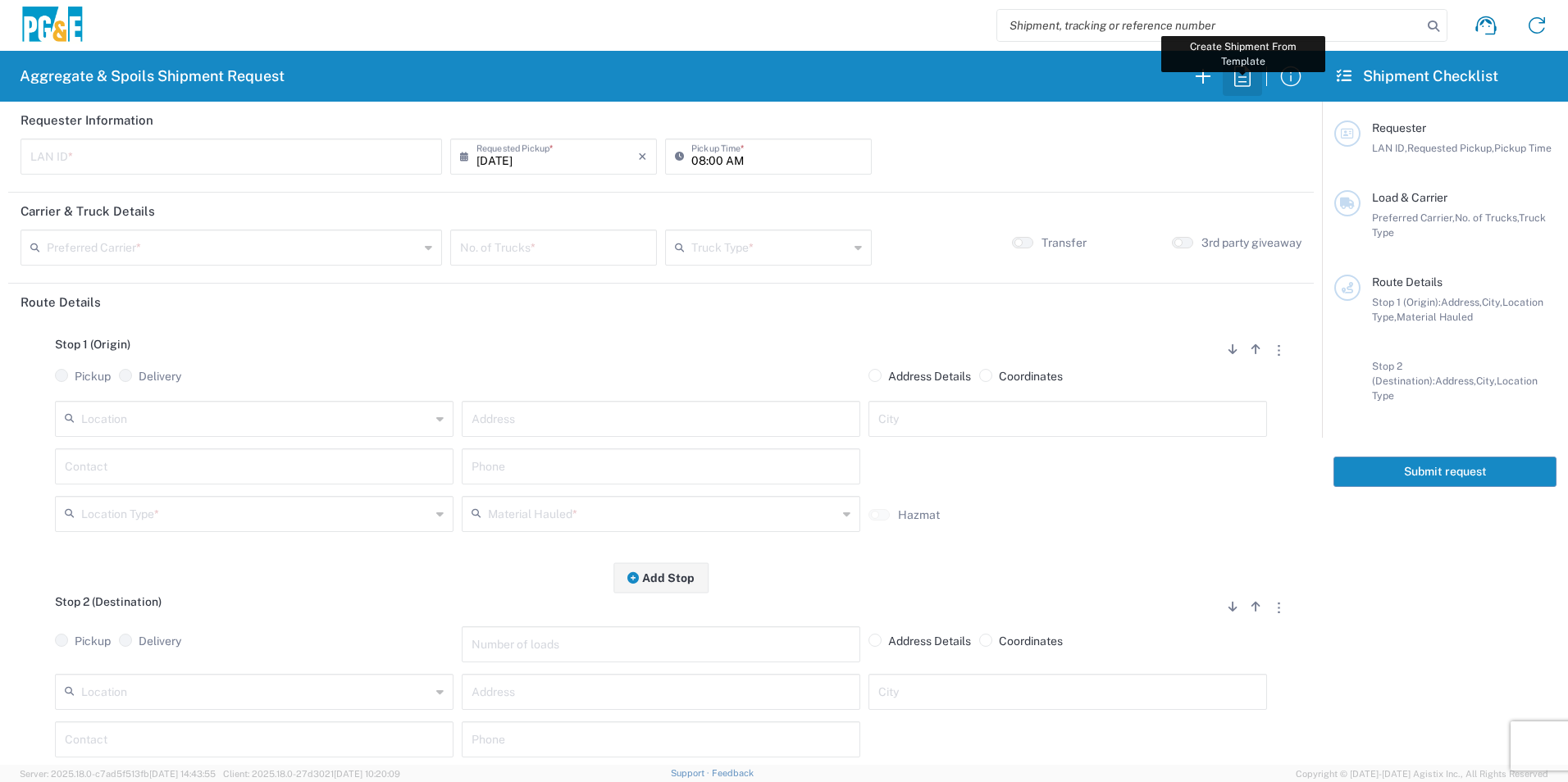
click at [1250, 79] on icon "button" at bounding box center [1243, 76] width 17 height 20
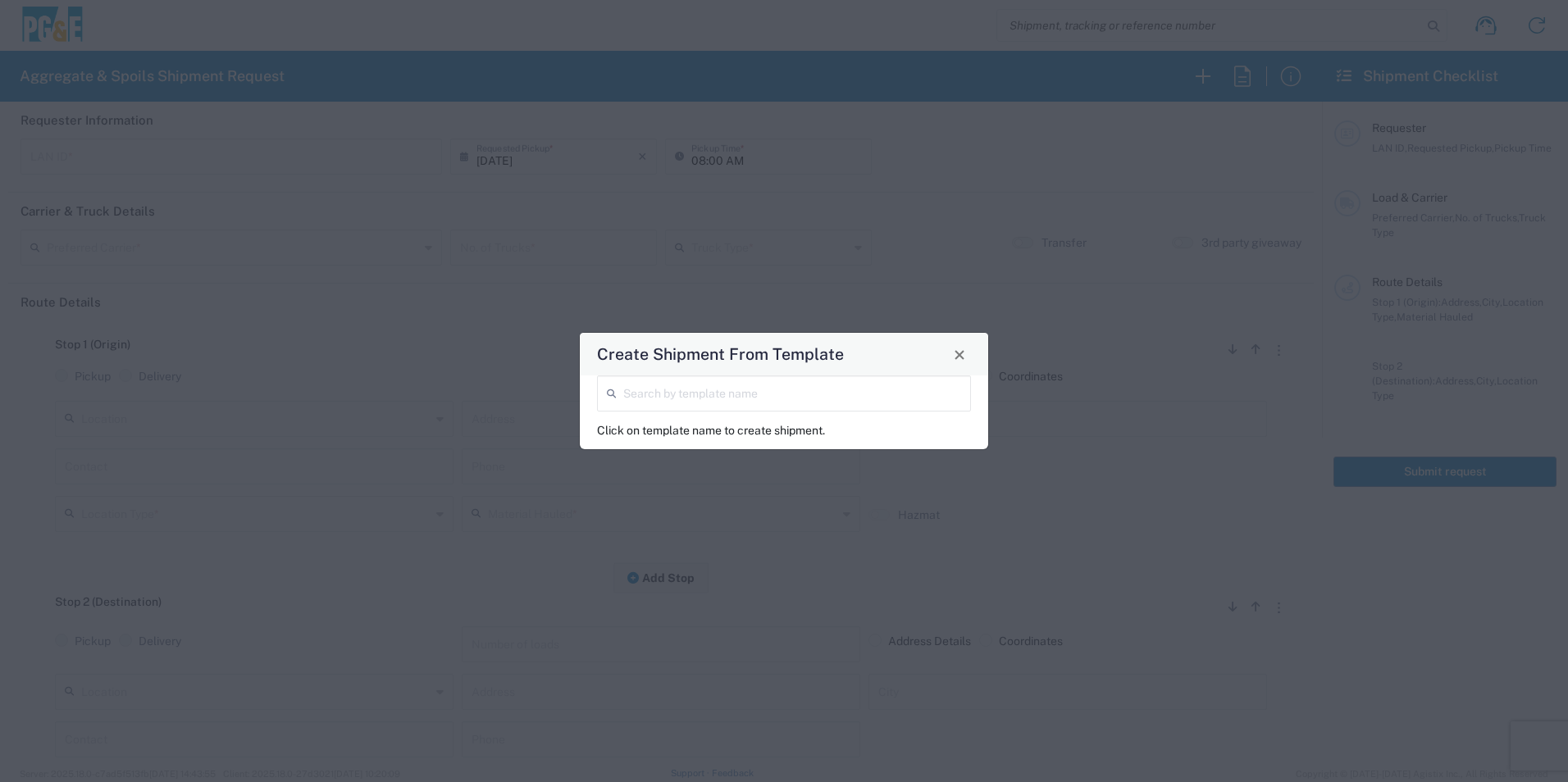
click at [806, 394] on input "search" at bounding box center [792, 392] width 338 height 29
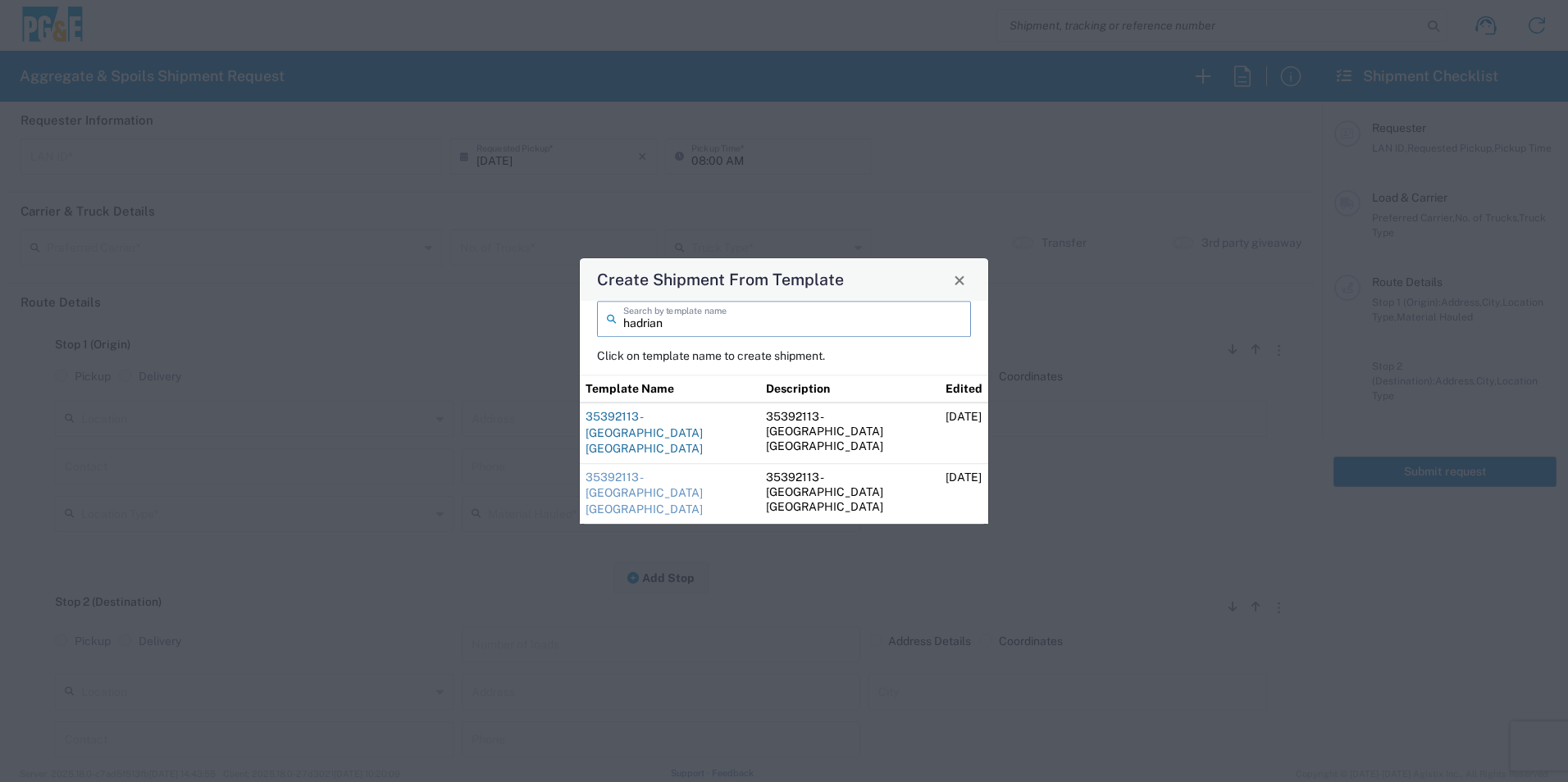
type input "hadrian"
click at [647, 445] on link "35392113 - [GEOGRAPHIC_DATA] [GEOGRAPHIC_DATA]" at bounding box center [645, 433] width 118 height 45
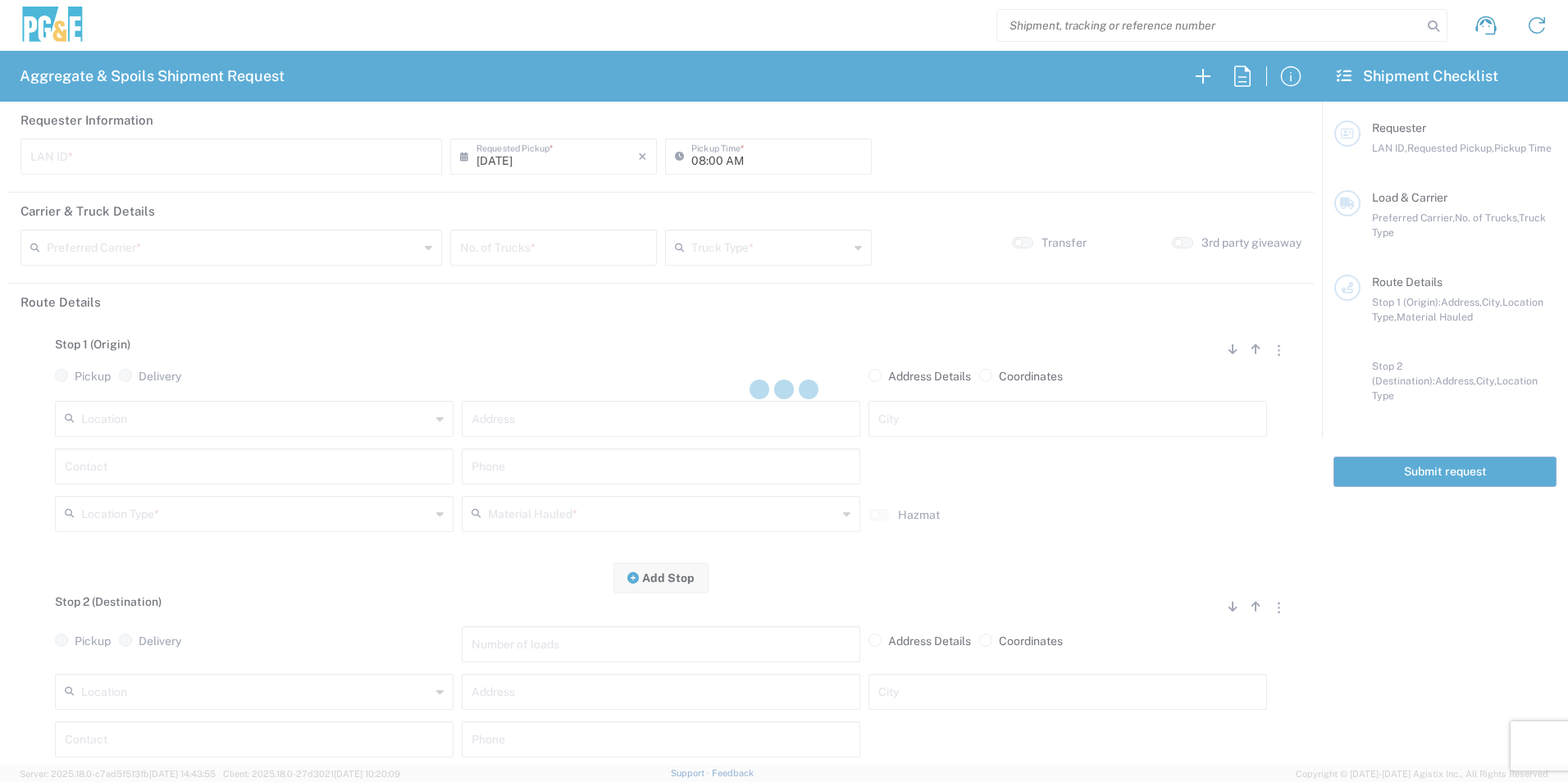
type input "HVM1"
type input "06:30 AM"
type input "[PERSON_NAME] & Sons Trucking, Inc"
type input "Super Dump"
type textarea "Please start with 1 load of [GEOGRAPHIC_DATA]. [PERSON_NAME] will direct from t…"
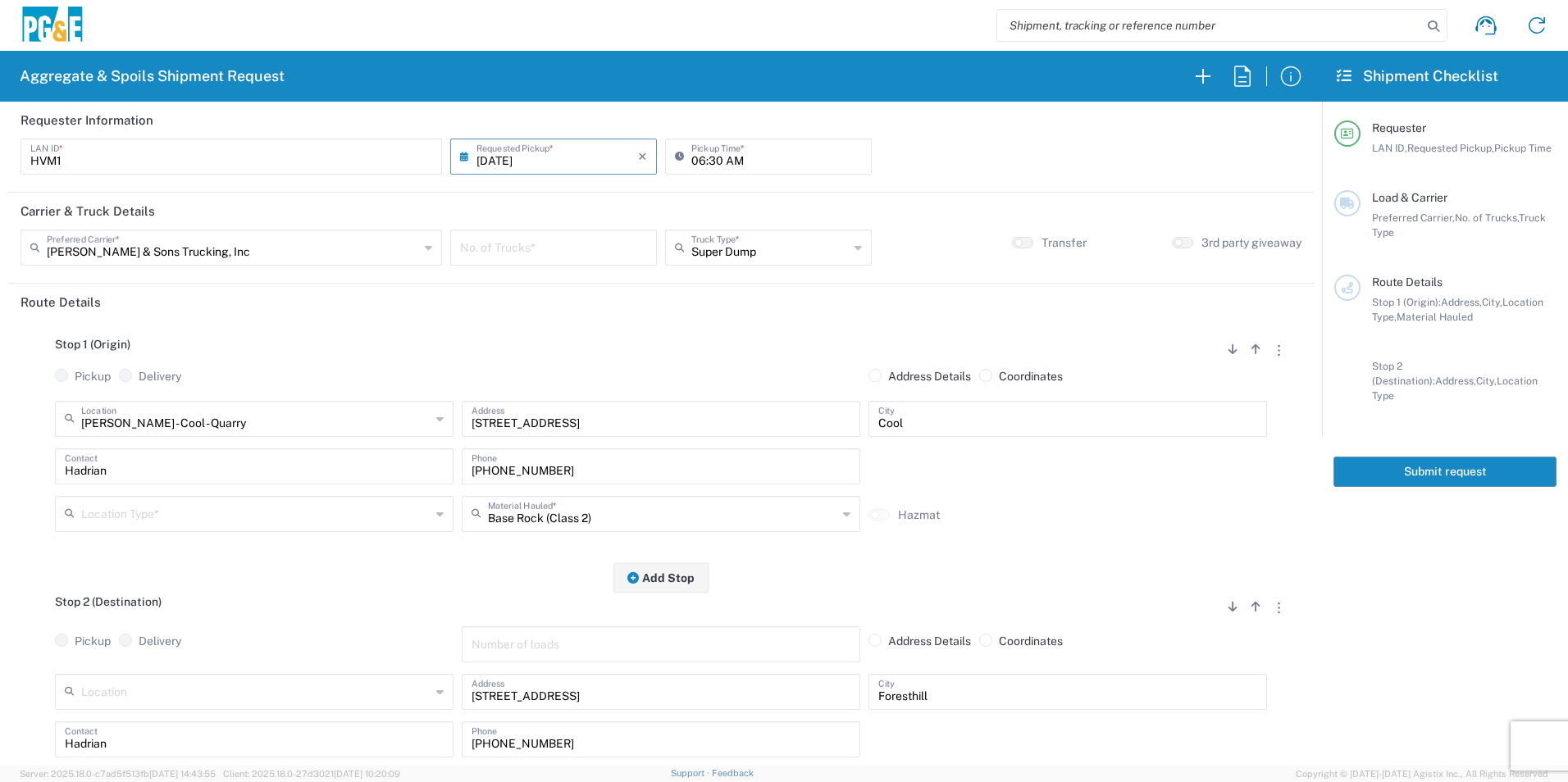
click at [602, 250] on input "number" at bounding box center [554, 246] width 187 height 29
type input "2"
click at [695, 160] on input "06:30 AM" at bounding box center [776, 155] width 171 height 29
type input "07:30 AM"
click at [1267, 353] on button "button" at bounding box center [1278, 349] width 23 height 22
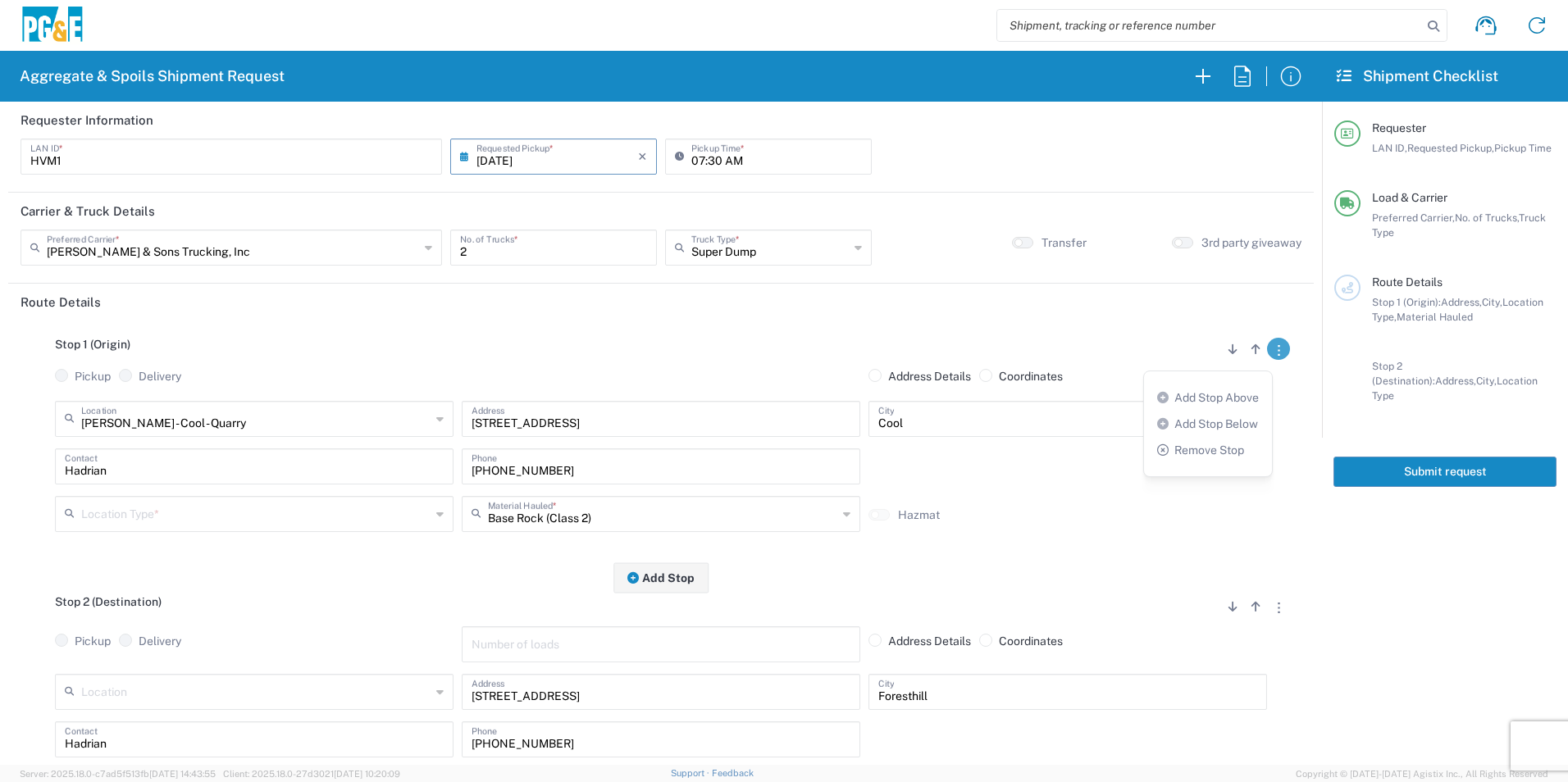
click at [1183, 451] on link "Remove Stop" at bounding box center [1200, 450] width 87 height 13
radio input "true"
radio input "false"
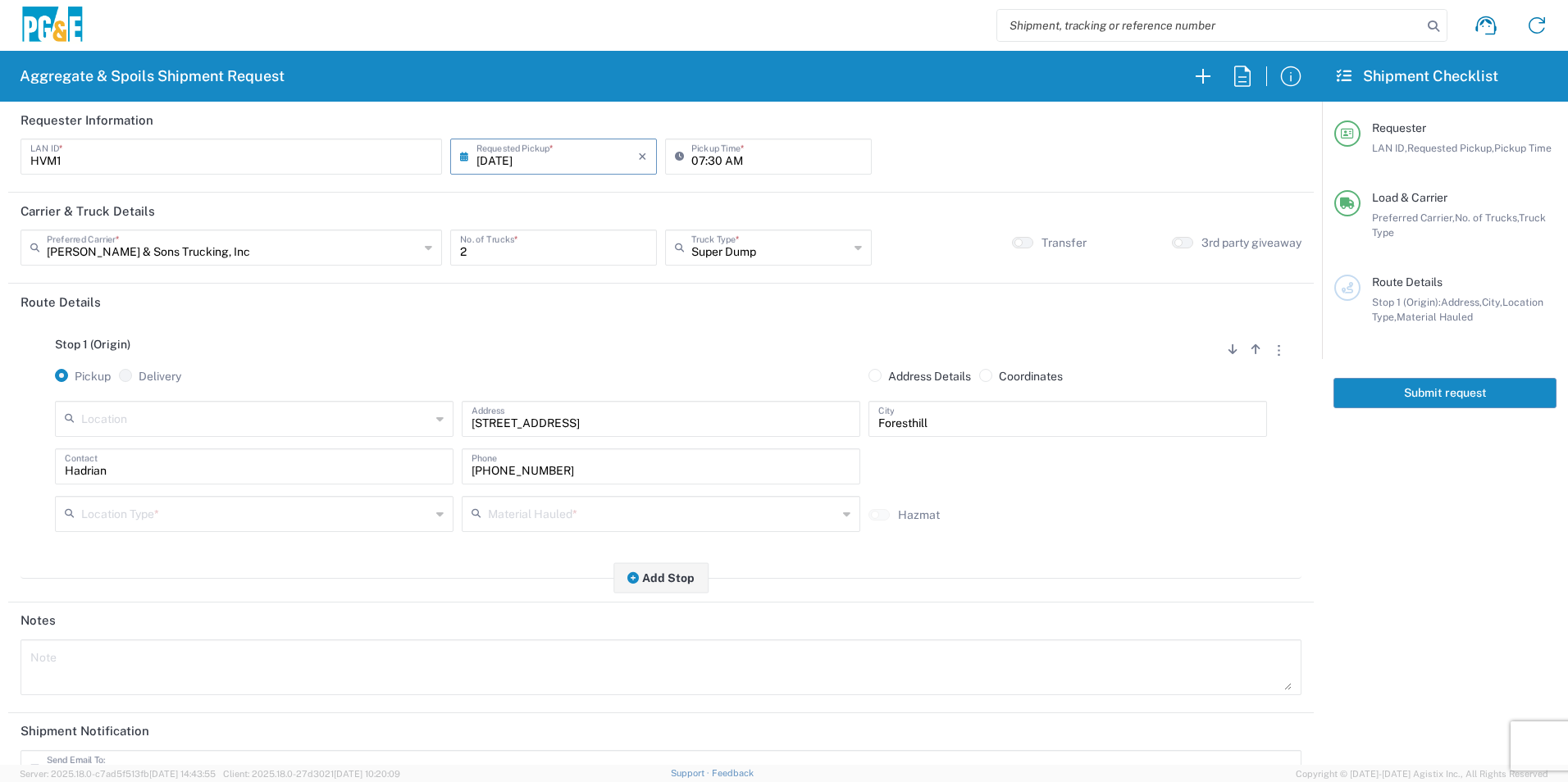
drag, startPoint x: 296, startPoint y: 519, endPoint x: 293, endPoint y: 536, distance: 17.3
click at [295, 519] on input "text" at bounding box center [256, 512] width 350 height 29
click at [203, 632] on span "Other" at bounding box center [252, 631] width 391 height 25
type input "Other"
click at [575, 517] on input "text" at bounding box center [663, 512] width 350 height 29
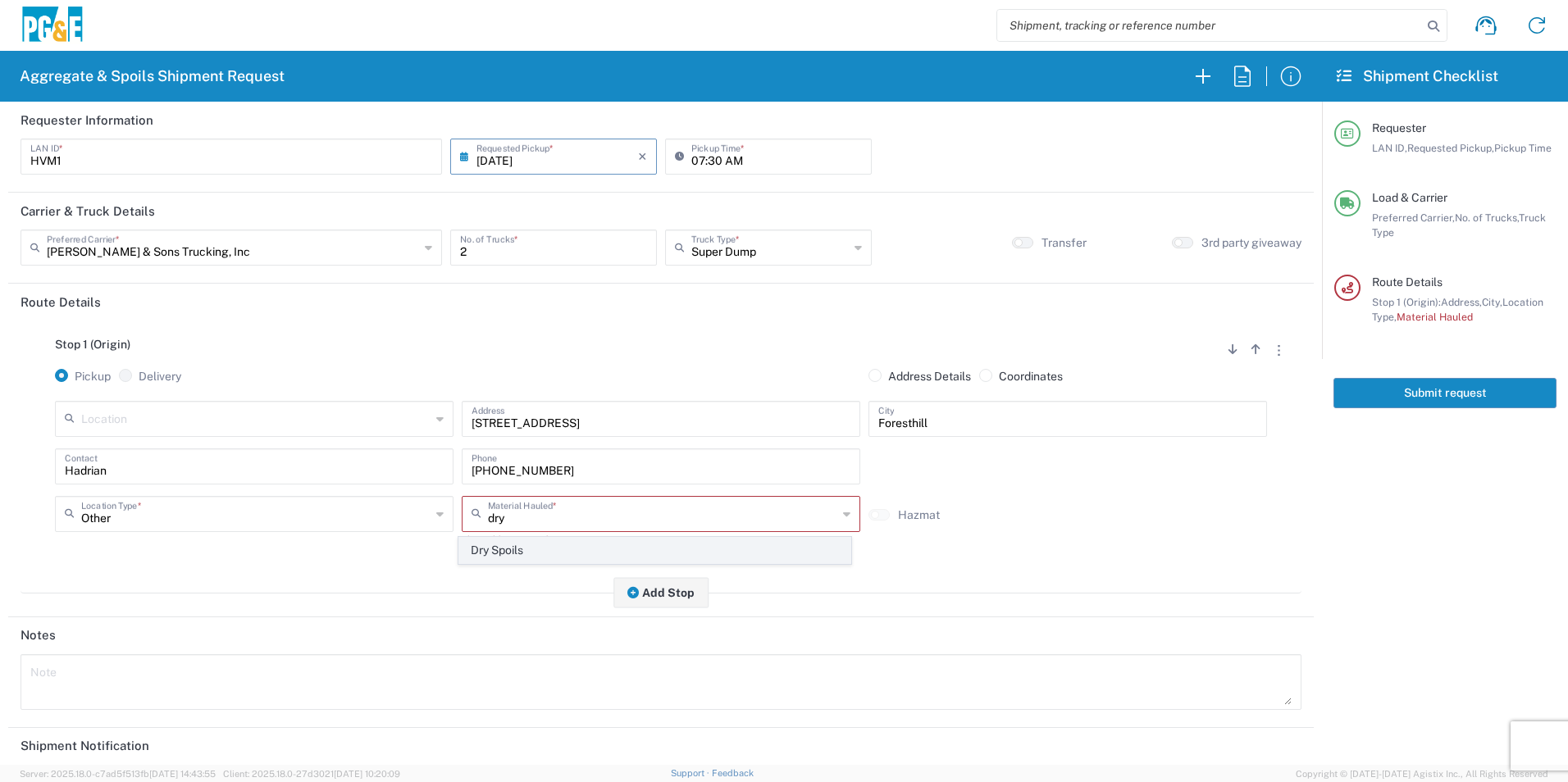
click at [531, 554] on span "Dry Spoils" at bounding box center [655, 550] width 391 height 25
type input "Dry Spoils"
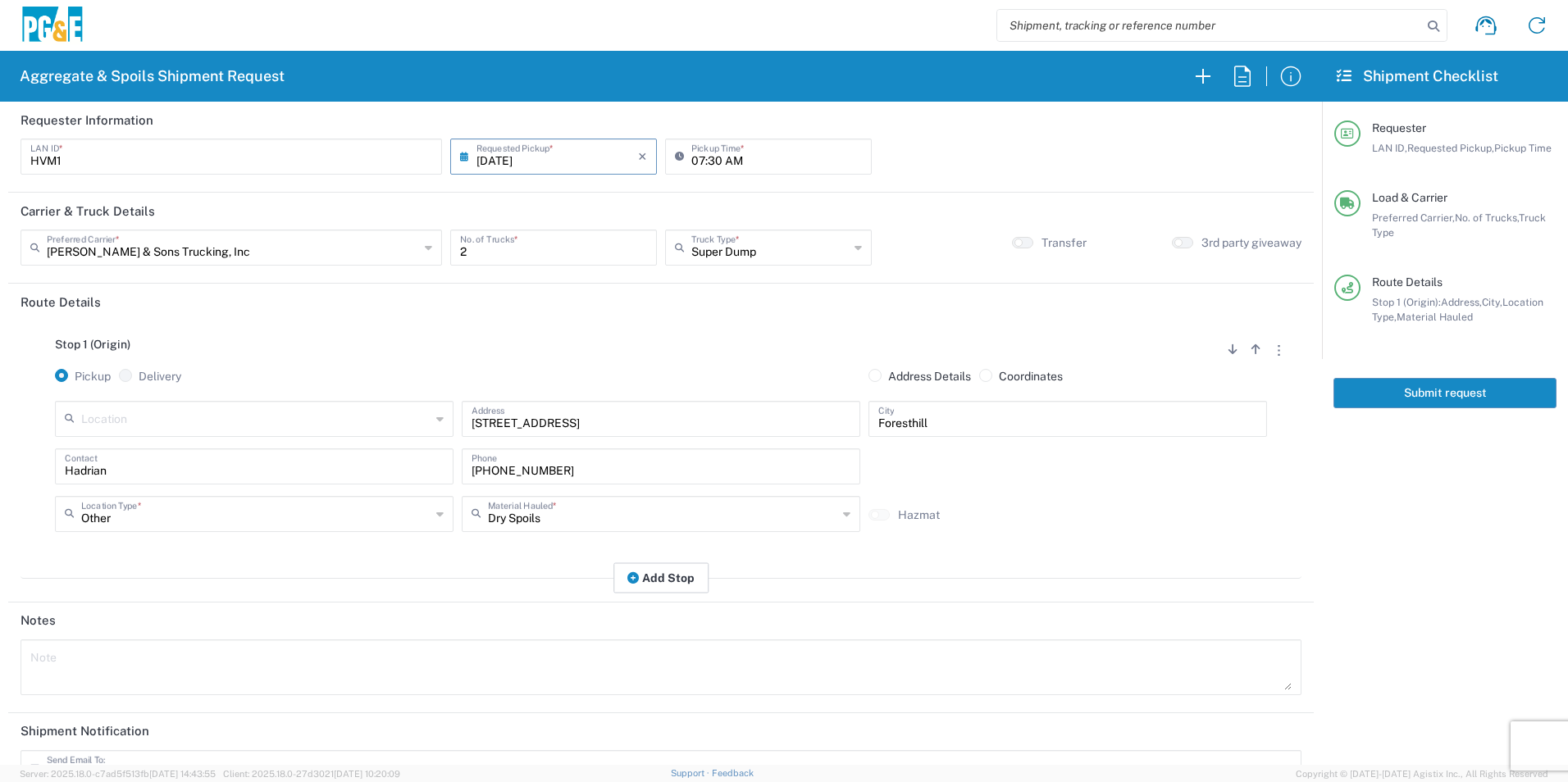
click at [651, 577] on button "Add Stop" at bounding box center [660, 578] width 95 height 30
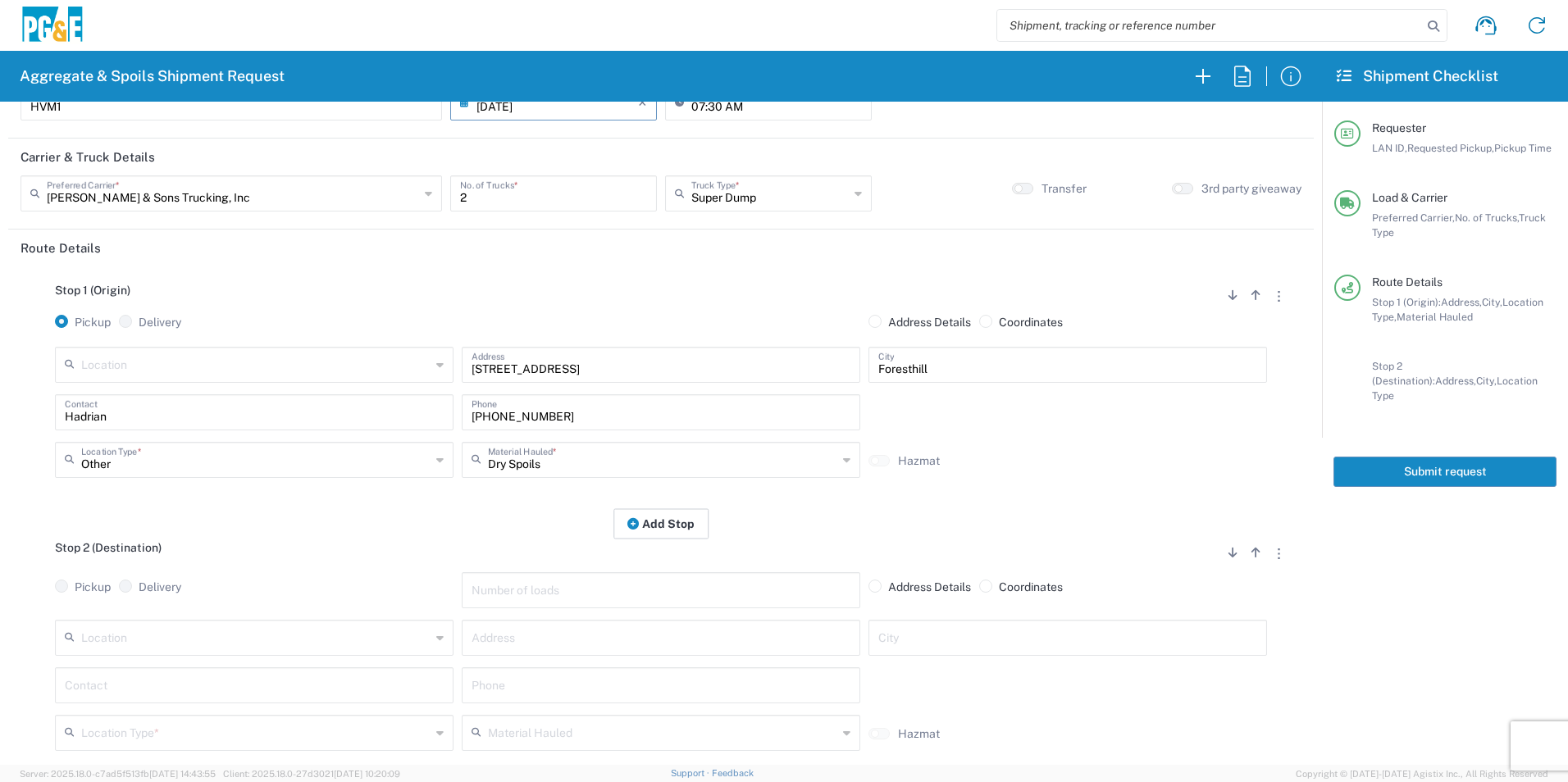
scroll to position [82, 0]
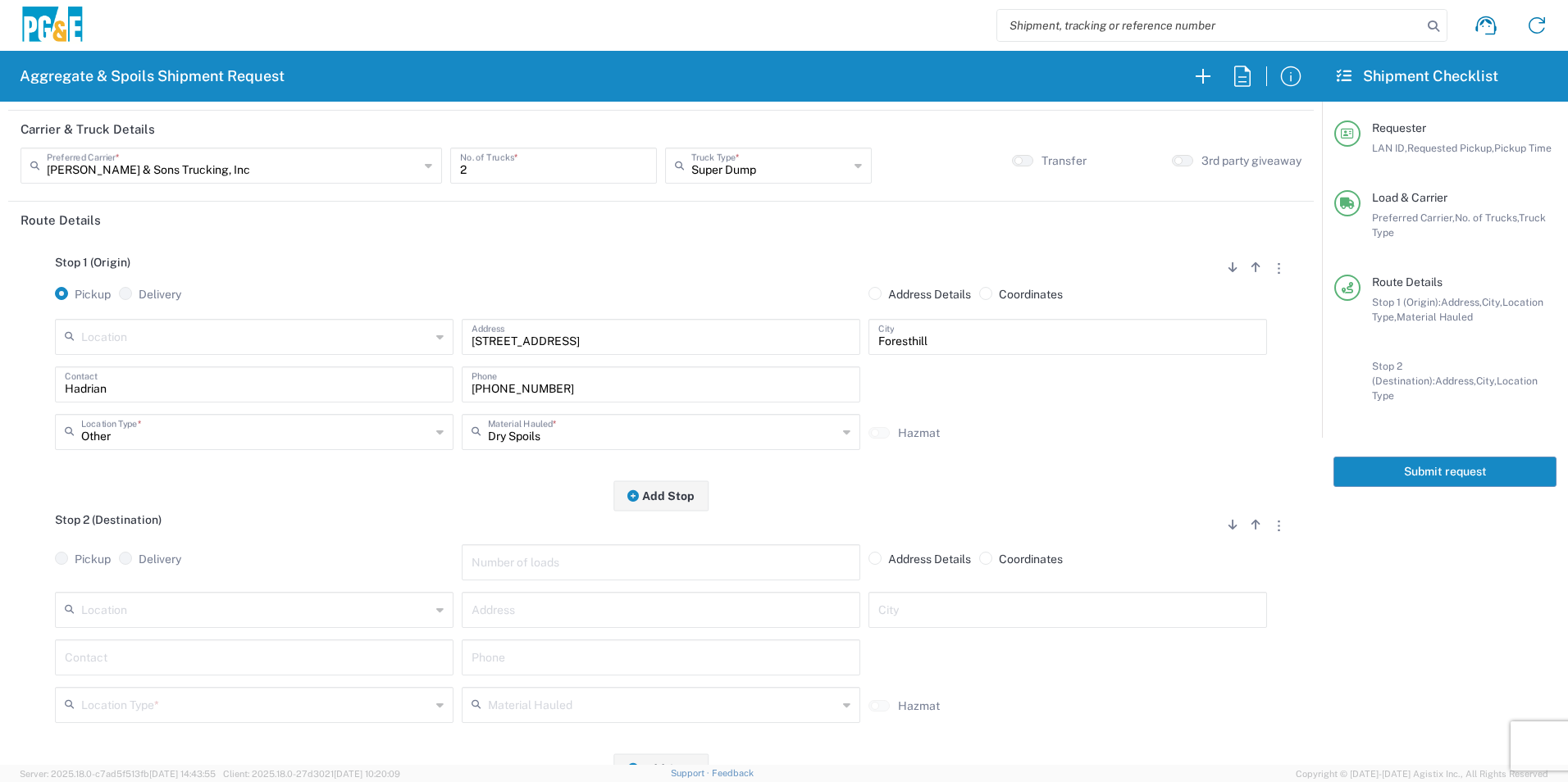
click at [821, 609] on input "text" at bounding box center [660, 609] width 379 height 29
paste input "[STREET_ADDRESS]"
type input "[STREET_ADDRESS]"
type input "Foresthill"
click at [278, 662] on input "text" at bounding box center [254, 656] width 379 height 29
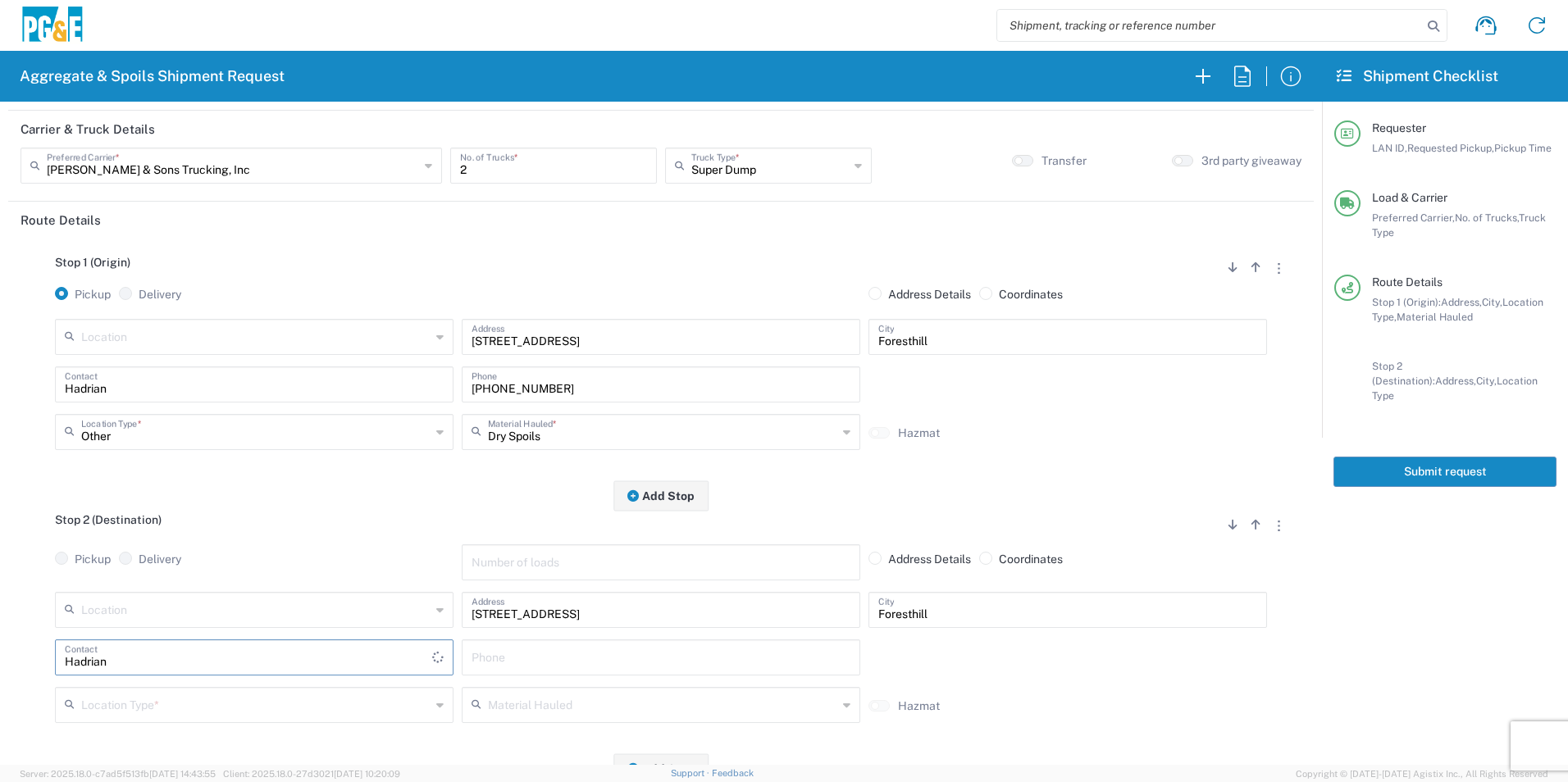
type input "Hadrian"
drag, startPoint x: 566, startPoint y: 389, endPoint x: 335, endPoint y: 381, distance: 231.1
click at [343, 382] on div "Hadrian Contact [PHONE_NUMBER] Phone" at bounding box center [661, 390] width 1220 height 48
click at [509, 661] on input "text" at bounding box center [660, 656] width 379 height 29
paste input "[PHONE_NUMBER]"
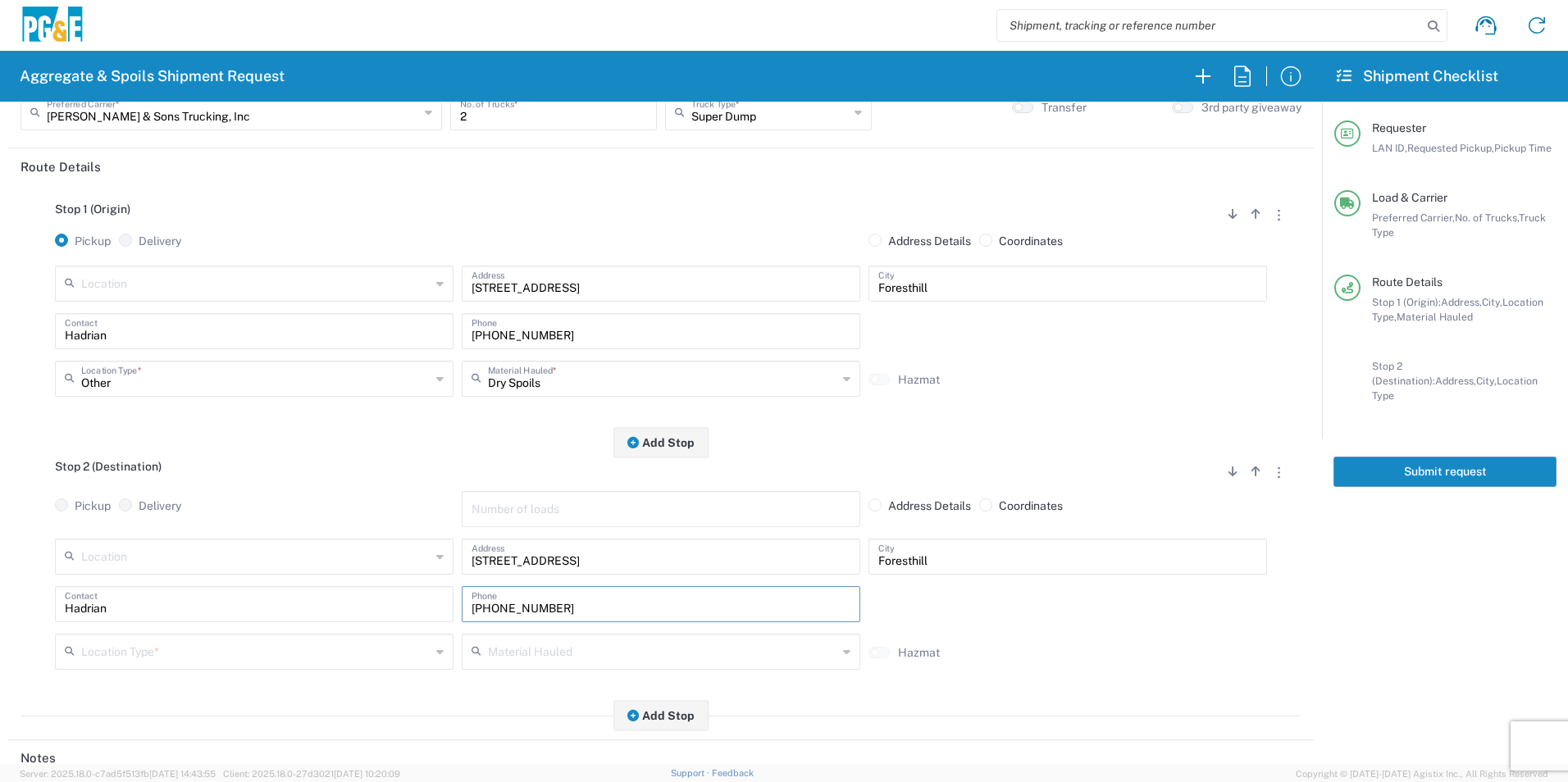
scroll to position [164, 0]
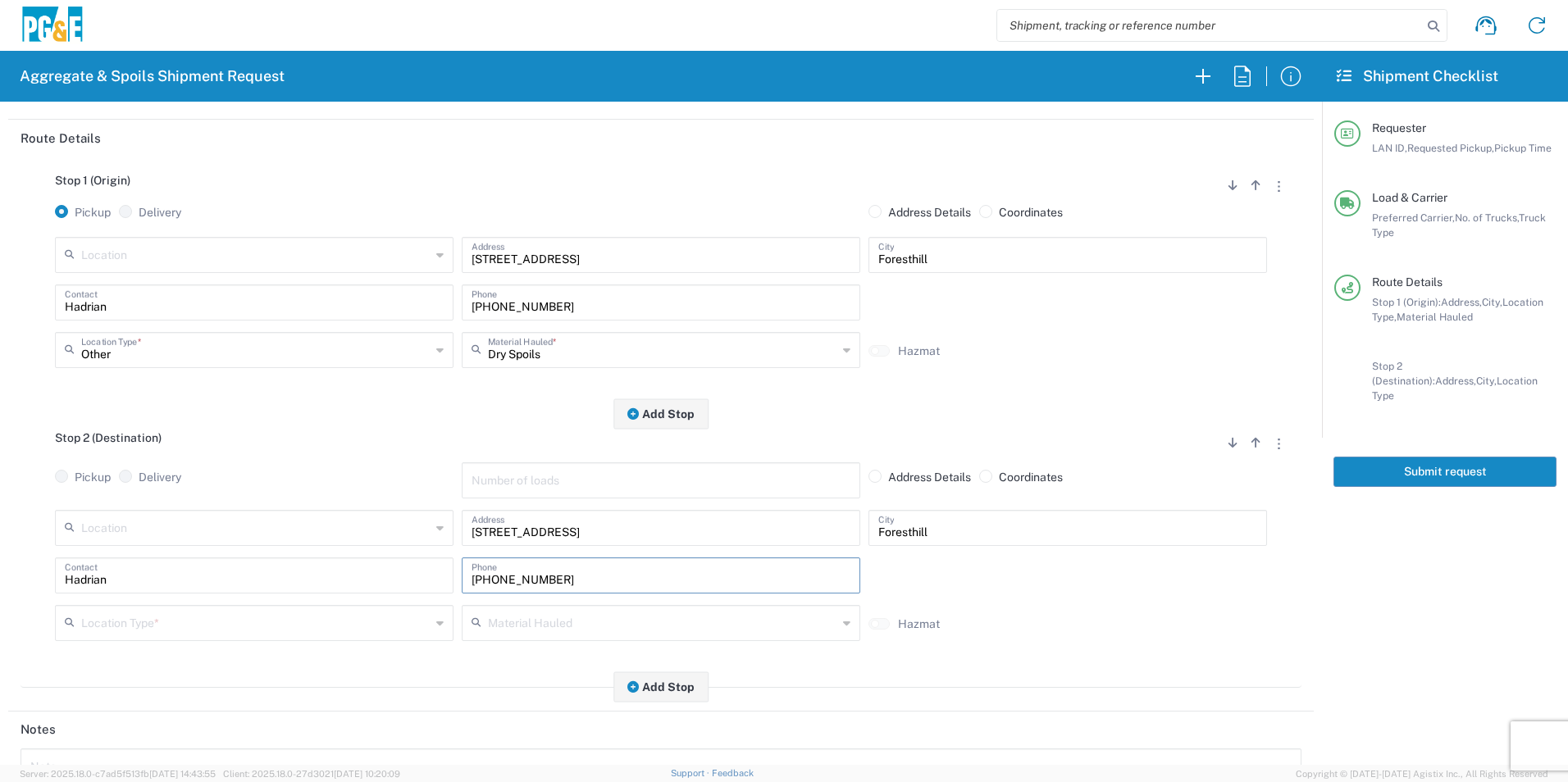
type input "[PHONE_NUMBER]"
click at [188, 624] on input "text" at bounding box center [256, 622] width 350 height 29
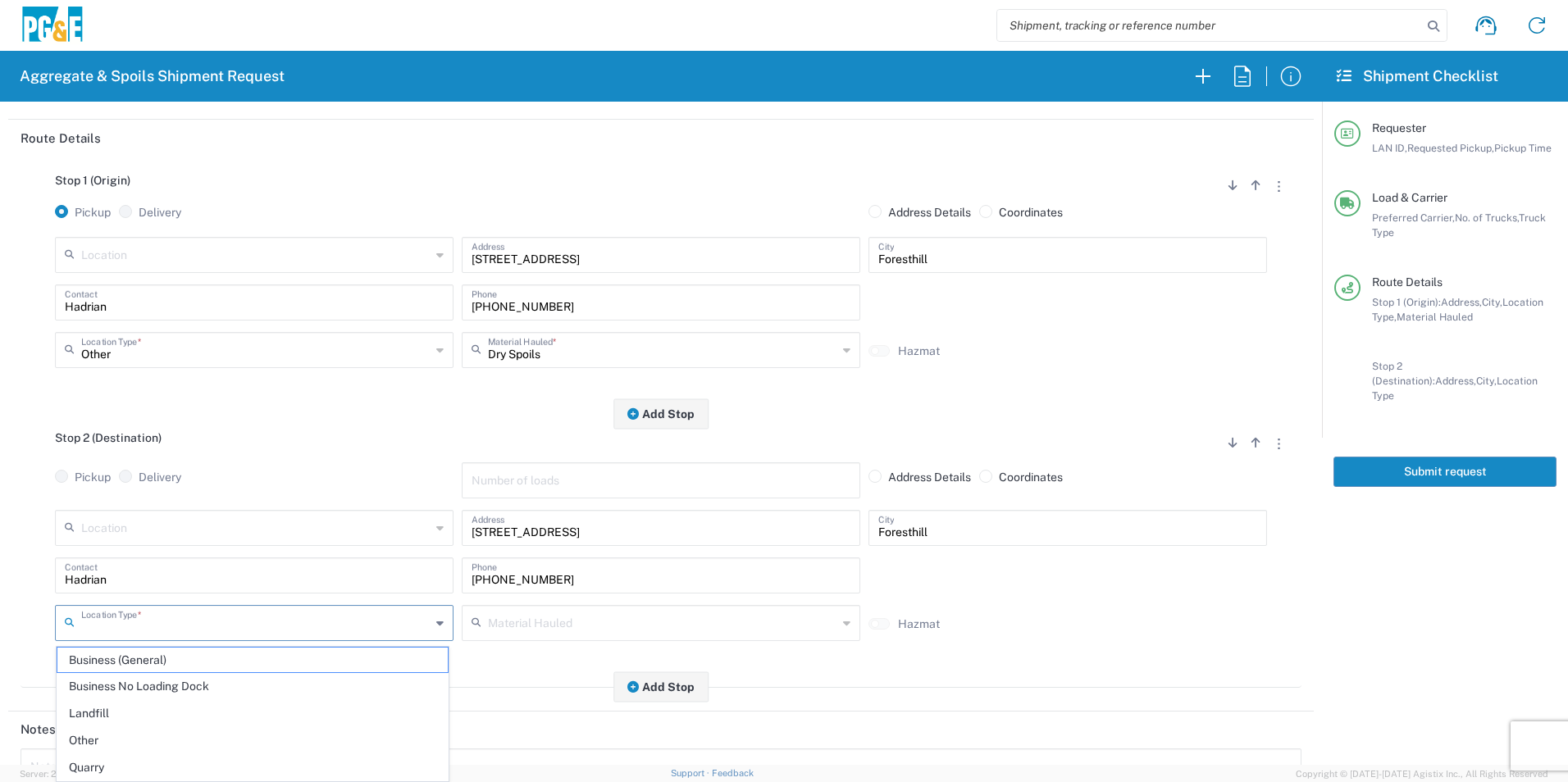
click at [110, 737] on span "Other" at bounding box center [252, 741] width 391 height 25
type input "Other"
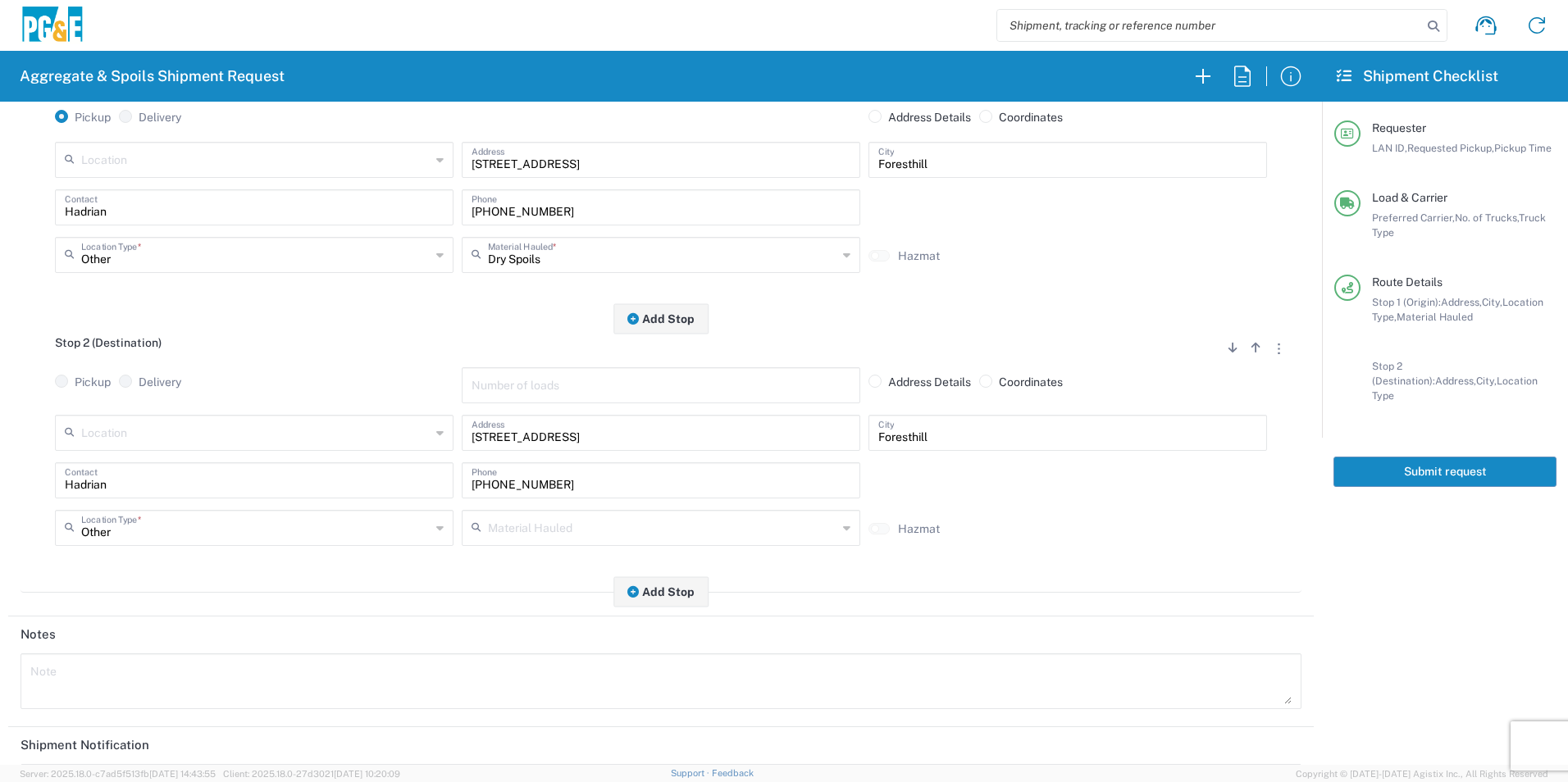
scroll to position [474, 0]
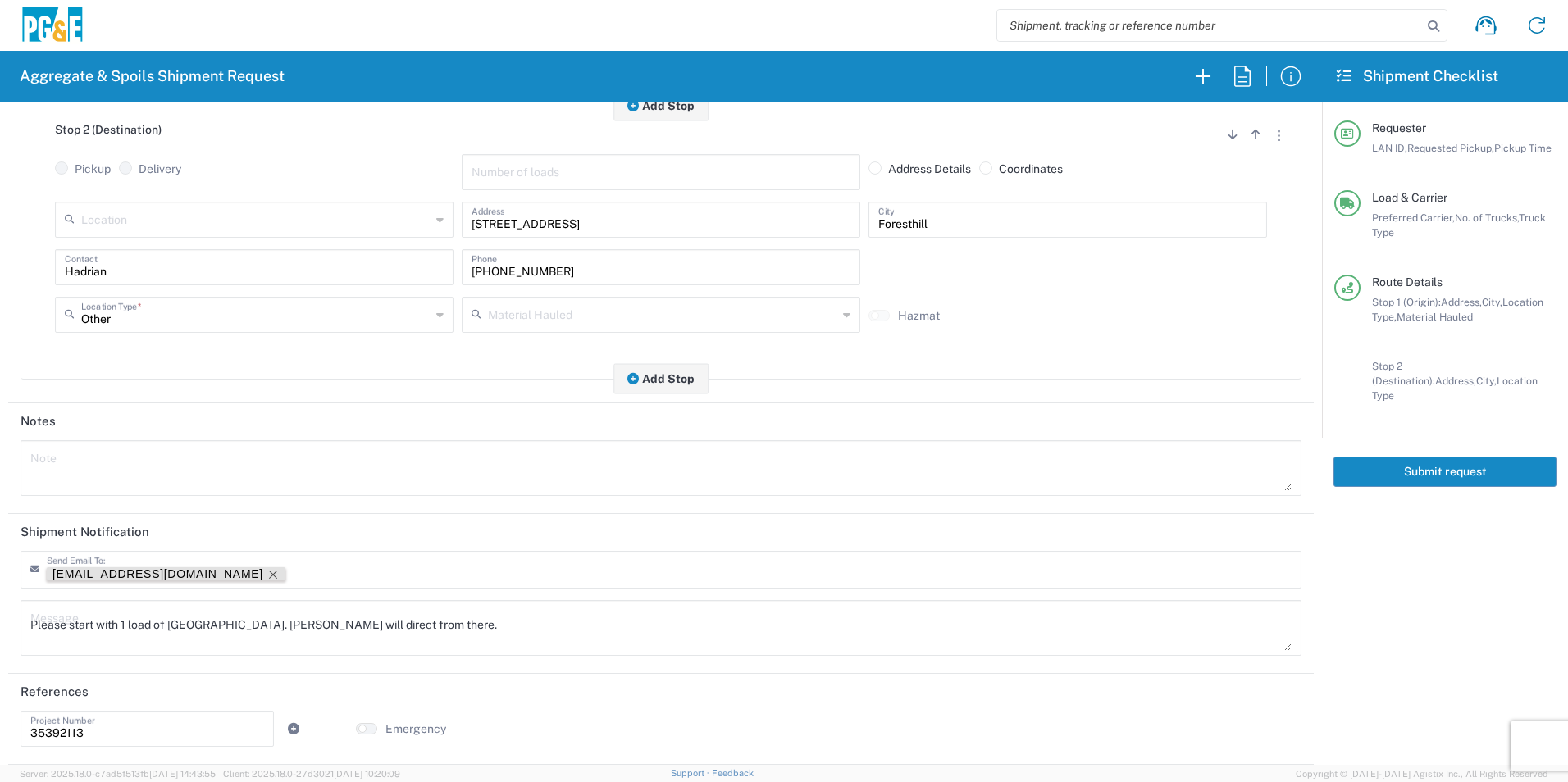
click at [266, 570] on icon "Remove tag" at bounding box center [273, 575] width 13 height 13
drag, startPoint x: 515, startPoint y: 617, endPoint x: 0, endPoint y: 592, distance: 515.6
click at [0, 592] on html "Aggregate & Spoils Shipment Request Requester Information HVM1 LAN ID * [DATE] …" at bounding box center [784, 391] width 1568 height 782
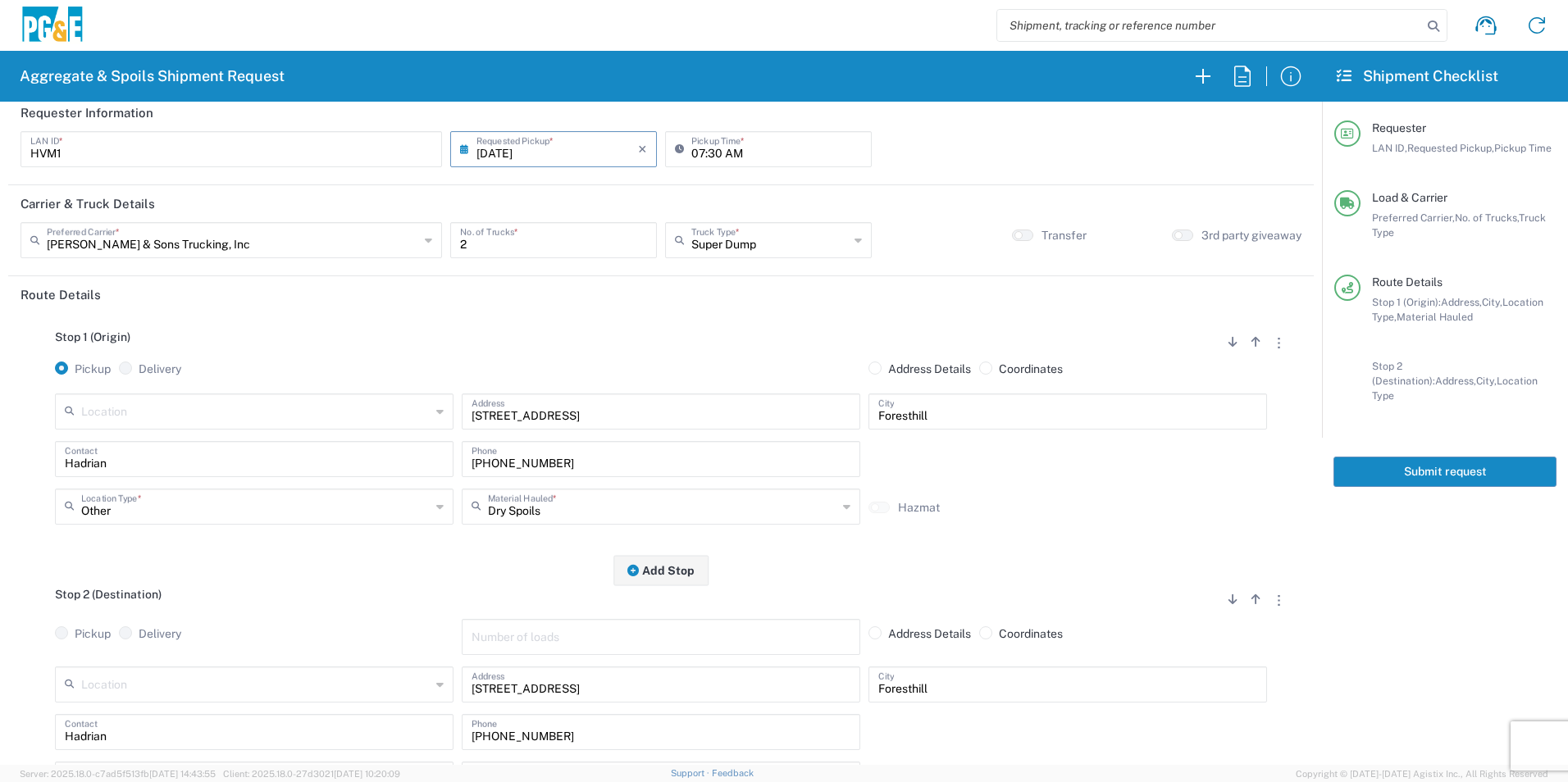
scroll to position [0, 0]
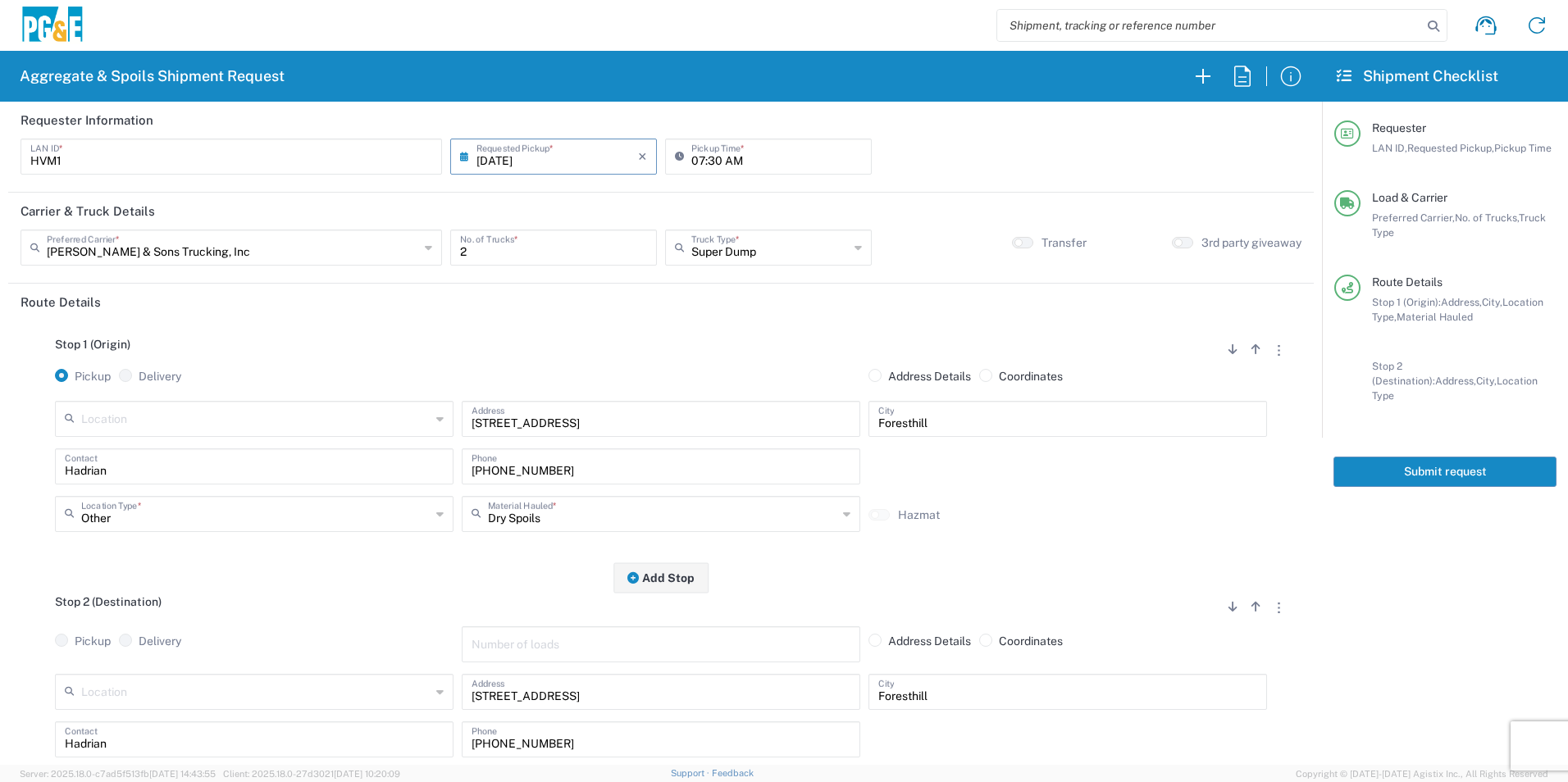
click at [1470, 458] on button "Submit request" at bounding box center [1444, 472] width 223 height 30
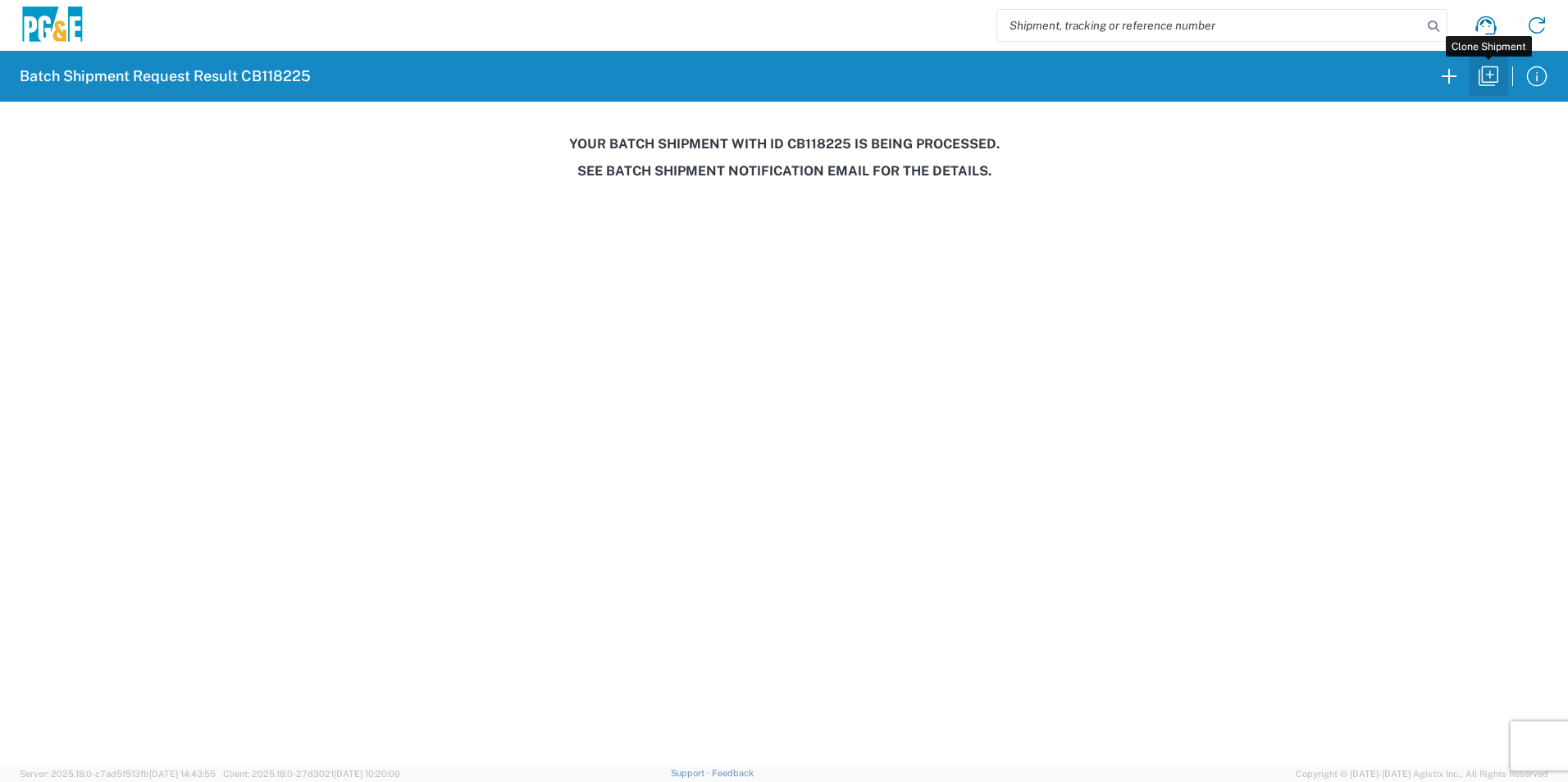
click at [1494, 84] on icon "button" at bounding box center [1488, 76] width 26 height 26
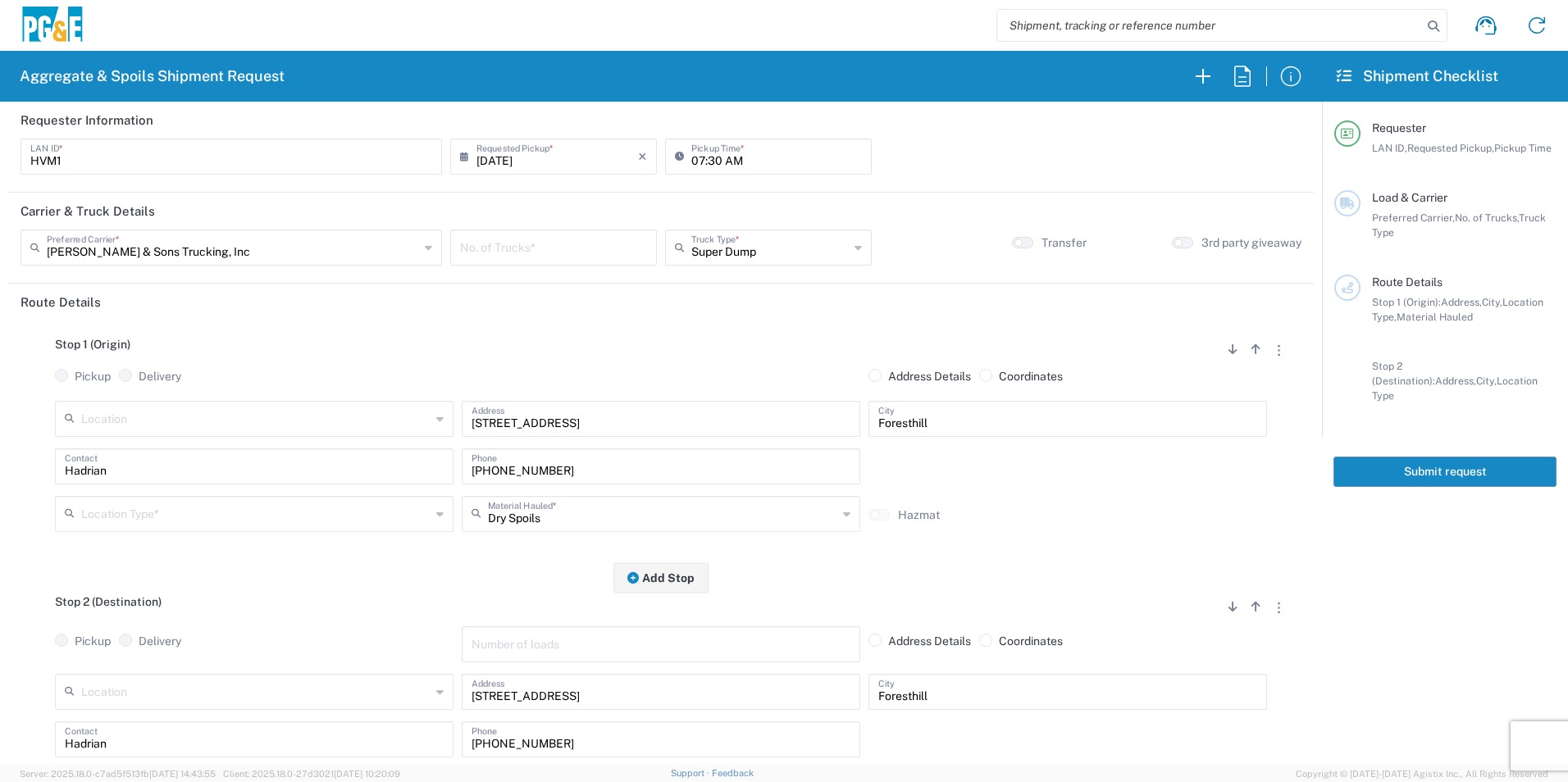
click at [560, 250] on input "number" at bounding box center [554, 246] width 187 height 29
type input "2"
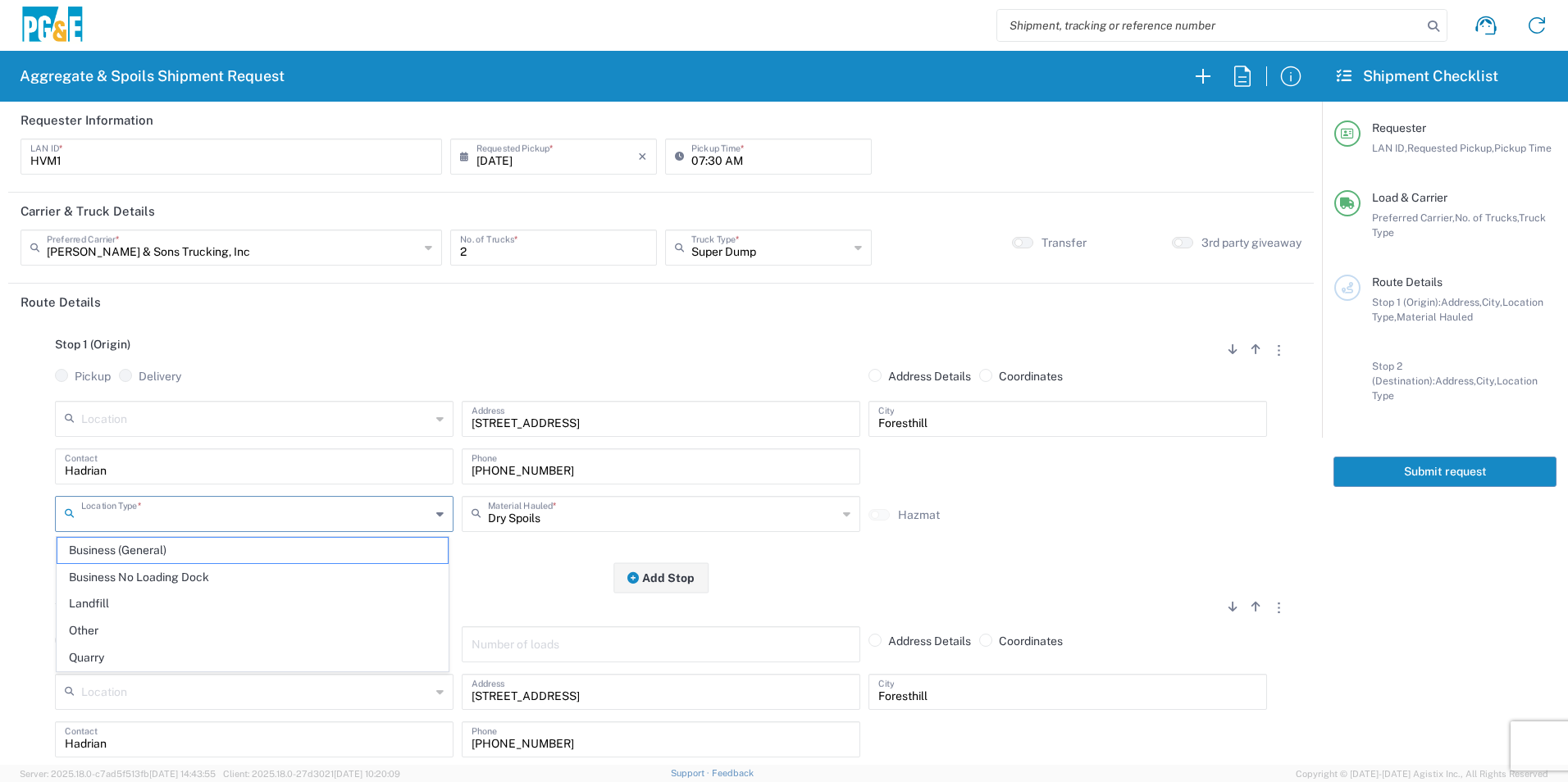
click at [300, 498] on input "text" at bounding box center [256, 512] width 350 height 29
click at [176, 620] on span "Other" at bounding box center [252, 631] width 391 height 25
type input "Other"
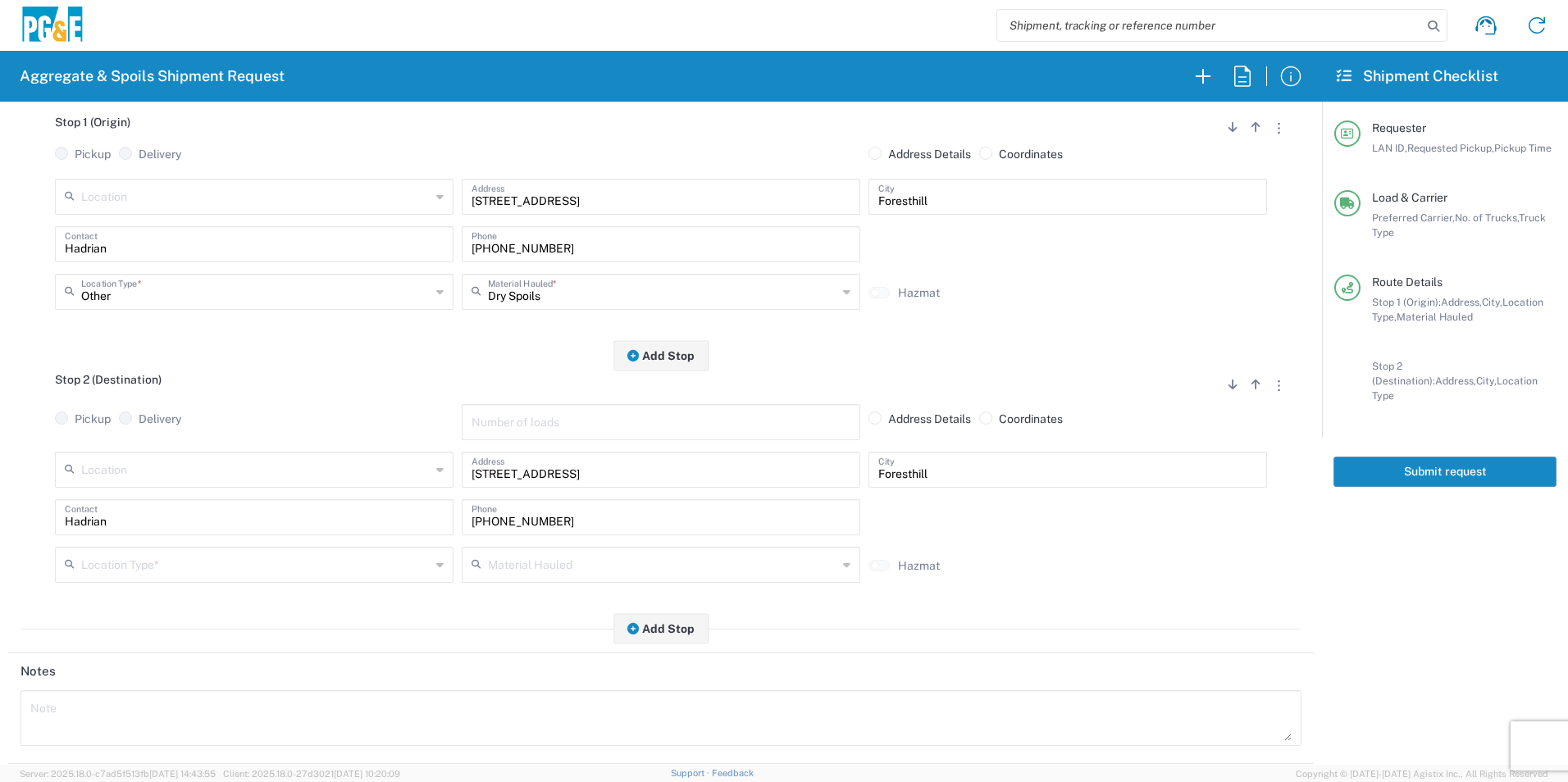
scroll to position [246, 0]
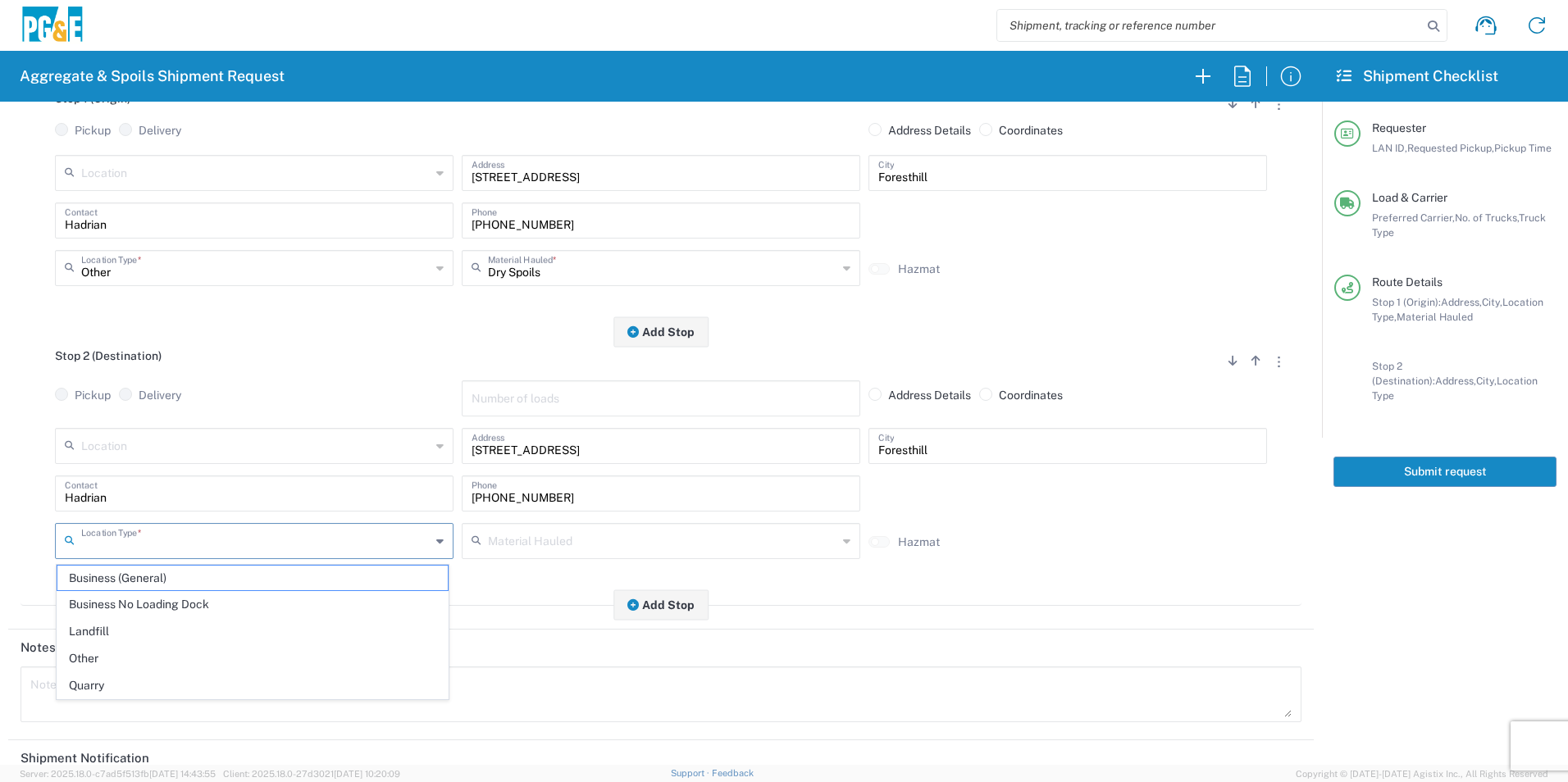
click at [215, 548] on input "text" at bounding box center [256, 540] width 350 height 29
click at [175, 651] on span "Other" at bounding box center [252, 659] width 391 height 25
type input "Other"
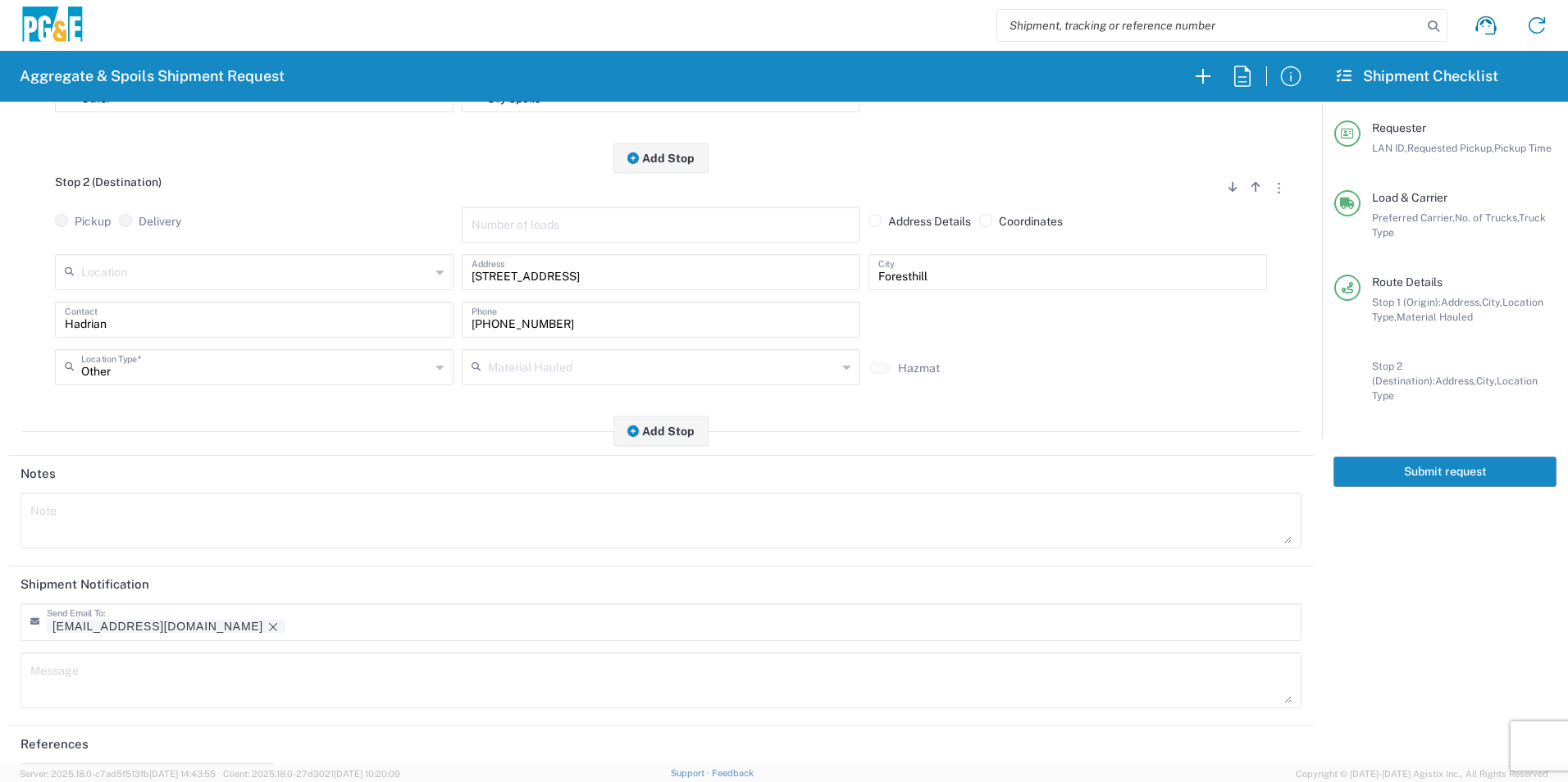
scroll to position [474, 0]
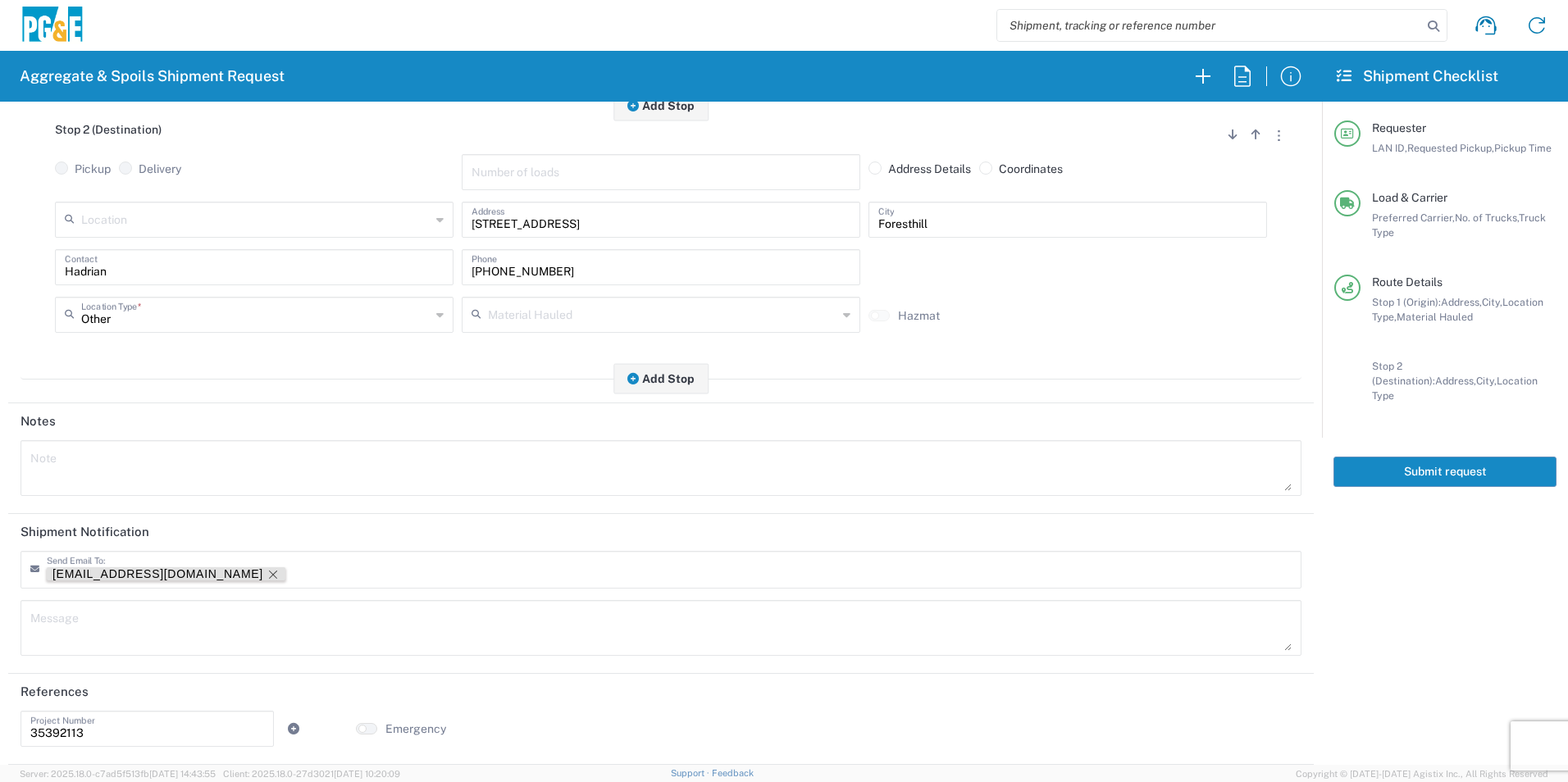
click at [266, 569] on icon "Remove tag" at bounding box center [273, 575] width 13 height 13
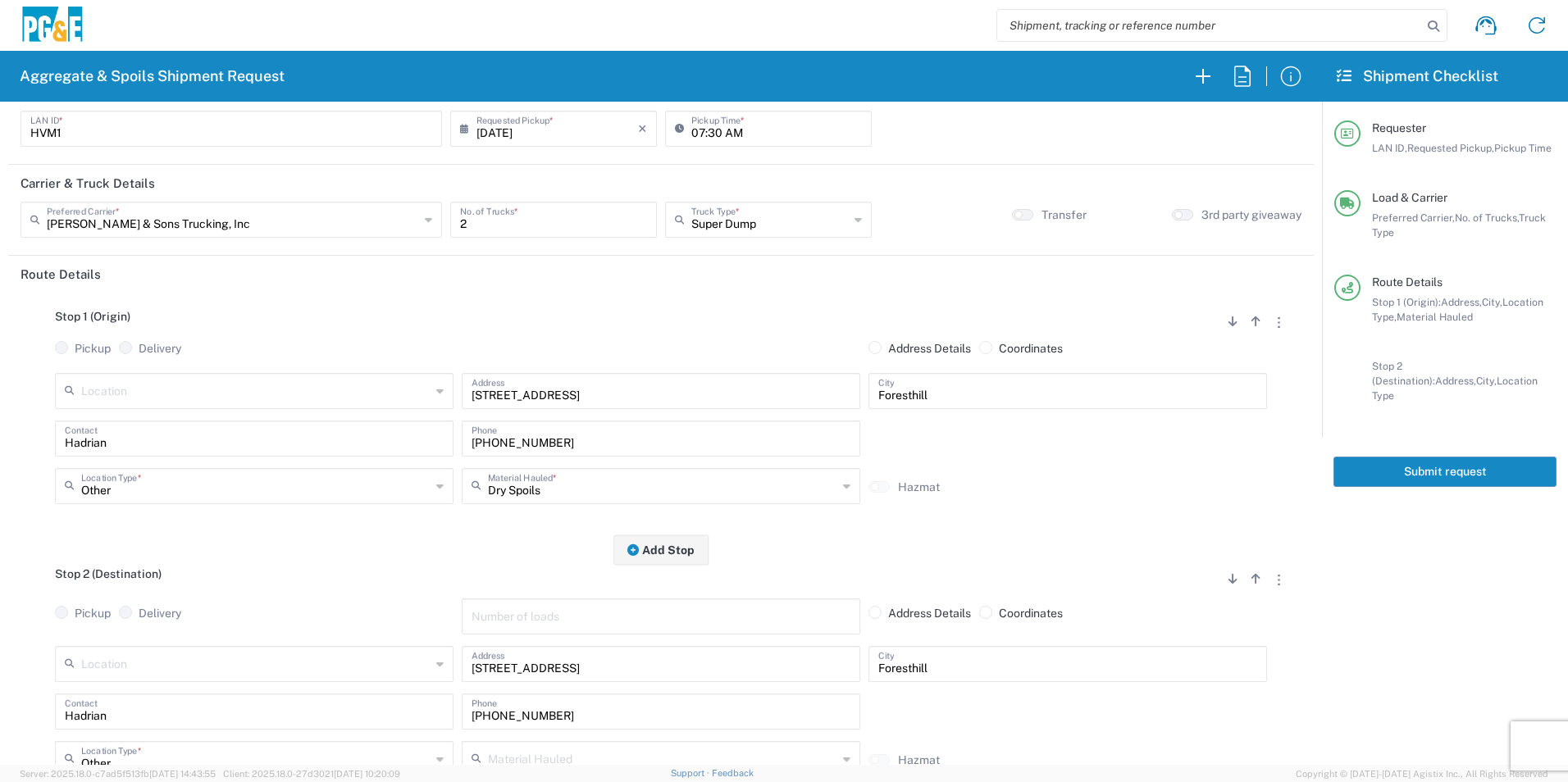
scroll to position [0, 0]
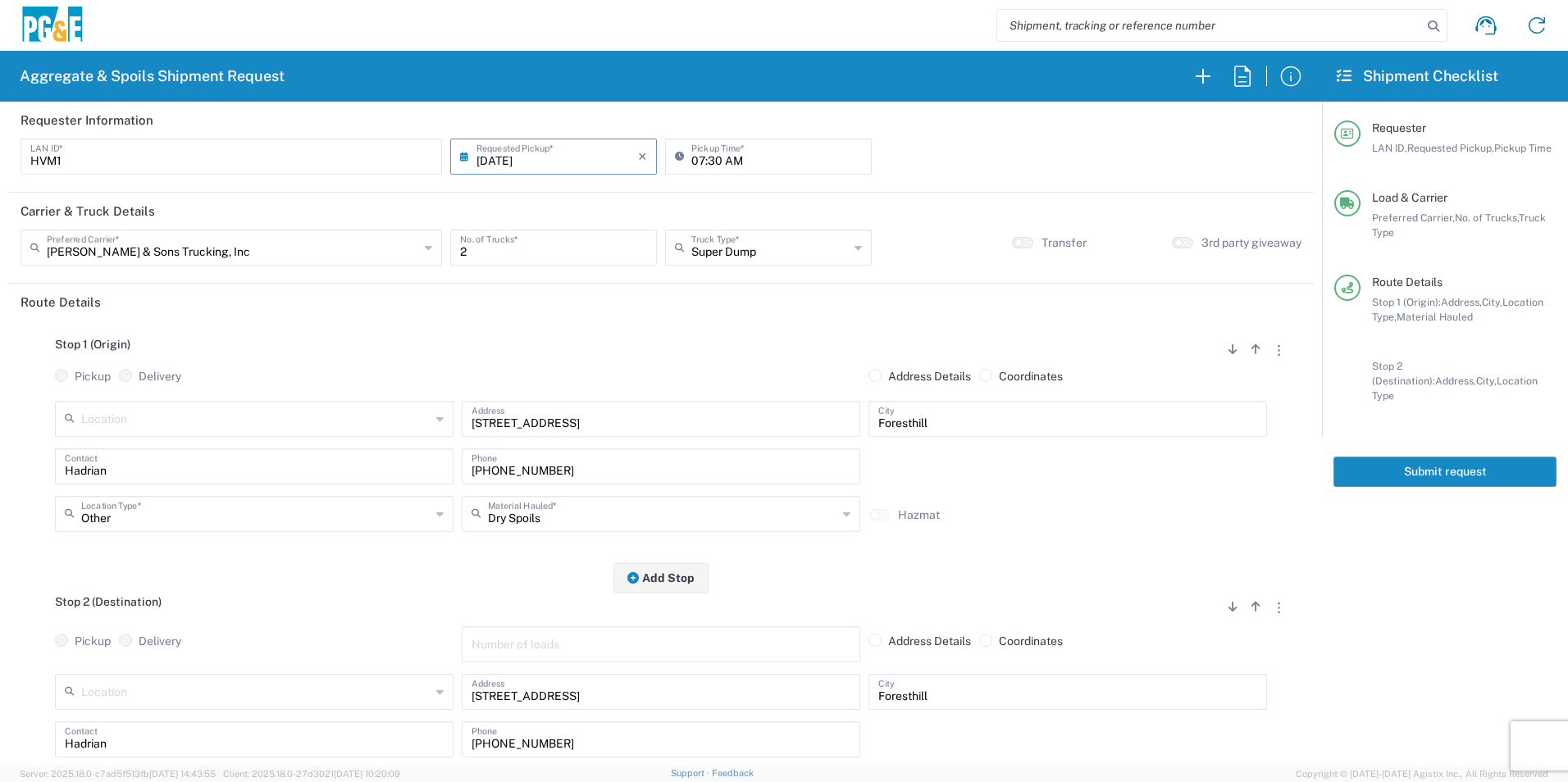
click at [482, 157] on input "[DATE]" at bounding box center [557, 155] width 161 height 29
click at [549, 253] on span "10" at bounding box center [553, 258] width 24 height 23
type input "[DATE]"
click at [1236, 76] on icon "button" at bounding box center [1242, 76] width 26 height 26
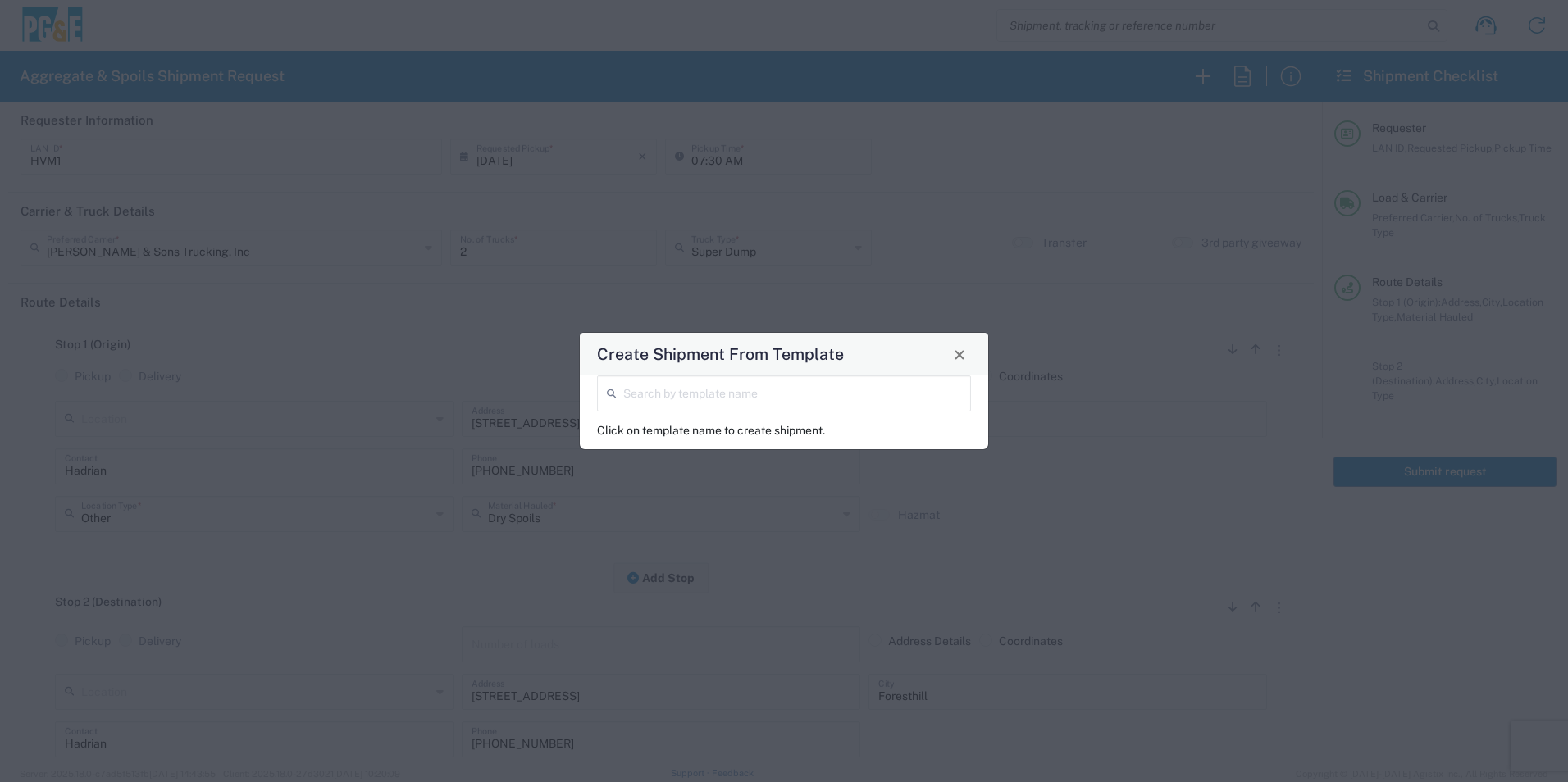
click at [737, 387] on input "search" at bounding box center [792, 392] width 338 height 29
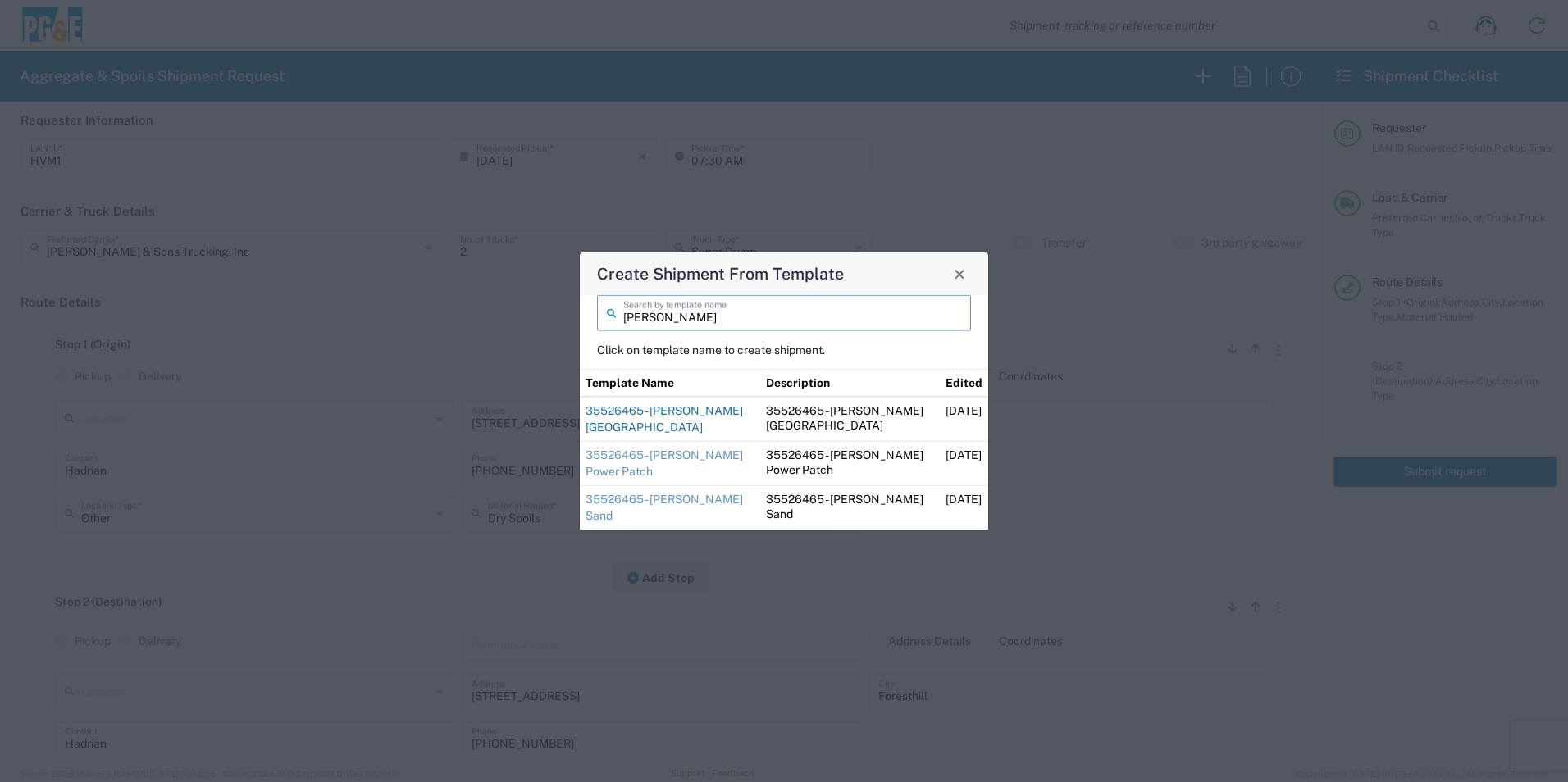
type input "[PERSON_NAME]"
click at [669, 422] on link "35526465 - [PERSON_NAME] [GEOGRAPHIC_DATA]" at bounding box center [664, 418] width 157 height 29
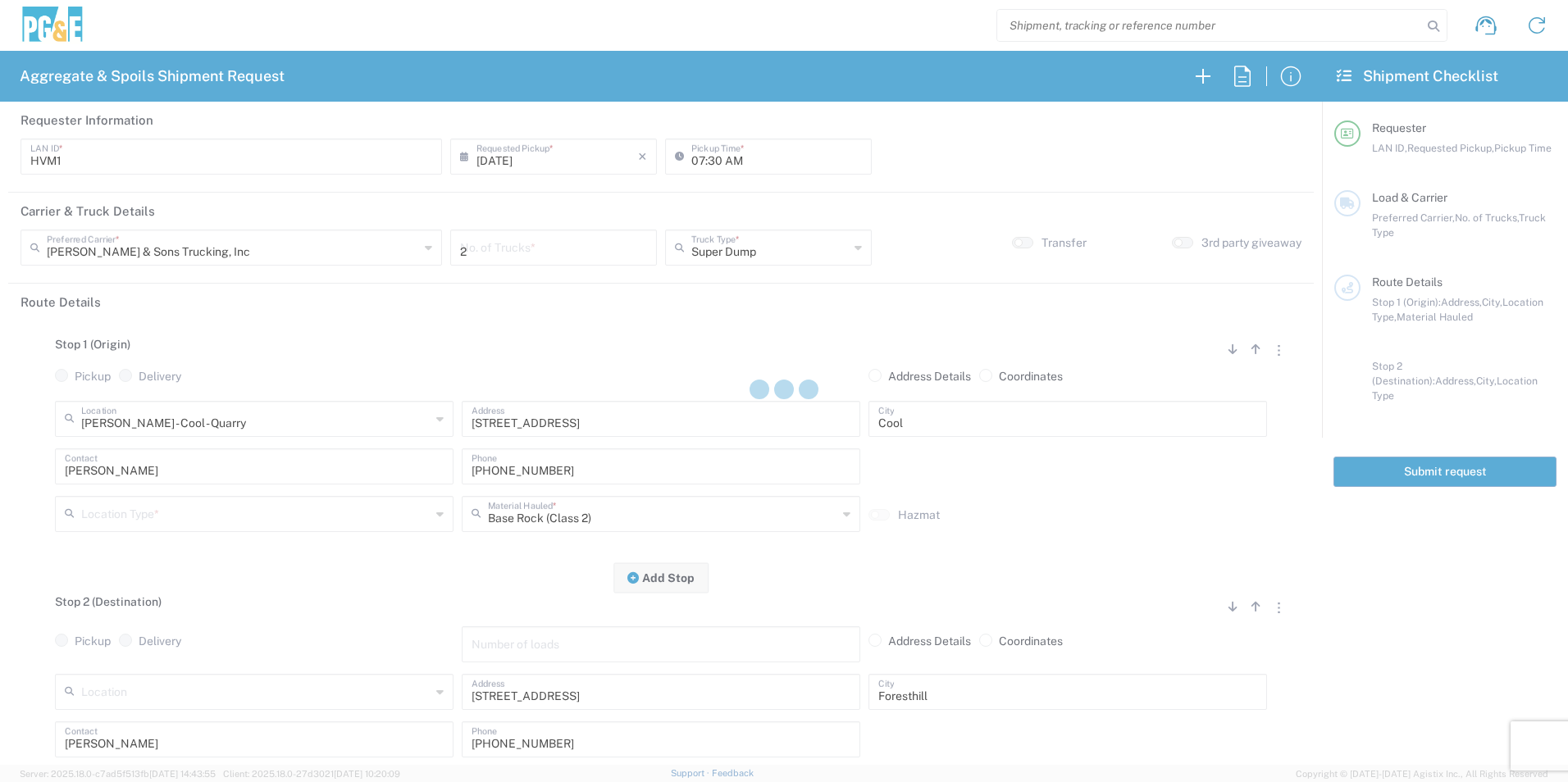
type input "STW8"
type input "[DATE]"
type input "06:30 AM"
type textarea "Please deliver 3 Loads of [GEOGRAPHIC_DATA]"
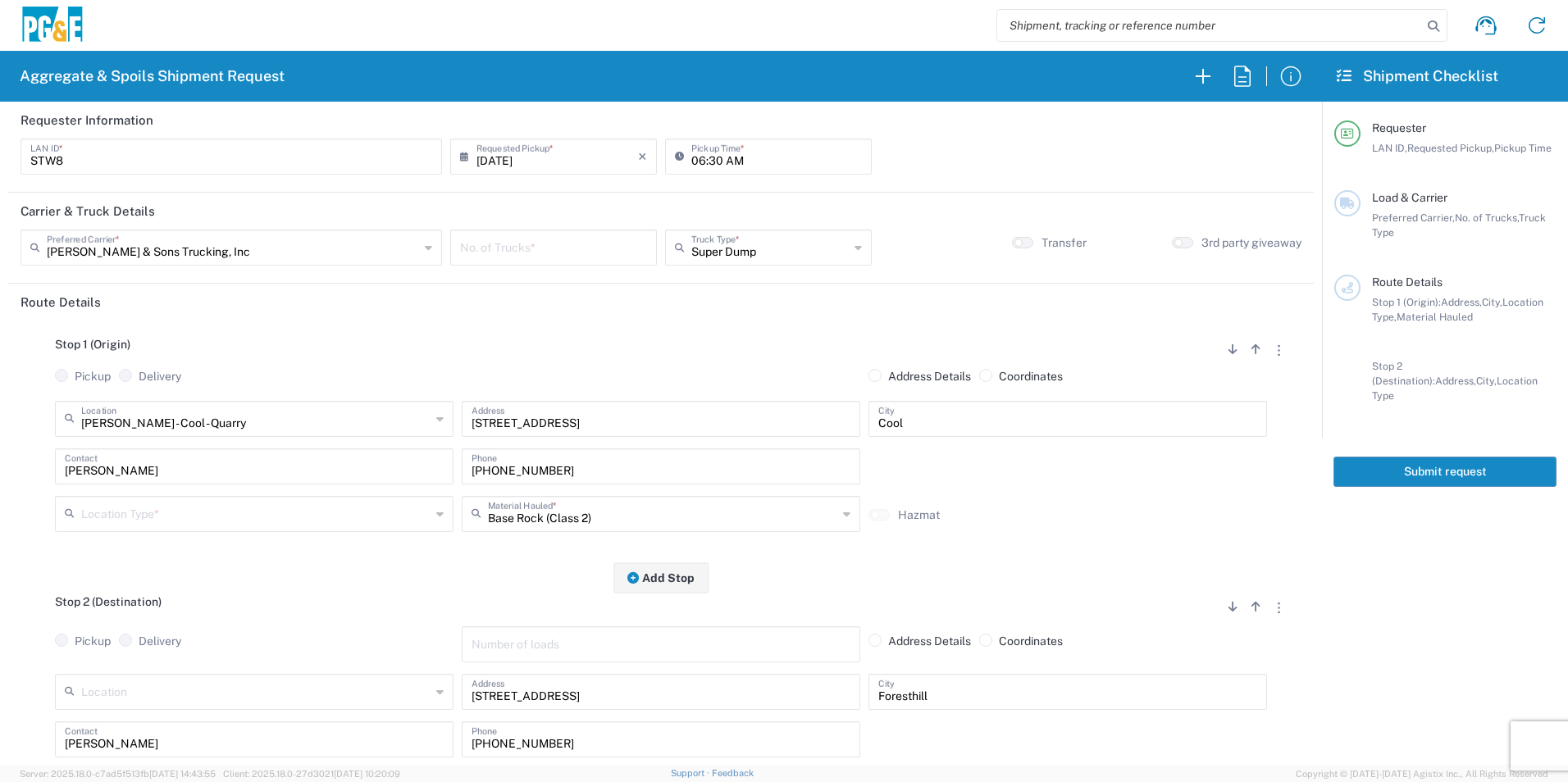
click at [587, 254] on input "number" at bounding box center [554, 246] width 187 height 29
type input "1"
click at [316, 522] on input "text" at bounding box center [256, 512] width 350 height 29
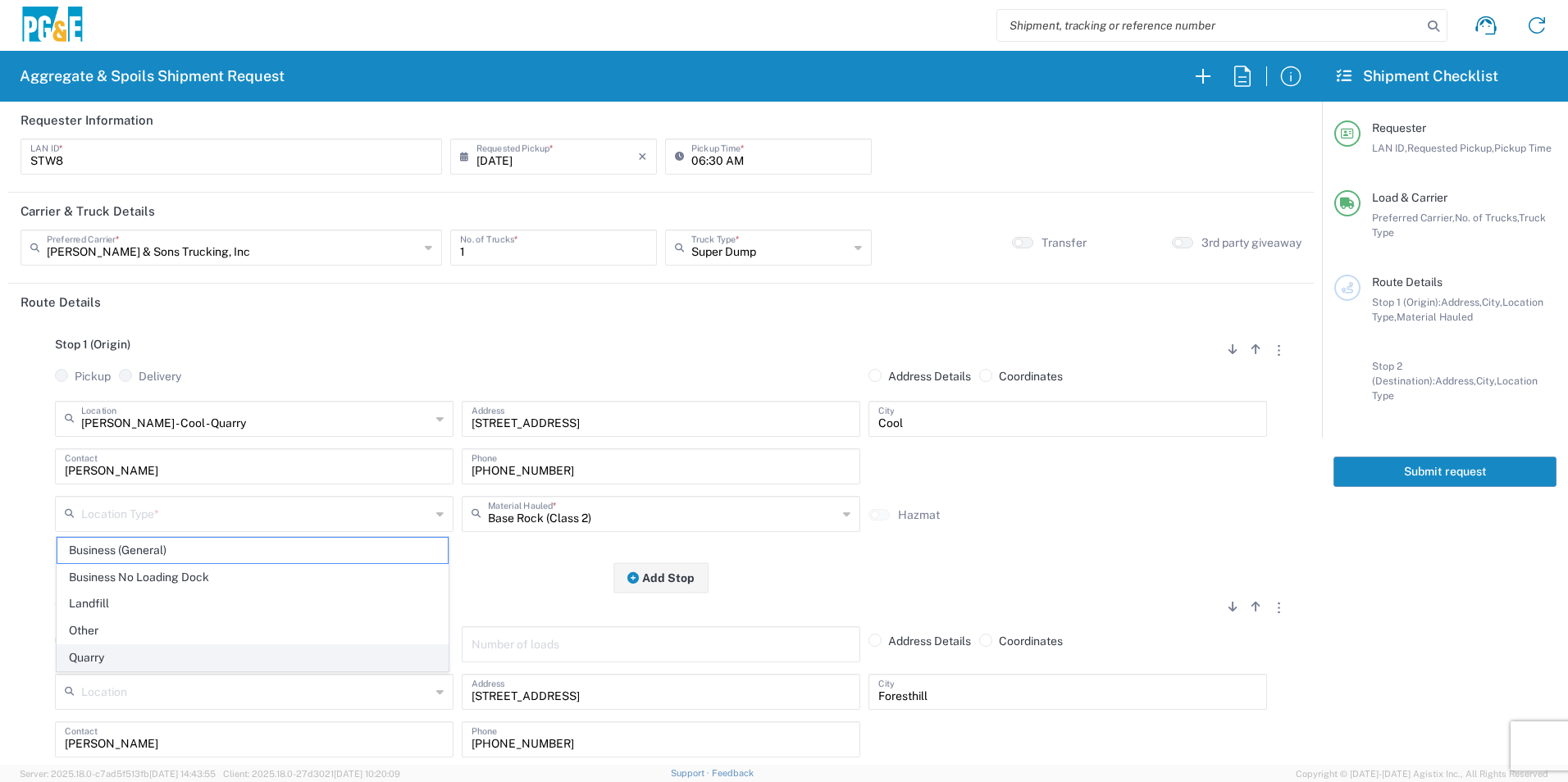
drag, startPoint x: 142, startPoint y: 646, endPoint x: 368, endPoint y: 527, distance: 255.4
click at [142, 645] on span "Quarry" at bounding box center [252, 658] width 391 height 25
type input "Quarry"
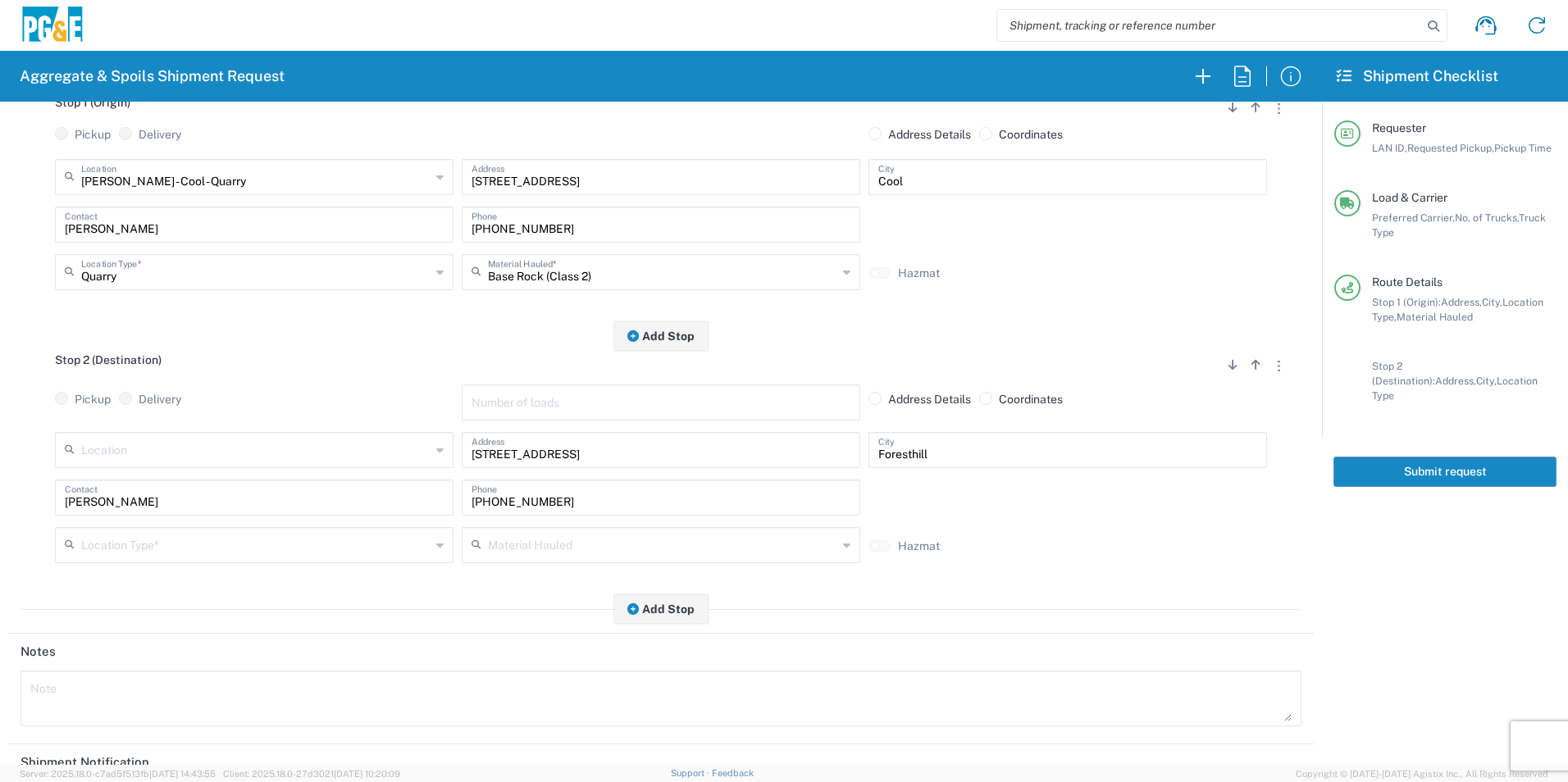
scroll to position [246, 0]
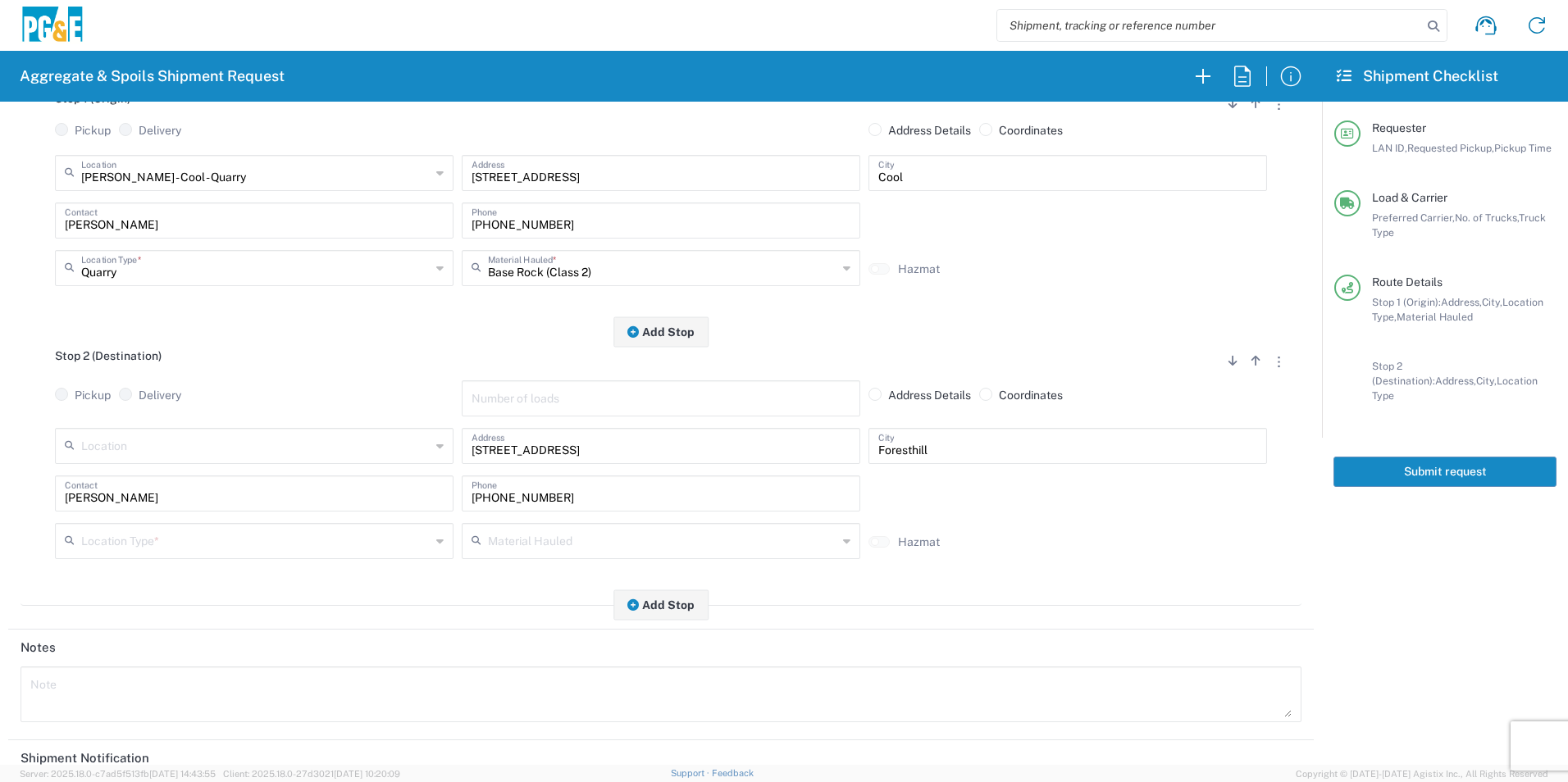
click at [137, 538] on input "text" at bounding box center [256, 540] width 350 height 29
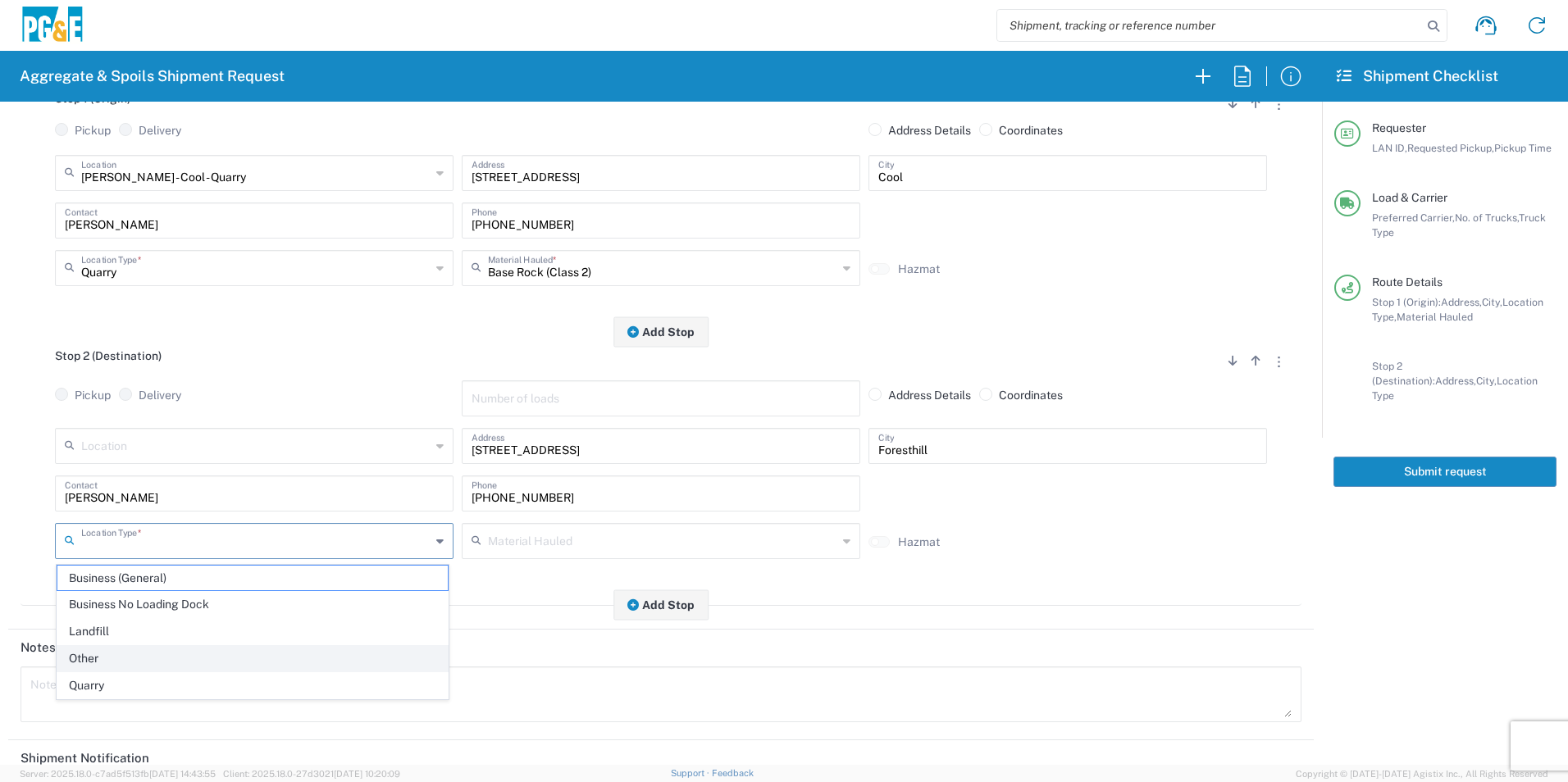
click at [96, 664] on span "Other" at bounding box center [252, 659] width 391 height 25
type input "Other"
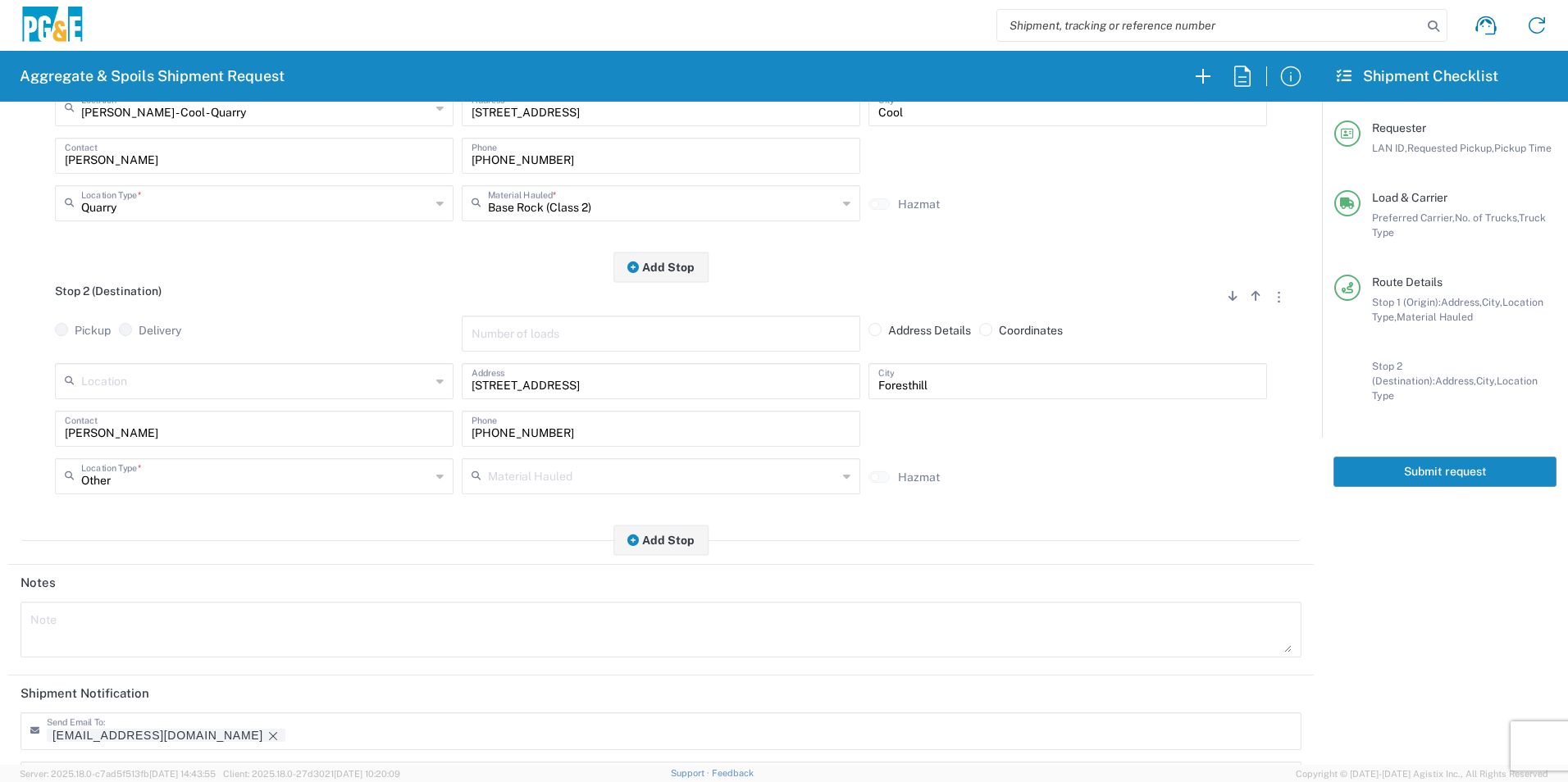
scroll to position [474, 0]
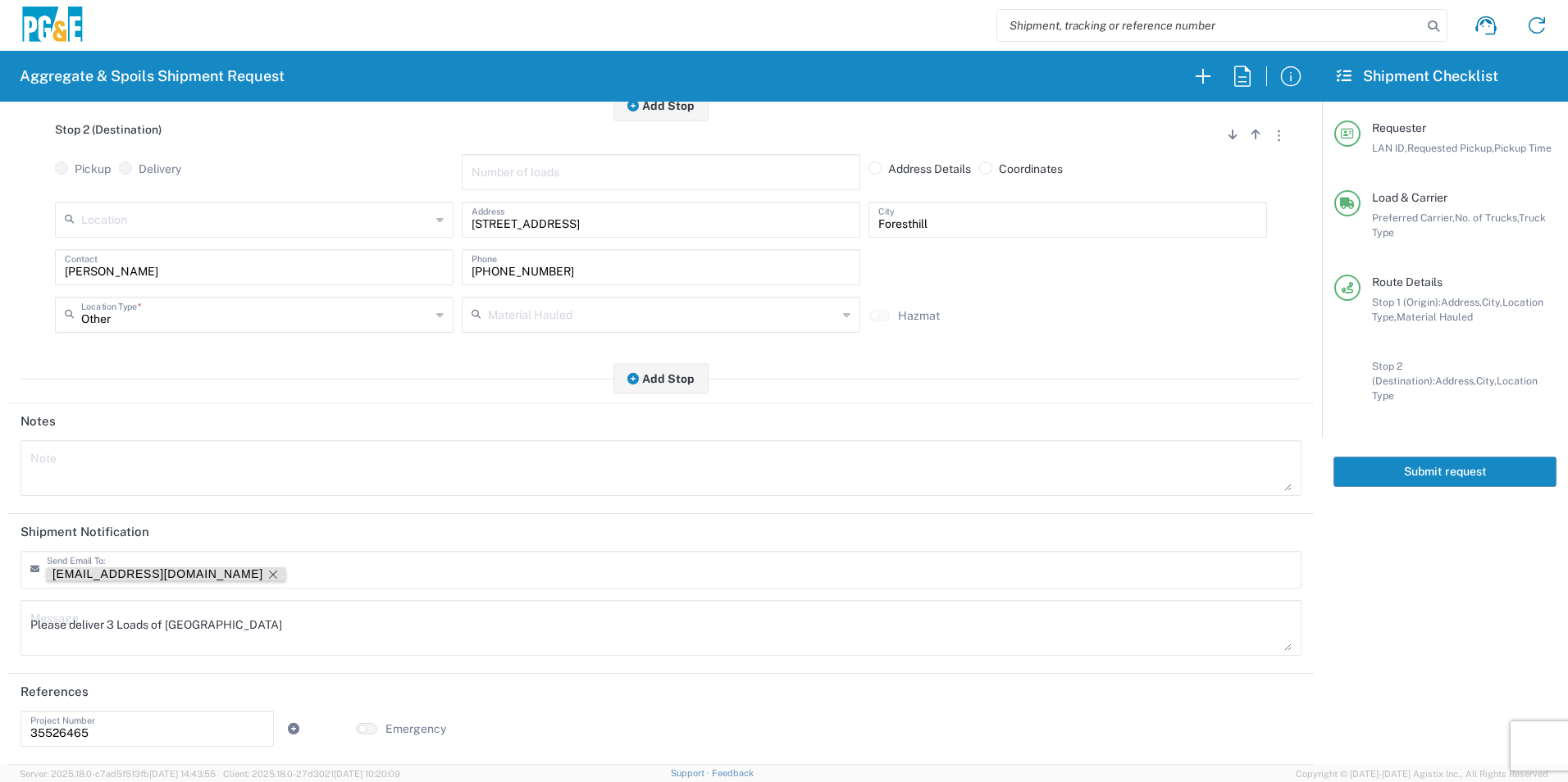
click at [266, 574] on icon "Remove tag" at bounding box center [273, 575] width 13 height 13
drag, startPoint x: 278, startPoint y: 622, endPoint x: 0, endPoint y: 616, distance: 278.1
click at [0, 617] on html "Aggregate & Spoils Shipment Request Requester Information STW8 LAN ID * [DATE] …" at bounding box center [784, 391] width 1568 height 782
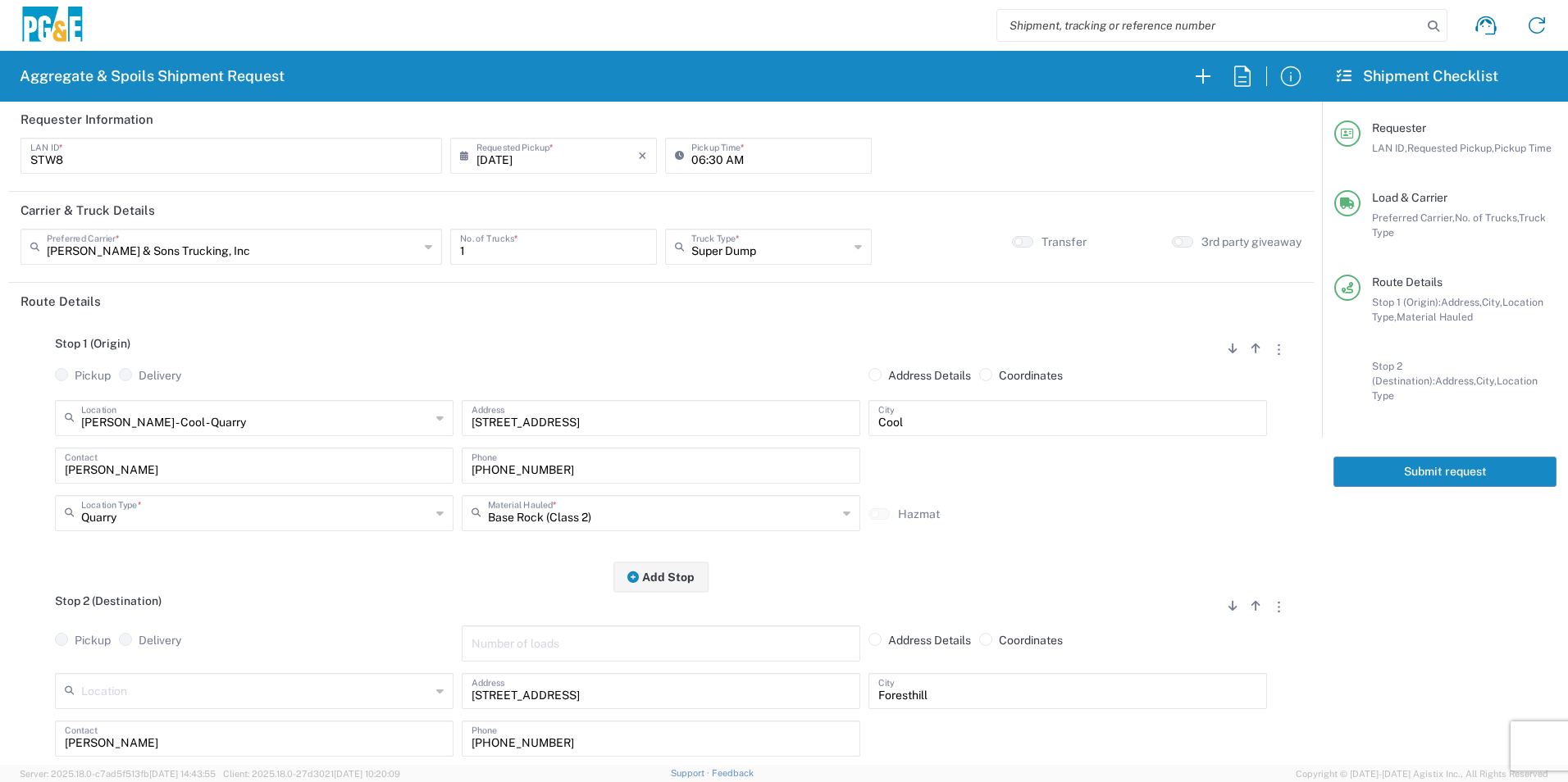
scroll to position [0, 0]
click at [1397, 457] on button "Submit request" at bounding box center [1444, 472] width 223 height 30
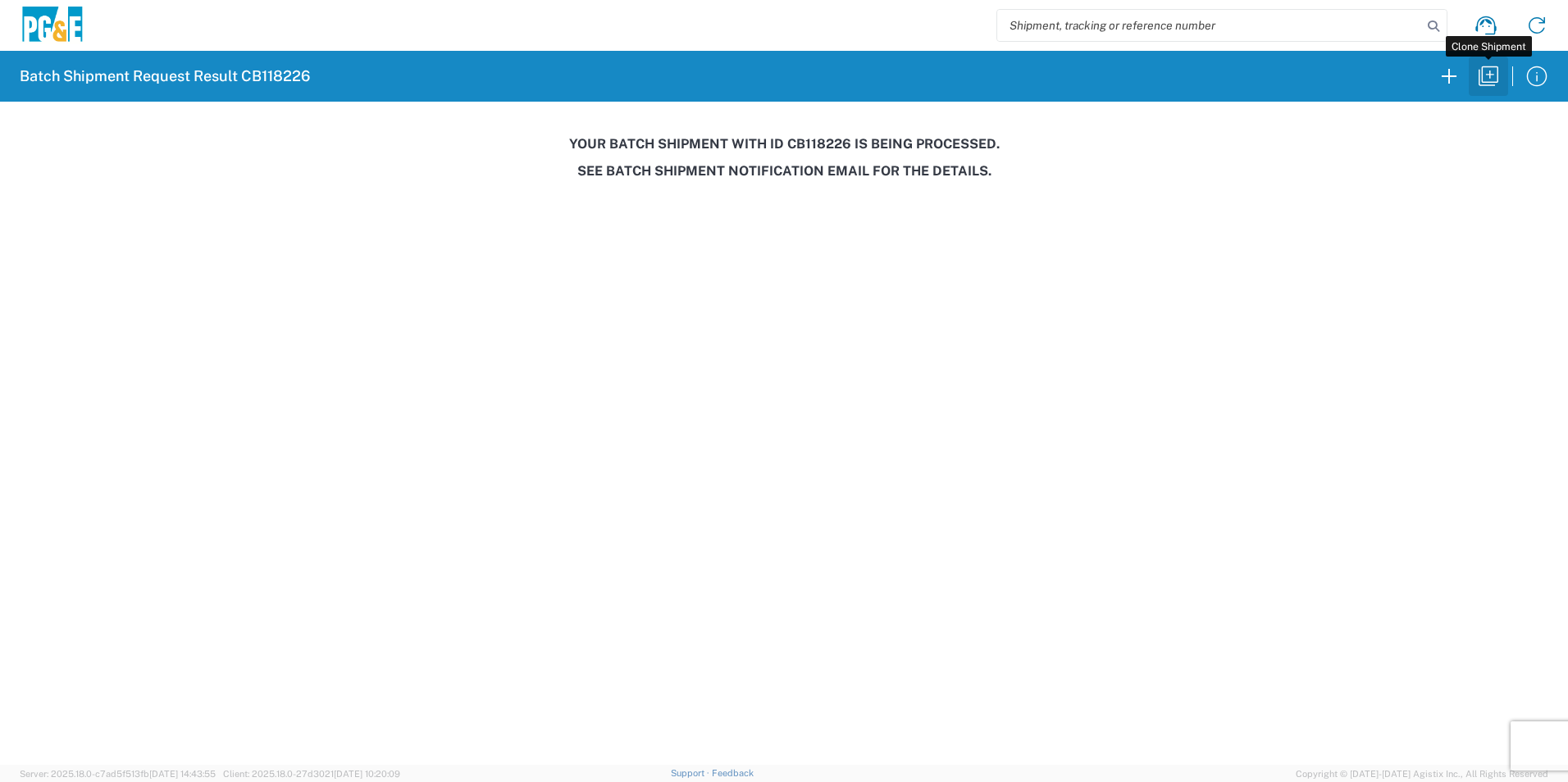
click at [1487, 76] on icon "button" at bounding box center [1488, 76] width 26 height 26
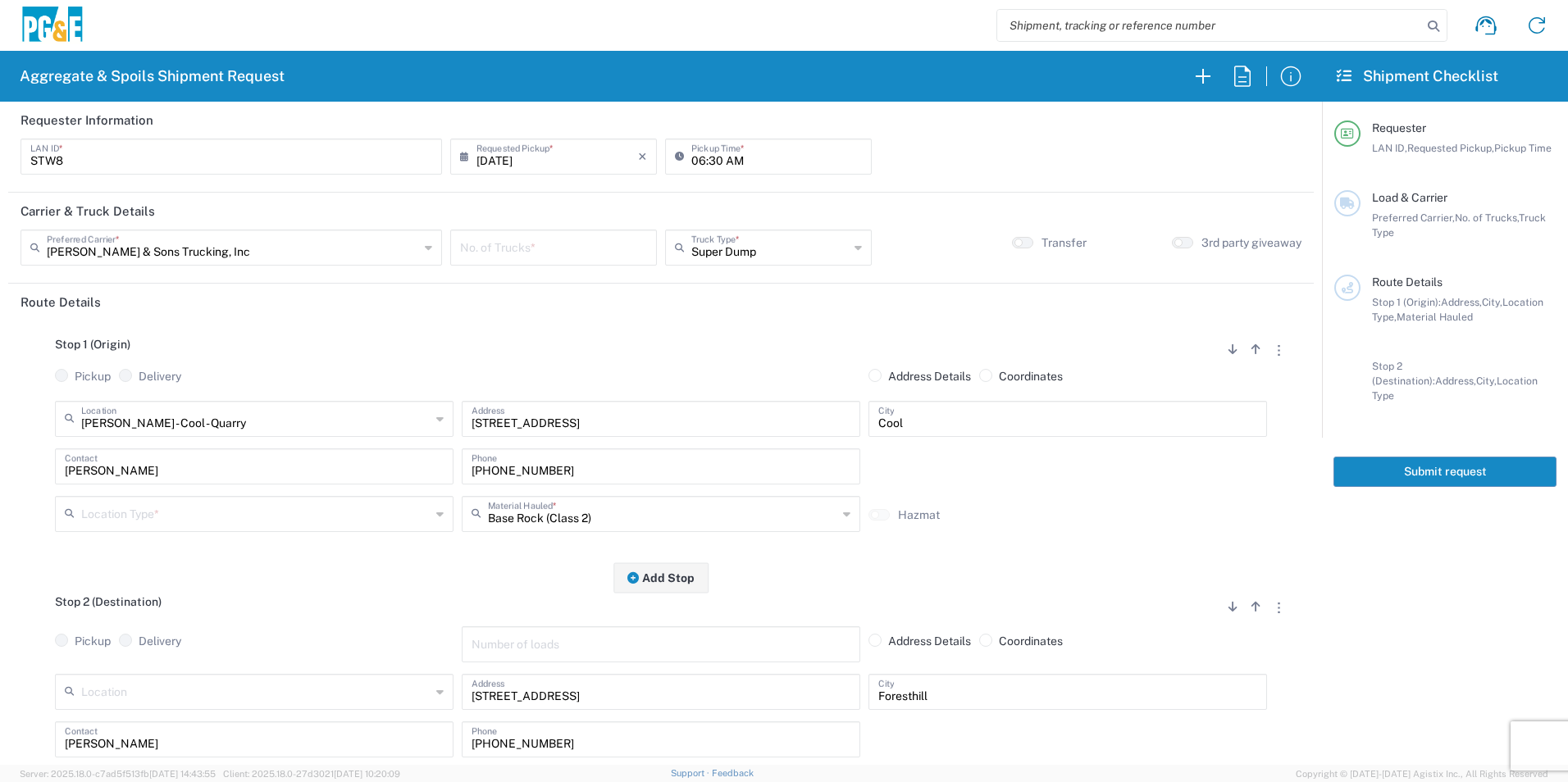
click at [569, 245] on input "number" at bounding box center [554, 246] width 187 height 29
type input "1"
click at [261, 418] on input "text" at bounding box center [256, 417] width 350 height 29
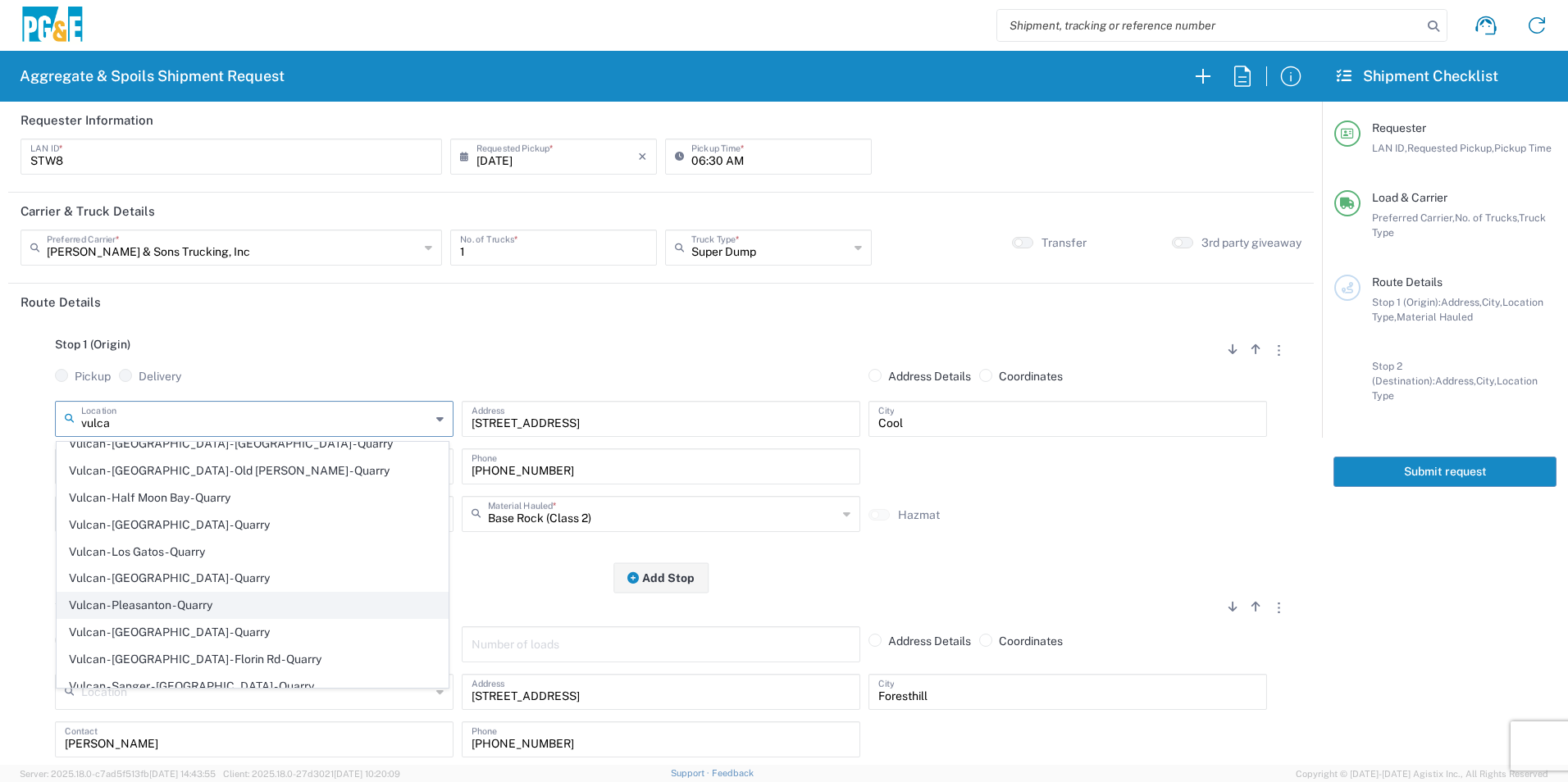
scroll to position [164, 0]
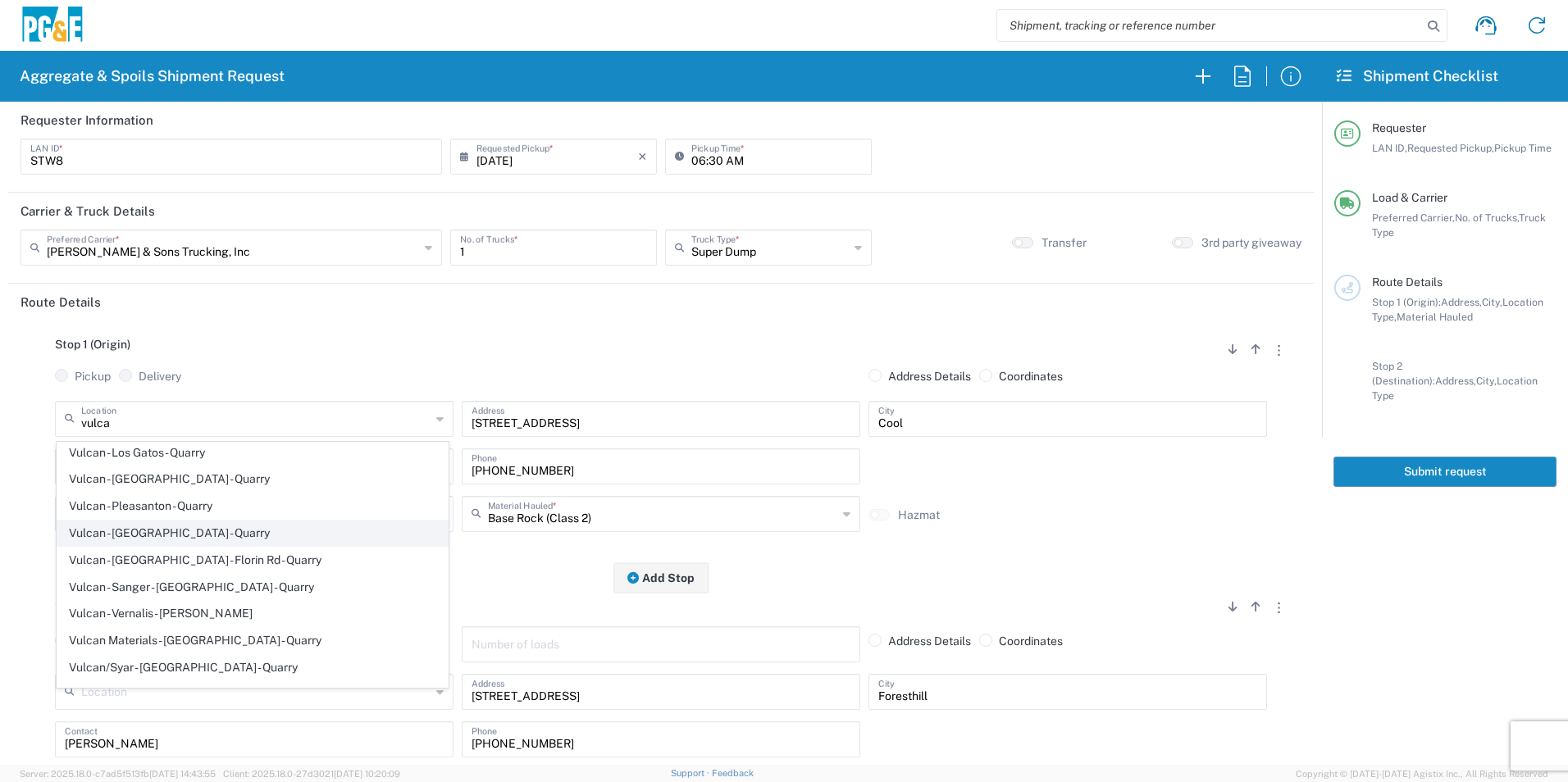
click at [214, 535] on span "Vulcan - [GEOGRAPHIC_DATA] - Quarry" at bounding box center [252, 533] width 391 height 25
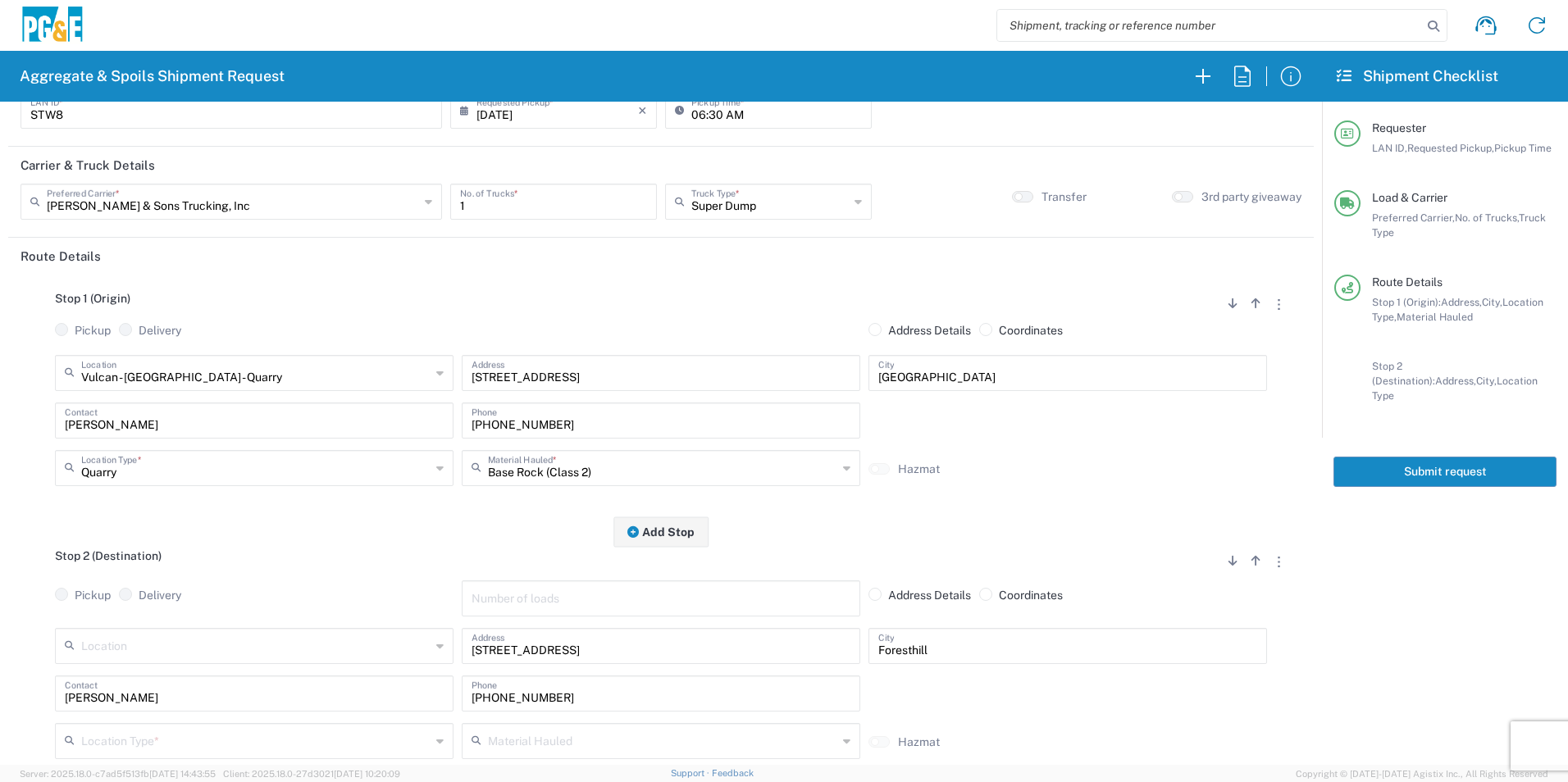
scroll to position [82, 0]
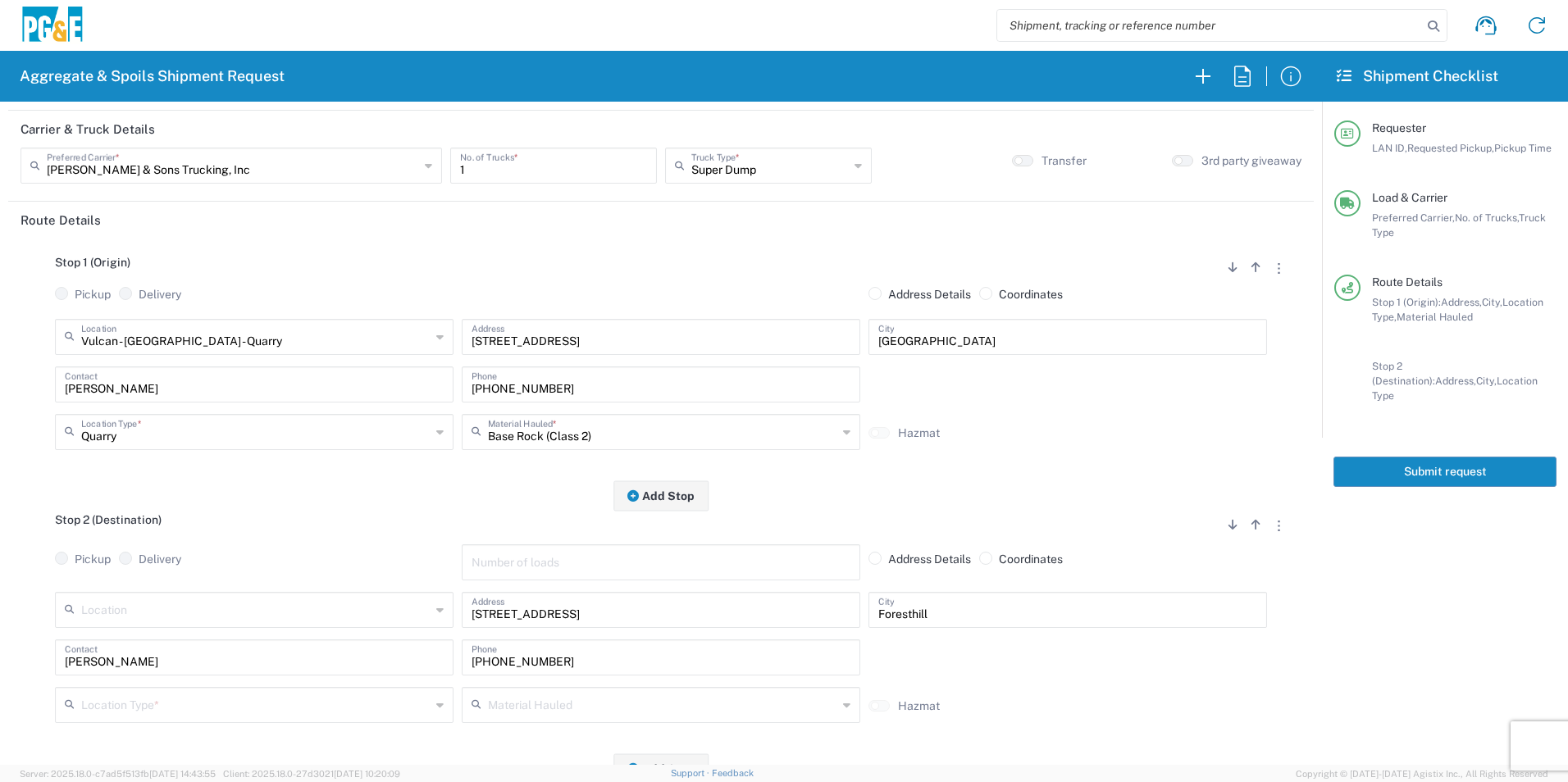
click at [134, 706] on input "text" at bounding box center [256, 704] width 350 height 29
click at [105, 645] on span "Other" at bounding box center [252, 647] width 391 height 25
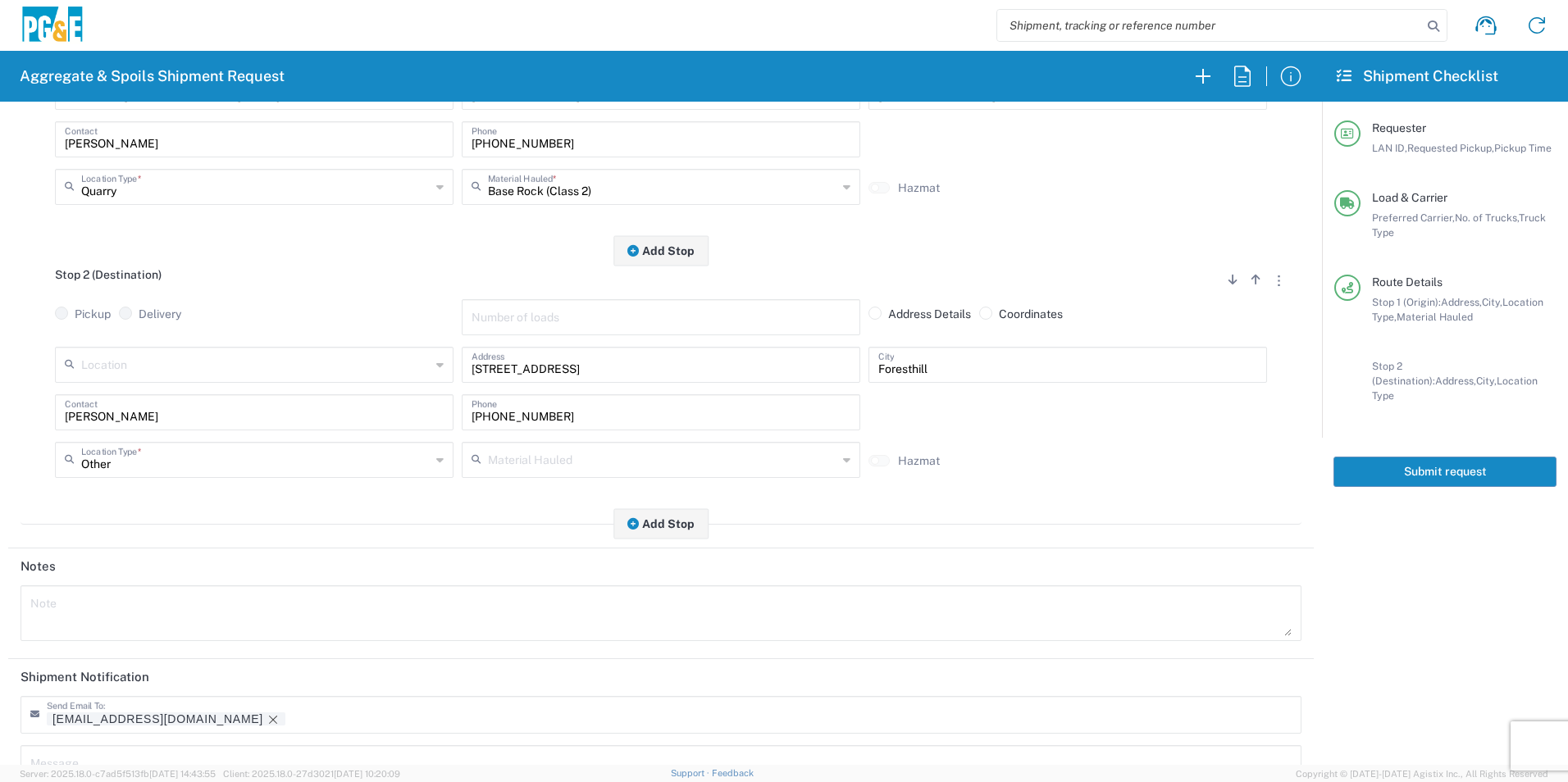
scroll to position [328, 0]
click at [269, 718] on icon "Remove tag" at bounding box center [273, 719] width 8 height 8
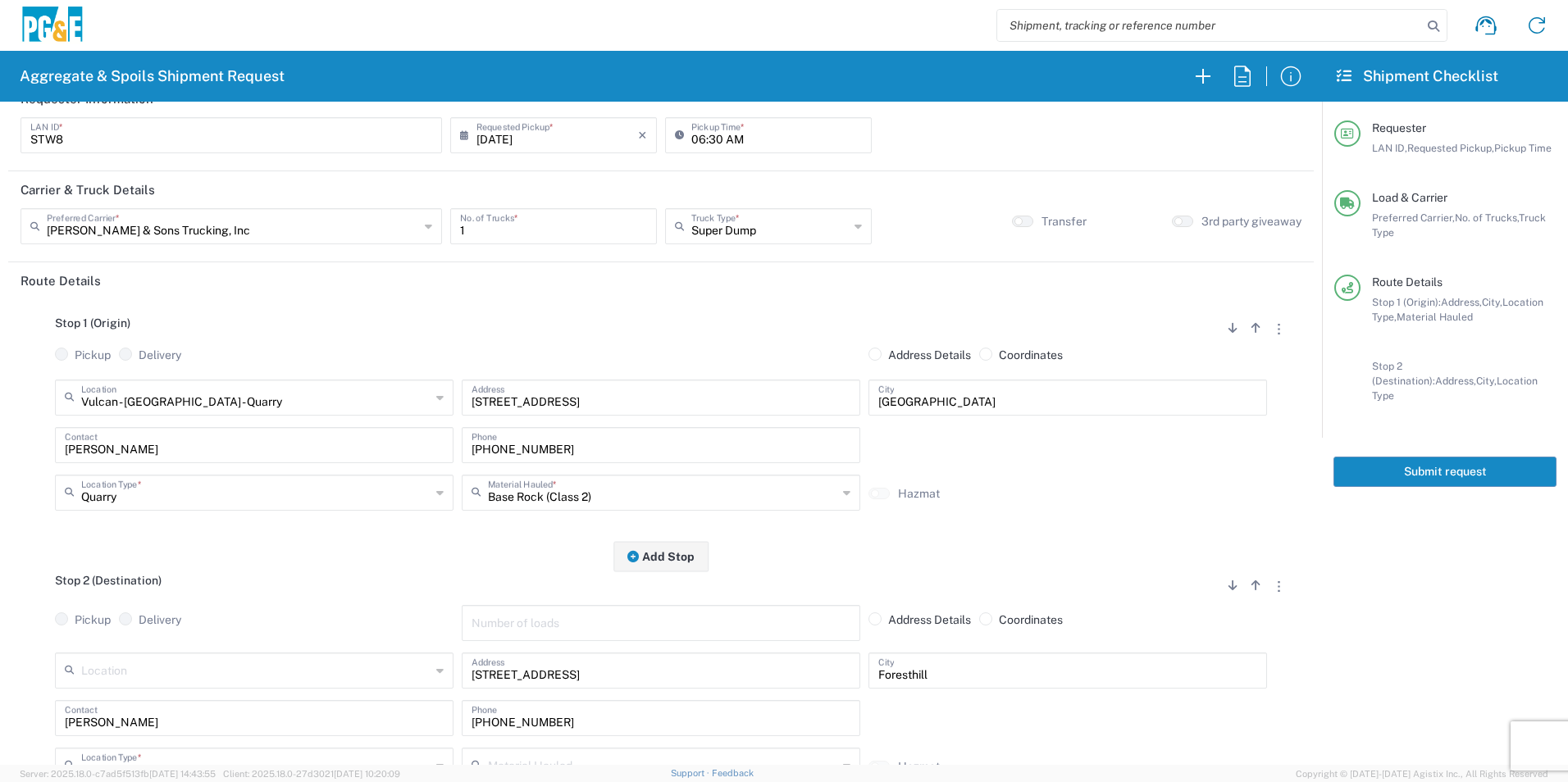
scroll to position [0, 0]
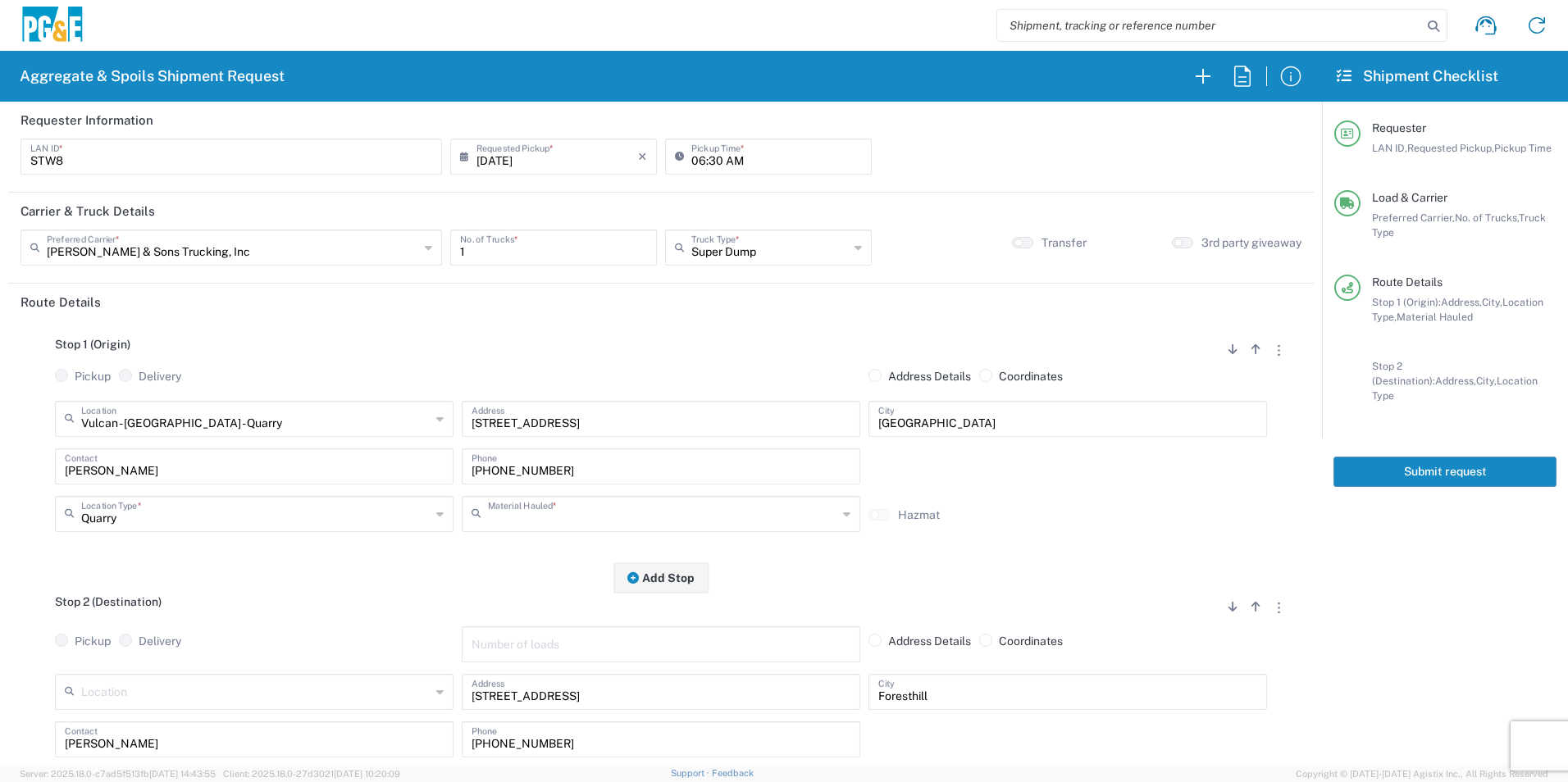
click at [594, 503] on input "text" at bounding box center [663, 512] width 350 height 29
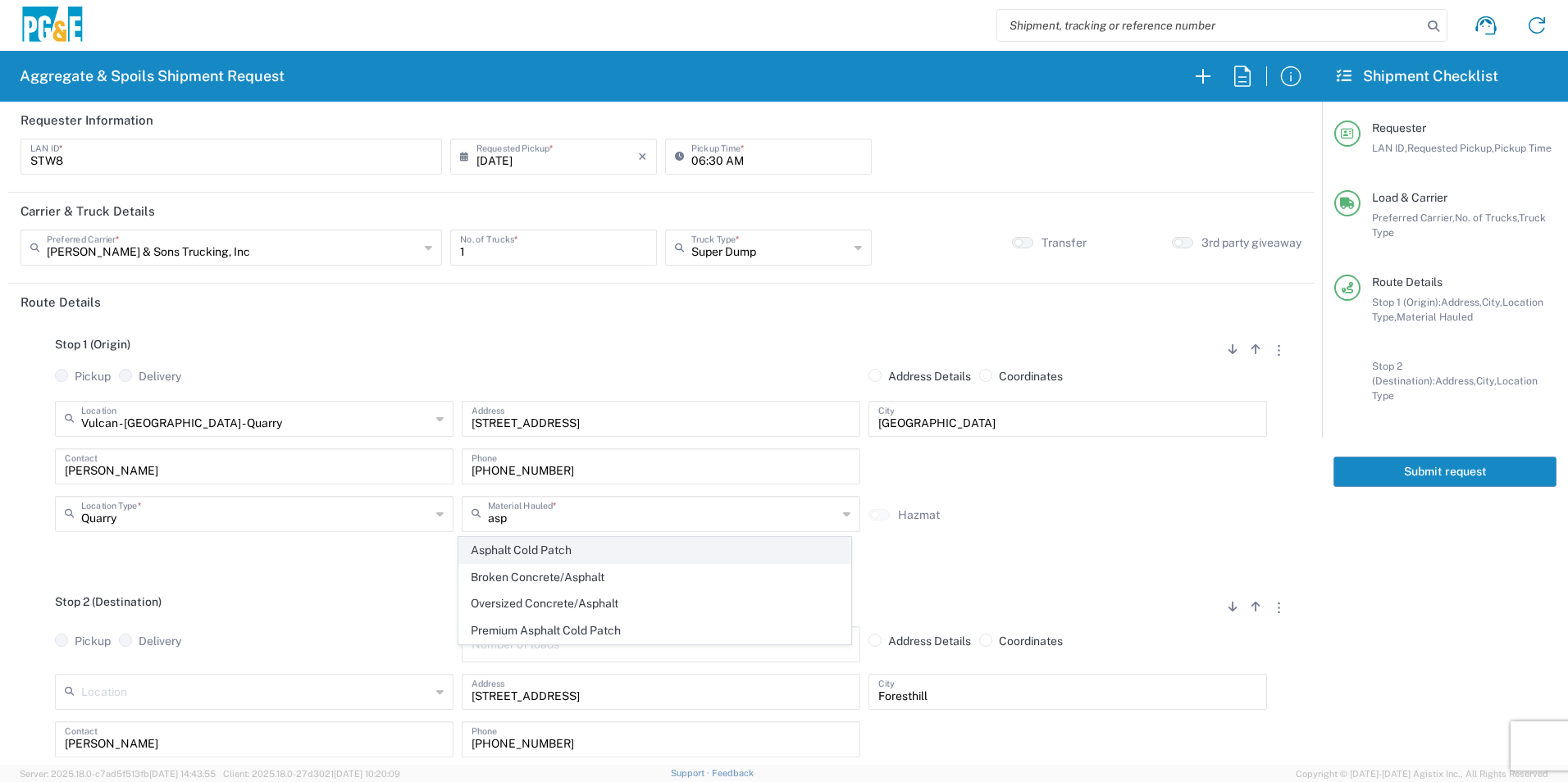
click at [563, 543] on span "Asphalt Cold Patch" at bounding box center [655, 550] width 391 height 25
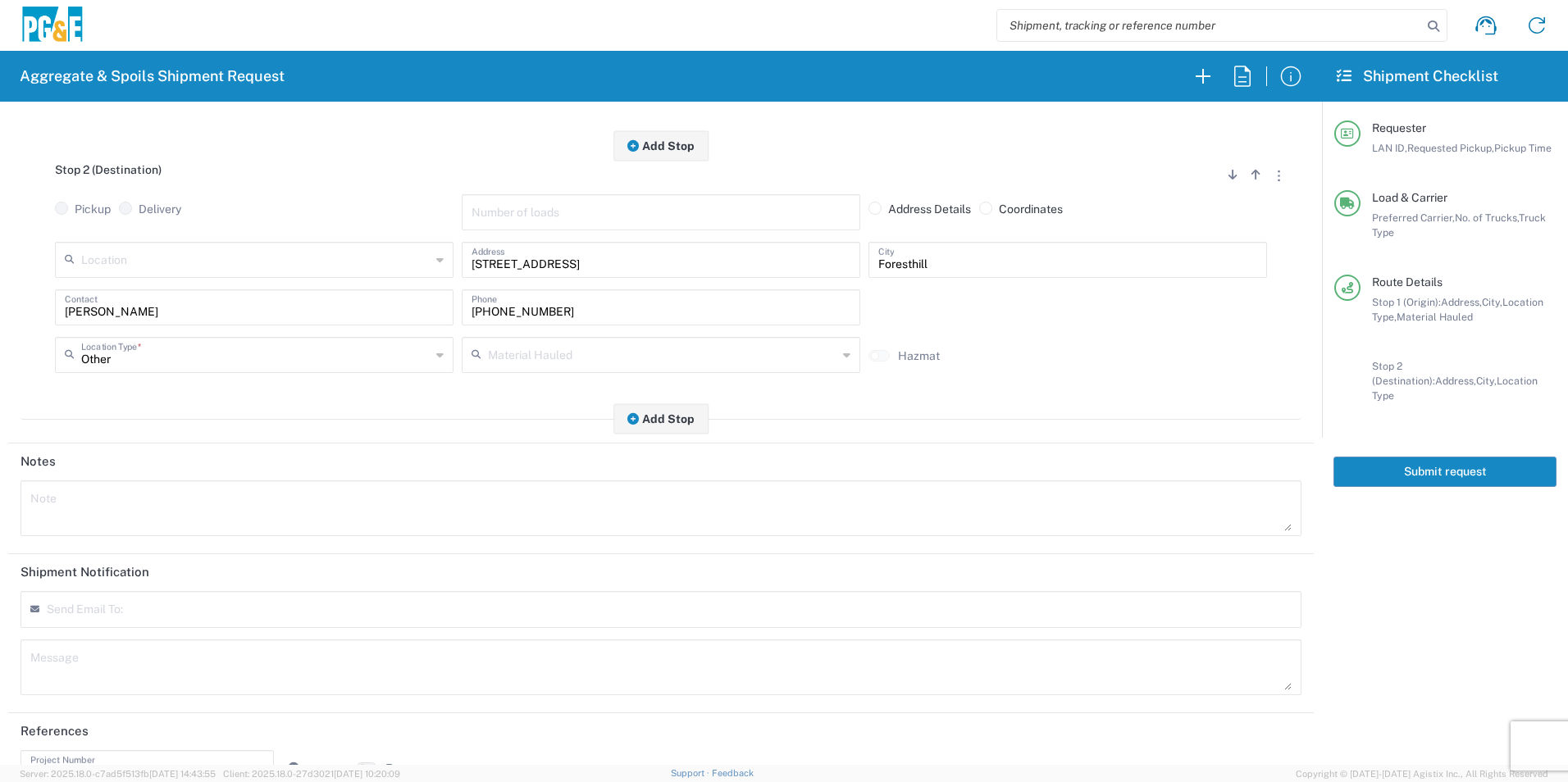
scroll to position [473, 0]
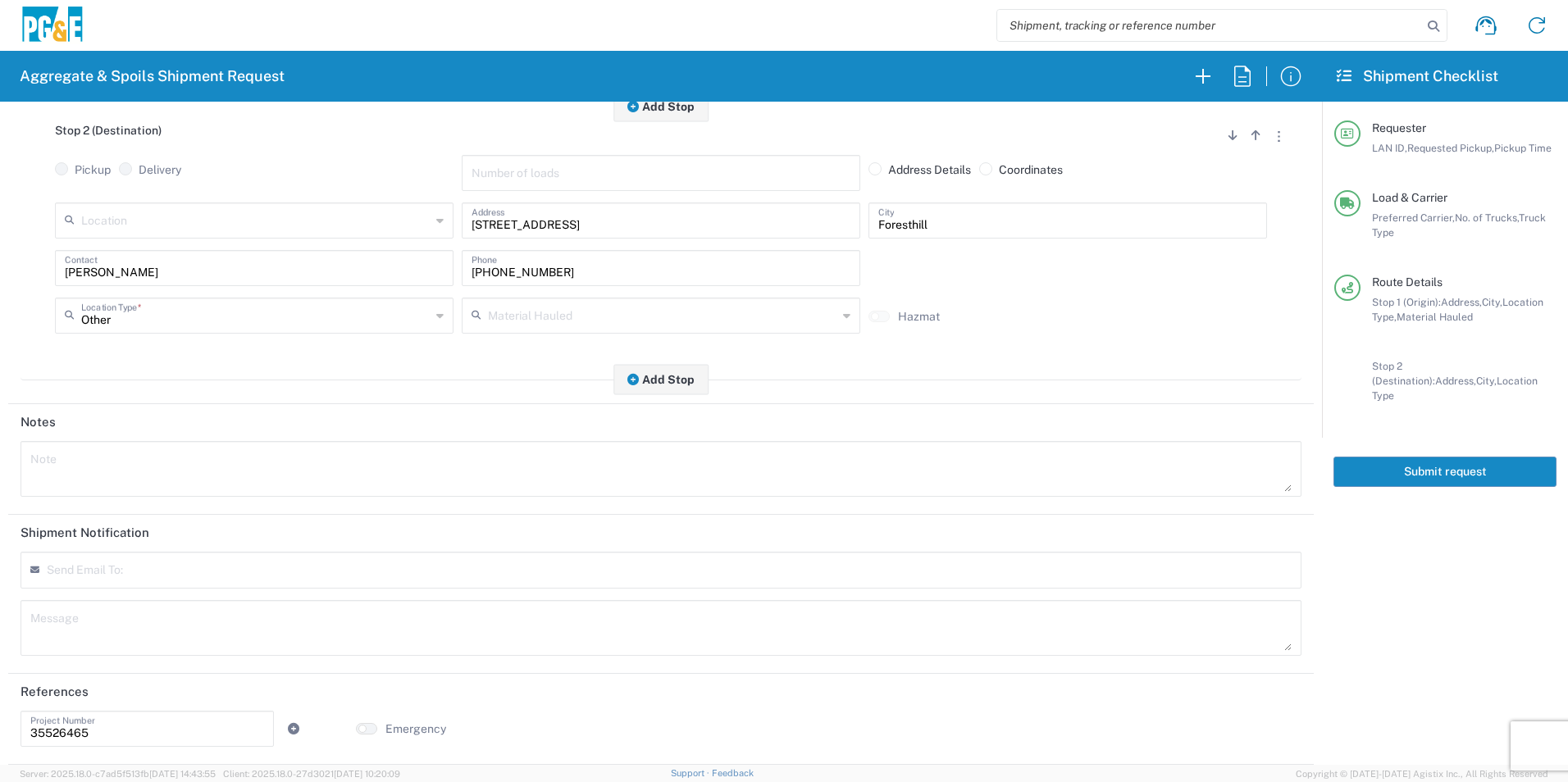
click at [148, 464] on textarea at bounding box center [660, 469] width 1261 height 46
drag, startPoint x: 460, startPoint y: 468, endPoint x: -3, endPoint y: 370, distance: 473.3
click at [0, 370] on html "Aggregate & Spoils Shipment Request Requester Information STW8 LAN ID * [DATE] …" at bounding box center [784, 391] width 1568 height 782
click at [272, 638] on textarea at bounding box center [660, 627] width 1261 height 46
paste textarea "Please start with 1 Load of Power Patch. [PERSON_NAME] will direct from there."
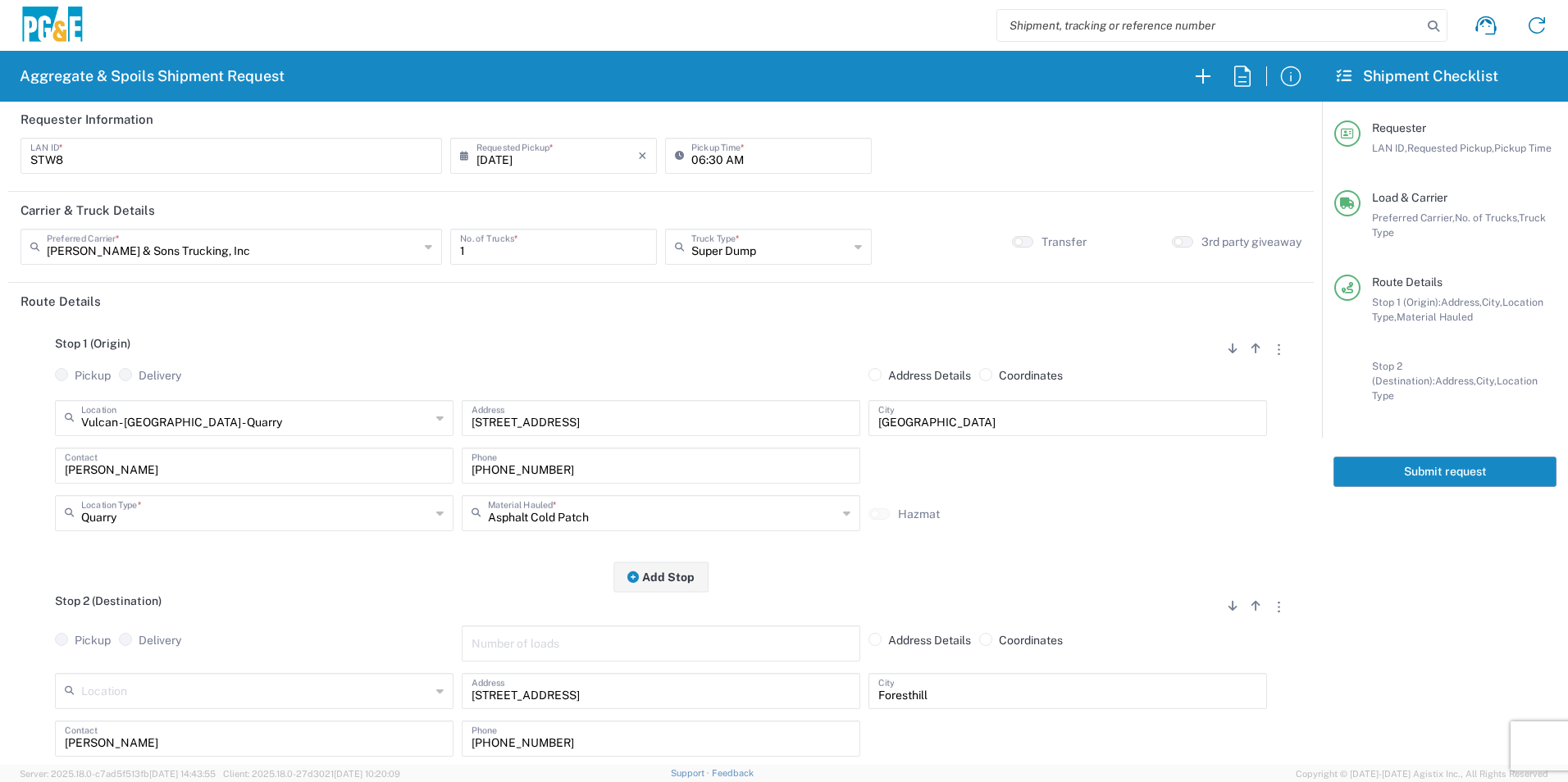
scroll to position [0, 0]
click at [1389, 457] on button "Submit request" at bounding box center [1444, 472] width 223 height 30
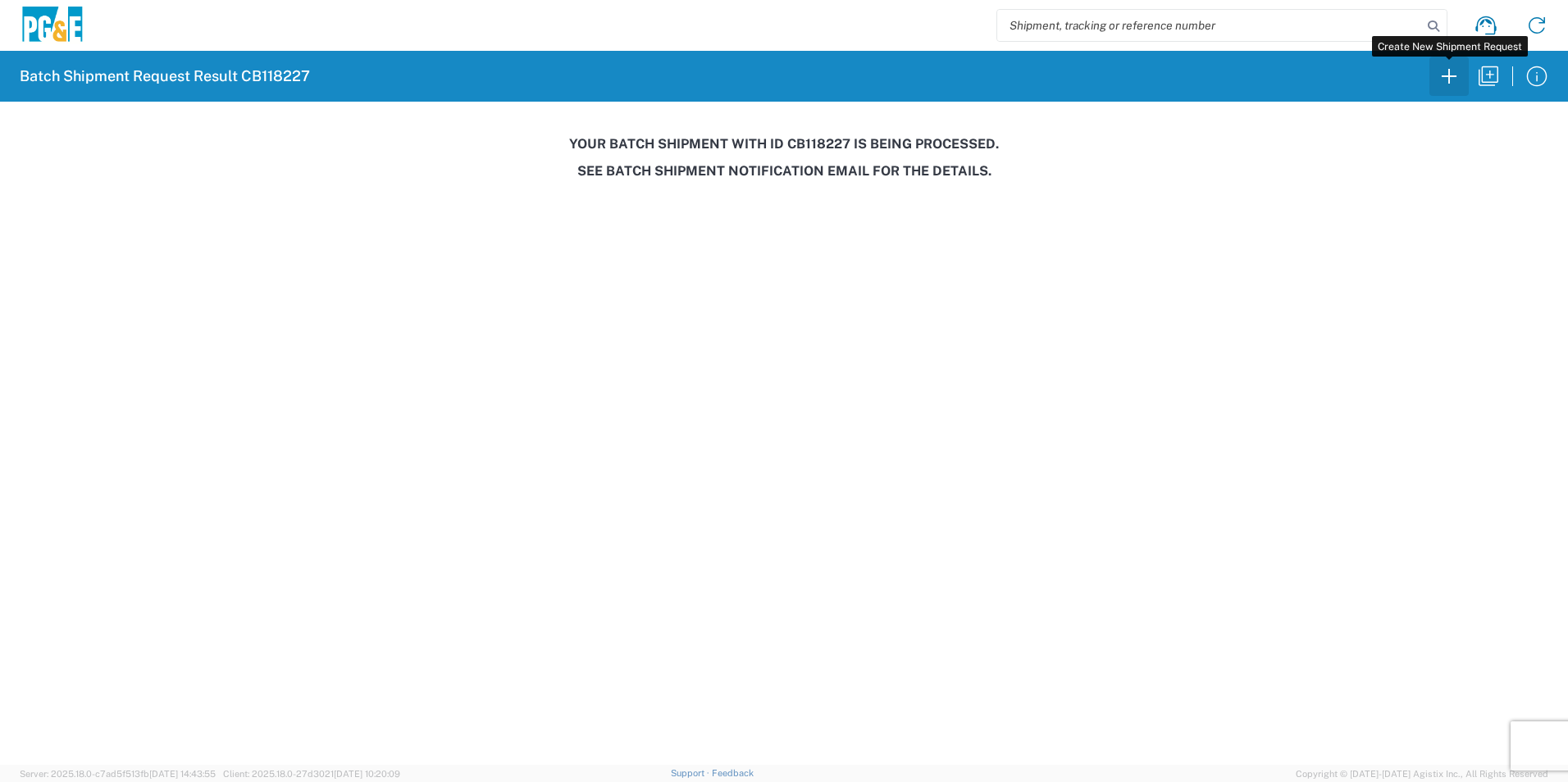
click at [1456, 86] on icon "button" at bounding box center [1449, 76] width 26 height 26
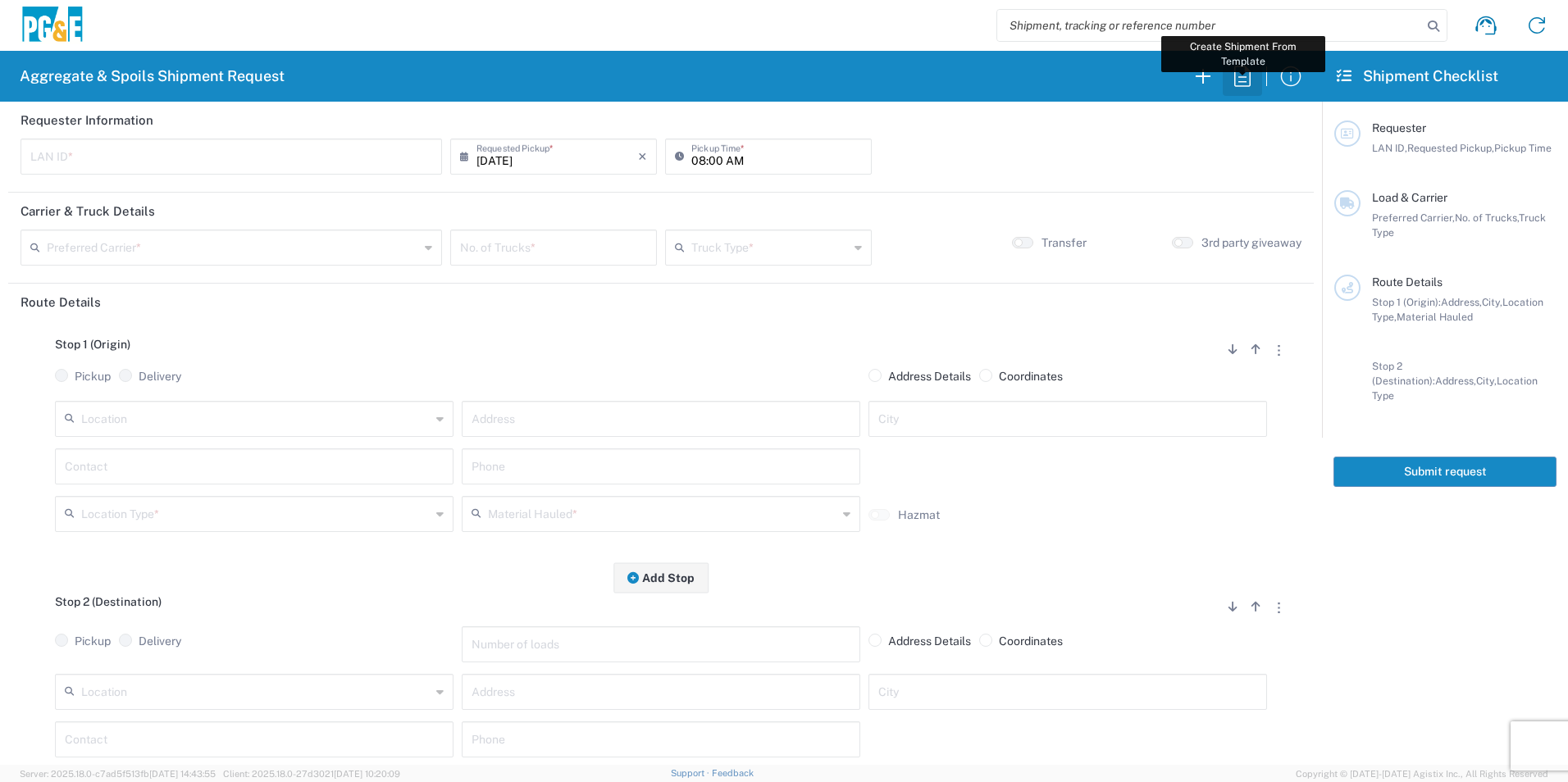
click at [1255, 77] on icon "button" at bounding box center [1242, 76] width 26 height 26
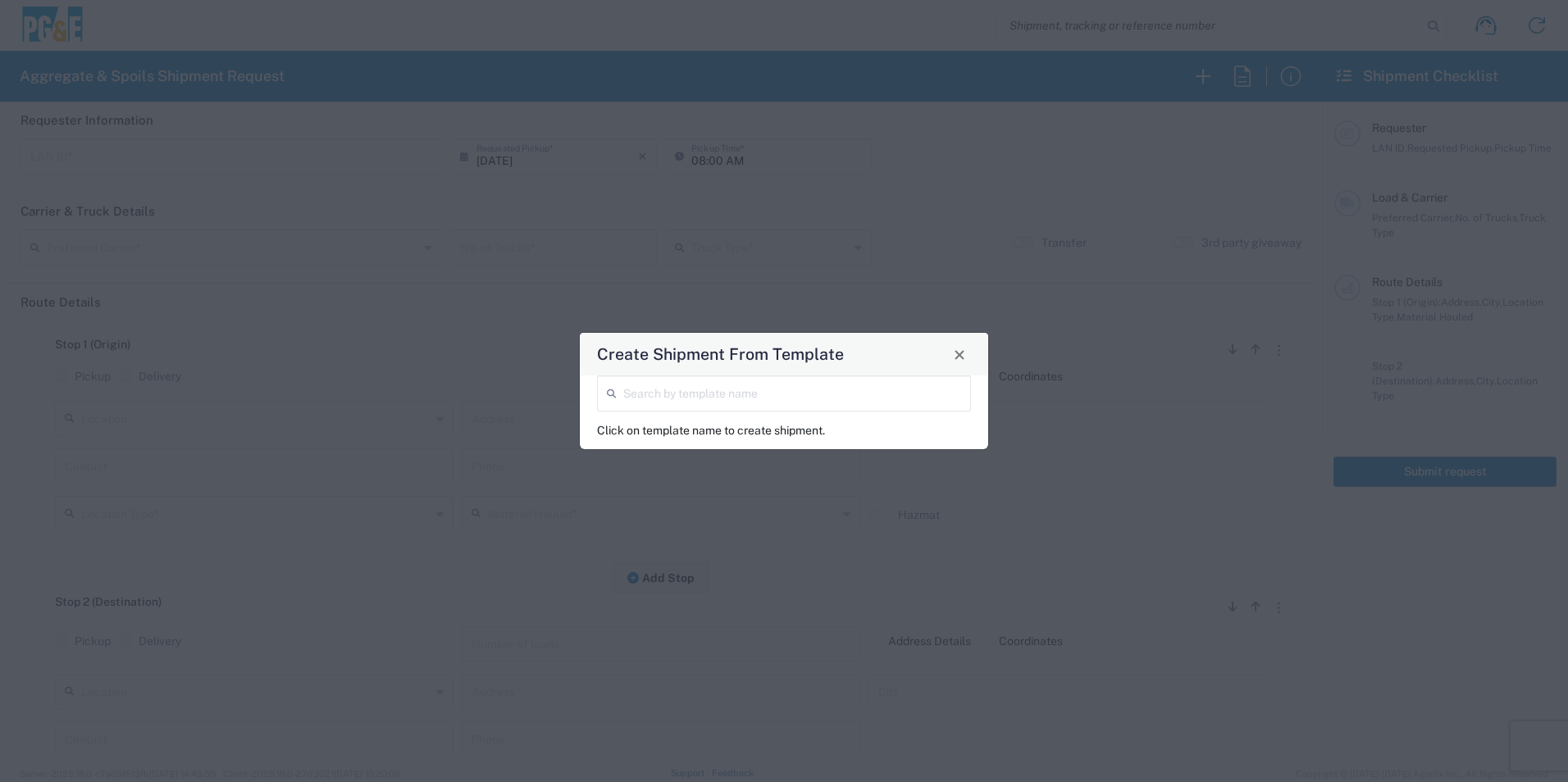
click at [756, 401] on input "search" at bounding box center [792, 392] width 338 height 29
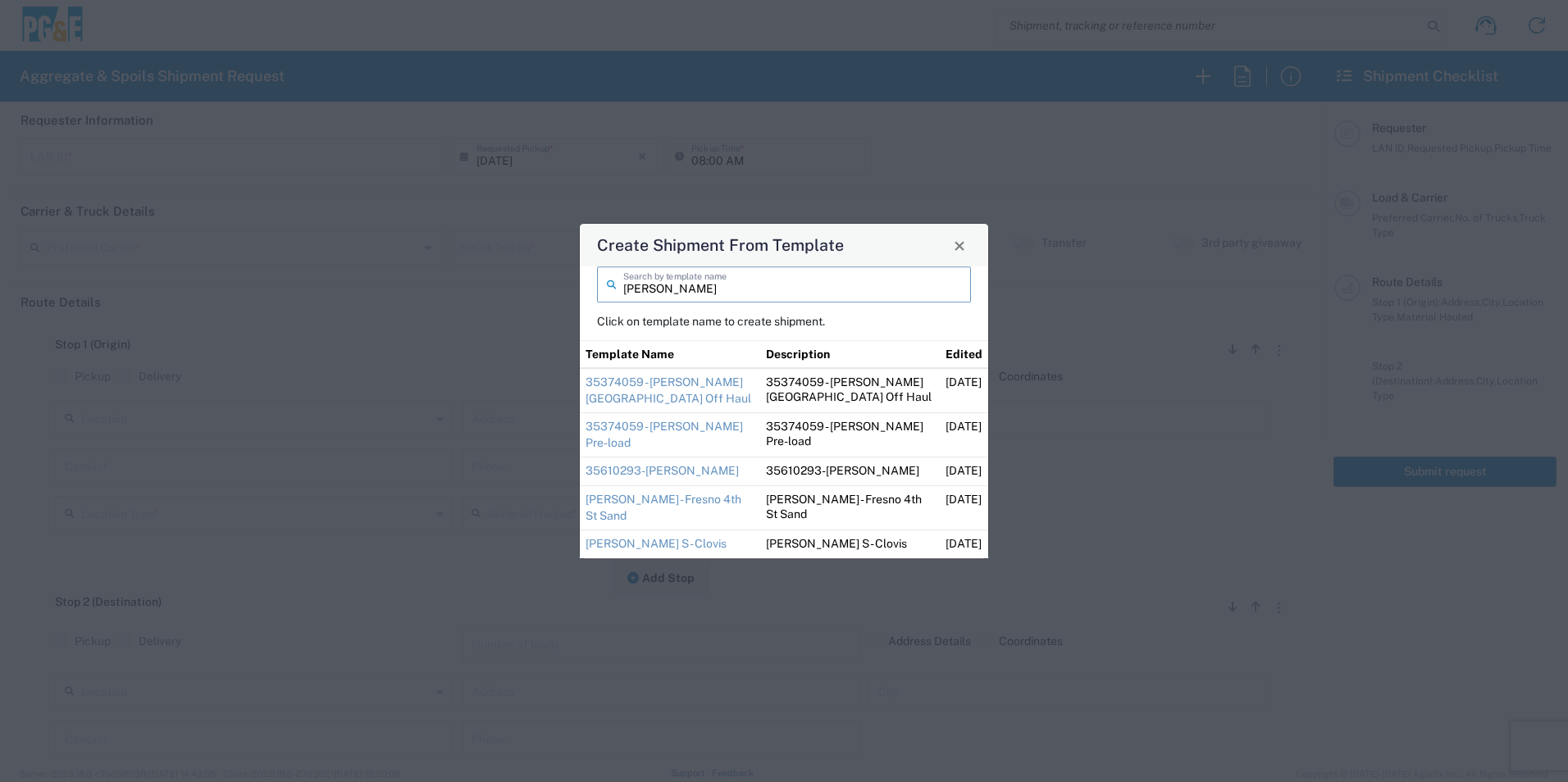
click at [631, 397] on link "35374059 - [PERSON_NAME][GEOGRAPHIC_DATA] Off Haul" at bounding box center [668, 390] width 166 height 29
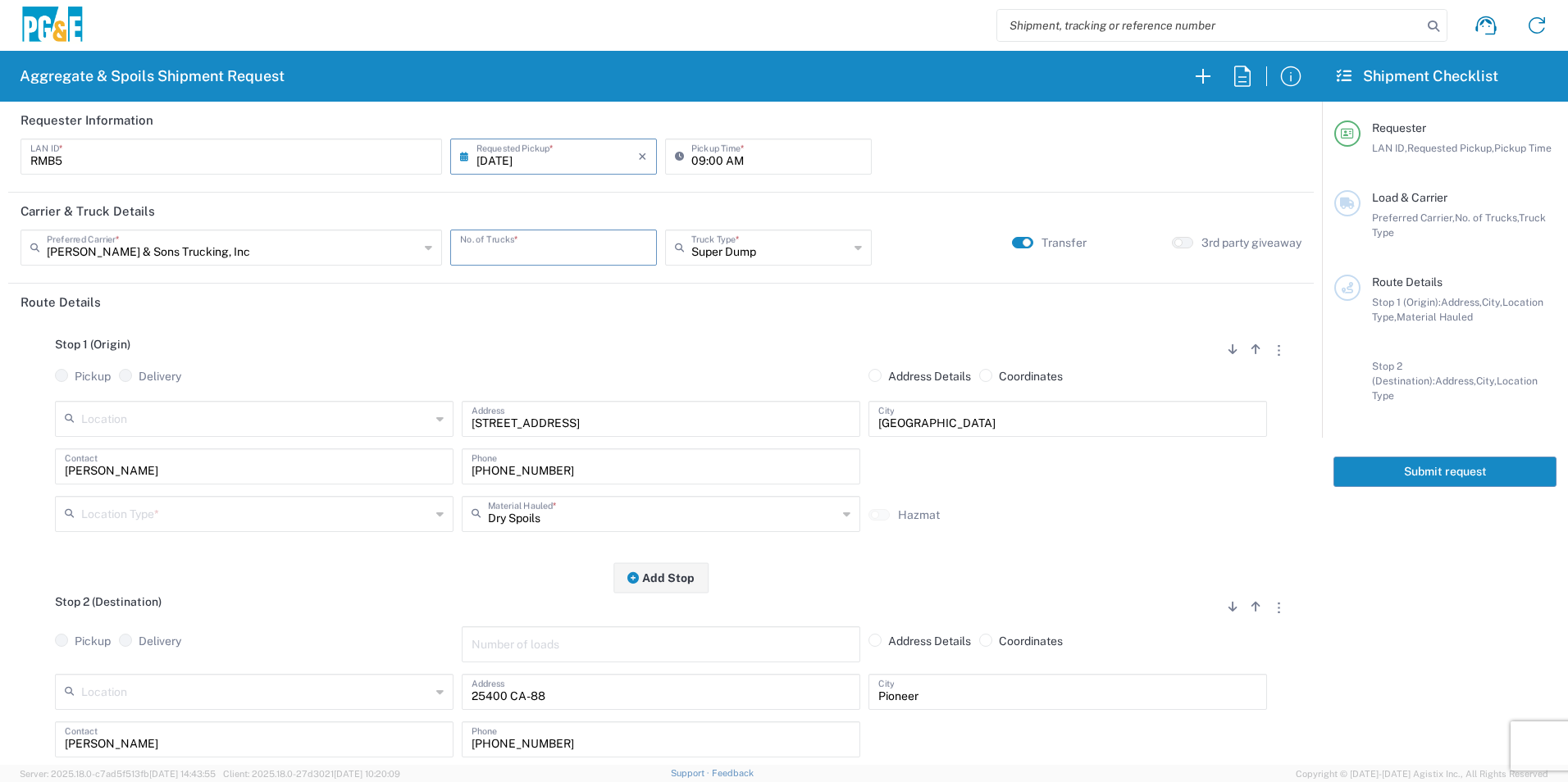
click at [519, 243] on input "number" at bounding box center [554, 246] width 187 height 29
drag, startPoint x: 157, startPoint y: 505, endPoint x: 168, endPoint y: 492, distance: 17.0
click at [157, 504] on input "text" at bounding box center [256, 512] width 350 height 29
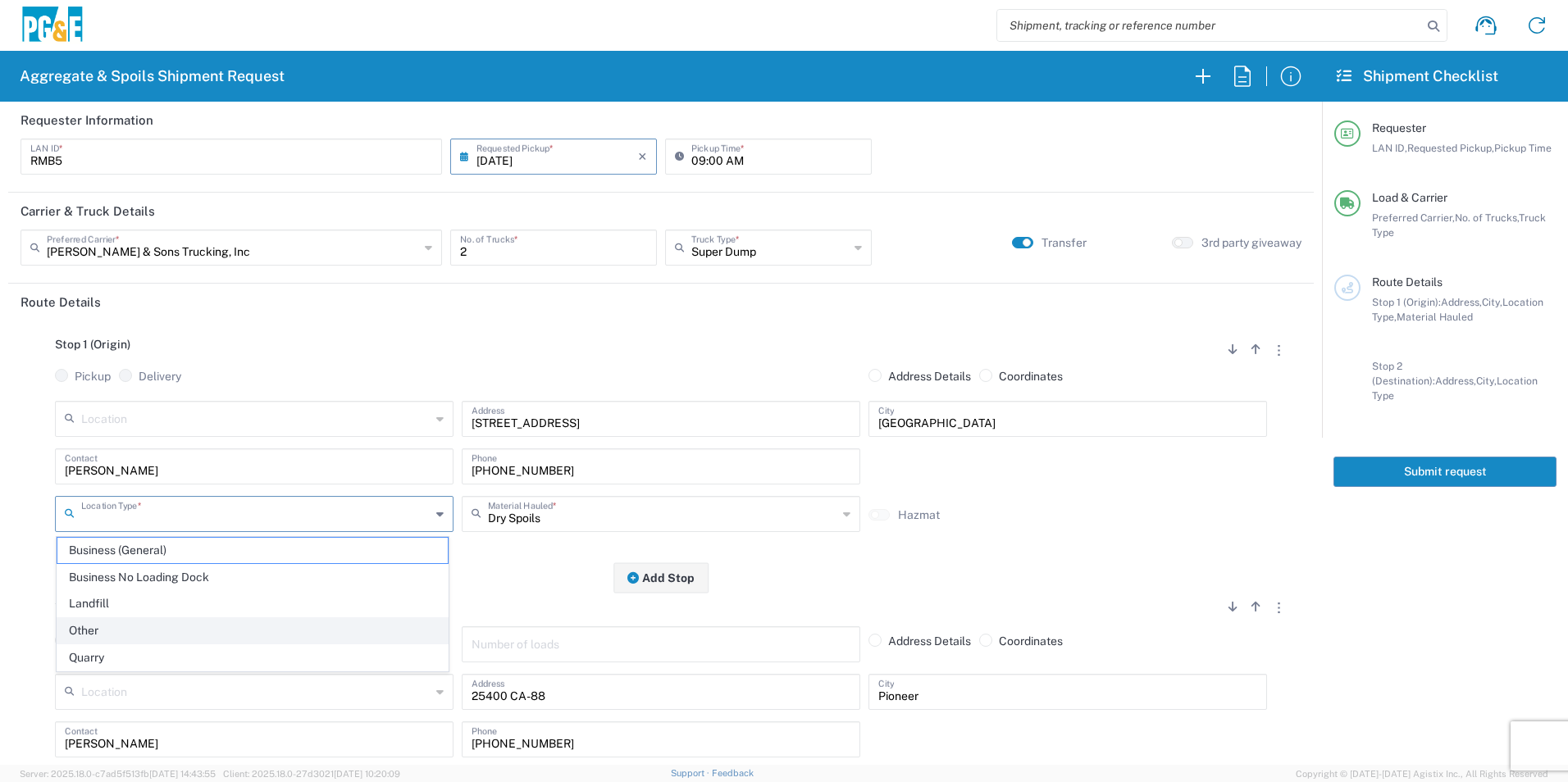
click at [113, 626] on span "Other" at bounding box center [252, 631] width 391 height 25
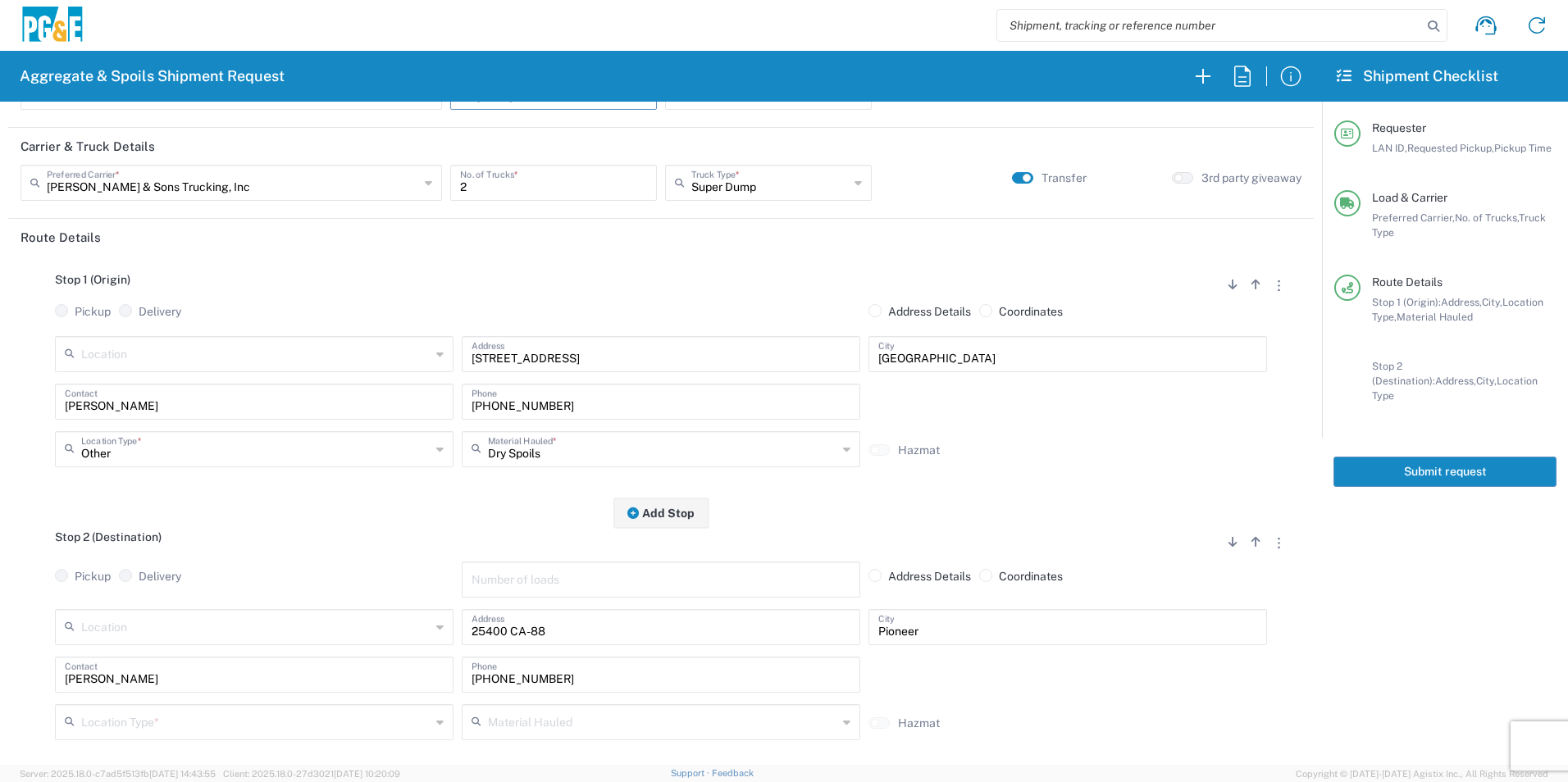
scroll to position [164, 0]
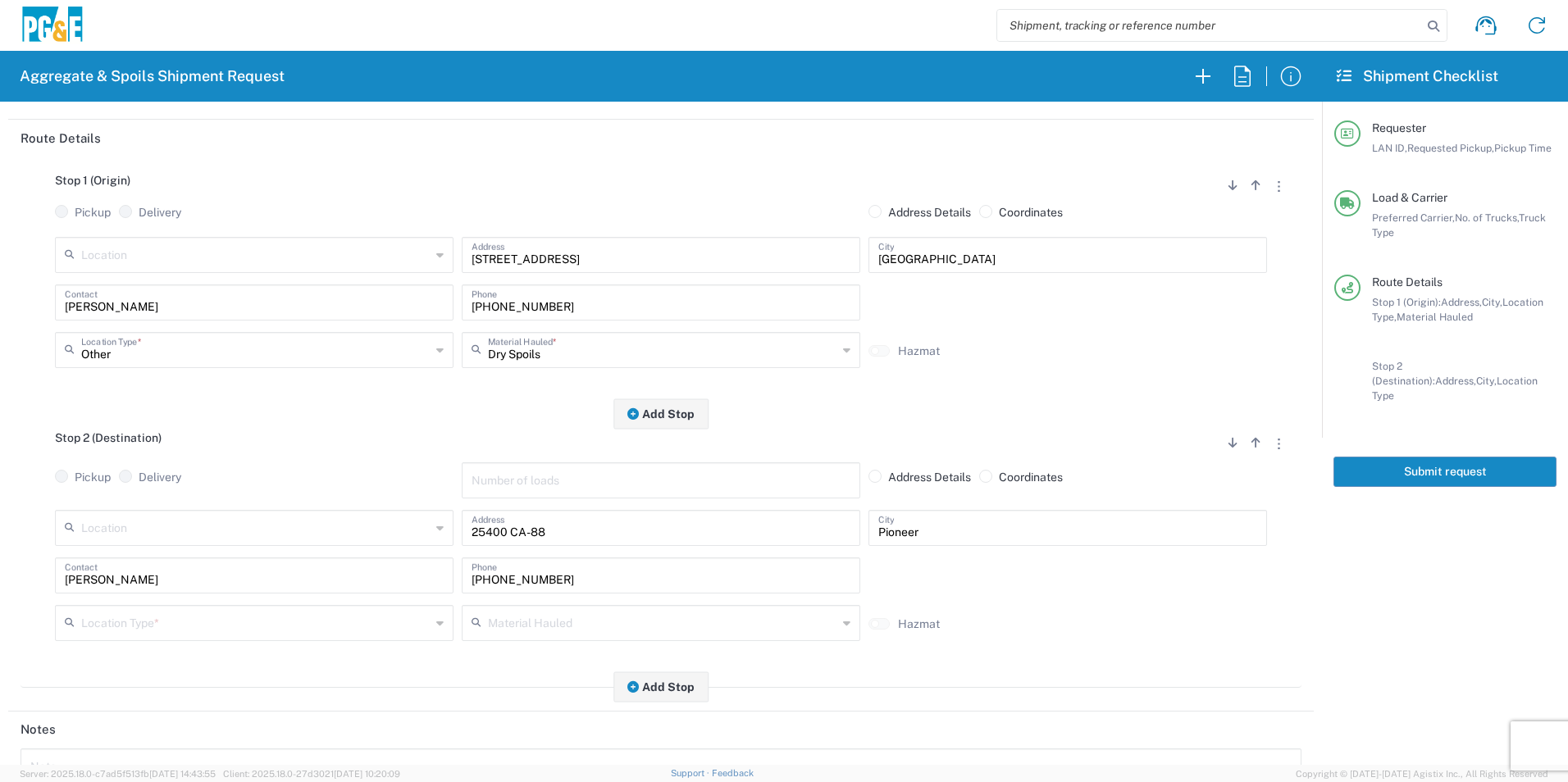
click at [160, 616] on input "text" at bounding box center [256, 622] width 350 height 29
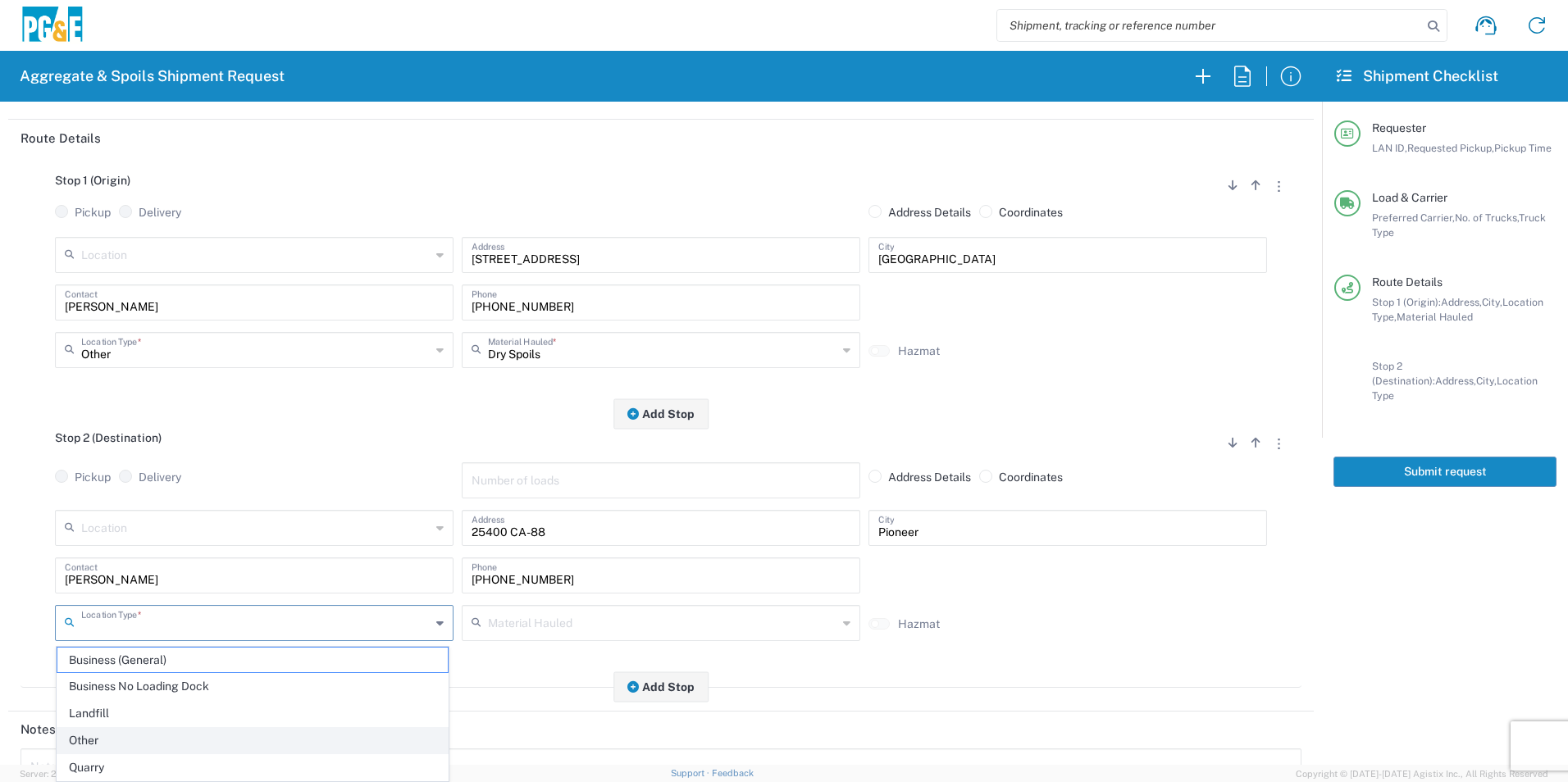
click at [92, 743] on span "Other" at bounding box center [252, 741] width 391 height 25
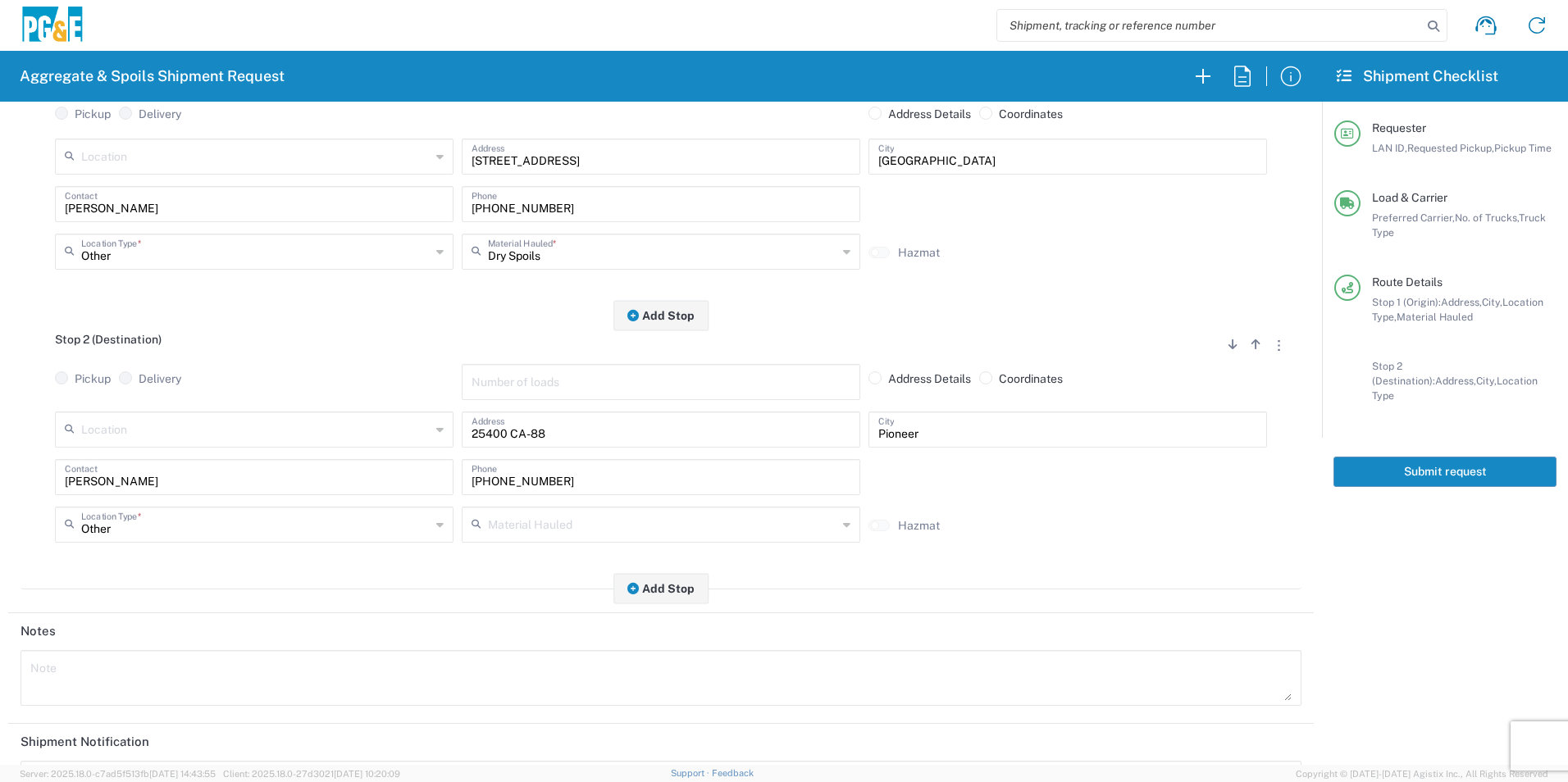
scroll to position [474, 0]
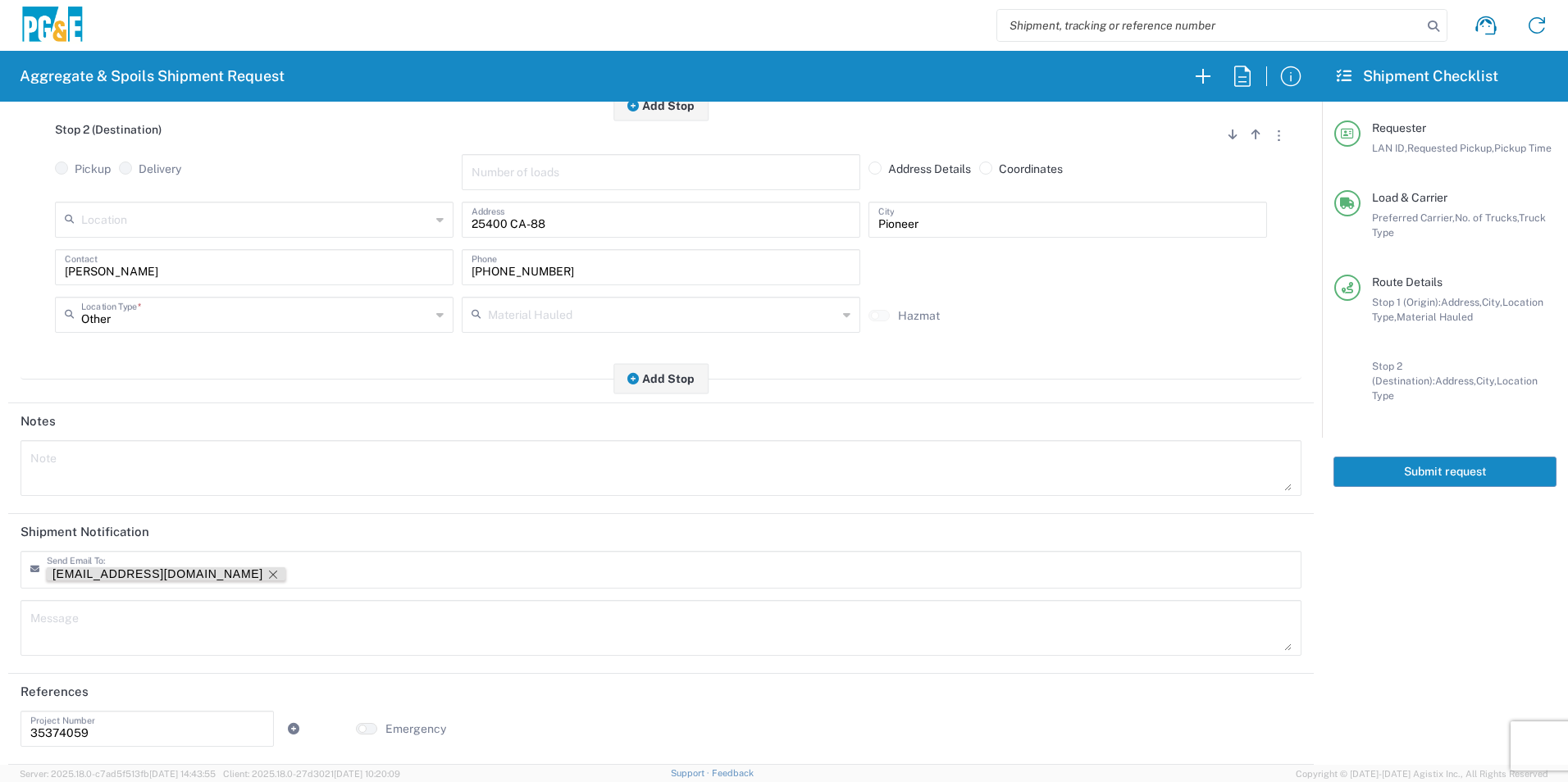
click at [269, 573] on icon "Remove tag" at bounding box center [273, 575] width 8 height 8
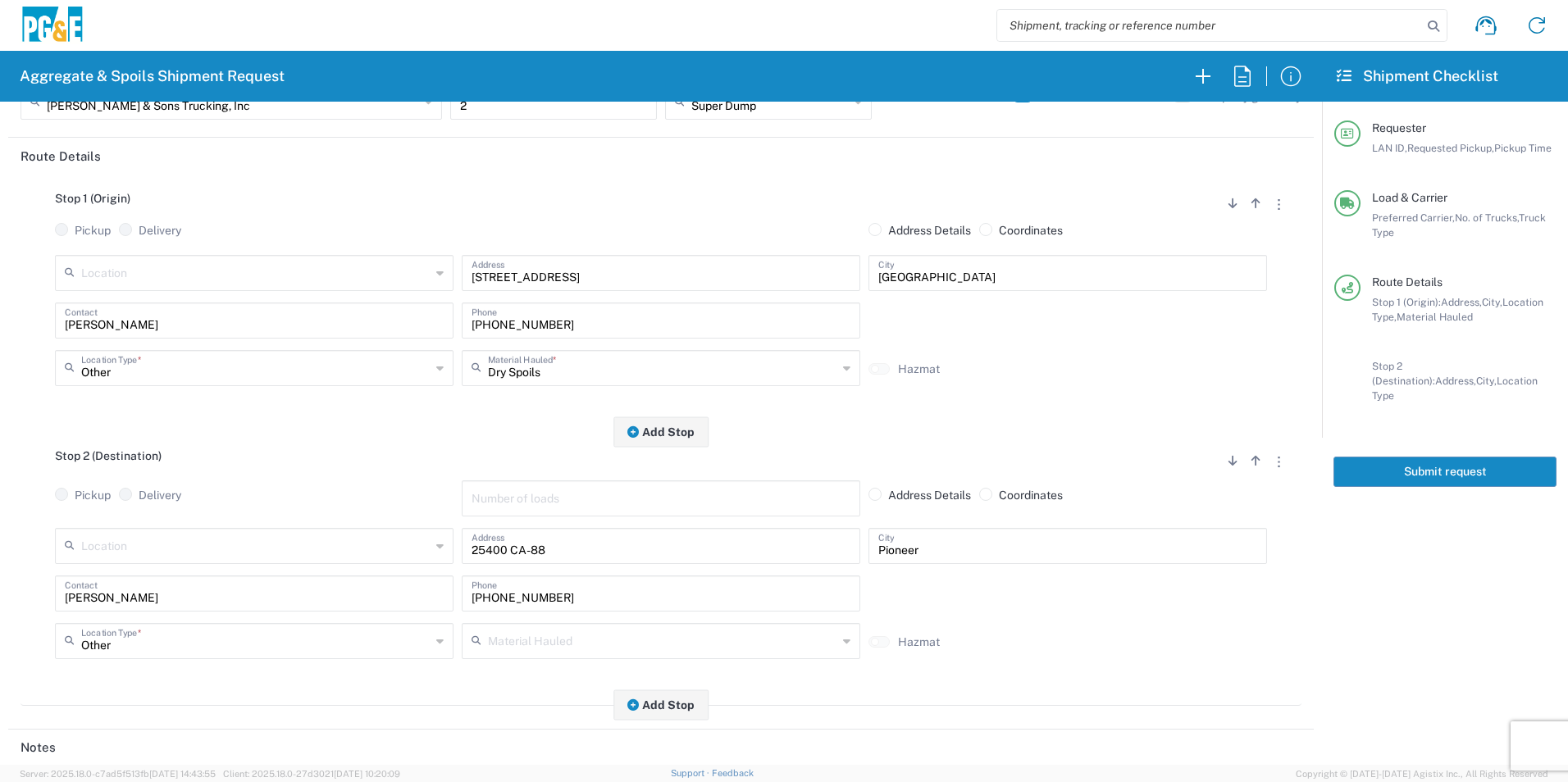
scroll to position [145, 0]
click at [1507, 457] on button "Submit request" at bounding box center [1444, 472] width 223 height 30
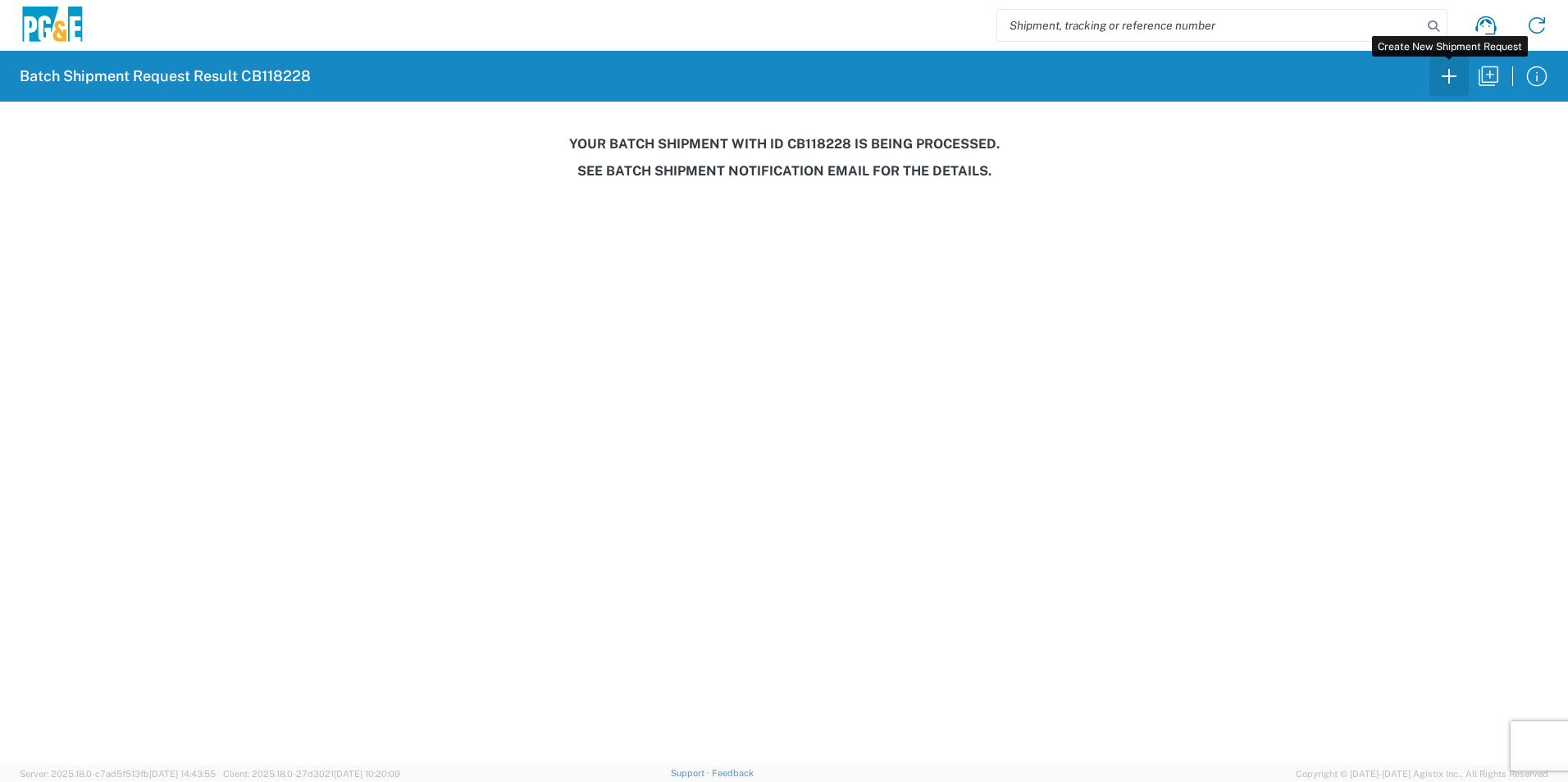
click at [1440, 78] on icon "button" at bounding box center [1449, 76] width 26 height 26
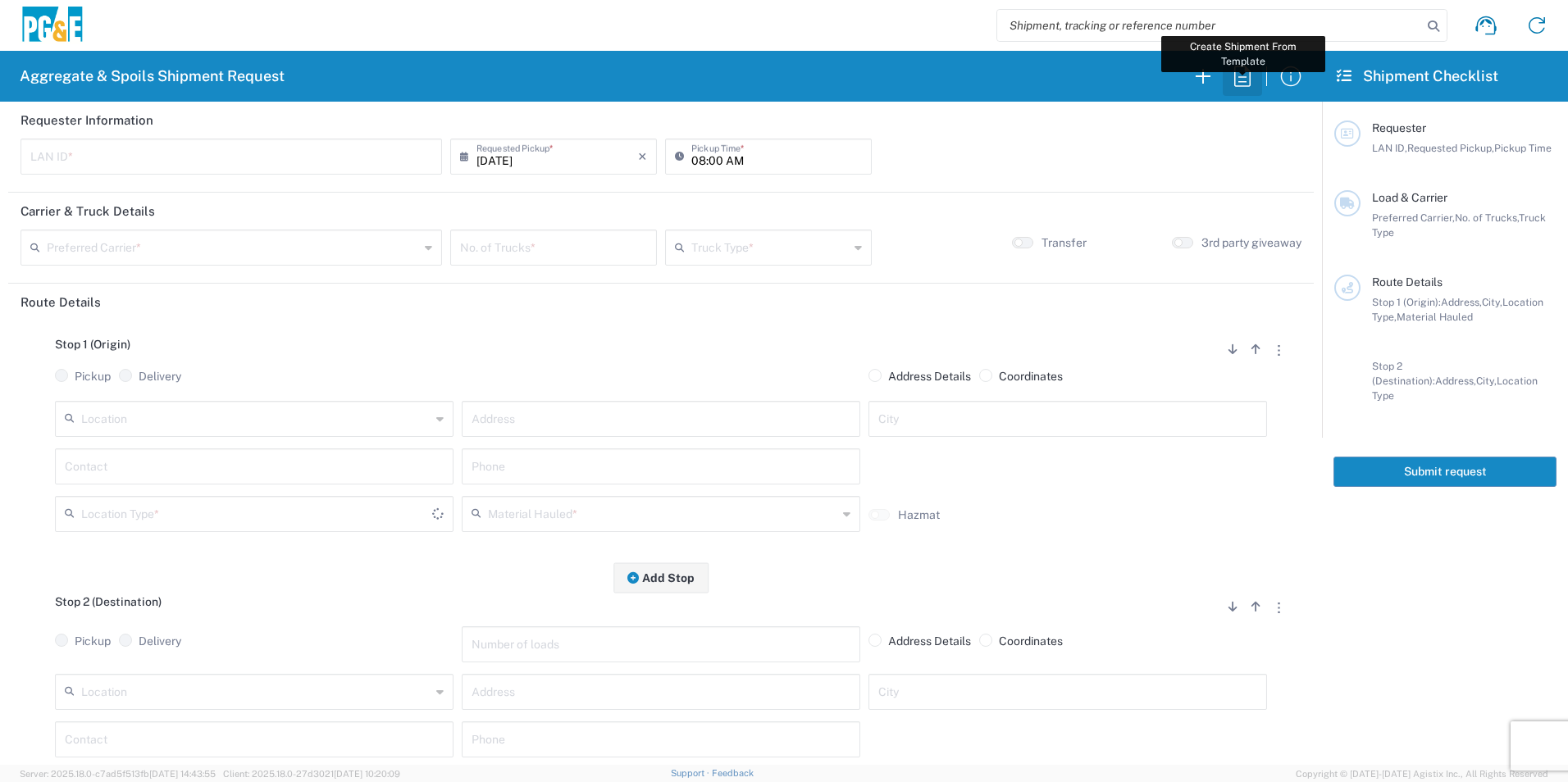
click at [1236, 73] on icon "button" at bounding box center [1242, 76] width 26 height 26
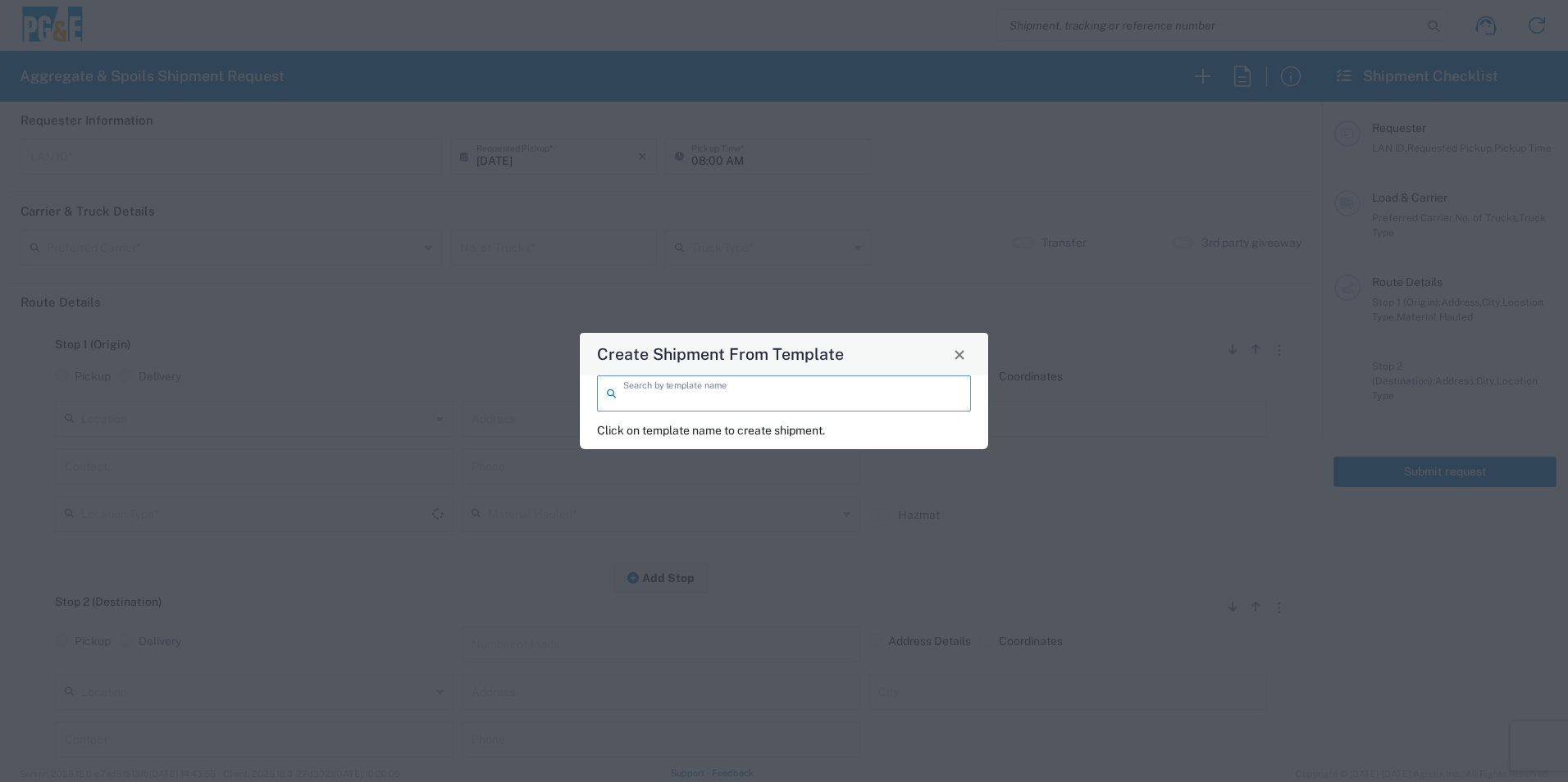
click at [828, 379] on input "search" at bounding box center [792, 392] width 338 height 29
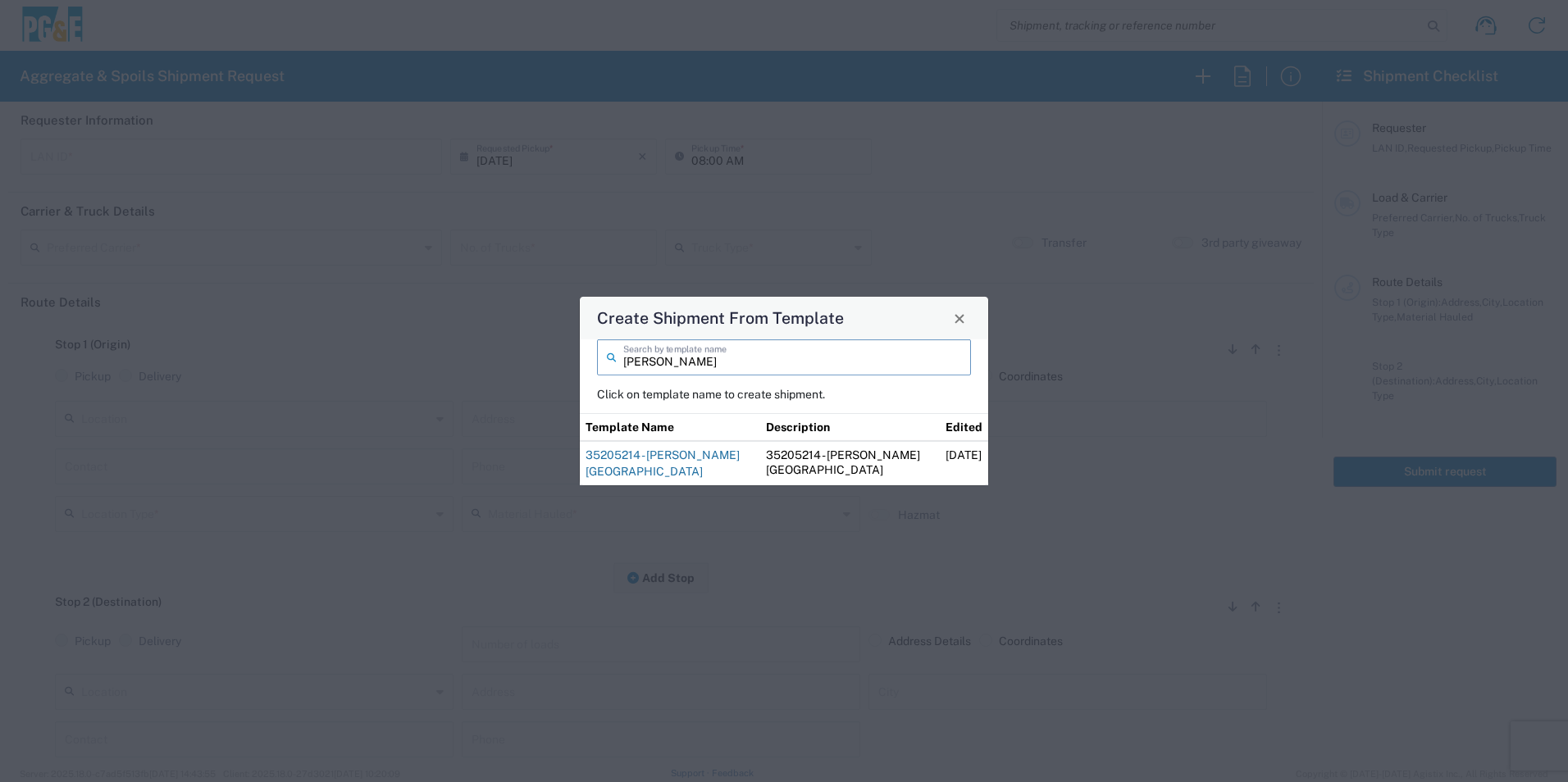
click at [651, 457] on link "35205214 - [PERSON_NAME][GEOGRAPHIC_DATA]" at bounding box center [663, 463] width 155 height 29
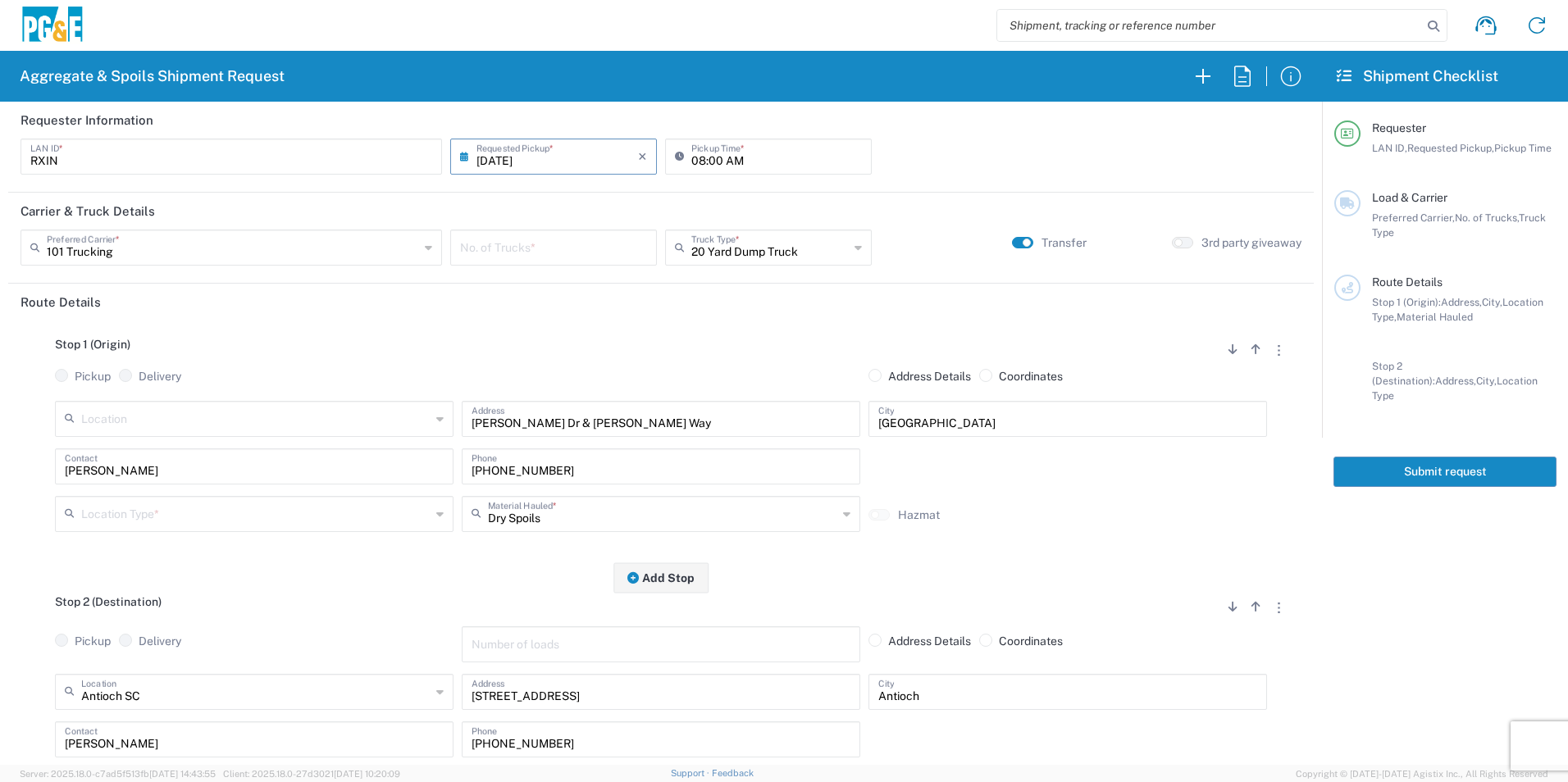
click at [573, 259] on input "number" at bounding box center [554, 246] width 187 height 29
click at [793, 240] on input "text" at bounding box center [770, 246] width 157 height 29
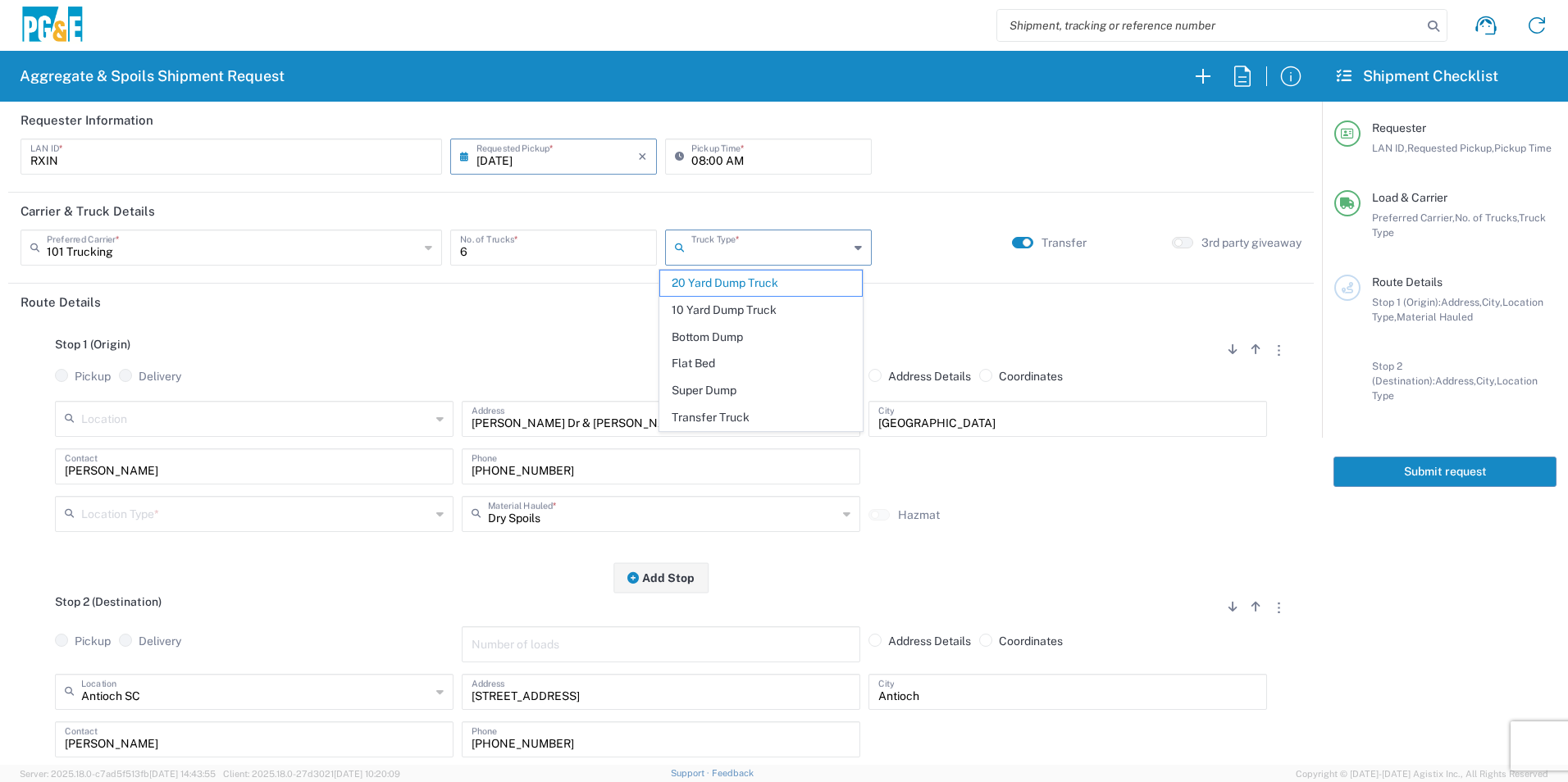
click at [731, 387] on span "Super Dump" at bounding box center [760, 391] width 201 height 25
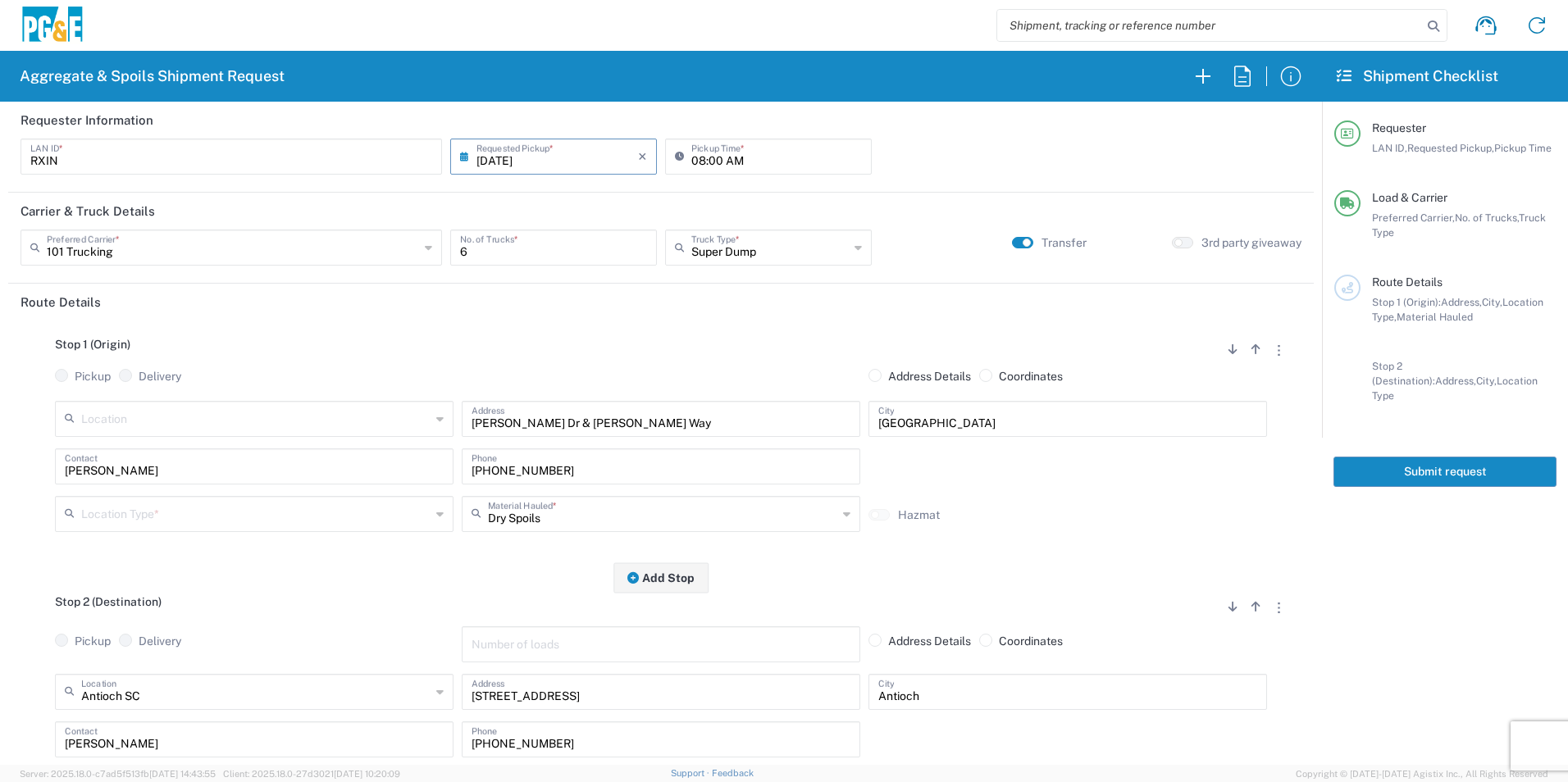
click at [198, 517] on input "text" at bounding box center [256, 512] width 350 height 29
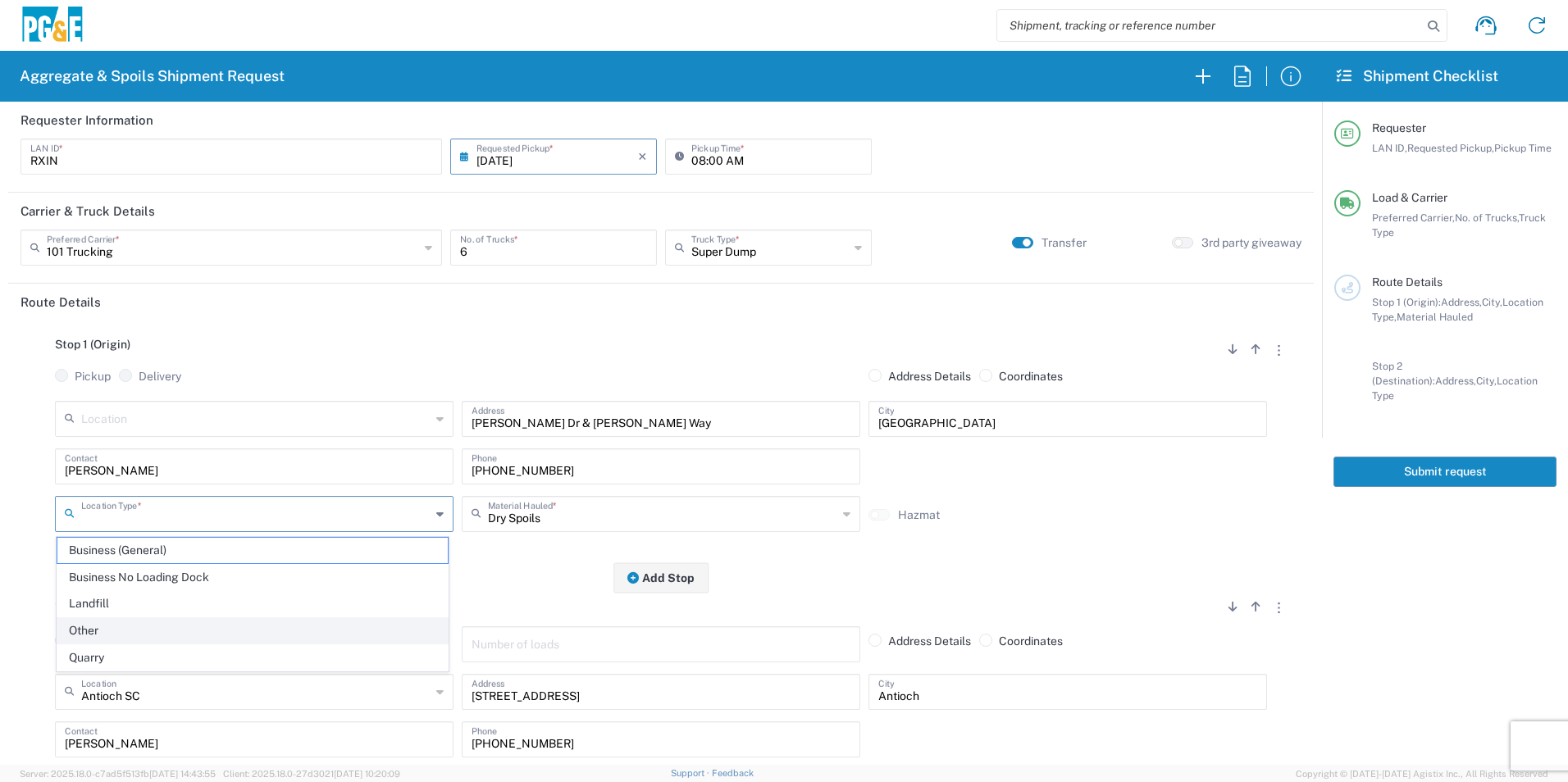
click at [126, 632] on span "Other" at bounding box center [252, 631] width 391 height 25
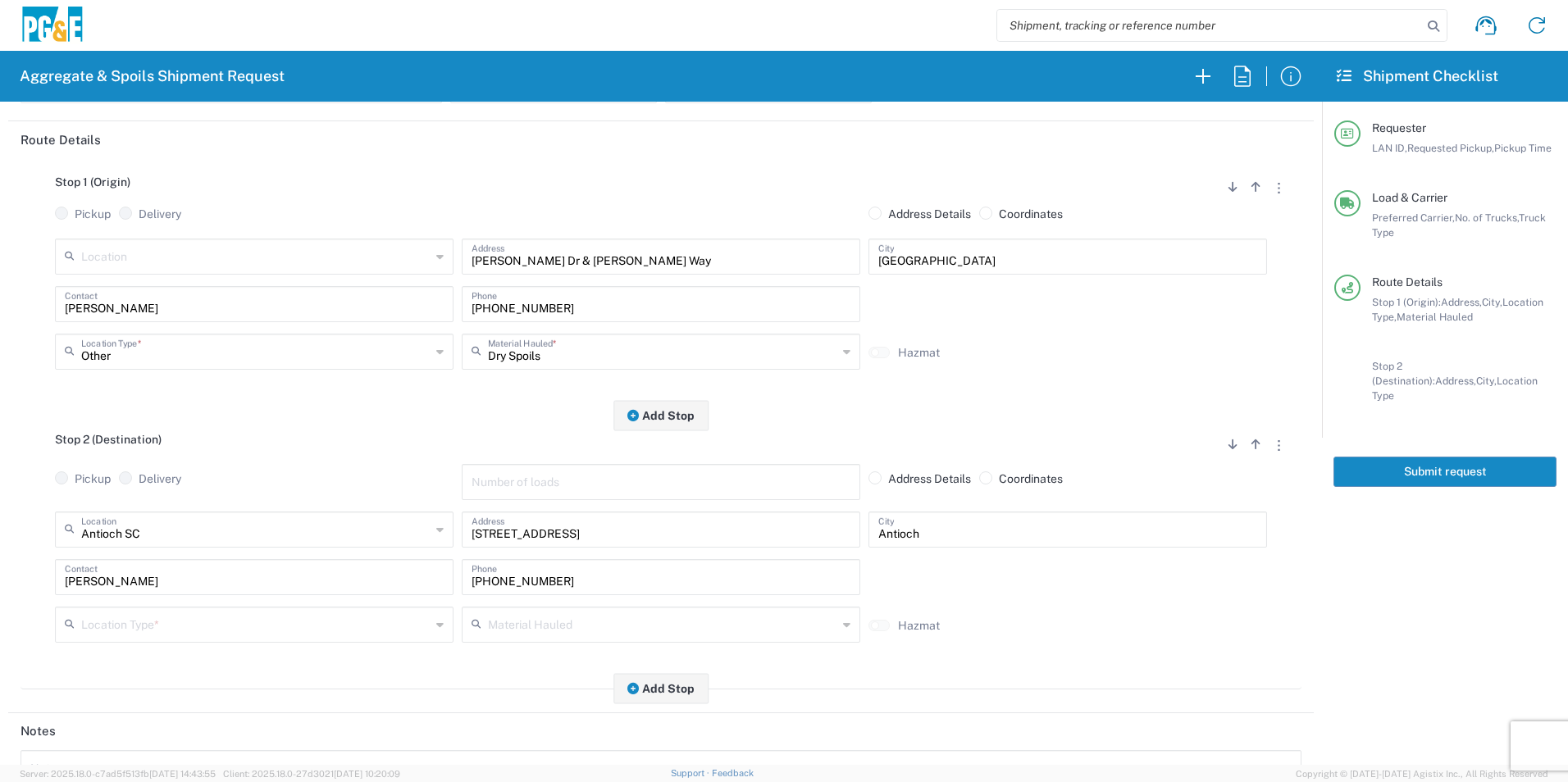
scroll to position [164, 0]
click at [113, 625] on input "text" at bounding box center [256, 622] width 350 height 29
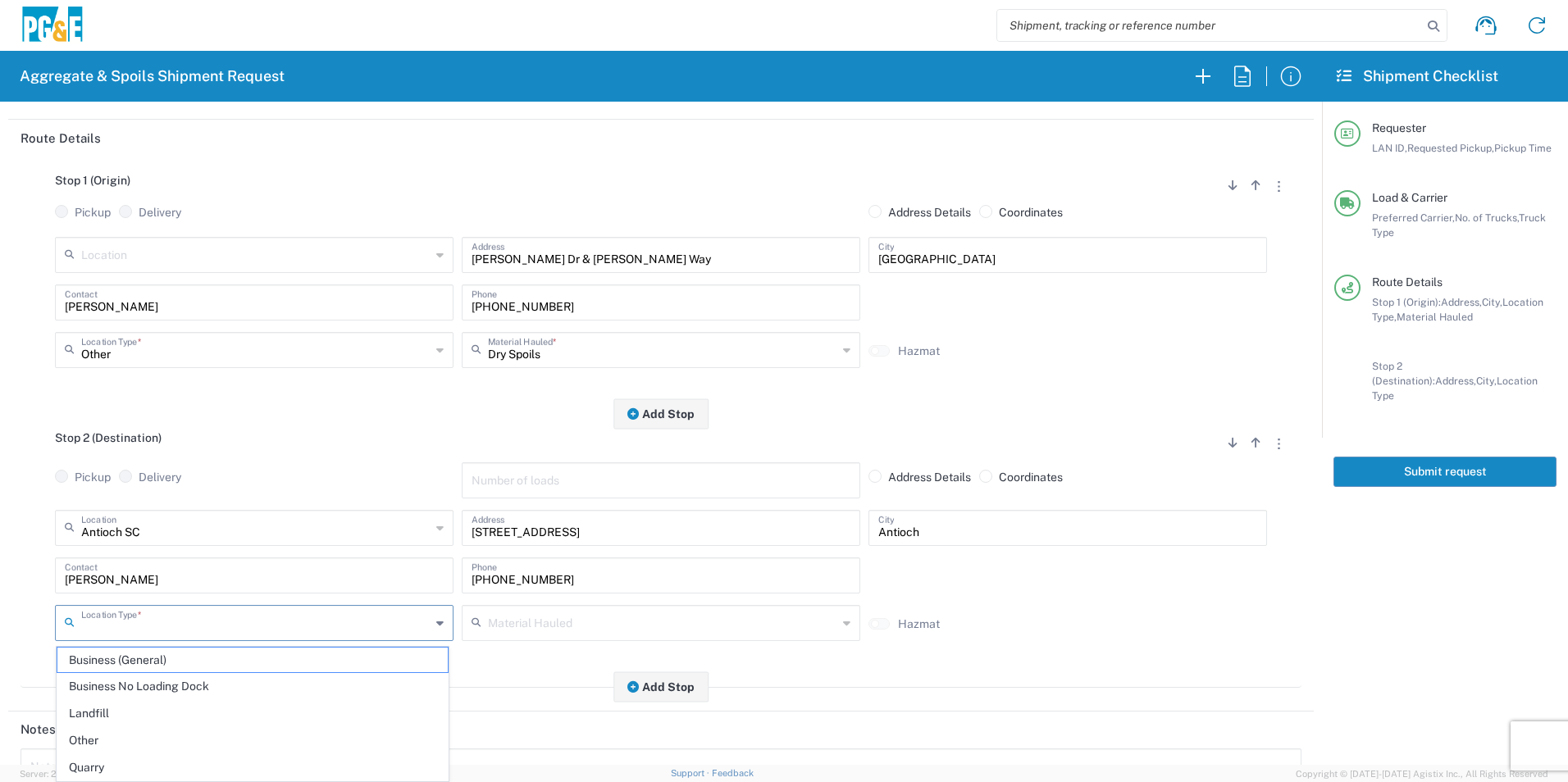
drag, startPoint x: 125, startPoint y: 685, endPoint x: 208, endPoint y: 603, distance: 116.7
click at [126, 685] on span "Business No Loading Dock" at bounding box center [252, 686] width 391 height 25
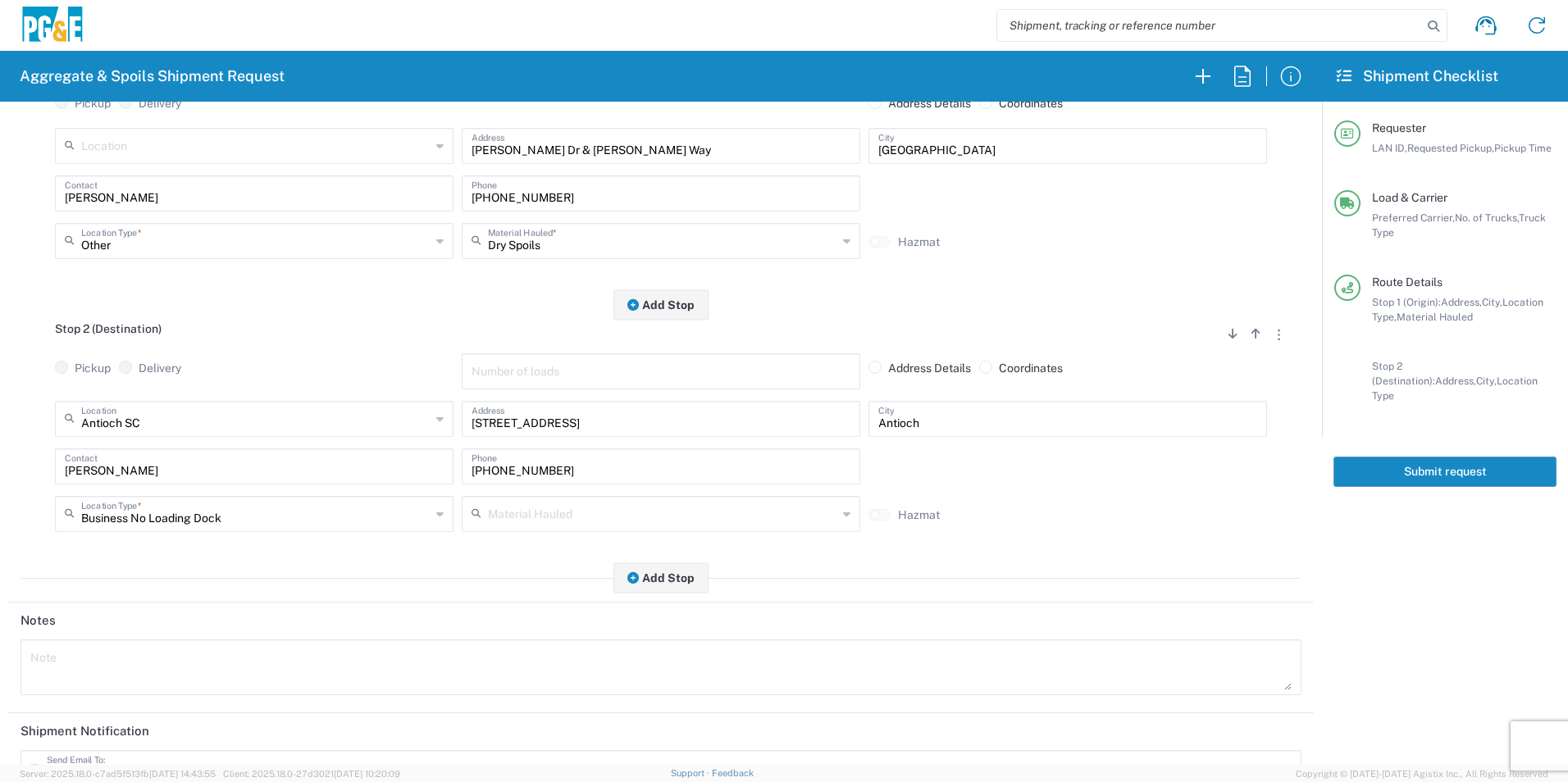
scroll to position [474, 0]
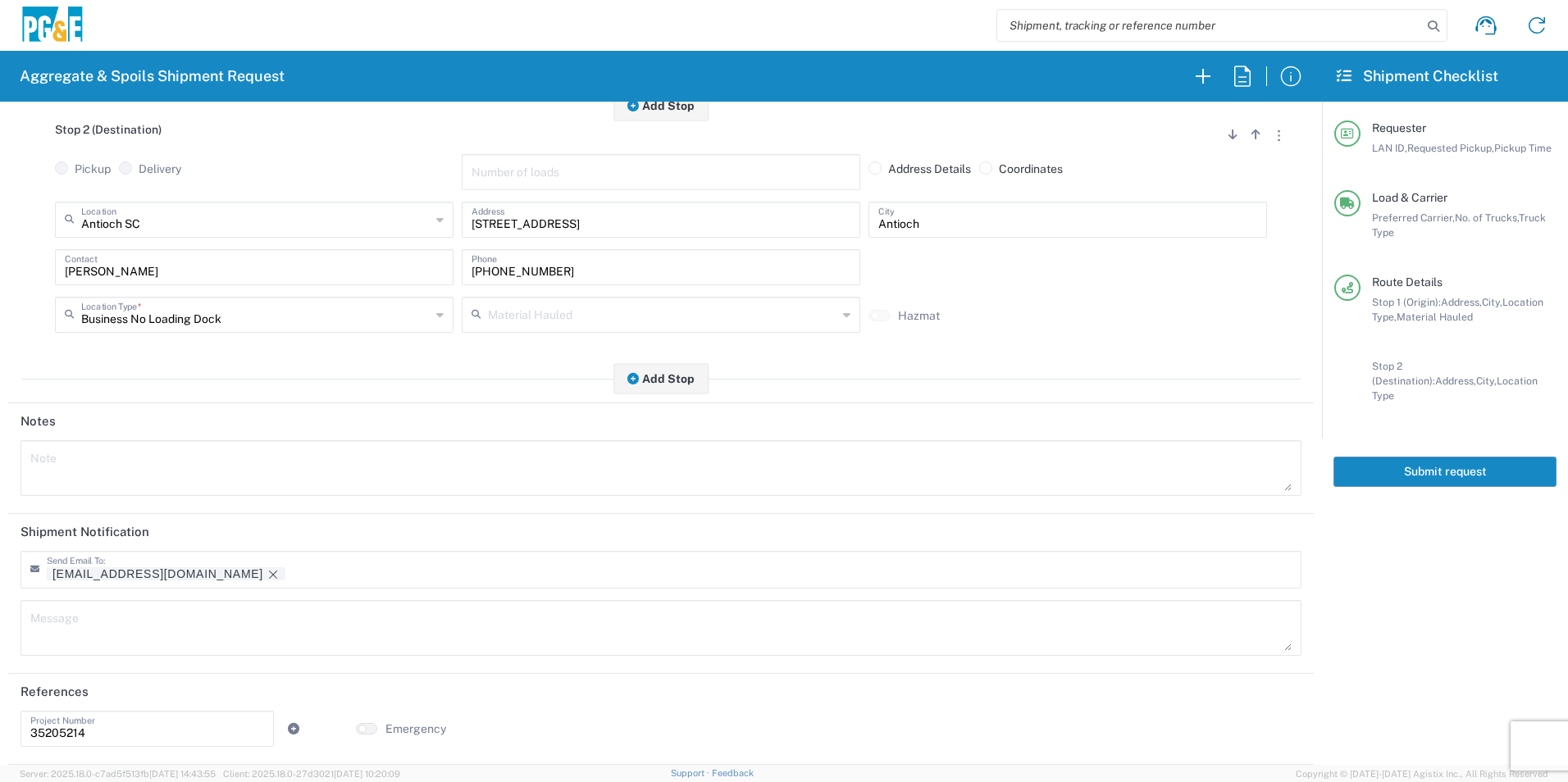
drag, startPoint x: 155, startPoint y: 574, endPoint x: 324, endPoint y: 572, distance: 169.0
click at [266, 574] on icon "Remove tag" at bounding box center [273, 575] width 13 height 13
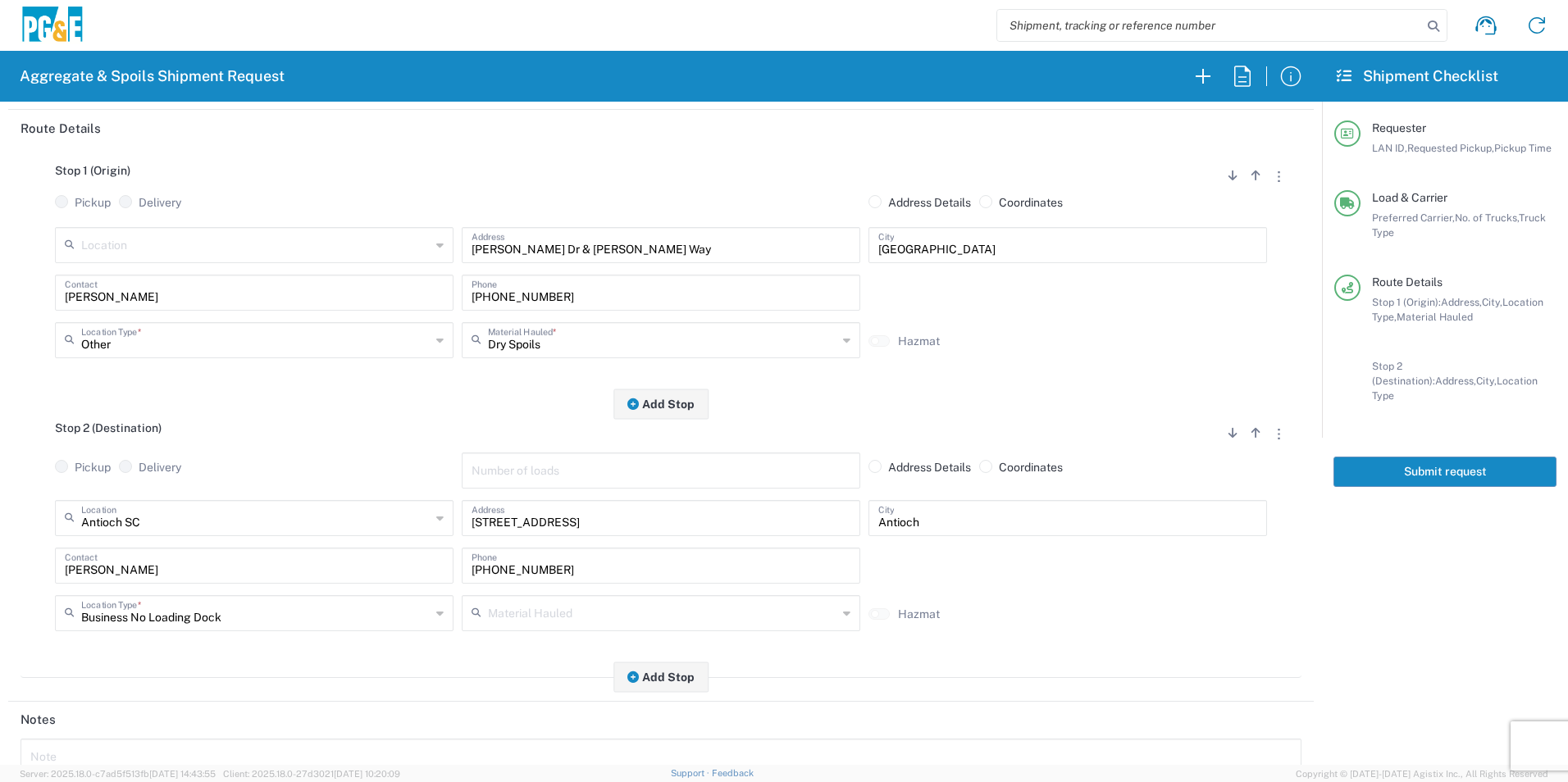
scroll to position [0, 0]
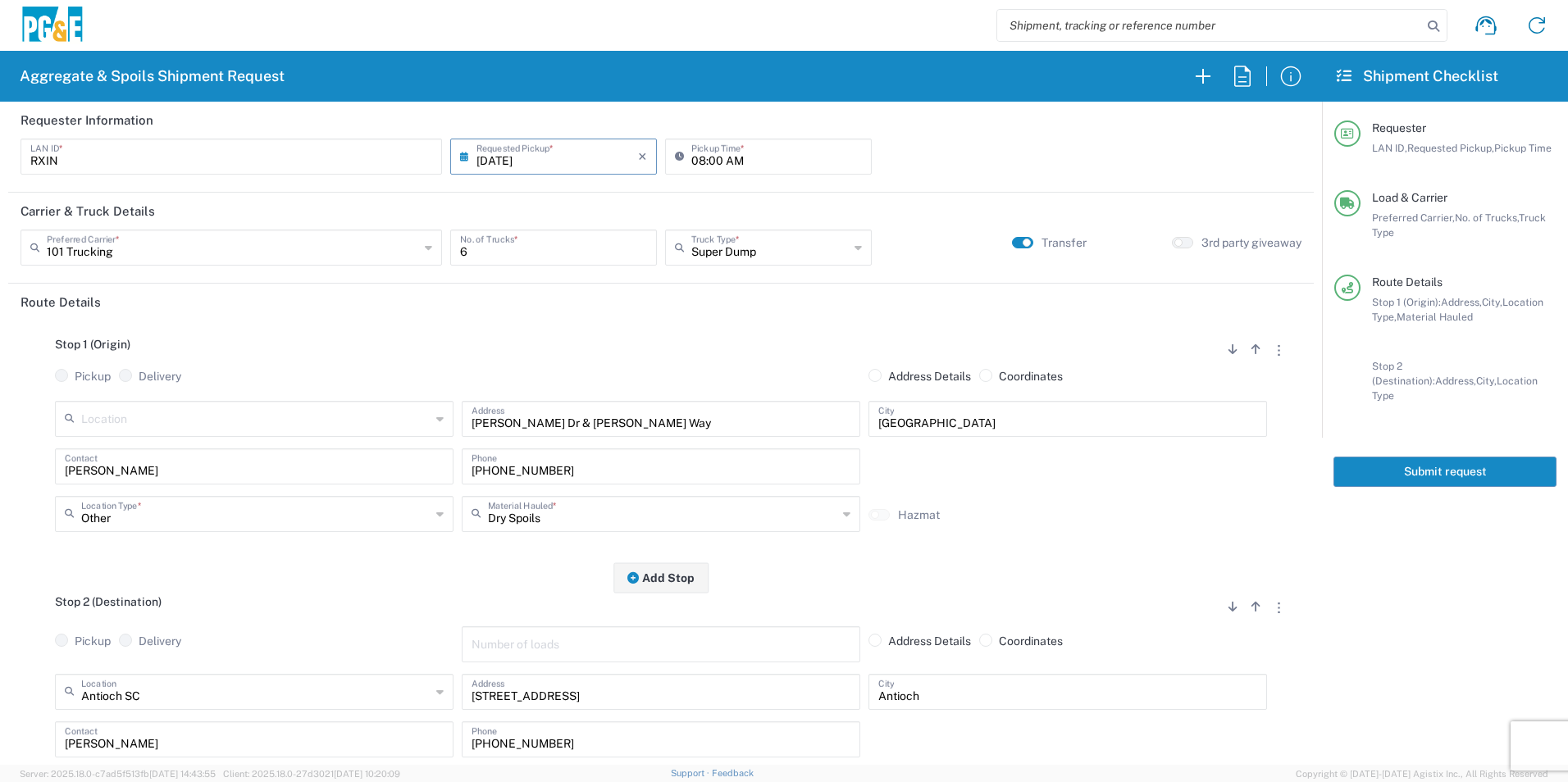
drag, startPoint x: 1425, startPoint y: 453, endPoint x: 1455, endPoint y: 466, distance: 32.7
click at [1425, 457] on button "Submit request" at bounding box center [1444, 472] width 223 height 30
